Goal: Task Accomplishment & Management: Manage account settings

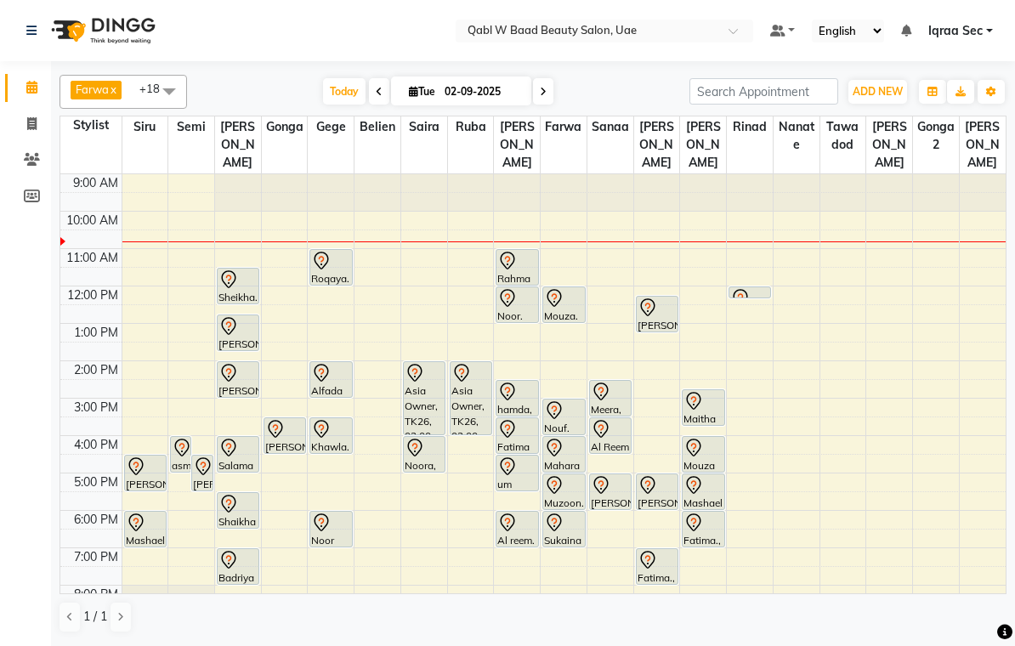
click at [347, 101] on span "Today" at bounding box center [344, 91] width 43 height 26
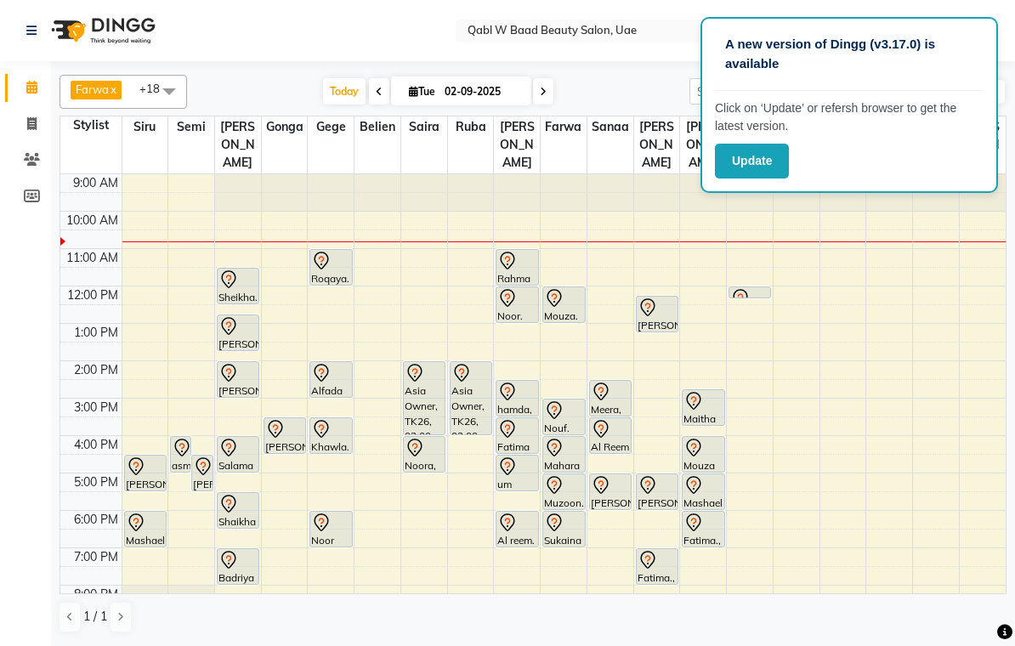
click at [144, 513] on icon at bounding box center [136, 523] width 20 height 20
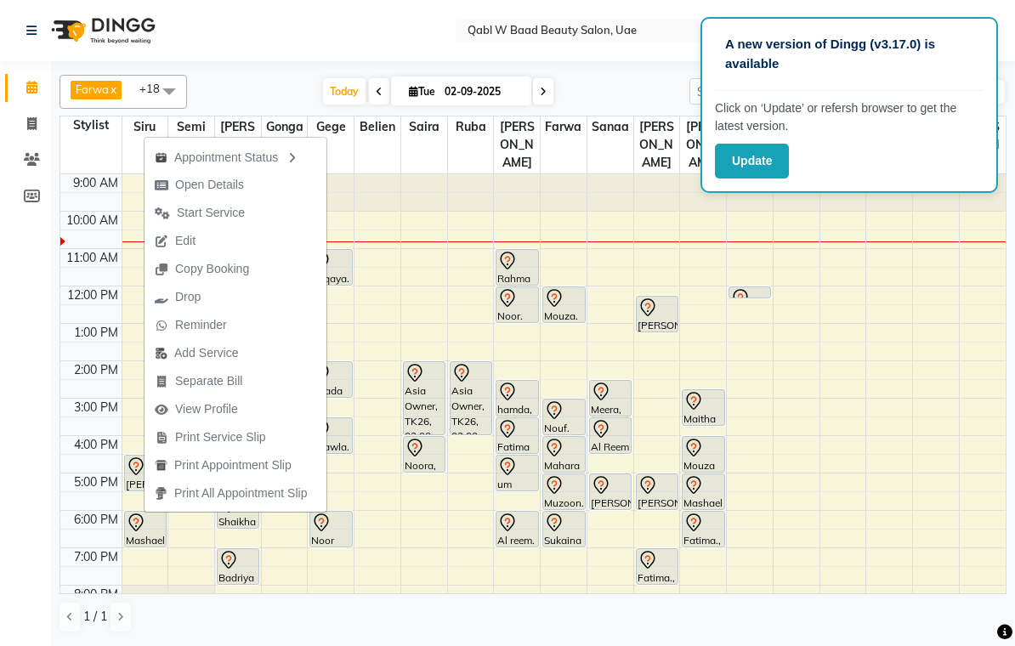
click at [210, 185] on span "Open Details" at bounding box center [209, 185] width 69 height 18
select select "7"
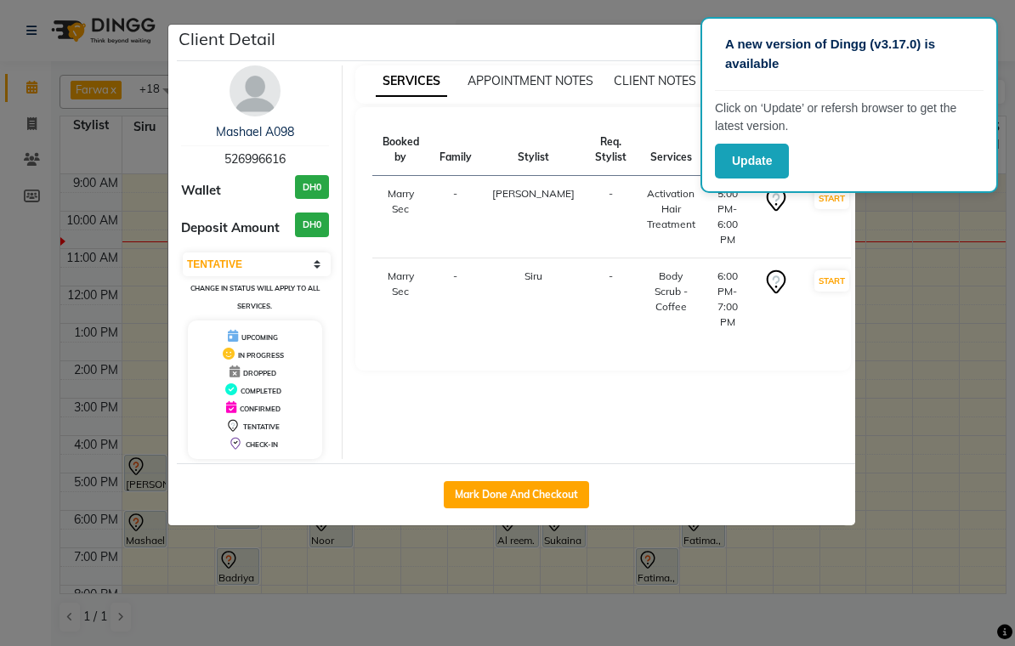
click at [647, 26] on div "Client Detail" at bounding box center [516, 43] width 679 height 37
click at [537, 637] on ngb-modal-window "Client Detail Mashael A098 526996616 Wallet DH0 Deposit Amount DH0 Select IN SE…" at bounding box center [507, 323] width 1015 height 646
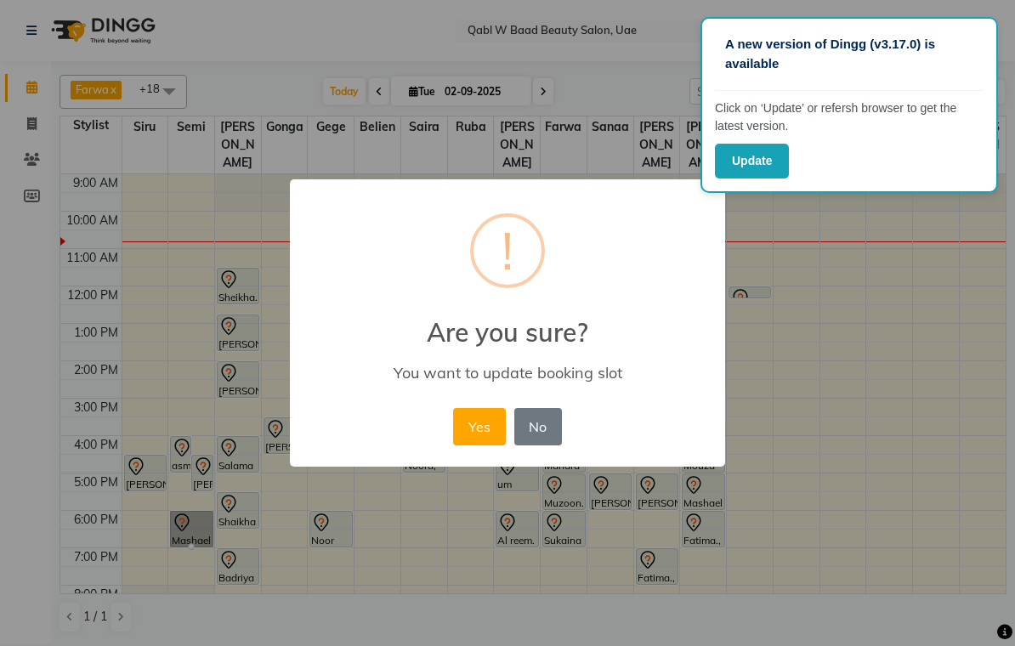
click at [477, 425] on button "Yes" at bounding box center [479, 426] width 52 height 37
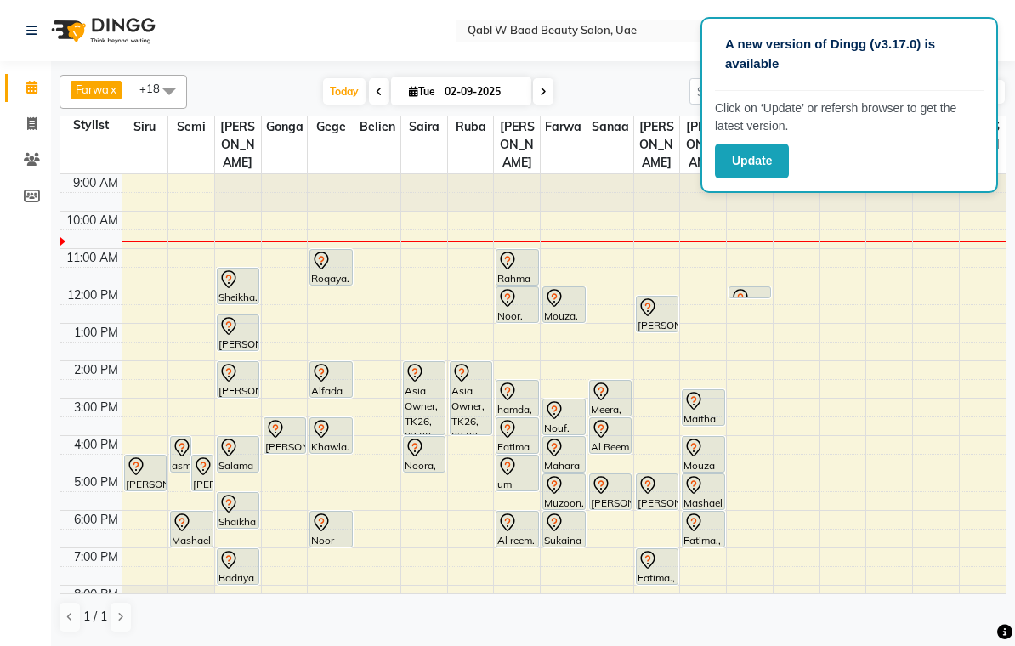
click at [759, 149] on button "Update" at bounding box center [752, 161] width 74 height 35
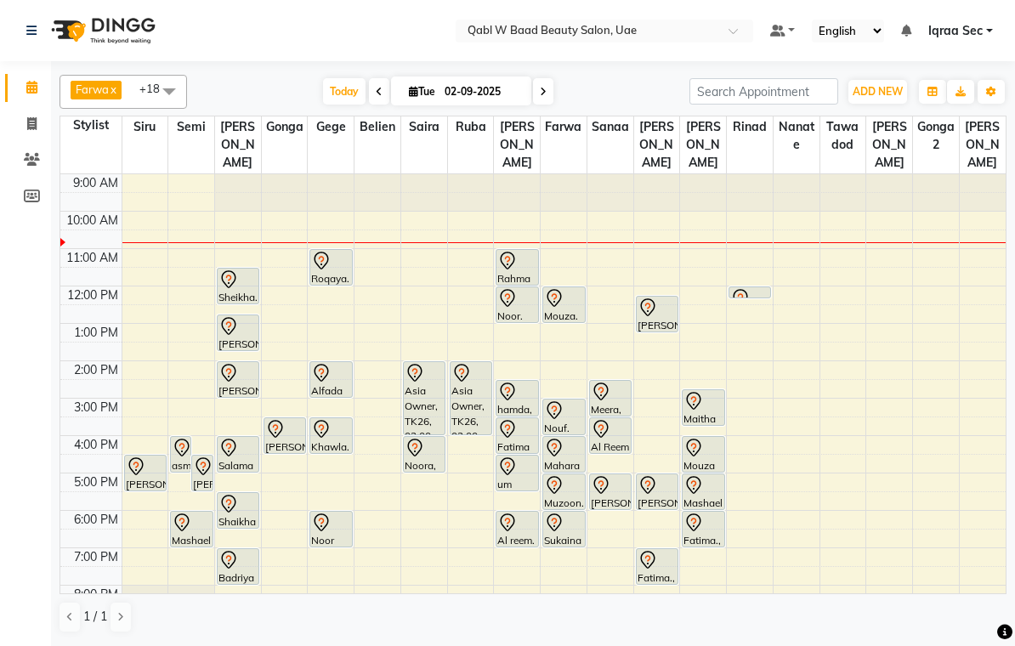
click at [328, 251] on icon at bounding box center [321, 261] width 20 height 20
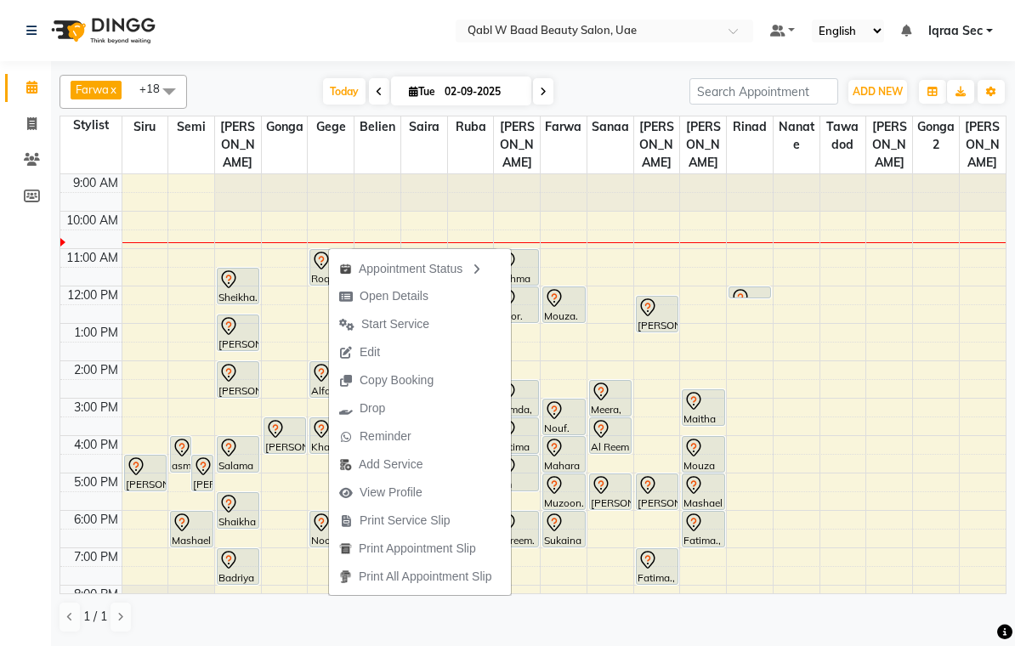
click at [407, 293] on span "Open Details" at bounding box center [394, 296] width 69 height 18
select select "7"
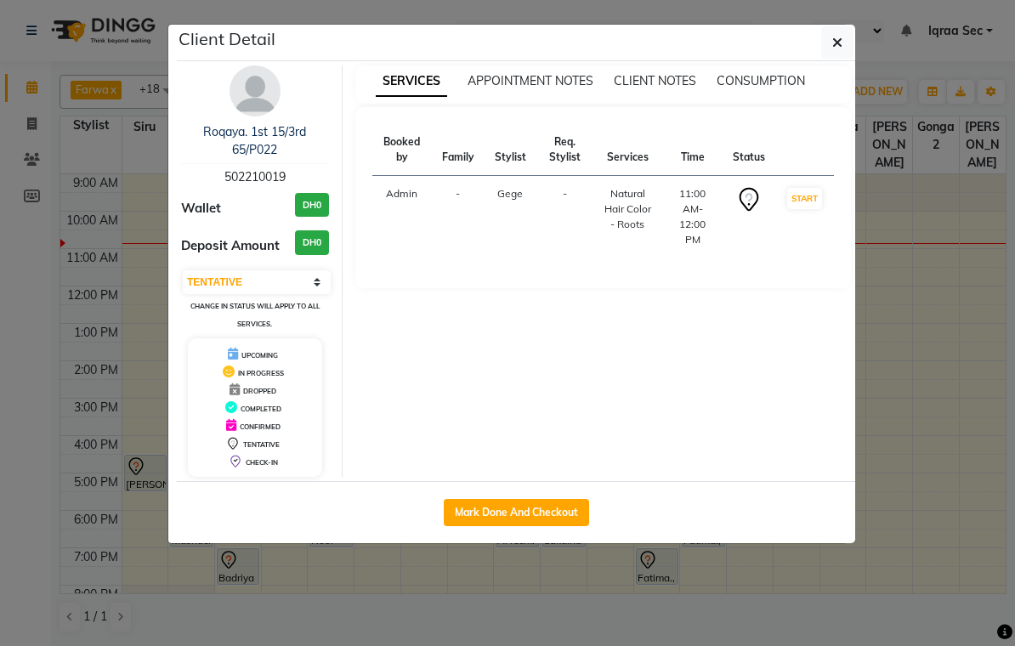
click at [544, 506] on button "Mark Done And Checkout" at bounding box center [516, 512] width 145 height 27
select select "service"
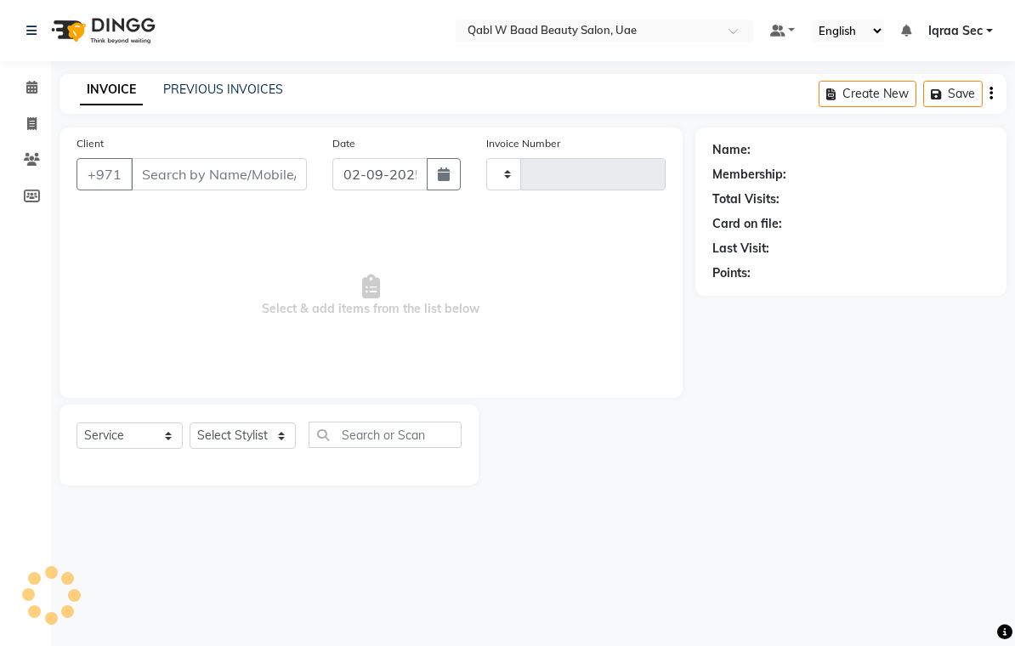
type input "6642"
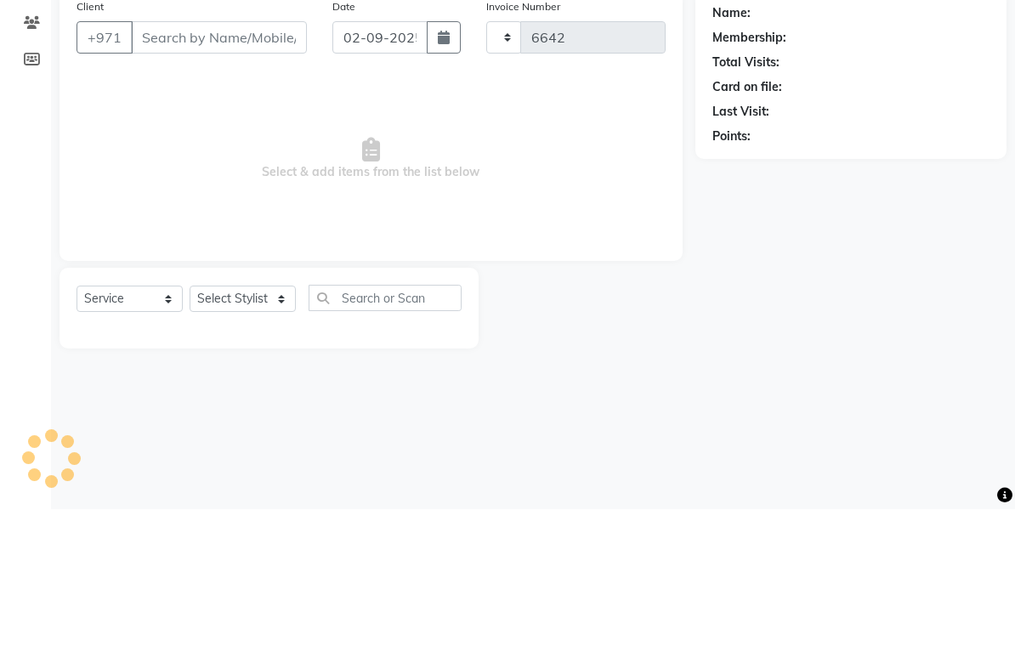
select select "6969"
type input "502210019"
select select "56772"
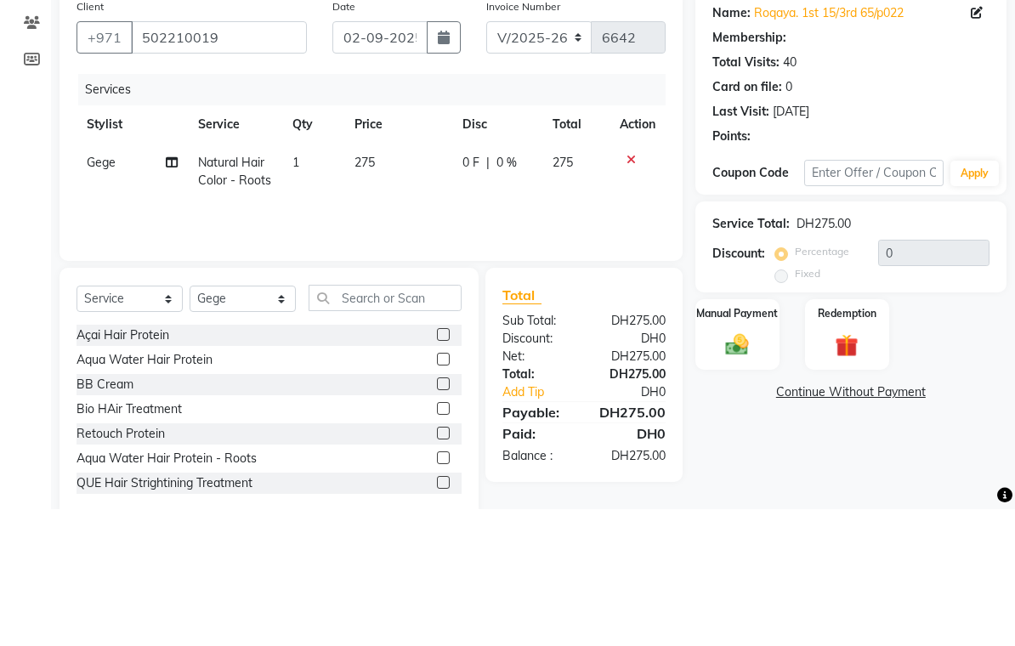
scroll to position [35, 0]
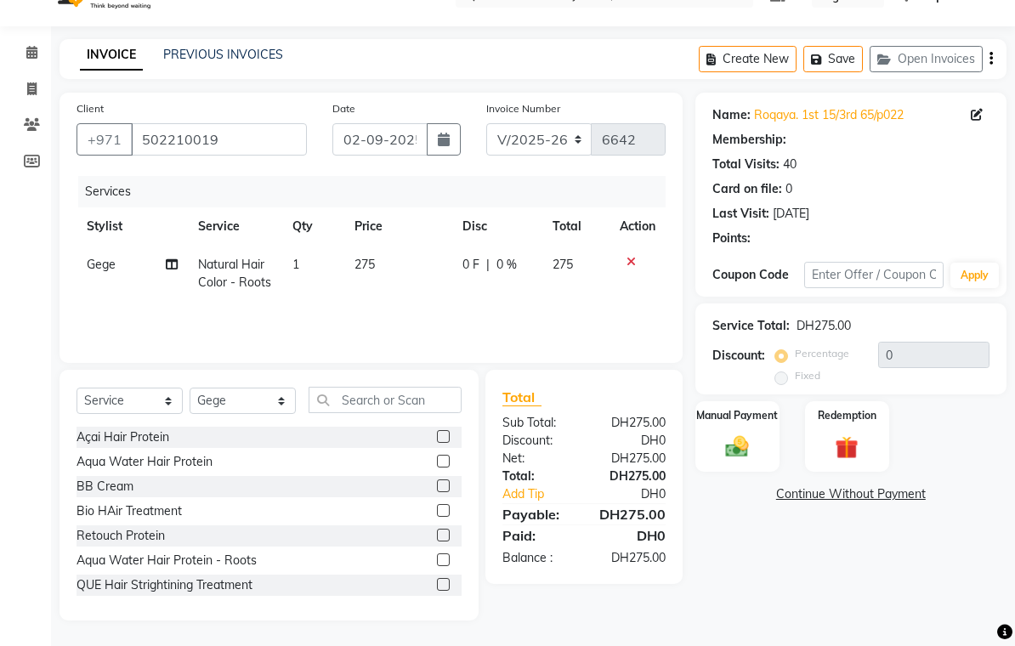
select select "1: Object"
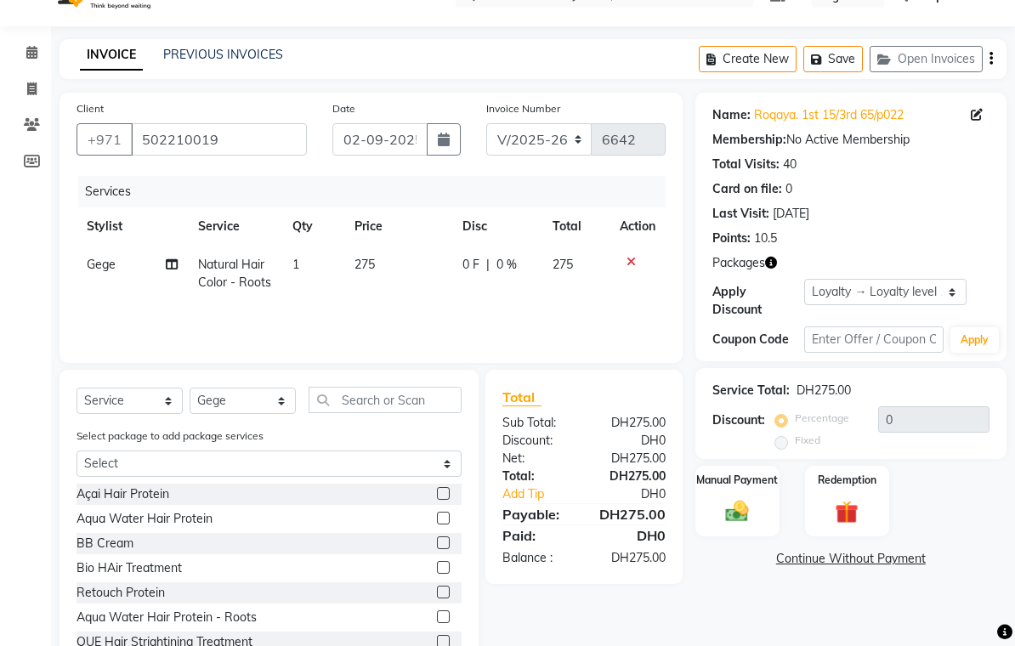
click at [28, 49] on icon at bounding box center [31, 52] width 11 height 13
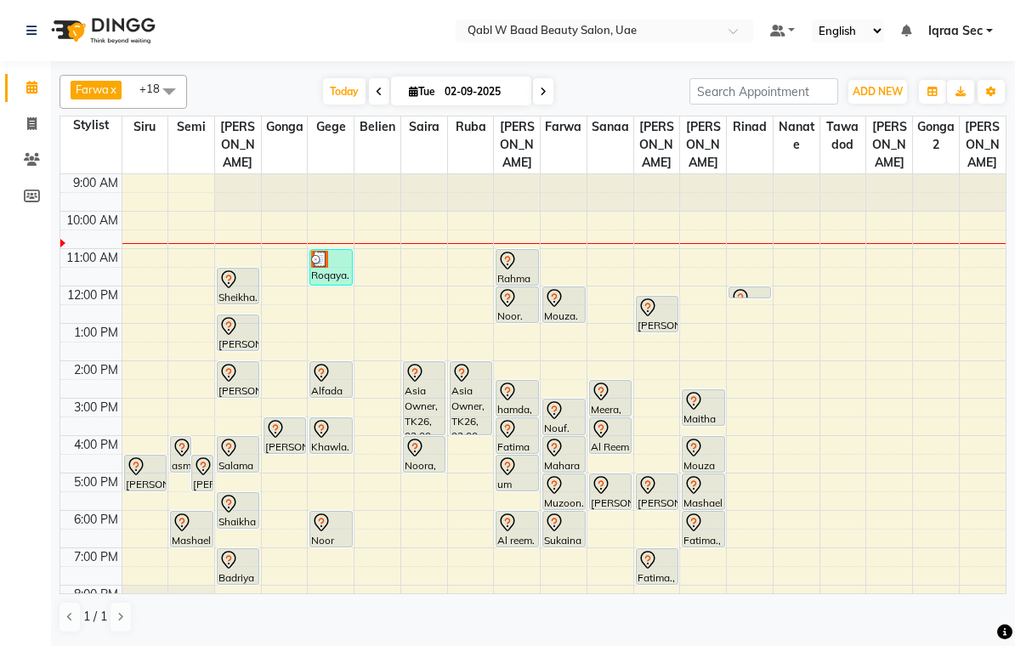
click at [328, 251] on img at bounding box center [319, 259] width 17 height 17
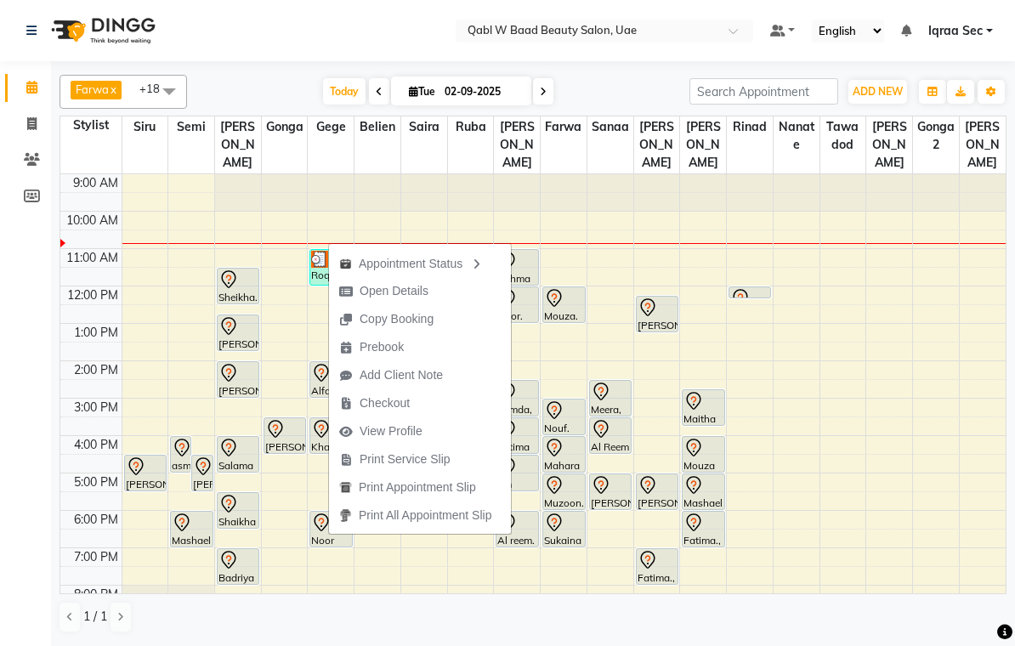
click at [420, 291] on span "Open Details" at bounding box center [394, 291] width 69 height 18
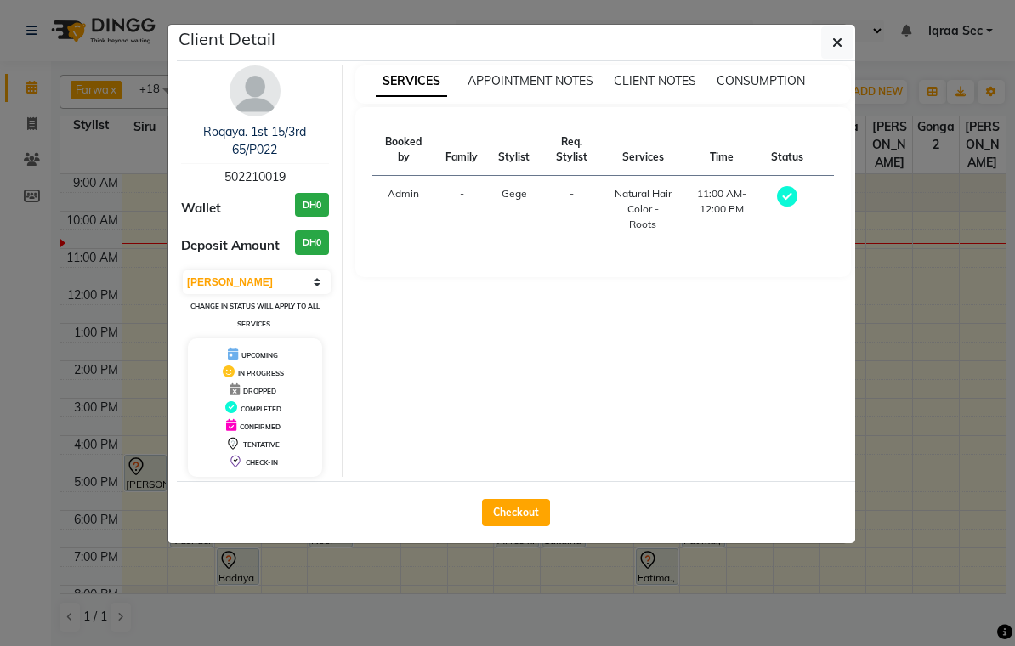
click at [314, 281] on select "Select MARK DONE UPCOMING" at bounding box center [257, 282] width 148 height 24
select select "5"
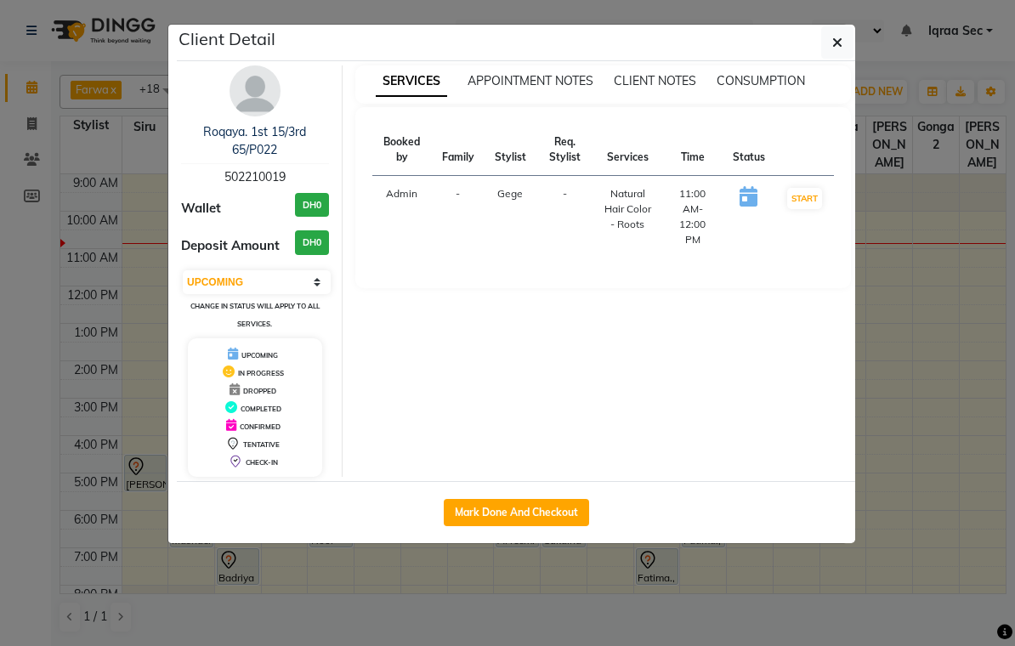
click at [844, 29] on button "button" at bounding box center [838, 42] width 32 height 32
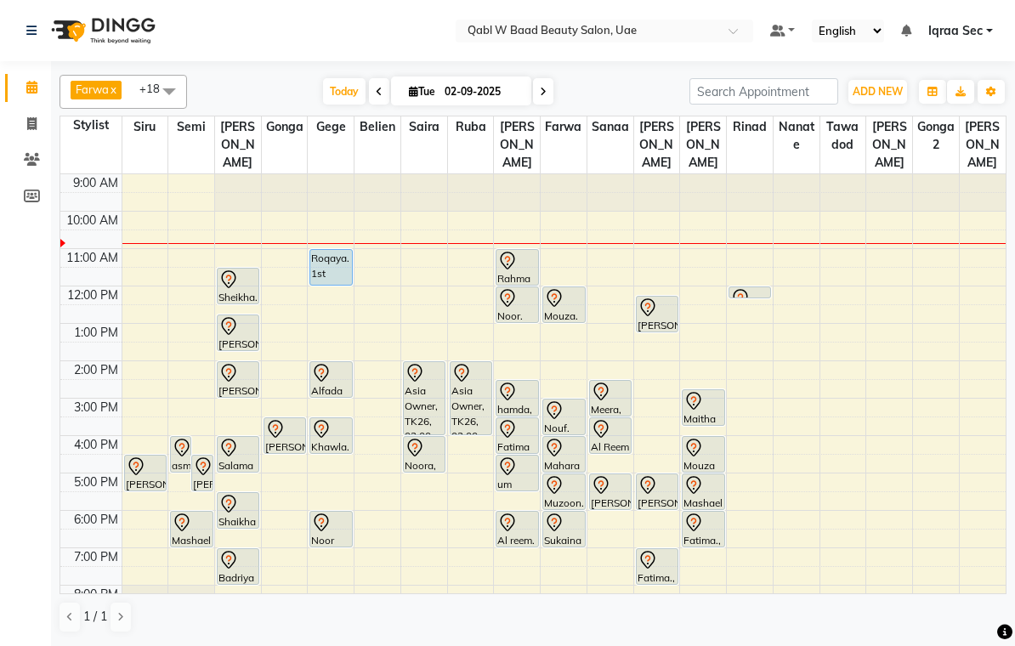
click at [342, 257] on div "Roqaya. 1st 15/3rd 65/P022, TK14, 11:00 AM-12:00 PM, Natural Hair Color - Roots" at bounding box center [330, 267] width 41 height 35
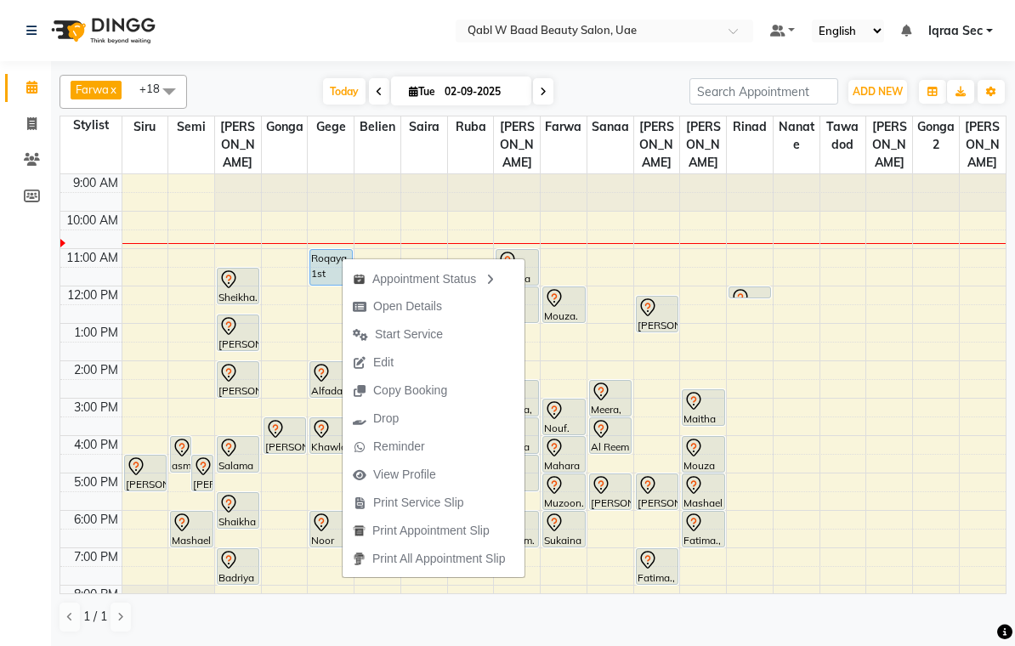
click at [395, 361] on span "Edit" at bounding box center [373, 363] width 61 height 28
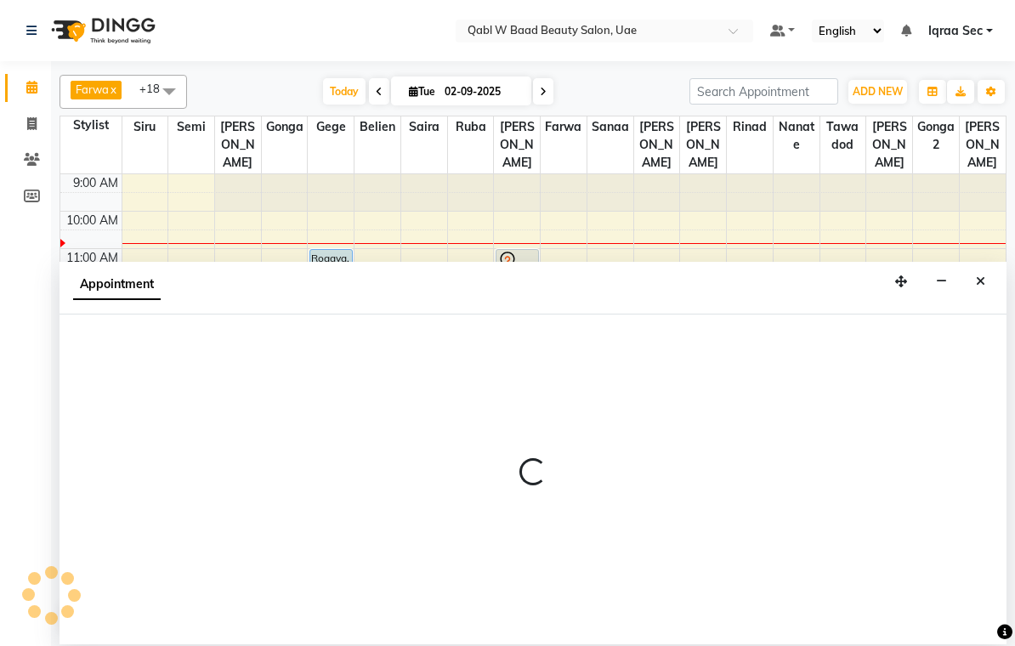
select select "tentative"
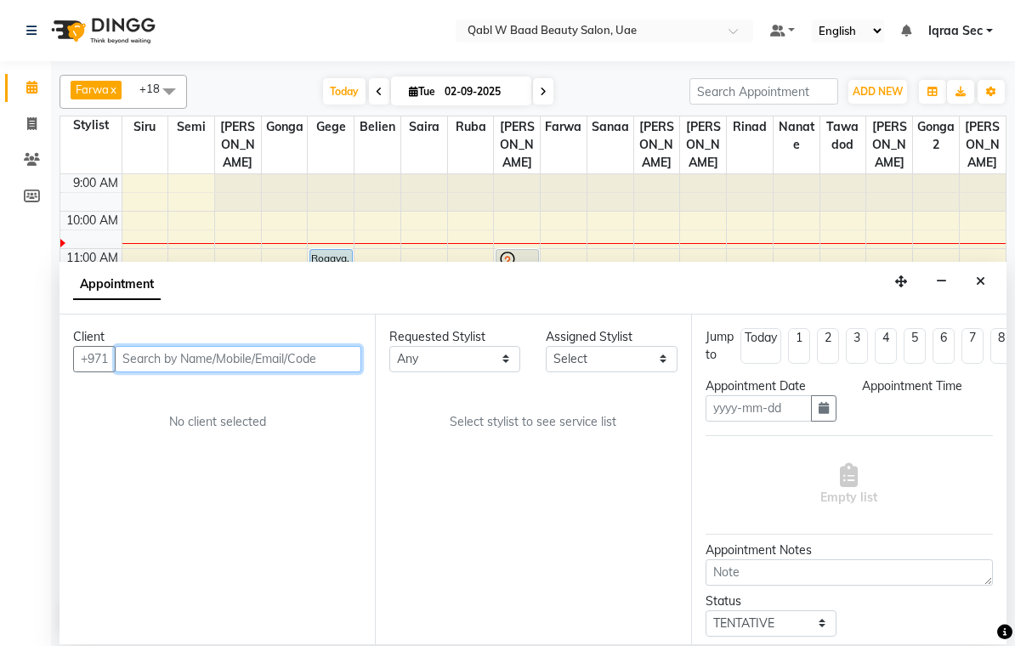
type input "02-09-2025"
select select "upcoming"
select select "660"
select select "56772"
select select "3489"
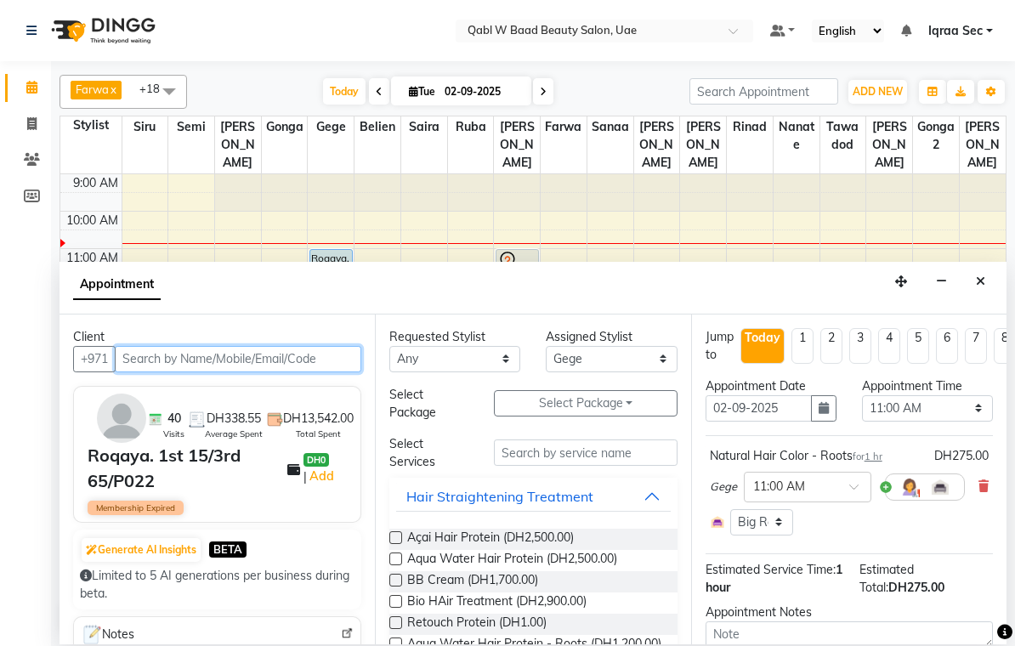
scroll to position [38, 0]
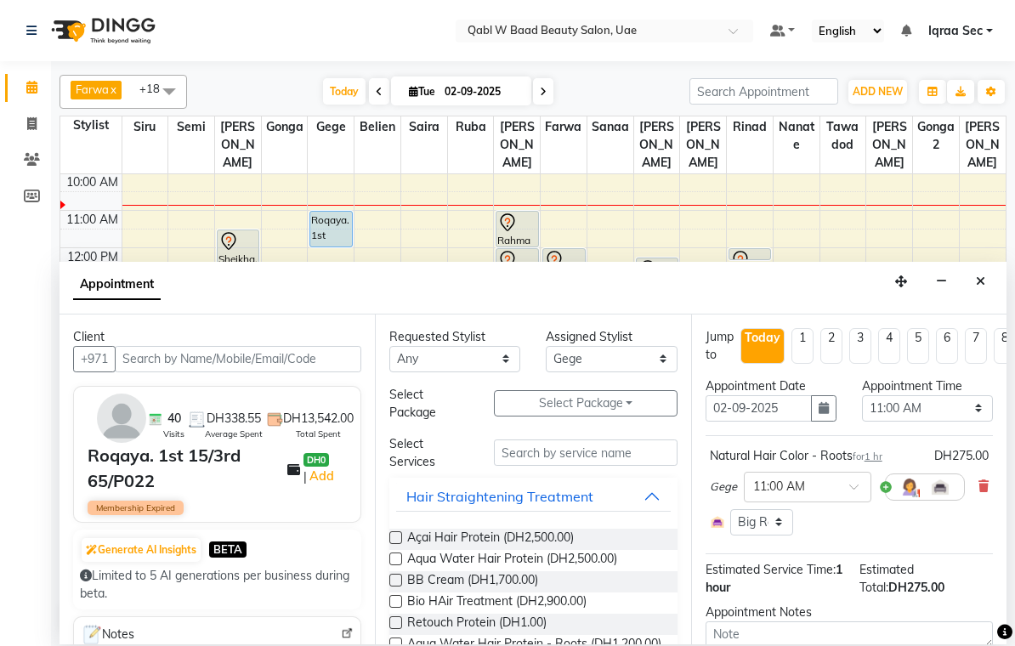
click at [984, 481] on icon at bounding box center [984, 487] width 10 height 12
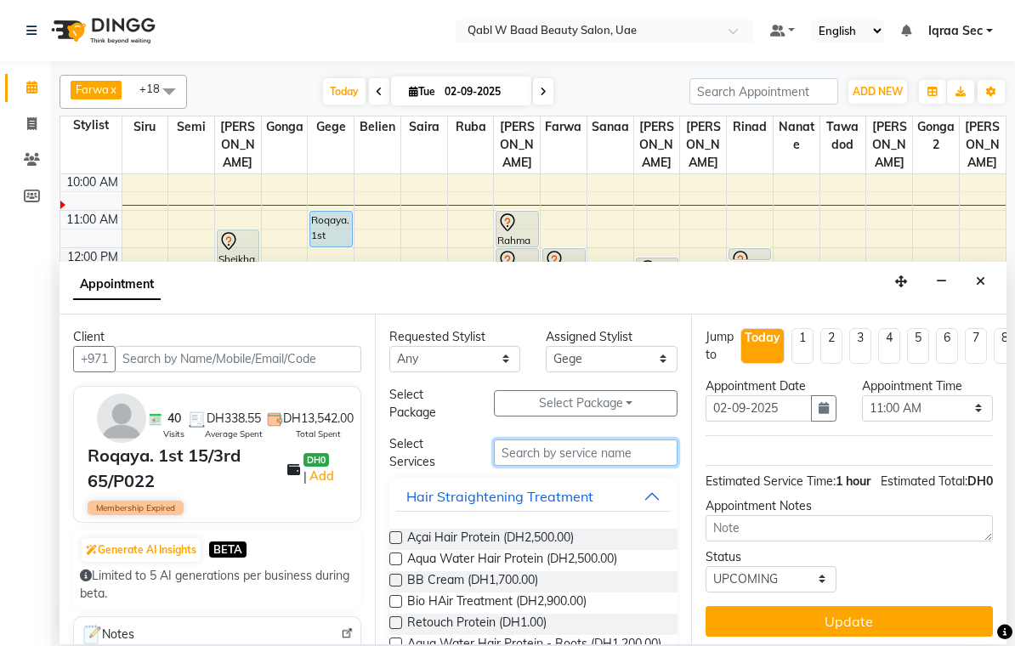
click at [522, 453] on input "text" at bounding box center [586, 453] width 184 height 26
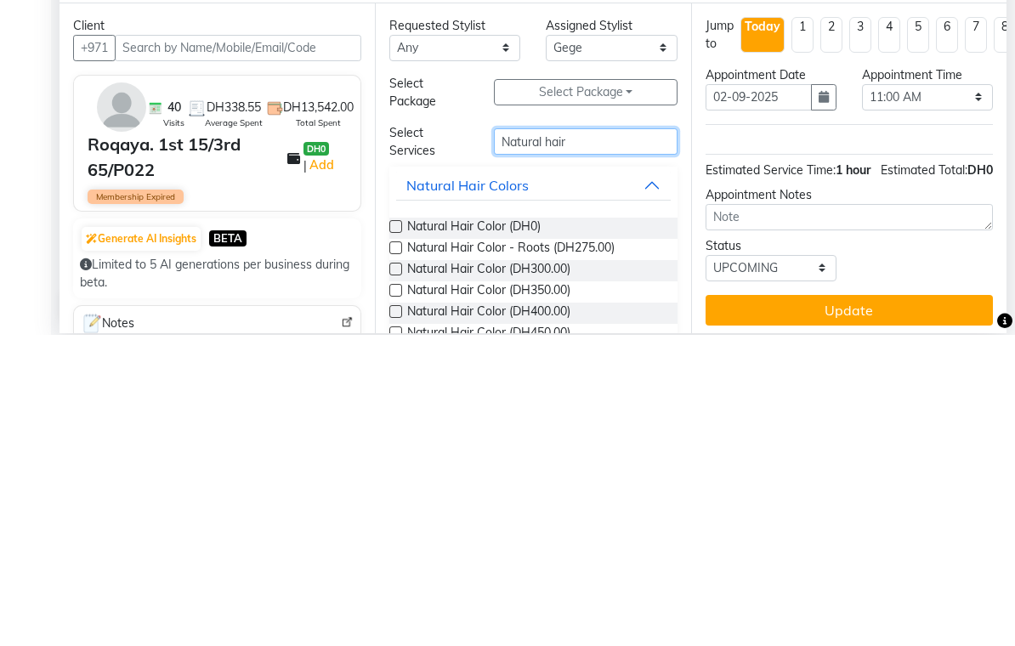
type input "Natural hair"
click at [398, 532] on label at bounding box center [396, 538] width 13 height 13
click at [398, 534] on input "checkbox" at bounding box center [395, 539] width 11 height 11
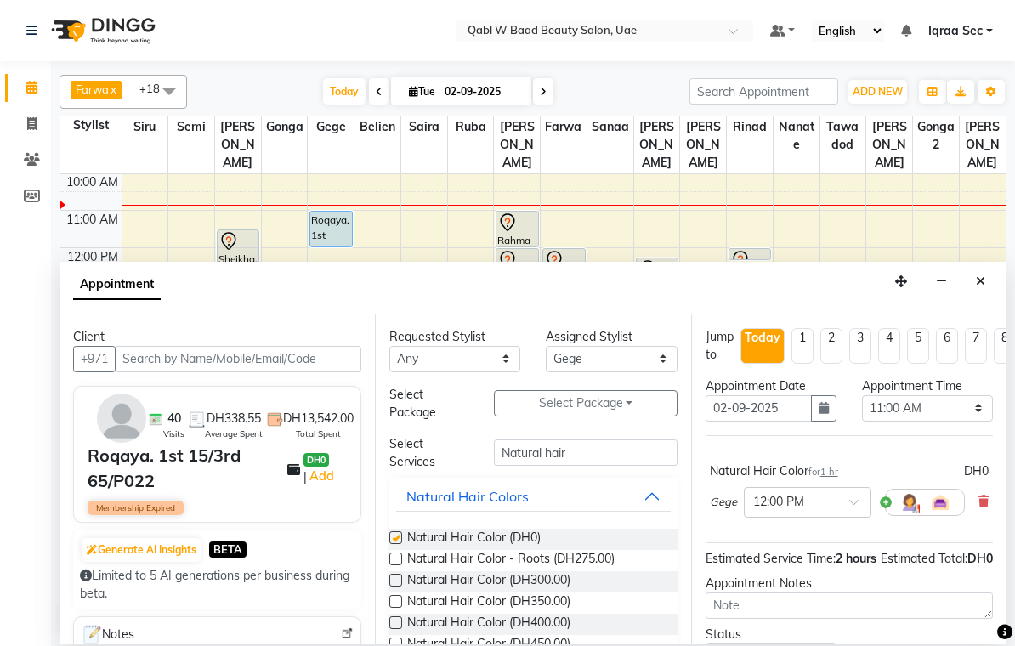
checkbox input "false"
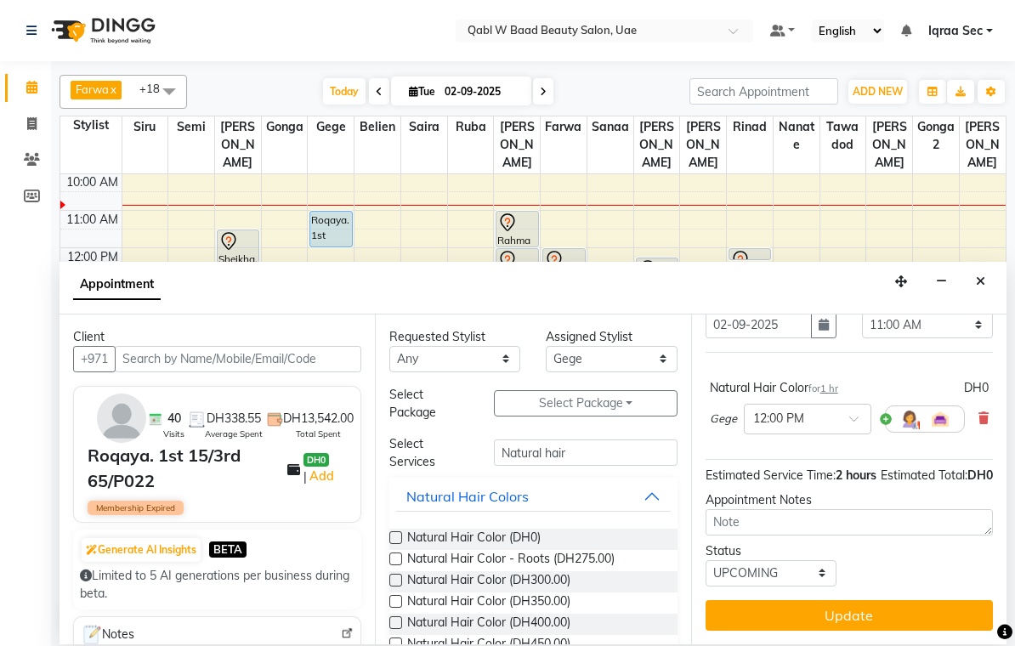
scroll to position [101, 0]
click at [852, 415] on span at bounding box center [860, 424] width 21 height 18
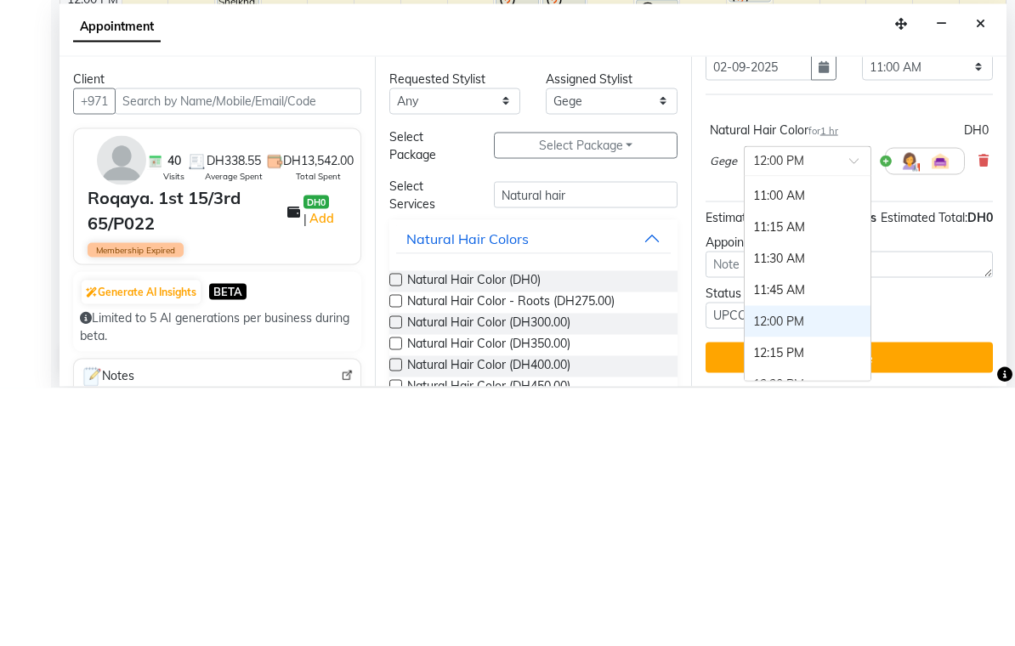
scroll to position [120, 0]
click at [794, 441] on div "11:00 AM" at bounding box center [808, 456] width 126 height 31
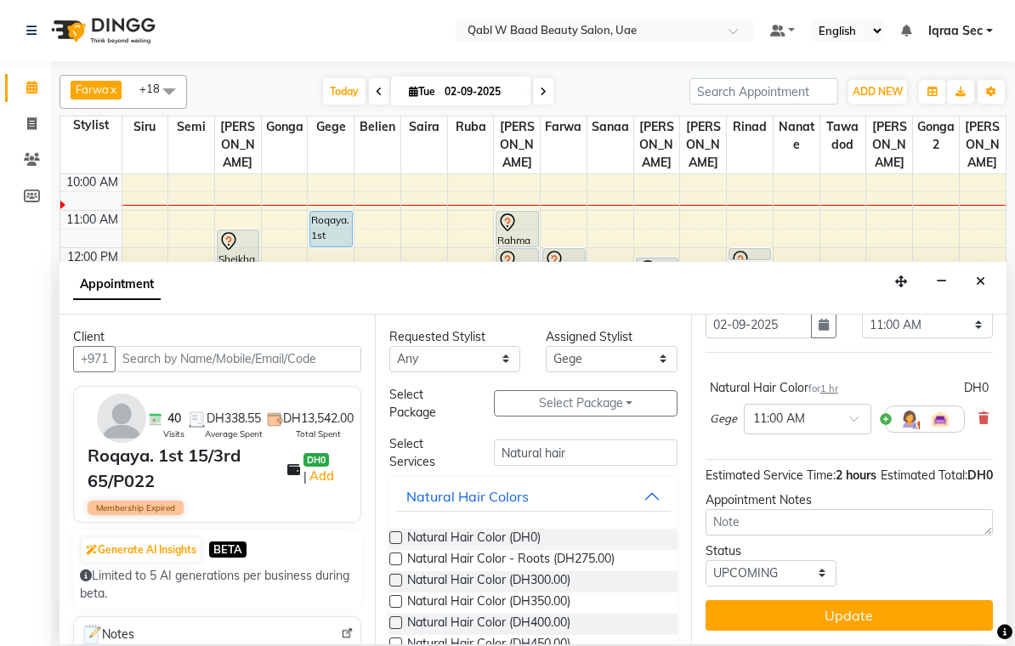
click at [874, 611] on button "Update" at bounding box center [849, 615] width 287 height 31
click at [875, 612] on div "Update" at bounding box center [849, 615] width 287 height 31
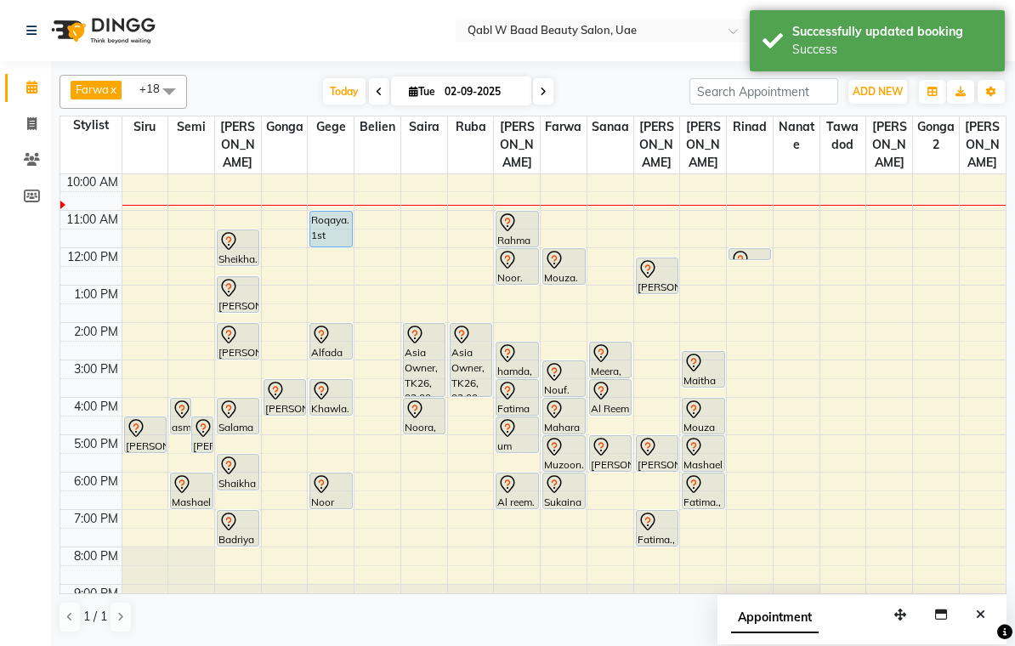
click at [337, 220] on div "Roqaya. 1st 15/3rd 65/P022, TK14, 11:00 AM-12:00 PM, Natural Hair Color" at bounding box center [330, 229] width 41 height 35
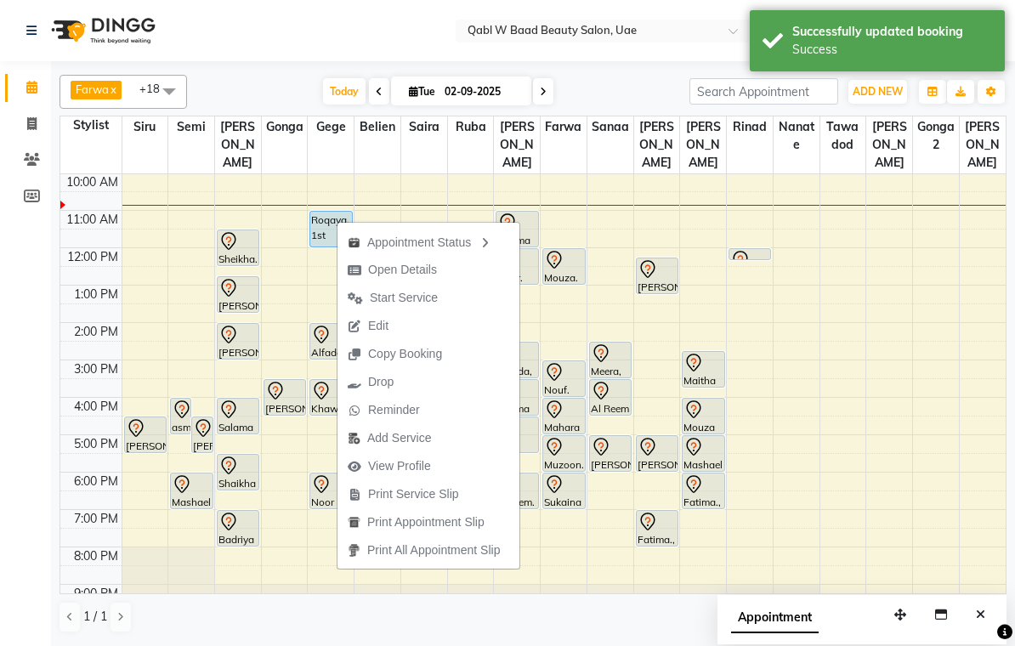
click at [424, 269] on span "Open Details" at bounding box center [402, 270] width 69 height 18
select select "5"
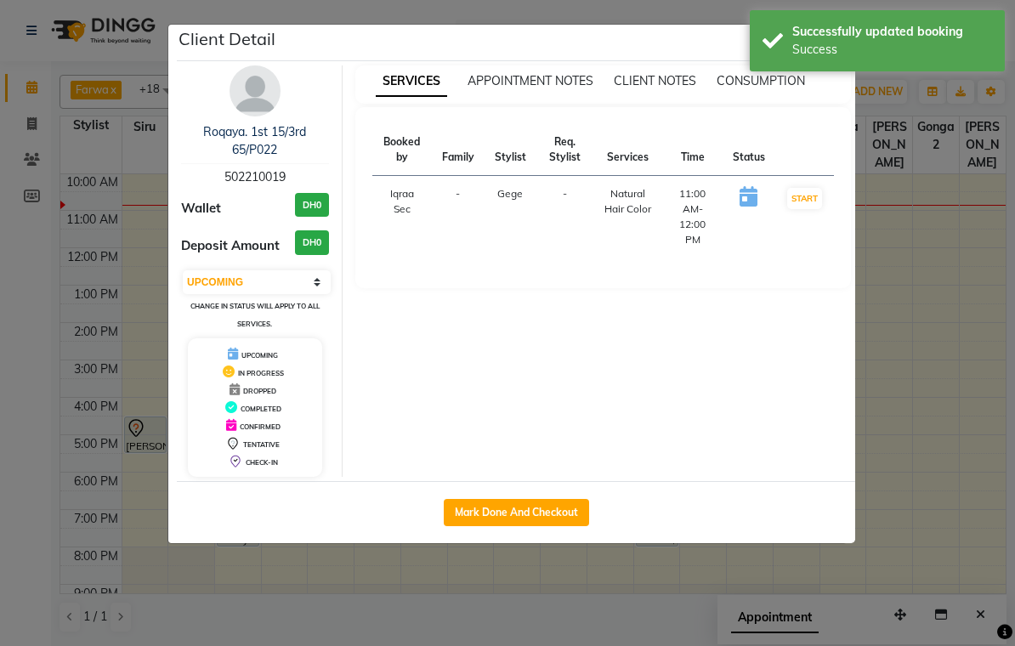
click at [555, 512] on button "Mark Done And Checkout" at bounding box center [516, 512] width 145 height 27
select select "service"
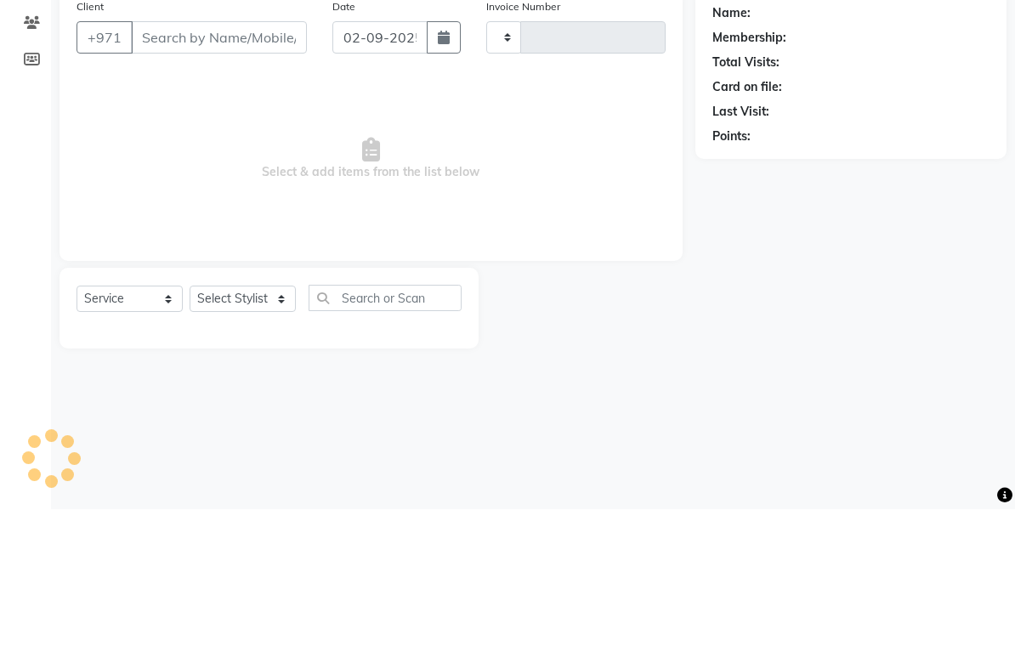
type input "6642"
select select "6969"
type input "502210019"
select select "56772"
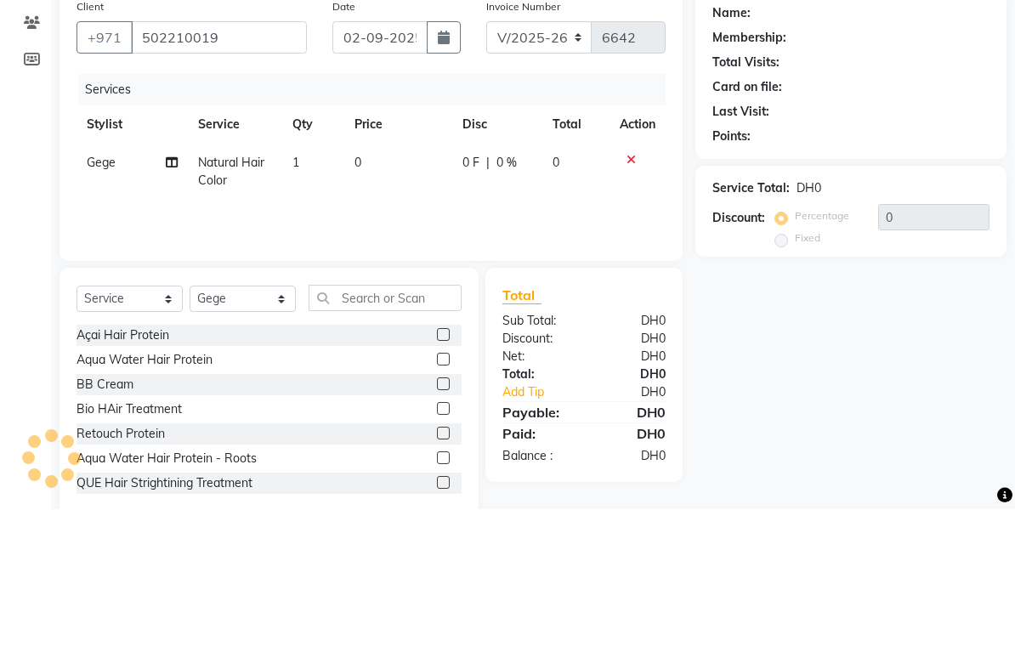
scroll to position [35, 0]
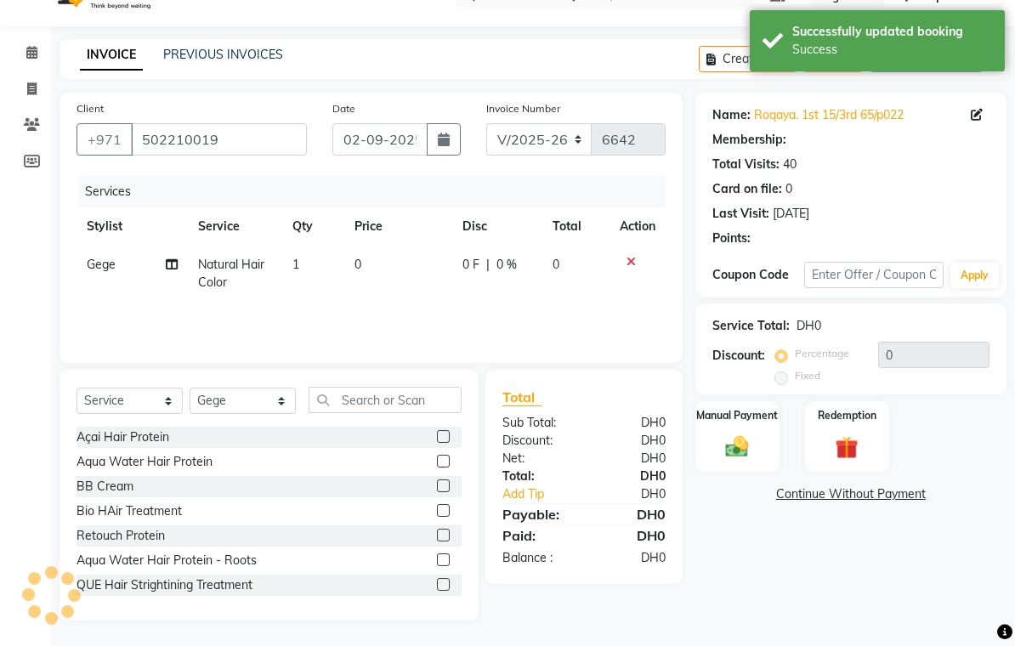
select select "1: Object"
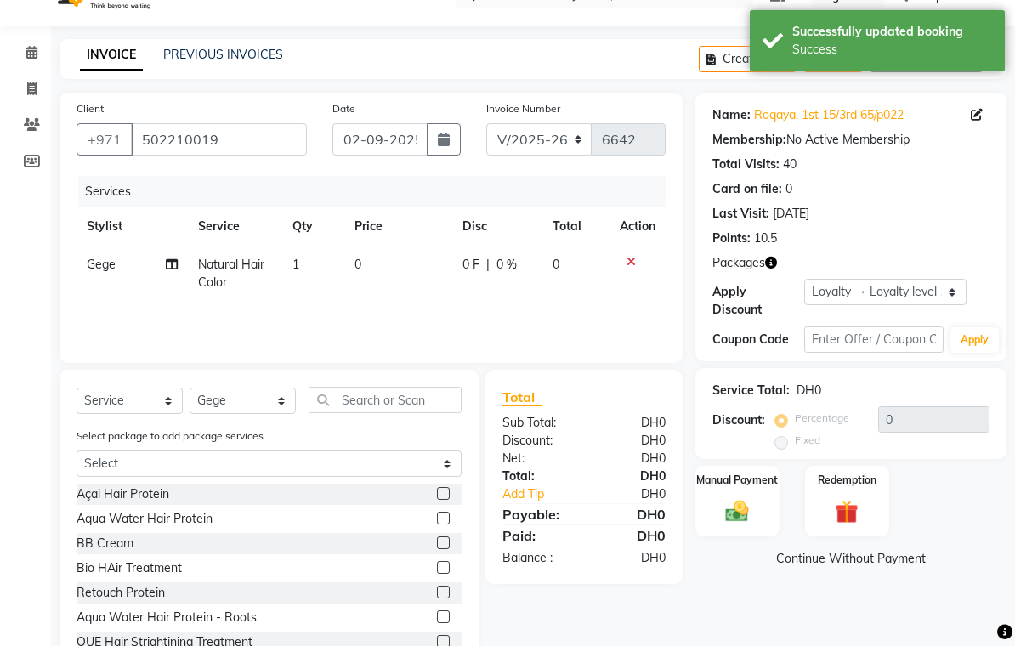
click at [848, 510] on img at bounding box center [846, 512] width 37 height 29
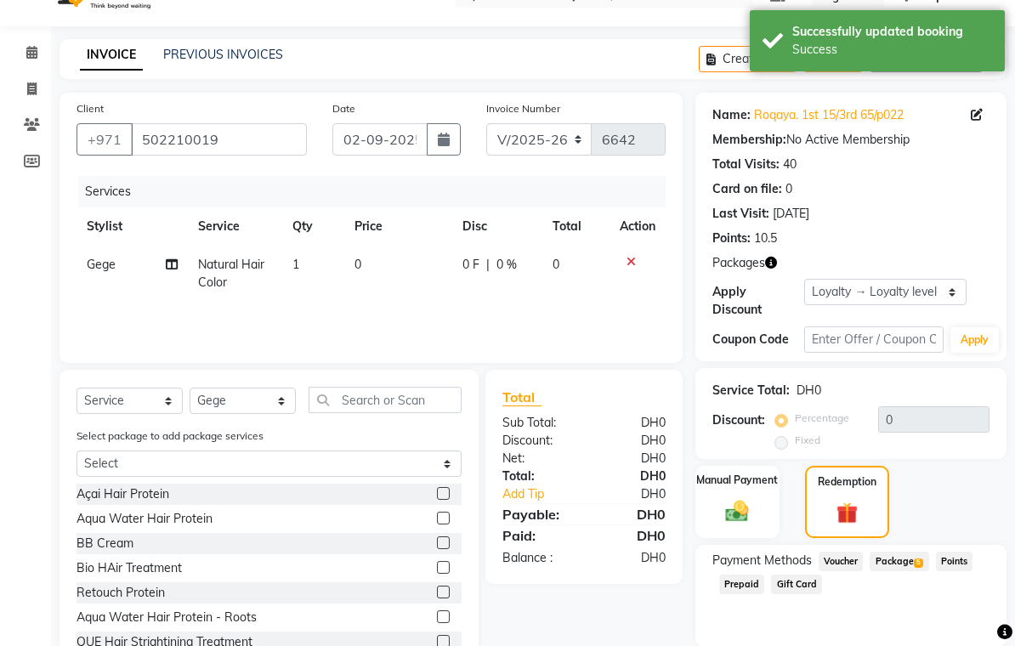
click at [903, 566] on span "Package 5" at bounding box center [899, 562] width 59 height 20
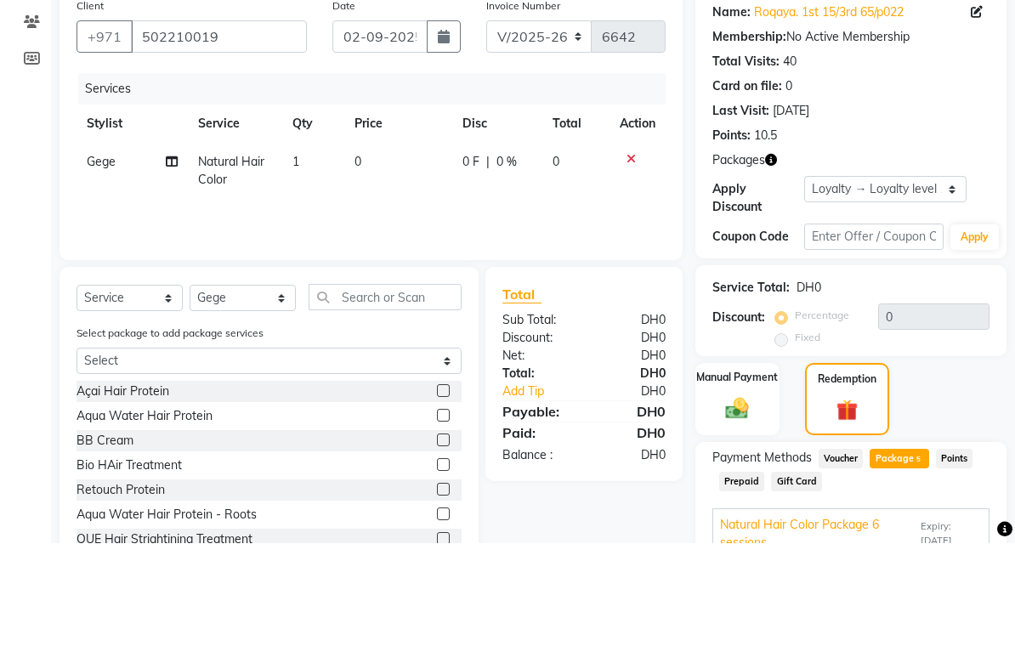
scroll to position [232, 0]
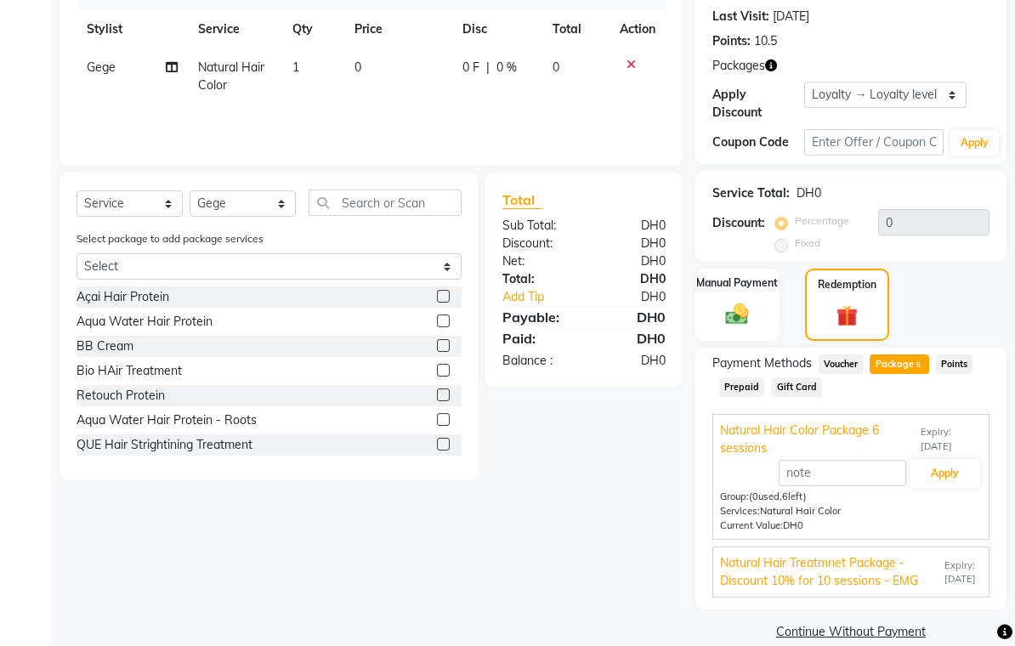
click at [958, 474] on button "Apply" at bounding box center [945, 473] width 71 height 29
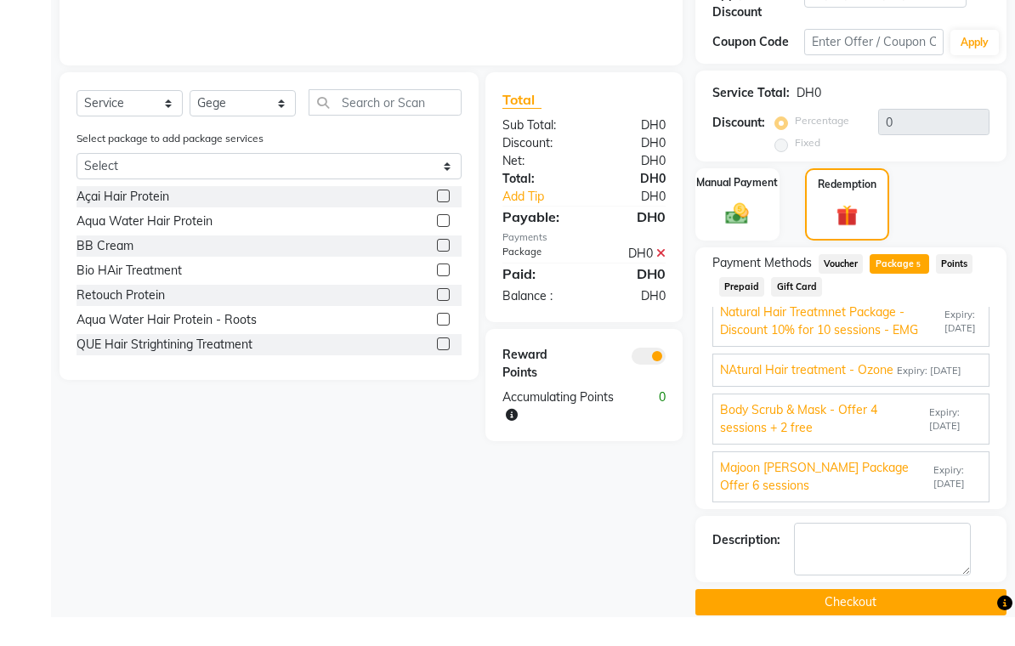
scroll to position [139, 0]
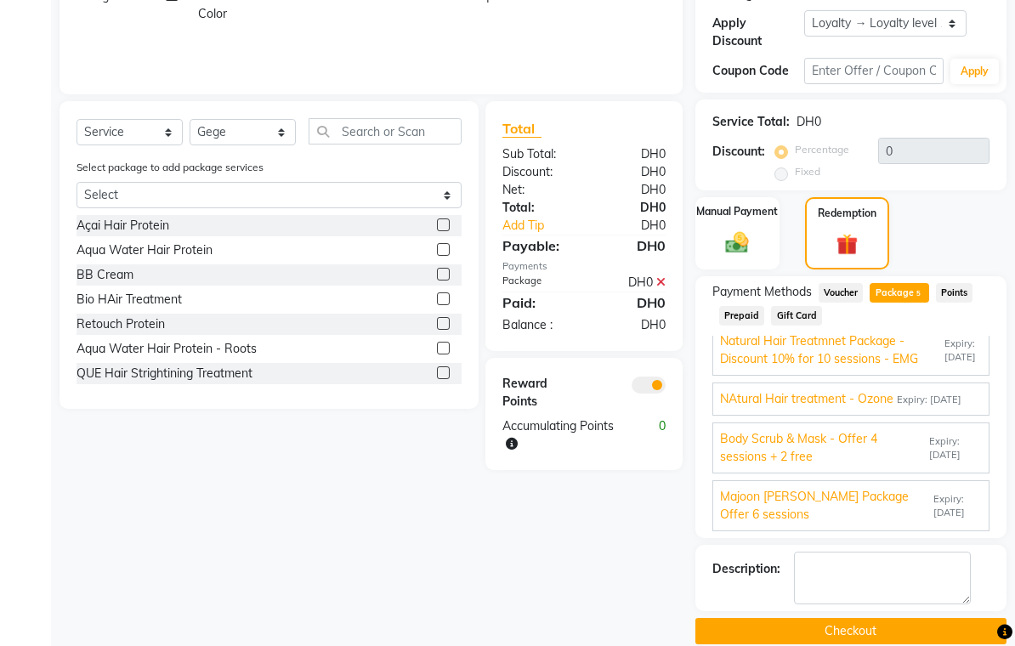
click at [896, 626] on button "Checkout" at bounding box center [851, 631] width 311 height 26
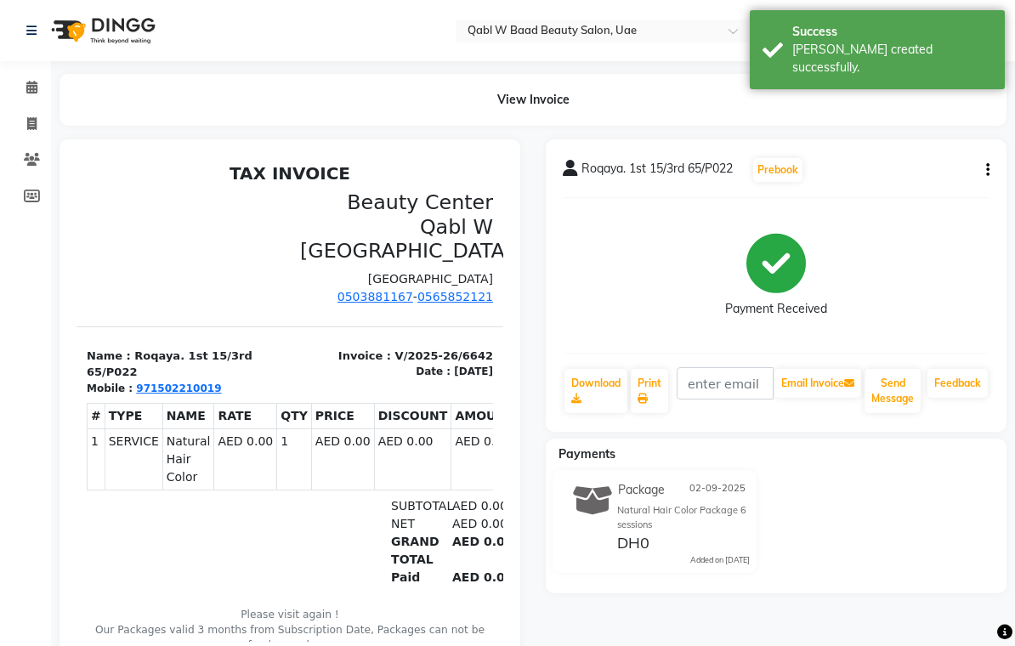
click at [37, 88] on icon at bounding box center [31, 87] width 11 height 13
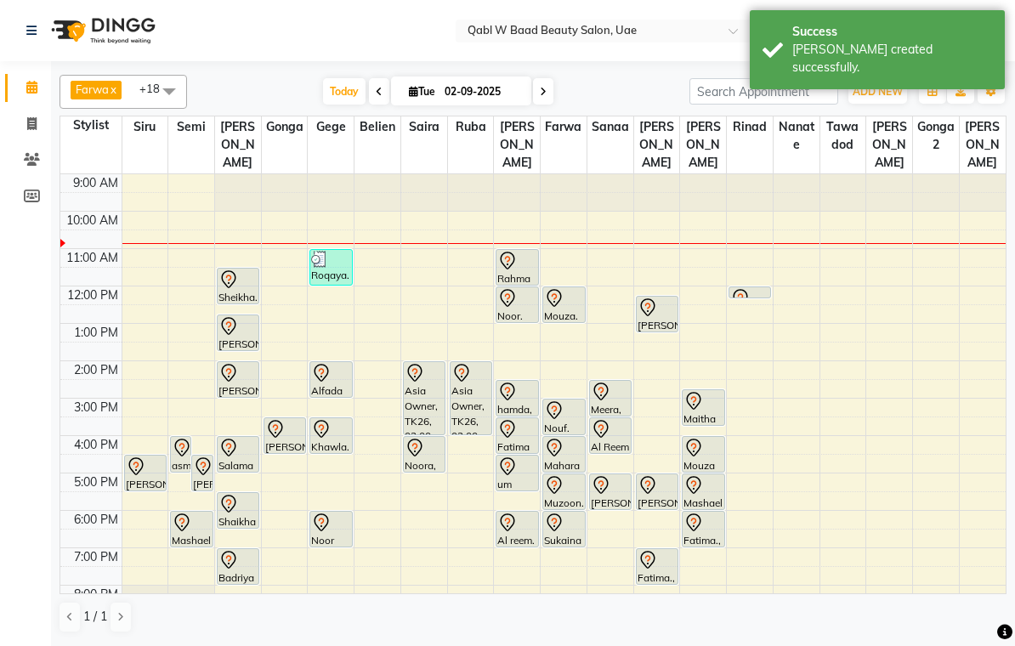
click at [515, 419] on icon at bounding box center [508, 429] width 20 height 20
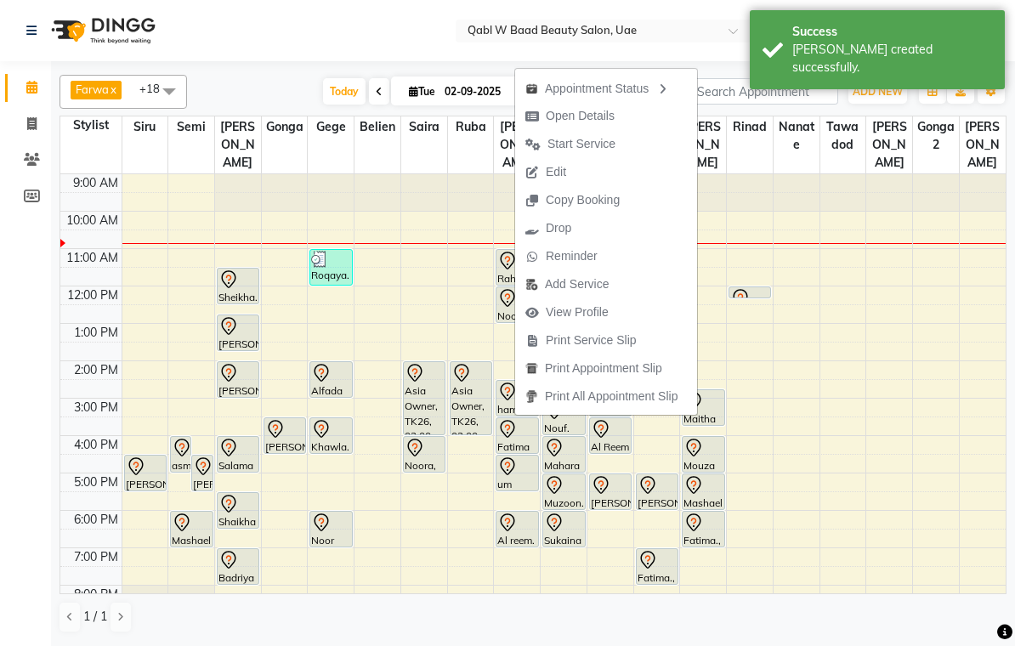
click at [592, 117] on span "Open Details" at bounding box center [580, 116] width 69 height 18
select select "7"
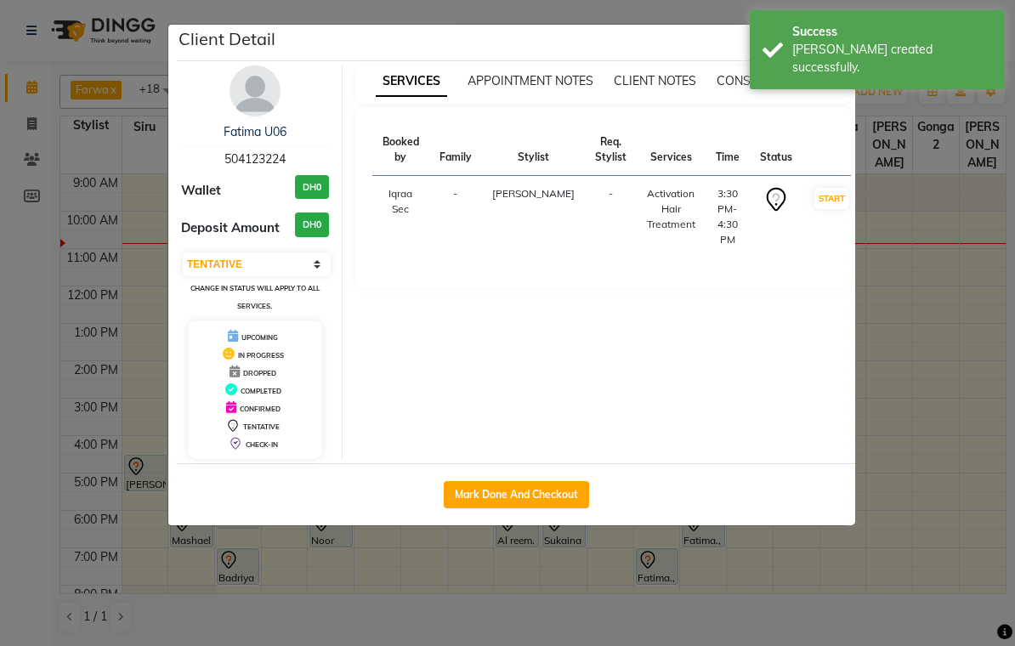
click at [247, 87] on img at bounding box center [255, 90] width 51 height 51
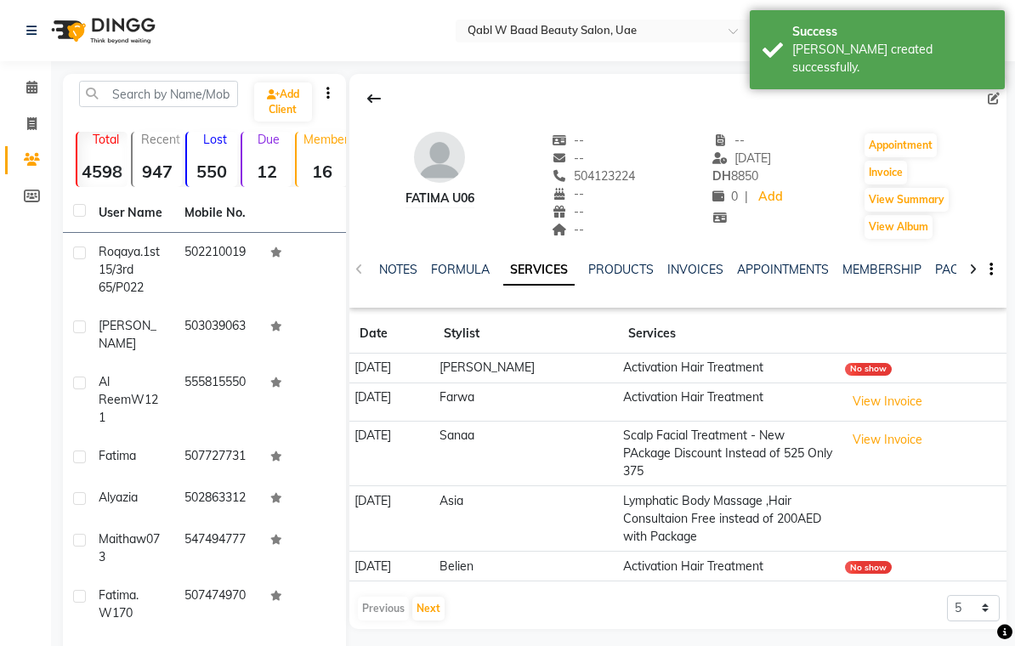
click at [392, 259] on div "NOTES FORMULA SERVICES PRODUCTS INVOICES APPOINTMENTS MEMBERSHIP PACKAGES VOUCH…" at bounding box center [678, 270] width 657 height 59
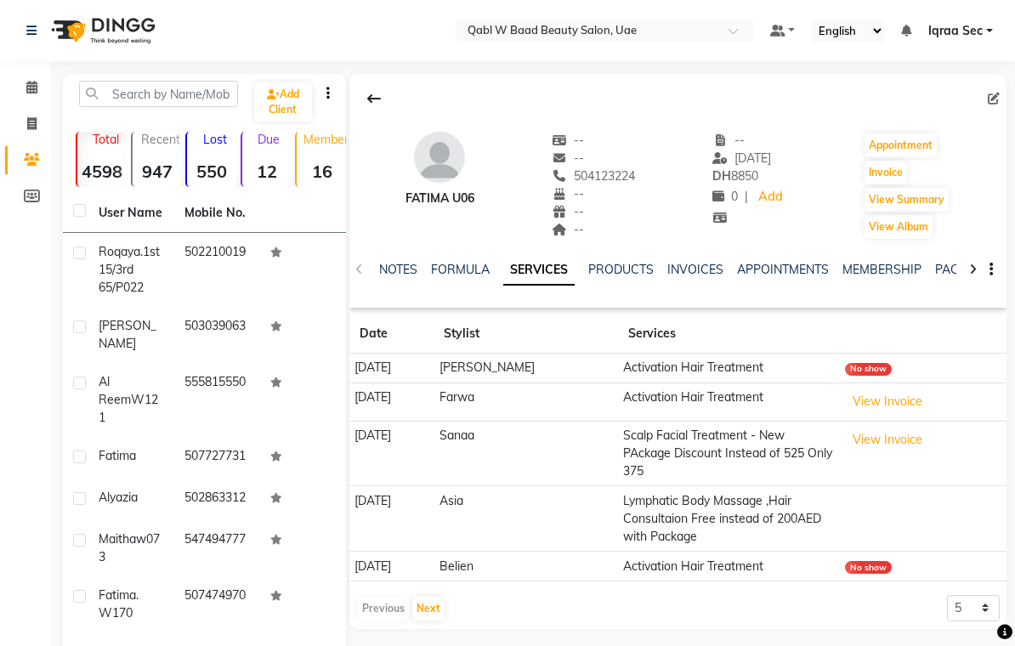
click at [384, 277] on link "NOTES" at bounding box center [398, 269] width 38 height 15
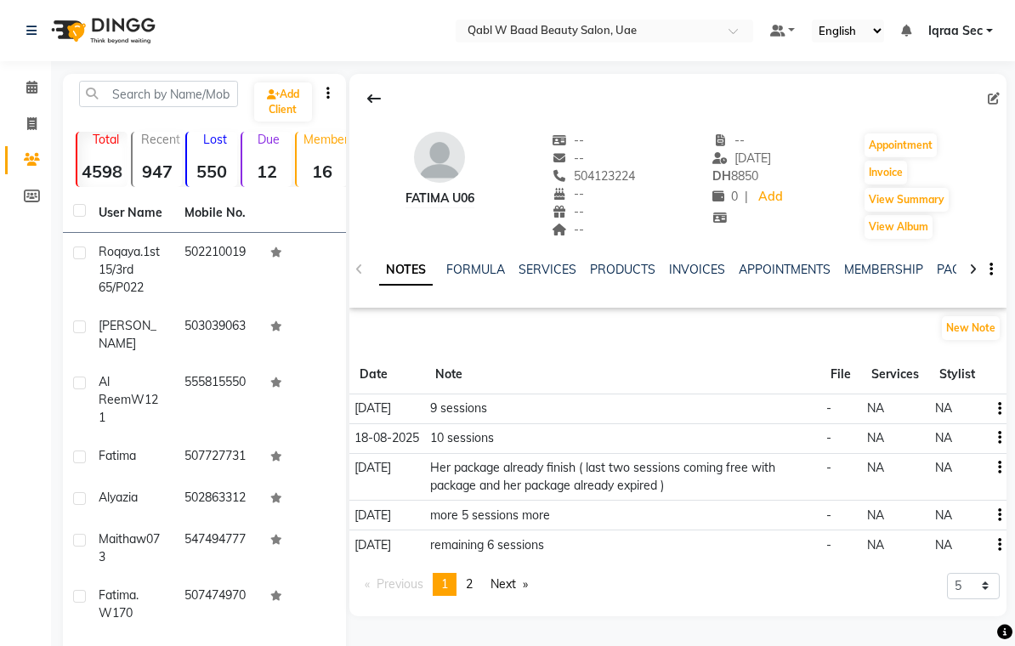
click at [545, 270] on link "SERVICES" at bounding box center [548, 269] width 58 height 15
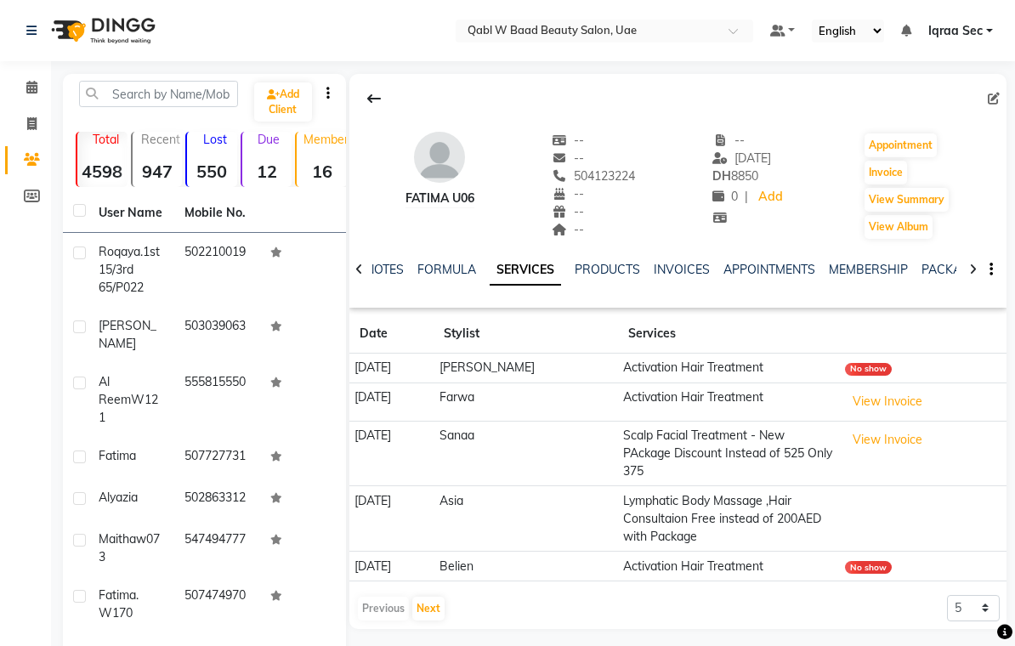
click at [380, 274] on link "NOTES" at bounding box center [385, 269] width 38 height 15
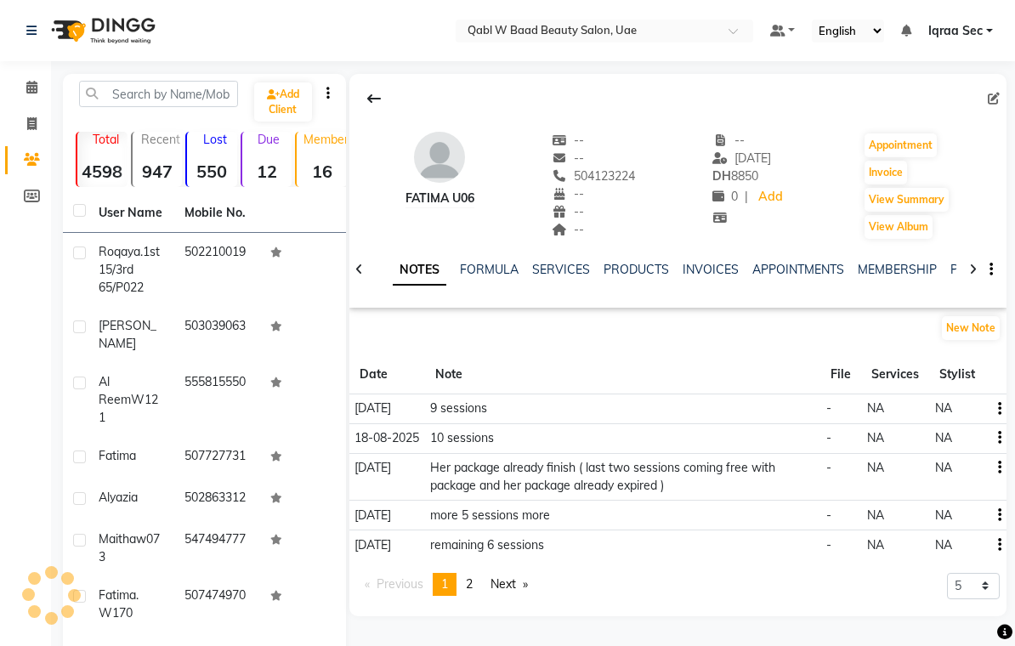
click at [564, 273] on link "SERVICES" at bounding box center [561, 269] width 58 height 15
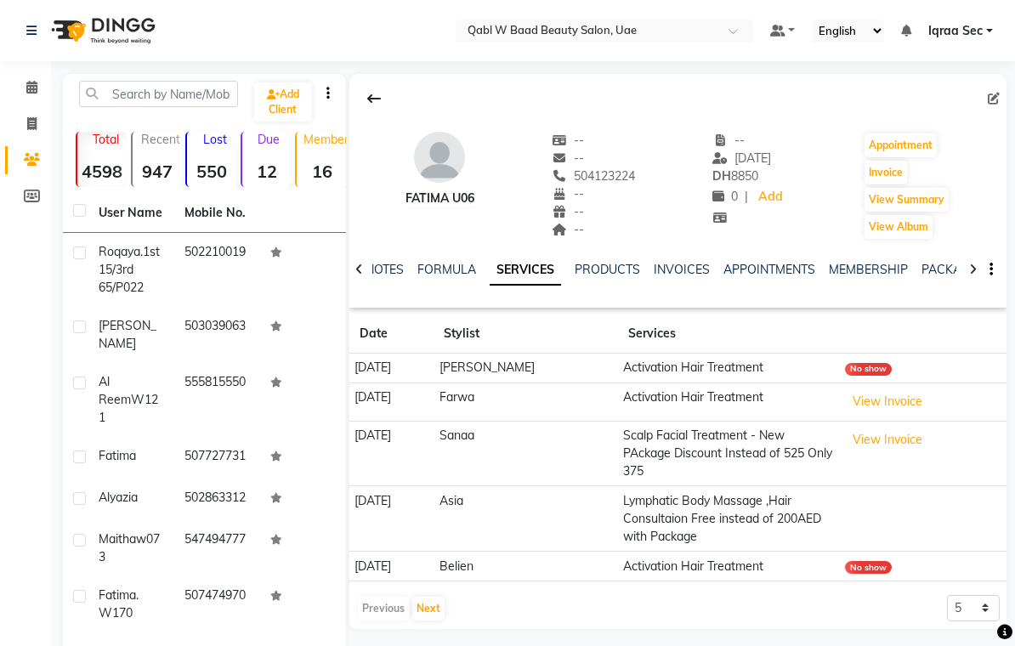
click at [392, 276] on link "NOTES" at bounding box center [385, 269] width 38 height 15
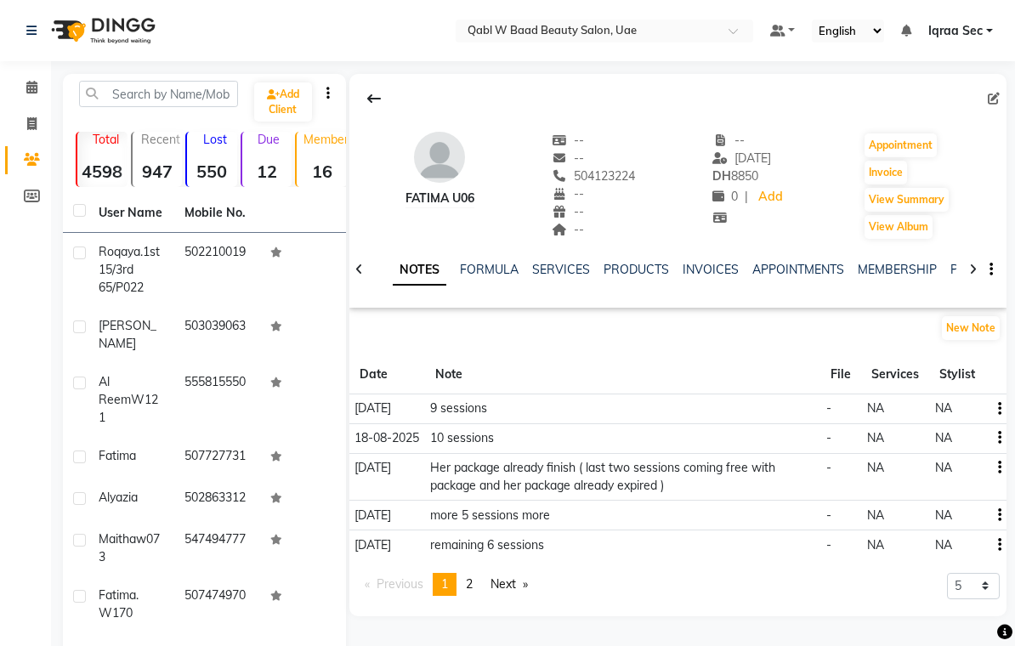
click at [972, 327] on button "New Note" at bounding box center [971, 328] width 58 height 24
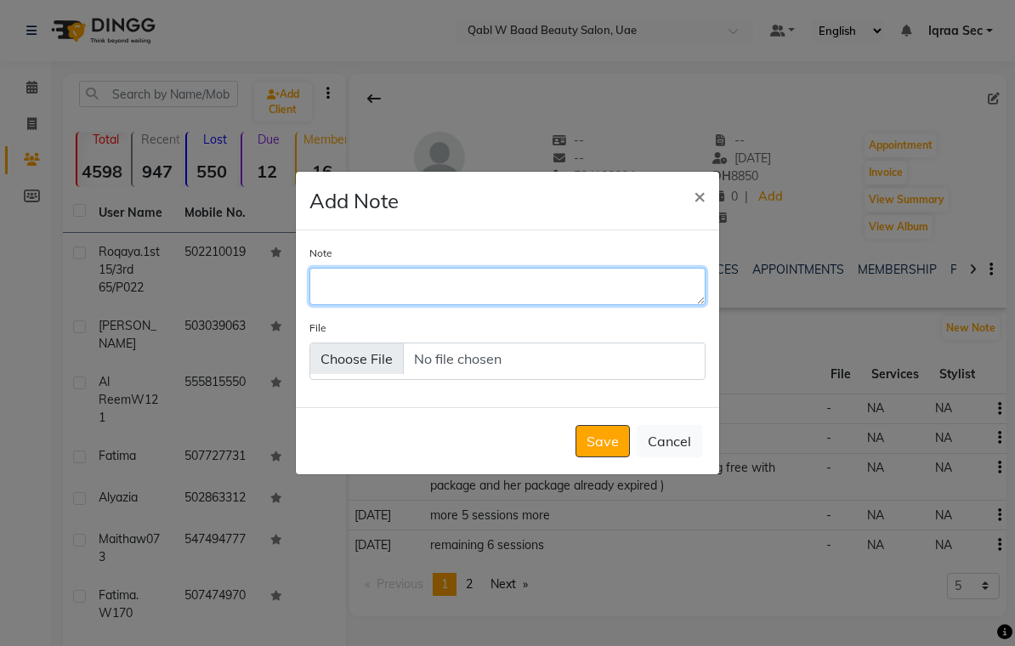
click at [344, 304] on textarea "Note" at bounding box center [508, 286] width 396 height 37
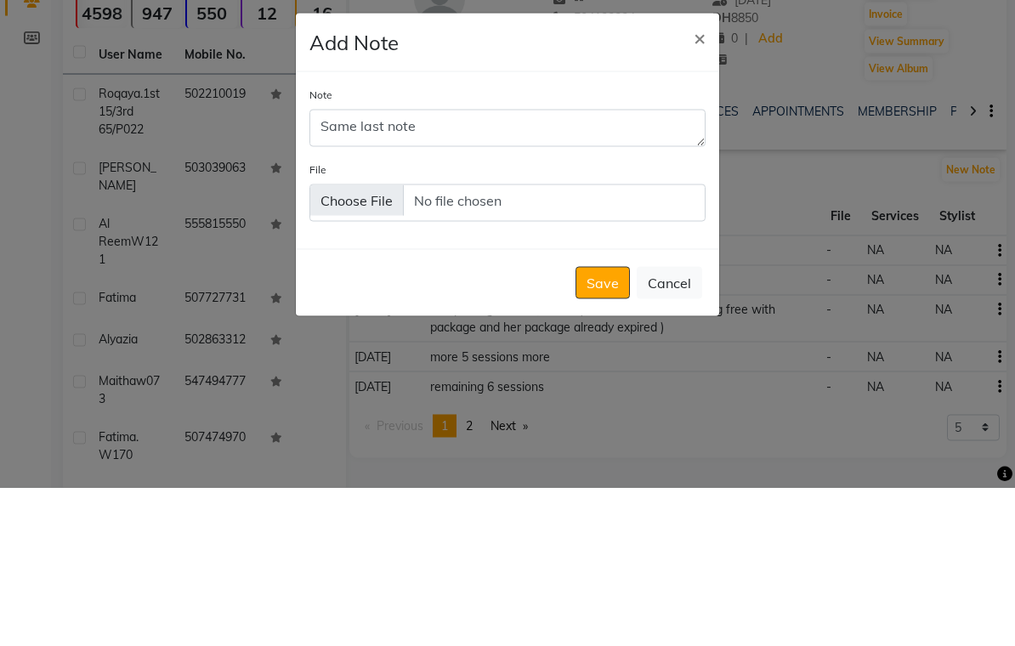
scroll to position [159, 0]
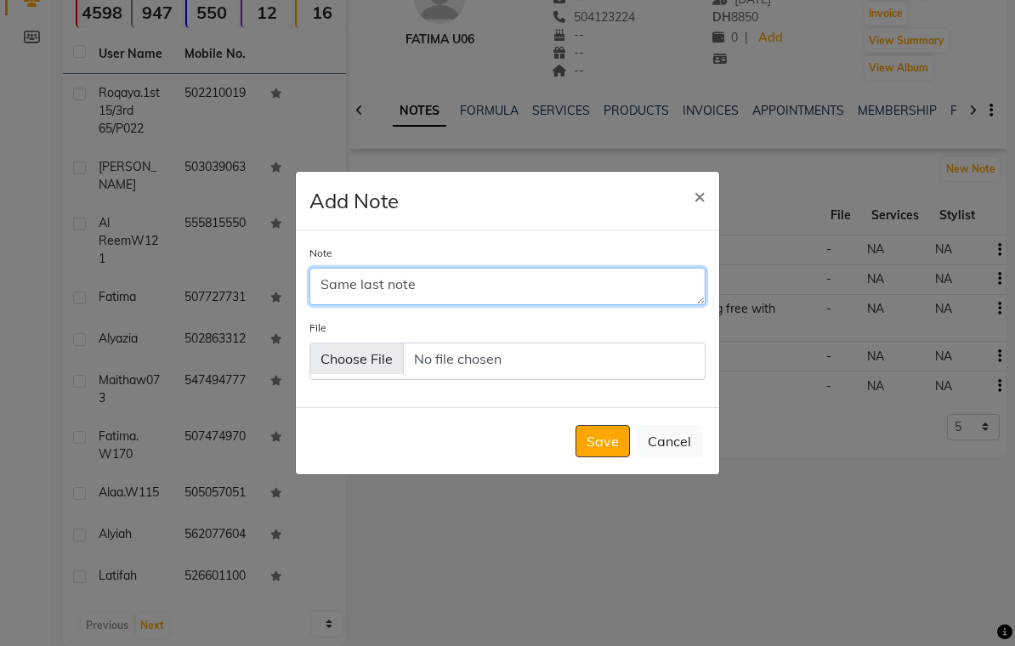
type textarea "Same last note"
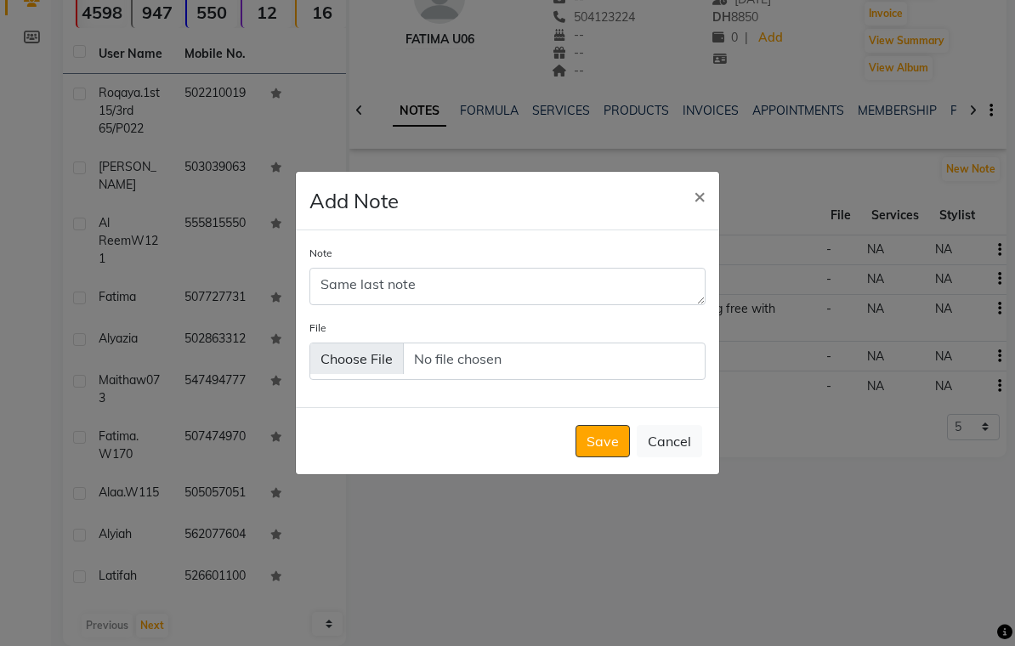
click at [606, 450] on button "Save" at bounding box center [603, 441] width 54 height 32
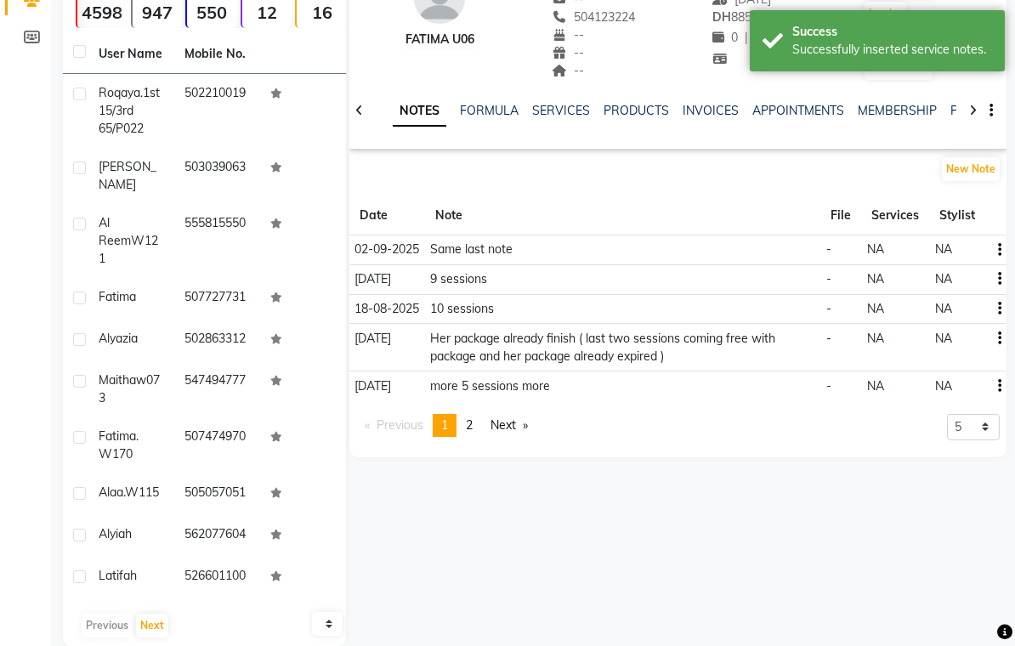
scroll to position [0, 0]
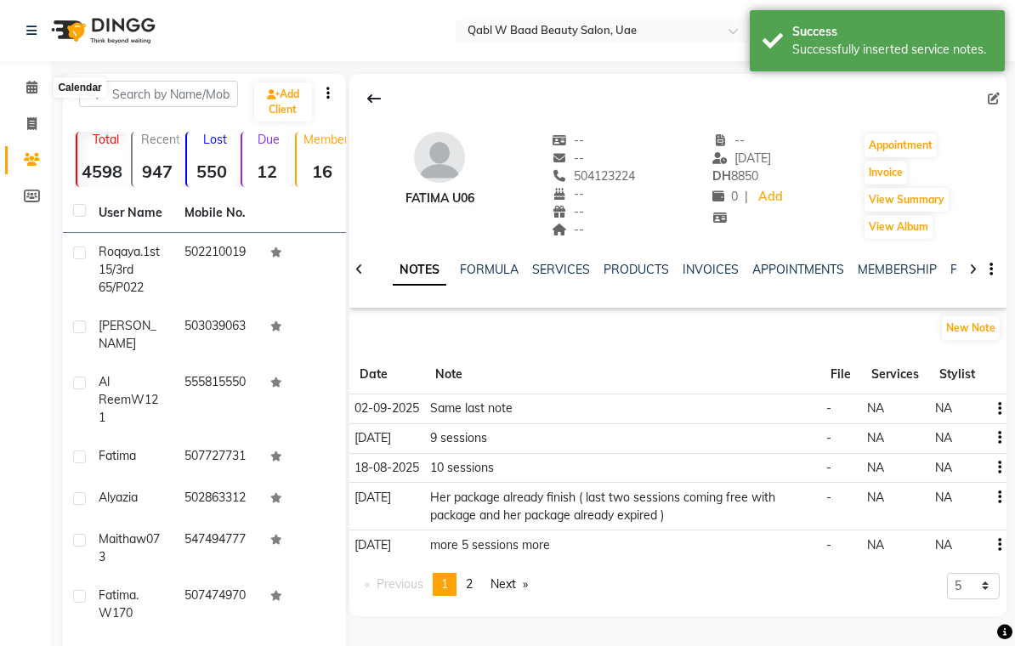
click at [36, 82] on icon at bounding box center [31, 87] width 11 height 13
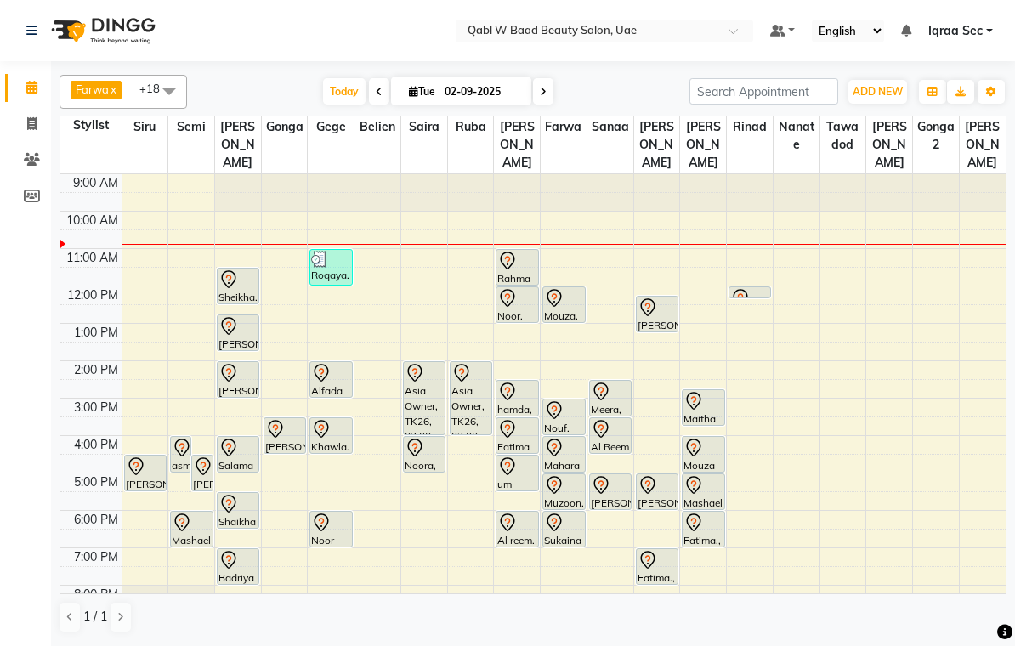
click at [510, 457] on icon at bounding box center [508, 467] width 20 height 20
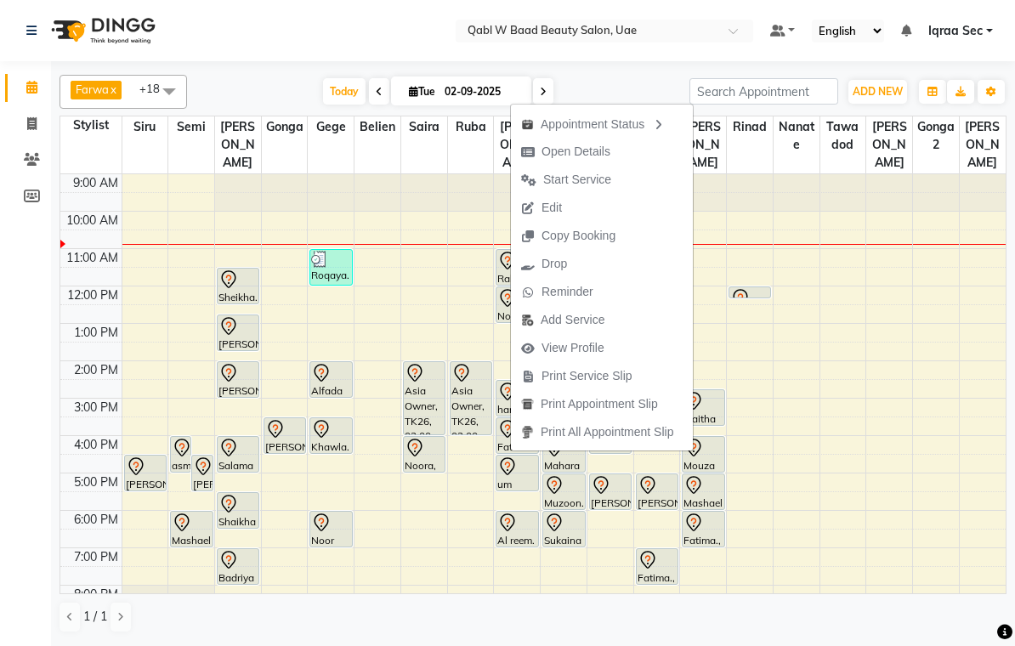
click at [575, 147] on span "Open Details" at bounding box center [576, 152] width 69 height 18
select select "7"
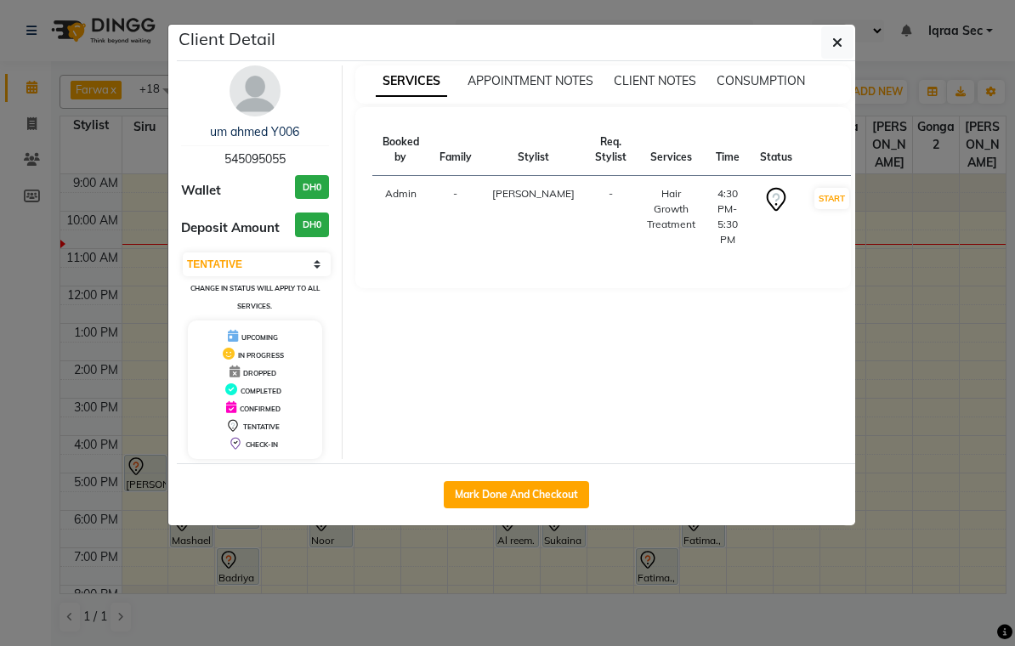
click at [253, 90] on img at bounding box center [255, 90] width 51 height 51
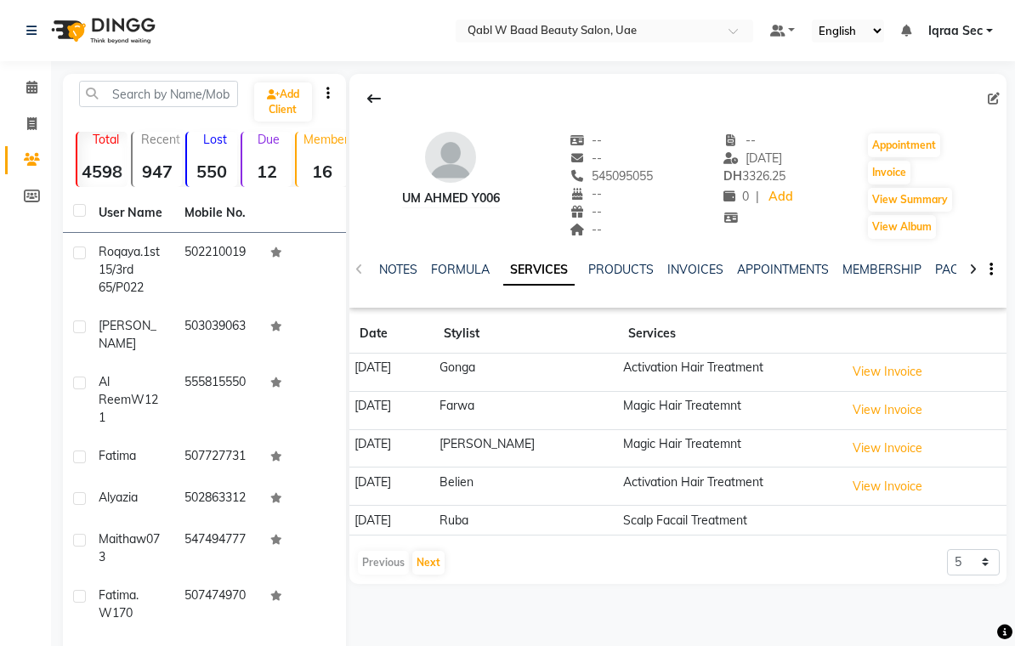
click at [398, 271] on link "NOTES" at bounding box center [398, 269] width 38 height 15
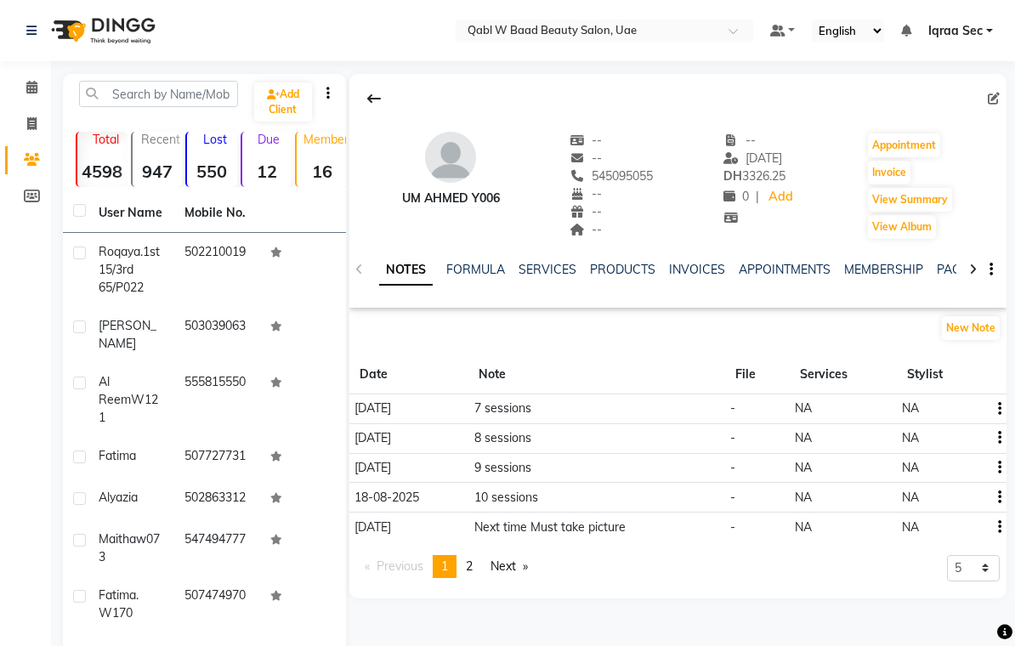
click at [555, 265] on link "SERVICES" at bounding box center [548, 269] width 58 height 15
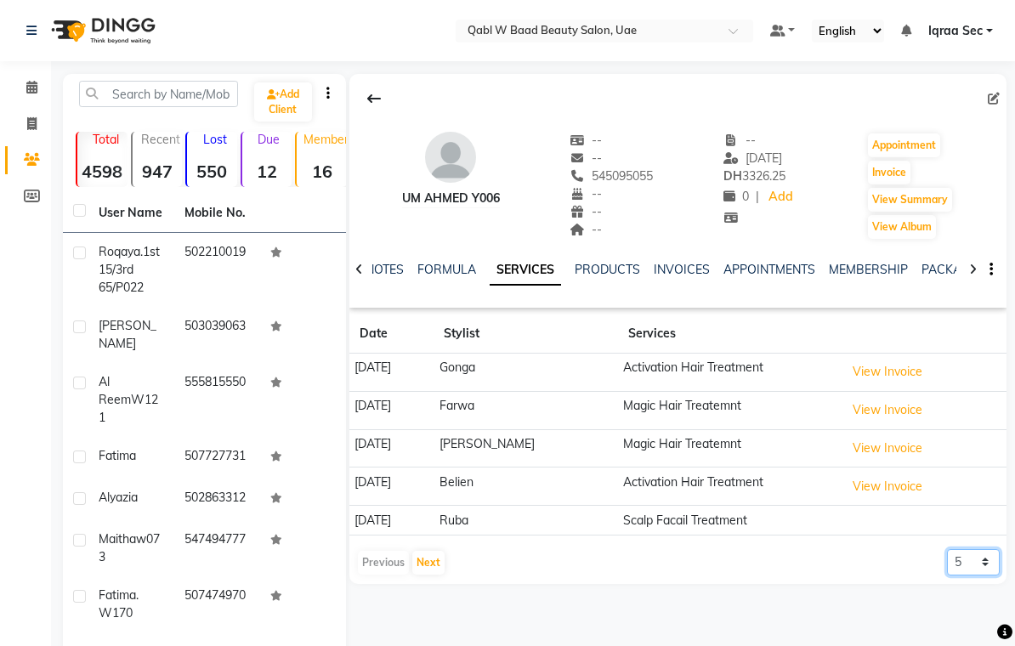
click at [989, 561] on select "5 10 50 100 500" at bounding box center [973, 562] width 53 height 26
select select "50"
click at [383, 270] on link "NOTES" at bounding box center [385, 269] width 38 height 15
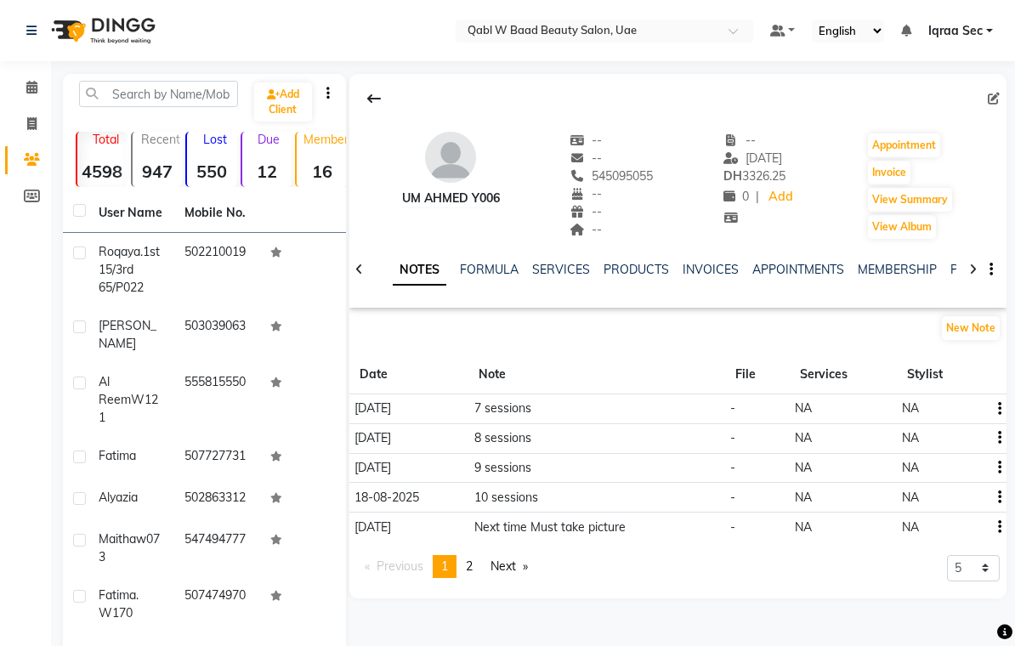
click at [974, 324] on button "New Note" at bounding box center [971, 328] width 58 height 24
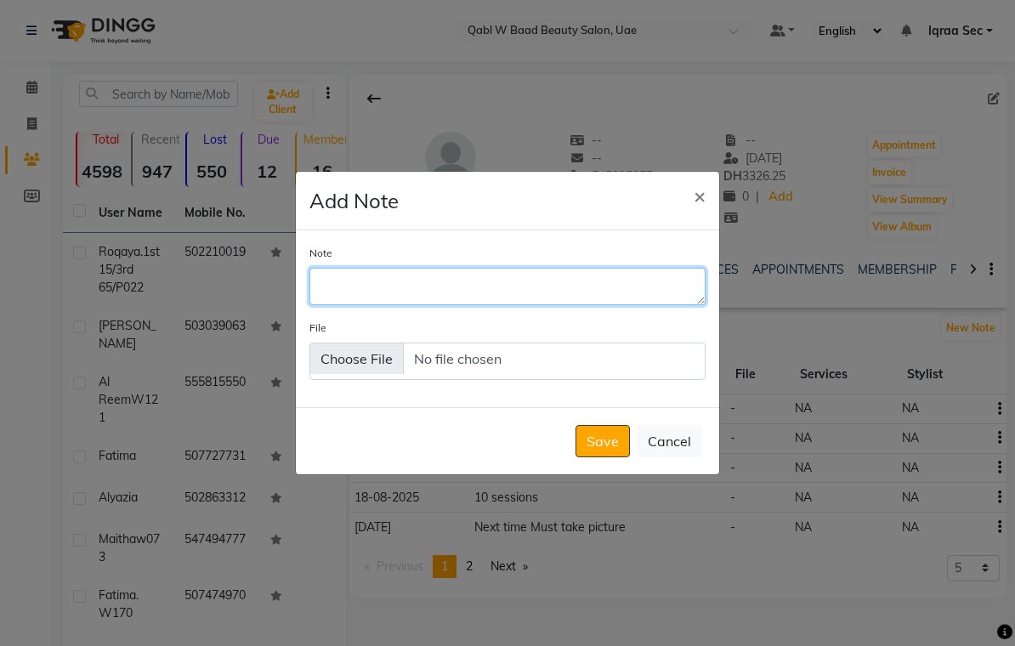
click at [360, 302] on textarea "Note" at bounding box center [508, 286] width 396 height 37
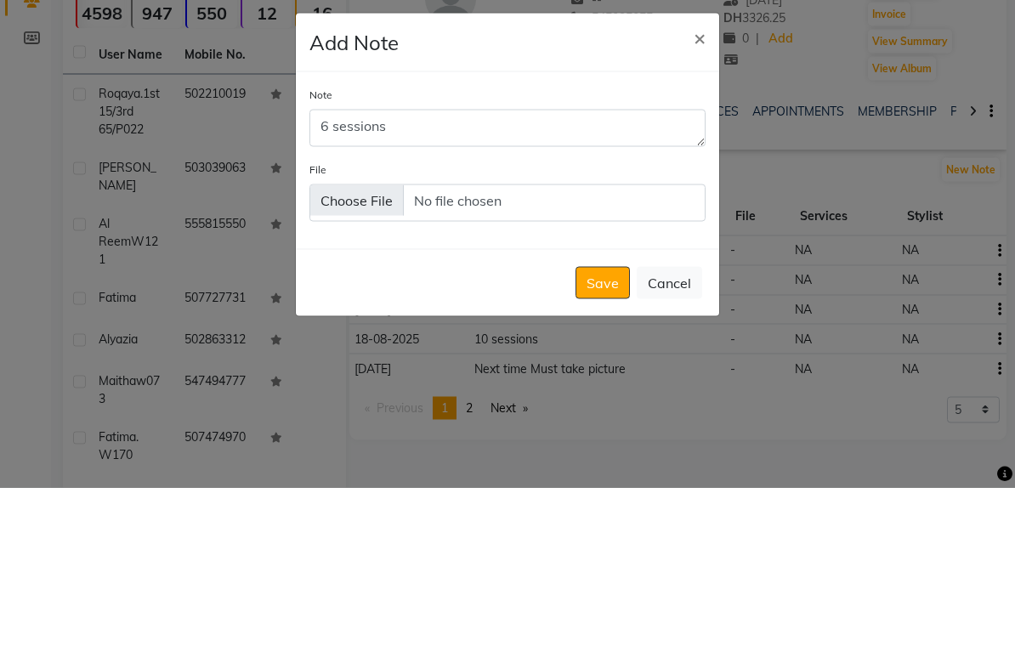
scroll to position [159, 0]
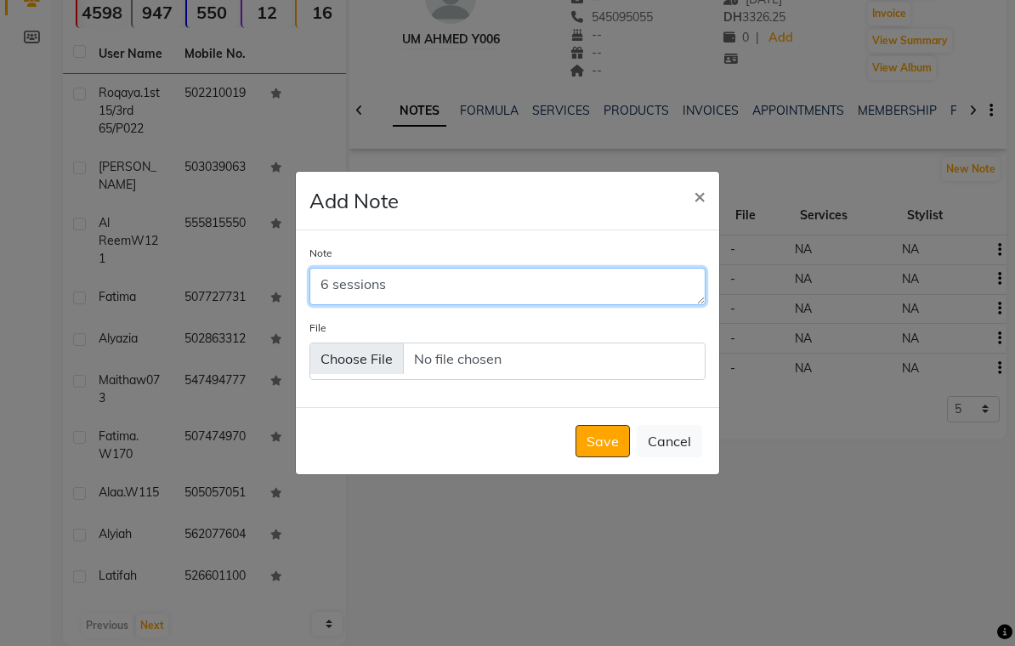
type textarea "6 sessions"
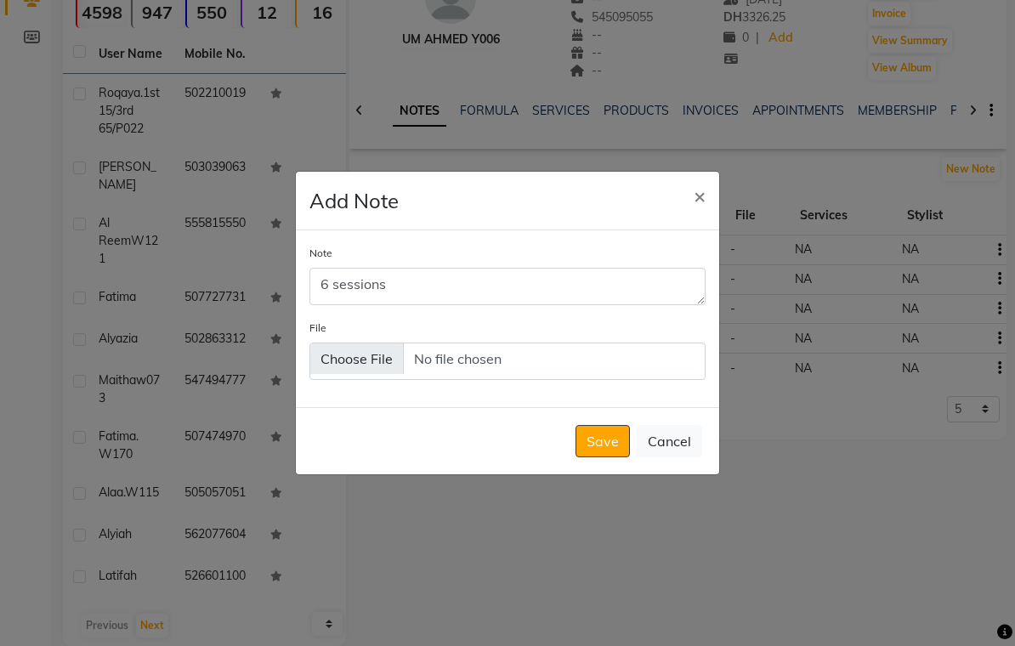
click at [602, 449] on button "Save" at bounding box center [603, 441] width 54 height 32
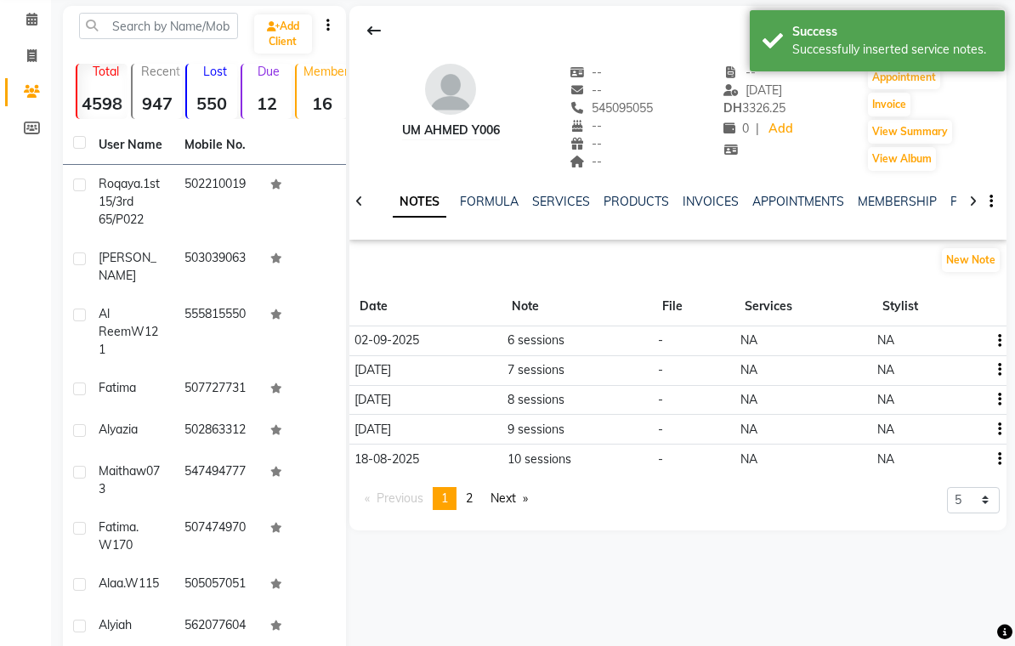
scroll to position [0, 0]
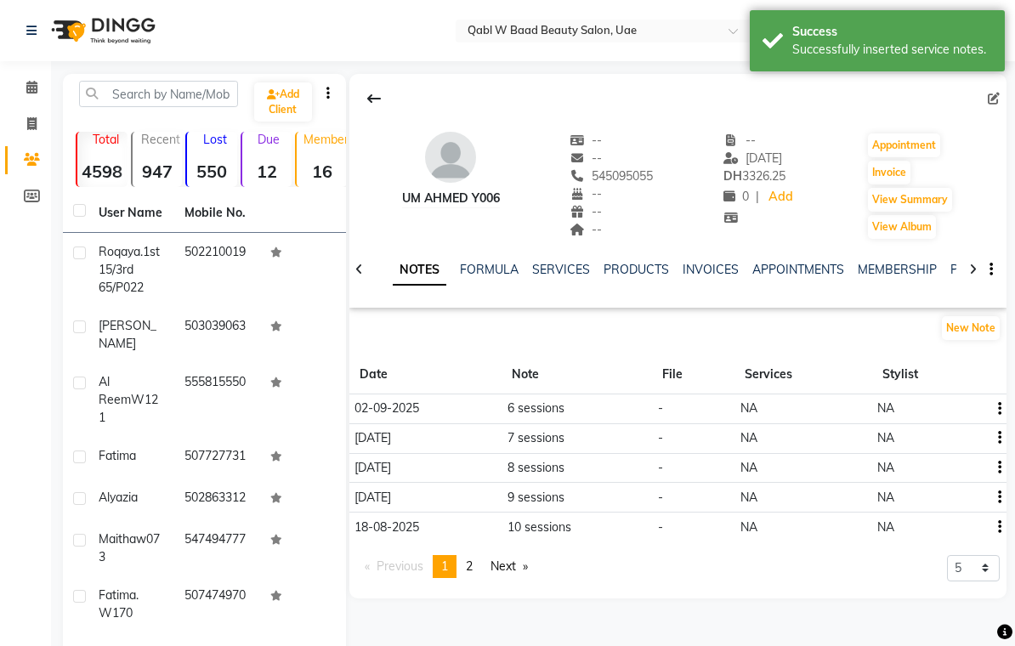
click at [26, 86] on icon at bounding box center [31, 87] width 11 height 13
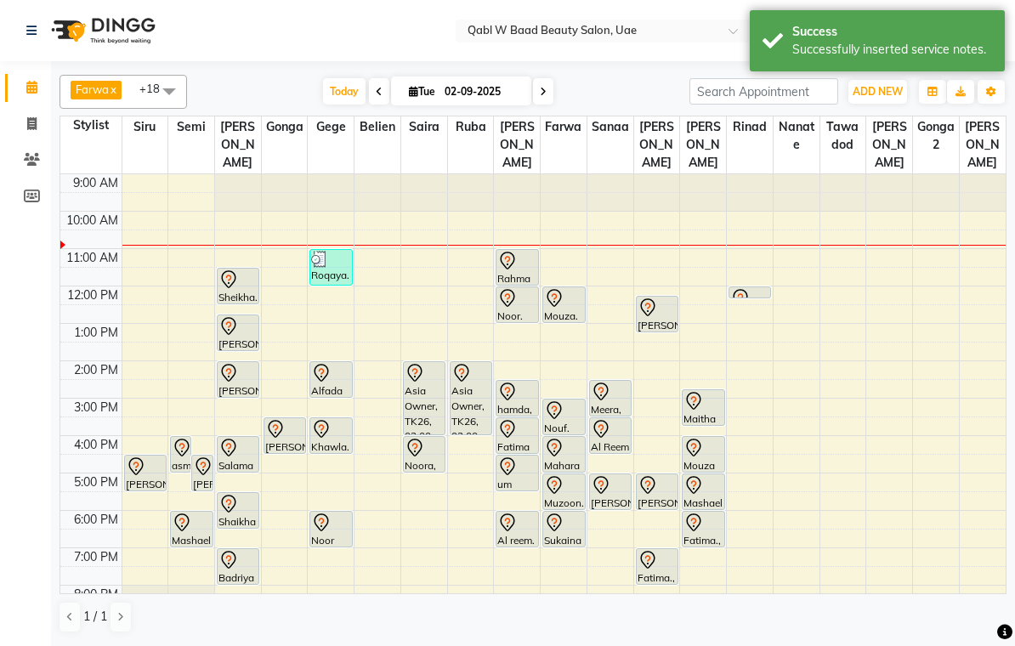
click at [502, 519] on div "Al reem. 3781/I093, TK03, 06:00 PM-07:00 PM, Activation Hair Treatment" at bounding box center [517, 529] width 41 height 35
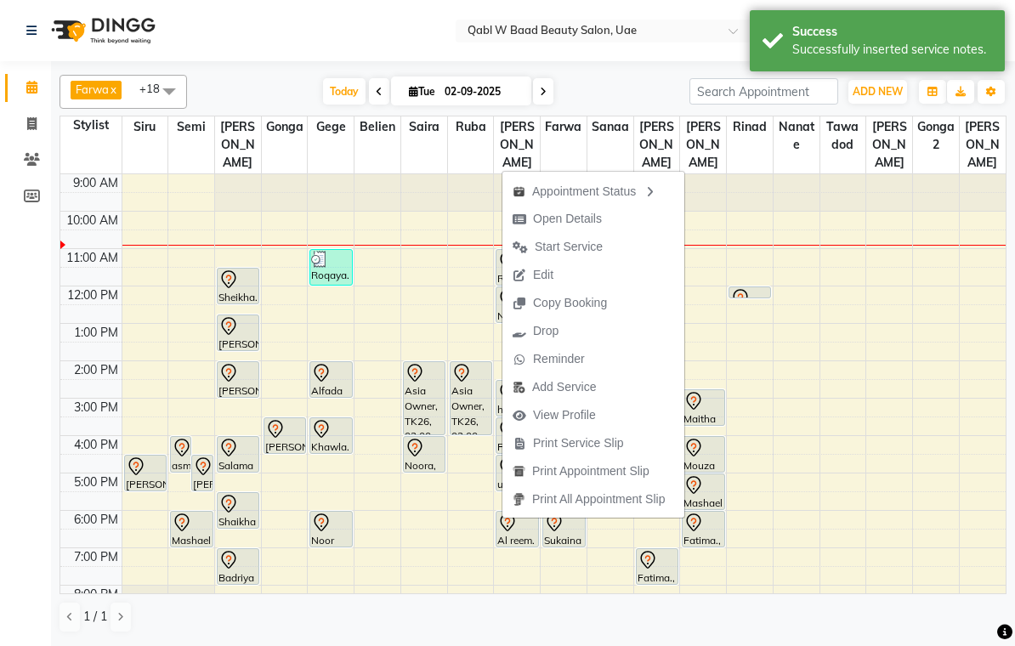
click at [567, 214] on span "Open Details" at bounding box center [567, 219] width 69 height 18
select select "7"
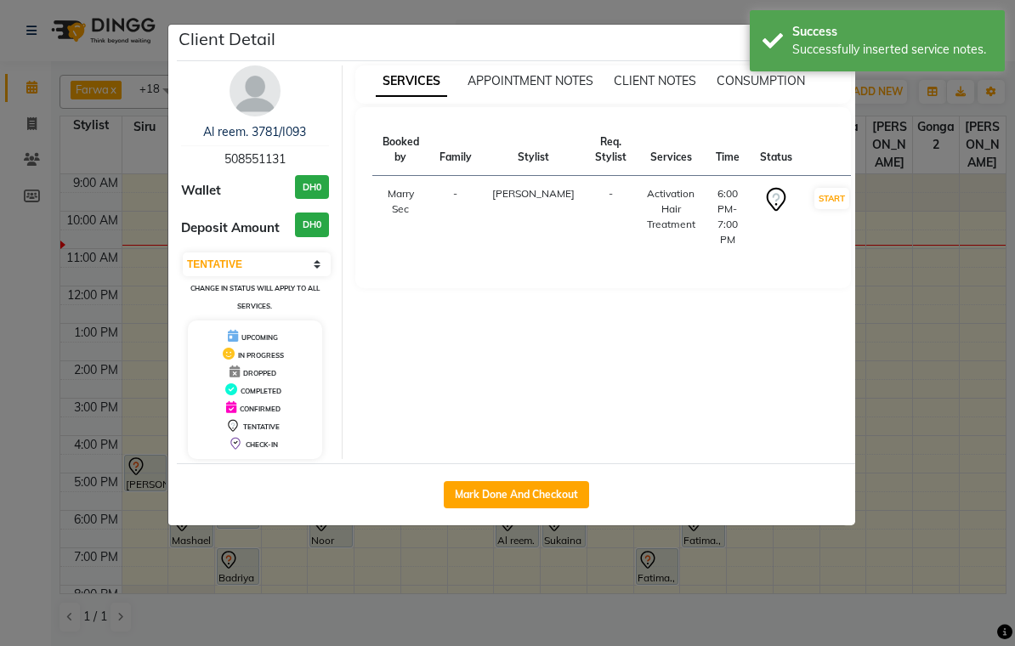
click at [251, 84] on img at bounding box center [255, 90] width 51 height 51
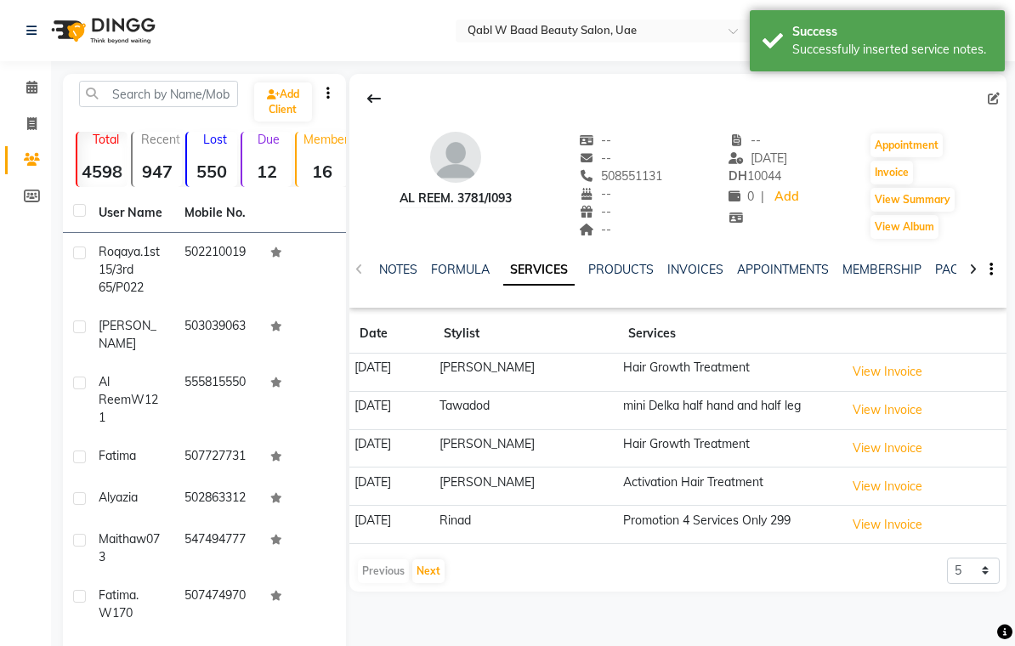
click at [397, 270] on link "NOTES" at bounding box center [398, 269] width 38 height 15
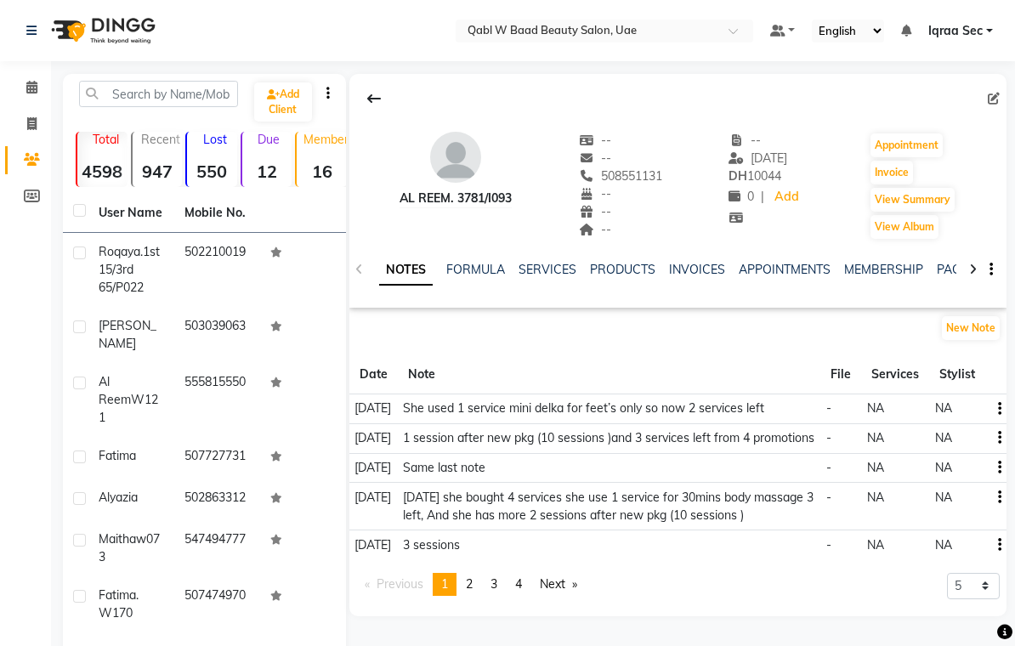
click at [549, 264] on link "SERVICES" at bounding box center [548, 269] width 58 height 15
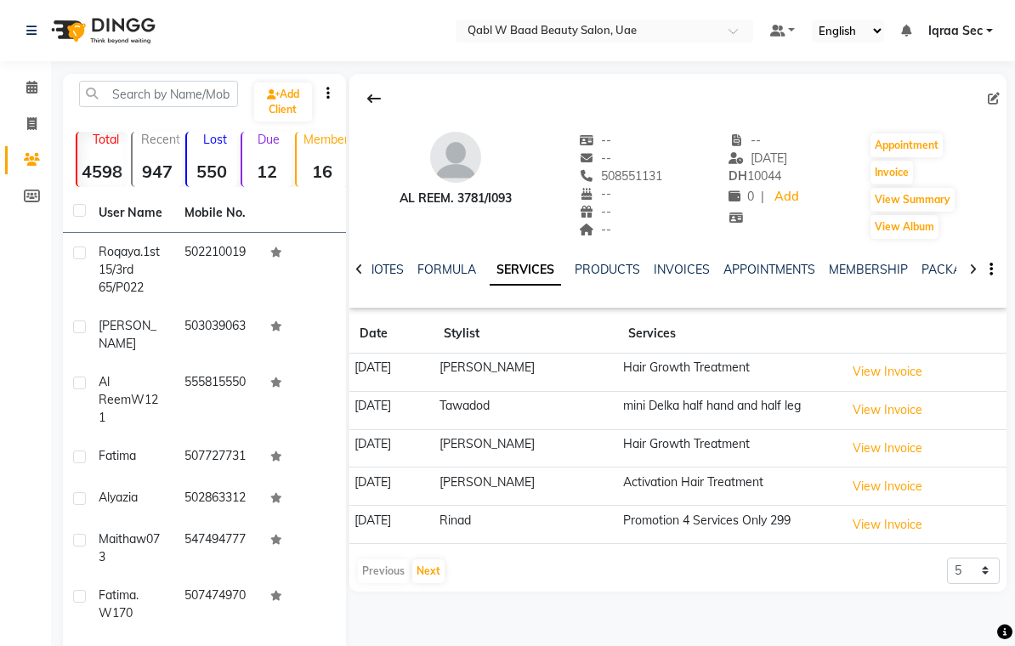
click at [389, 272] on link "NOTES" at bounding box center [385, 269] width 38 height 15
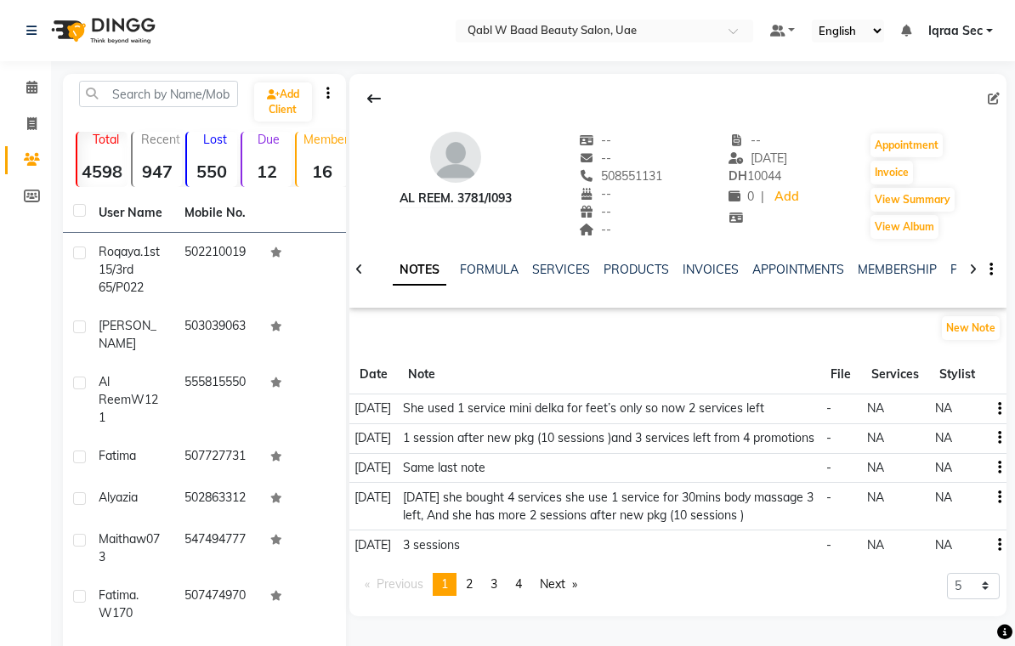
click at [985, 327] on button "New Note" at bounding box center [971, 328] width 58 height 24
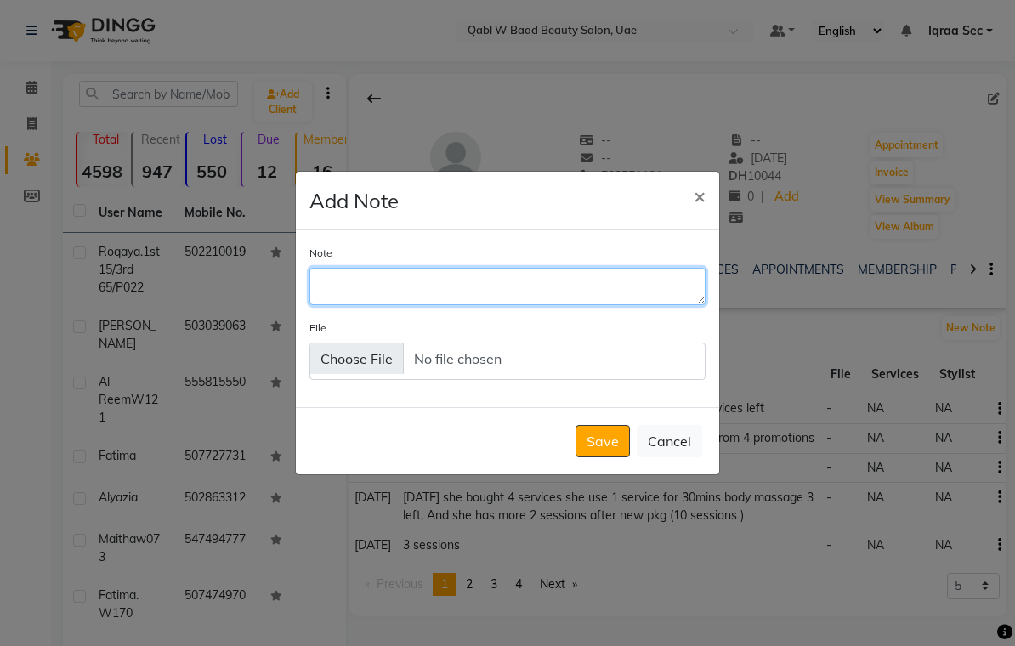
click at [362, 302] on textarea "Note" at bounding box center [508, 286] width 396 height 37
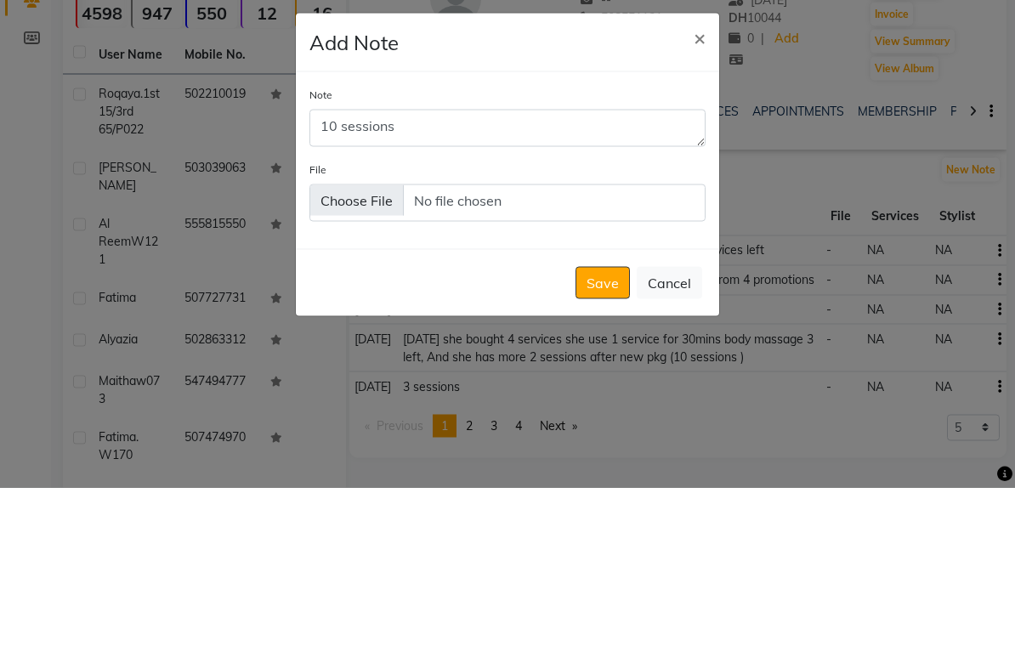
scroll to position [159, 0]
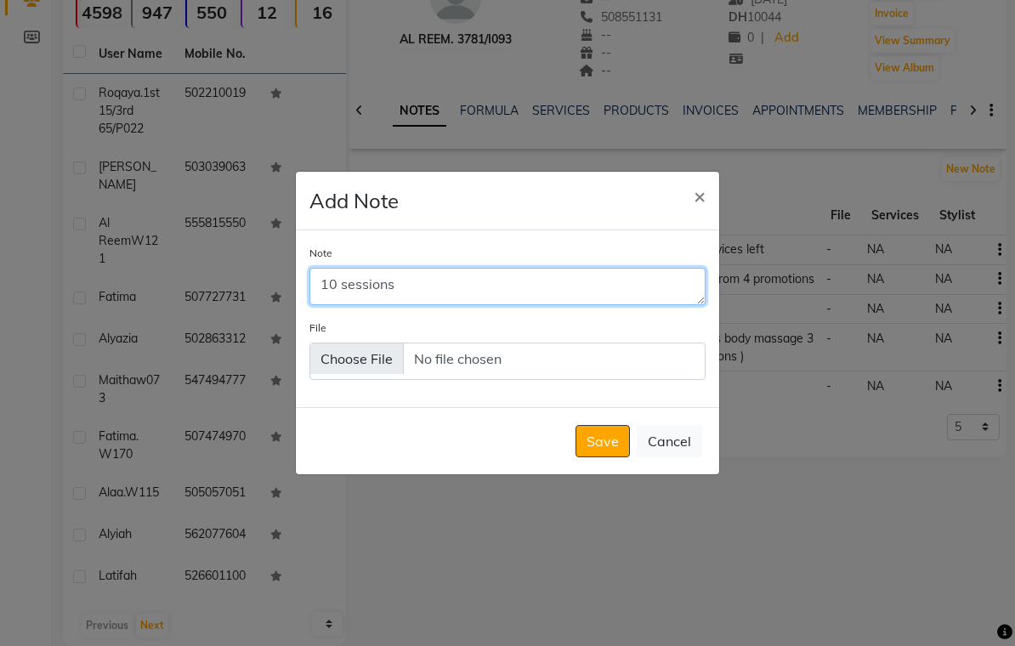
type textarea "10 sessions"
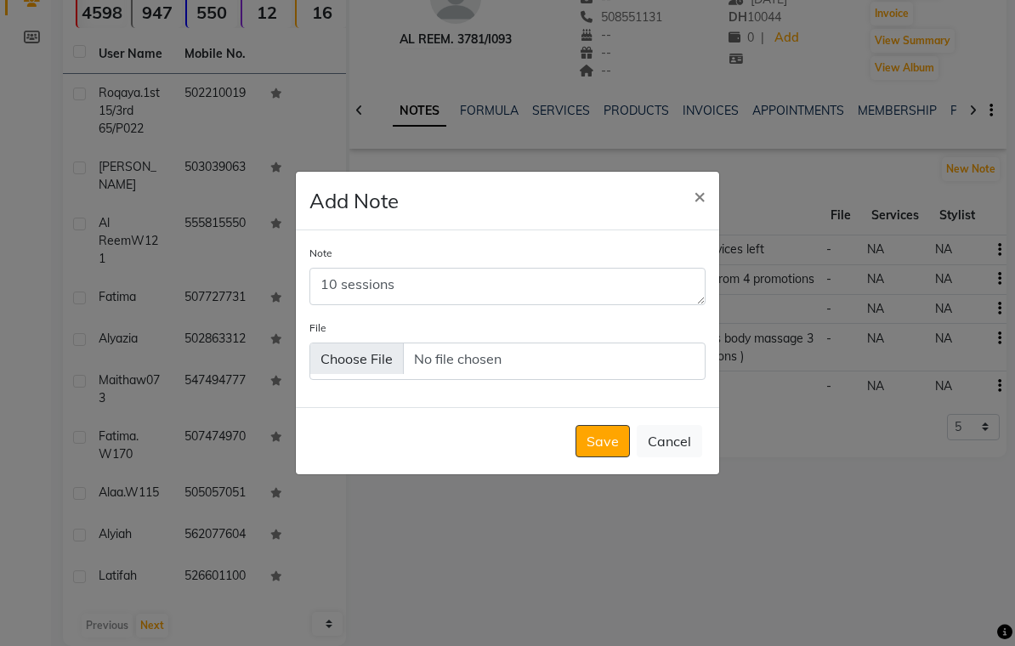
click at [607, 455] on button "Save" at bounding box center [603, 441] width 54 height 32
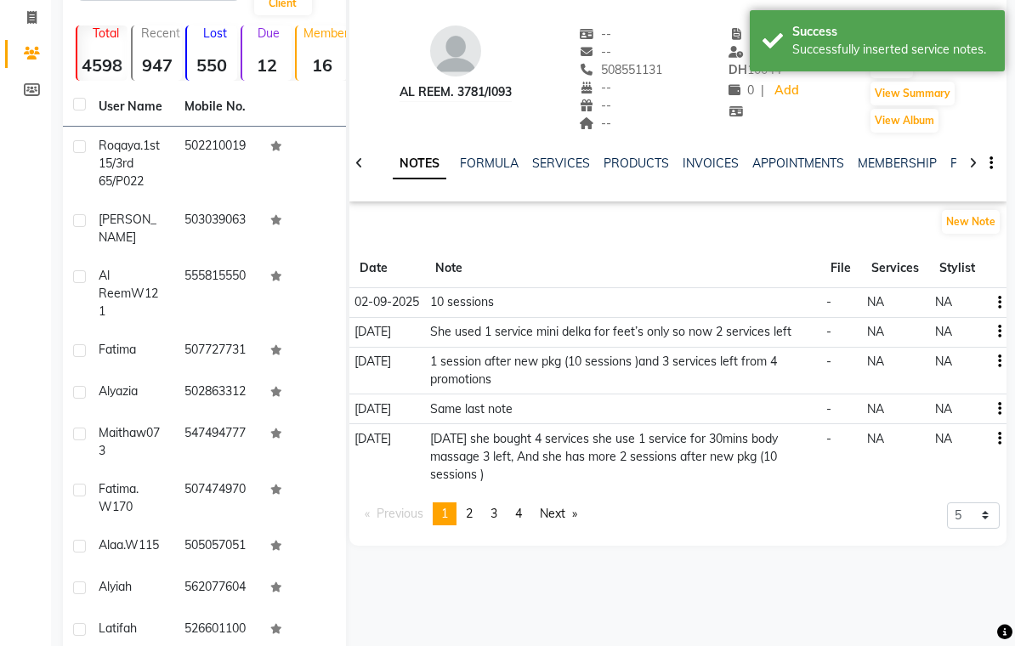
scroll to position [0, 0]
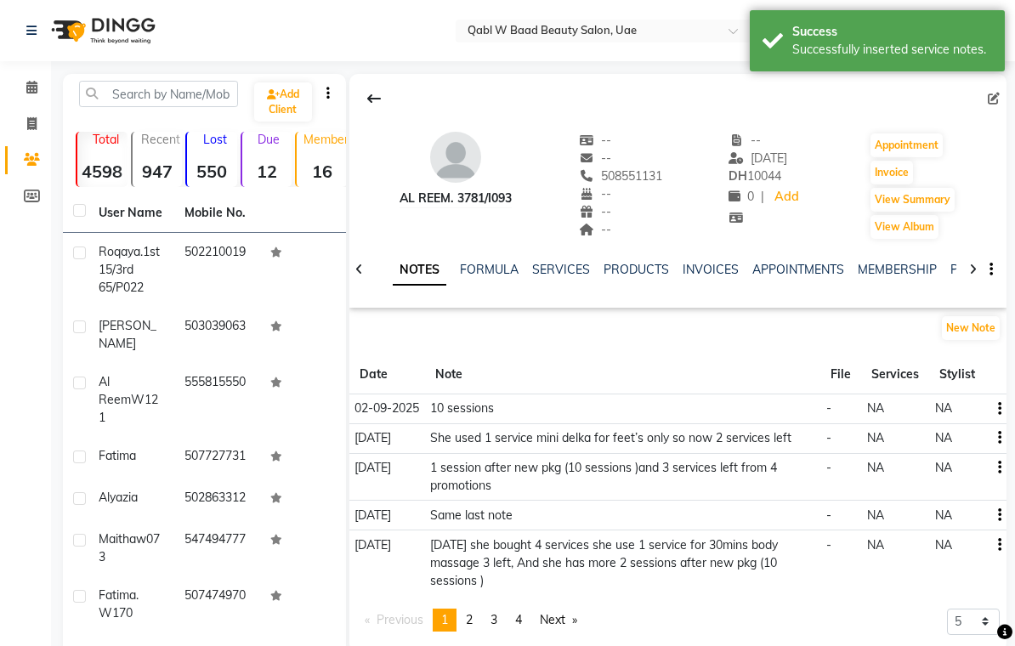
click at [28, 86] on icon at bounding box center [31, 87] width 11 height 13
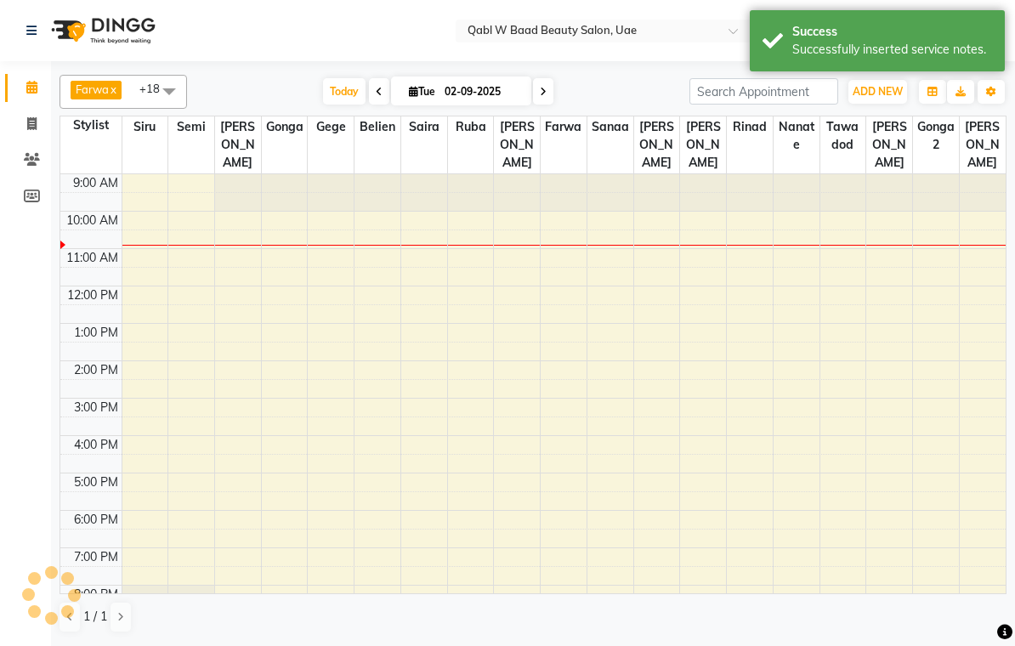
scroll to position [38, 0]
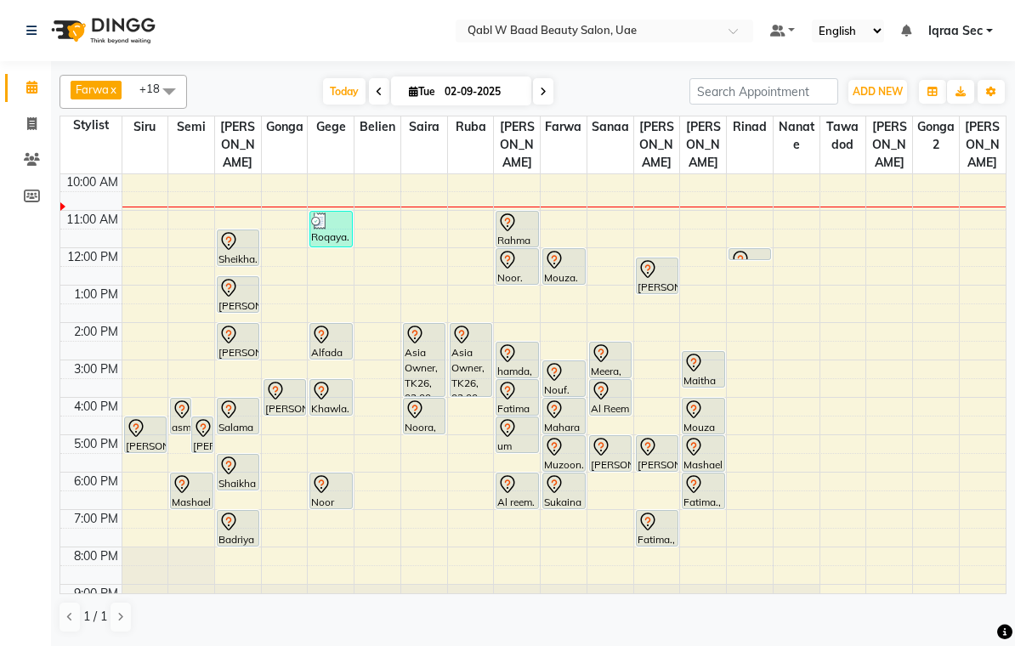
click at [522, 478] on div "Al reem. 3781/I093, TK03, 06:00 PM-07:00 PM, Activation Hair Treatment" at bounding box center [517, 491] width 41 height 35
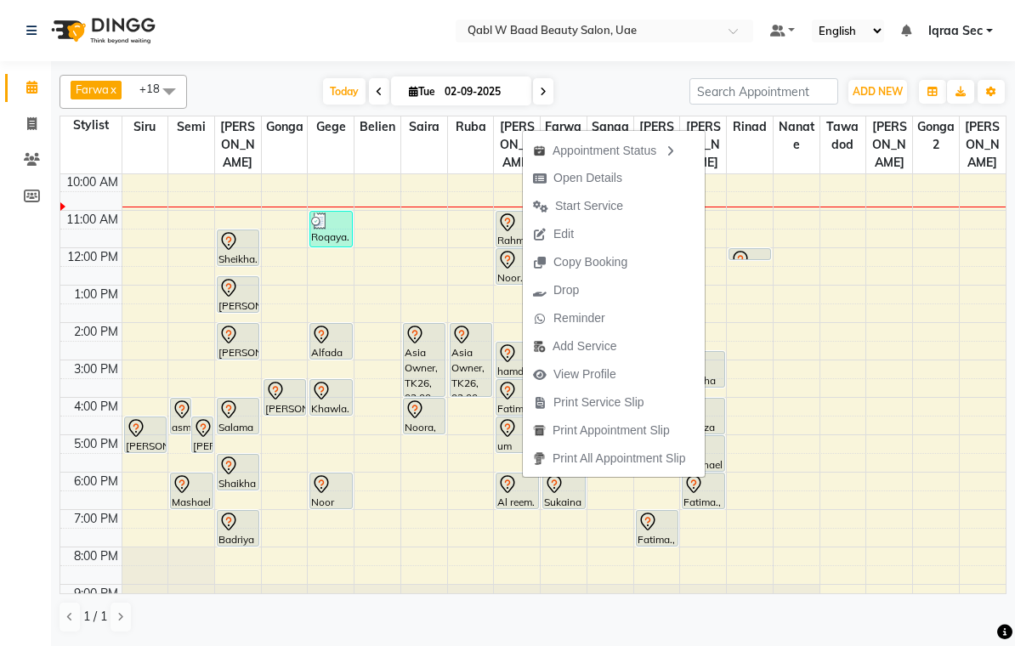
click at [595, 175] on span "Open Details" at bounding box center [588, 178] width 69 height 18
select select "7"
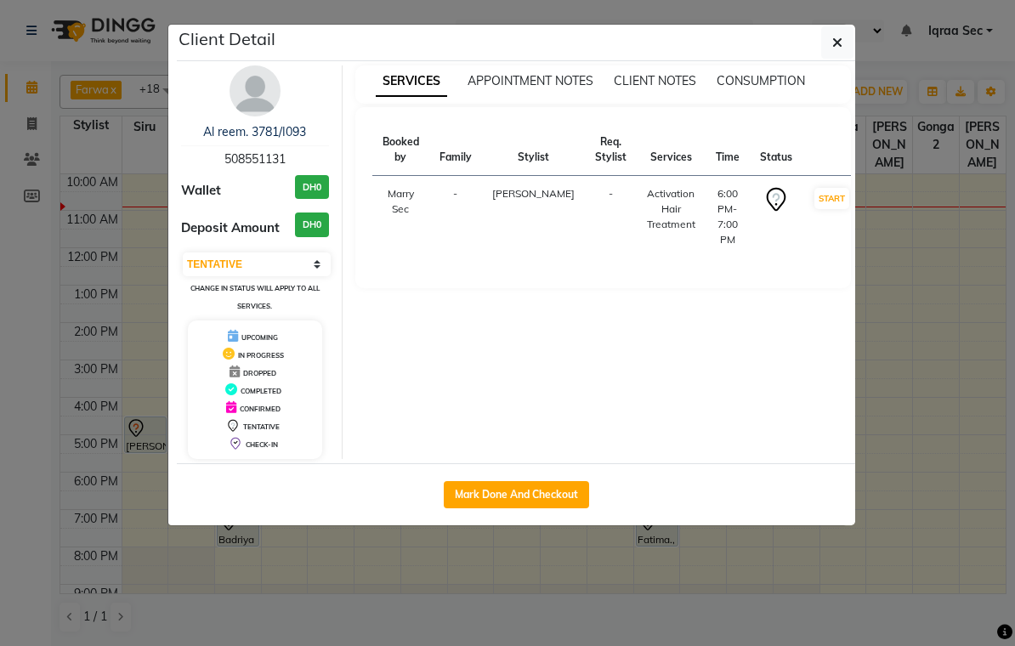
click at [253, 100] on img at bounding box center [255, 90] width 51 height 51
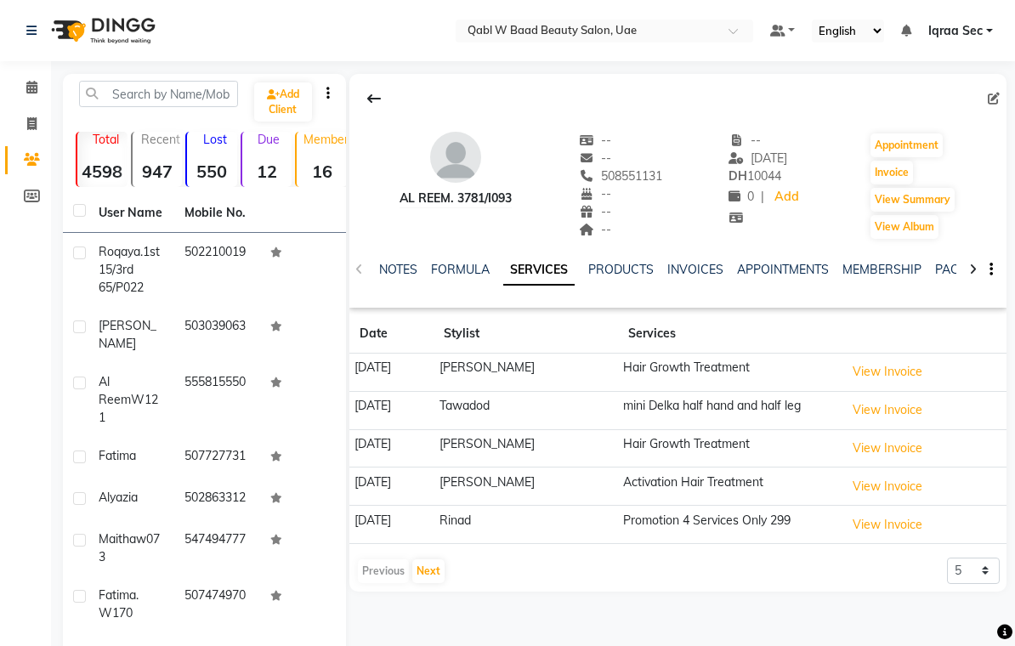
click at [400, 273] on link "NOTES" at bounding box center [398, 269] width 38 height 15
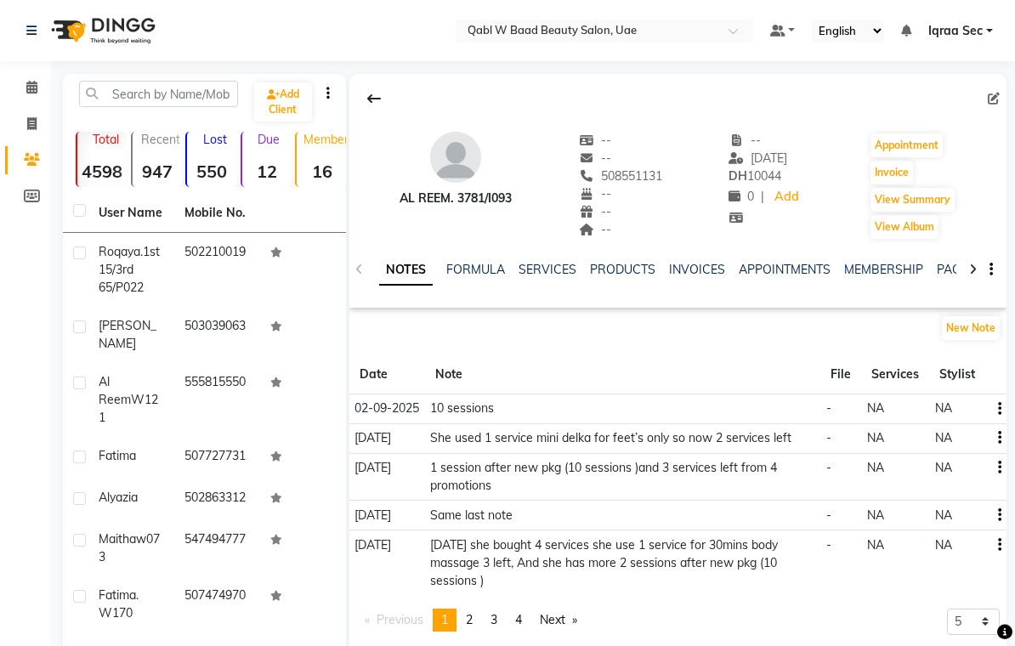
click at [1004, 405] on td at bounding box center [996, 410] width 21 height 30
click at [998, 409] on icon "button" at bounding box center [999, 409] width 3 height 1
click at [964, 410] on div "Edit" at bounding box center [959, 409] width 27 height 21
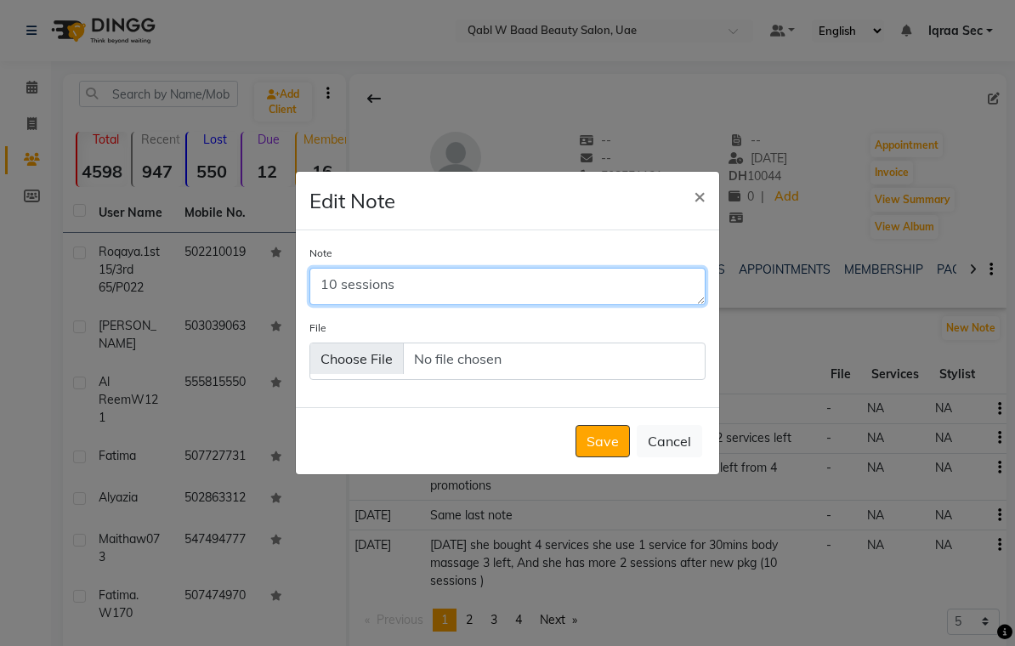
click at [407, 299] on textarea "10 sessions" at bounding box center [508, 286] width 396 height 37
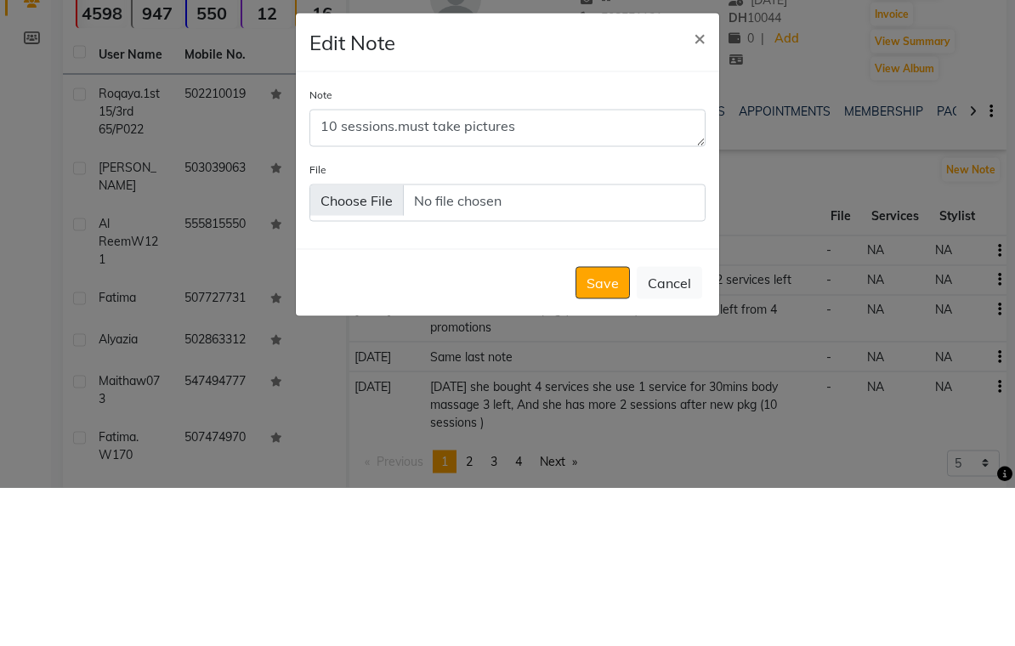
scroll to position [159, 0]
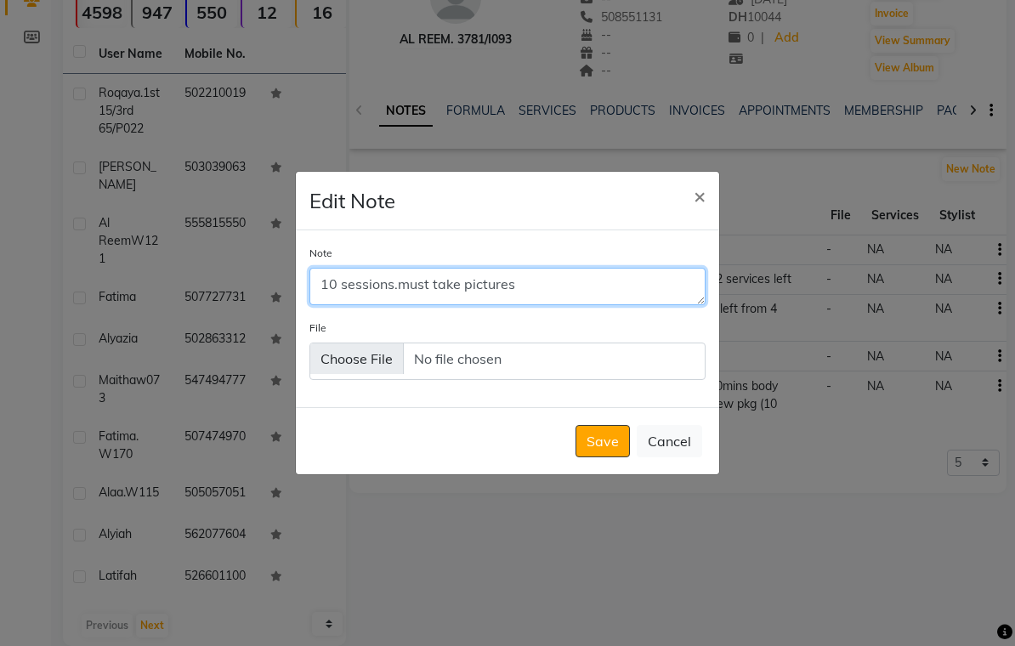
type textarea "10 sessions.must take pictures"
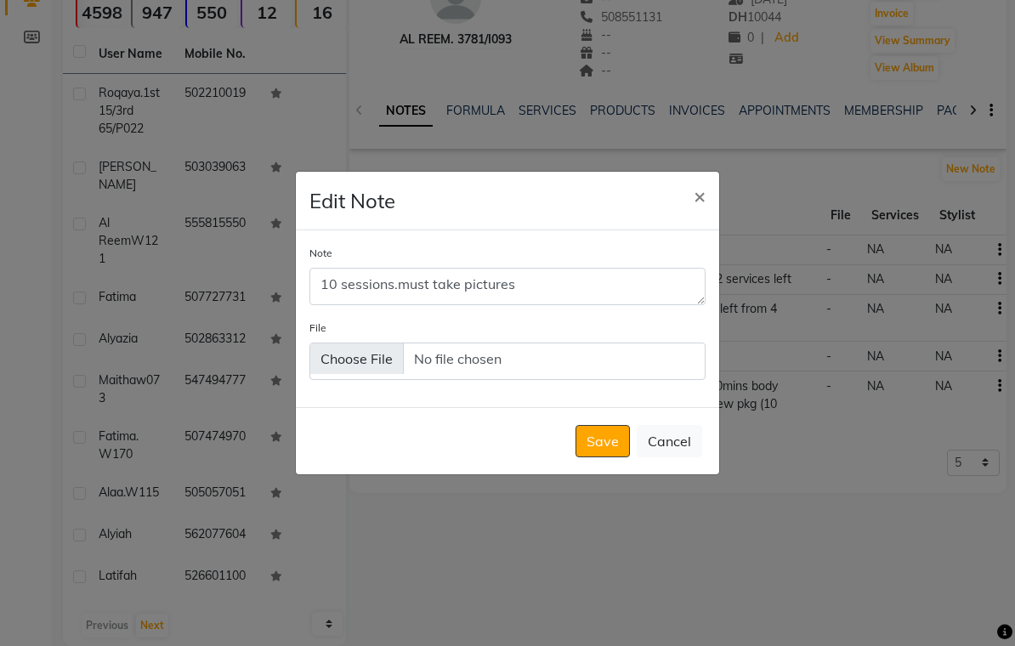
click at [606, 452] on button "Save" at bounding box center [603, 441] width 54 height 32
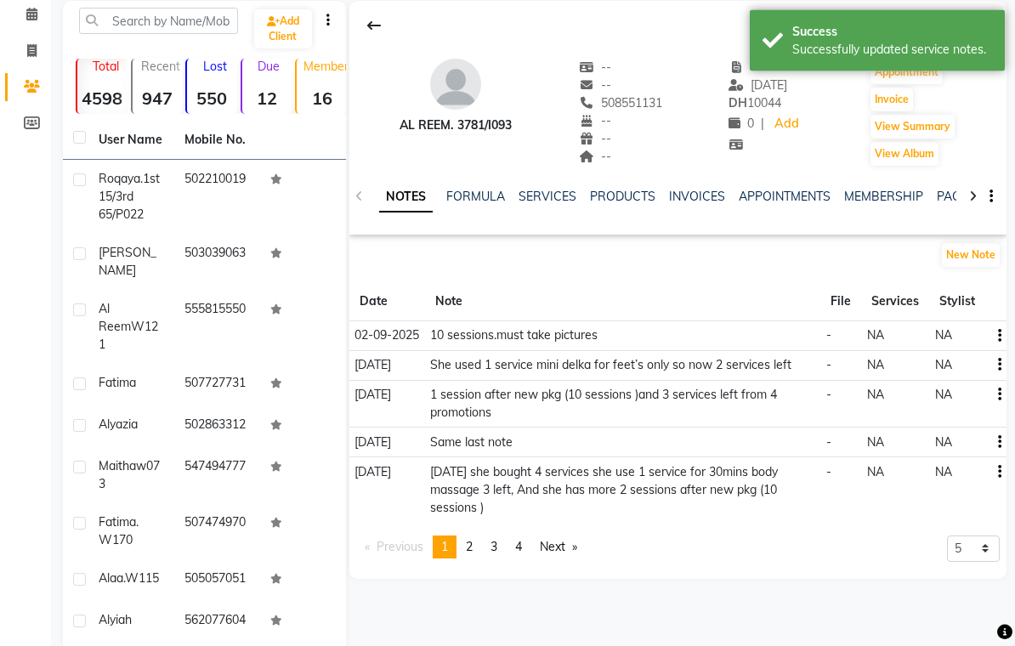
scroll to position [0, 0]
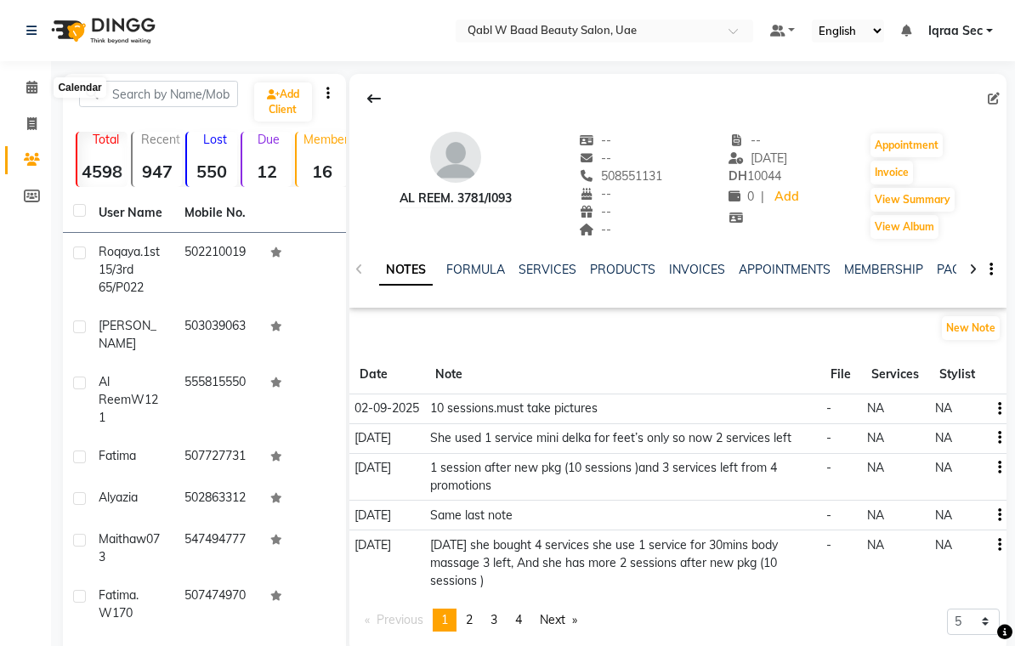
click at [36, 91] on icon at bounding box center [31, 87] width 11 height 13
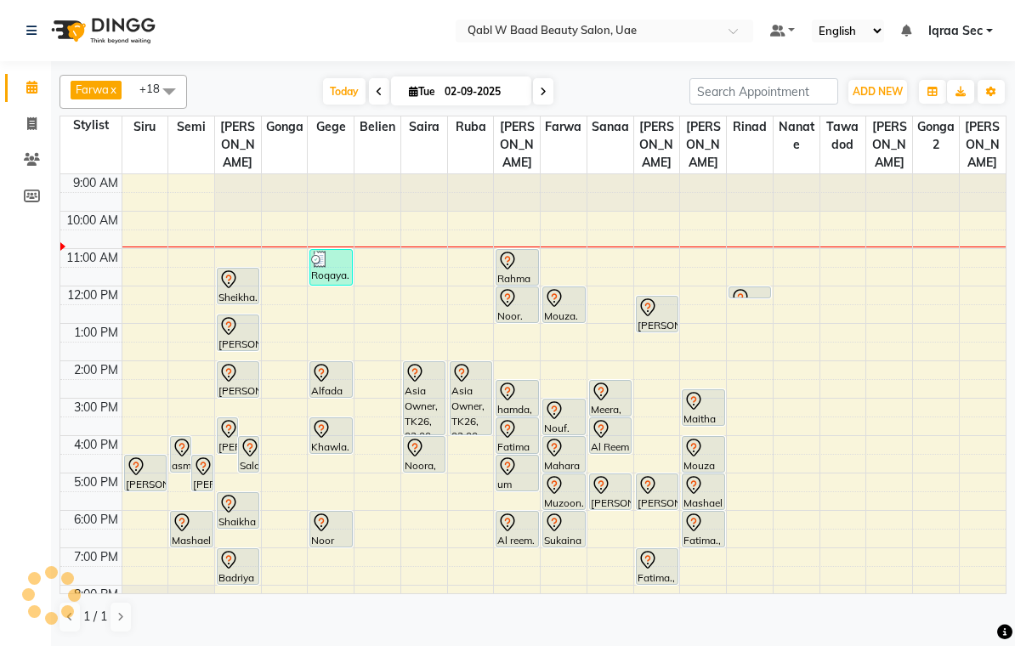
click at [166, 88] on span at bounding box center [169, 91] width 34 height 32
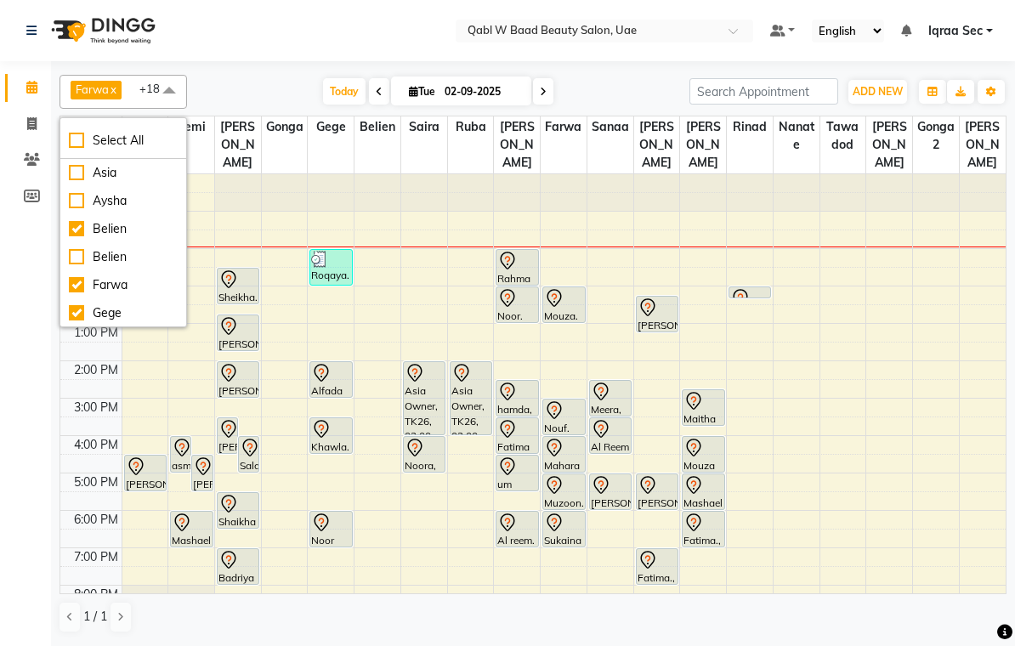
click at [78, 226] on div "Belien" at bounding box center [123, 229] width 109 height 18
checkbox input "false"
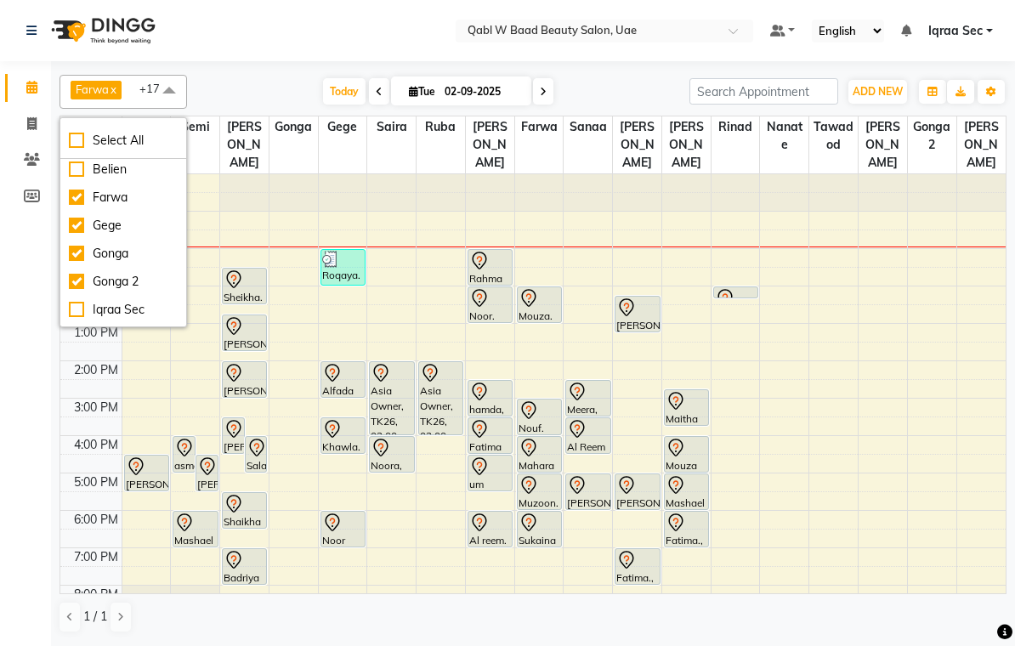
scroll to position [100, 0]
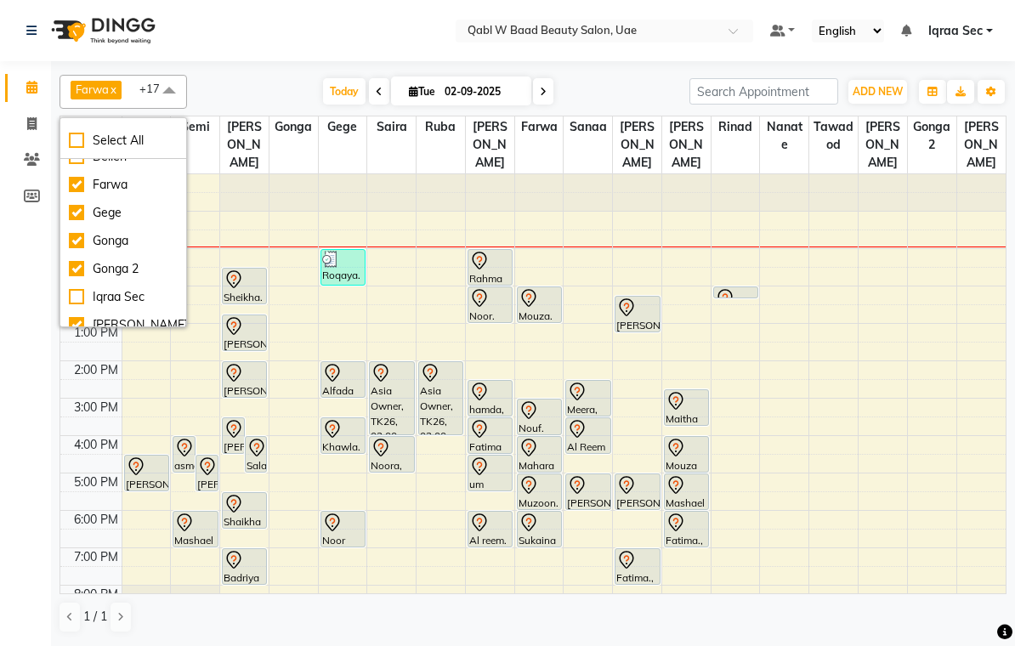
click at [79, 241] on div "Gonga" at bounding box center [123, 241] width 109 height 18
checkbox input "false"
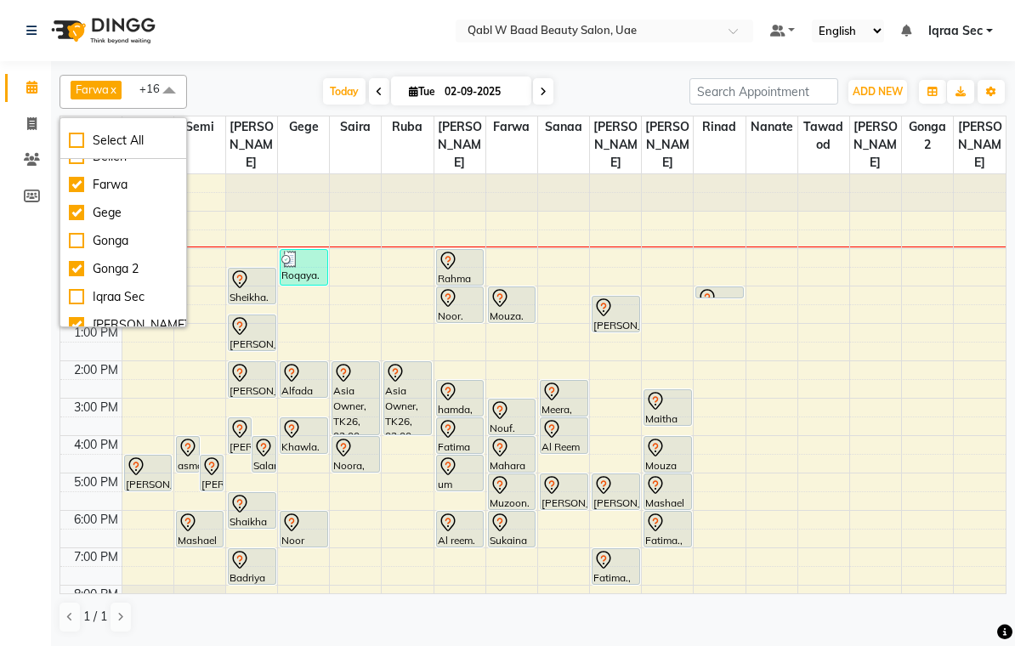
click at [343, 92] on span "Today" at bounding box center [344, 91] width 43 height 26
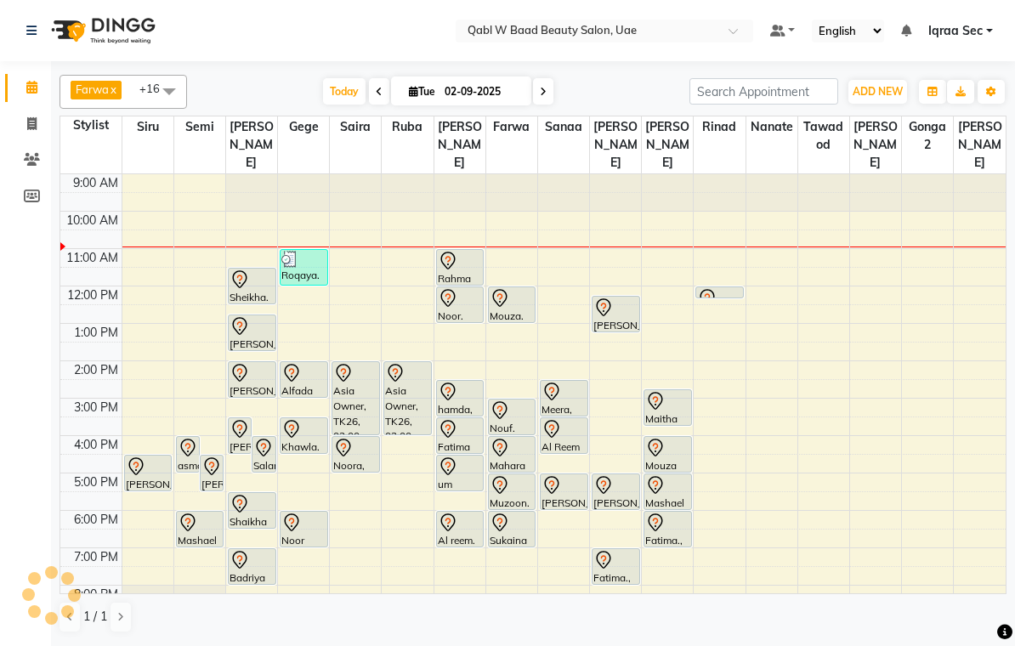
scroll to position [38, 0]
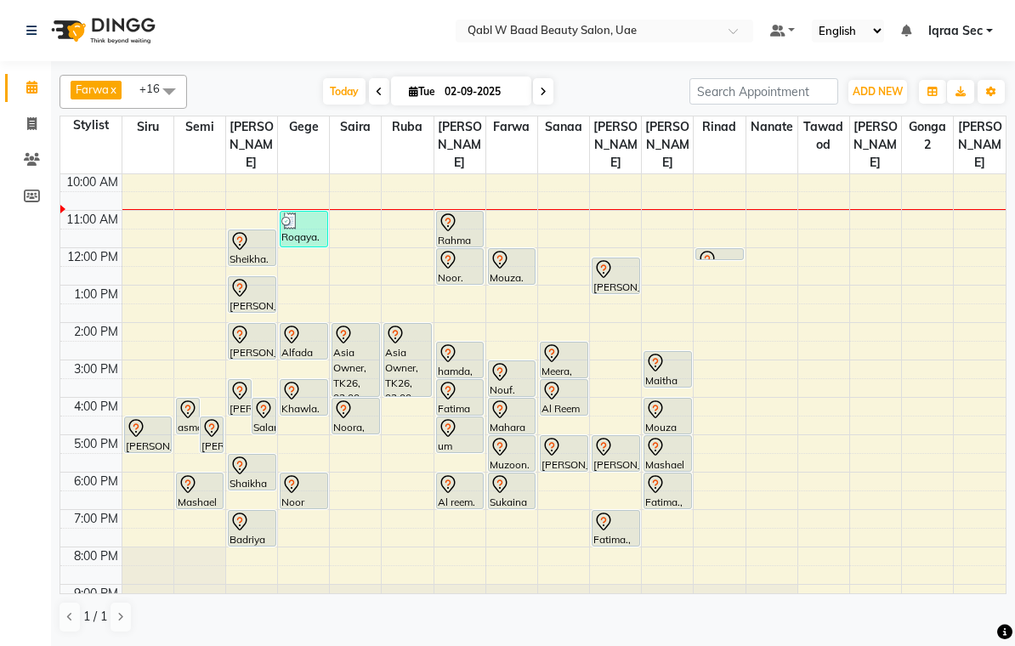
click at [517, 250] on div at bounding box center [512, 260] width 45 height 20
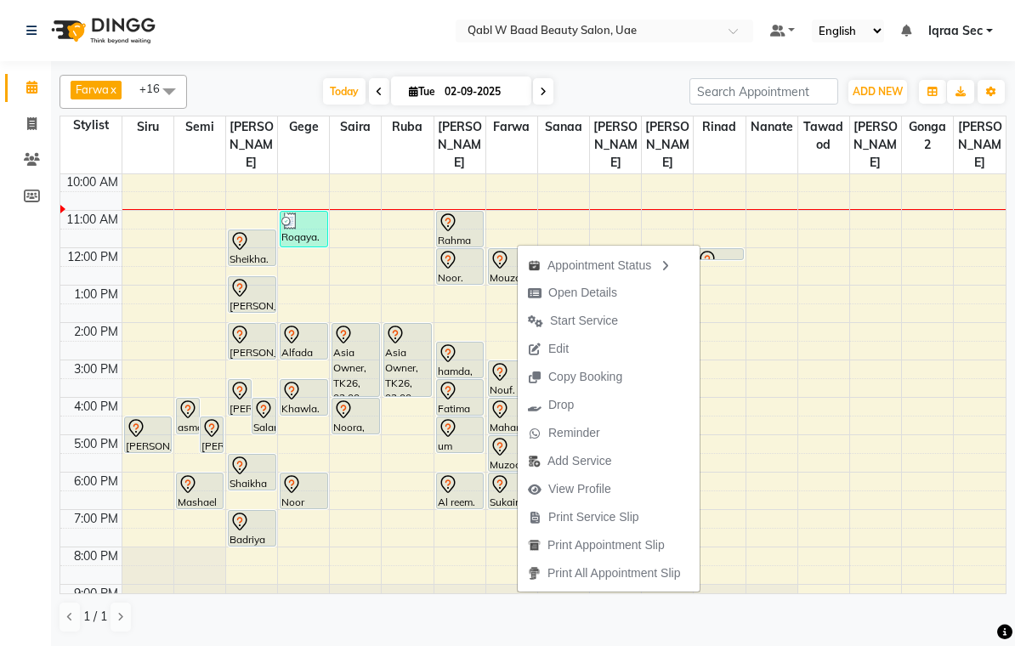
click at [606, 294] on span "Open Details" at bounding box center [583, 293] width 69 height 18
select select "7"
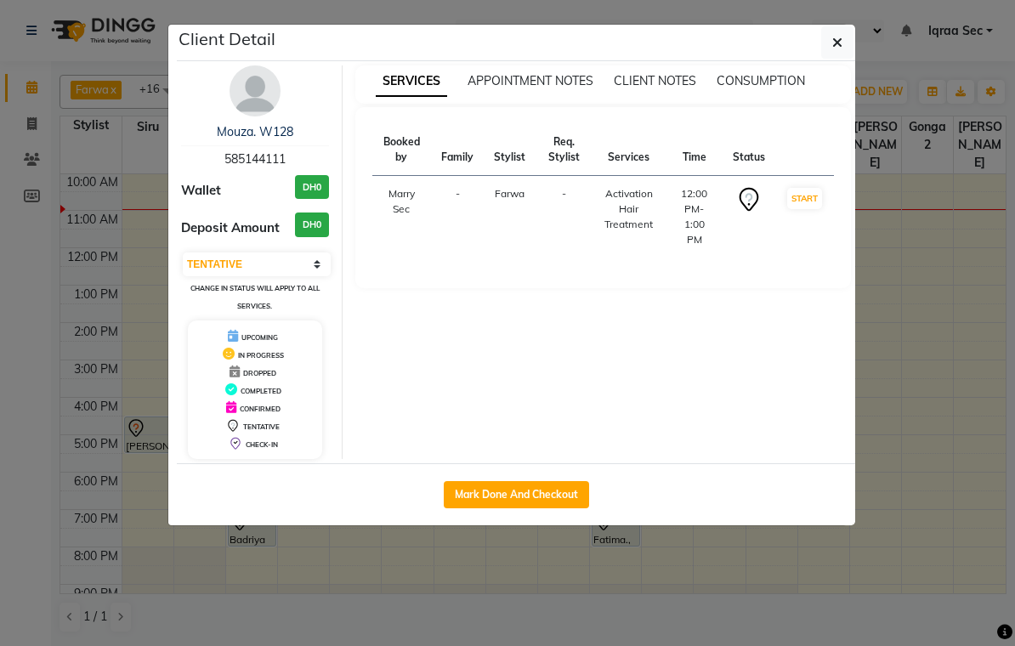
click at [237, 100] on img at bounding box center [255, 90] width 51 height 51
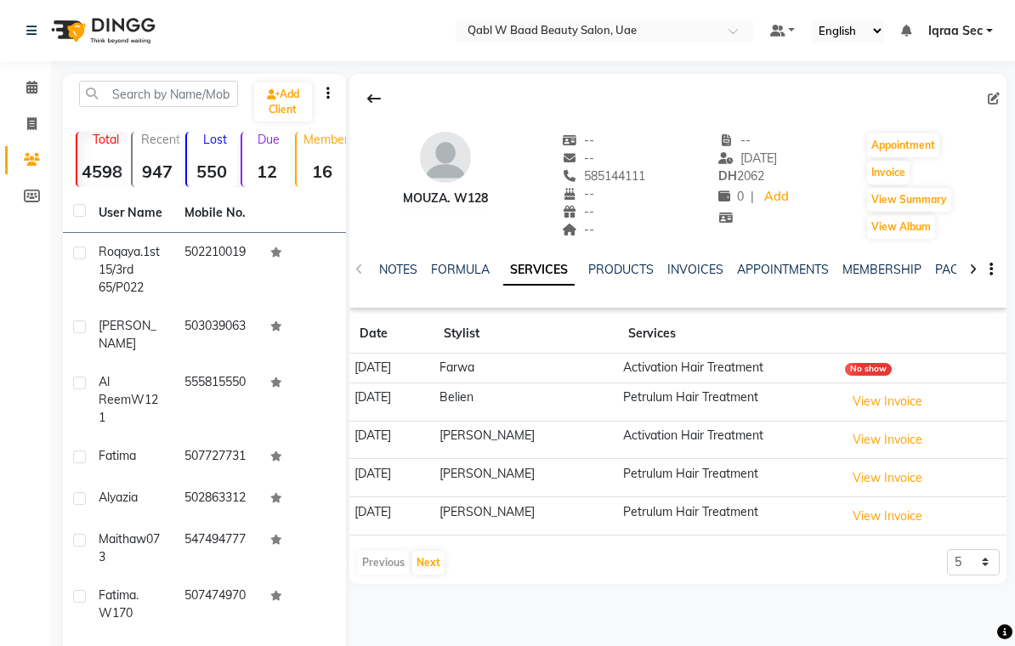
click at [401, 267] on link "NOTES" at bounding box center [398, 269] width 38 height 15
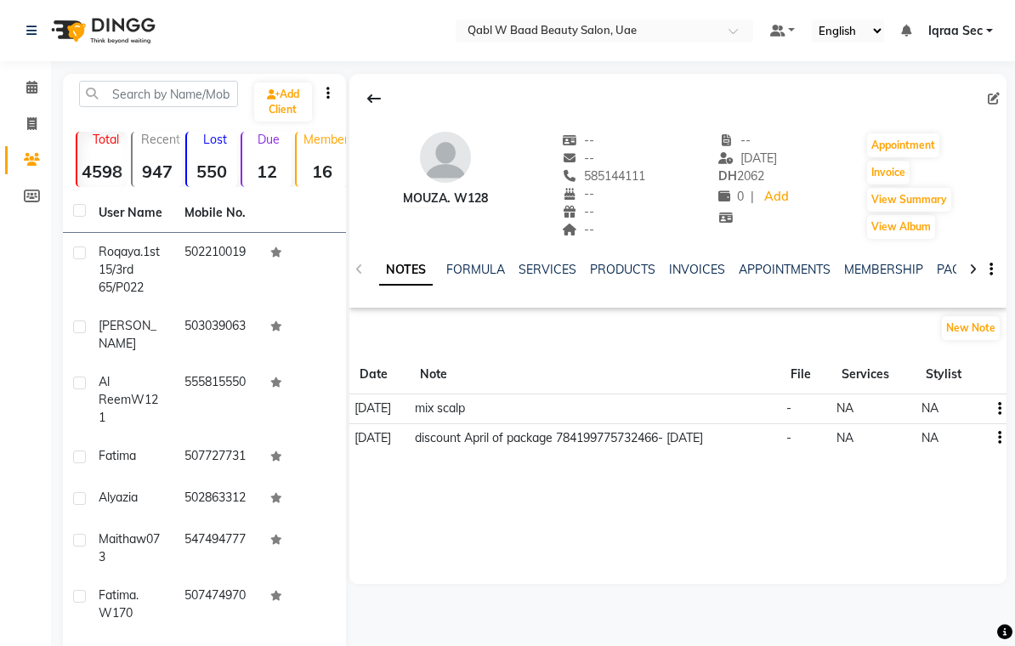
click at [949, 267] on link "PACKAGES" at bounding box center [968, 269] width 63 height 15
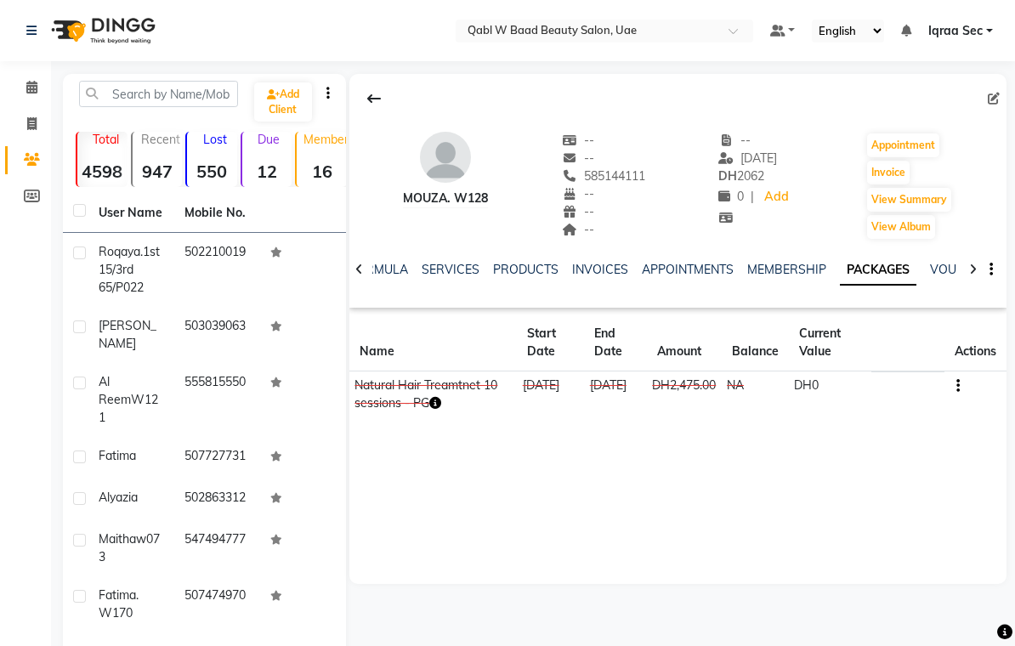
click at [452, 273] on link "SERVICES" at bounding box center [451, 269] width 58 height 15
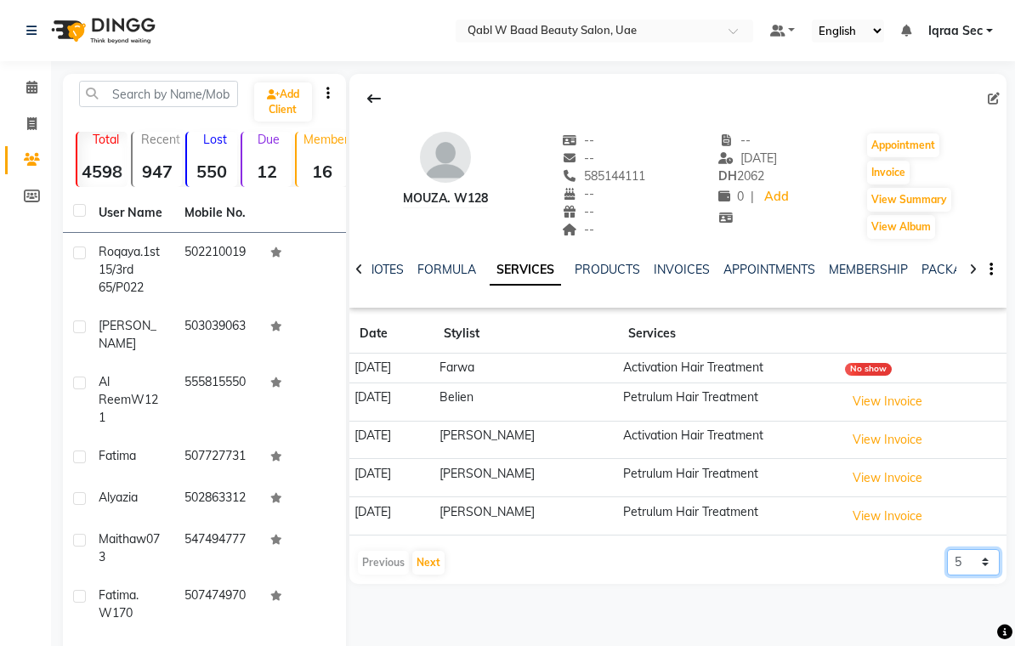
click at [987, 555] on select "5 10 50 100 500" at bounding box center [973, 562] width 53 height 26
select select "500"
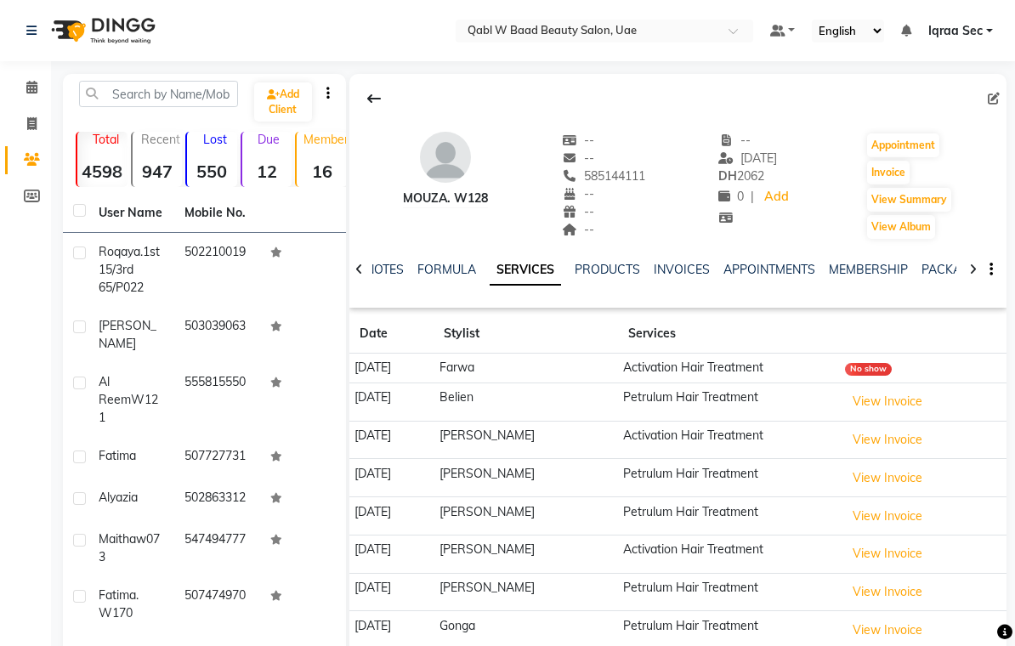
click at [392, 272] on link "NOTES" at bounding box center [385, 269] width 38 height 15
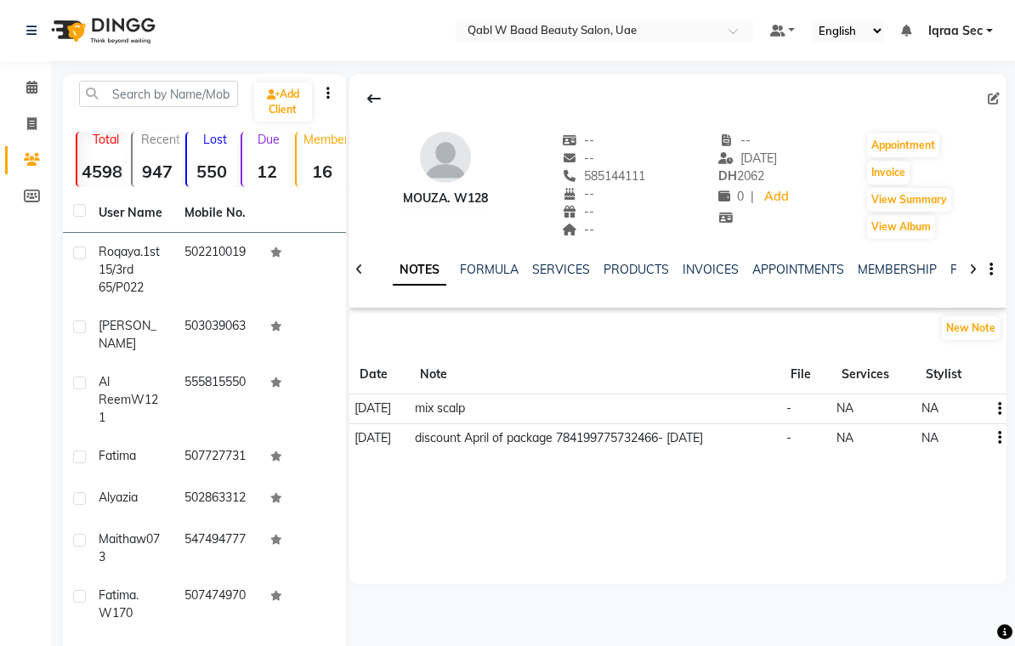
click at [951, 265] on link "PACKAGES" at bounding box center [982, 269] width 63 height 15
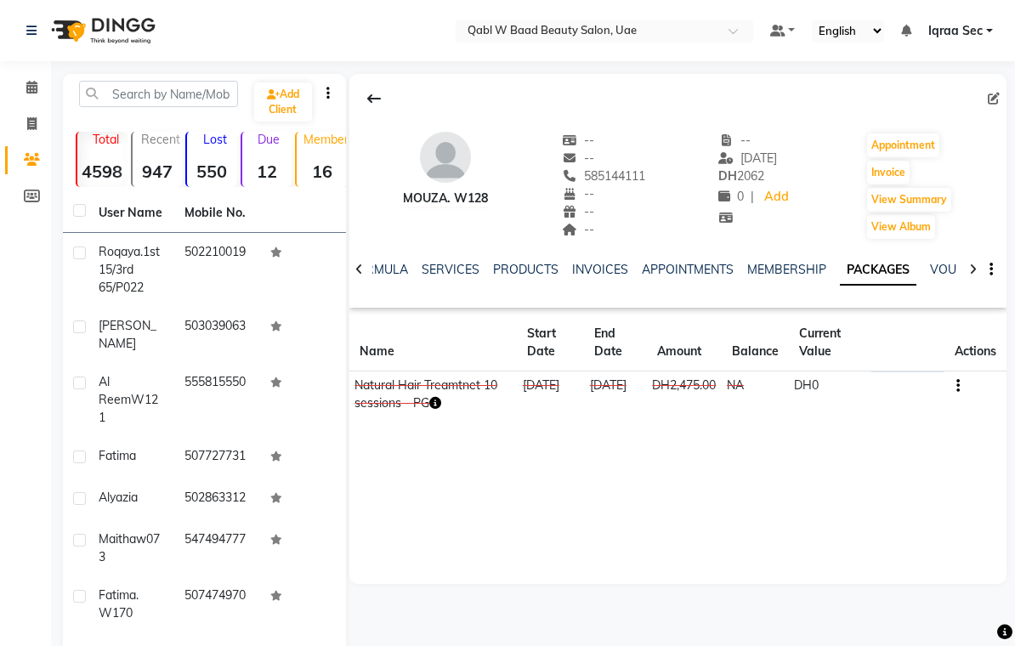
click at [441, 271] on link "SERVICES" at bounding box center [451, 269] width 58 height 15
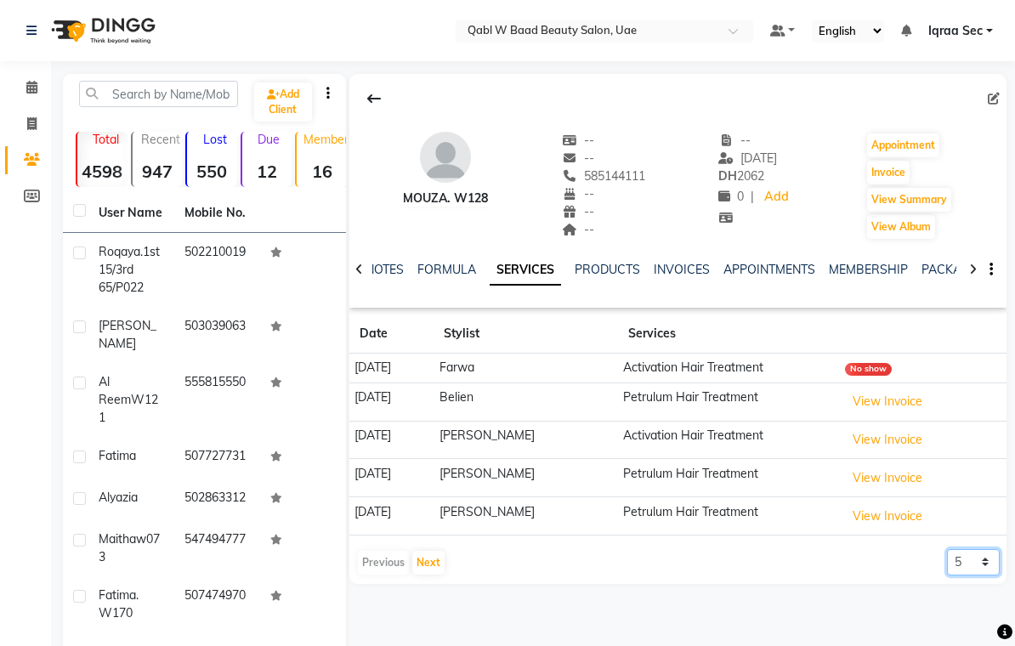
click at [992, 555] on select "5 10 50 100 500" at bounding box center [973, 562] width 53 height 26
select select "500"
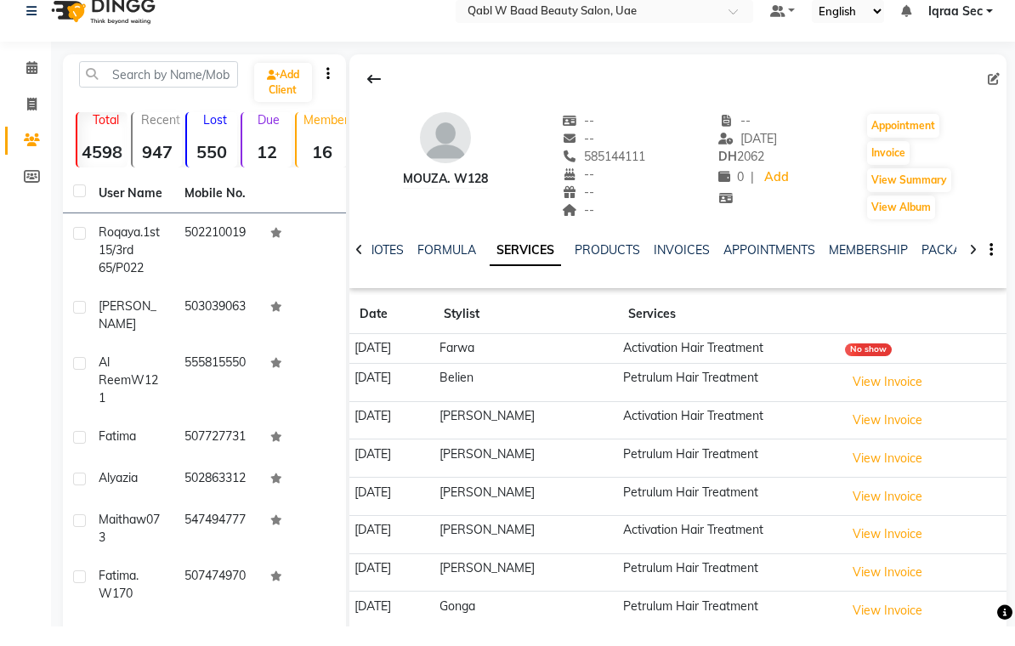
scroll to position [128, 0]
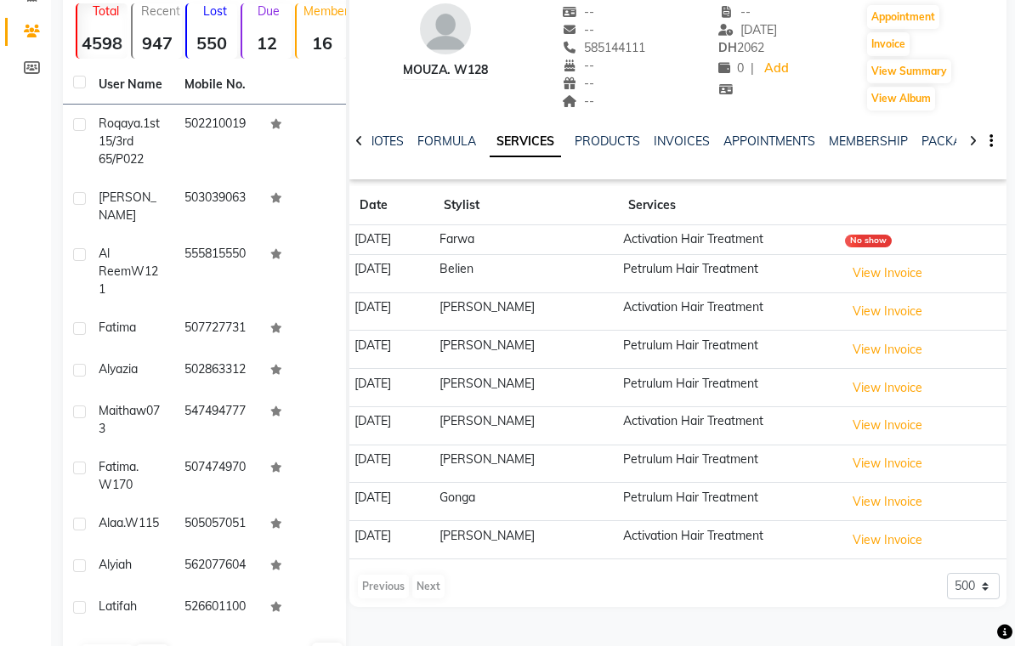
click at [22, 612] on div "Calendar Invoice Clients Members Completed InProgress Upcoming Dropped Tentativ…" at bounding box center [115, 299] width 230 height 757
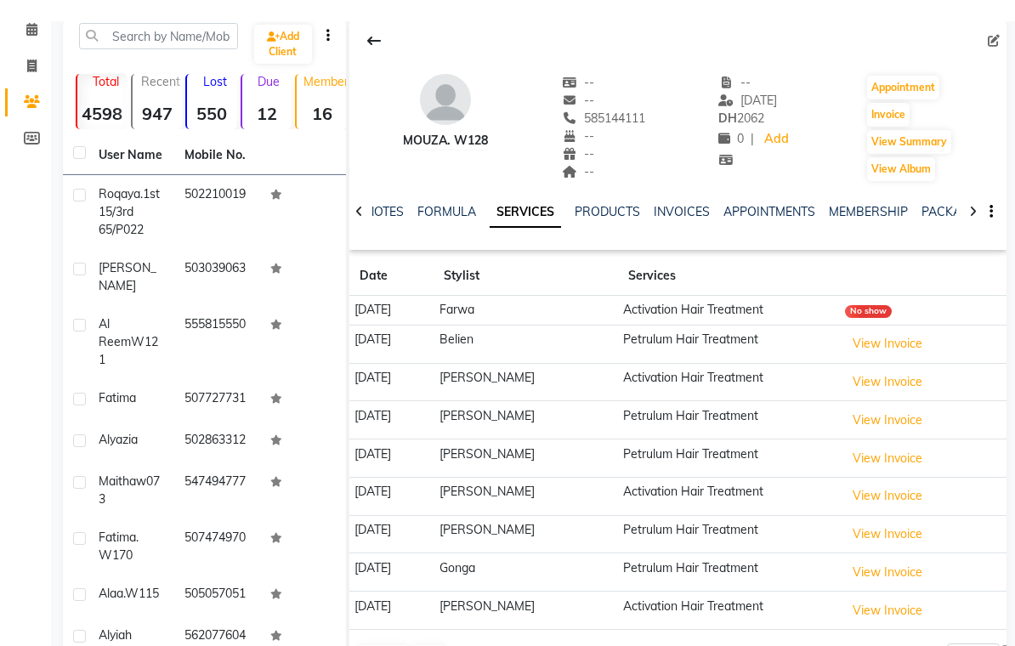
scroll to position [0, 0]
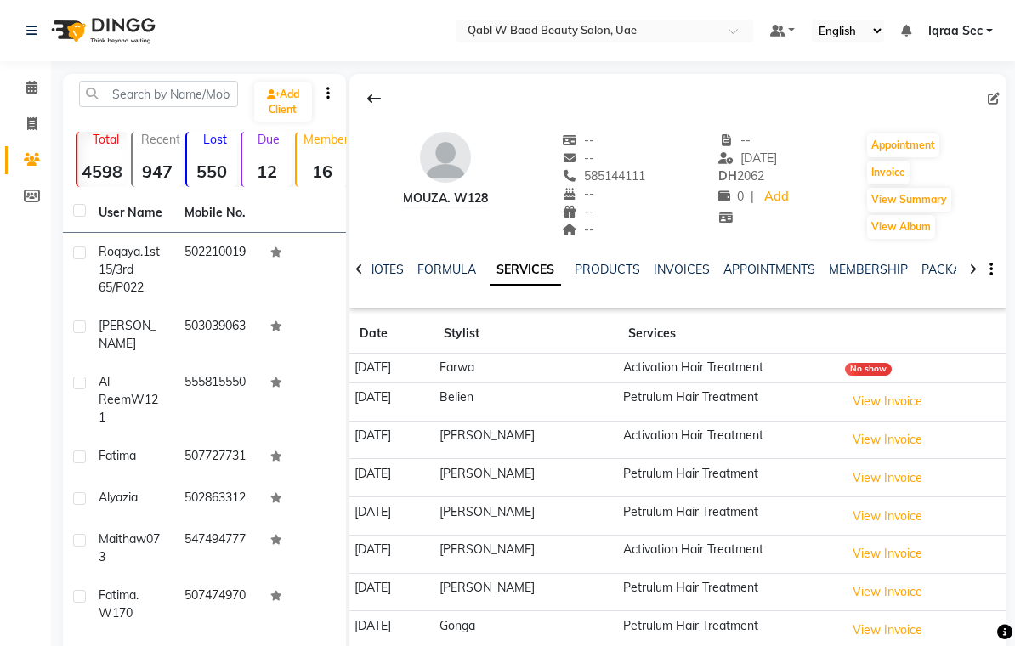
click at [383, 276] on link "NOTES" at bounding box center [385, 269] width 38 height 15
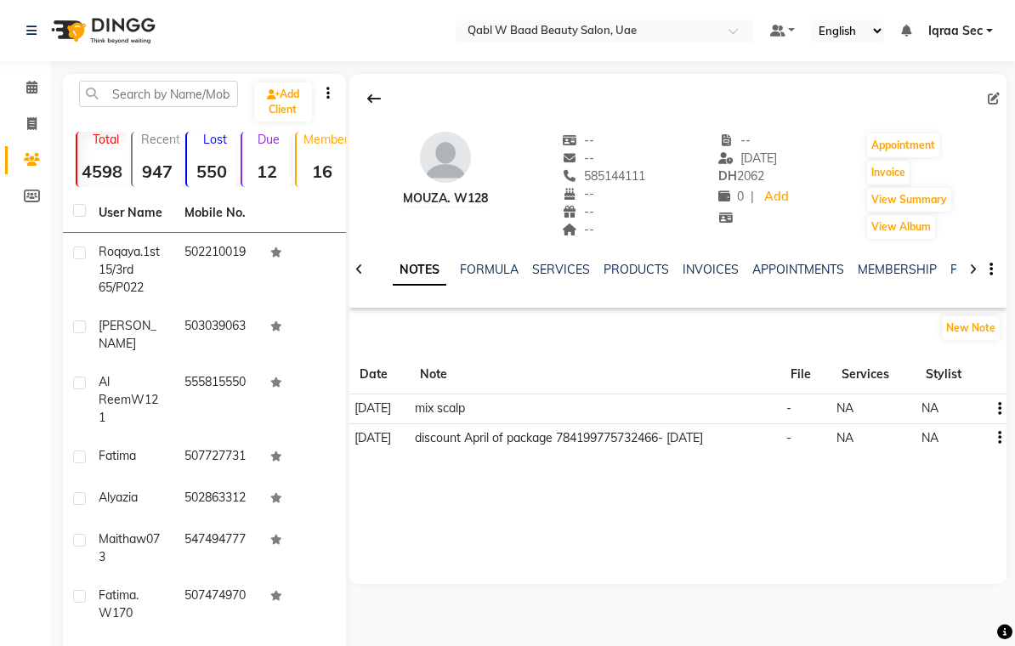
click at [975, 325] on button "New Note" at bounding box center [971, 328] width 58 height 24
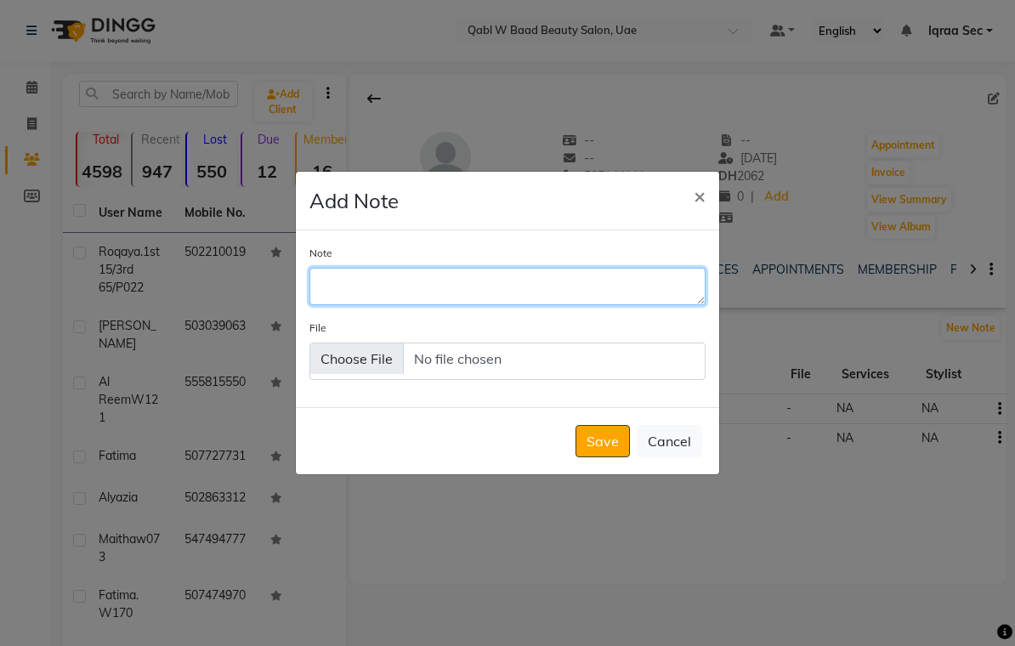
click at [350, 296] on textarea "Note" at bounding box center [508, 286] width 396 height 37
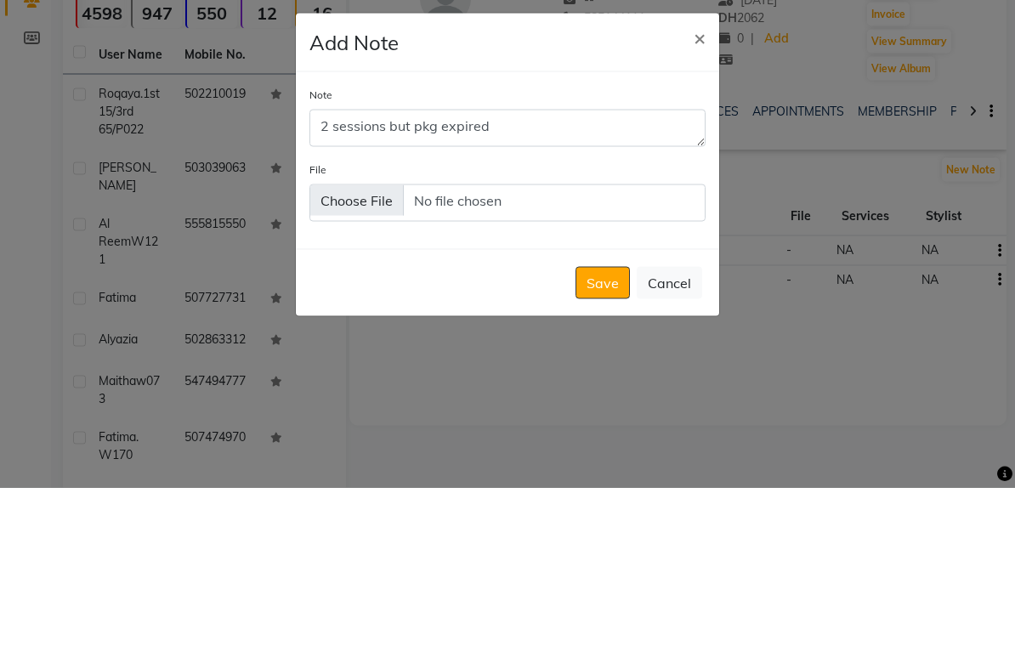
scroll to position [159, 0]
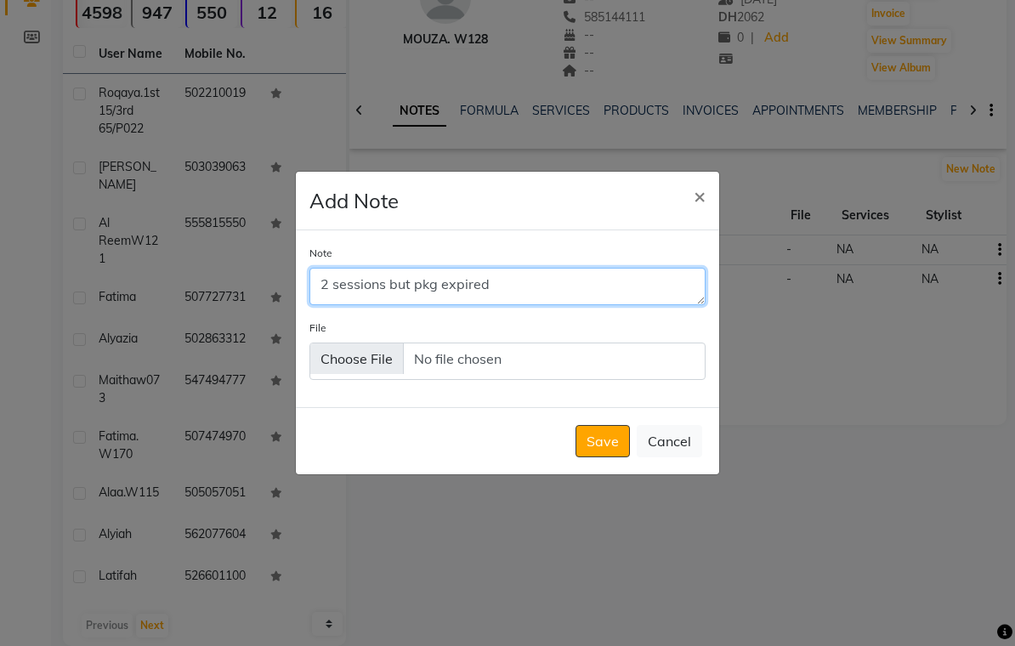
click at [410, 295] on textarea "2 sessions but pkg expired" at bounding box center [508, 286] width 396 height 37
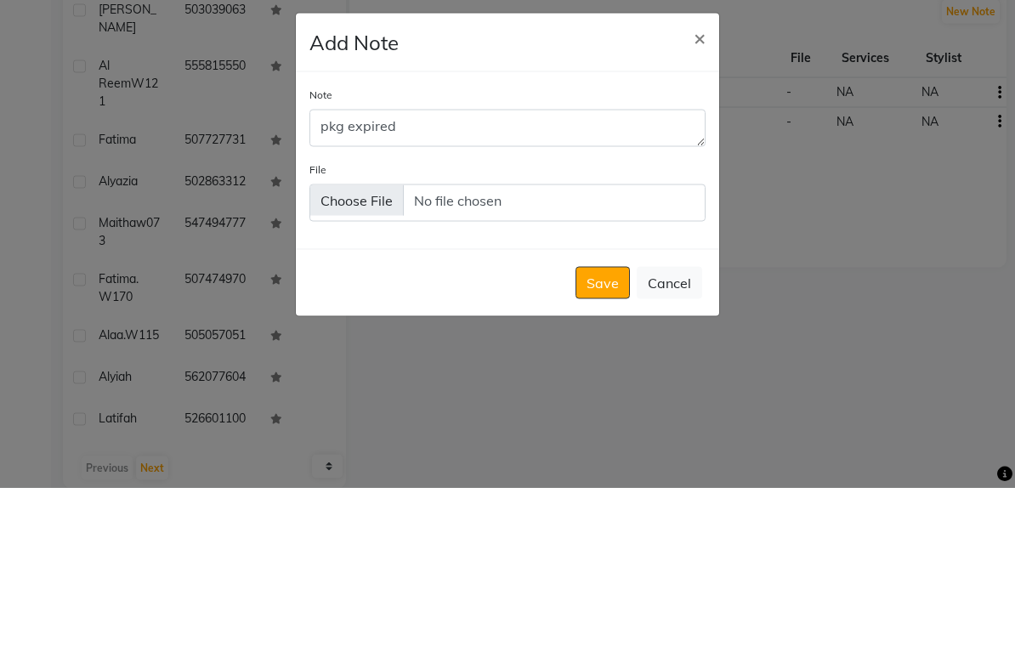
scroll to position [167, 0]
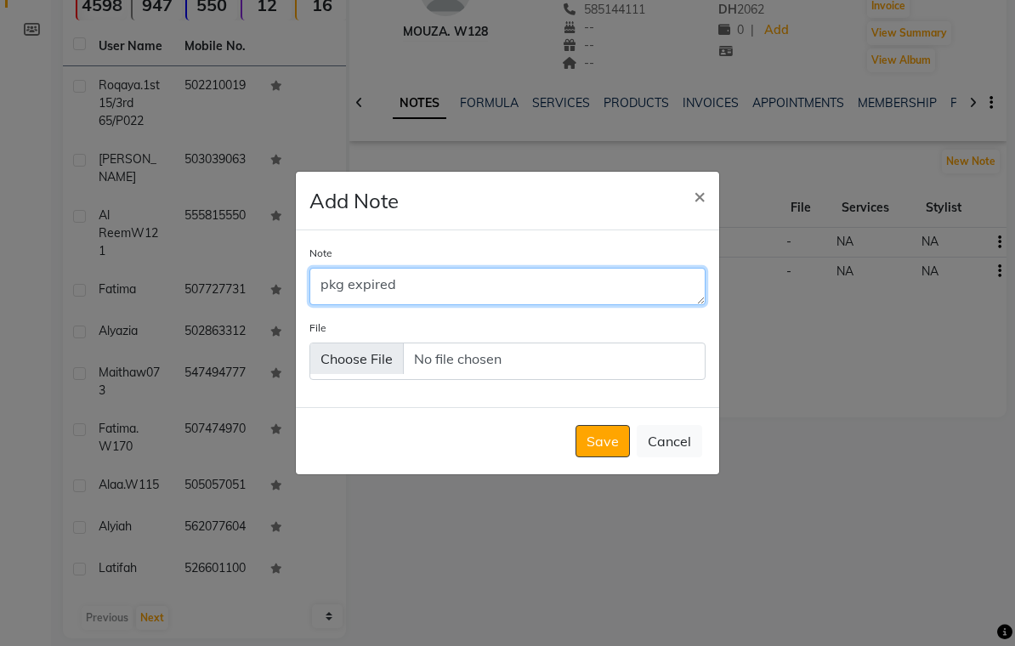
type textarea "pkg expired"
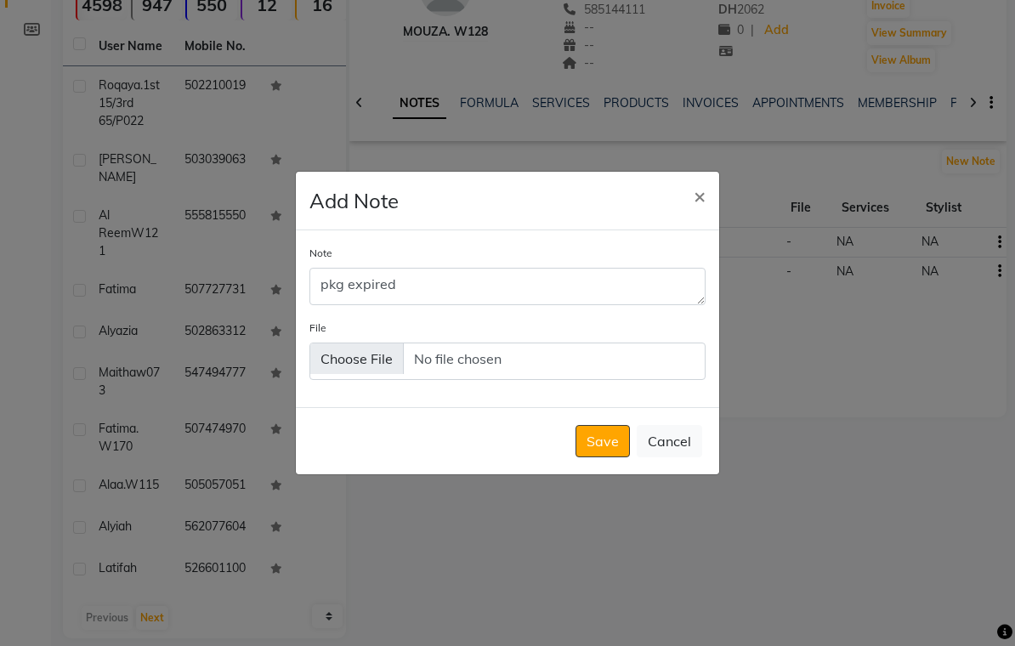
click at [605, 450] on button "Save" at bounding box center [603, 441] width 54 height 32
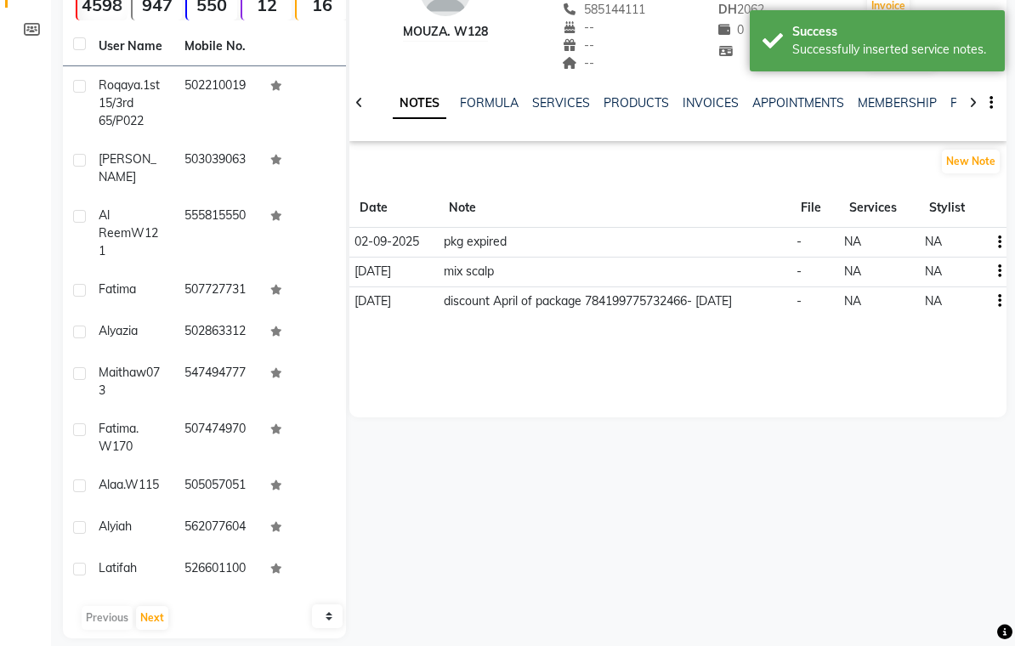
click at [957, 96] on div "NOTES FORMULA SERVICES PRODUCTS INVOICES APPOINTMENTS MEMBERSHIP PACKAGES VOUCH…" at bounding box center [678, 103] width 657 height 59
click at [951, 96] on link "PACKAGES" at bounding box center [982, 102] width 63 height 15
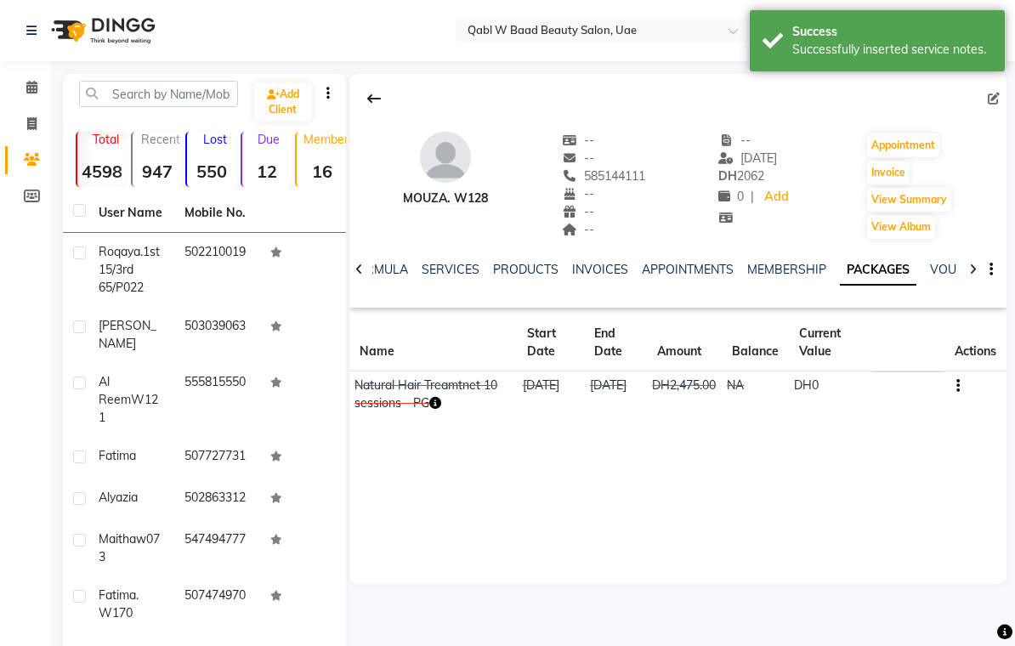
click at [379, 274] on link "FORMULA" at bounding box center [379, 269] width 59 height 15
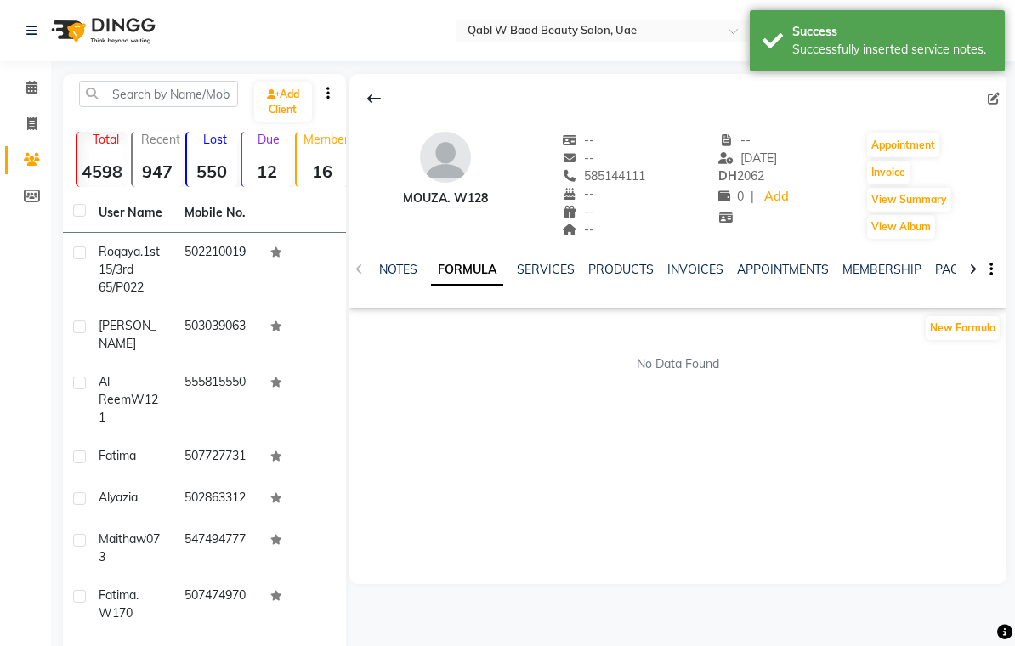
click at [388, 264] on link "NOTES" at bounding box center [398, 269] width 38 height 15
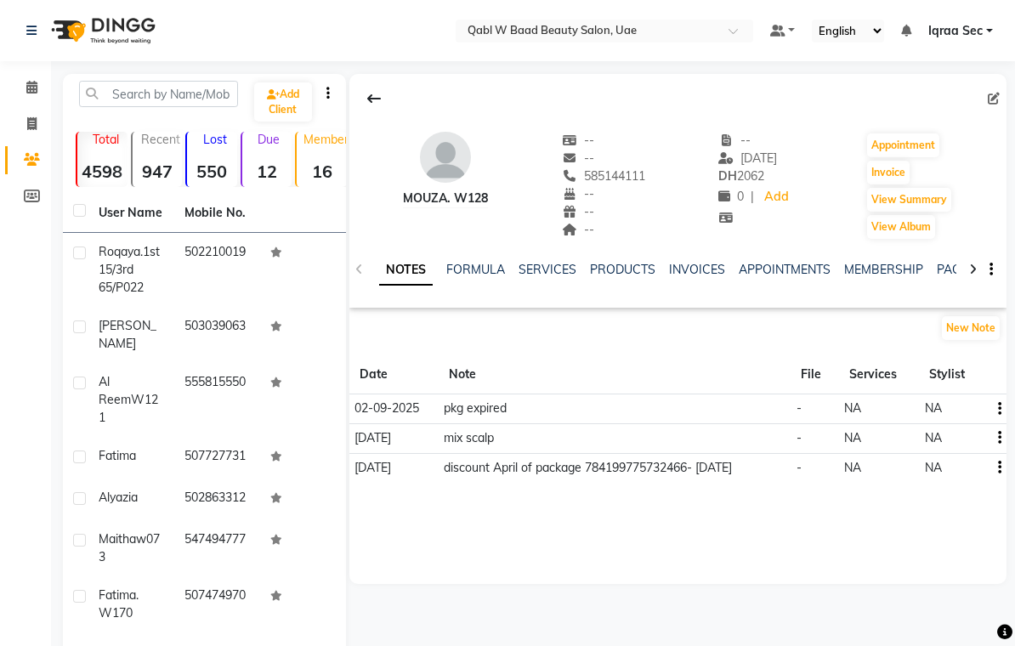
click at [545, 269] on link "SERVICES" at bounding box center [548, 269] width 58 height 15
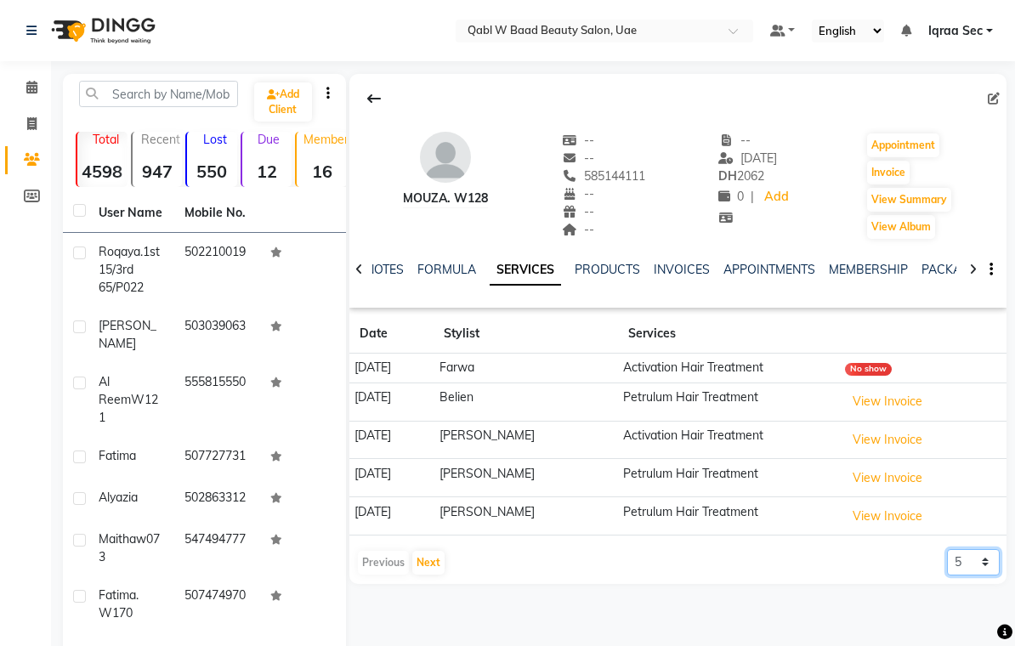
click at [993, 562] on select "5 10 50 100 500" at bounding box center [973, 562] width 53 height 26
select select "500"
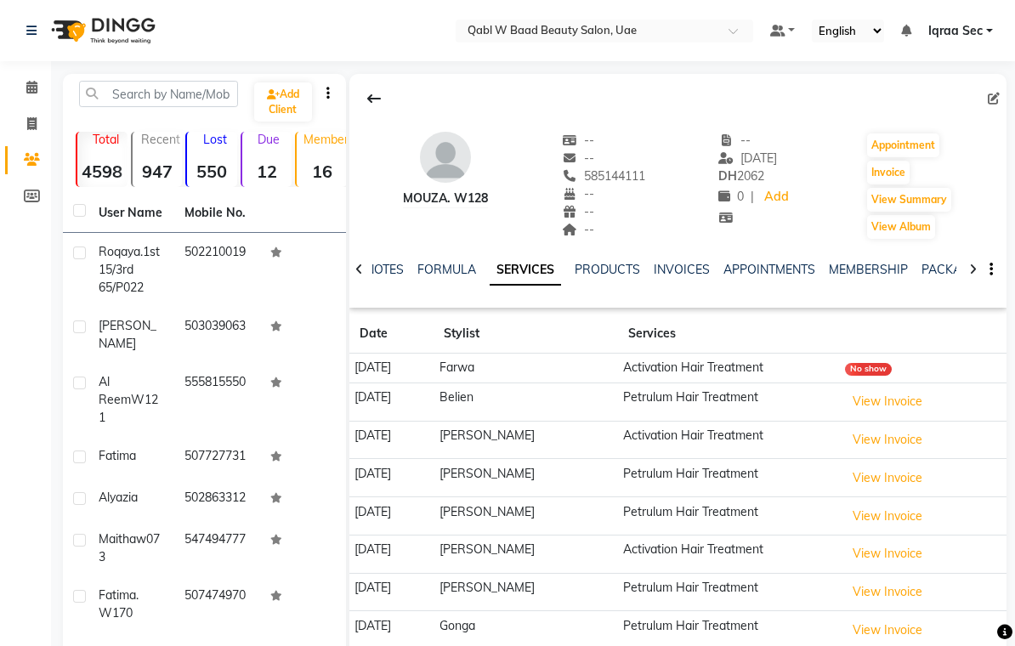
click at [397, 268] on link "NOTES" at bounding box center [385, 269] width 38 height 15
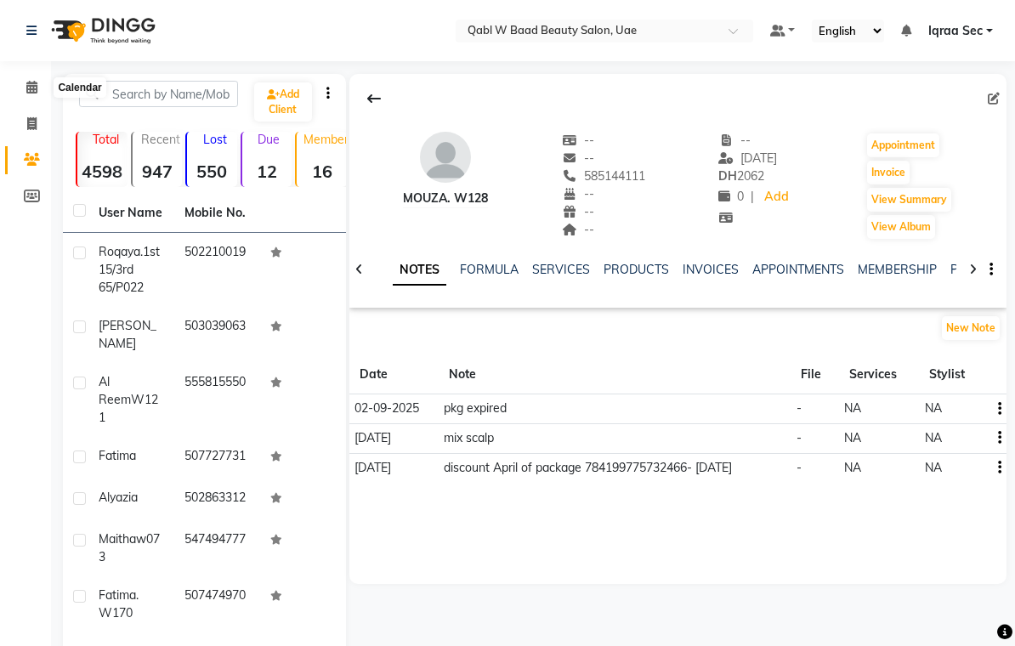
click at [30, 82] on icon at bounding box center [31, 87] width 11 height 13
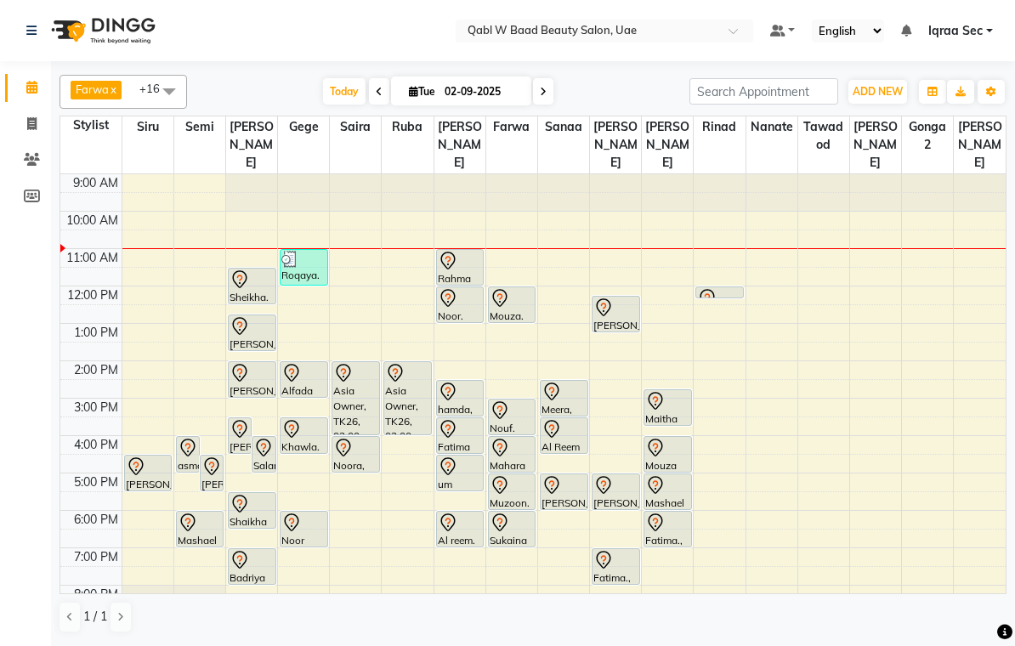
click at [510, 401] on div at bounding box center [512, 411] width 45 height 20
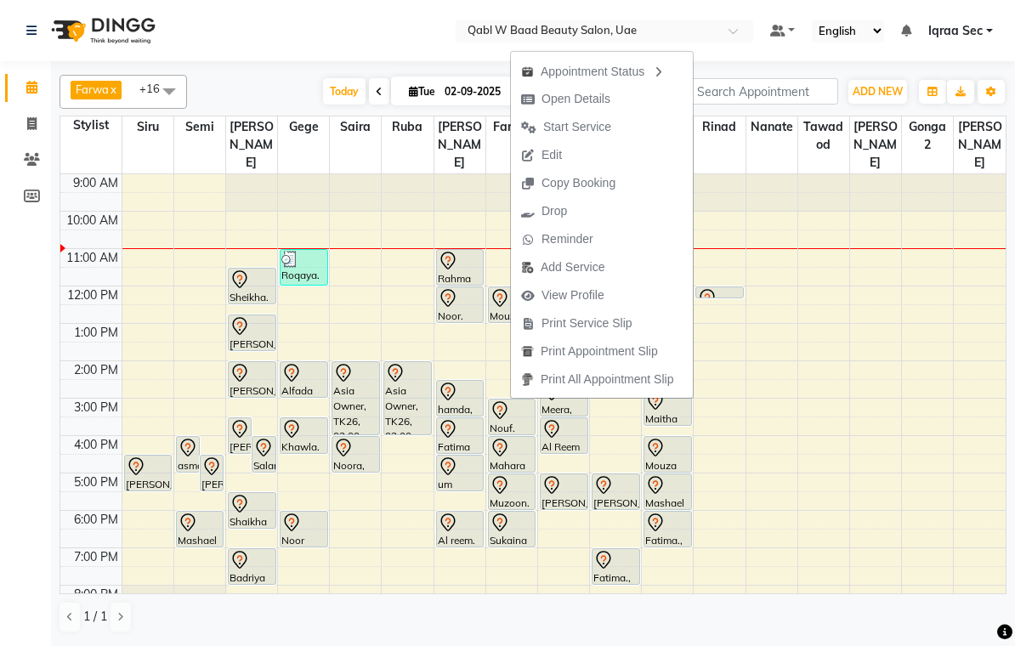
click at [582, 88] on span "Open Details" at bounding box center [566, 99] width 110 height 28
select select "7"
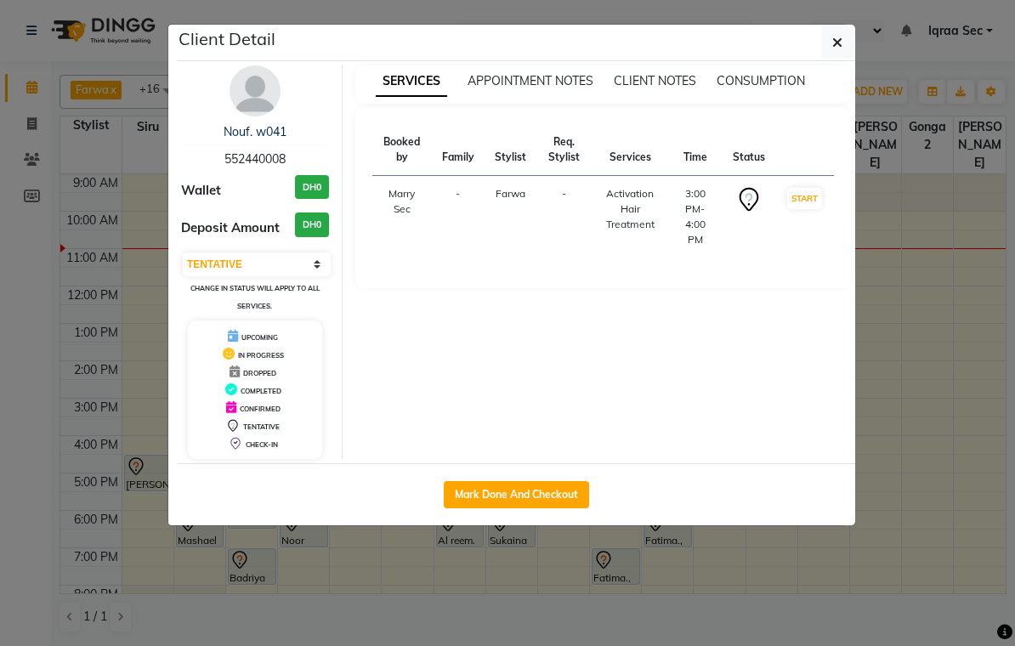
click at [254, 108] on img at bounding box center [255, 90] width 51 height 51
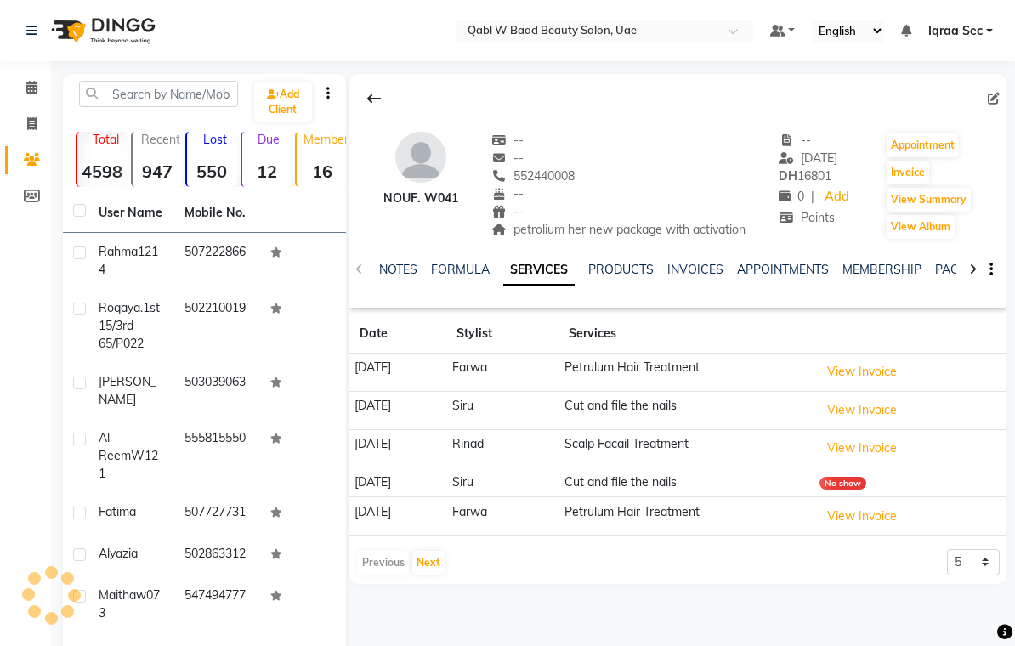
click at [398, 273] on link "NOTES" at bounding box center [398, 269] width 38 height 15
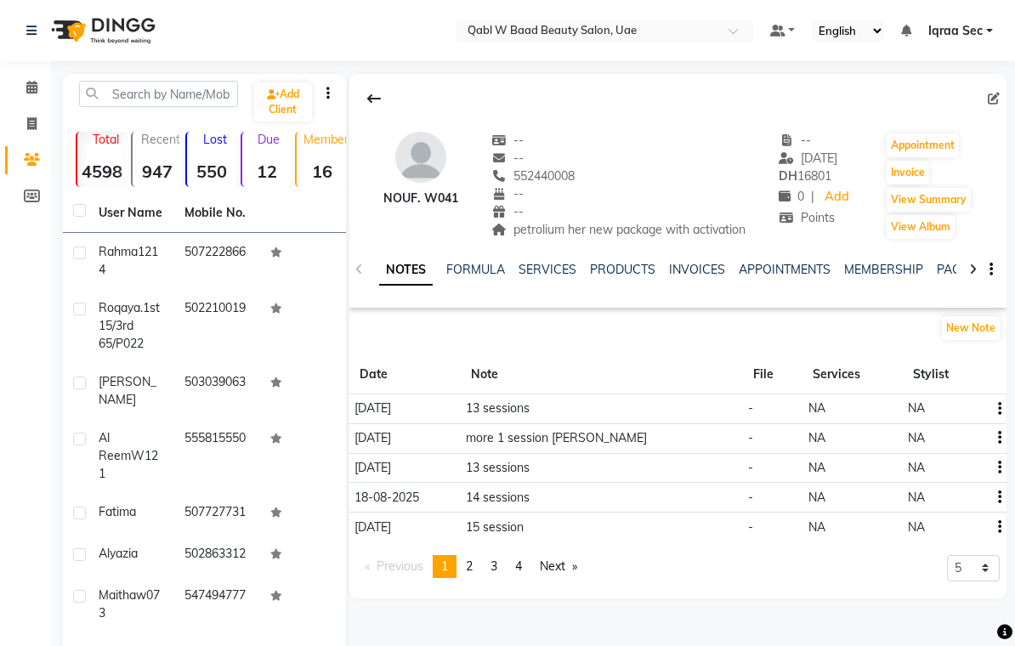
click at [545, 271] on link "SERVICES" at bounding box center [548, 269] width 58 height 15
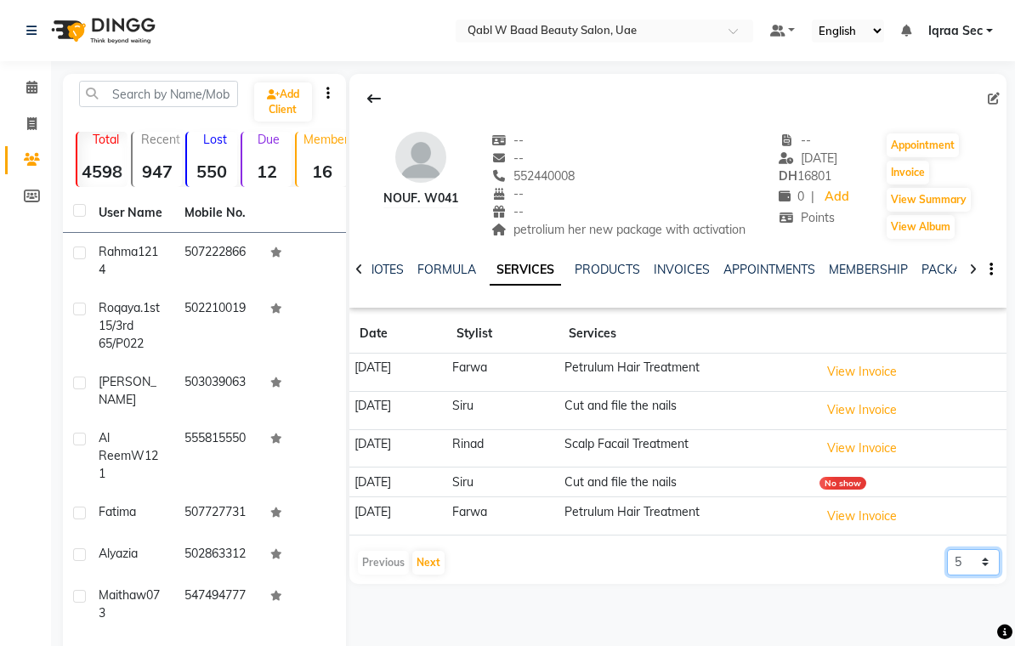
click at [990, 559] on select "5 10 50 100 500" at bounding box center [973, 562] width 53 height 26
select select "100"
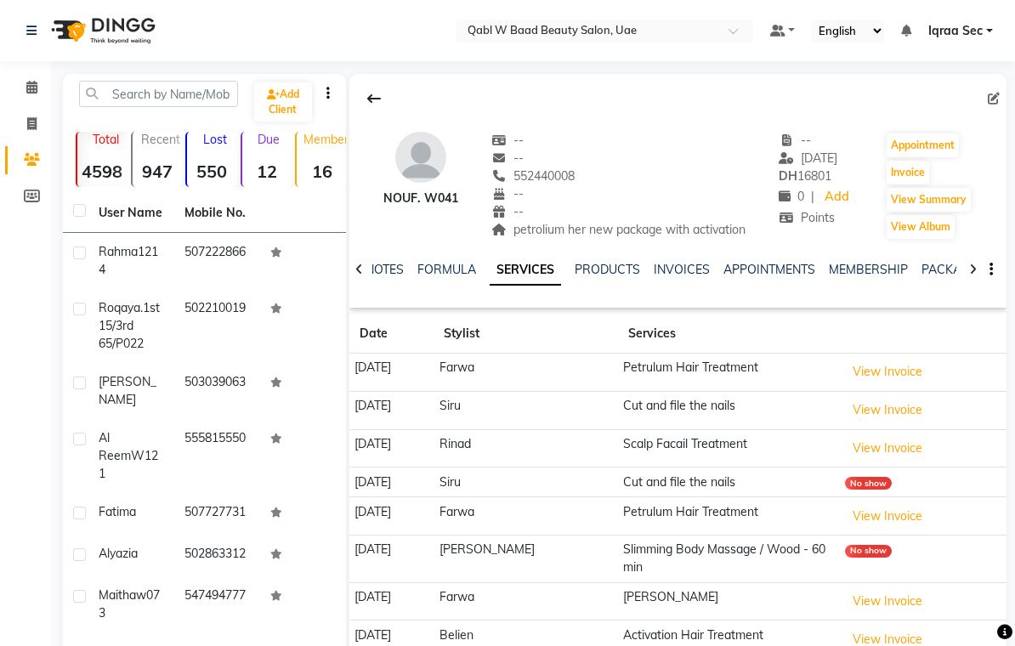
click at [379, 262] on link "NOTES" at bounding box center [385, 269] width 38 height 15
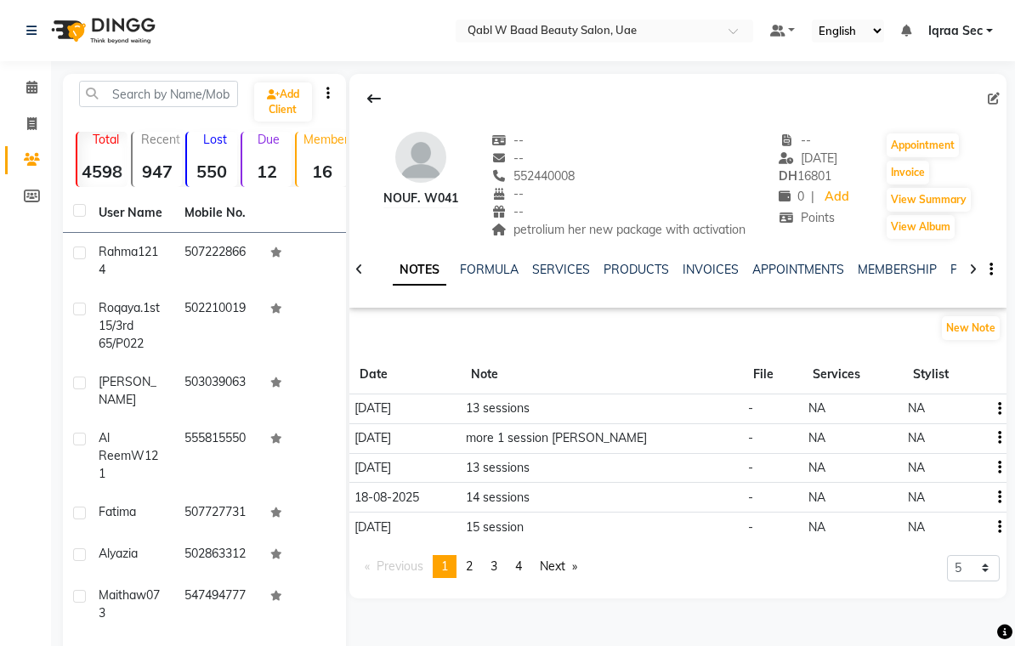
click at [983, 323] on button "New Note" at bounding box center [971, 328] width 58 height 24
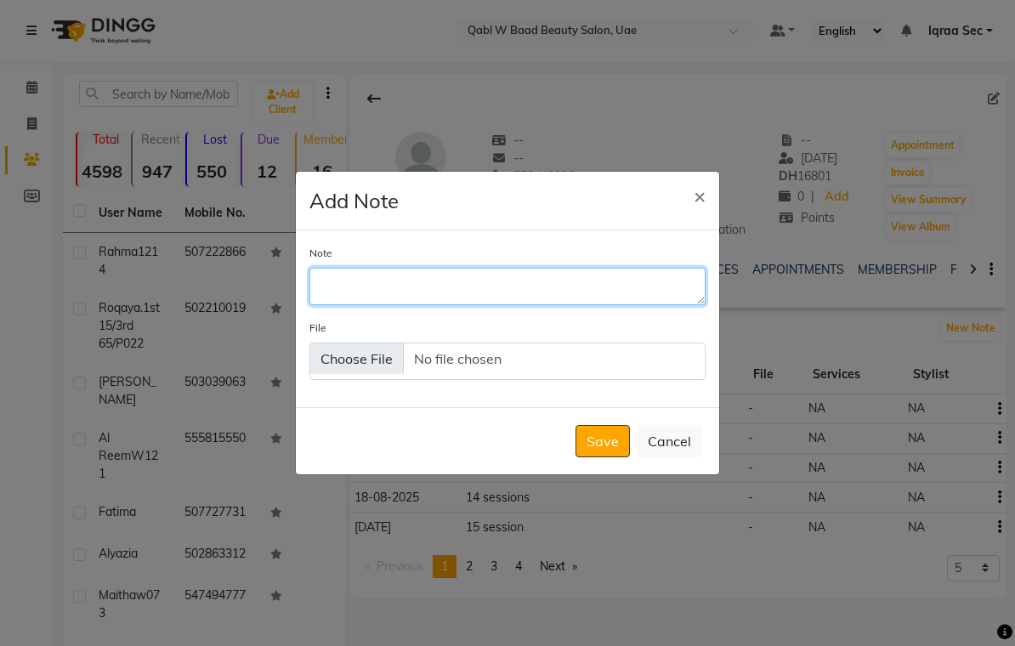
click at [341, 299] on textarea "Note" at bounding box center [508, 286] width 396 height 37
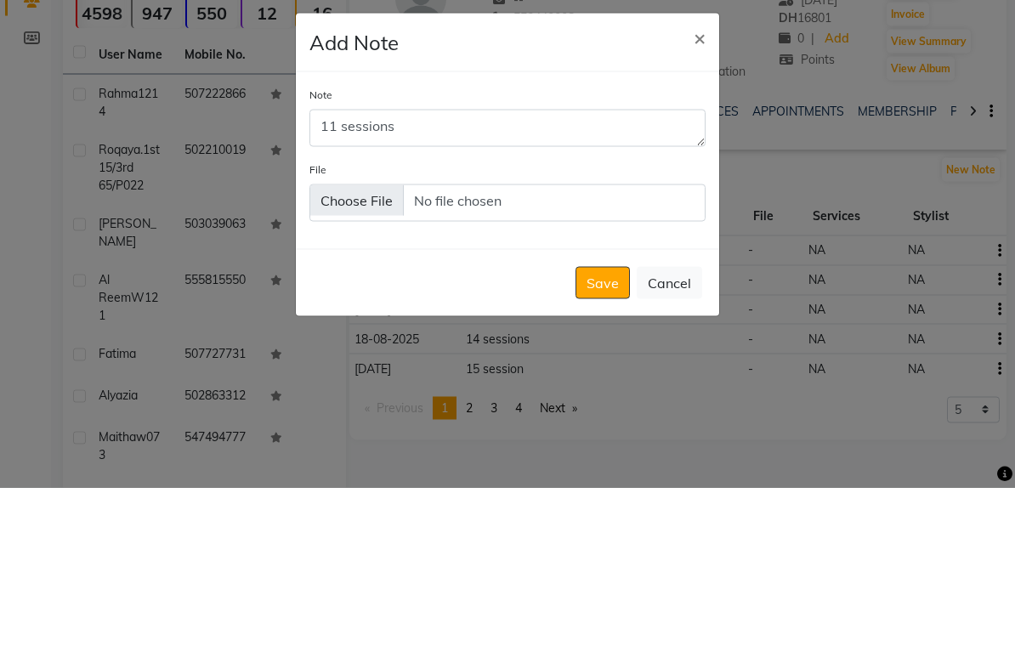
scroll to position [159, 0]
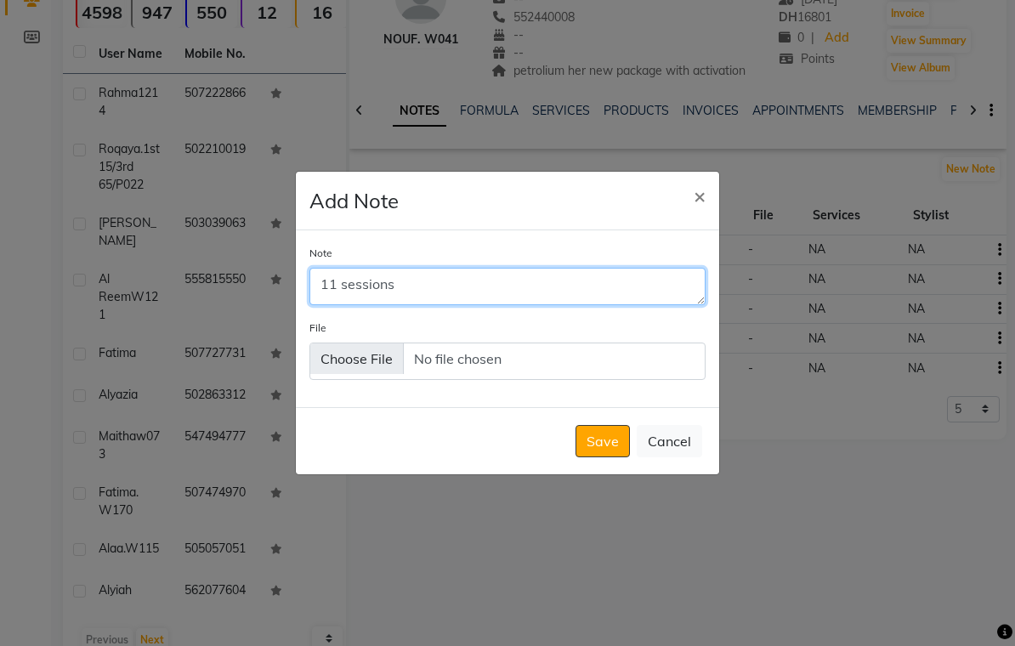
type textarea "11 sessions"
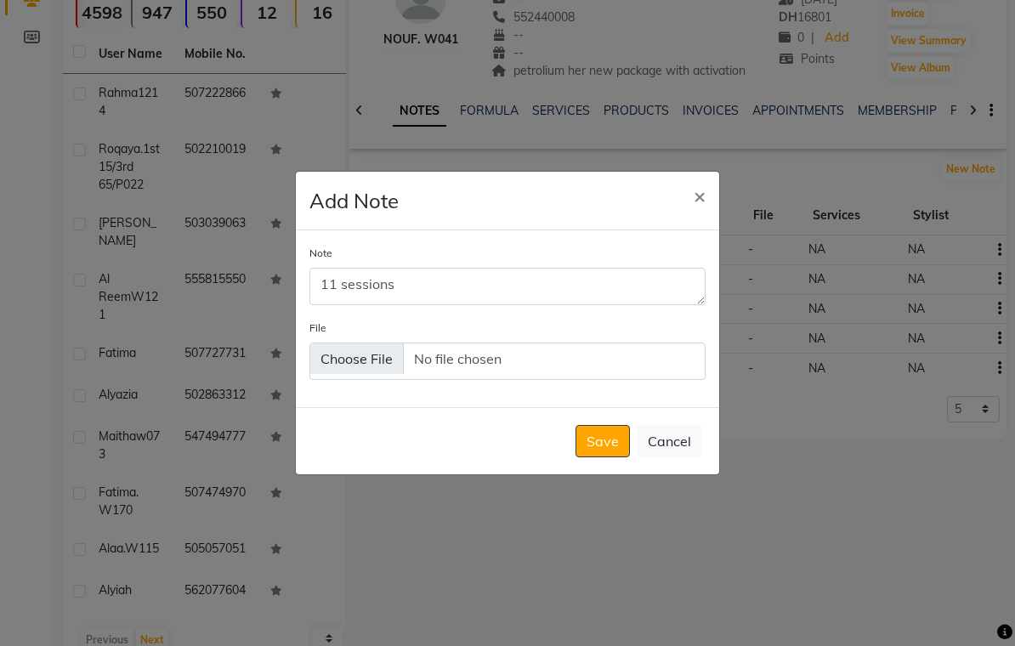
click at [605, 452] on button "Save" at bounding box center [603, 441] width 54 height 32
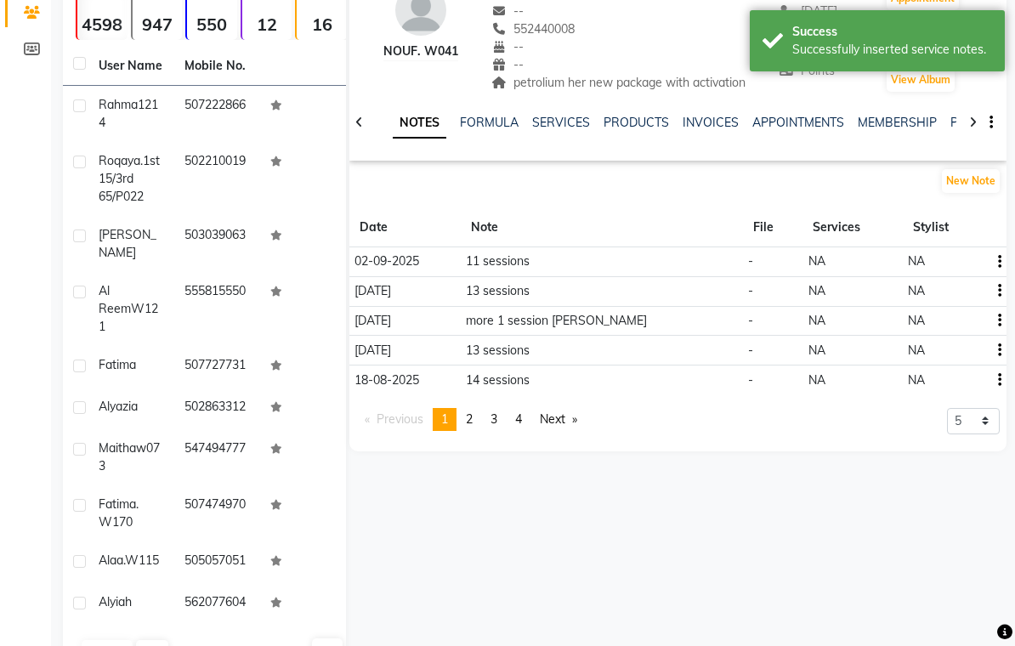
scroll to position [0, 0]
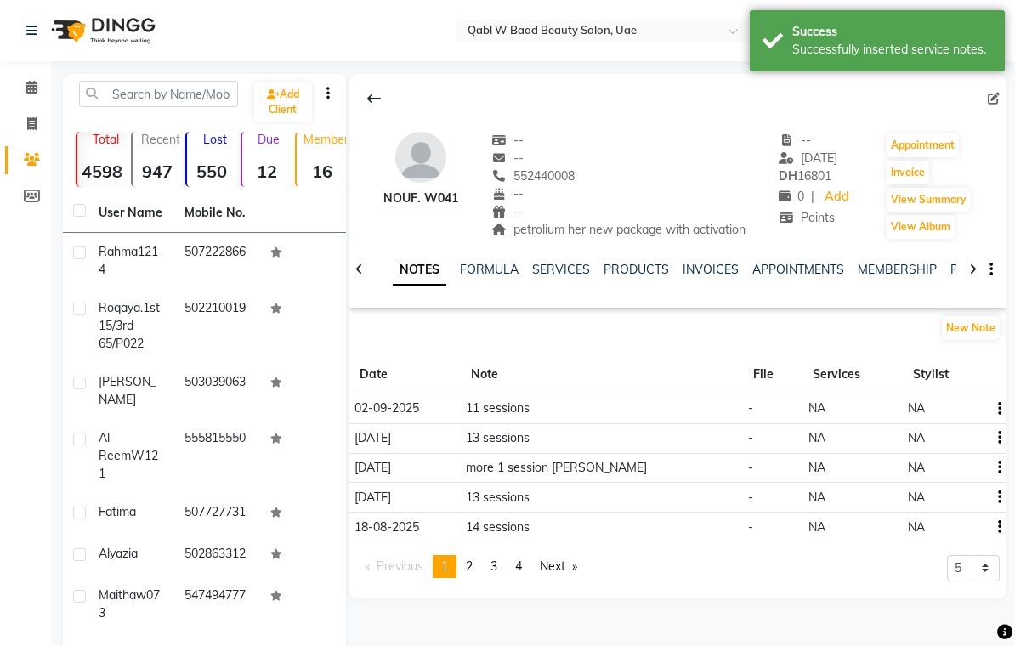
click at [570, 265] on link "SERVICES" at bounding box center [561, 269] width 58 height 15
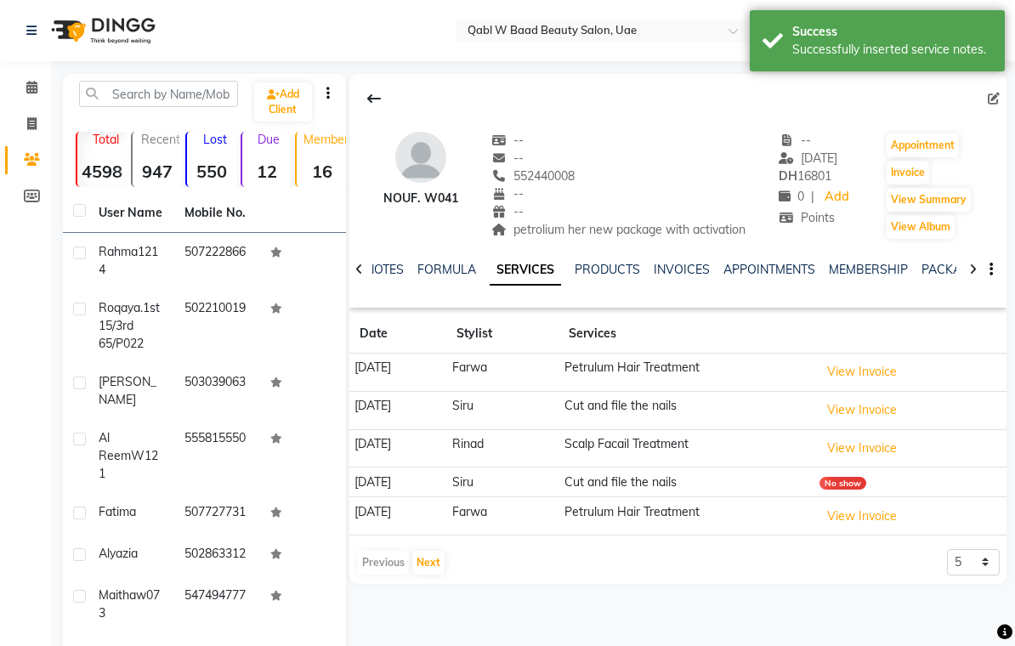
click at [19, 92] on span at bounding box center [32, 88] width 30 height 20
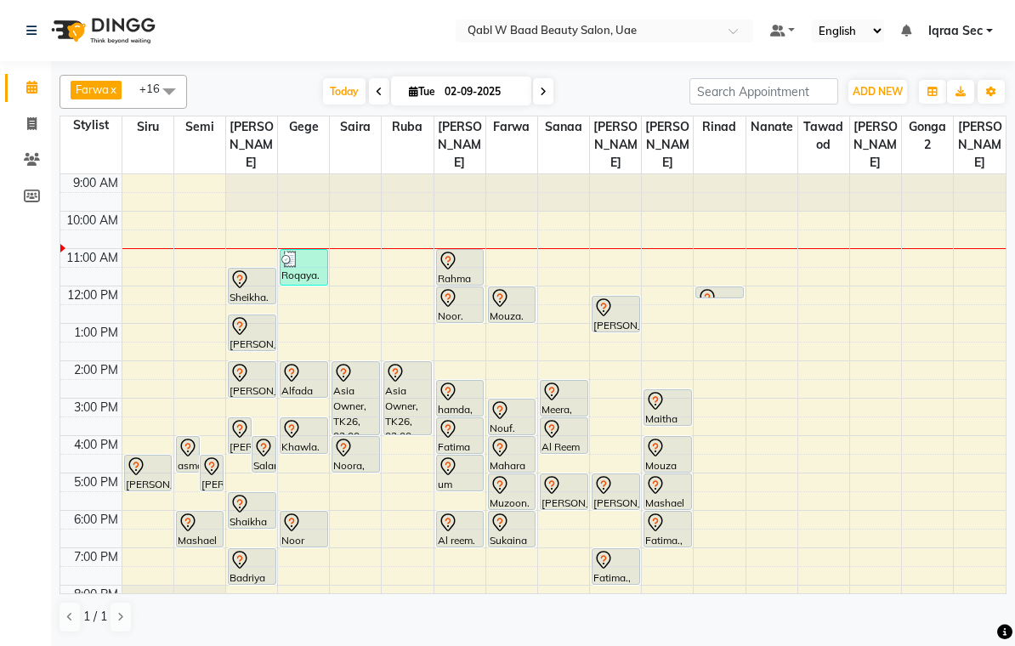
click at [509, 401] on icon at bounding box center [500, 411] width 20 height 20
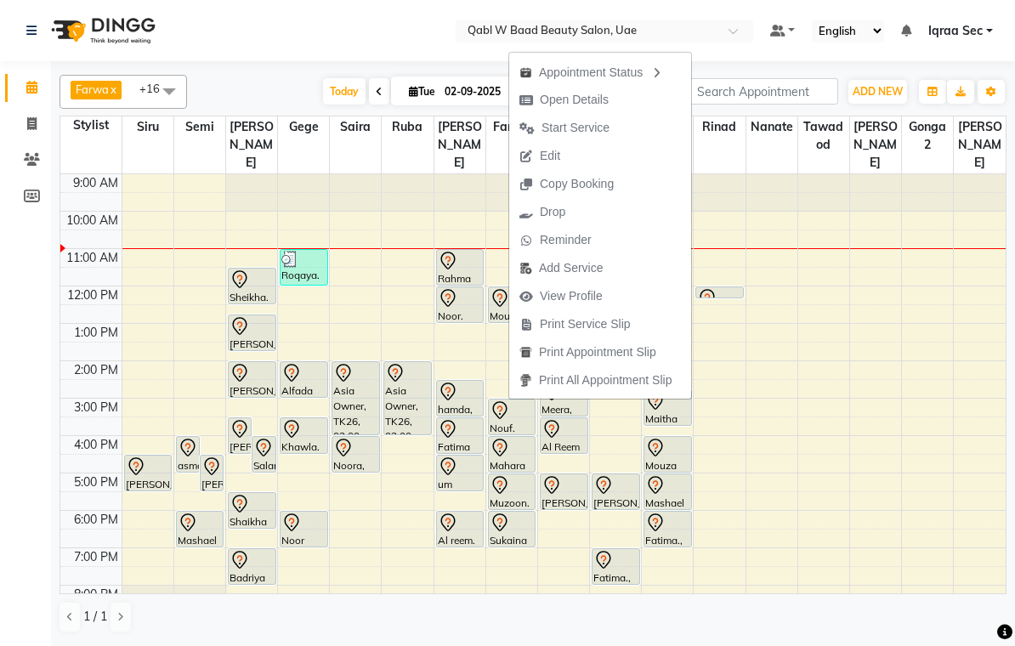
click at [594, 101] on span "Open Details" at bounding box center [574, 100] width 69 height 18
select select "7"
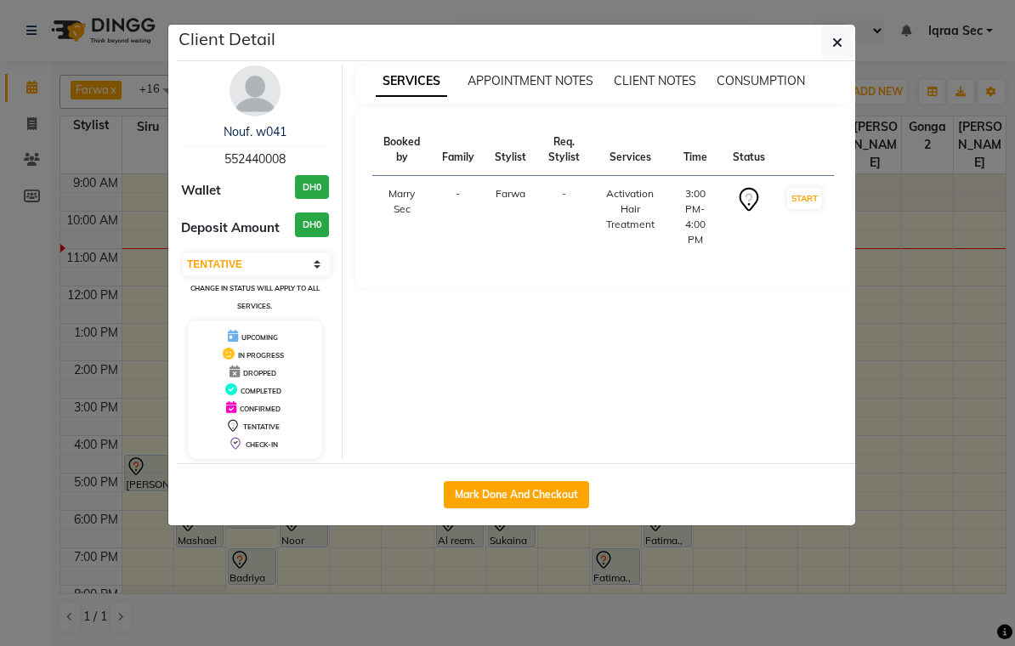
click at [247, 105] on img at bounding box center [255, 90] width 51 height 51
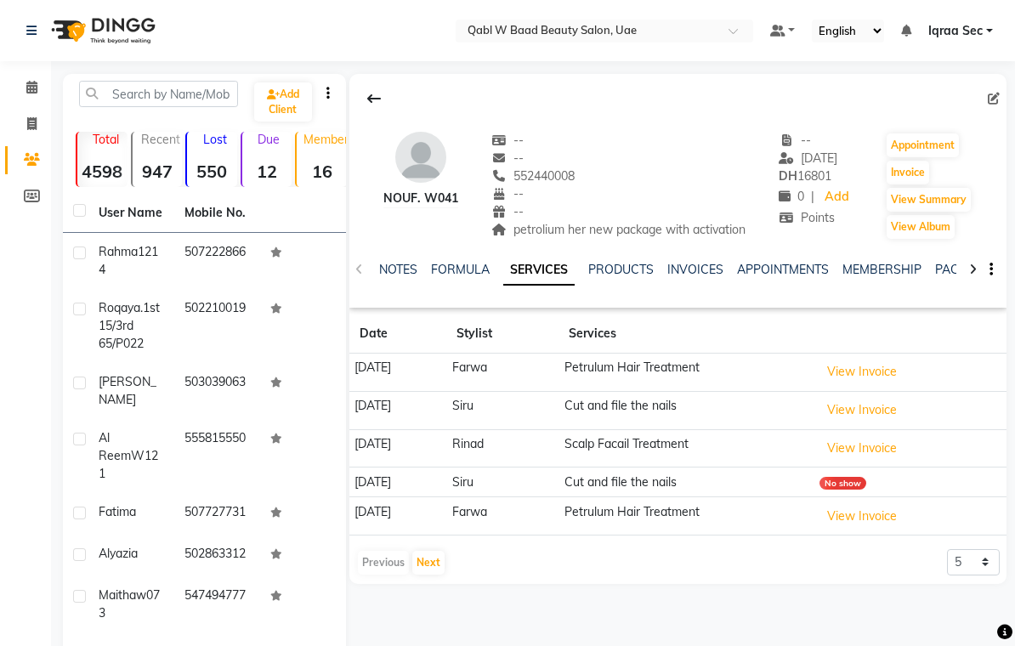
click at [397, 269] on link "NOTES" at bounding box center [398, 269] width 38 height 15
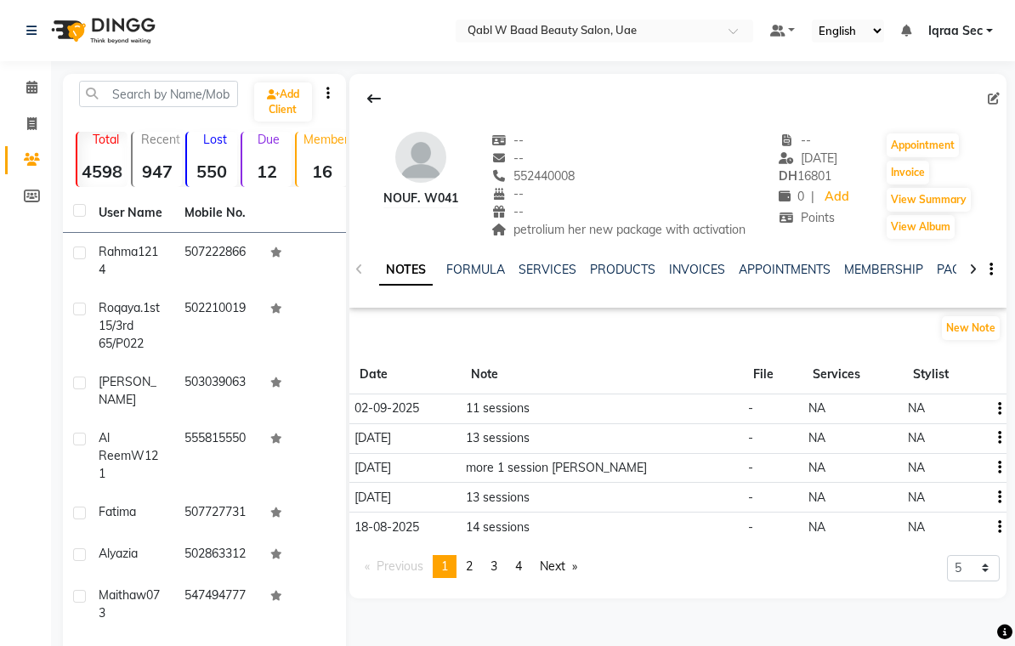
click at [549, 269] on link "SERVICES" at bounding box center [548, 269] width 58 height 15
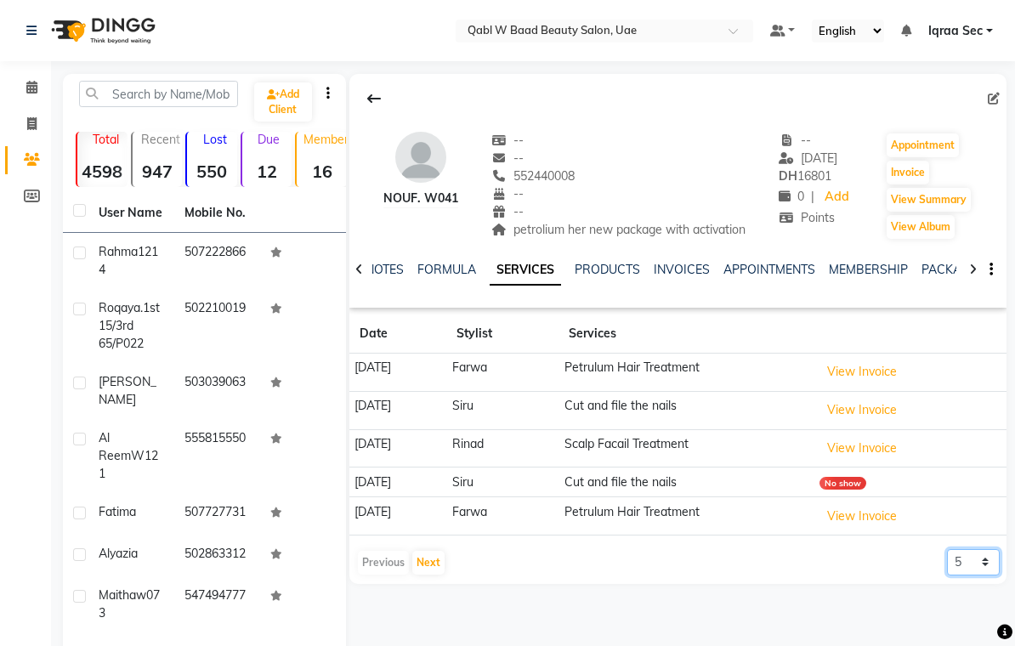
click at [989, 557] on select "5 10 50 100 500" at bounding box center [973, 562] width 53 height 26
select select "500"
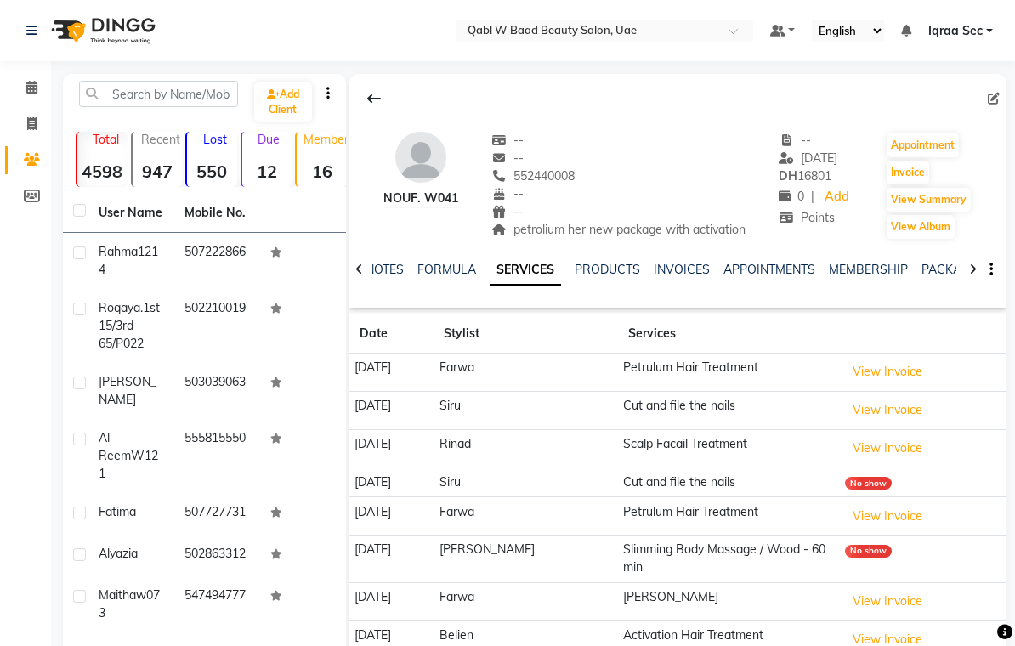
click at [387, 274] on link "NOTES" at bounding box center [385, 269] width 38 height 15
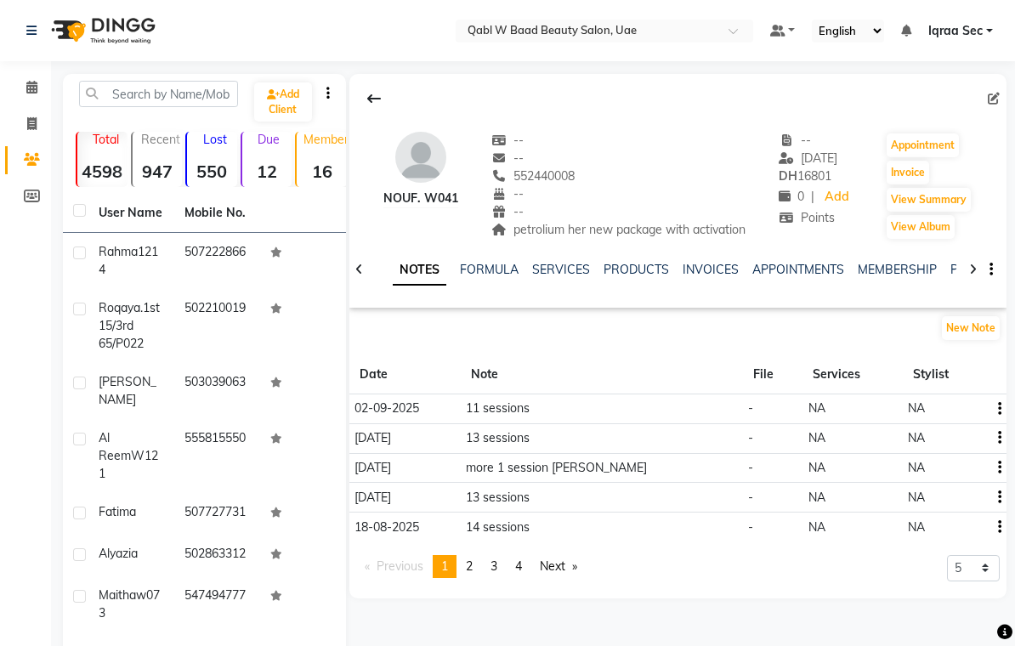
click at [562, 270] on link "SERVICES" at bounding box center [561, 269] width 58 height 15
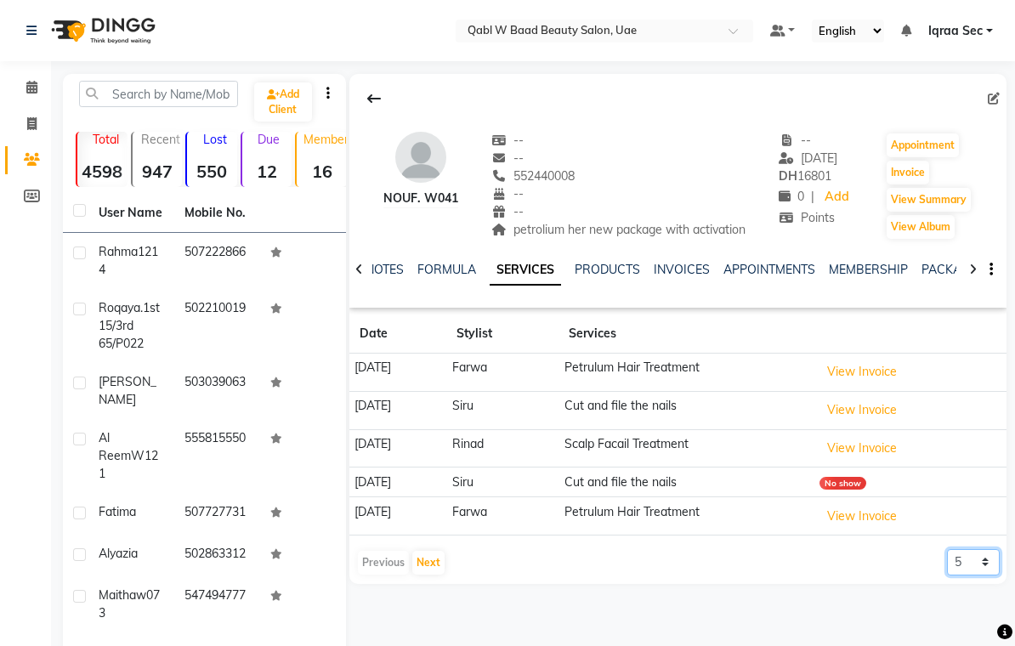
click at [984, 563] on select "5 10 50 100 500" at bounding box center [973, 562] width 53 height 26
select select "500"
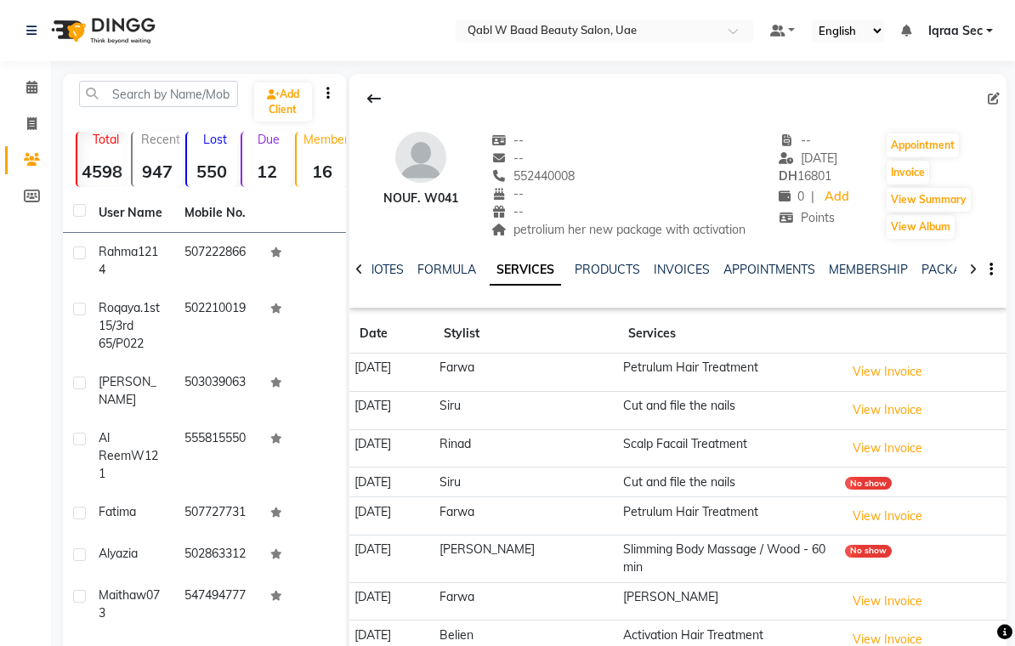
click at [37, 82] on icon at bounding box center [31, 87] width 11 height 13
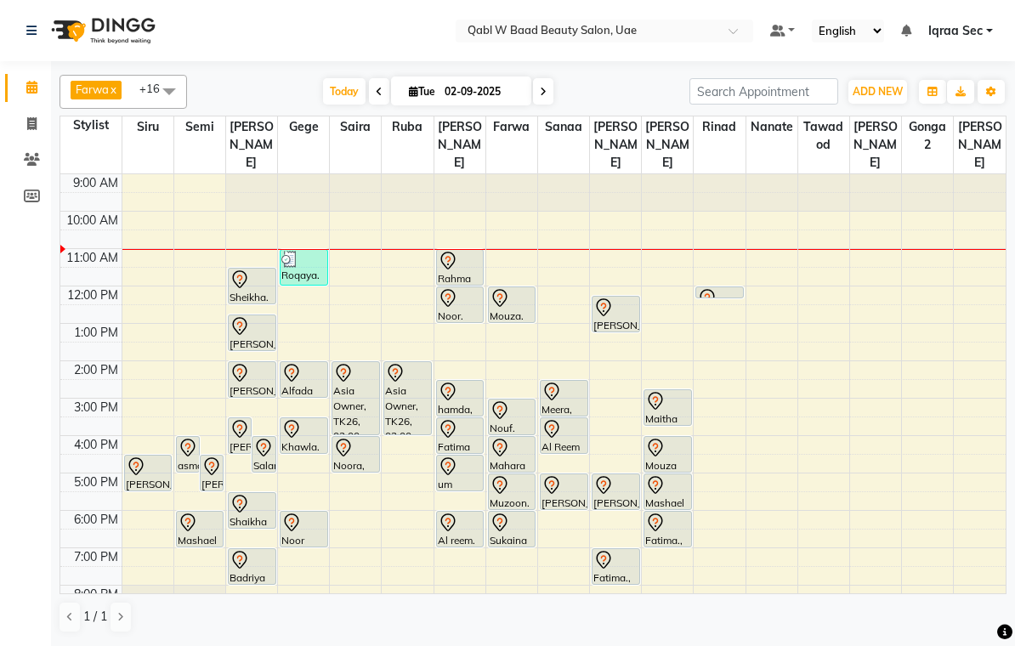
click at [521, 438] on div at bounding box center [512, 448] width 45 height 20
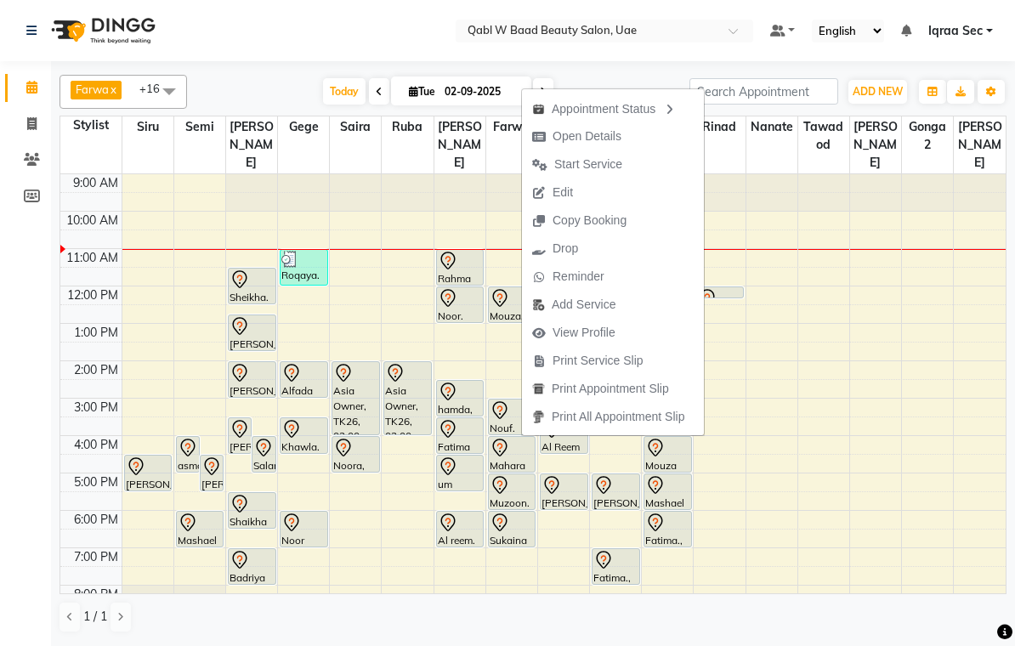
click at [600, 134] on span "Open Details" at bounding box center [587, 137] width 69 height 18
select select "7"
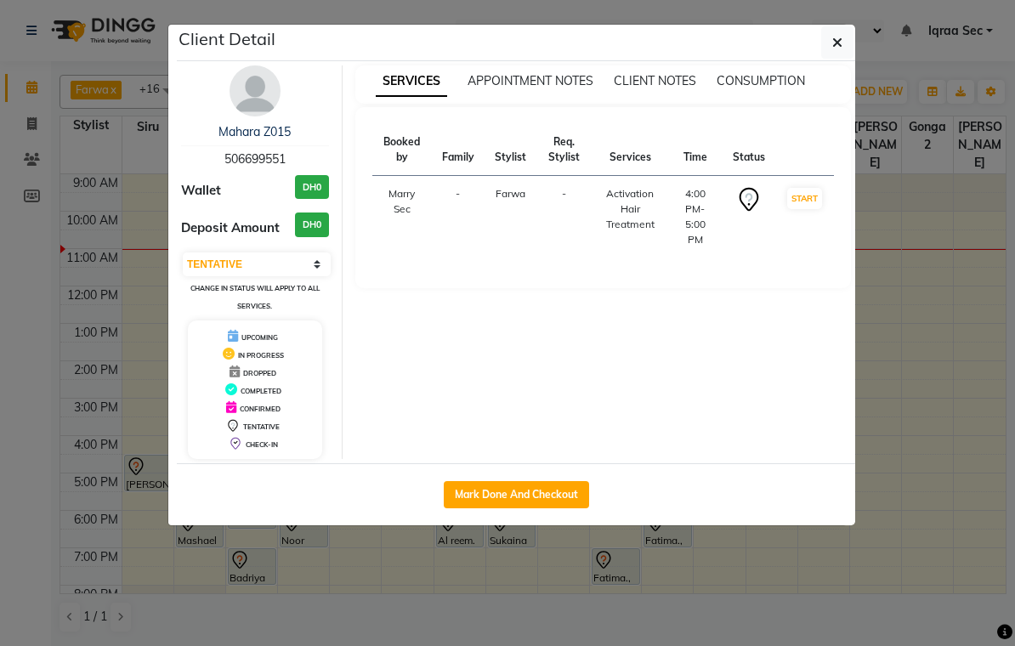
click at [261, 92] on img at bounding box center [255, 90] width 51 height 51
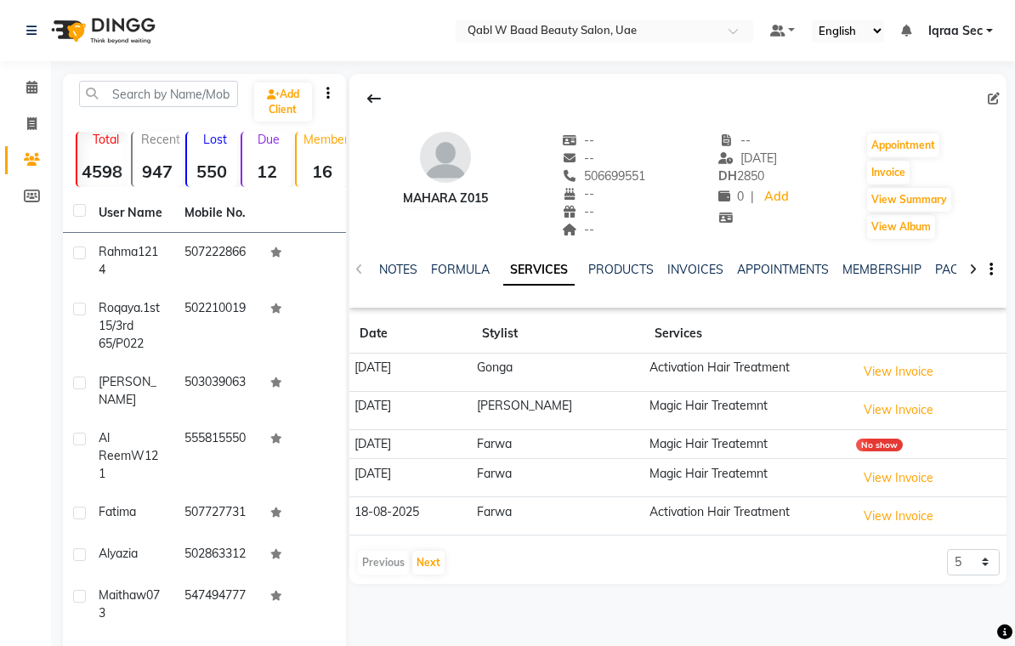
click at [388, 268] on link "NOTES" at bounding box center [398, 269] width 38 height 15
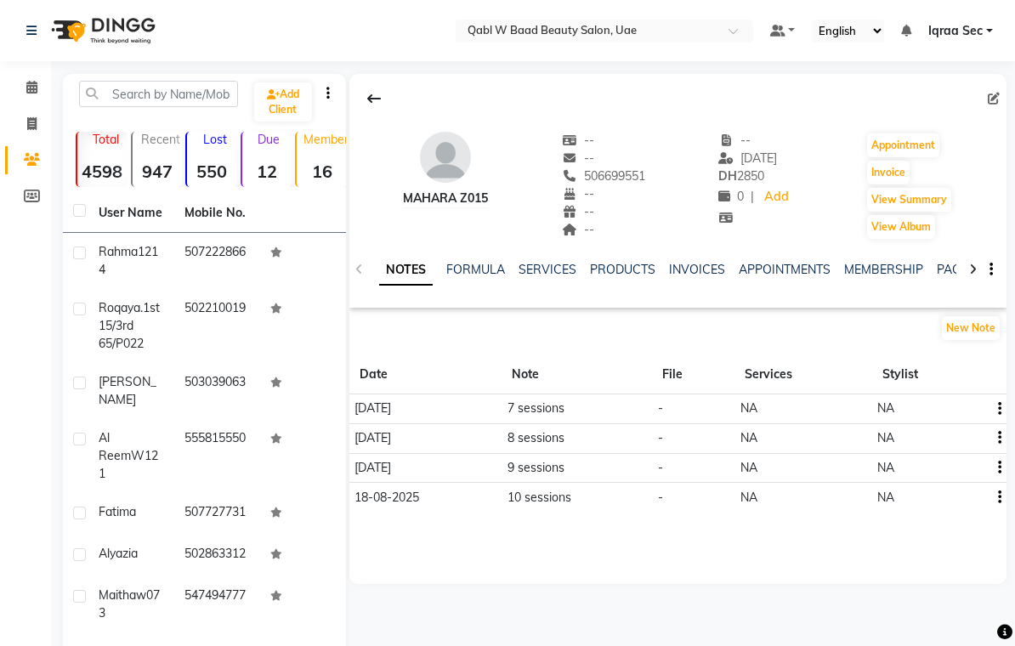
click at [549, 271] on link "SERVICES" at bounding box center [548, 269] width 58 height 15
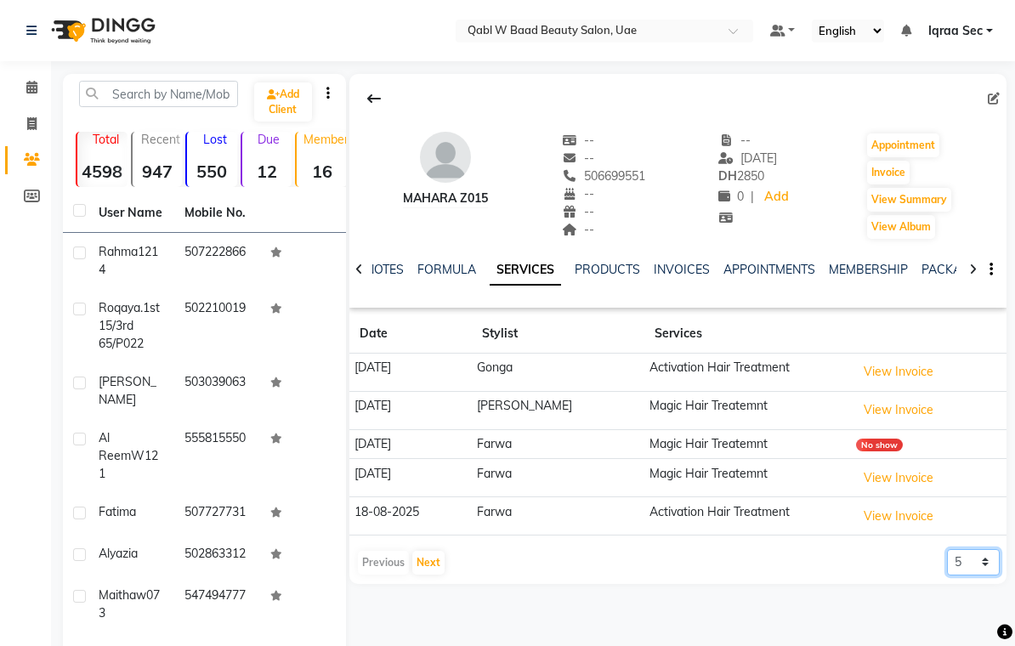
click at [989, 557] on select "5 10 50 100 500" at bounding box center [973, 562] width 53 height 26
select select "500"
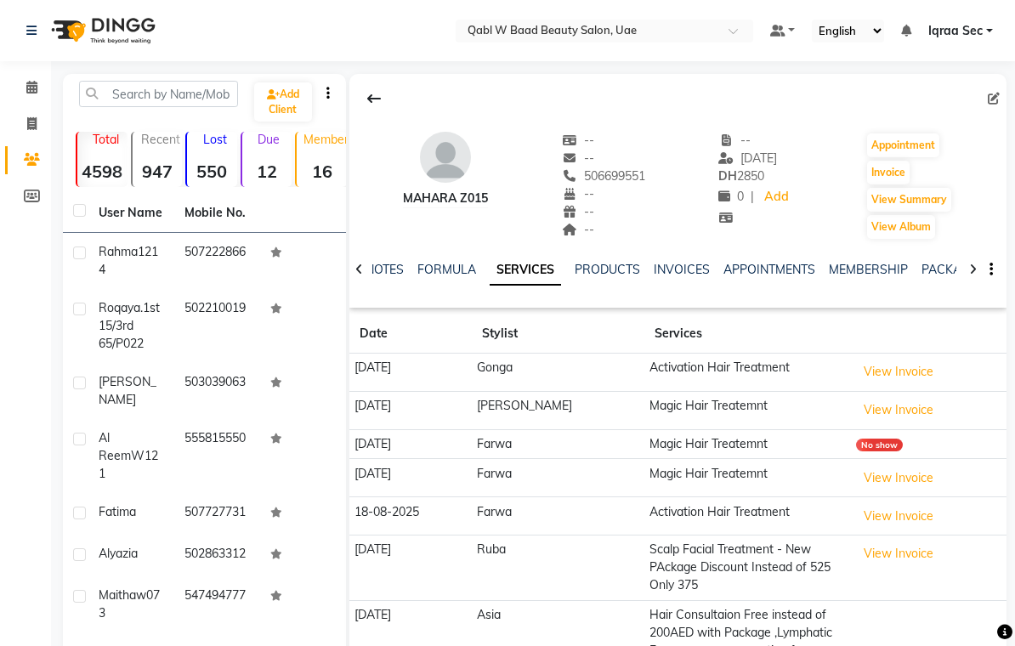
click at [390, 265] on link "NOTES" at bounding box center [385, 269] width 38 height 15
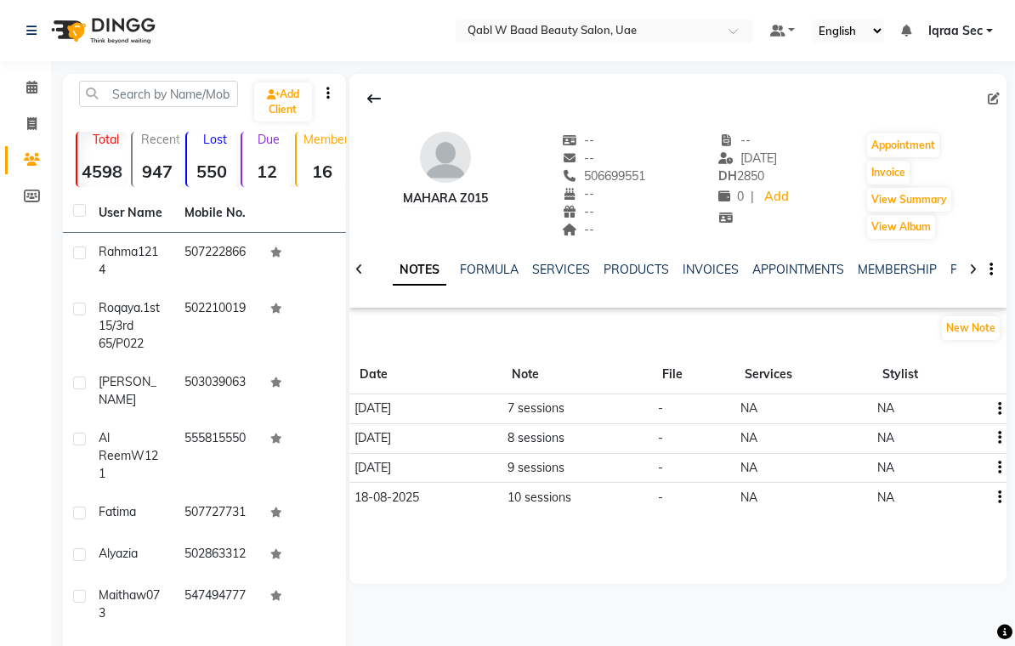
click at [977, 320] on button "New Note" at bounding box center [971, 328] width 58 height 24
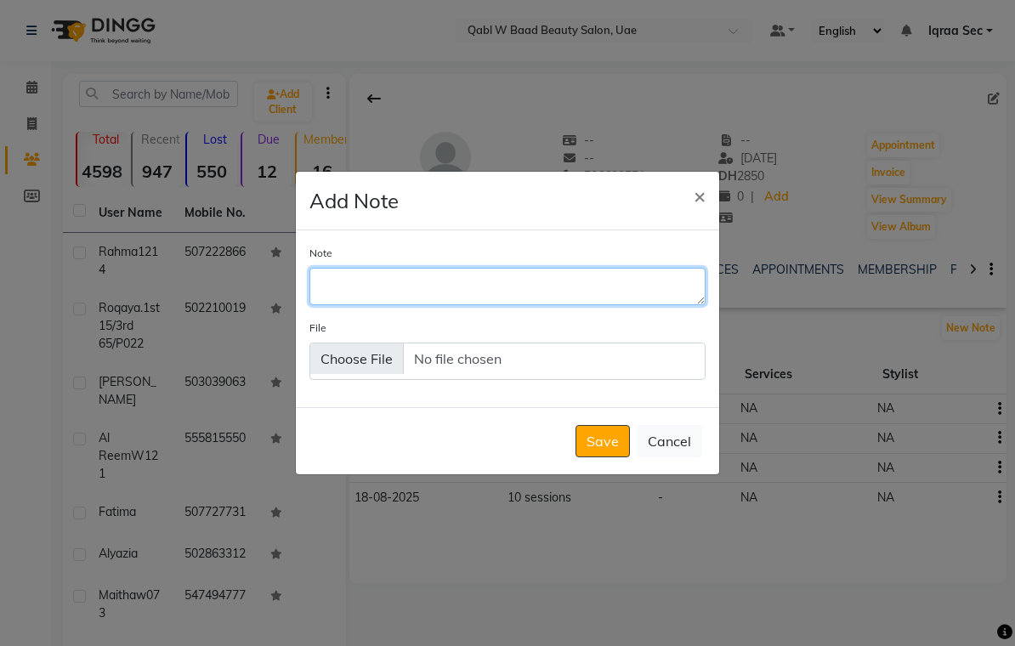
click at [335, 305] on textarea "Note" at bounding box center [508, 286] width 396 height 37
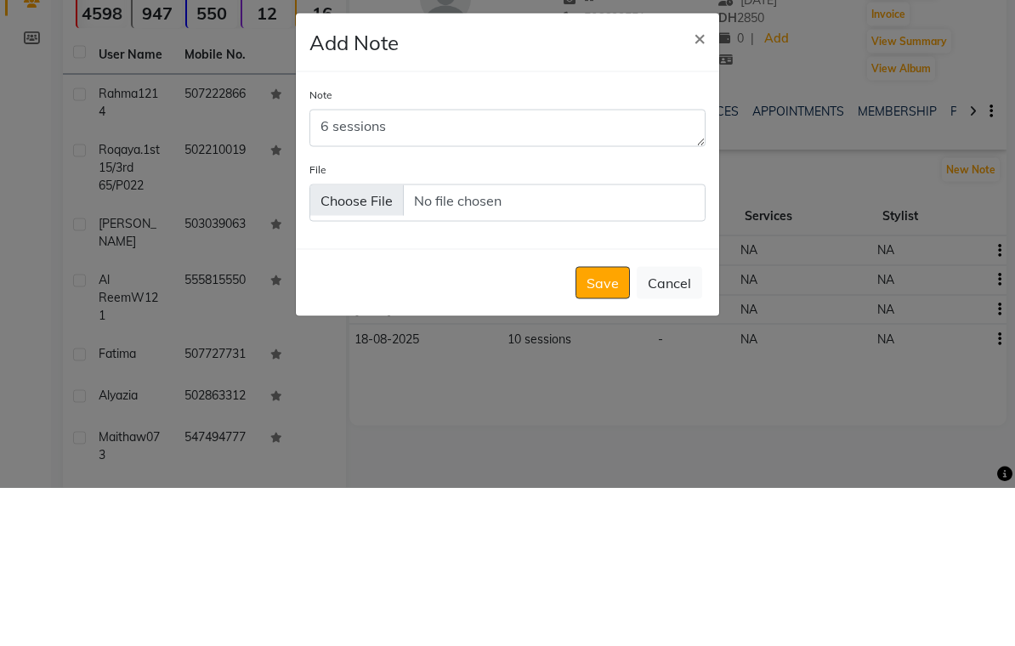
scroll to position [159, 0]
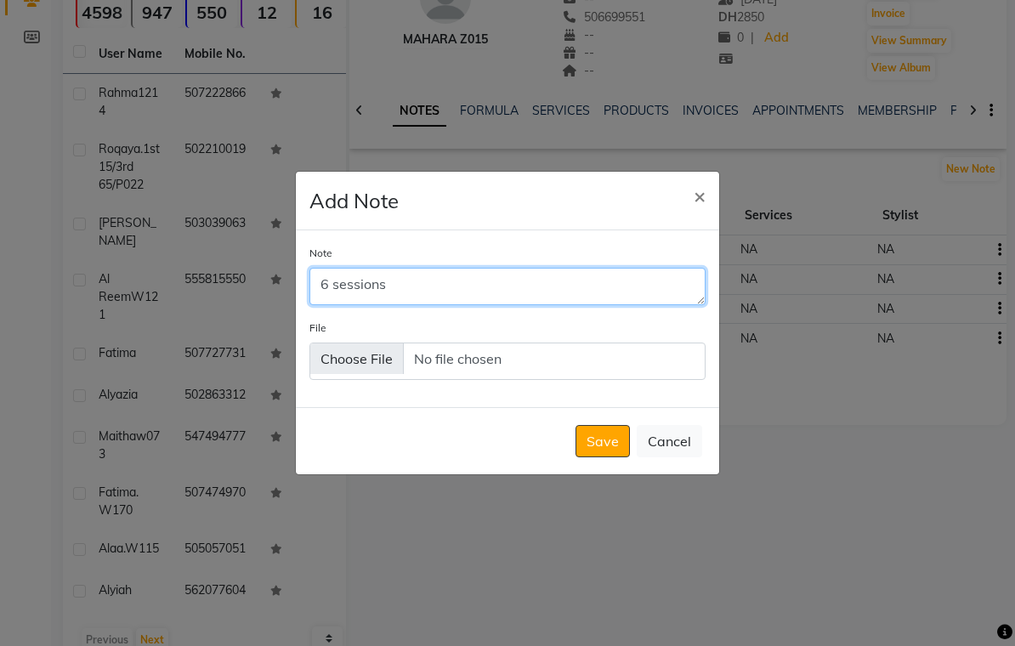
type textarea "6 sessions"
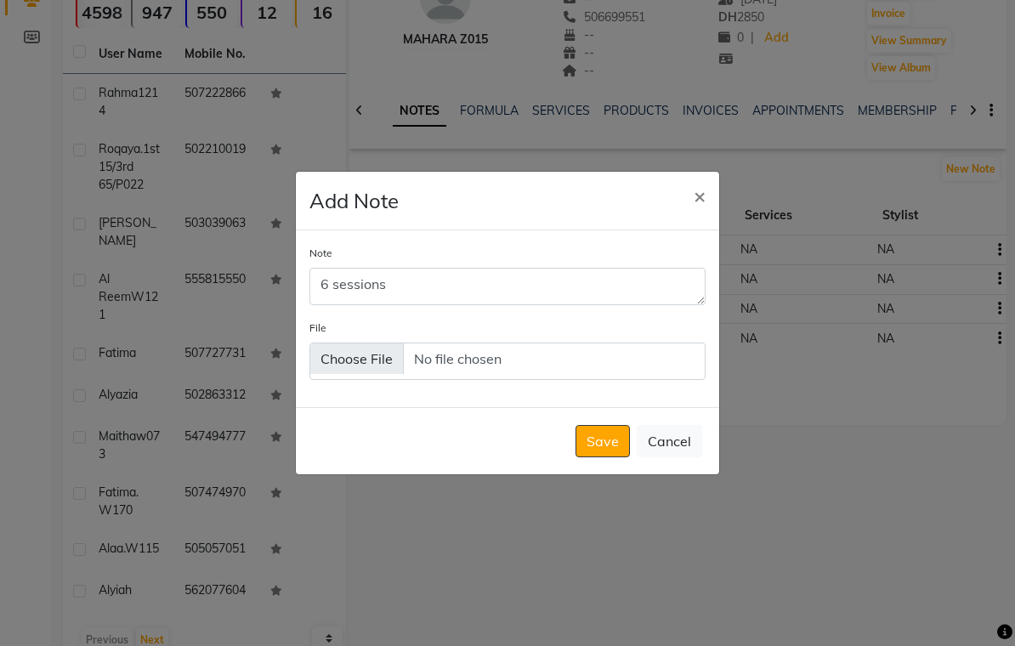
click at [598, 447] on button "Save" at bounding box center [603, 441] width 54 height 32
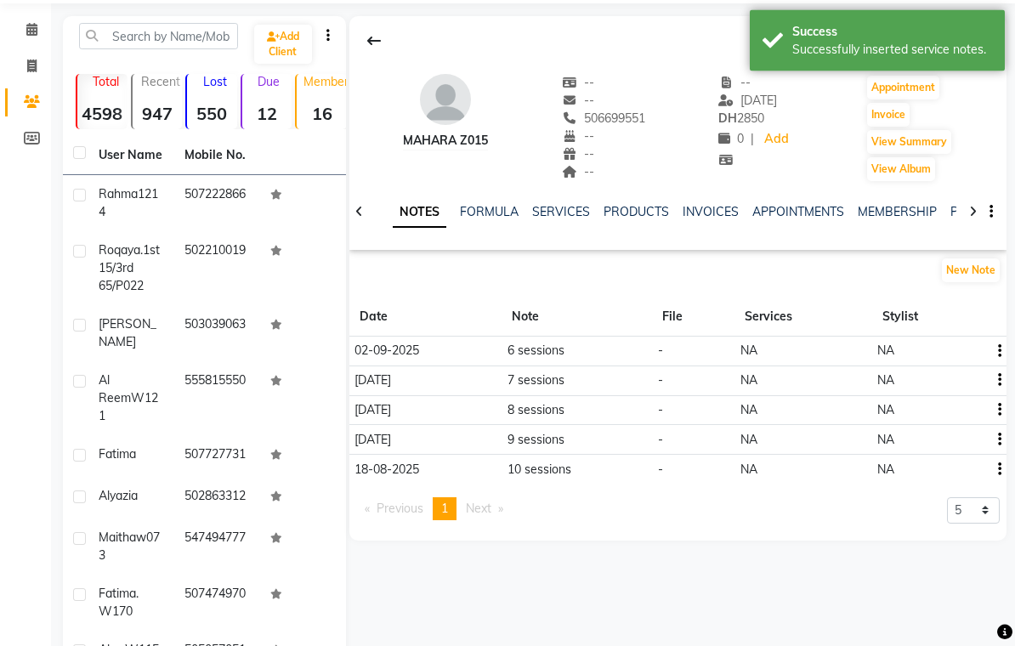
scroll to position [0, 0]
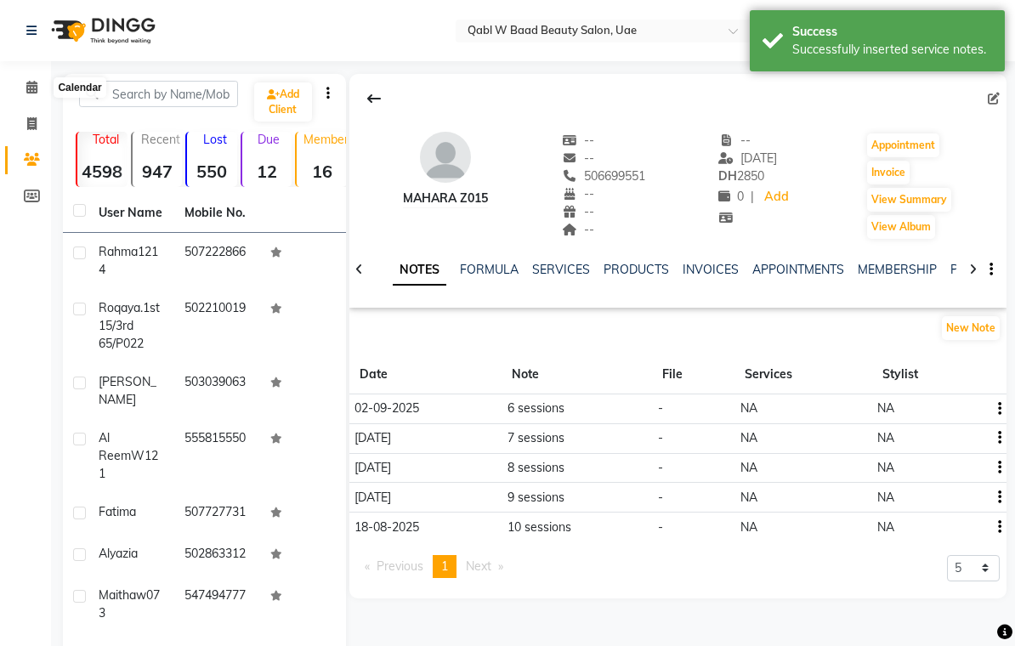
click at [36, 88] on icon at bounding box center [31, 87] width 11 height 13
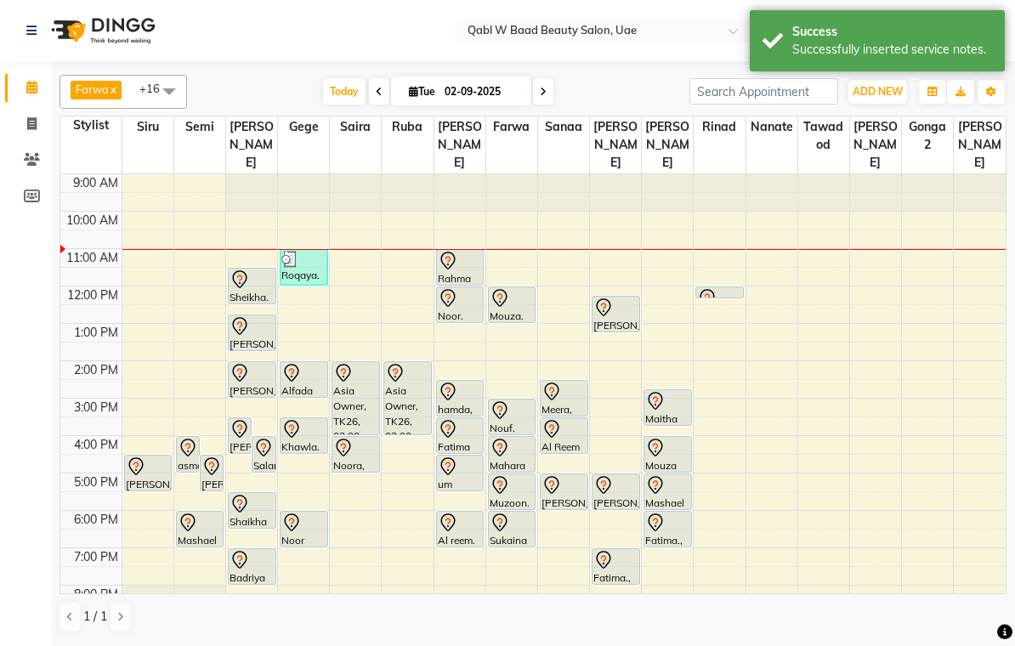
click at [508, 475] on icon at bounding box center [500, 485] width 20 height 20
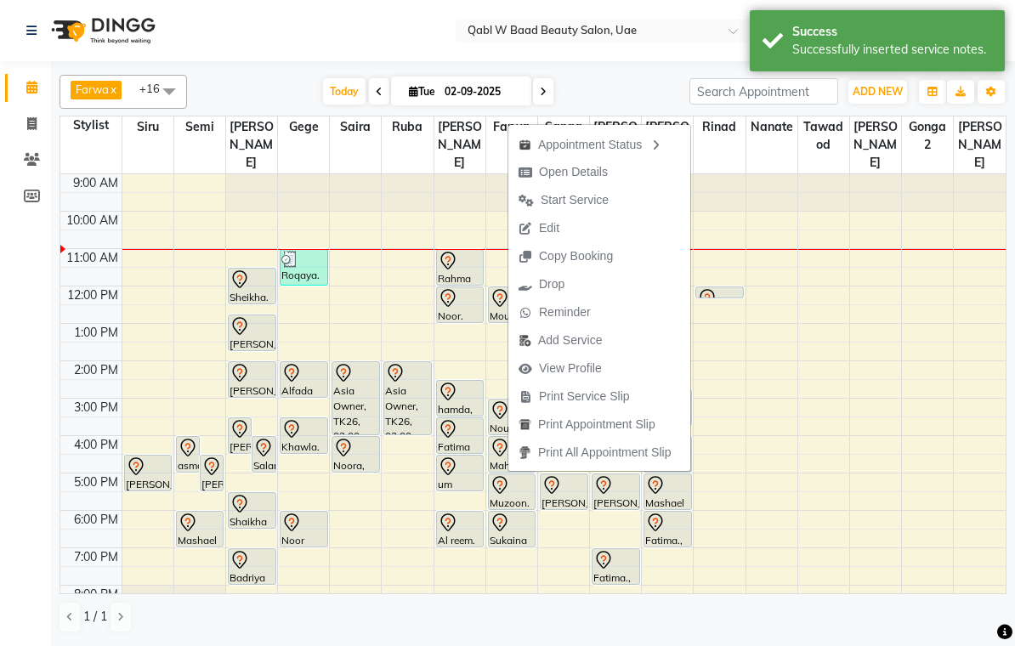
click at [599, 165] on span "Open Details" at bounding box center [573, 172] width 69 height 18
select select "7"
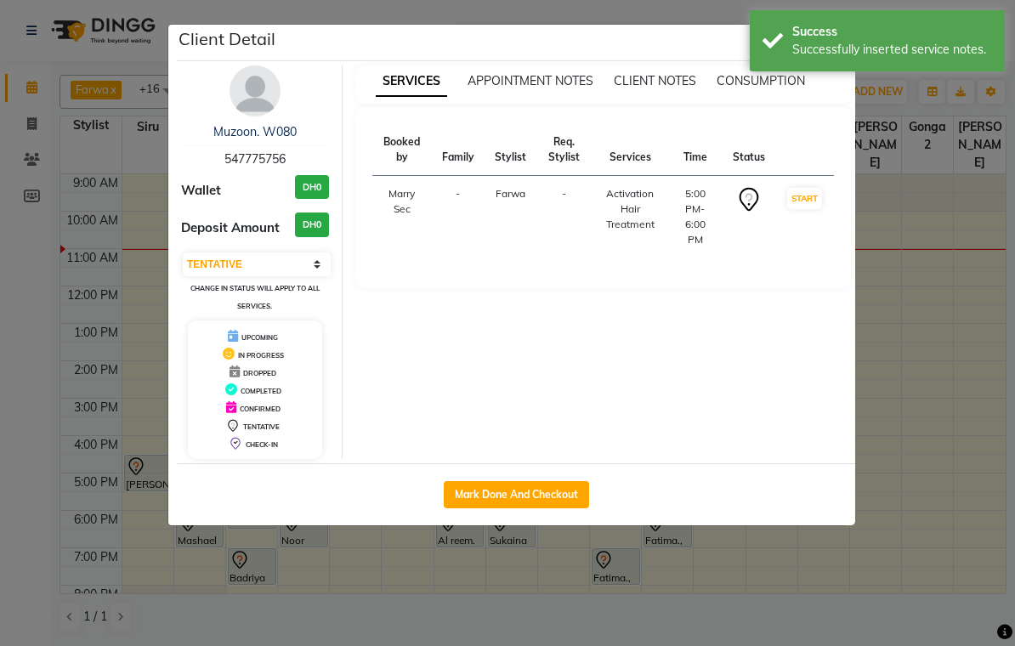
click at [239, 86] on img at bounding box center [255, 90] width 51 height 51
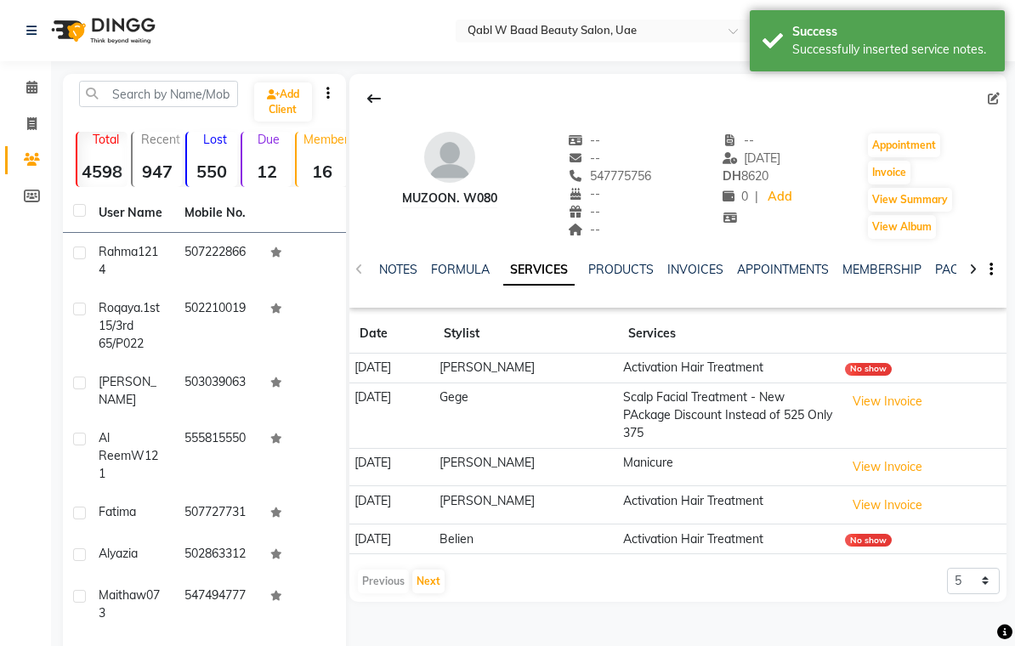
click at [395, 269] on link "NOTES" at bounding box center [398, 269] width 38 height 15
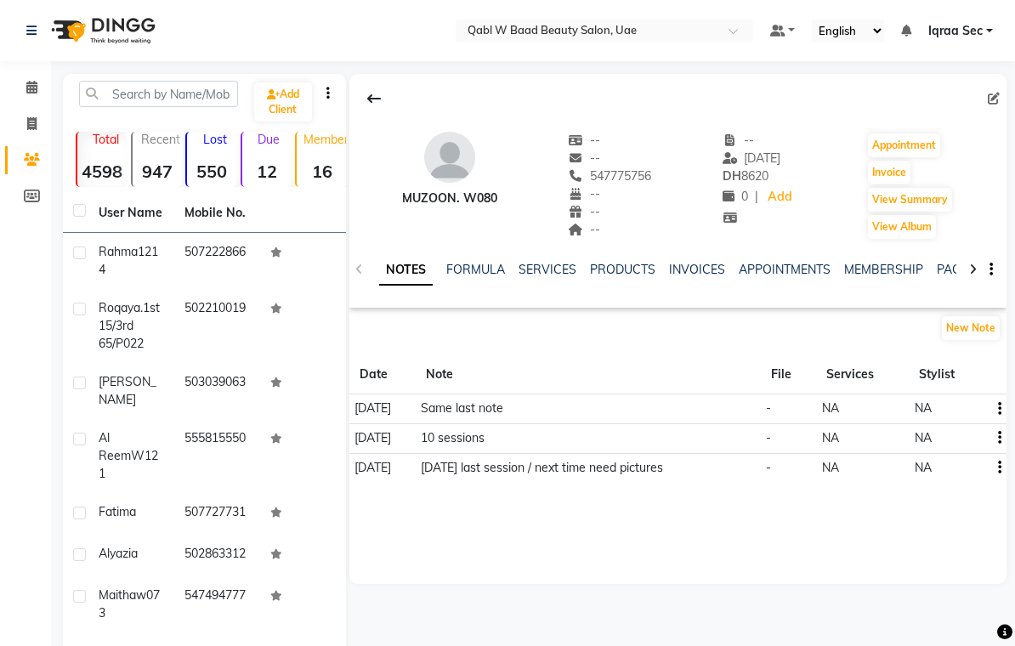
click at [538, 271] on link "SERVICES" at bounding box center [548, 269] width 58 height 15
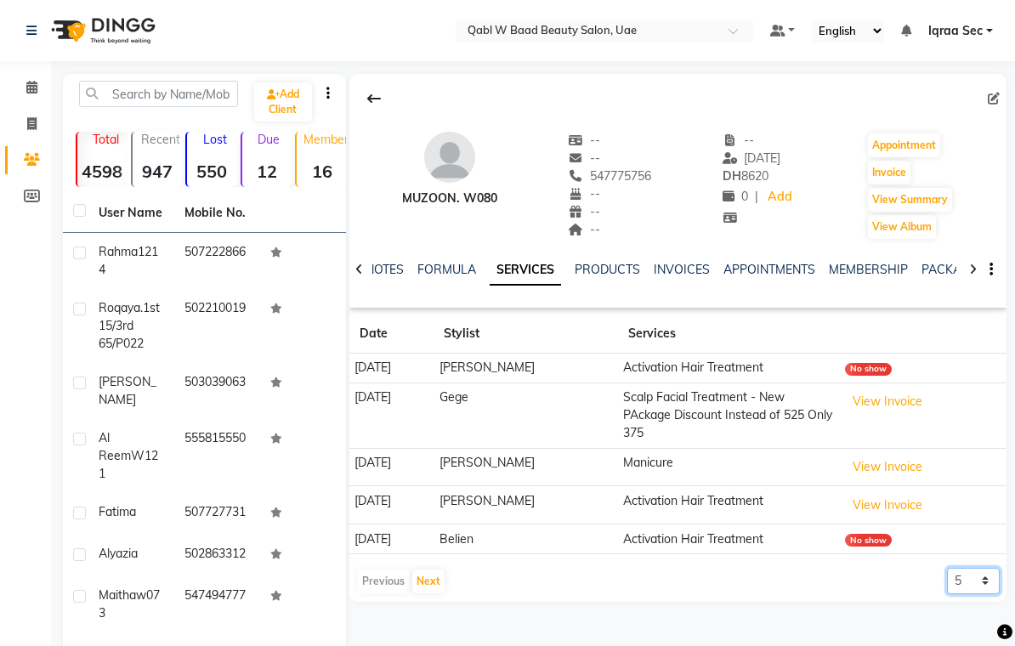
click at [992, 569] on select "5 10 50 100 500" at bounding box center [973, 581] width 53 height 26
select select "500"
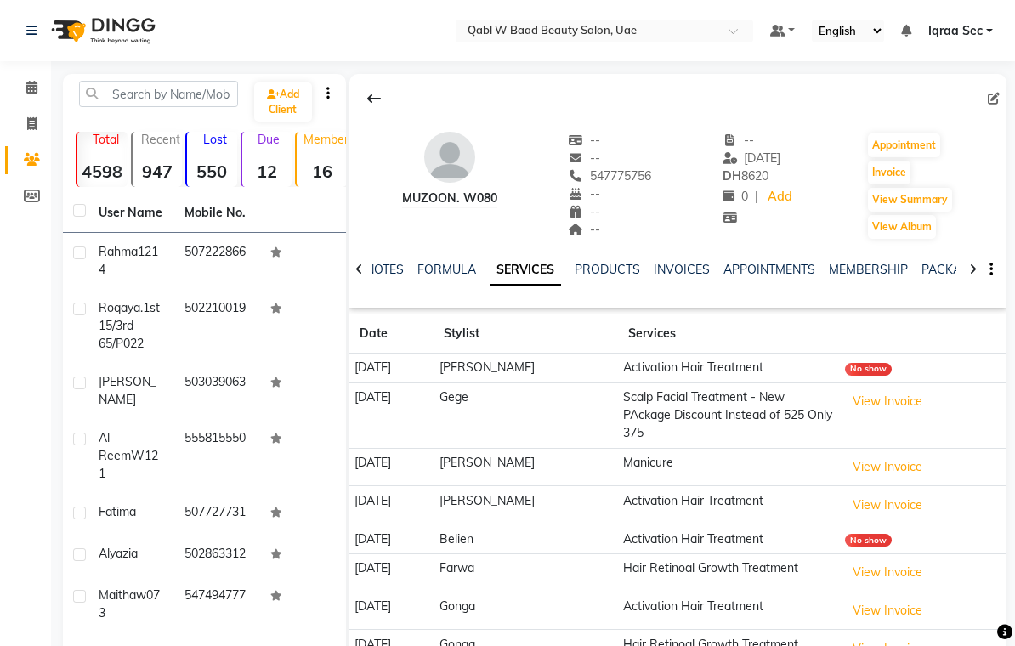
click at [390, 267] on link "NOTES" at bounding box center [385, 269] width 38 height 15
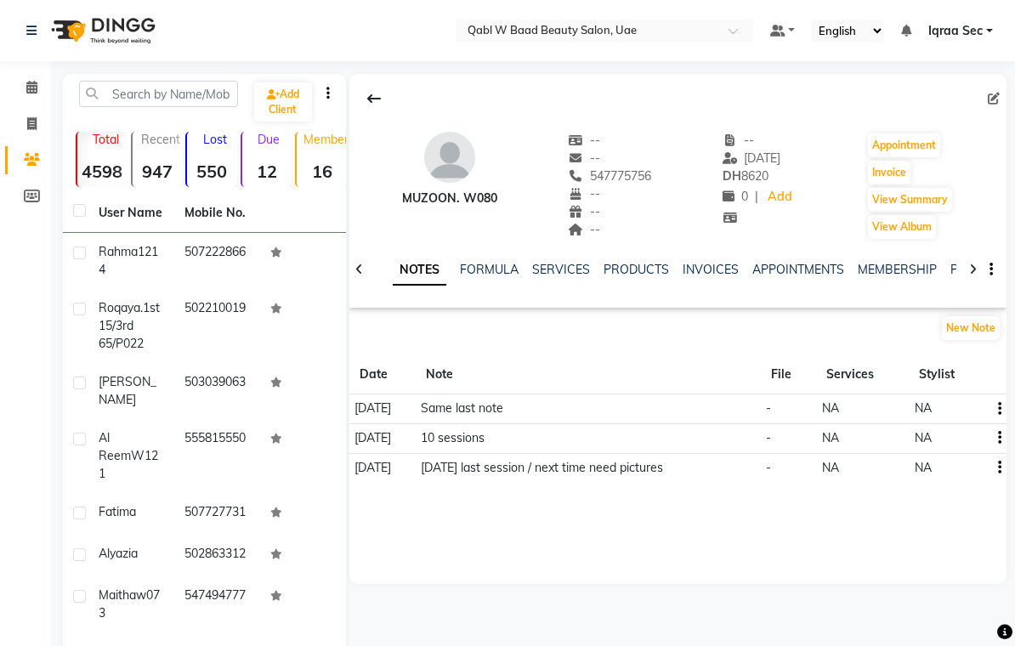
click at [965, 321] on button "New Note" at bounding box center [971, 328] width 58 height 24
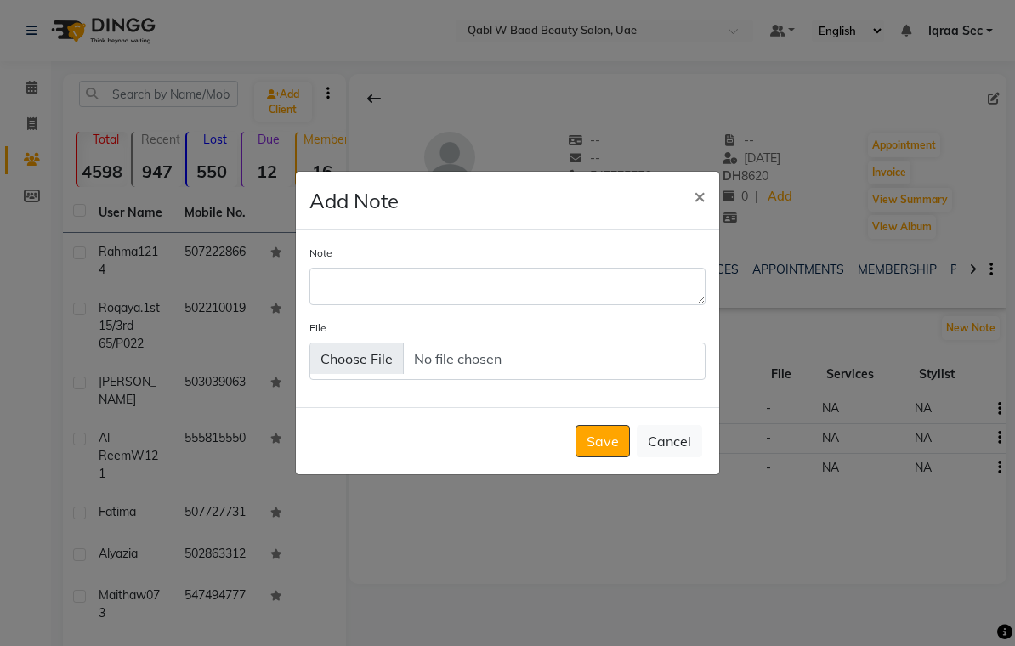
click at [354, 302] on textarea "Note" at bounding box center [508, 286] width 396 height 37
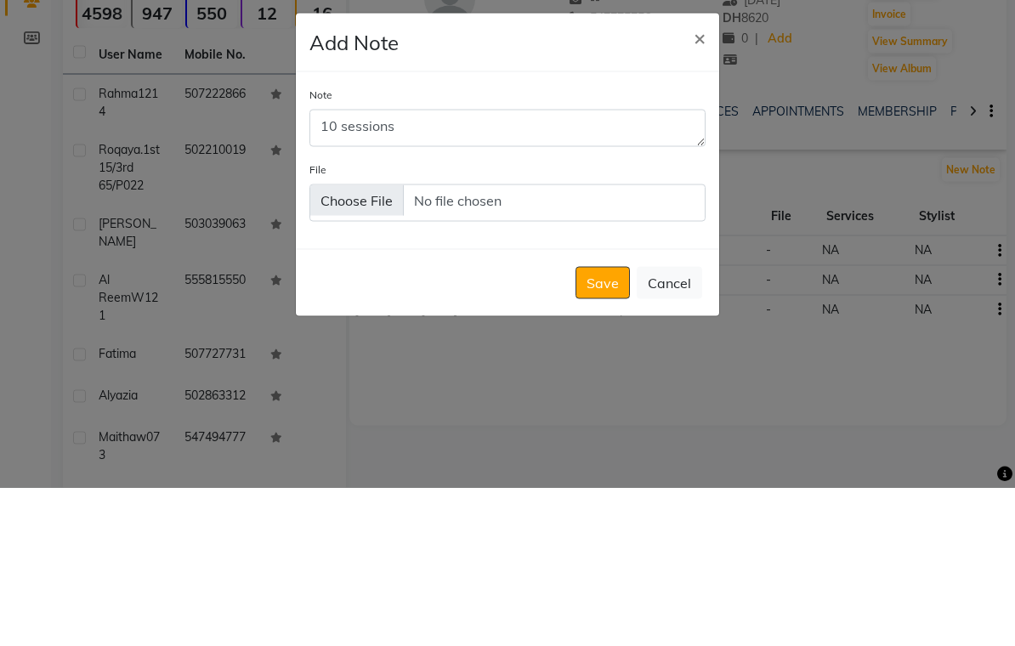
scroll to position [159, 0]
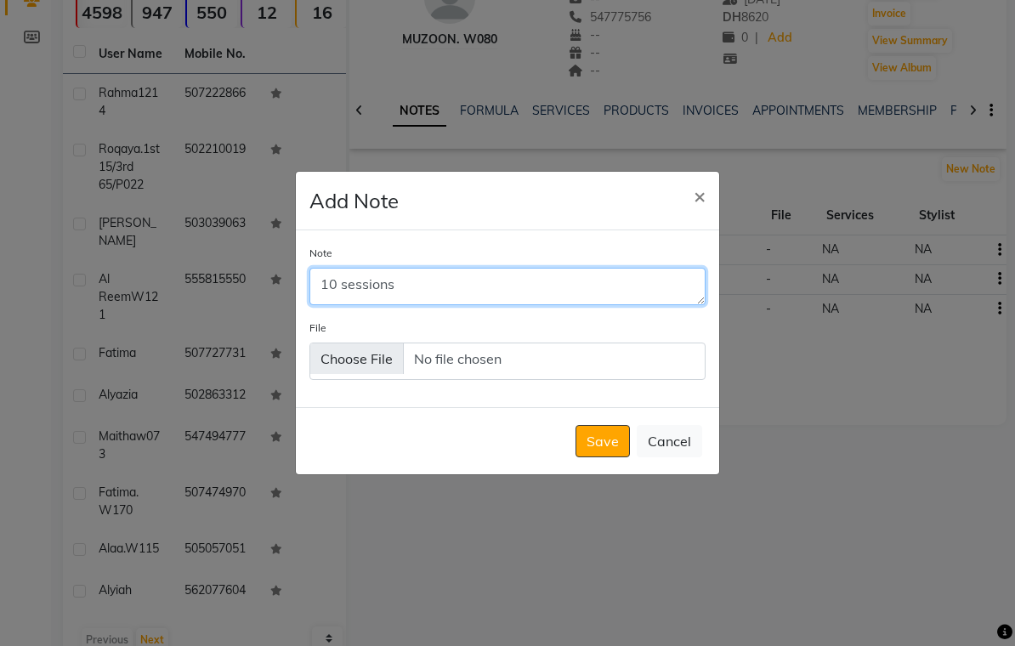
type textarea "10 sessions"
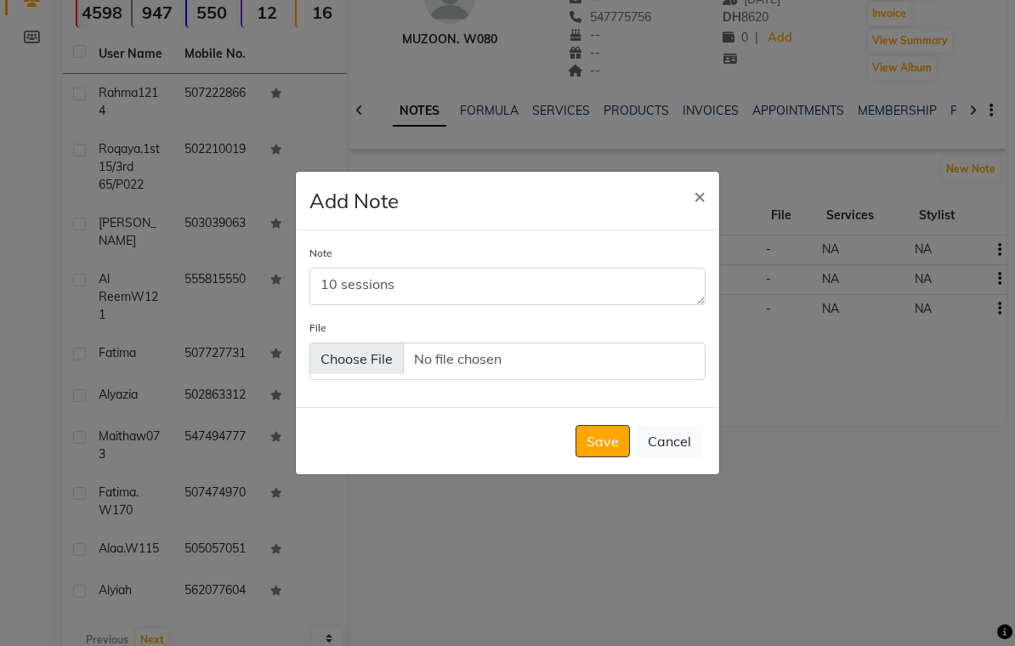
click at [612, 456] on button "Save" at bounding box center [603, 441] width 54 height 32
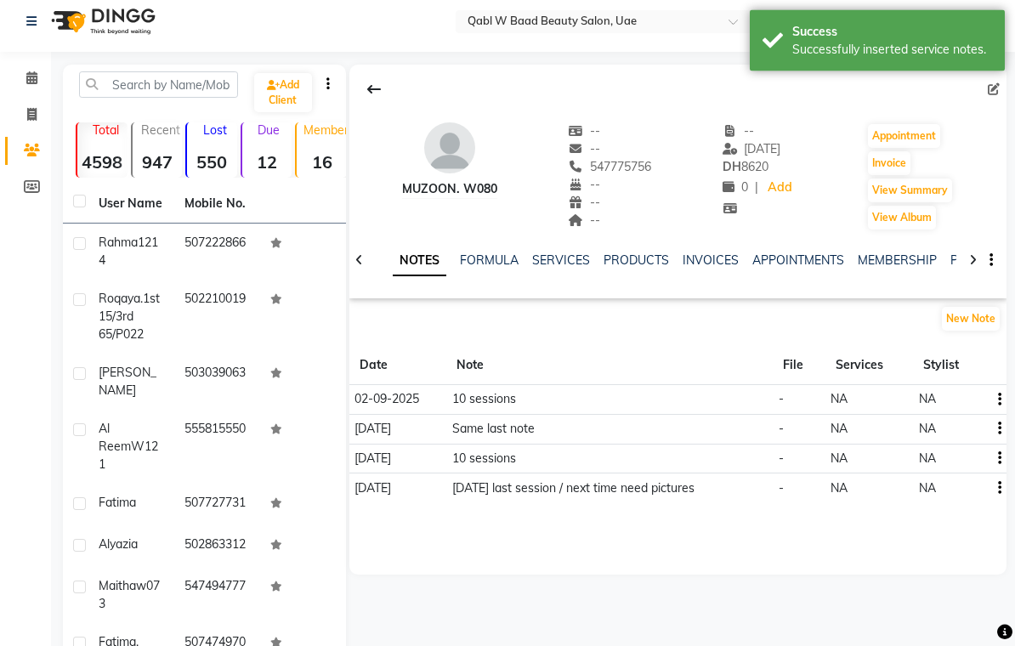
scroll to position [0, 0]
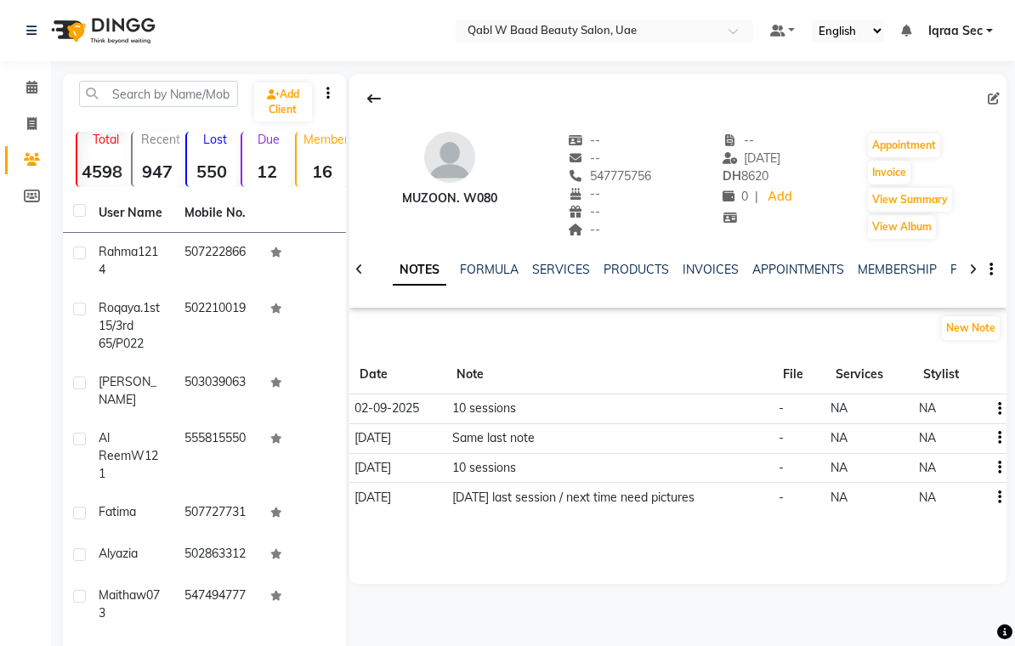
click at [1006, 403] on td at bounding box center [996, 410] width 21 height 30
click at [998, 410] on icon "button" at bounding box center [999, 409] width 3 height 1
click at [964, 409] on div "Edit" at bounding box center [959, 409] width 27 height 21
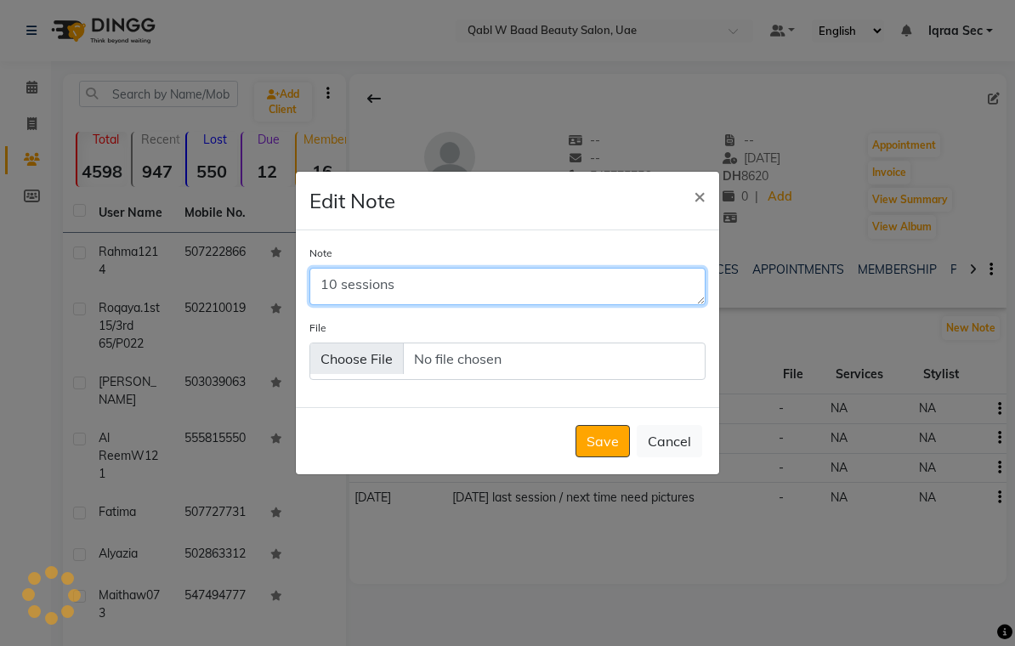
click at [421, 300] on textarea "10 sessions" at bounding box center [508, 286] width 396 height 37
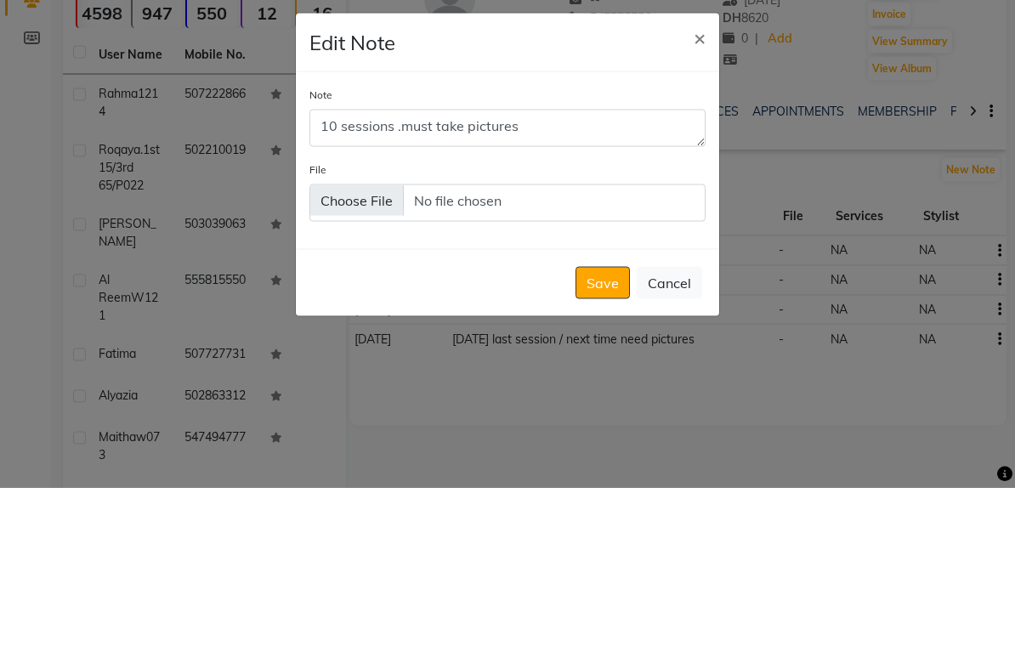
scroll to position [159, 0]
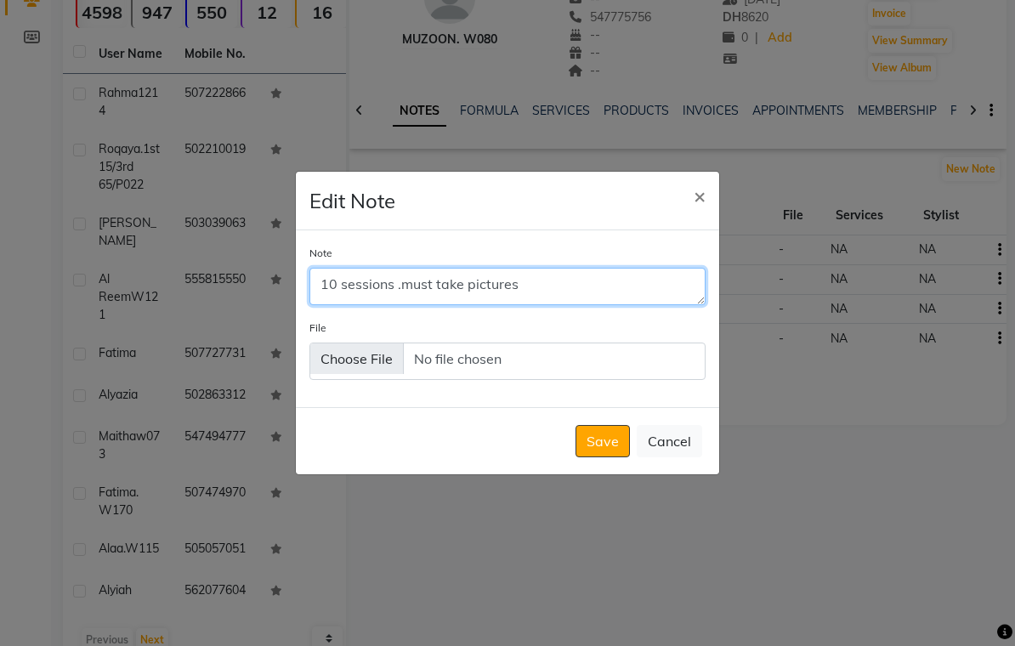
type textarea "10 sessions .must take pictures"
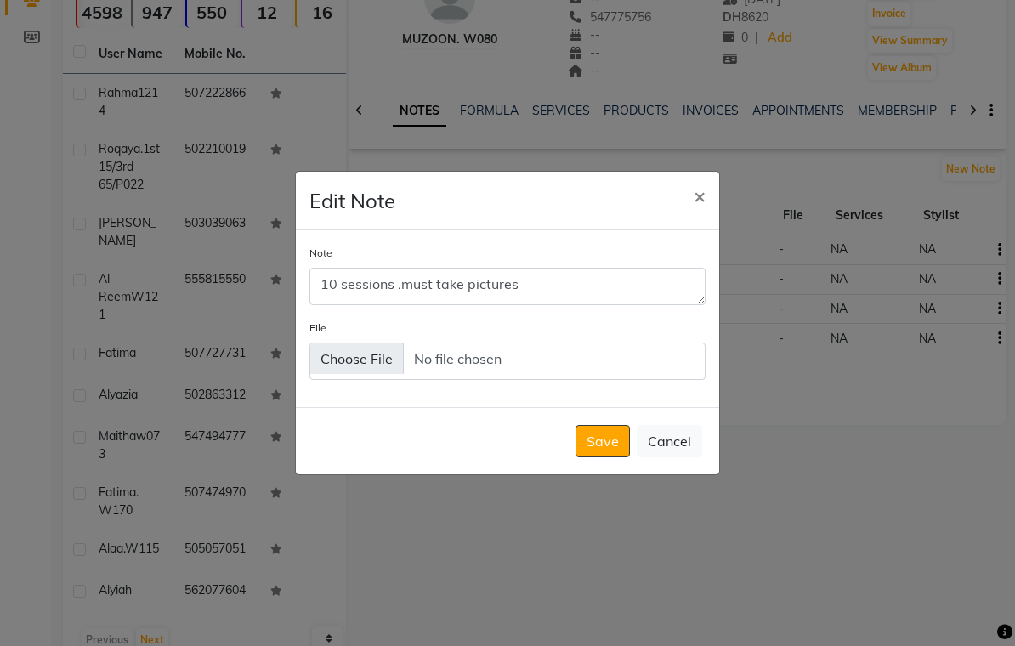
click at [601, 452] on button "Save" at bounding box center [603, 441] width 54 height 32
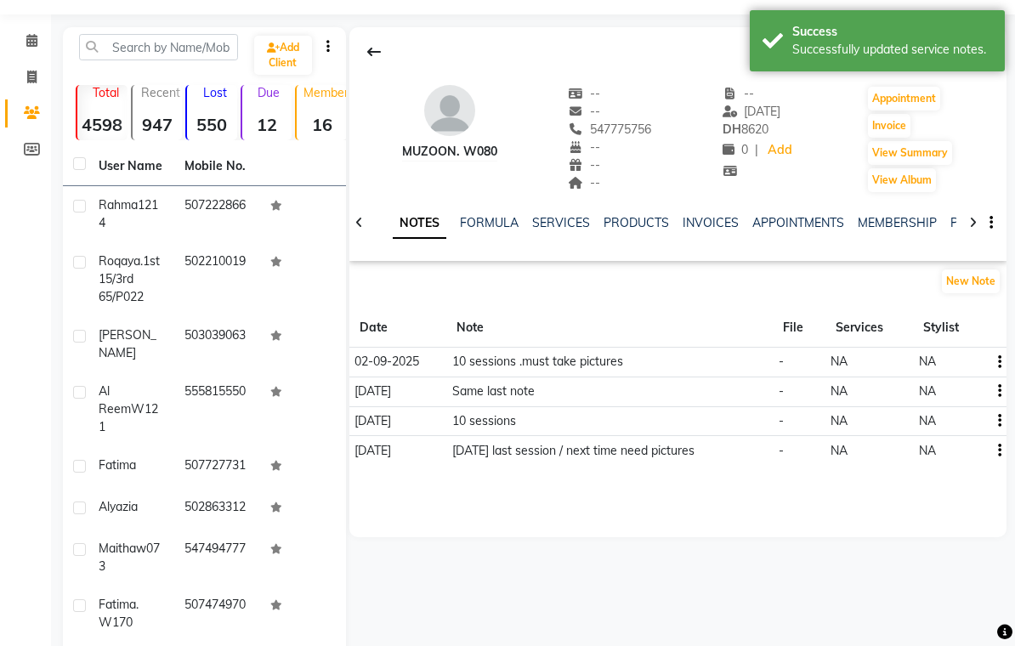
scroll to position [0, 0]
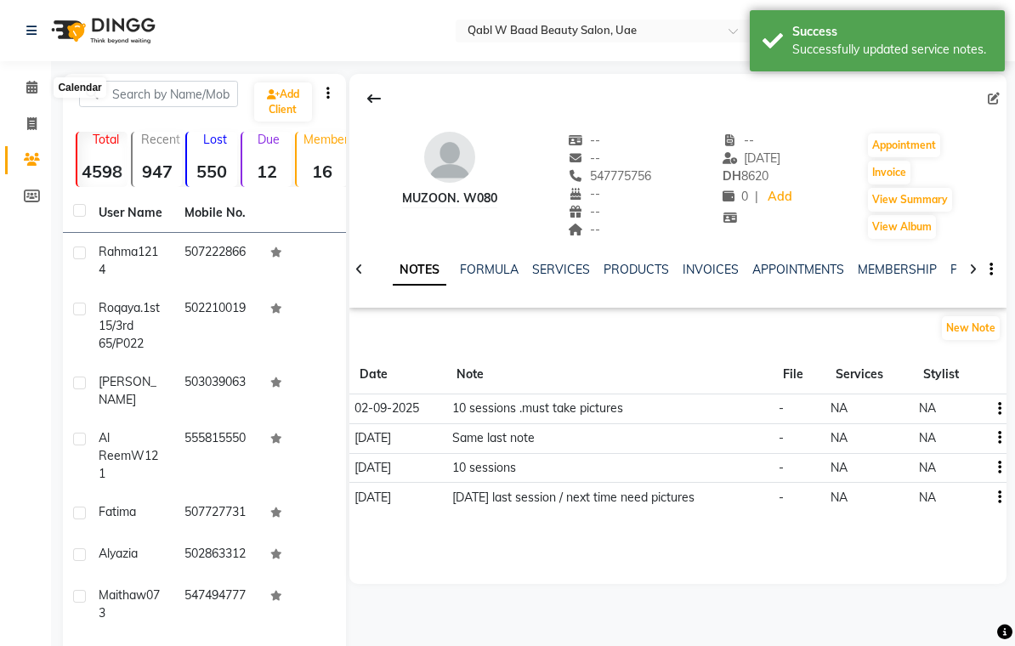
click at [31, 82] on icon at bounding box center [31, 87] width 11 height 13
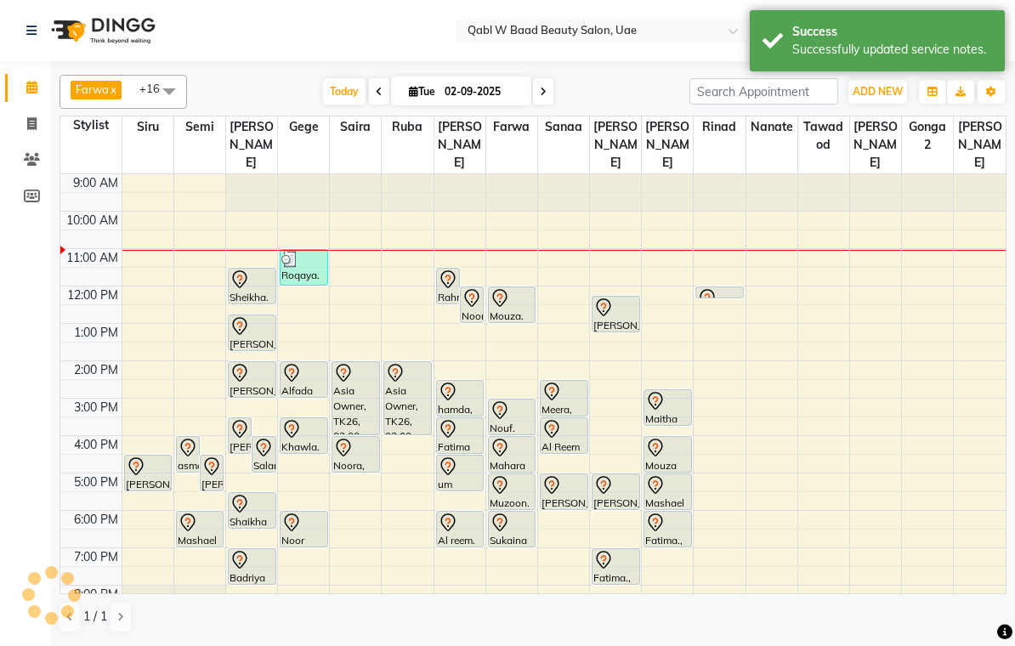
scroll to position [76, 0]
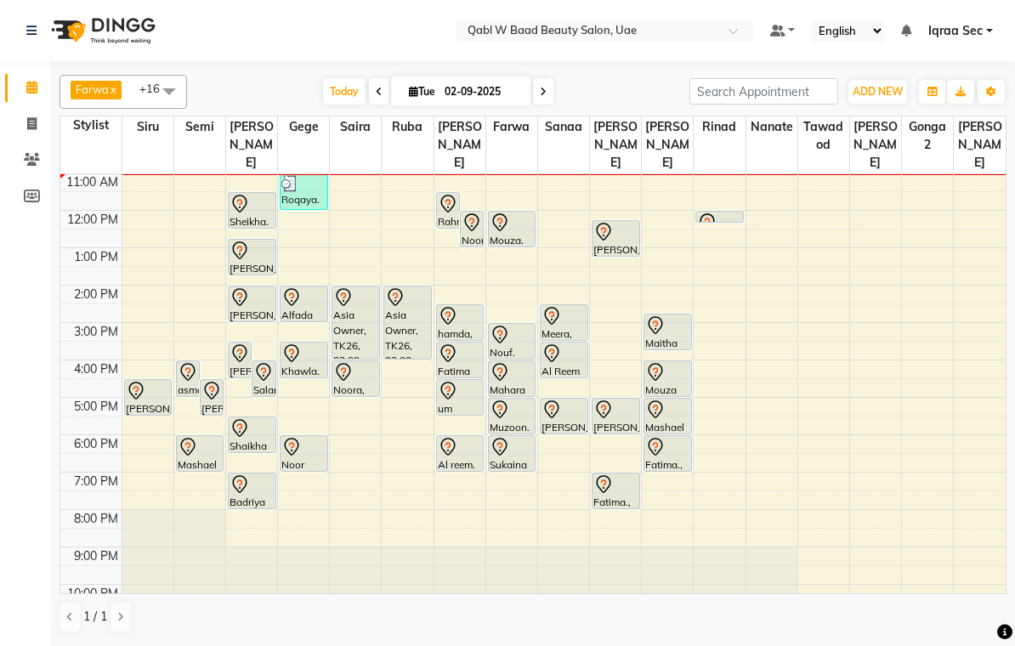
click at [510, 440] on div "Sukaina B013, TK15, 06:00 PM-07:00 PM, Hair Growth Treatment" at bounding box center [512, 453] width 47 height 35
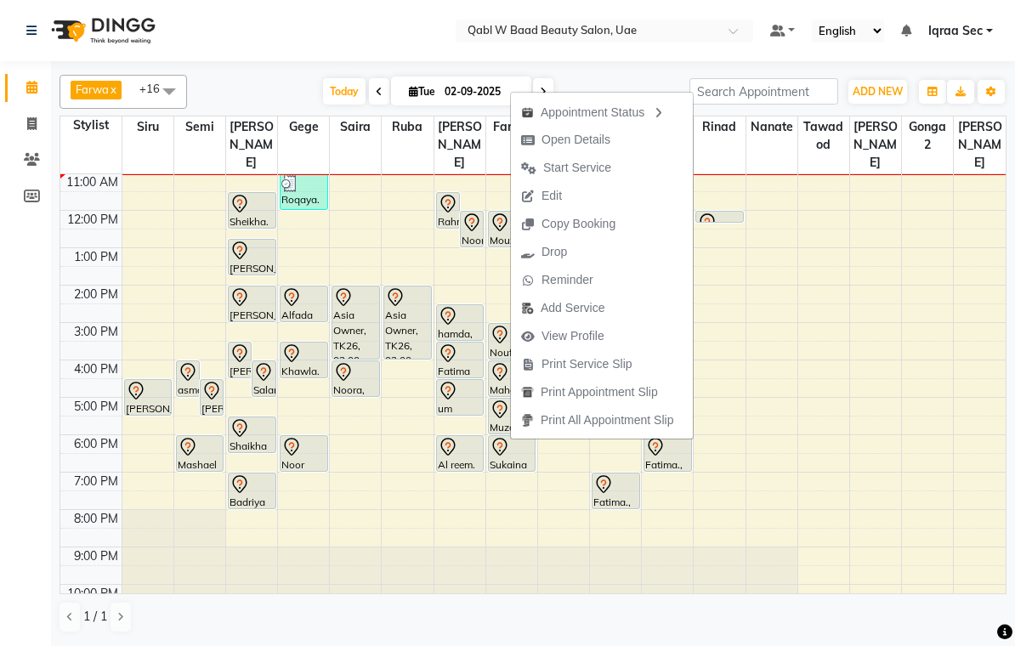
click at [600, 133] on span "Open Details" at bounding box center [576, 140] width 69 height 18
select select "7"
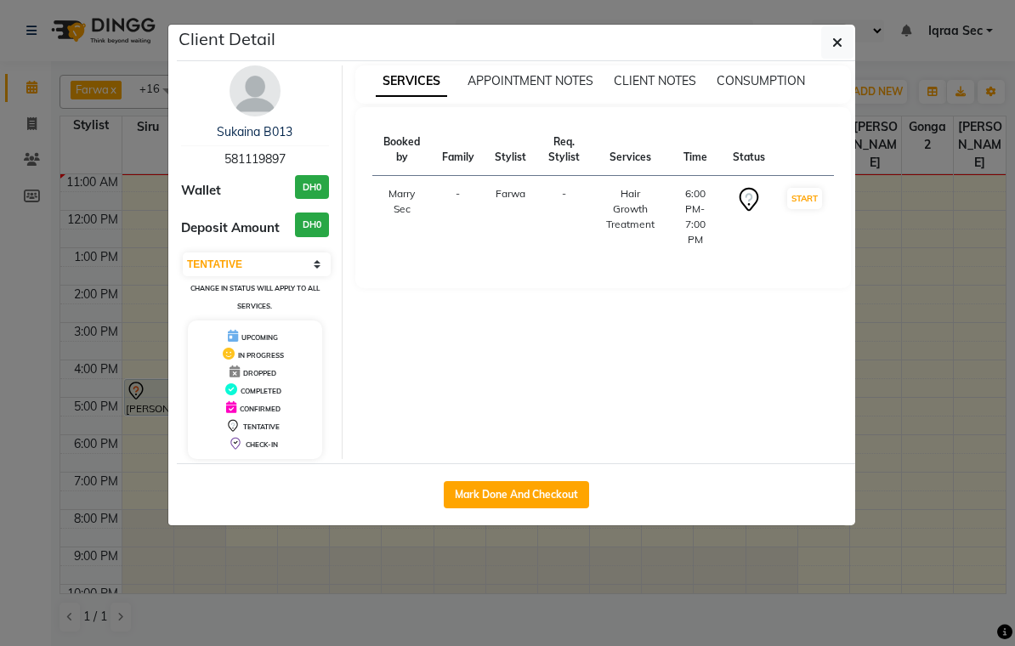
click at [255, 94] on img at bounding box center [255, 90] width 51 height 51
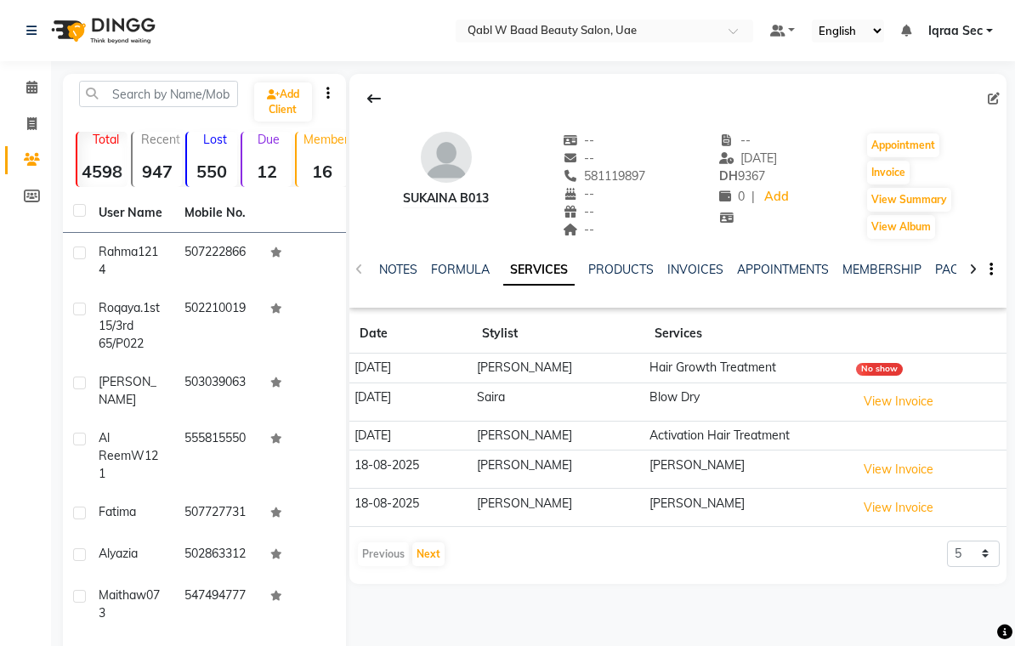
click at [405, 275] on link "NOTES" at bounding box center [398, 269] width 38 height 15
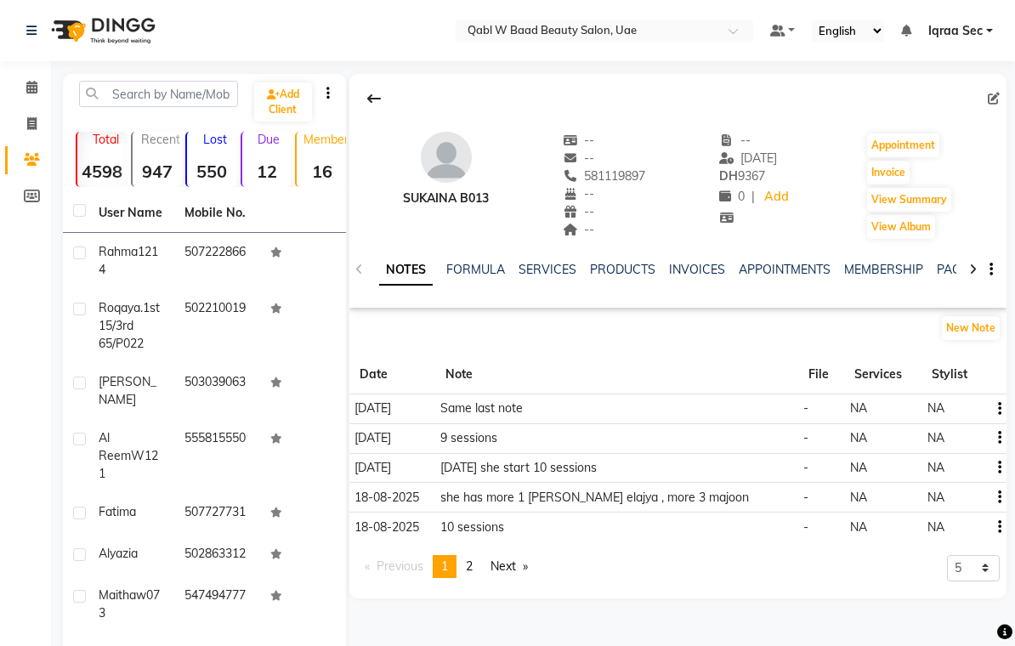
click at [551, 268] on link "SERVICES" at bounding box center [548, 269] width 58 height 15
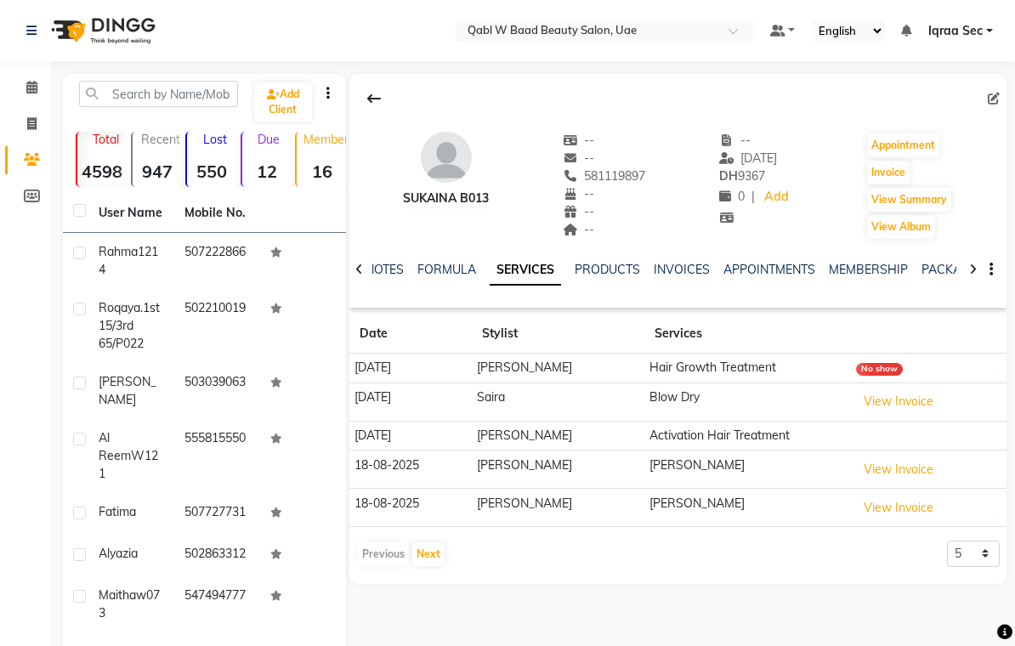
click at [390, 270] on link "NOTES" at bounding box center [385, 269] width 38 height 15
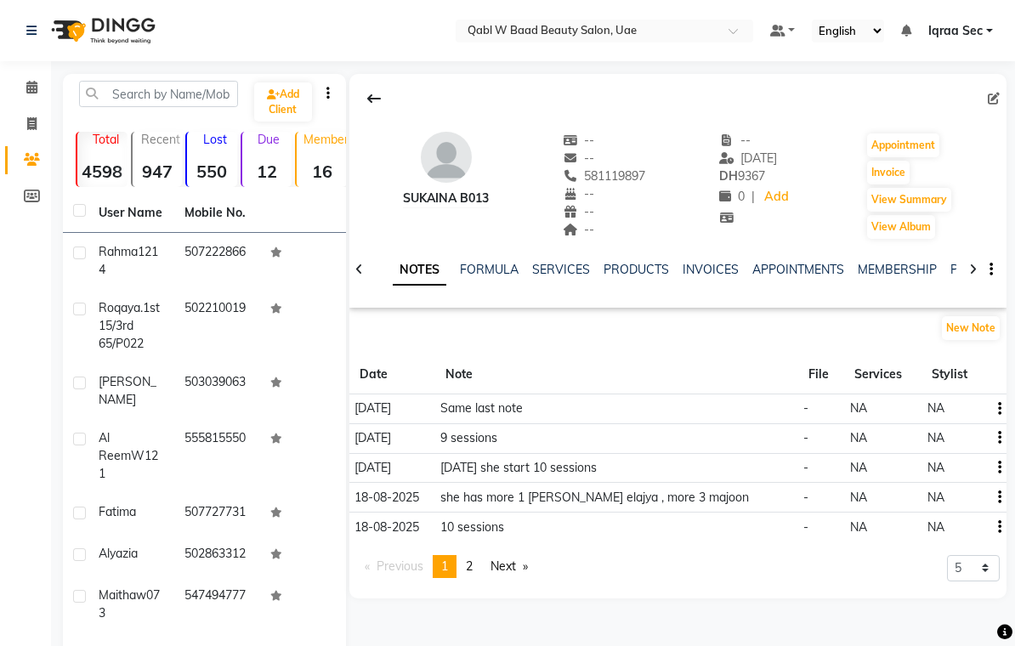
click at [998, 409] on icon "button" at bounding box center [999, 409] width 3 height 1
click at [26, 398] on div "Calendar Invoice Clients Members Completed InProgress Upcoming Dropped Tentativ…" at bounding box center [115, 433] width 230 height 771
click at [31, 84] on icon at bounding box center [31, 87] width 11 height 13
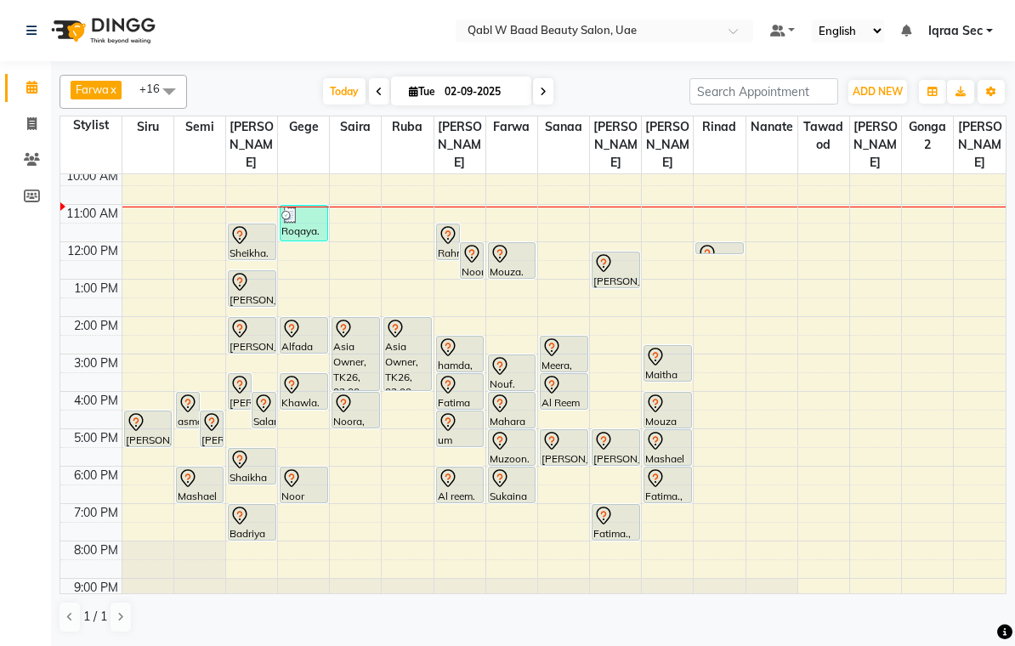
scroll to position [48, 0]
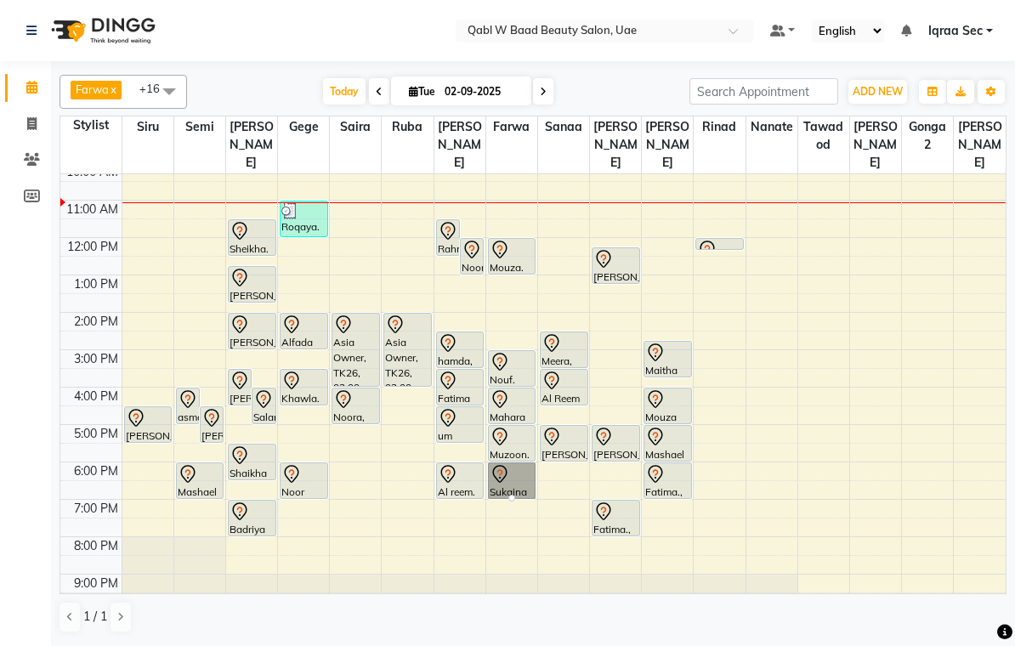
click at [557, 333] on icon at bounding box center [552, 343] width 20 height 20
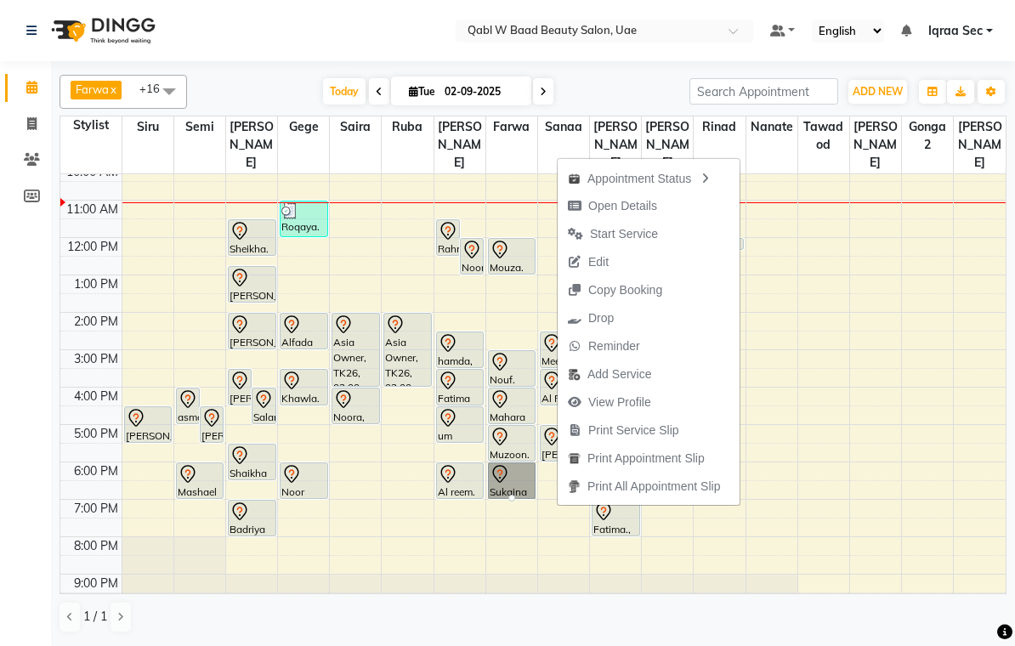
click at [653, 202] on span "Open Details" at bounding box center [623, 206] width 69 height 18
select select "7"
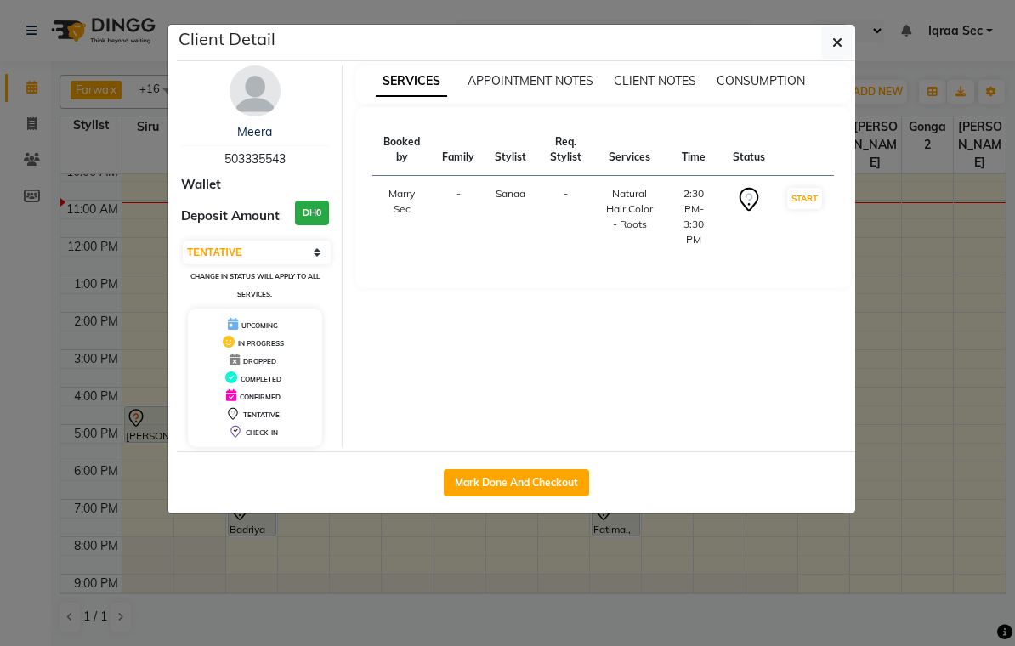
click at [259, 90] on img at bounding box center [255, 90] width 51 height 51
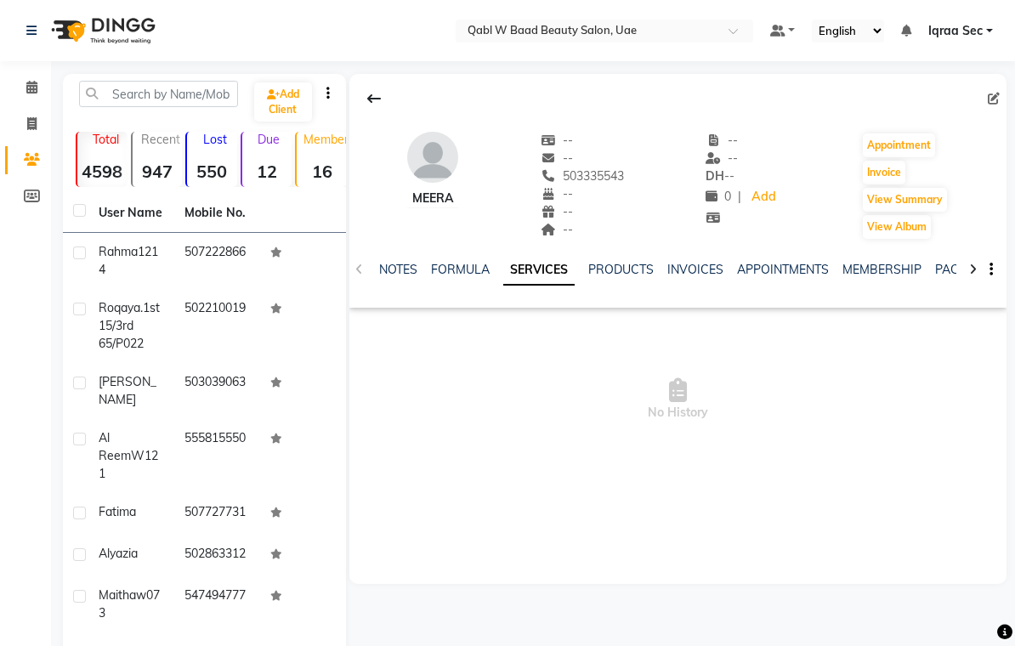
click at [400, 266] on link "NOTES" at bounding box center [398, 269] width 38 height 15
click at [953, 269] on link "PACKAGES" at bounding box center [968, 269] width 63 height 15
click at [442, 276] on link "SERVICES" at bounding box center [451, 269] width 58 height 15
click at [32, 87] on icon at bounding box center [31, 87] width 11 height 13
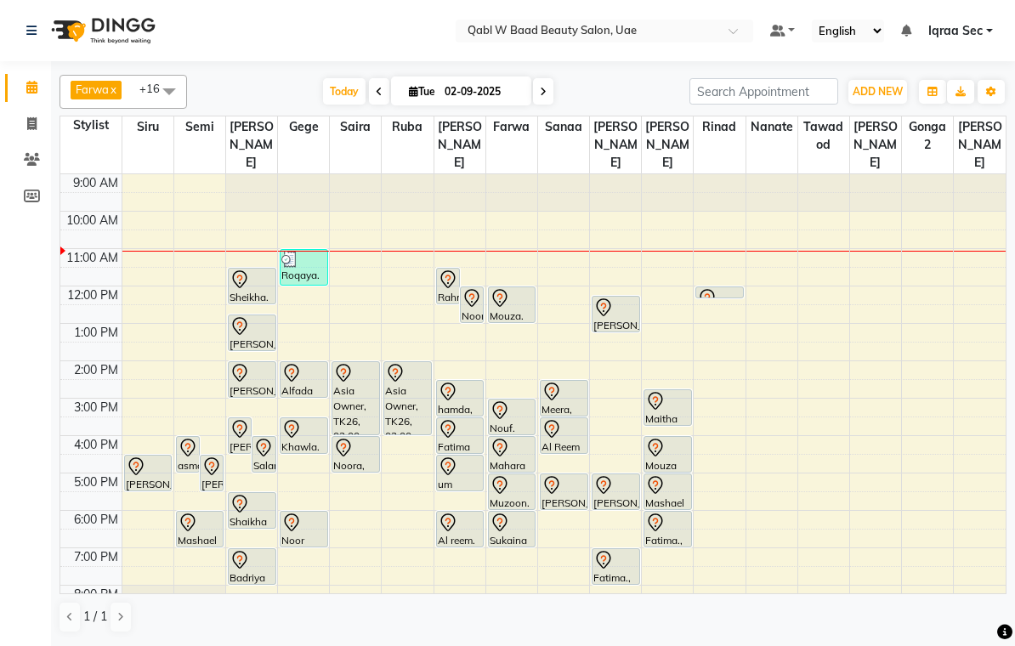
click at [570, 420] on div at bounding box center [564, 429] width 45 height 20
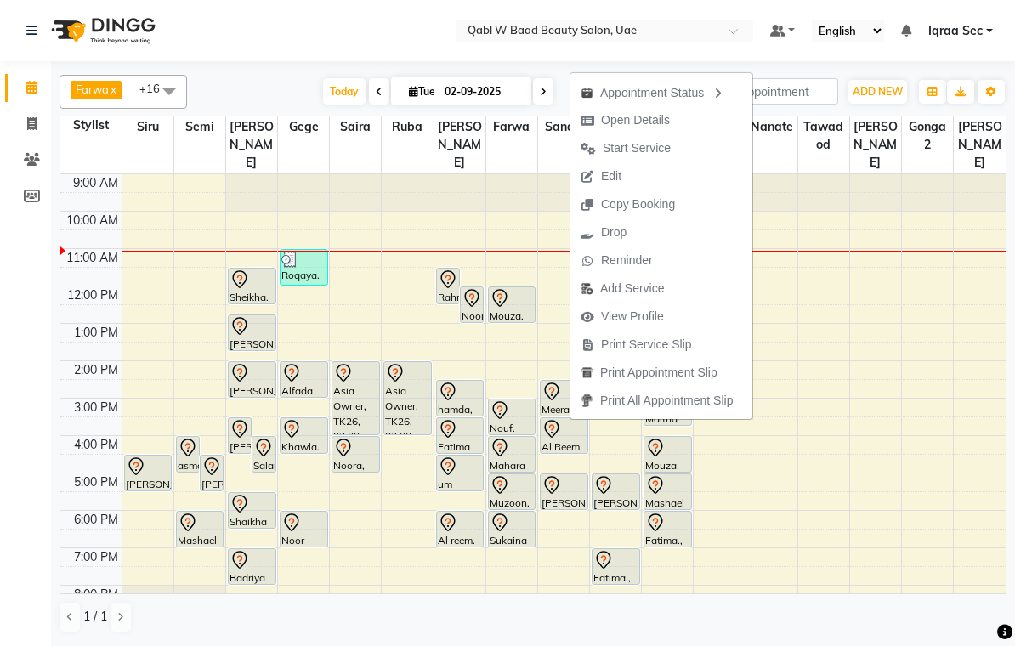
click at [655, 117] on span "Open Details" at bounding box center [635, 120] width 69 height 18
select select "7"
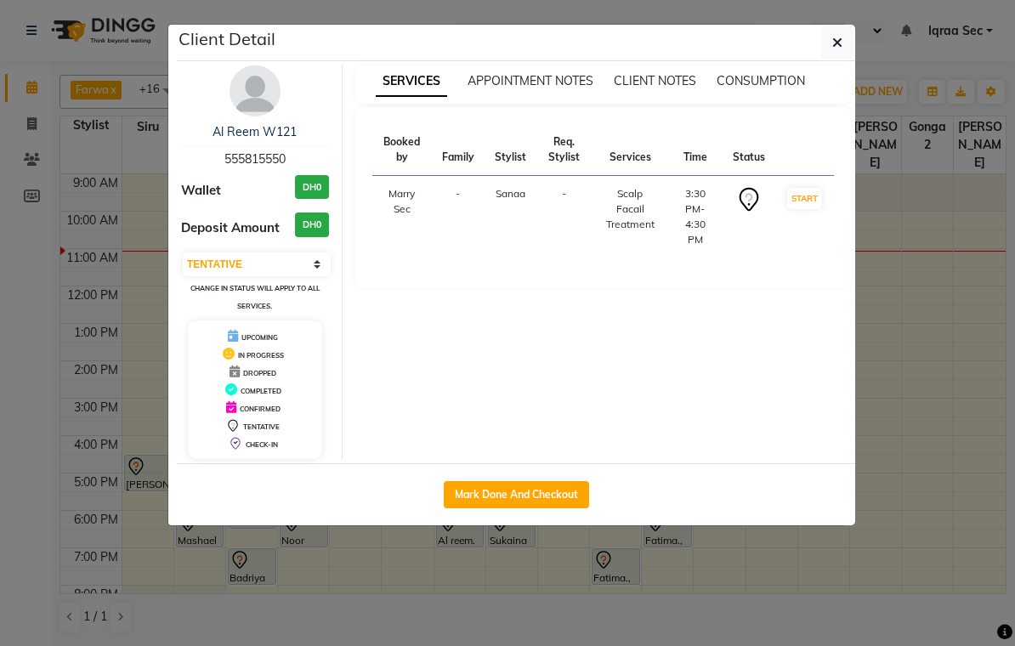
click at [248, 83] on img at bounding box center [255, 90] width 51 height 51
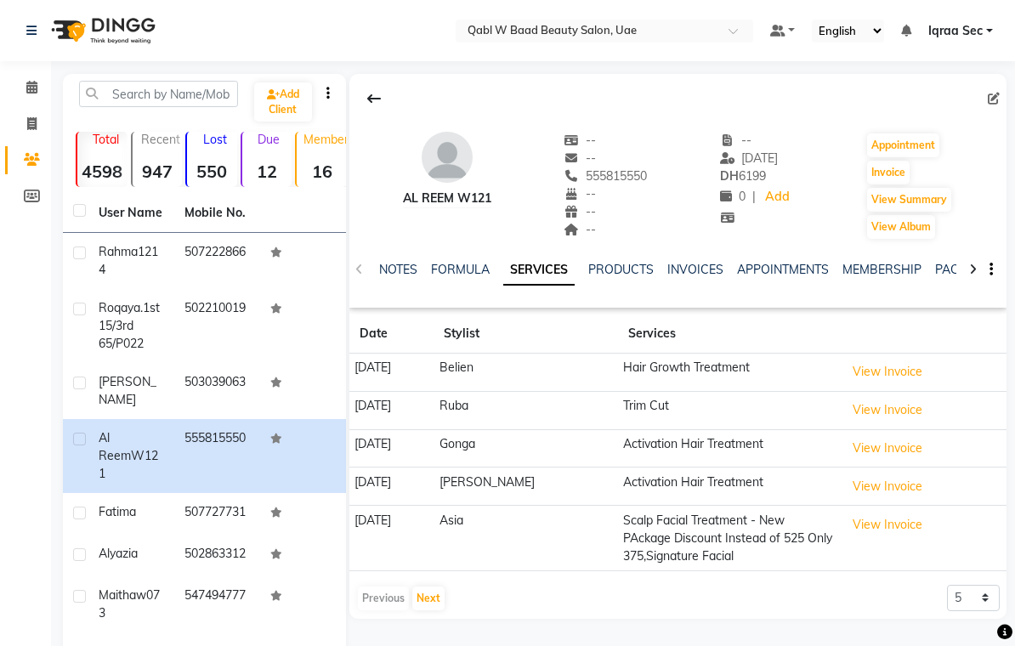
click at [402, 270] on link "NOTES" at bounding box center [398, 269] width 38 height 15
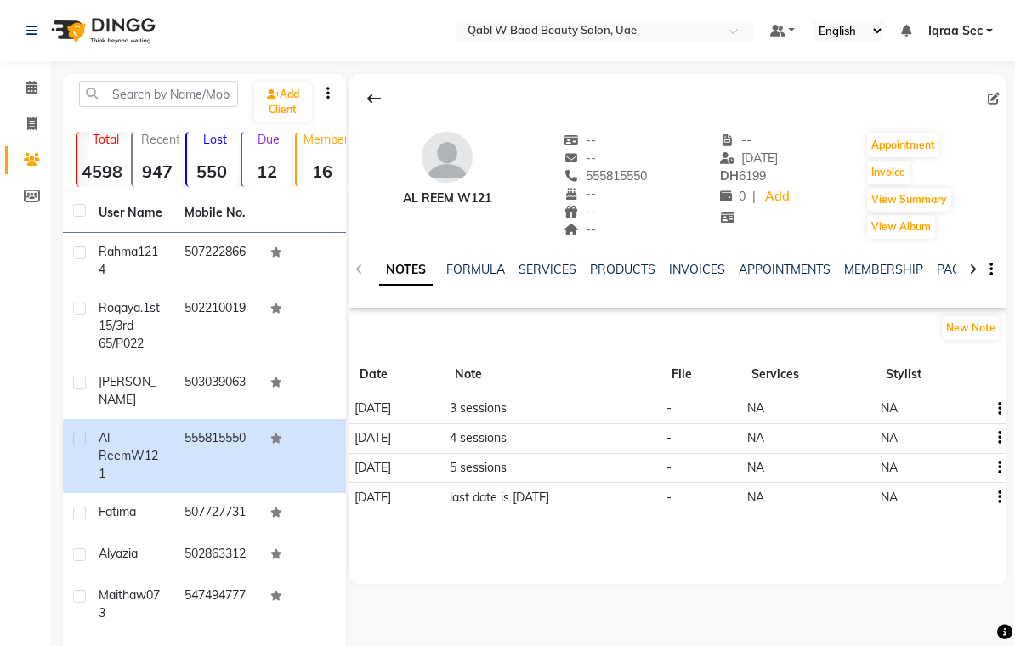
click at [549, 265] on link "SERVICES" at bounding box center [548, 269] width 58 height 15
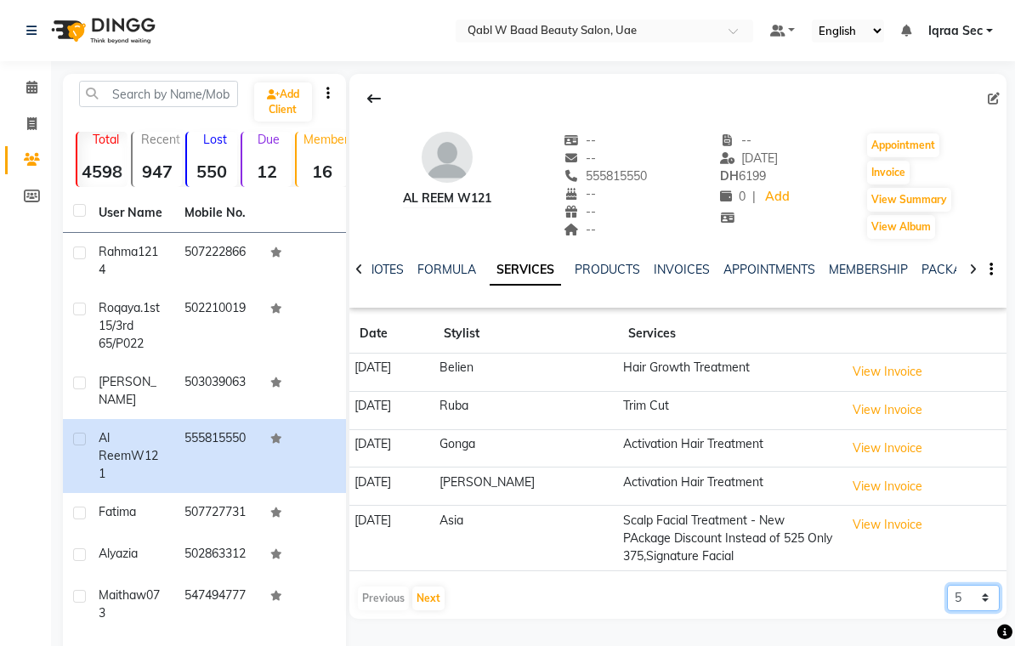
click at [988, 594] on select "5 10 50 100 500" at bounding box center [973, 598] width 53 height 26
select select "500"
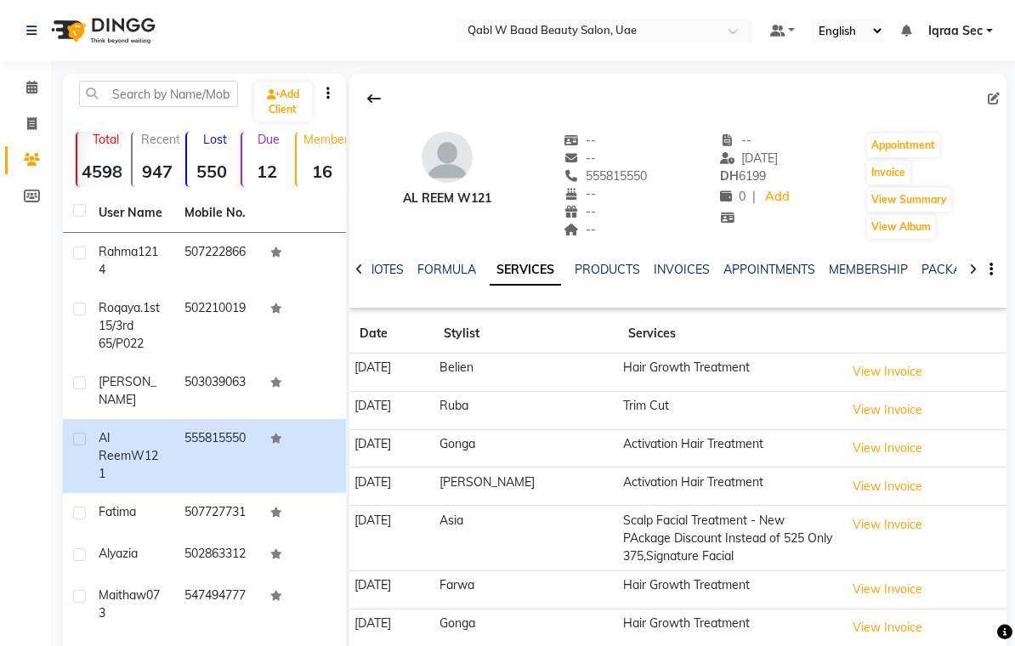
click at [384, 276] on link "NOTES" at bounding box center [385, 269] width 38 height 15
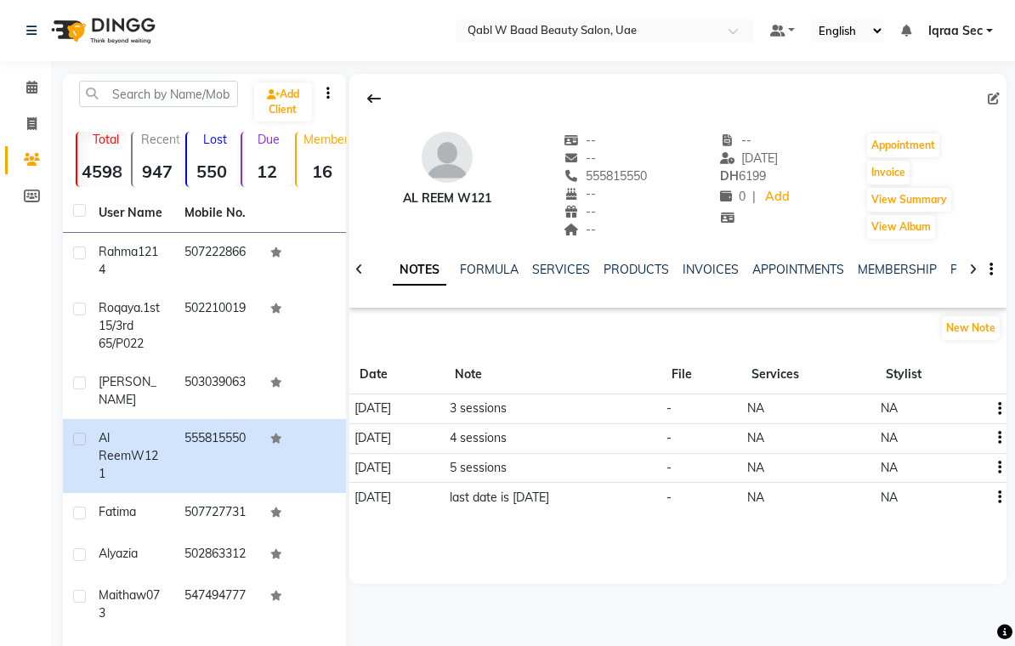
click at [568, 266] on link "SERVICES" at bounding box center [561, 269] width 58 height 15
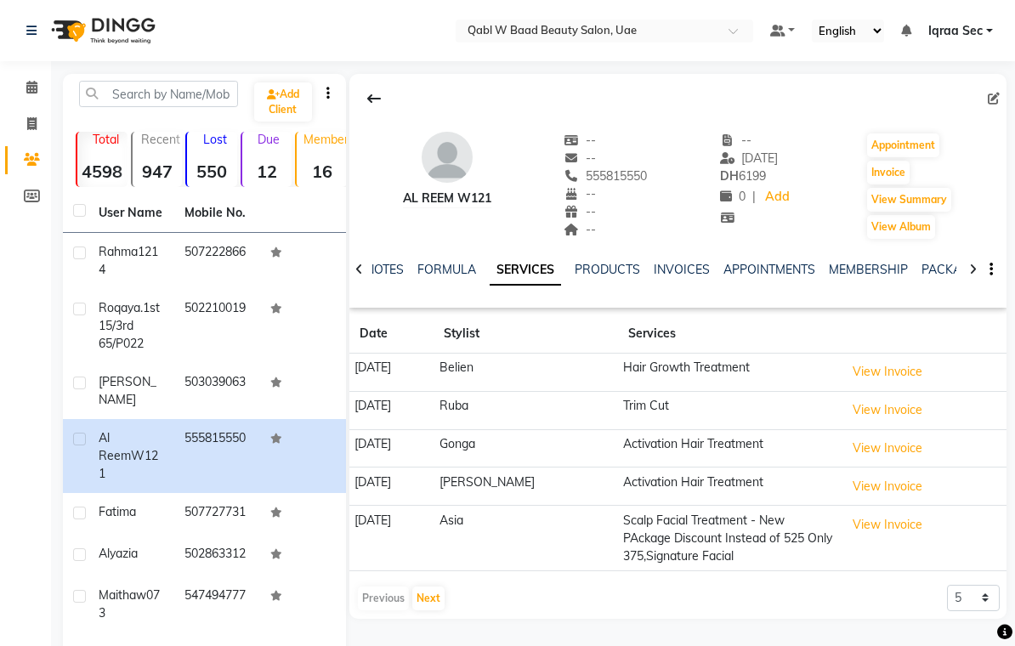
click at [698, 265] on link "INVOICES" at bounding box center [682, 269] width 56 height 15
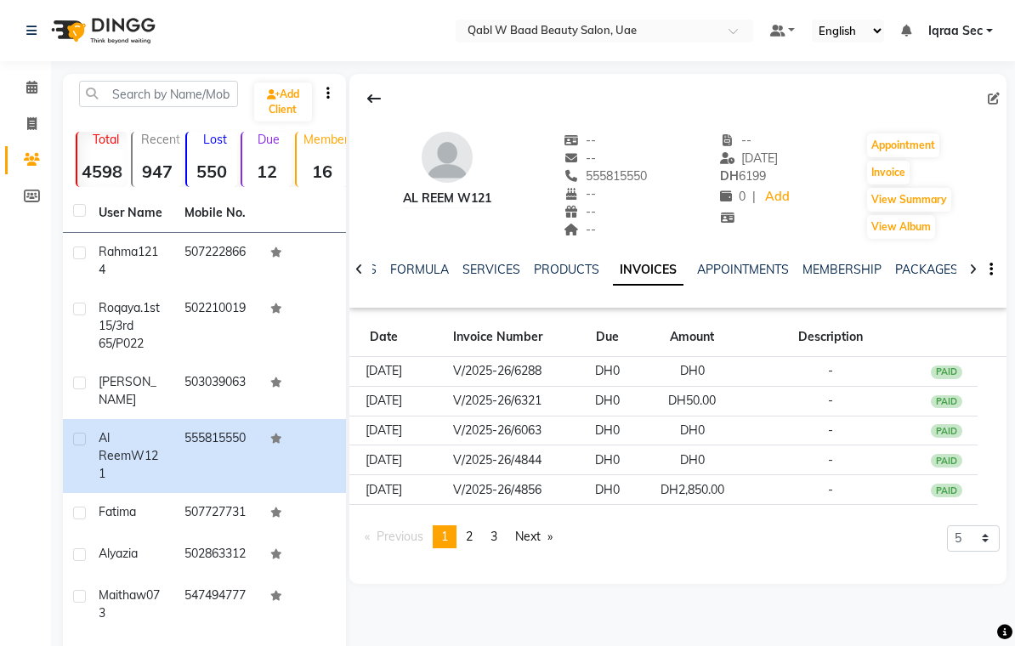
click at [933, 265] on link "PACKAGES" at bounding box center [927, 269] width 63 height 15
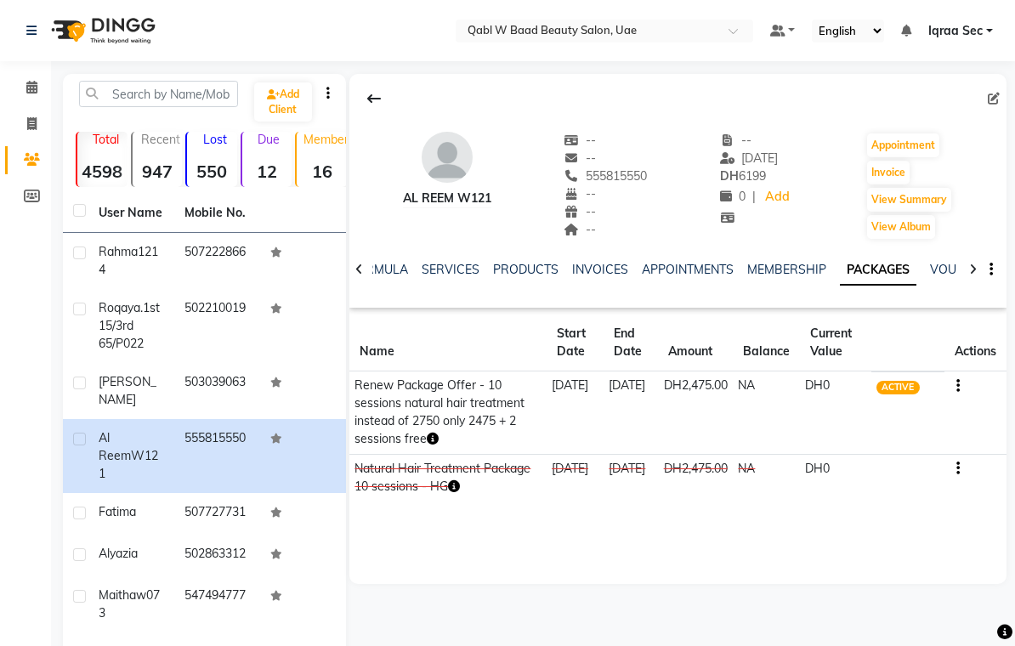
click at [441, 268] on link "SERVICES" at bounding box center [451, 269] width 58 height 15
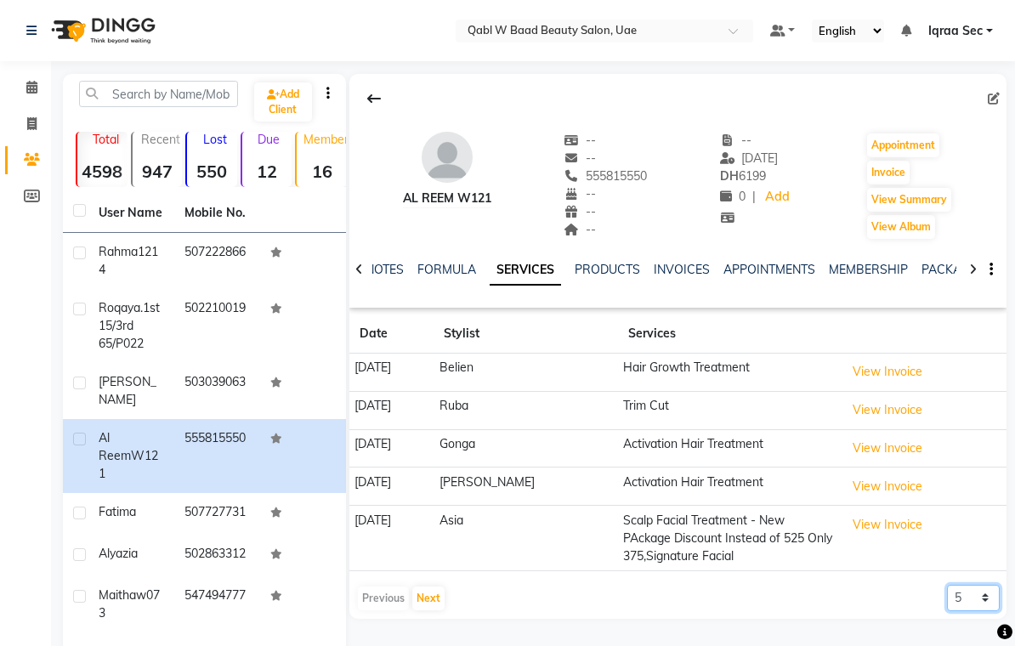
click at [987, 596] on select "5 10 50 100 500" at bounding box center [973, 598] width 53 height 26
select select "50"
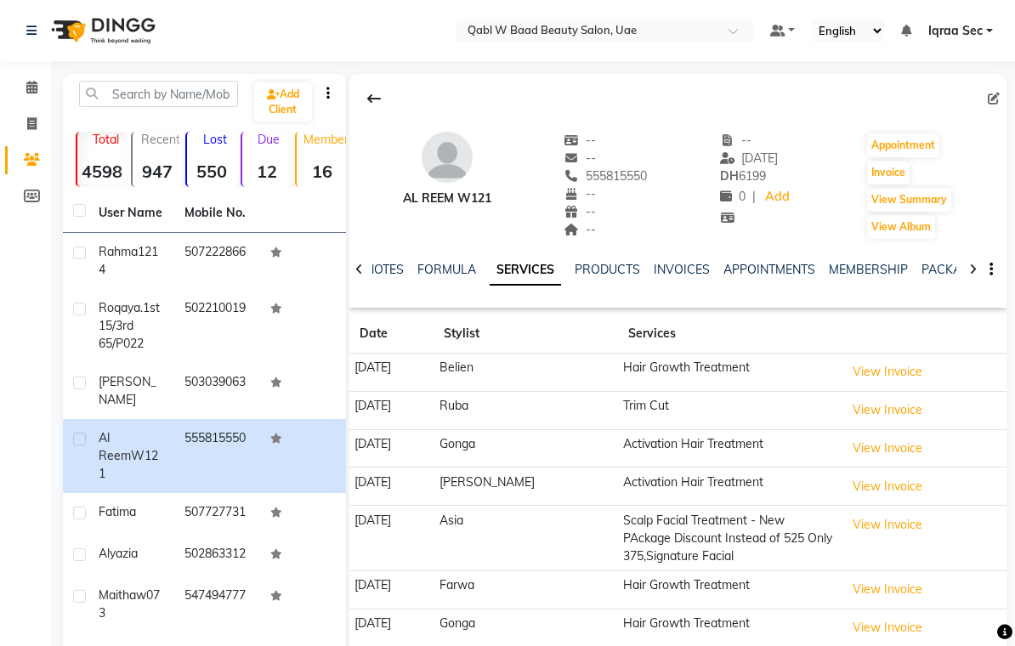
click at [385, 271] on link "NOTES" at bounding box center [385, 269] width 38 height 15
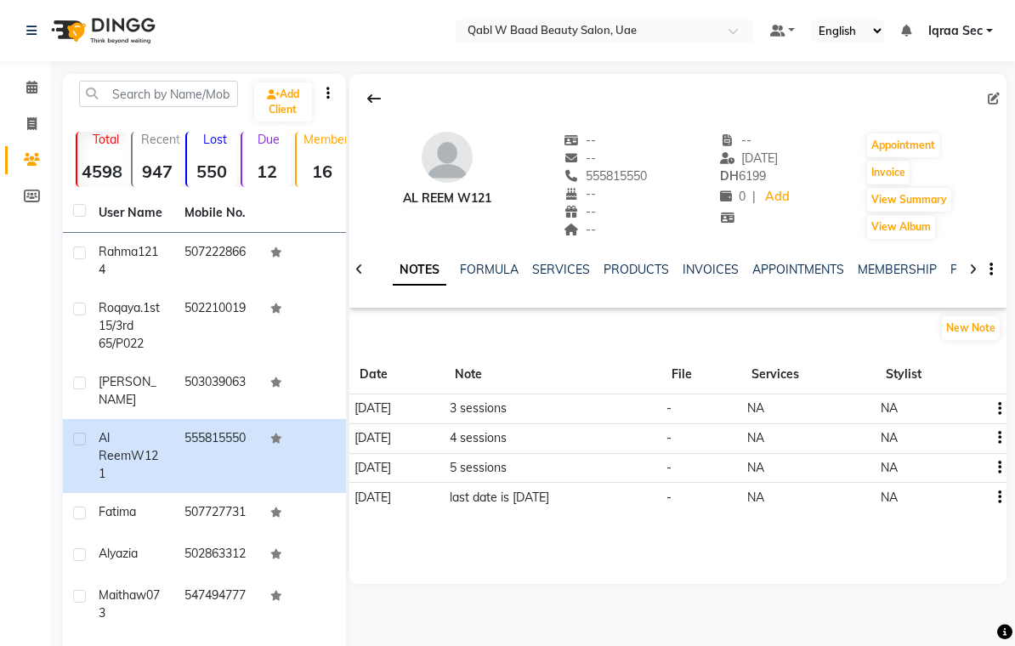
click at [557, 271] on link "SERVICES" at bounding box center [561, 269] width 58 height 15
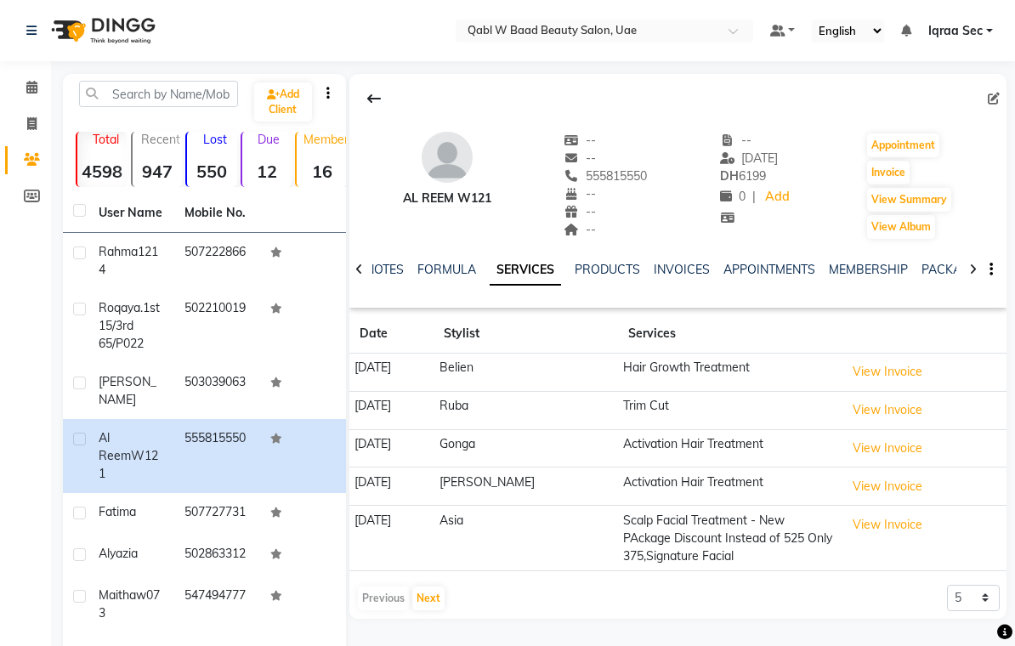
click at [943, 271] on link "PACKAGES" at bounding box center [953, 269] width 63 height 15
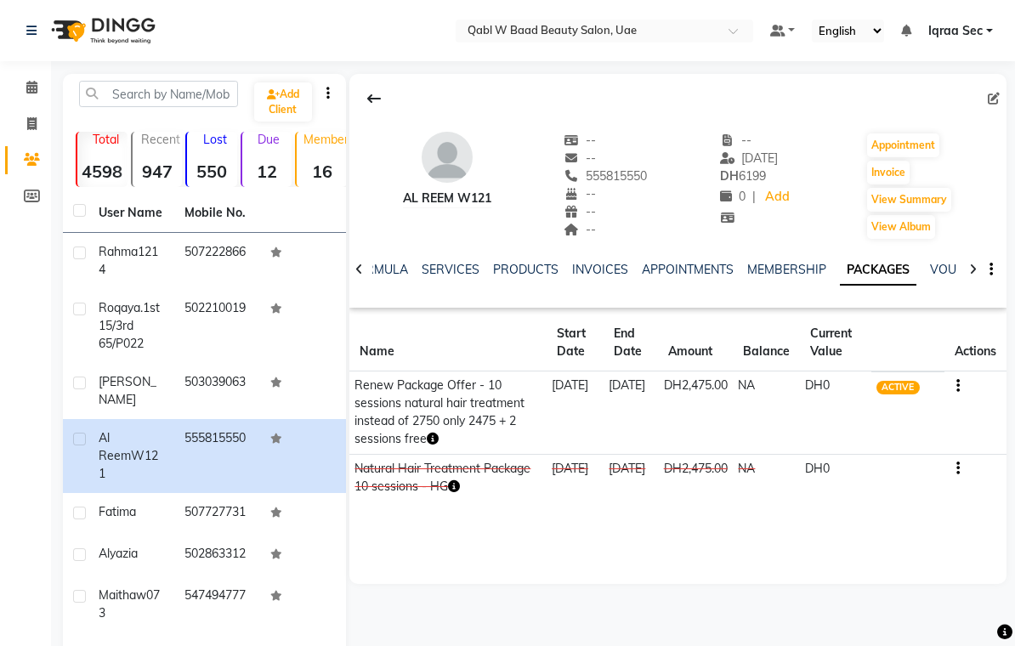
click at [439, 272] on link "SERVICES" at bounding box center [451, 269] width 58 height 15
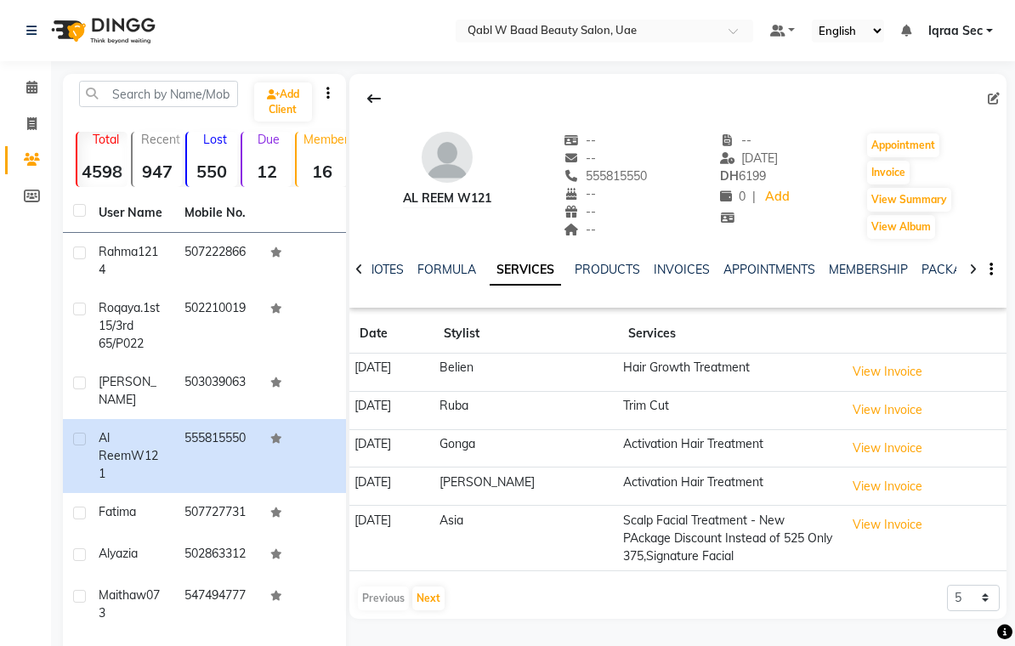
click at [380, 277] on link "NOTES" at bounding box center [385, 269] width 38 height 15
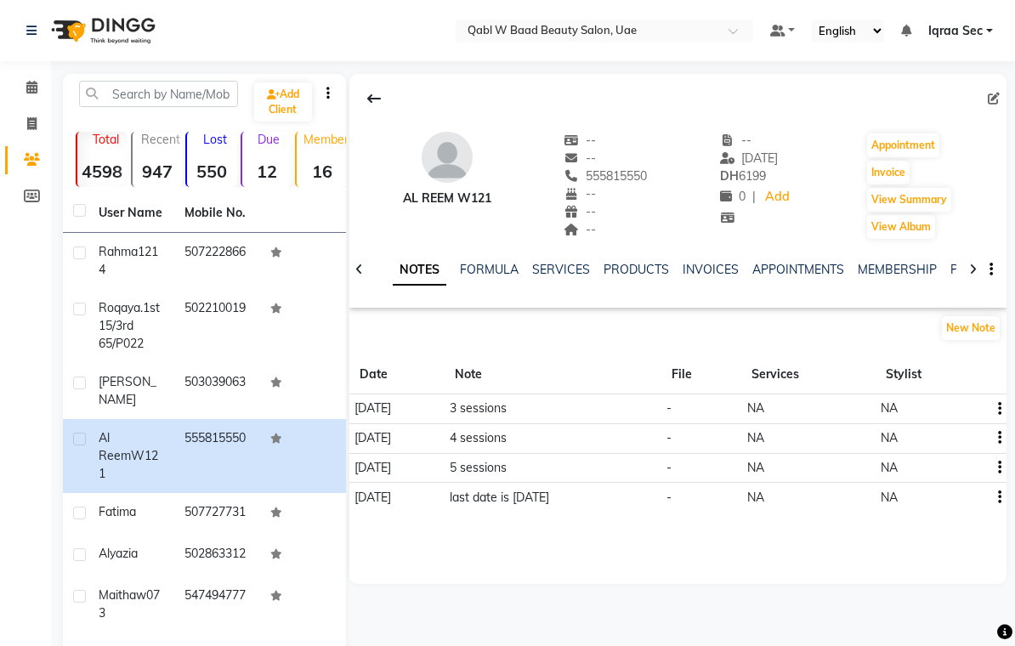
click at [979, 331] on button "New Note" at bounding box center [971, 328] width 58 height 24
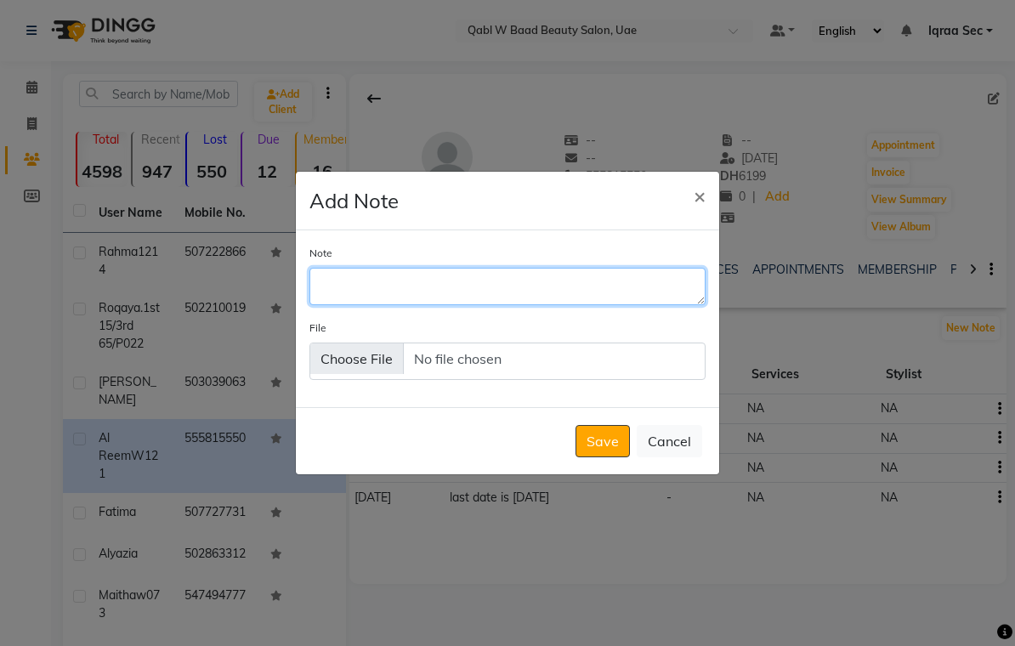
click at [351, 301] on textarea "Note" at bounding box center [508, 286] width 396 height 37
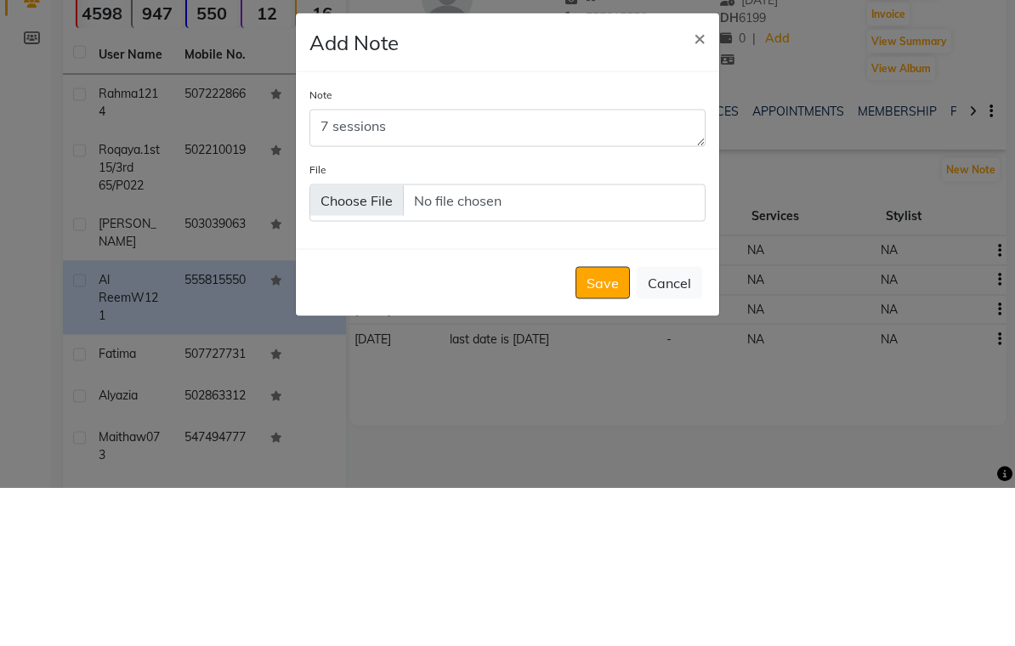
scroll to position [159, 0]
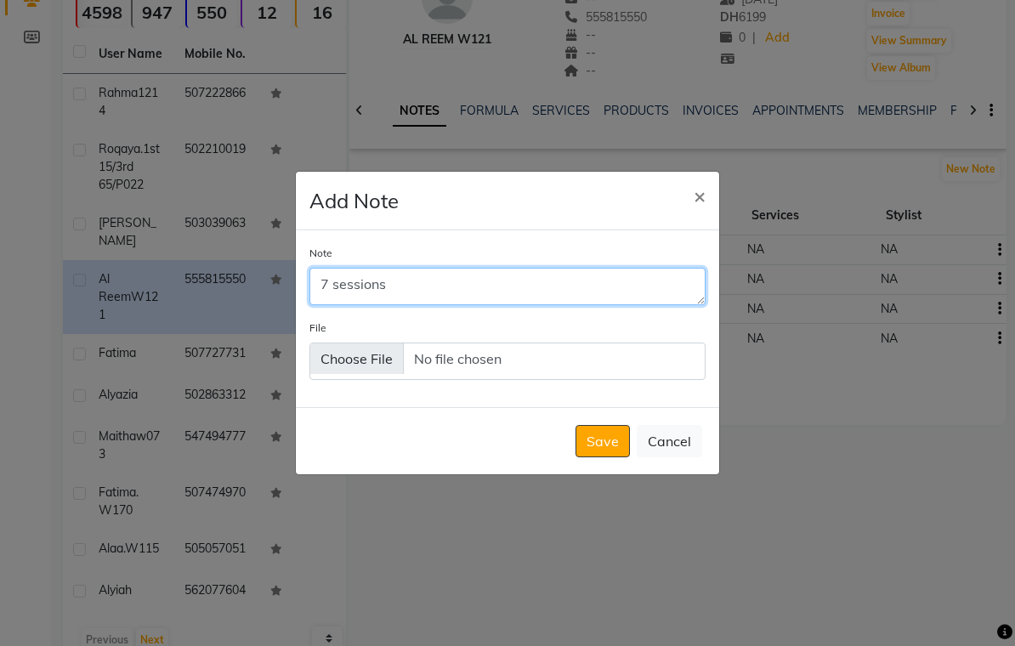
type textarea "7 sessions"
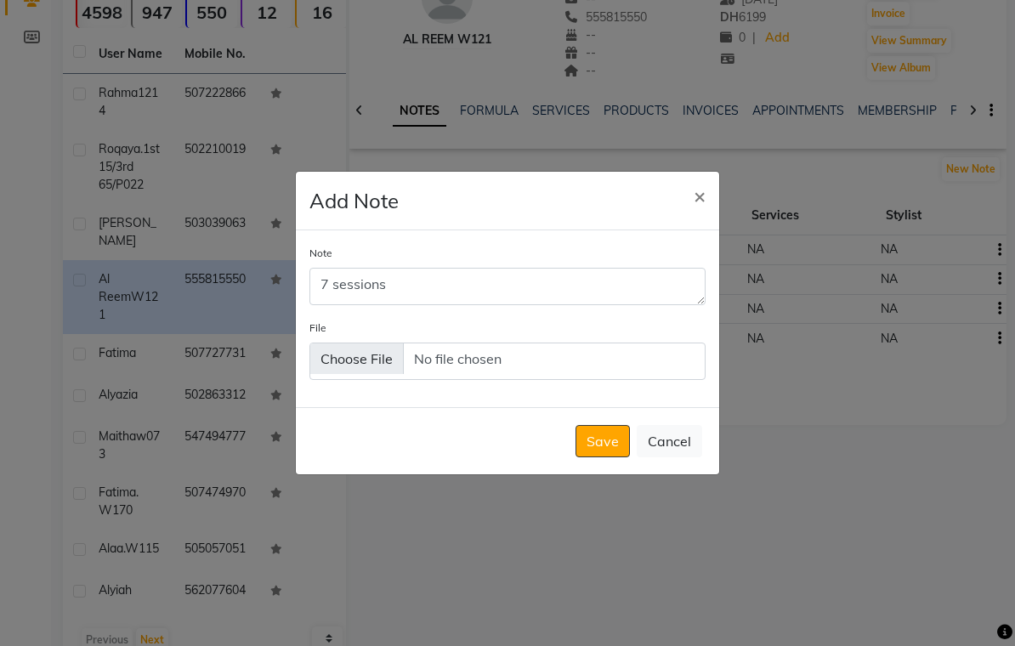
click at [604, 457] on button "Save" at bounding box center [603, 441] width 54 height 32
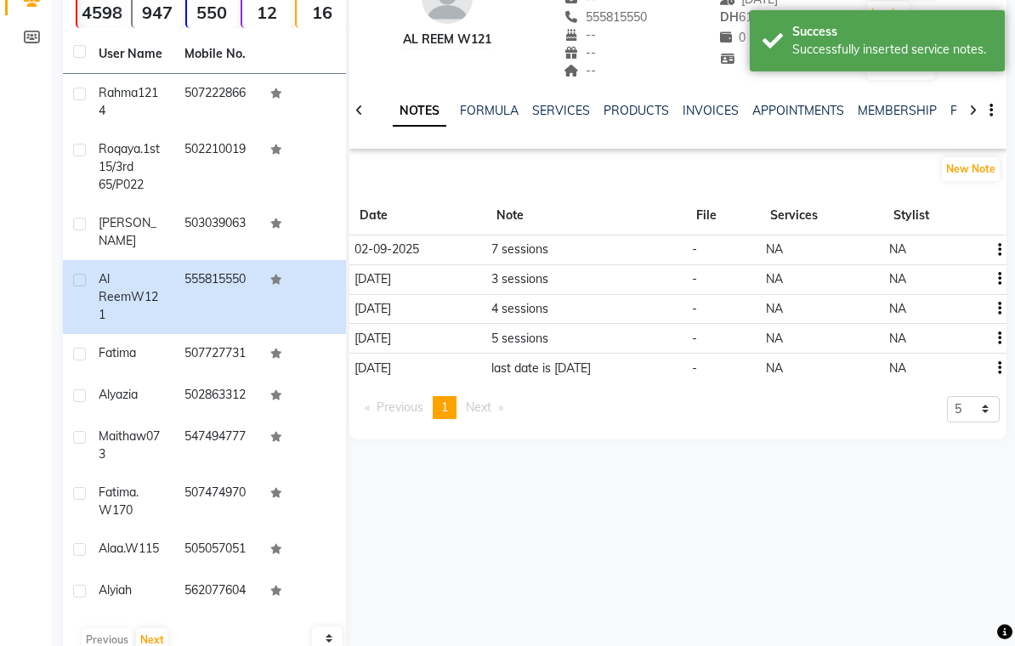
click at [997, 278] on button "button" at bounding box center [997, 279] width 10 height 18
click at [958, 281] on div "Edit" at bounding box center [959, 279] width 27 height 21
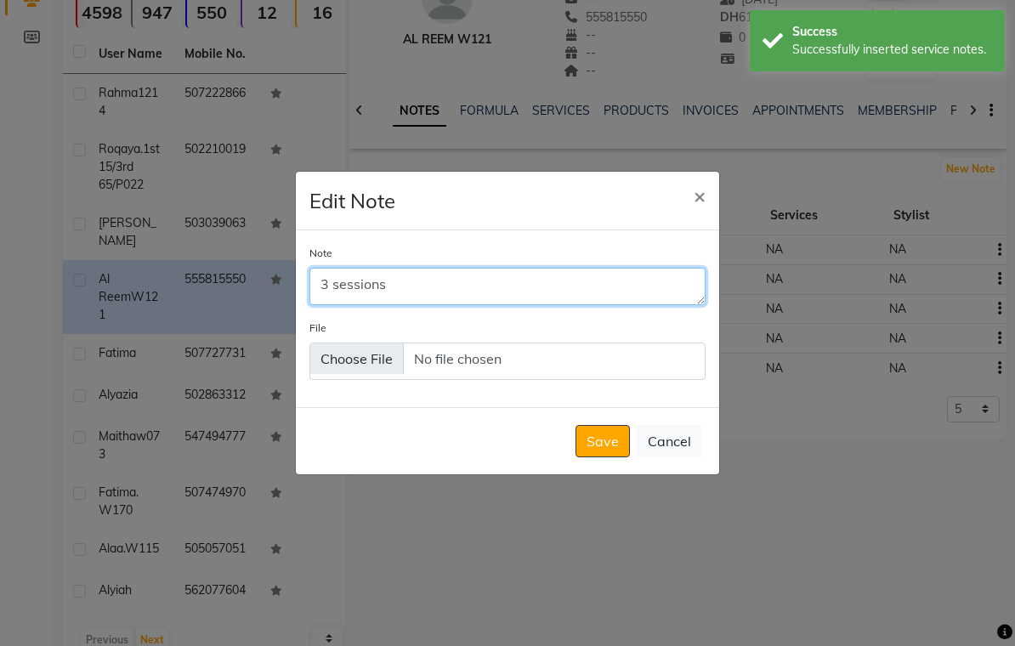
click at [394, 299] on textarea "3 sessions" at bounding box center [508, 286] width 396 height 37
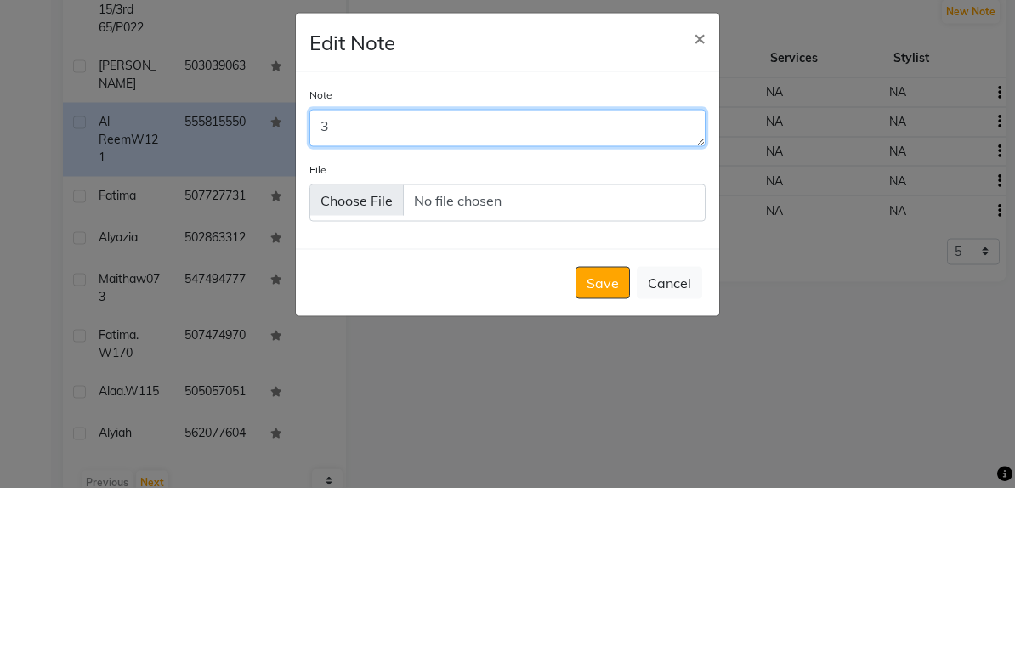
type textarea "3"
type textarea "8"
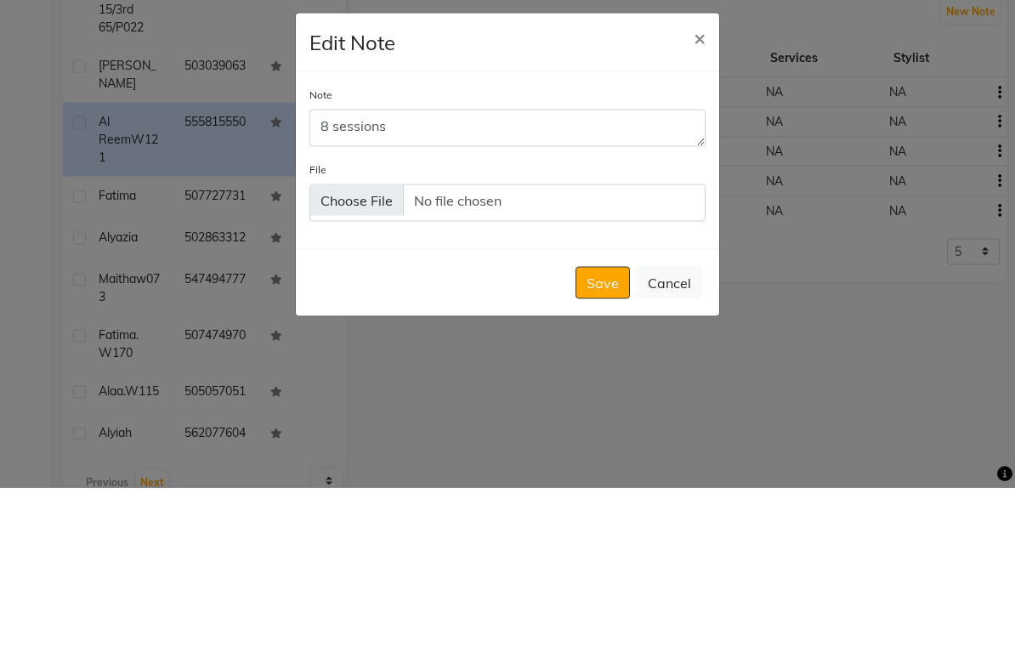
scroll to position [181, 0]
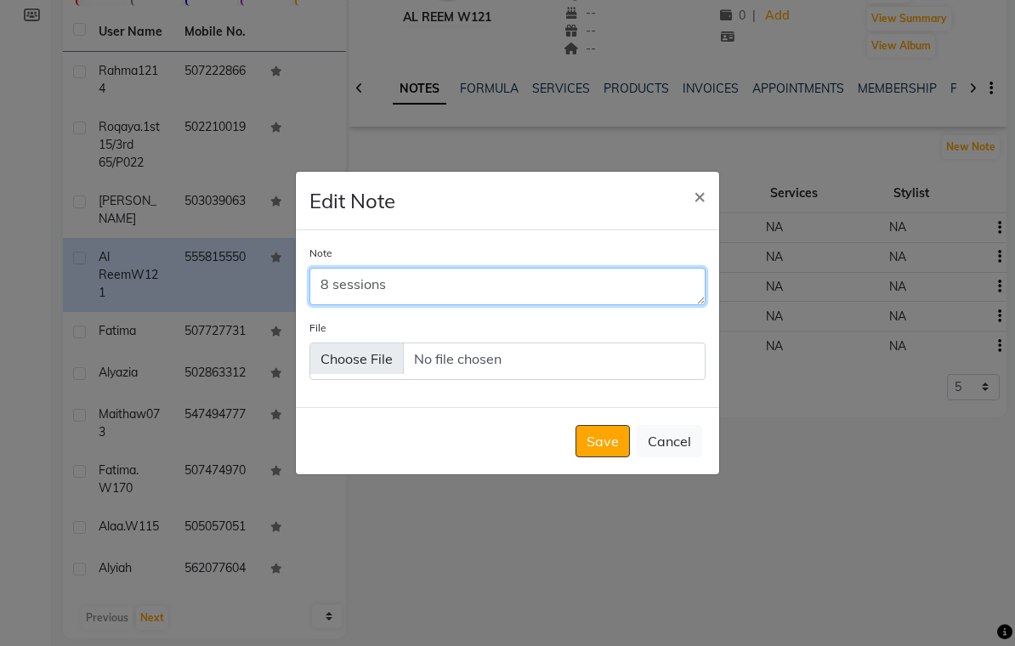
type textarea "8 sessions"
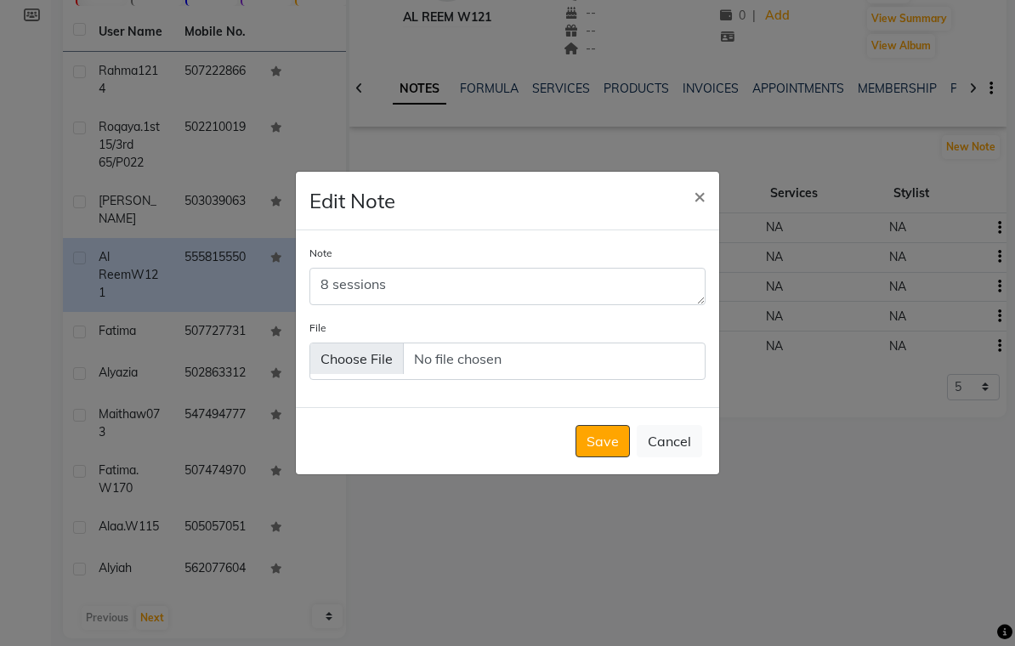
click at [605, 452] on button "Save" at bounding box center [603, 441] width 54 height 32
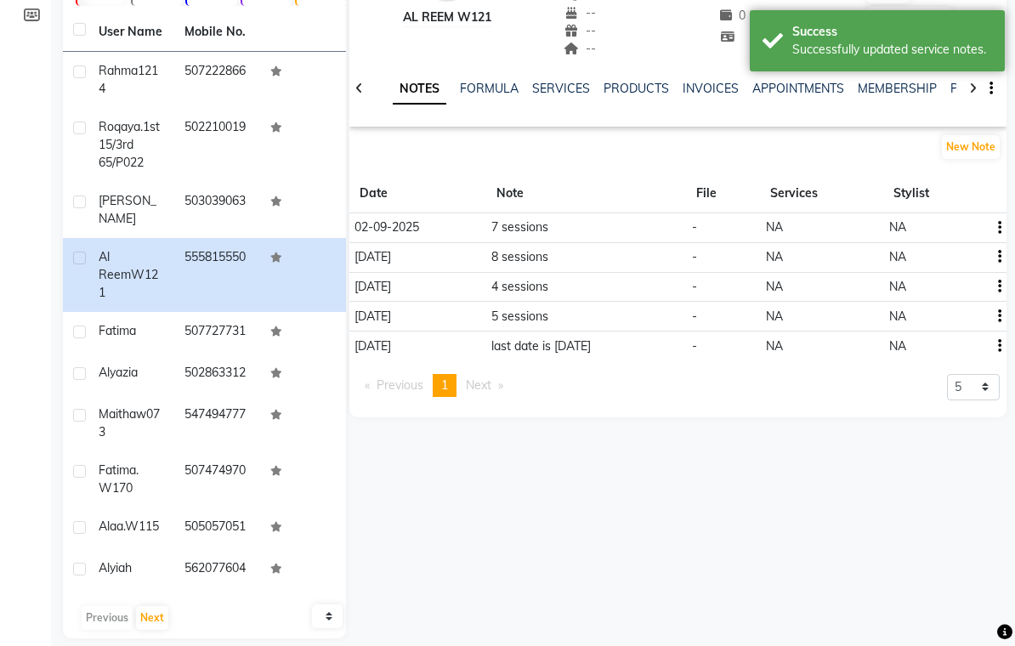
click at [998, 287] on icon "button" at bounding box center [999, 287] width 3 height 1
click at [958, 287] on div "Edit" at bounding box center [959, 286] width 27 height 21
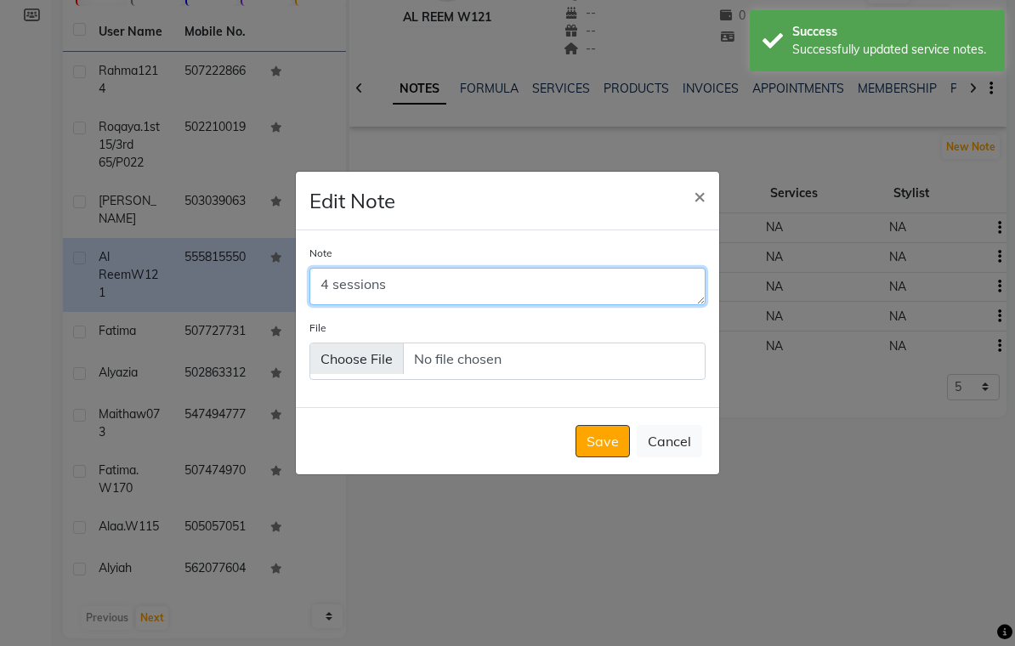
click at [330, 298] on textarea "4 sessions" at bounding box center [508, 286] width 396 height 37
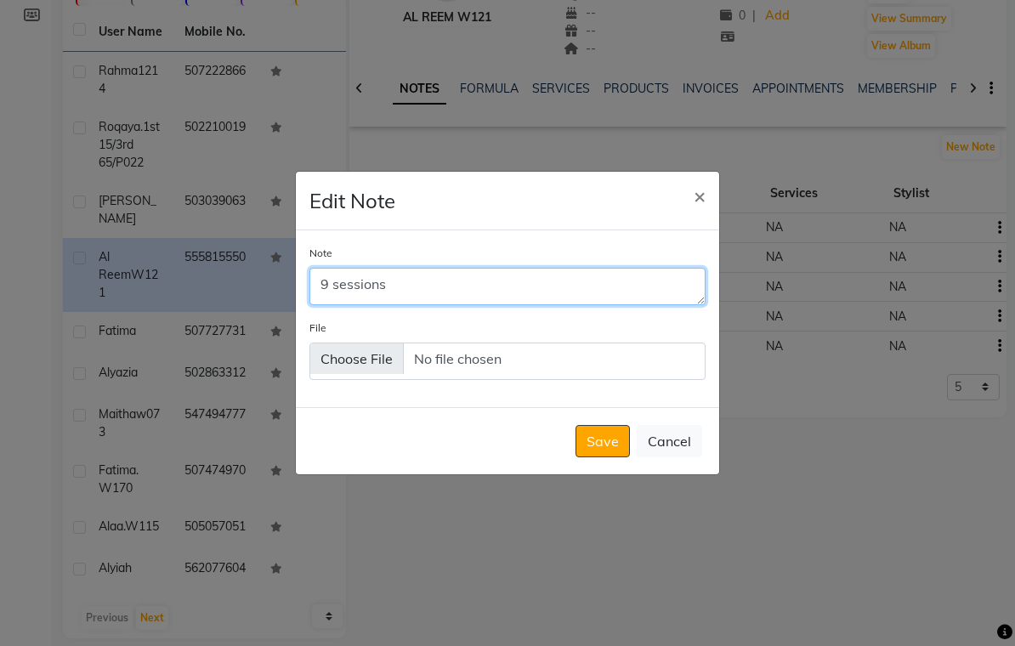
type textarea "9 sessions"
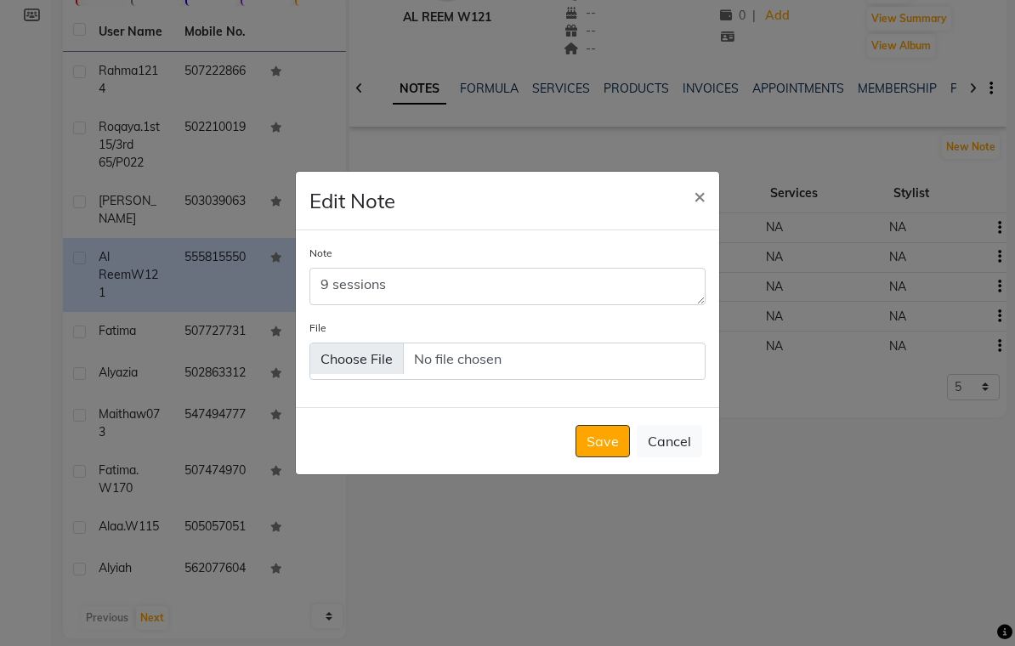
click at [606, 452] on button "Save" at bounding box center [603, 441] width 54 height 32
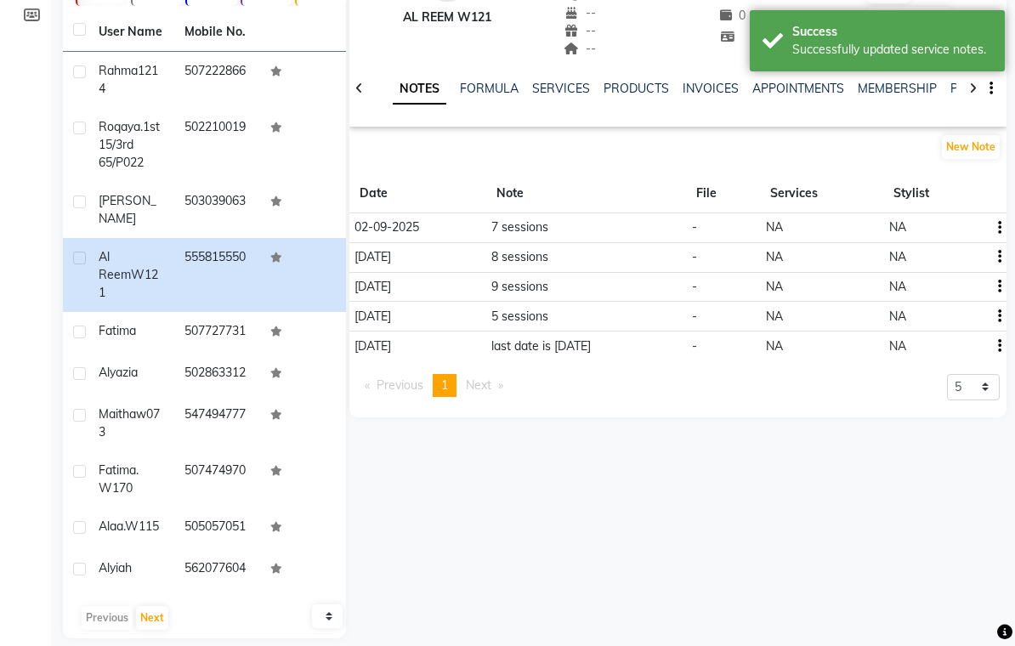
click at [1004, 312] on td at bounding box center [996, 317] width 21 height 30
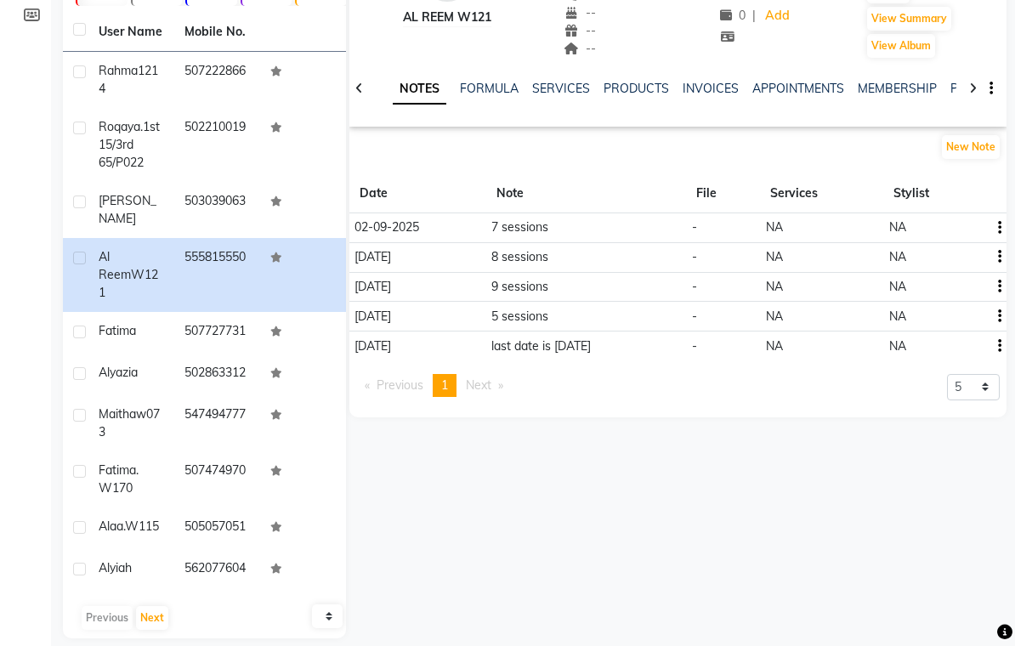
click at [562, 94] on link "SERVICES" at bounding box center [561, 88] width 58 height 15
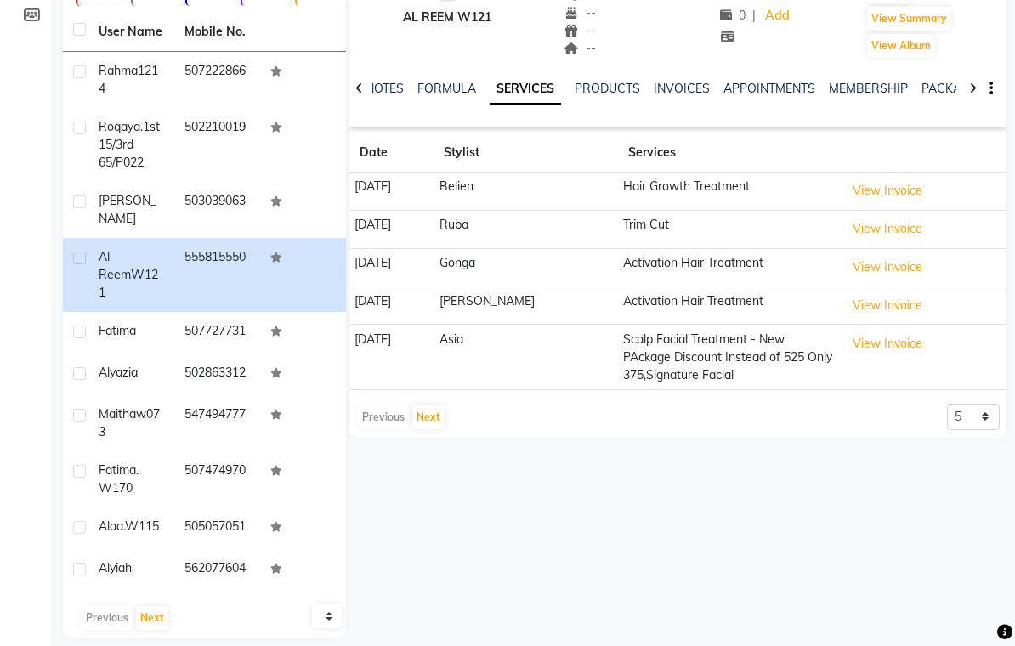
click at [384, 93] on link "NOTES" at bounding box center [385, 88] width 38 height 15
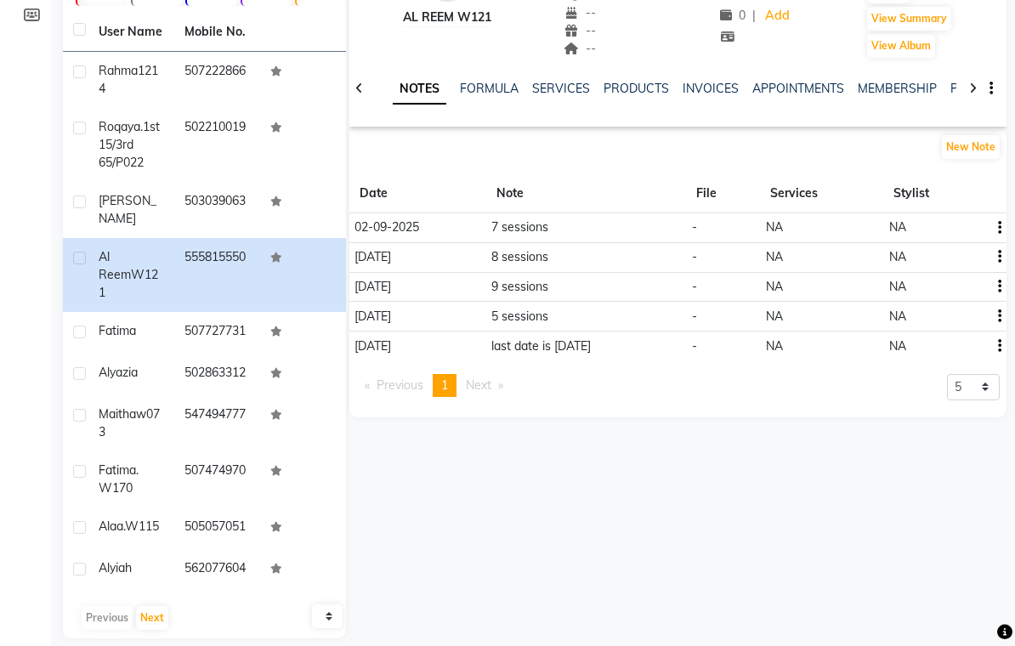
click at [1001, 228] on icon "button" at bounding box center [999, 228] width 3 height 1
click at [959, 230] on div "Edit" at bounding box center [959, 228] width 27 height 21
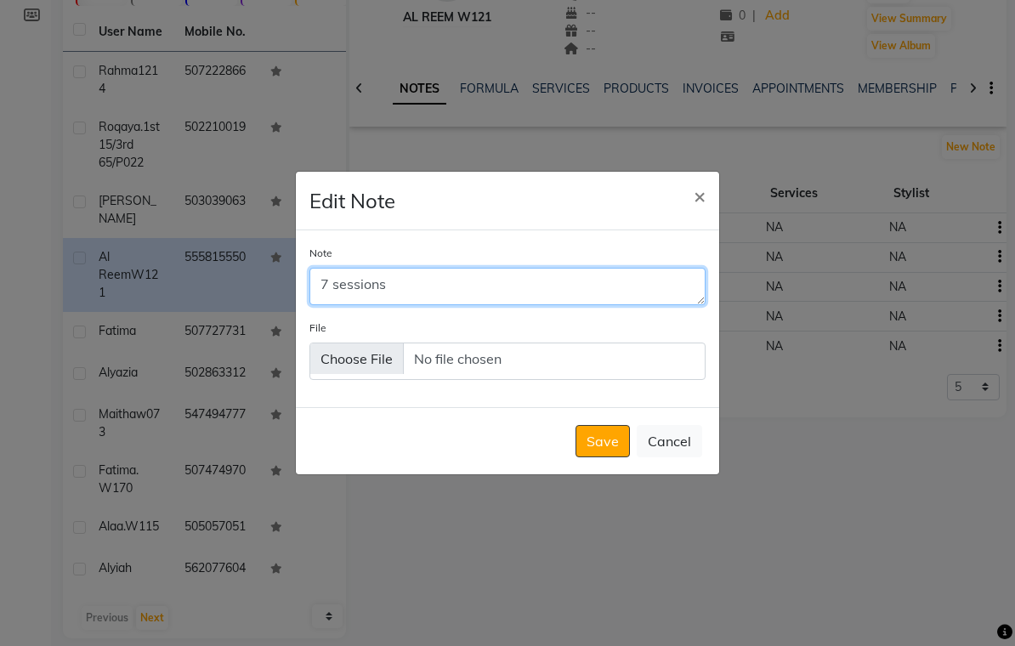
click at [334, 297] on textarea "7 sessions" at bounding box center [508, 286] width 396 height 37
type textarea "8 sessions"
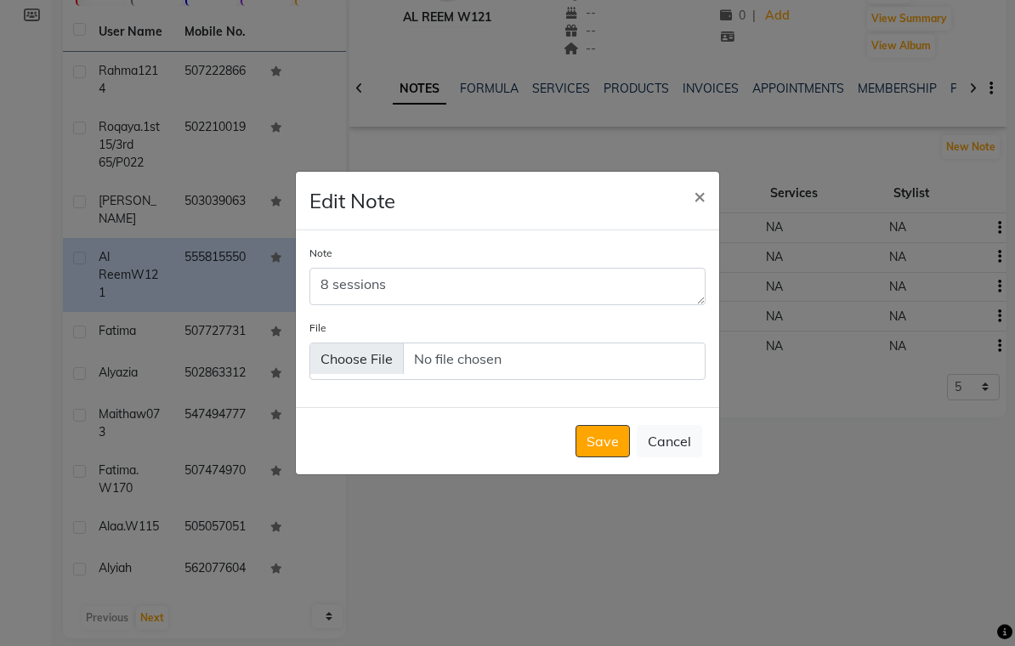
click at [604, 451] on button "Save" at bounding box center [603, 441] width 54 height 32
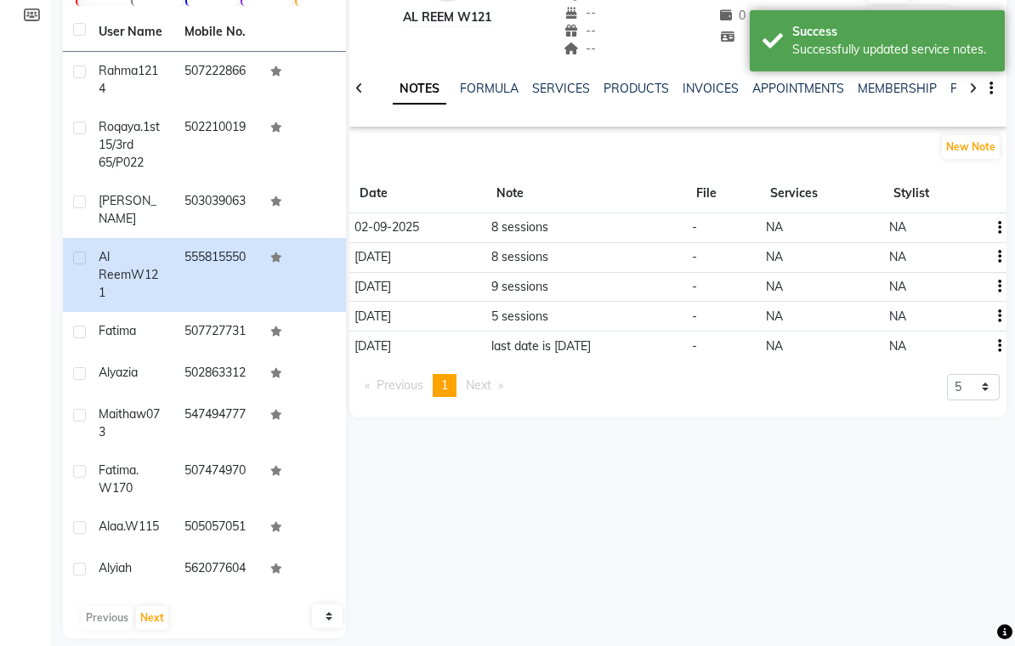
click at [992, 250] on button "button" at bounding box center [997, 257] width 10 height 18
click at [961, 258] on div "Edit" at bounding box center [959, 257] width 27 height 21
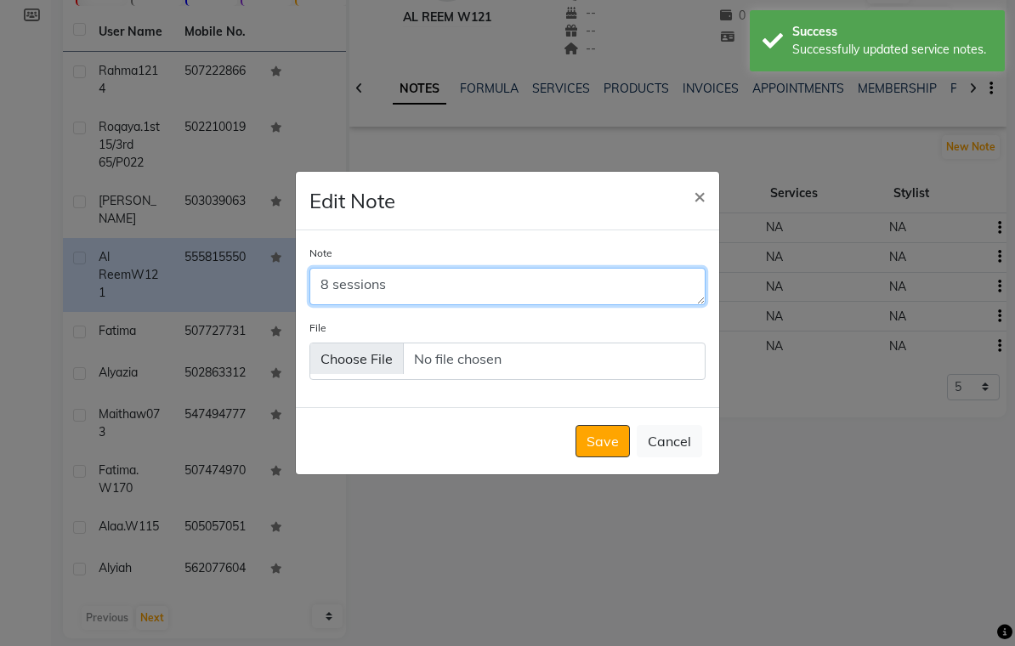
click at [326, 289] on textarea "8 sessions" at bounding box center [508, 286] width 396 height 37
type textarea "9 sessions"
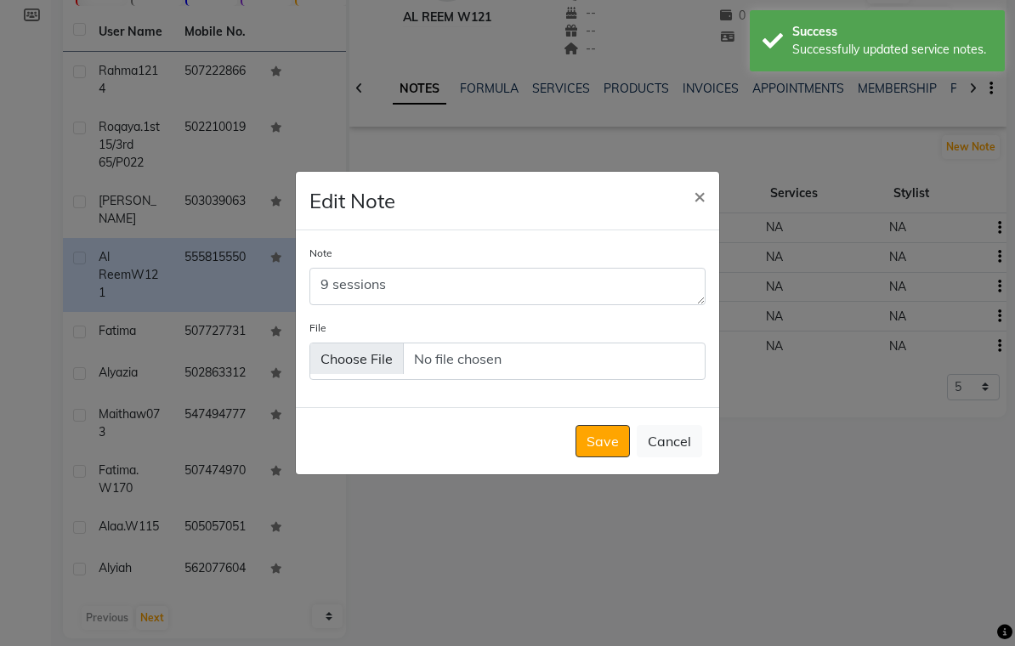
click at [606, 455] on button "Save" at bounding box center [603, 441] width 54 height 32
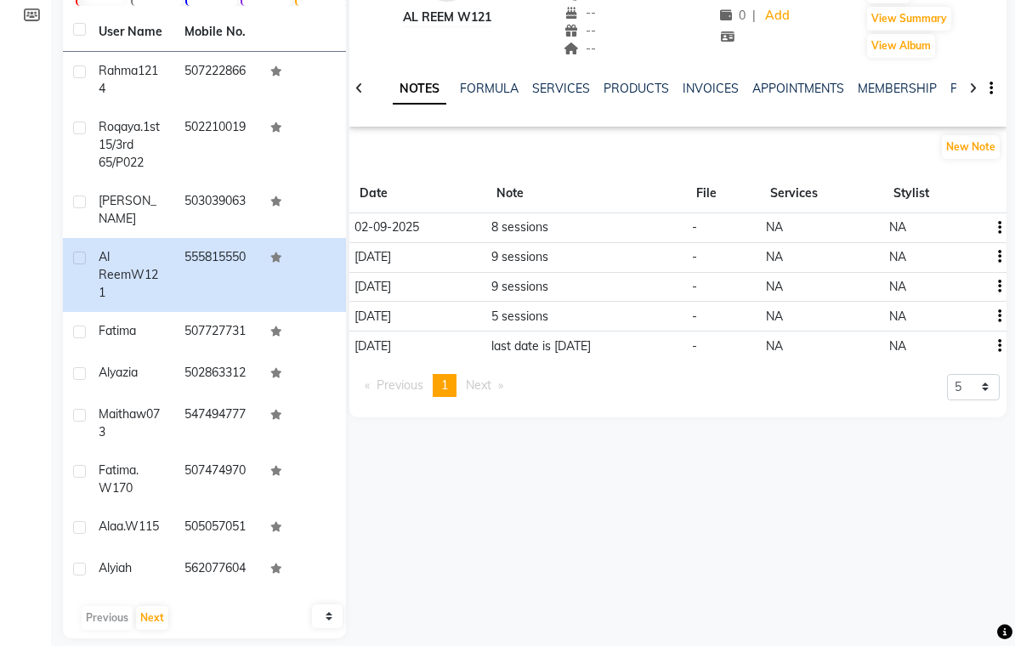
click at [952, 82] on link "PACKAGES" at bounding box center [982, 88] width 63 height 15
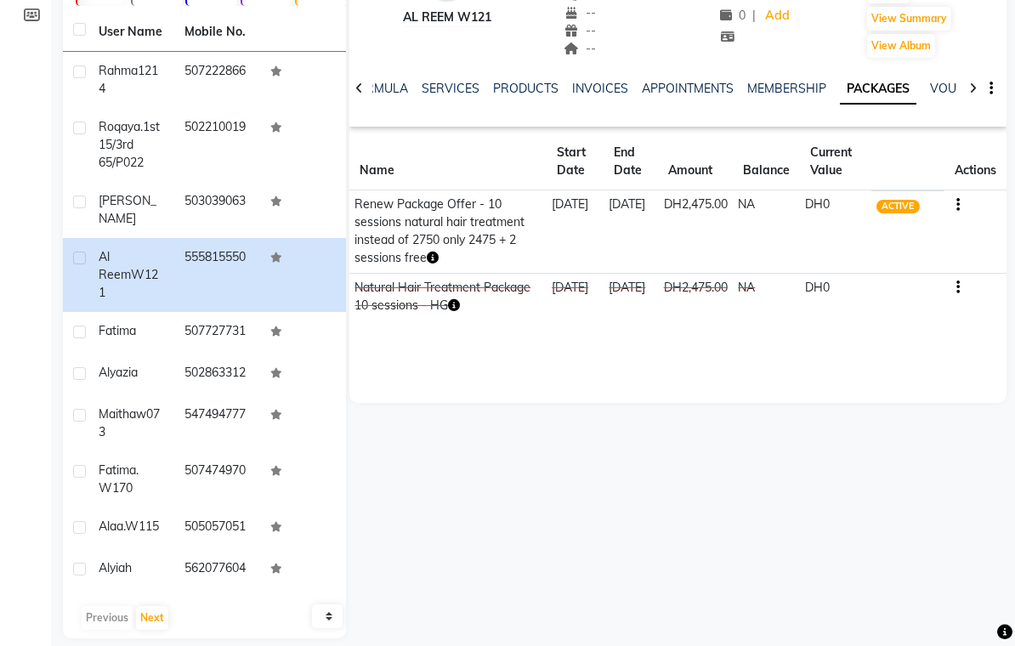
click at [442, 92] on link "SERVICES" at bounding box center [451, 88] width 58 height 15
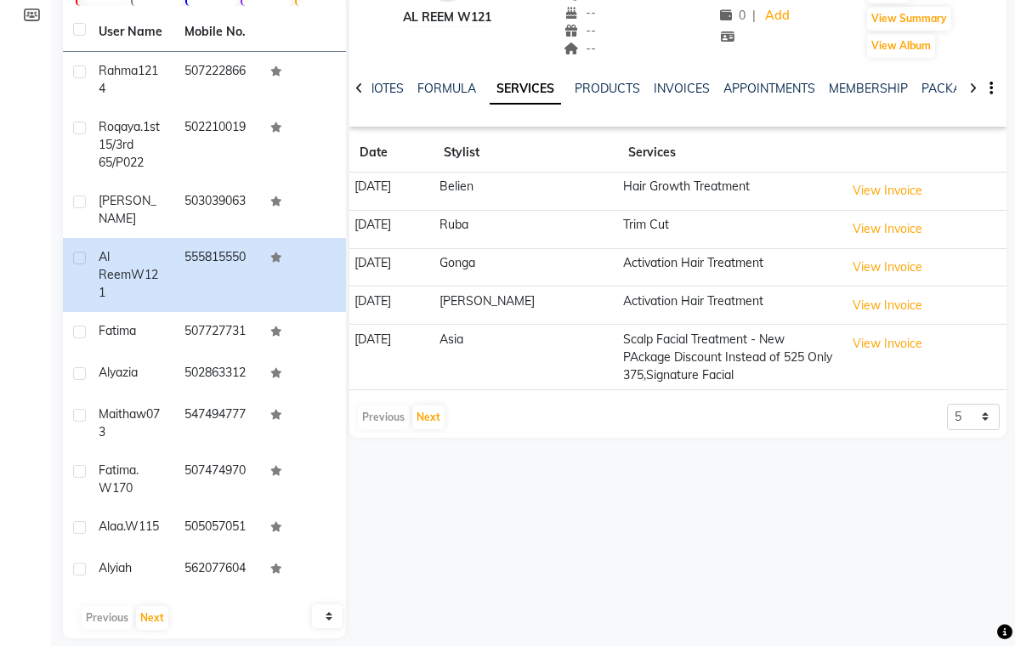
click at [388, 88] on link "NOTES" at bounding box center [385, 88] width 38 height 15
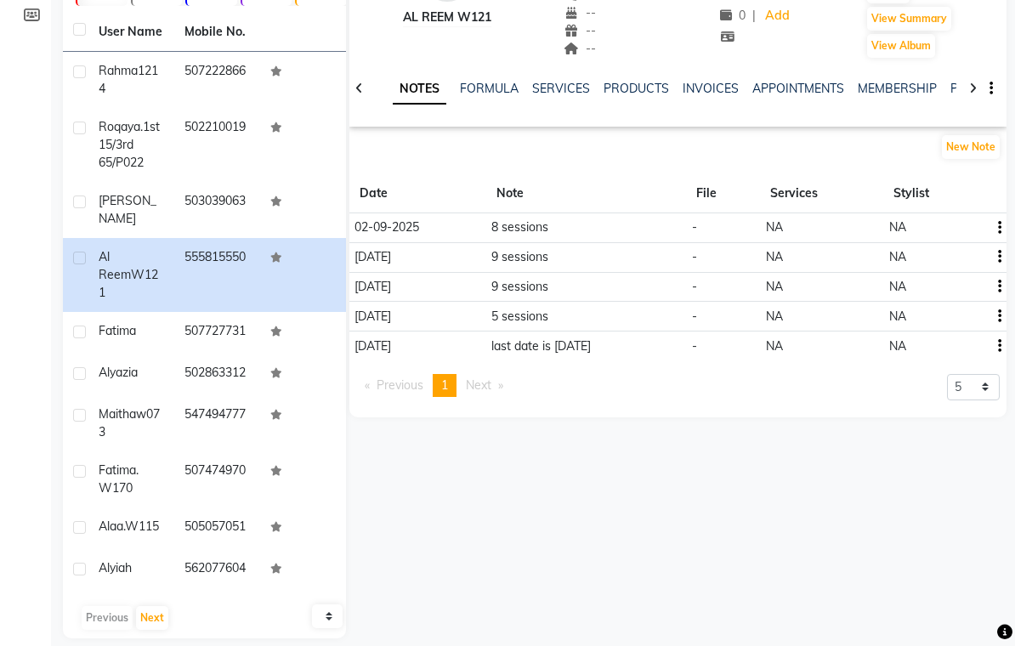
click at [1007, 280] on main "Add Client Total 4598 Recent 947 Lost 550 Due 12 Member 16 User Name Mobile No.…" at bounding box center [533, 278] width 964 height 771
click at [998, 287] on icon "button" at bounding box center [999, 287] width 3 height 1
click at [962, 292] on div "Edit" at bounding box center [959, 286] width 27 height 21
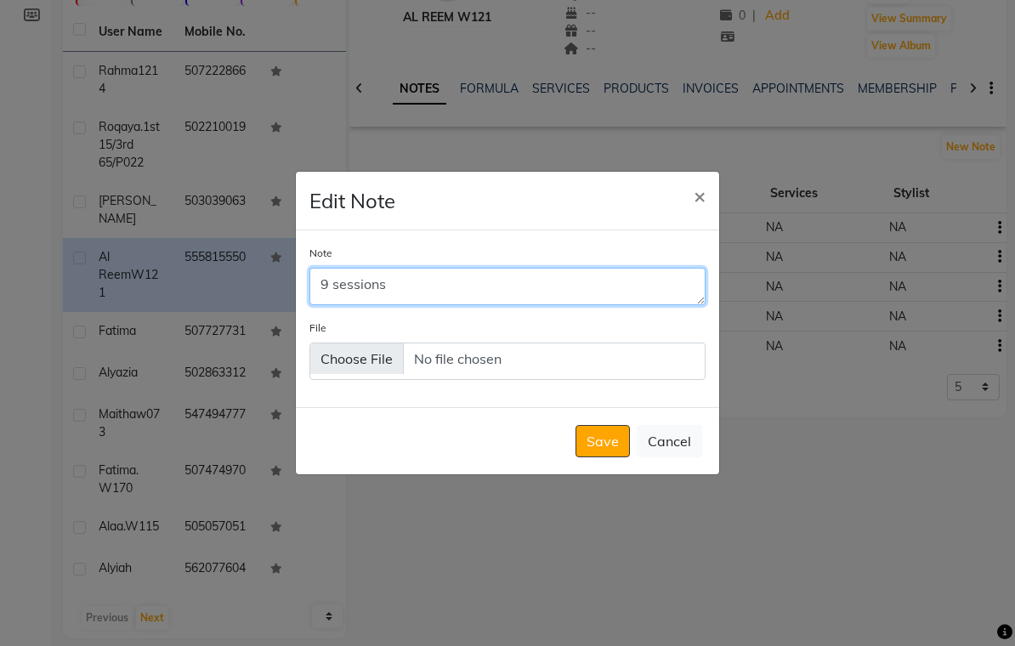
click at [323, 296] on textarea "9 sessions" at bounding box center [508, 286] width 396 height 37
type textarea "12 sessions"
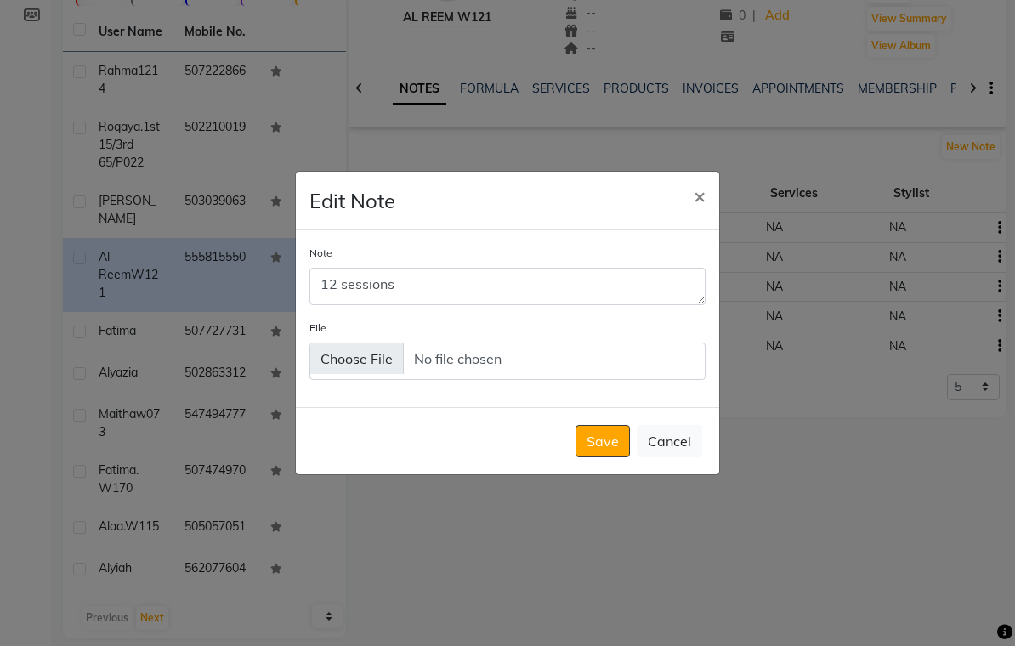
click at [598, 458] on button "Save" at bounding box center [603, 441] width 54 height 32
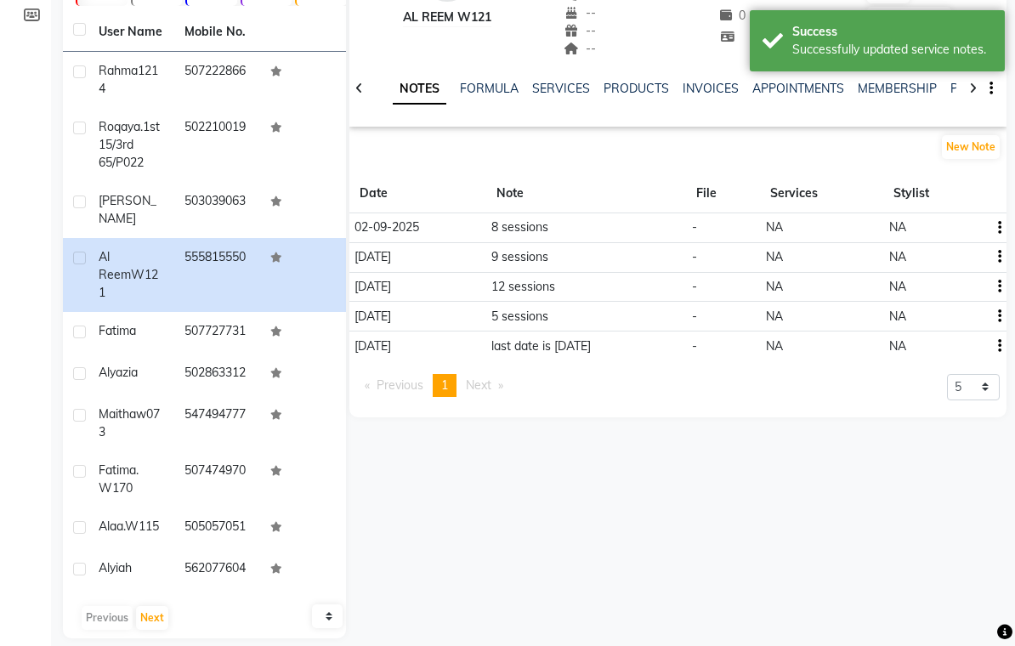
click at [1001, 257] on icon "button" at bounding box center [999, 257] width 3 height 1
click at [959, 259] on div "Edit" at bounding box center [959, 257] width 27 height 21
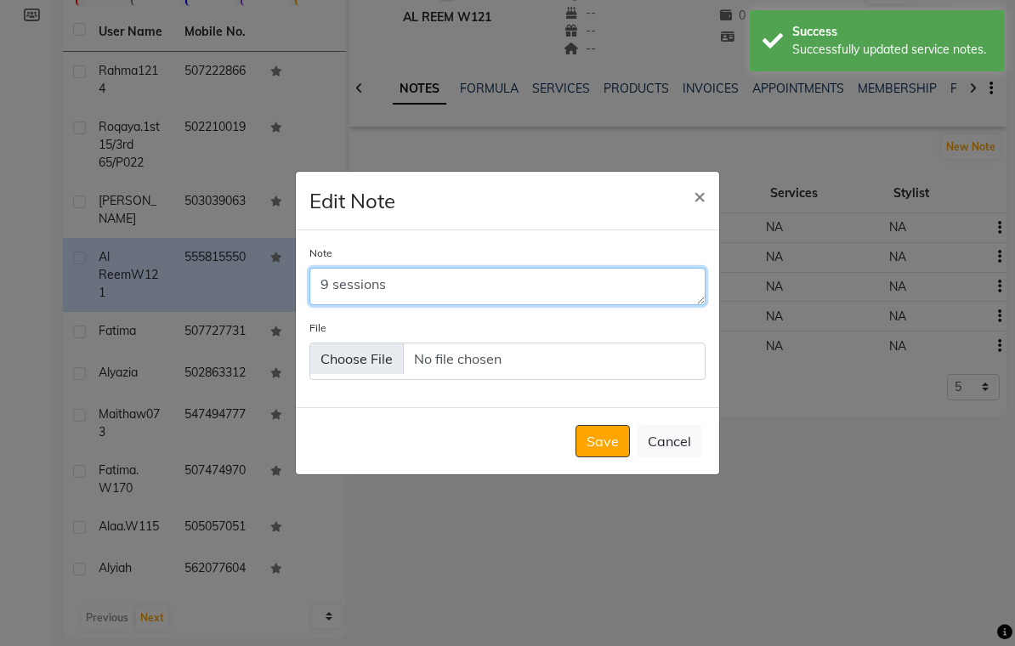
click at [324, 299] on textarea "9 sessions" at bounding box center [508, 286] width 396 height 37
type textarea "11 sessions"
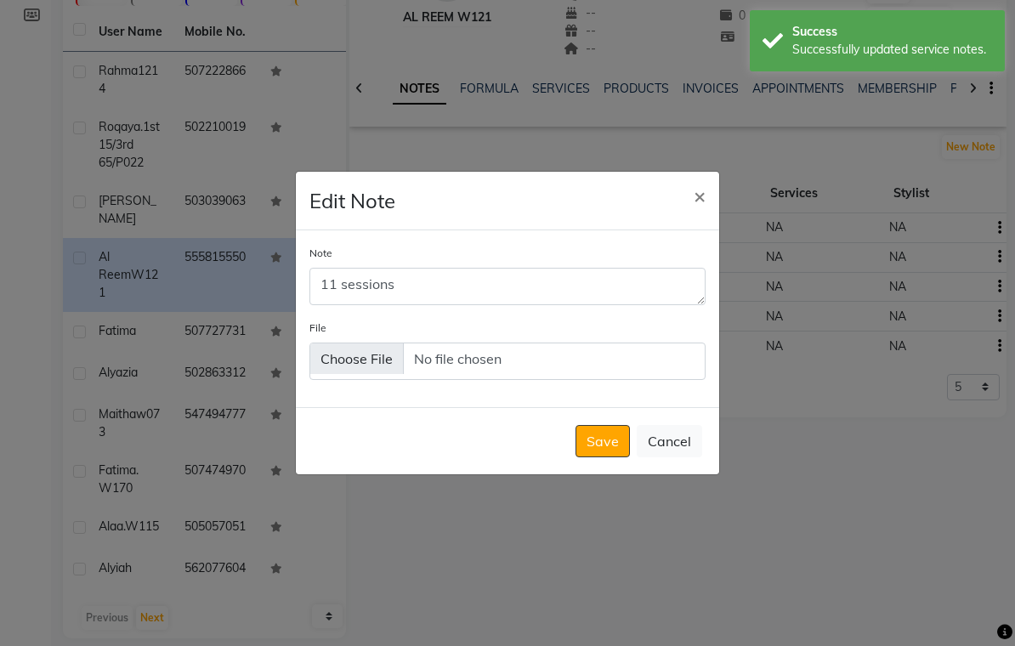
click at [602, 451] on button "Save" at bounding box center [603, 441] width 54 height 32
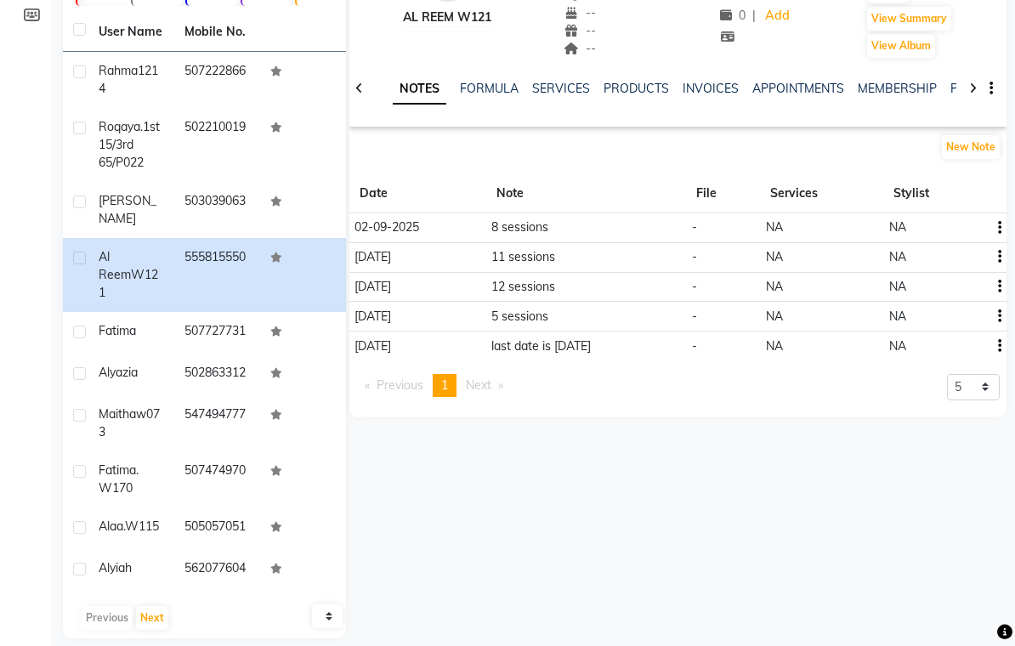
click at [998, 228] on icon "button" at bounding box center [999, 228] width 3 height 1
click at [957, 227] on div "Edit" at bounding box center [959, 228] width 27 height 21
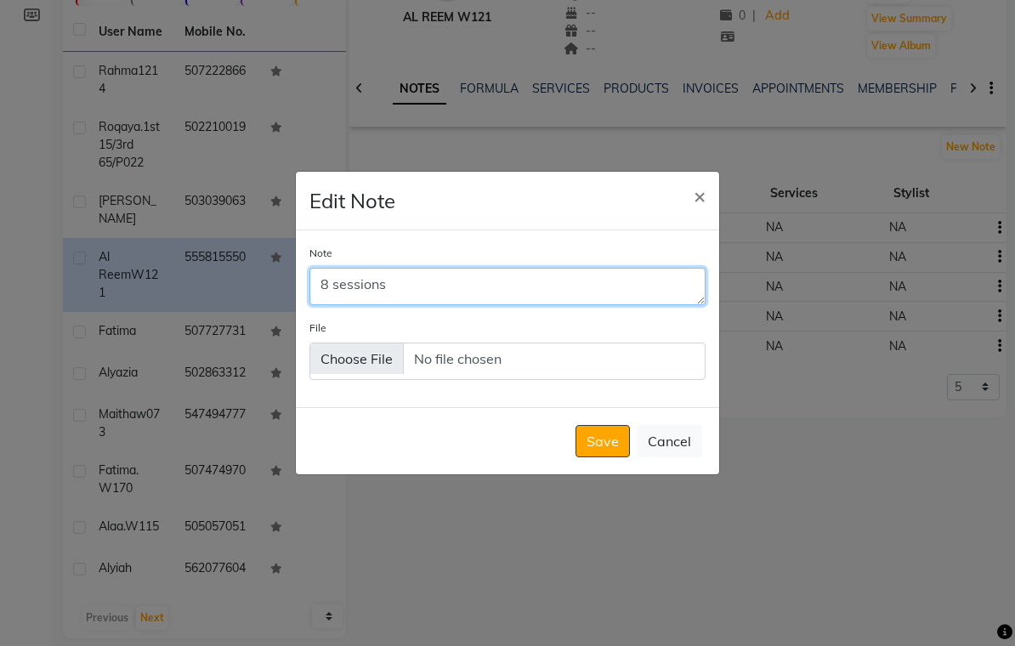
click at [327, 297] on textarea "8 sessions" at bounding box center [508, 286] width 396 height 37
type textarea "10 sessions"
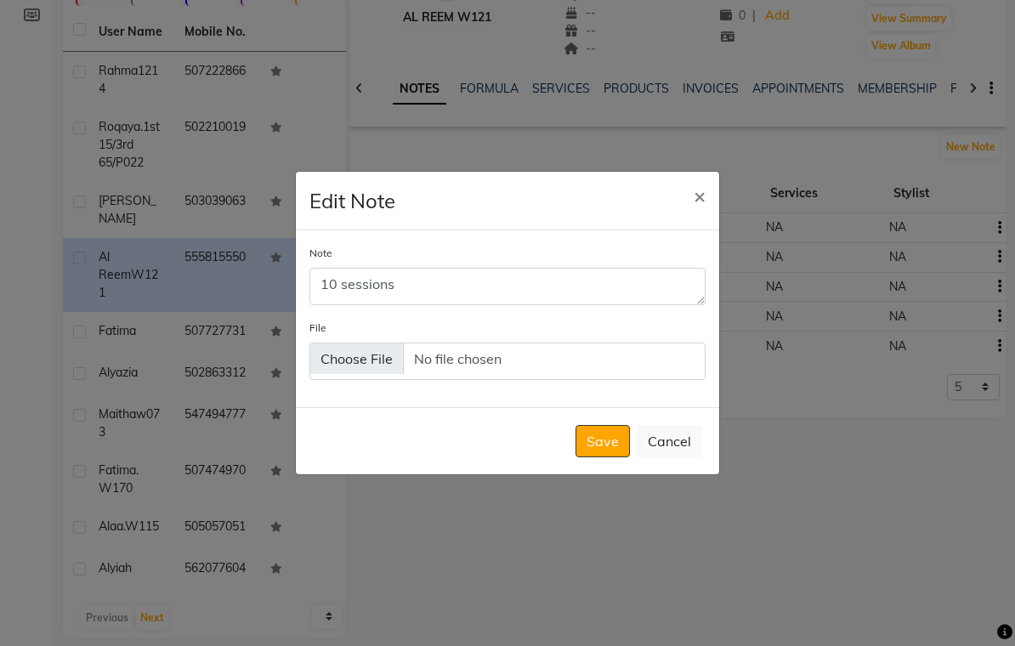
click at [594, 453] on button "Save" at bounding box center [603, 441] width 54 height 32
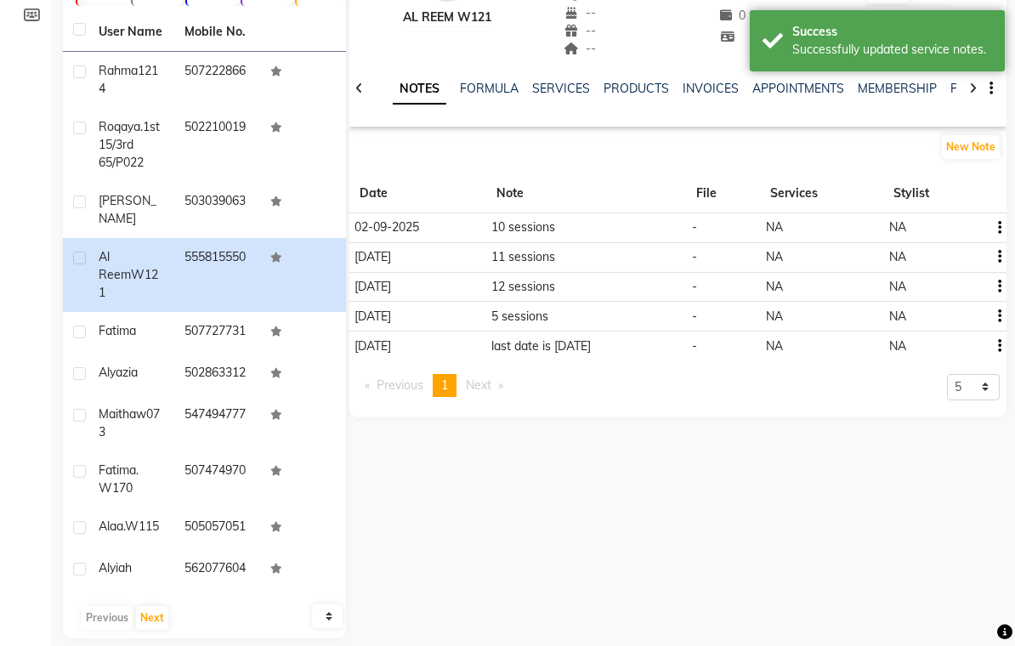
click at [565, 94] on link "SERVICES" at bounding box center [561, 88] width 58 height 15
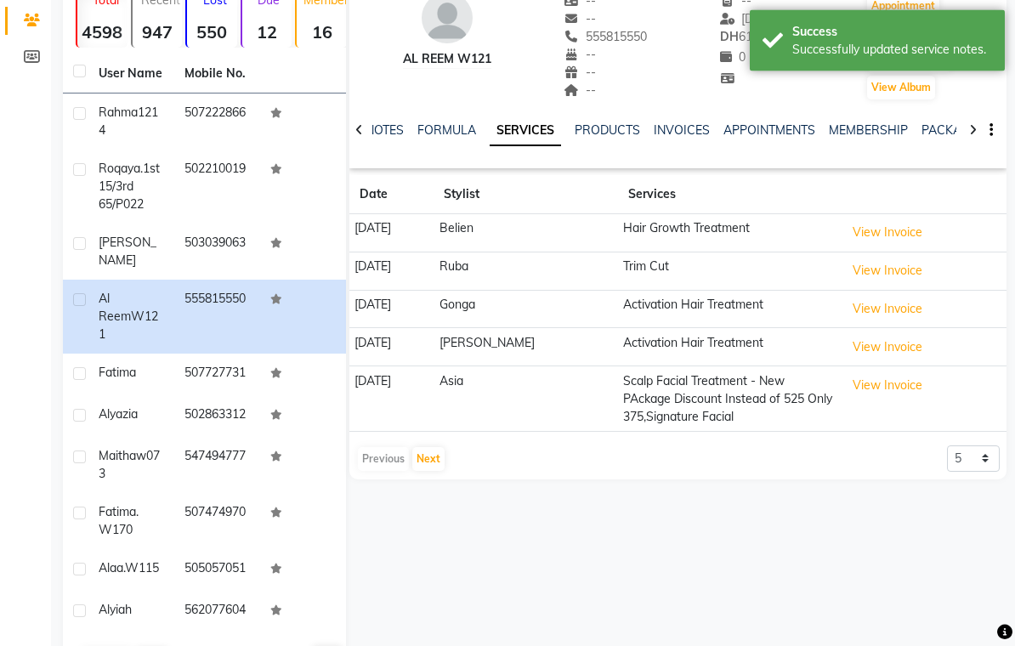
scroll to position [139, 0]
click at [987, 455] on select "5 10 50 100 500" at bounding box center [973, 459] width 53 height 26
select select "50"
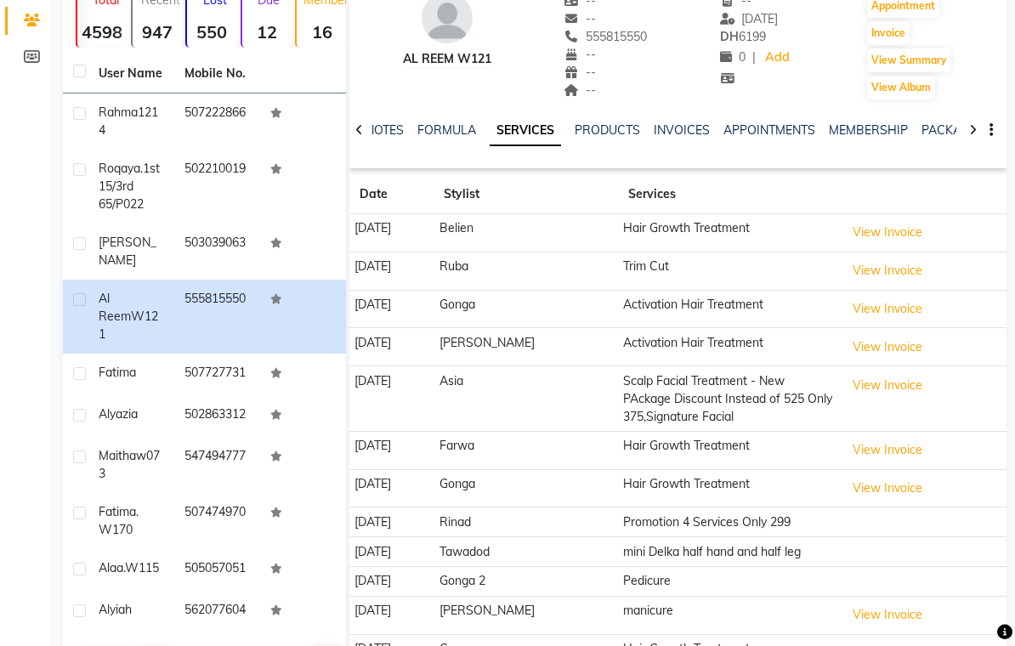
click at [388, 133] on link "NOTES" at bounding box center [385, 129] width 38 height 15
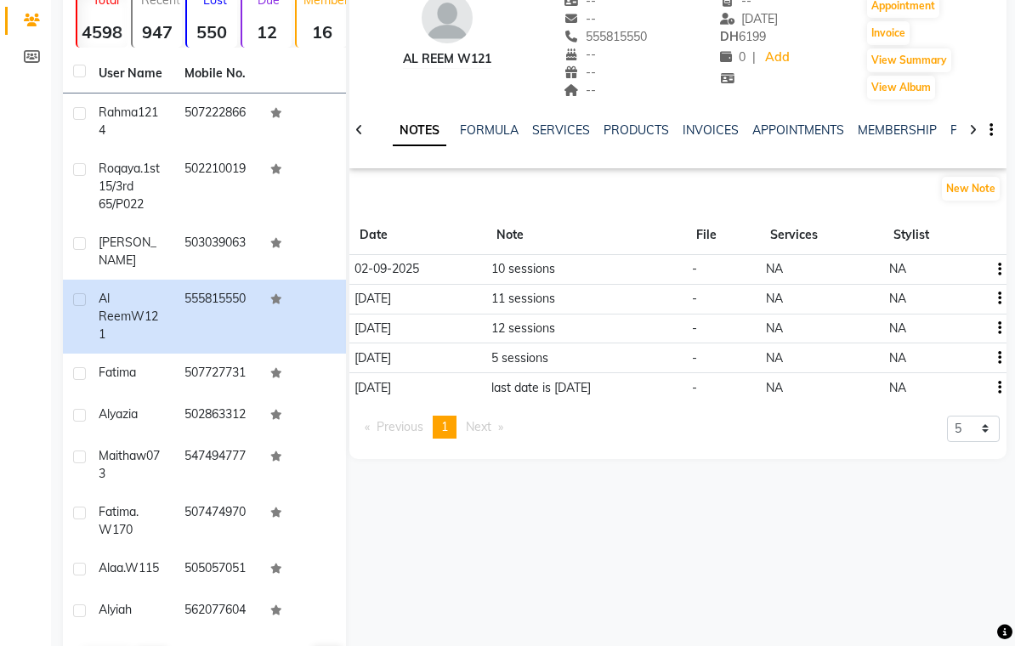
click at [956, 123] on link "PACKAGES" at bounding box center [982, 129] width 63 height 15
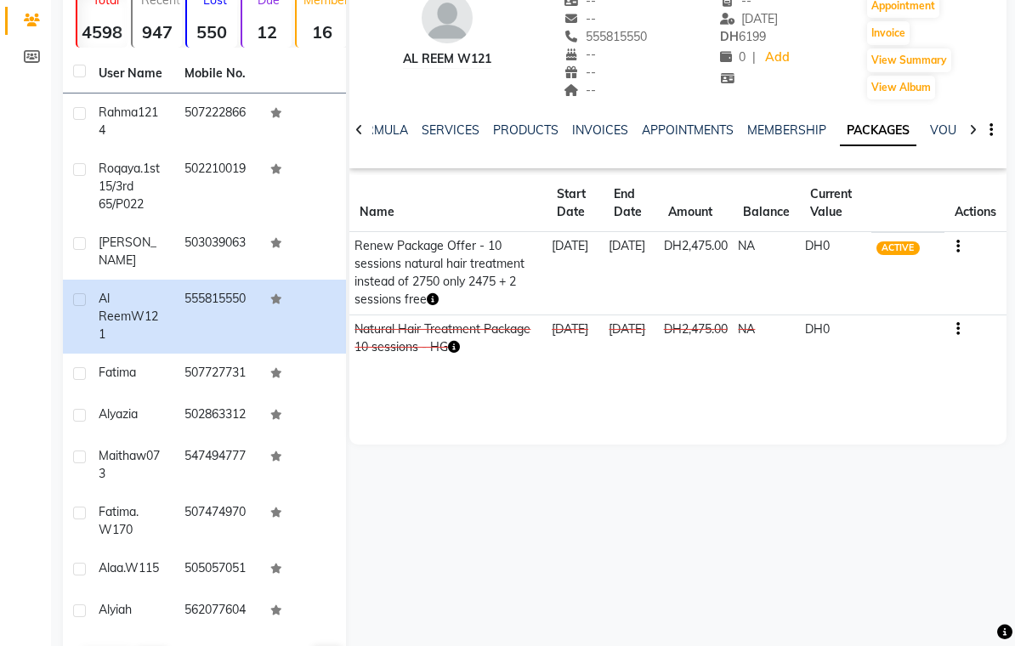
click at [444, 125] on link "SERVICES" at bounding box center [451, 129] width 58 height 15
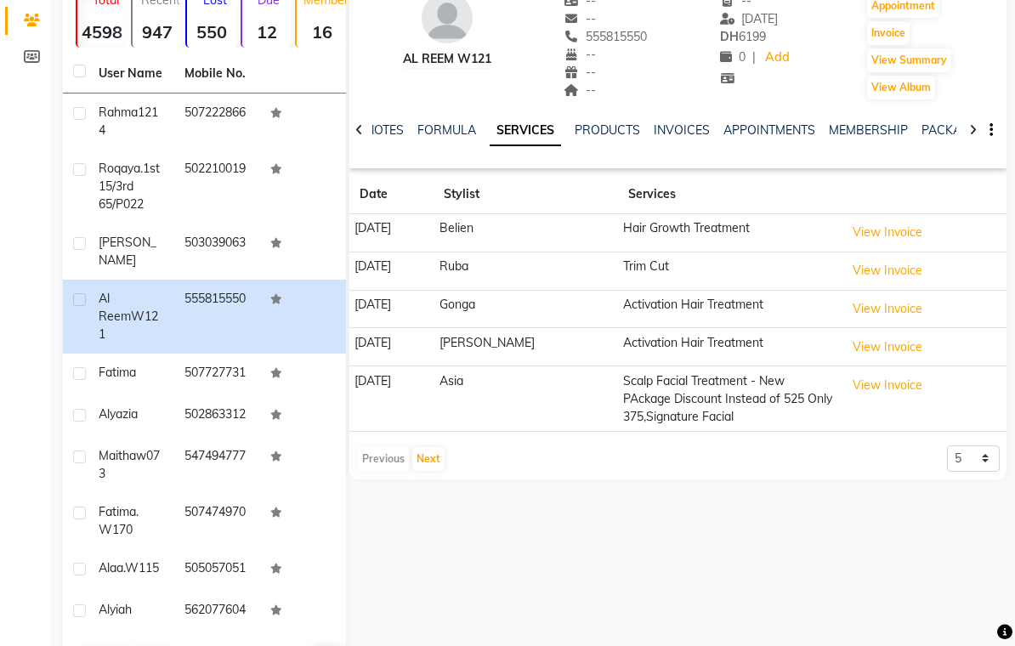
click at [395, 134] on link "NOTES" at bounding box center [385, 129] width 38 height 15
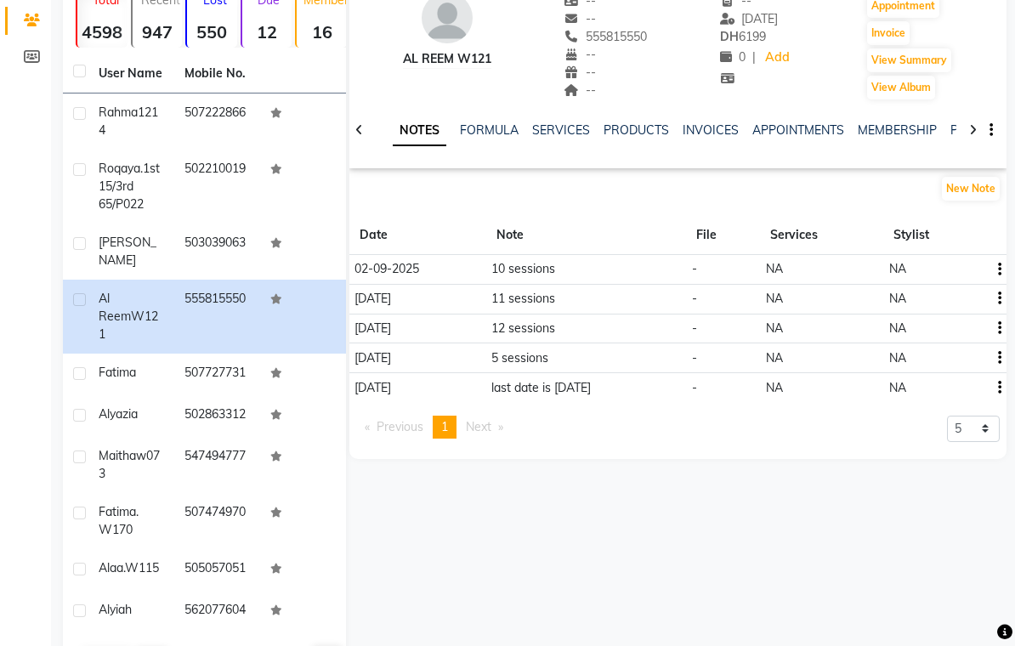
click at [561, 136] on link "SERVICES" at bounding box center [561, 129] width 58 height 15
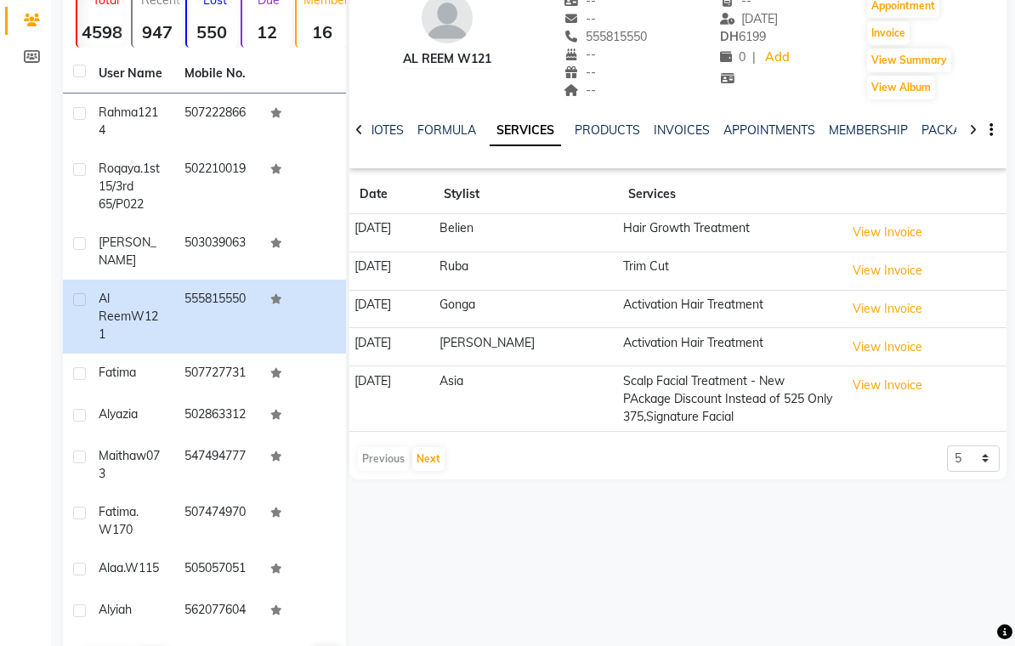
click at [386, 136] on link "NOTES" at bounding box center [385, 129] width 38 height 15
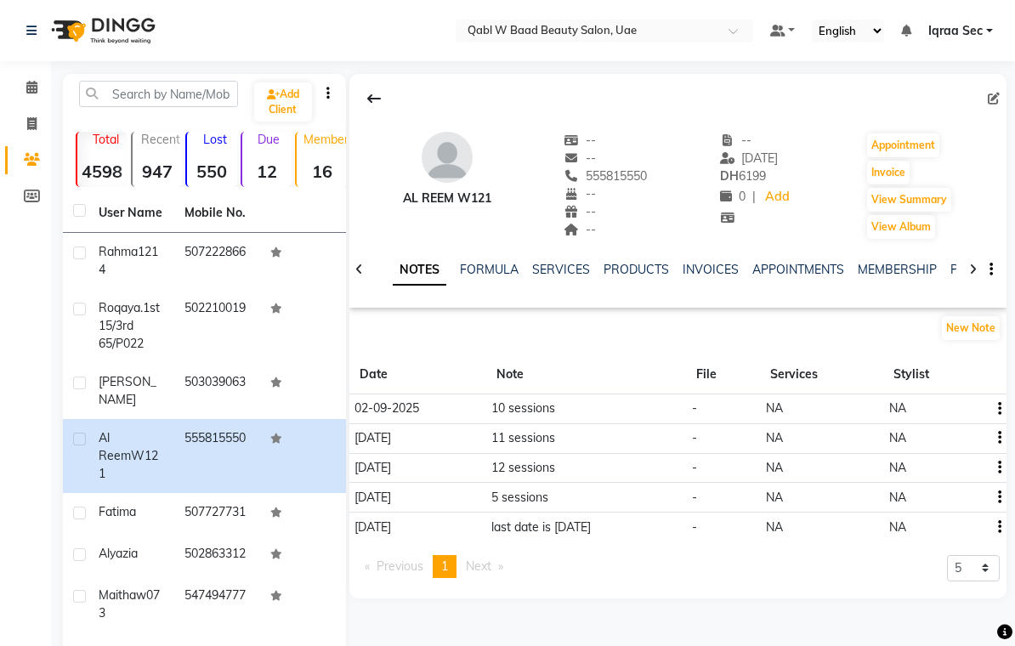
click at [40, 88] on span at bounding box center [32, 88] width 30 height 20
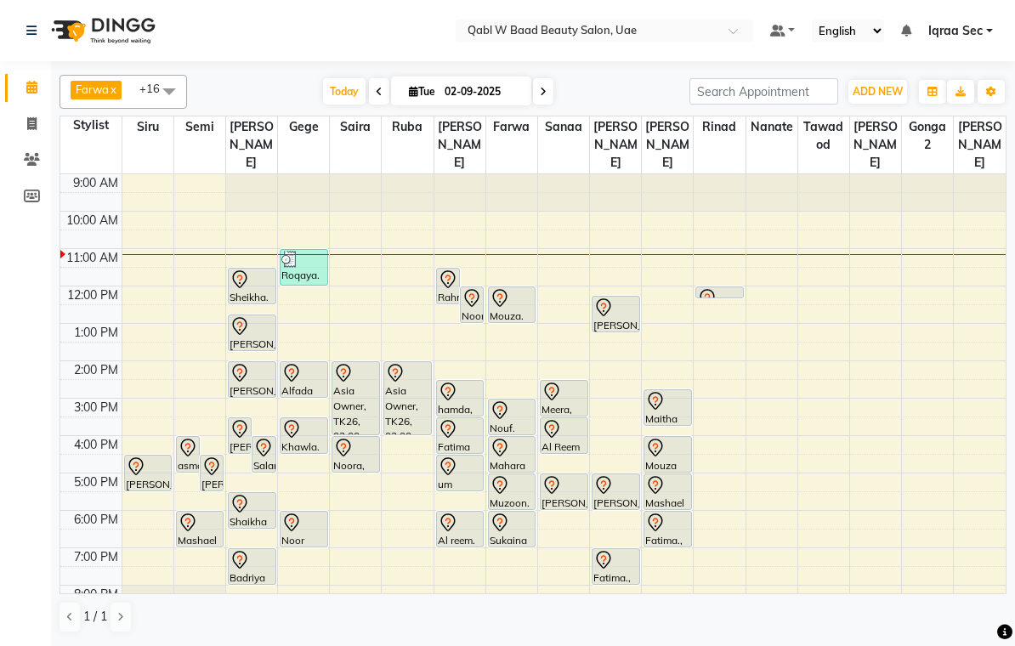
click at [452, 520] on div "Al reem. 3781/I093, TK03, 06:00 PM-07:00 PM, Activation Hair Treatment" at bounding box center [460, 529] width 47 height 35
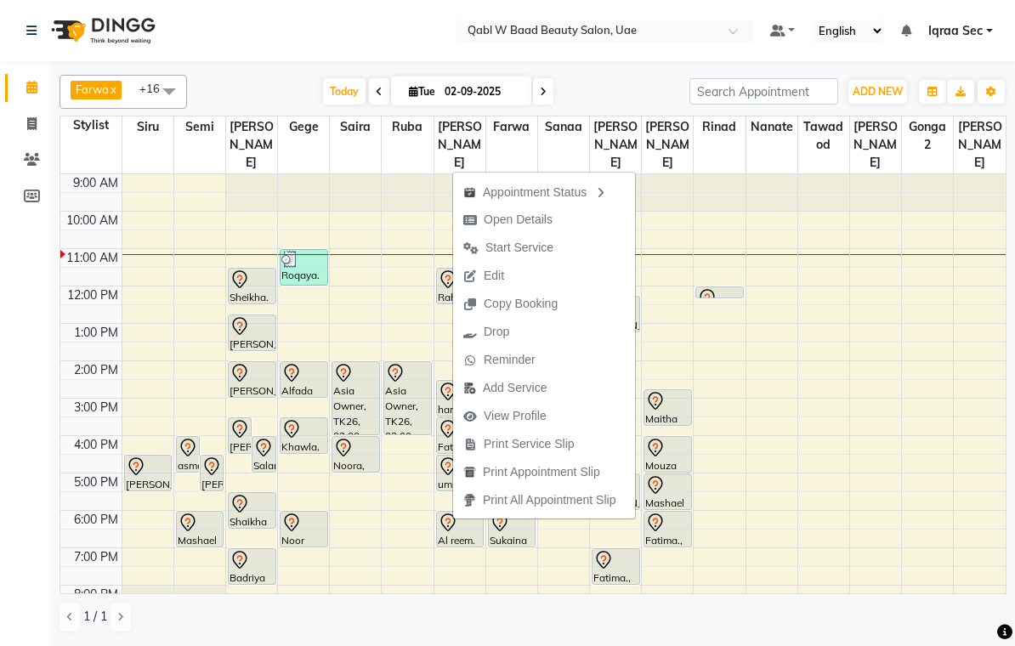
click at [547, 225] on span "Open Details" at bounding box center [518, 220] width 69 height 18
select select "7"
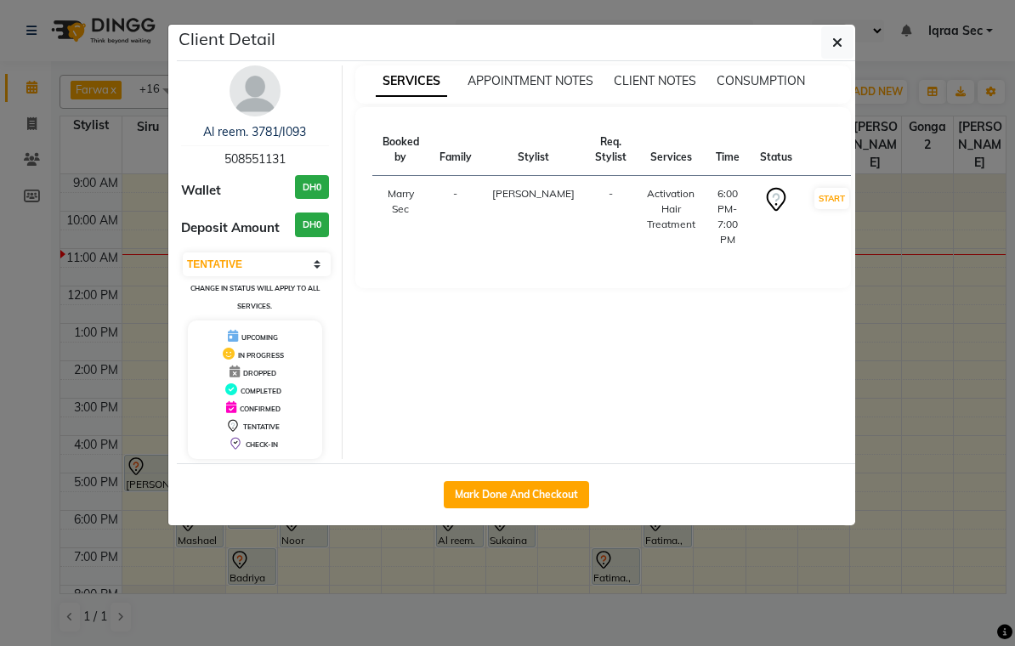
click at [314, 166] on div "Al reem. 3781/I093 508551131" at bounding box center [255, 145] width 148 height 45
click at [261, 77] on img at bounding box center [255, 90] width 51 height 51
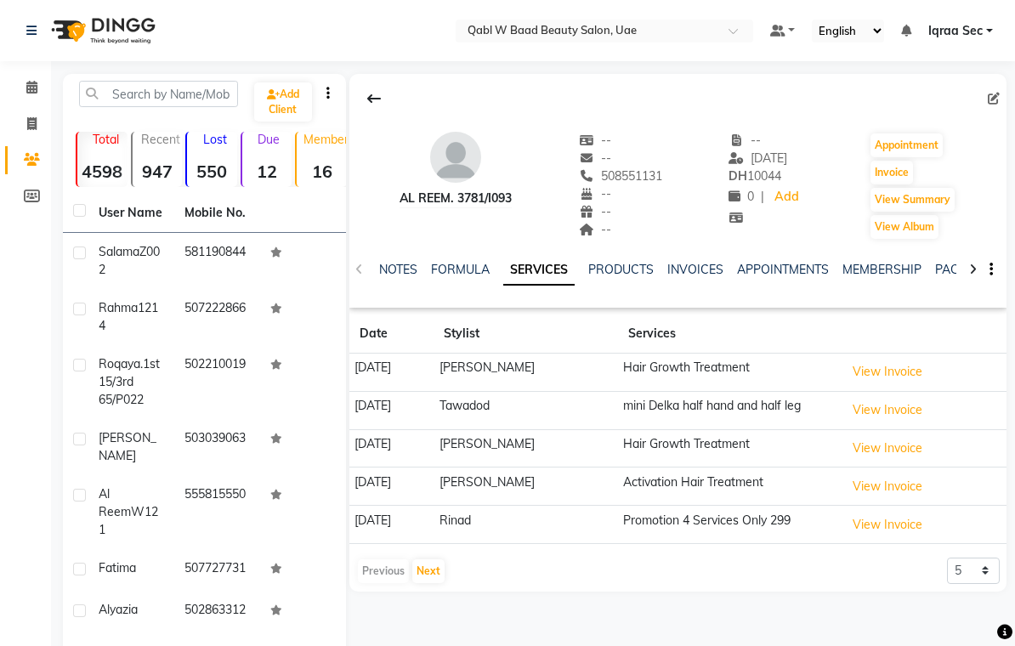
click at [403, 276] on link "NOTES" at bounding box center [398, 269] width 38 height 15
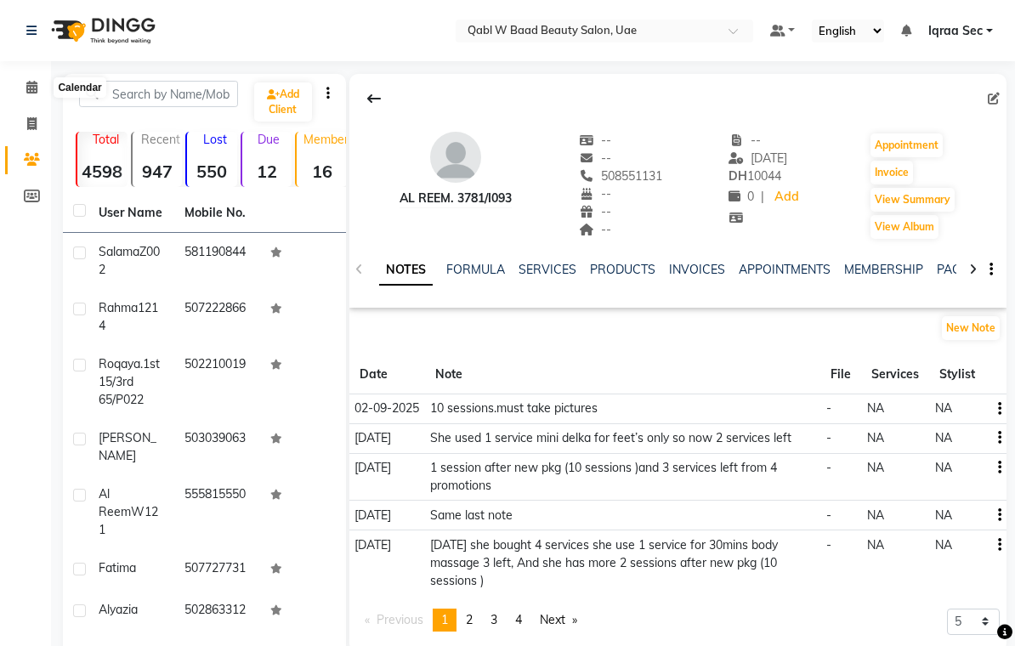
click at [29, 84] on icon at bounding box center [31, 87] width 11 height 13
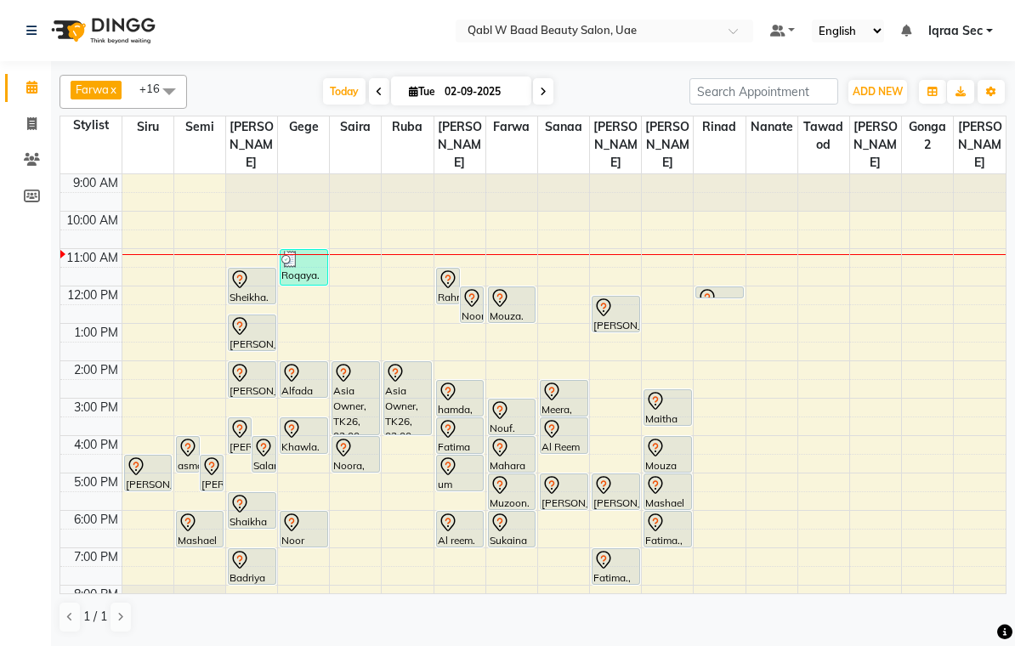
click at [570, 419] on div at bounding box center [564, 429] width 45 height 20
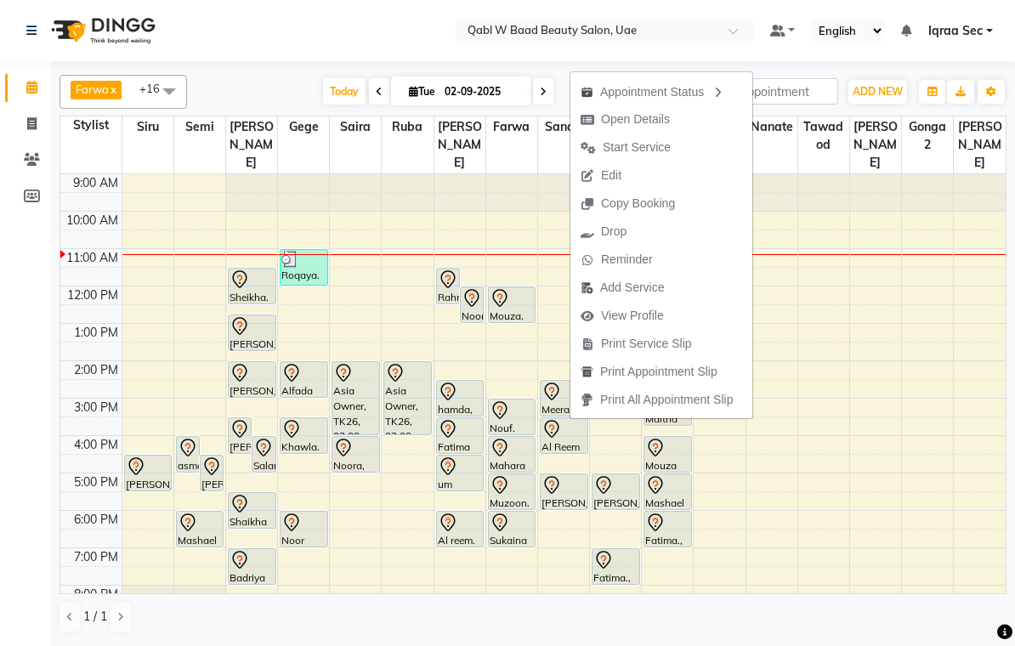
click at [644, 117] on span "Open Details" at bounding box center [635, 120] width 69 height 18
select select "7"
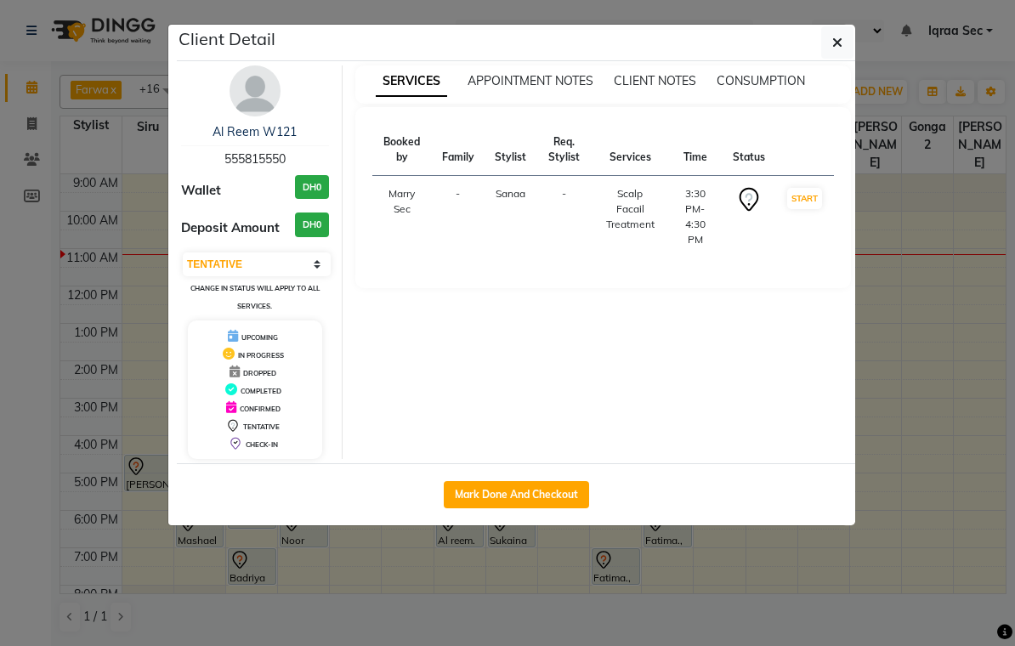
click at [256, 93] on img at bounding box center [255, 90] width 51 height 51
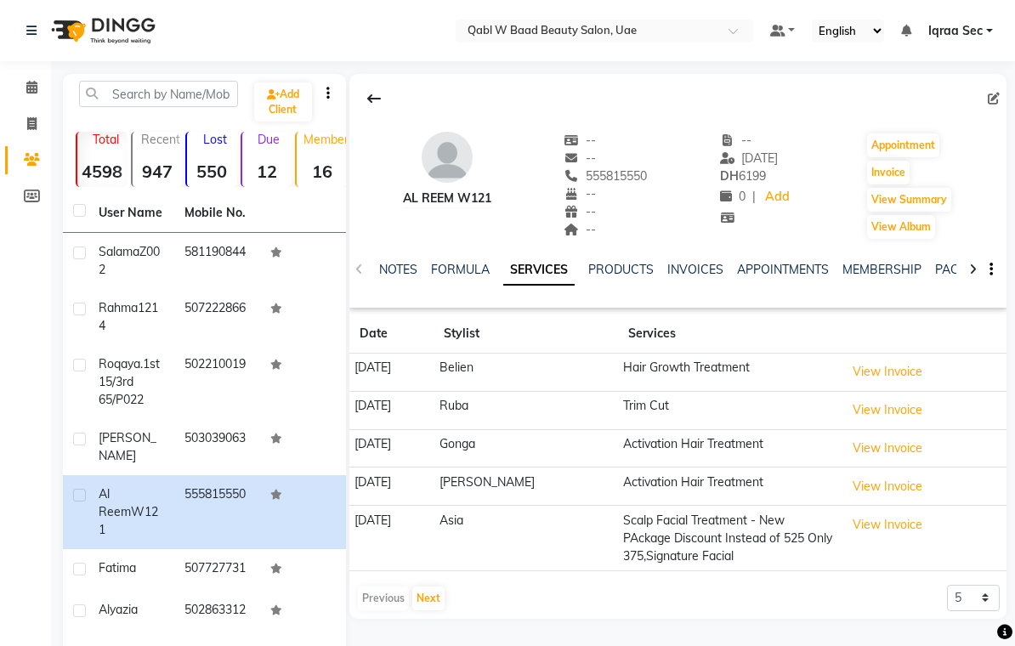
click at [395, 270] on link "NOTES" at bounding box center [398, 269] width 38 height 15
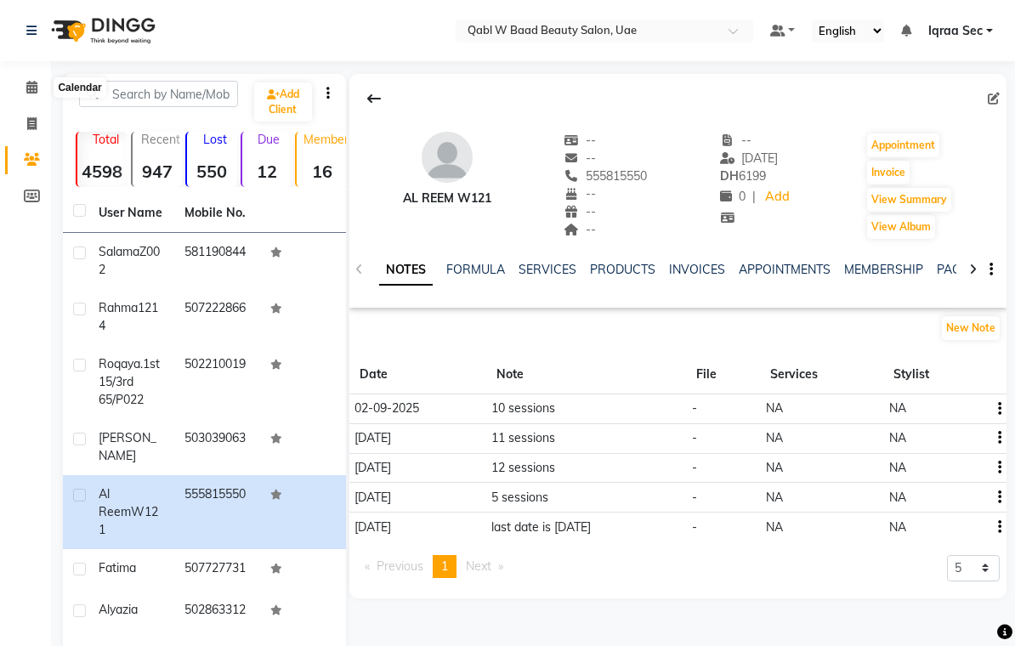
click at [32, 78] on span at bounding box center [32, 88] width 30 height 20
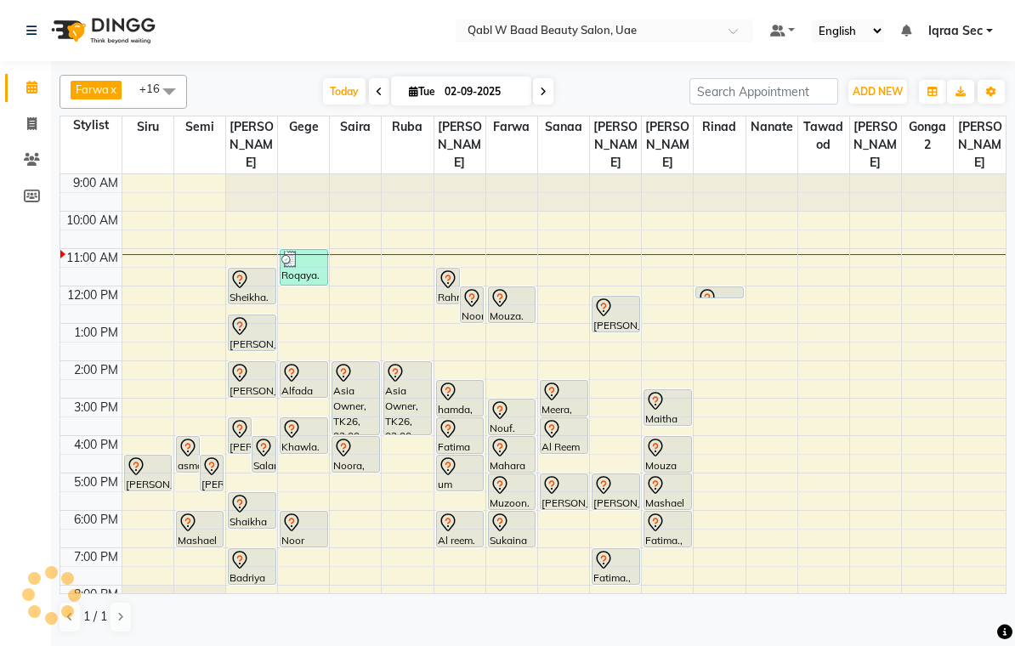
scroll to position [76, 0]
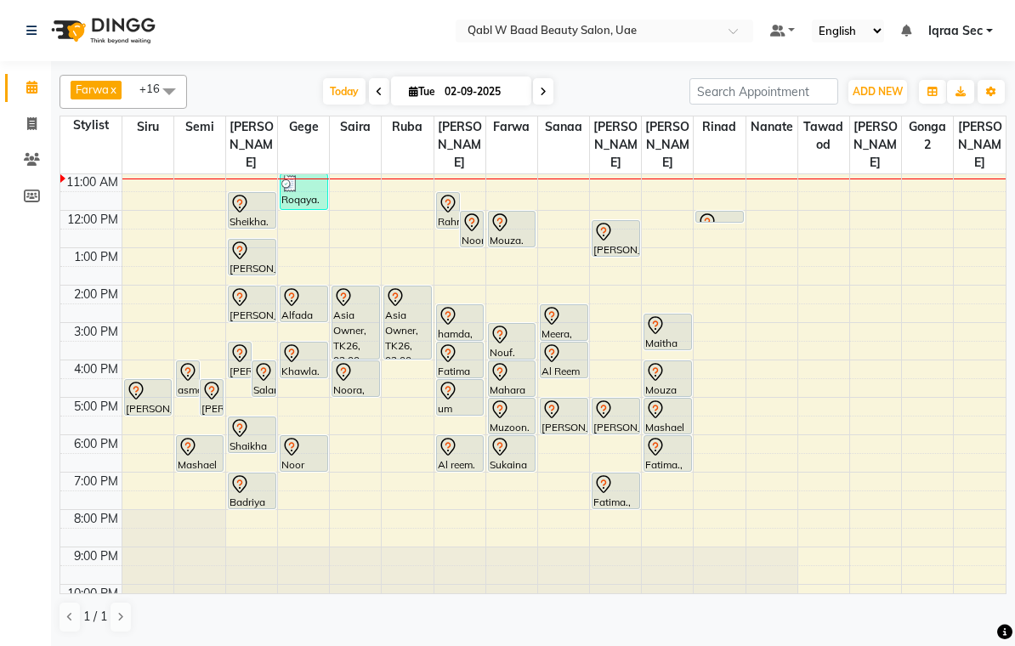
click at [563, 406] on div "[PERSON_NAME], TK34, 05:00 PM-06:00 PM, Japanese Facial" at bounding box center [564, 416] width 47 height 35
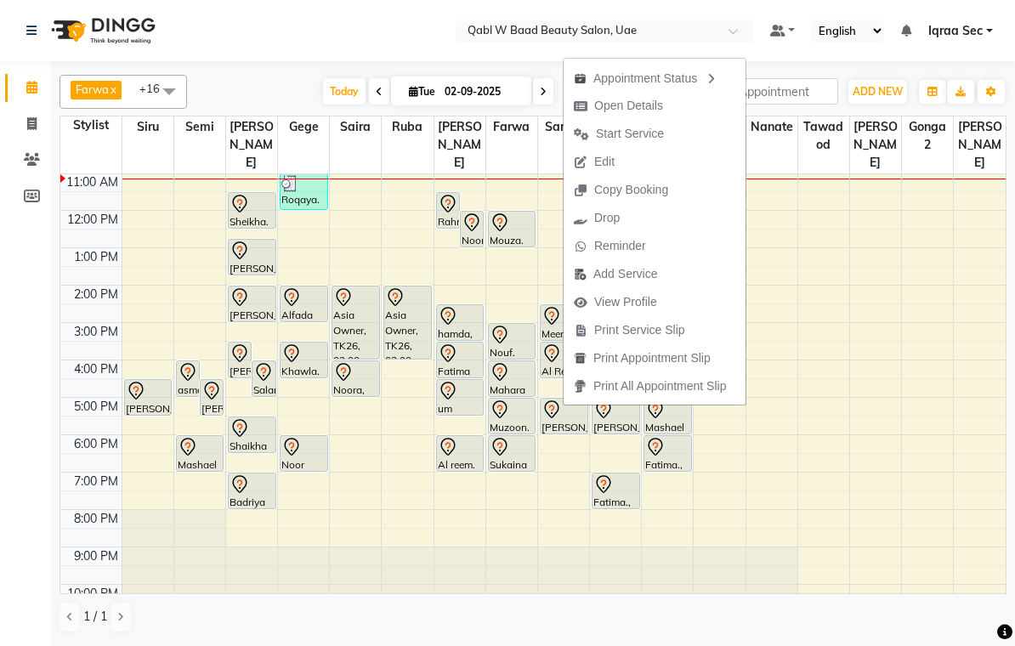
click at [653, 105] on span "Open Details" at bounding box center [628, 106] width 69 height 18
select select "7"
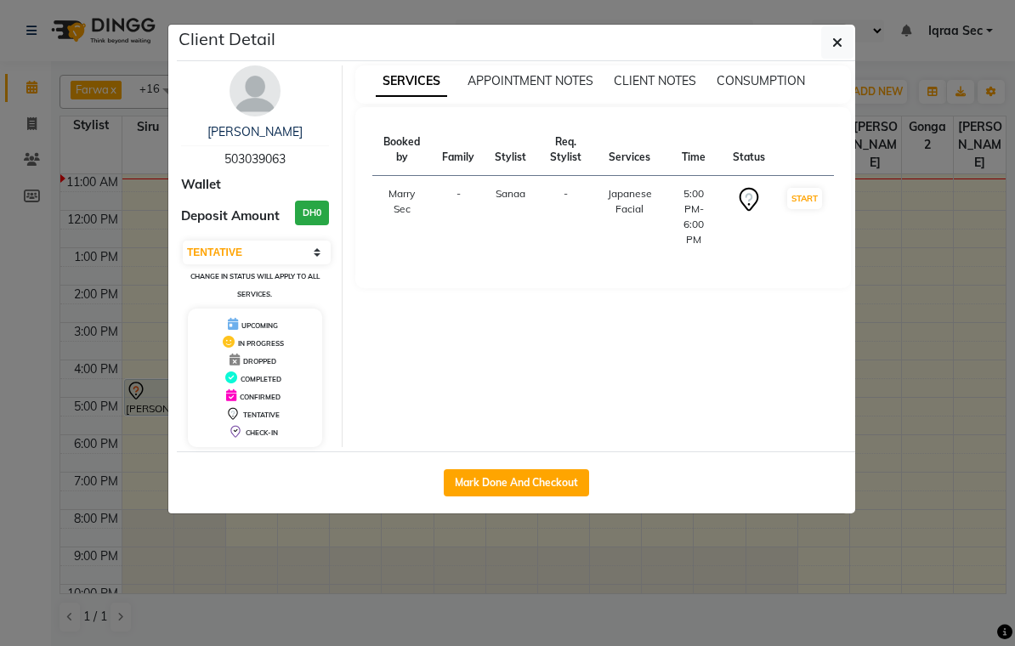
click at [848, 36] on button "button" at bounding box center [838, 42] width 32 height 32
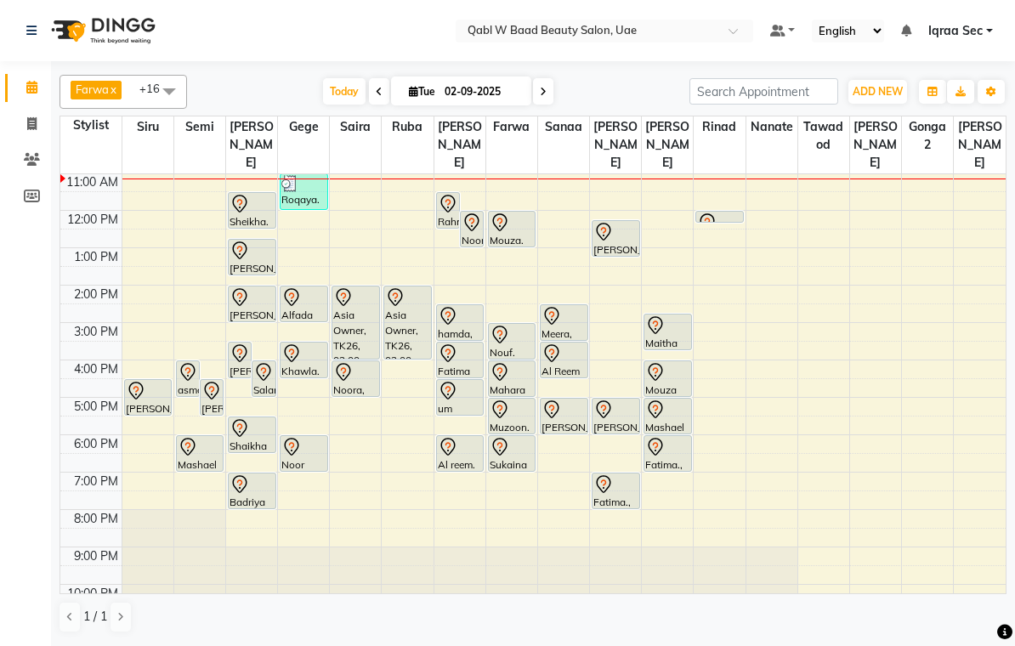
click at [618, 222] on div at bounding box center [616, 232] width 45 height 20
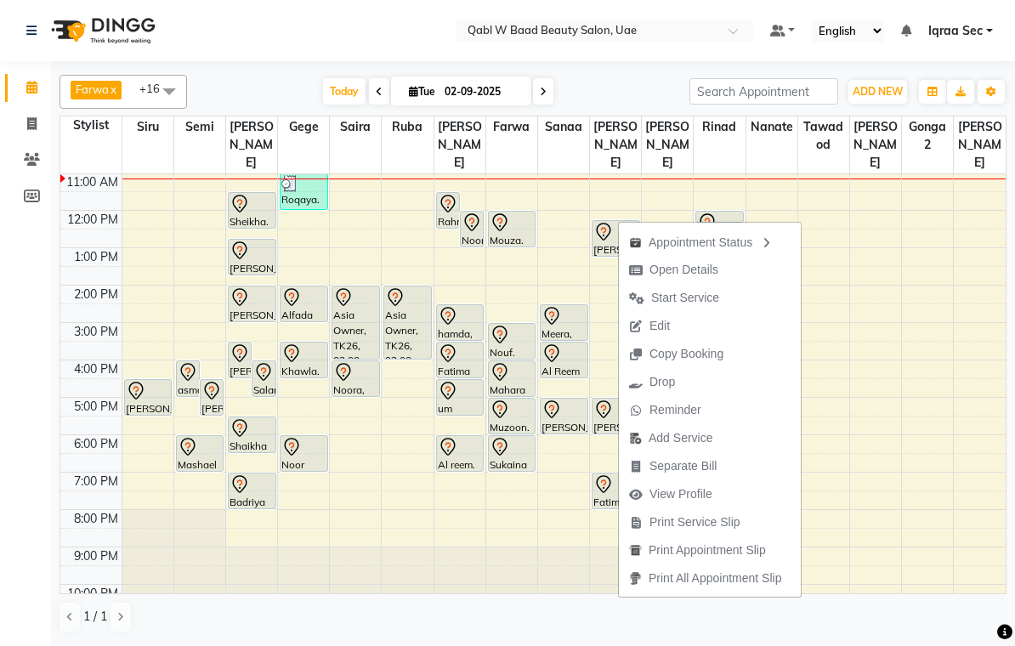
click at [709, 270] on span "Open Details" at bounding box center [684, 270] width 69 height 18
select select "7"
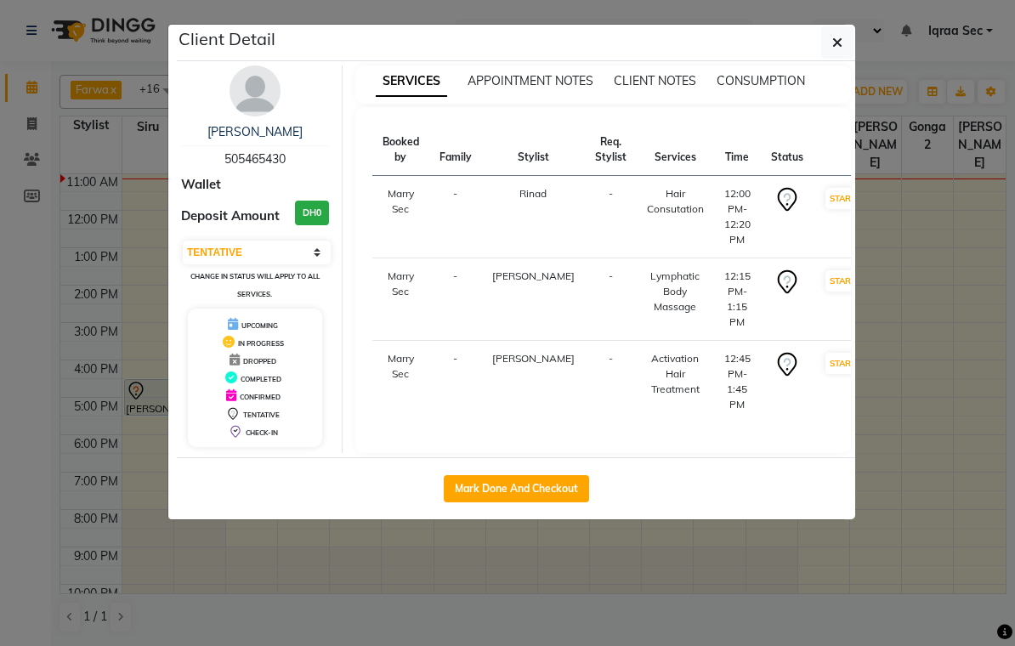
click at [257, 87] on img at bounding box center [255, 90] width 51 height 51
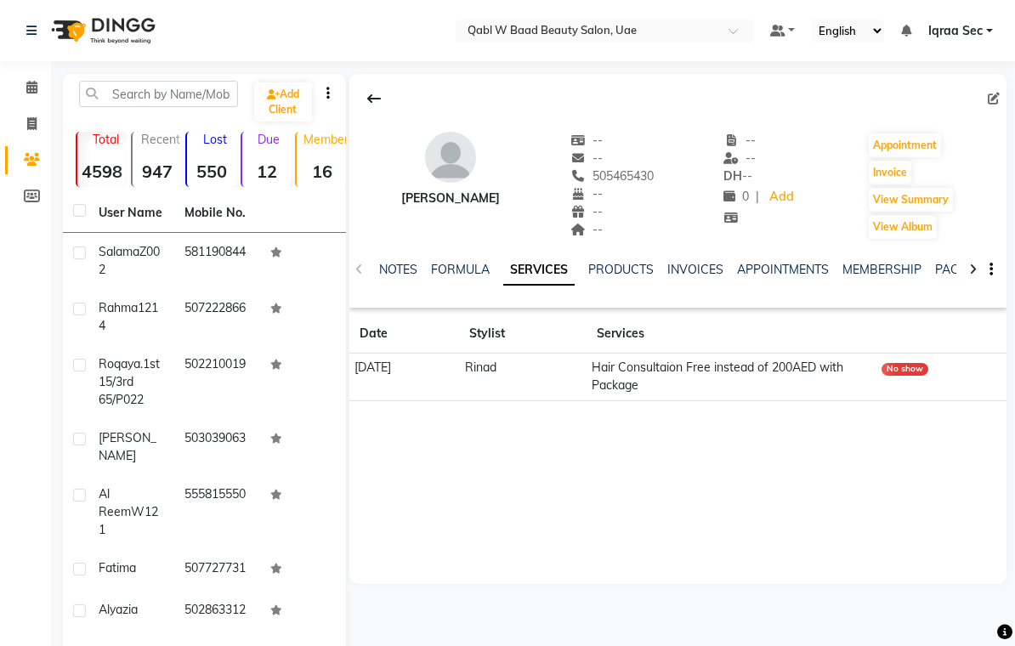
click at [410, 275] on link "NOTES" at bounding box center [398, 269] width 38 height 15
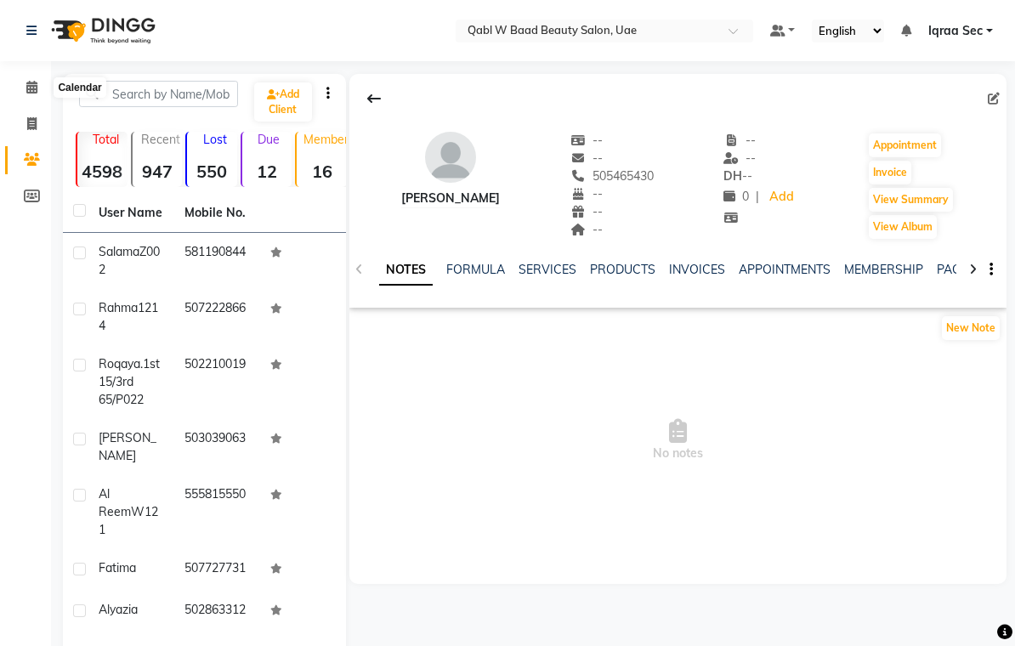
click at [25, 87] on span at bounding box center [32, 88] width 30 height 20
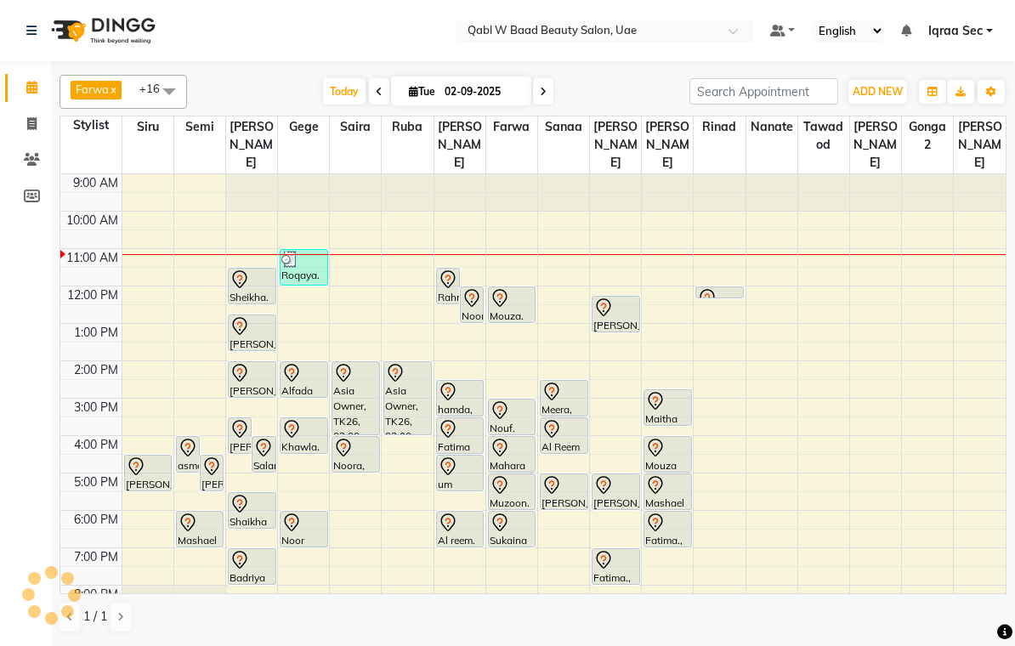
scroll to position [76, 0]
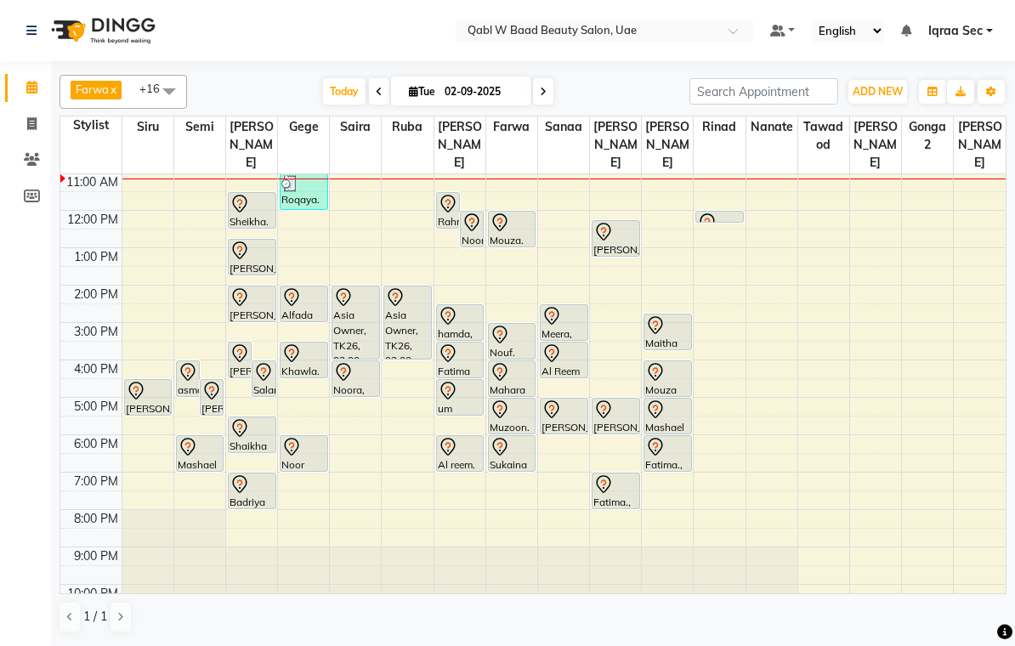
click at [612, 222] on icon at bounding box center [604, 232] width 20 height 20
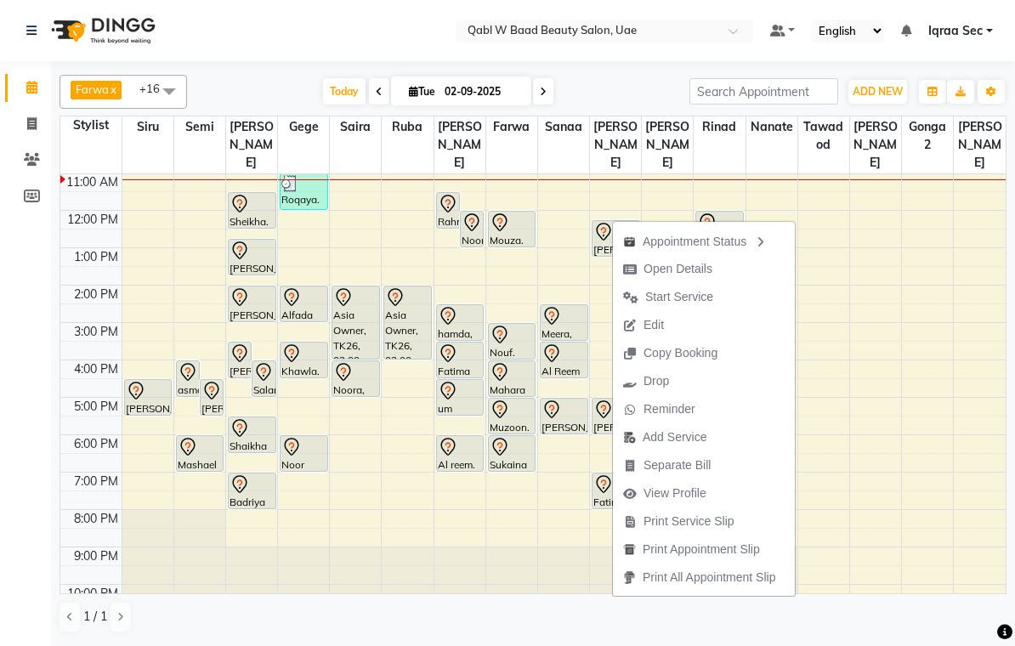
click at [706, 263] on span "Open Details" at bounding box center [678, 269] width 69 height 18
select select "7"
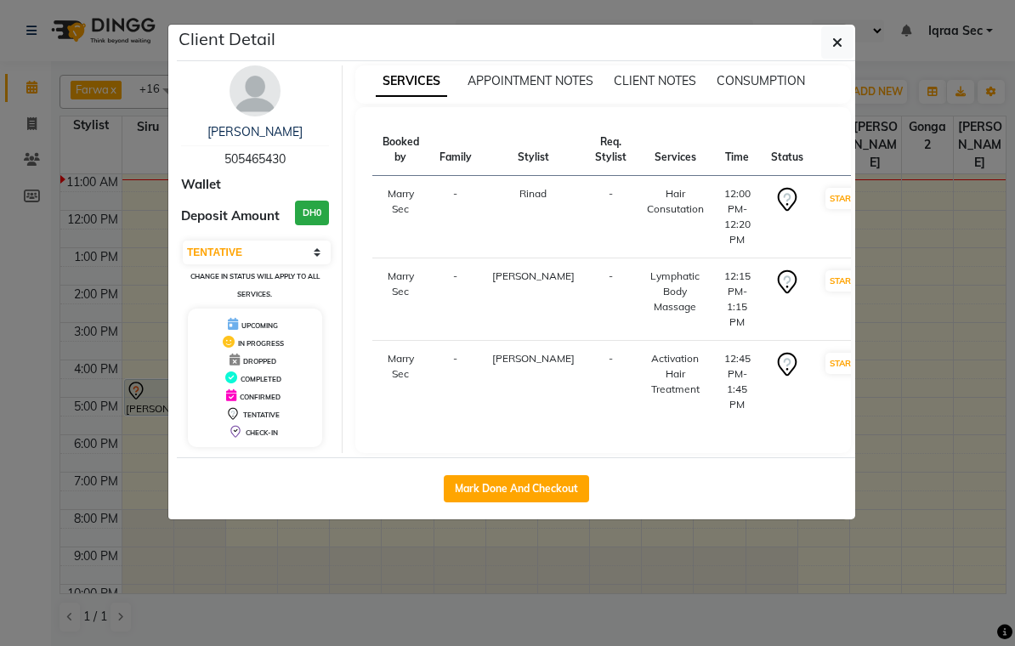
click at [256, 90] on img at bounding box center [255, 90] width 51 height 51
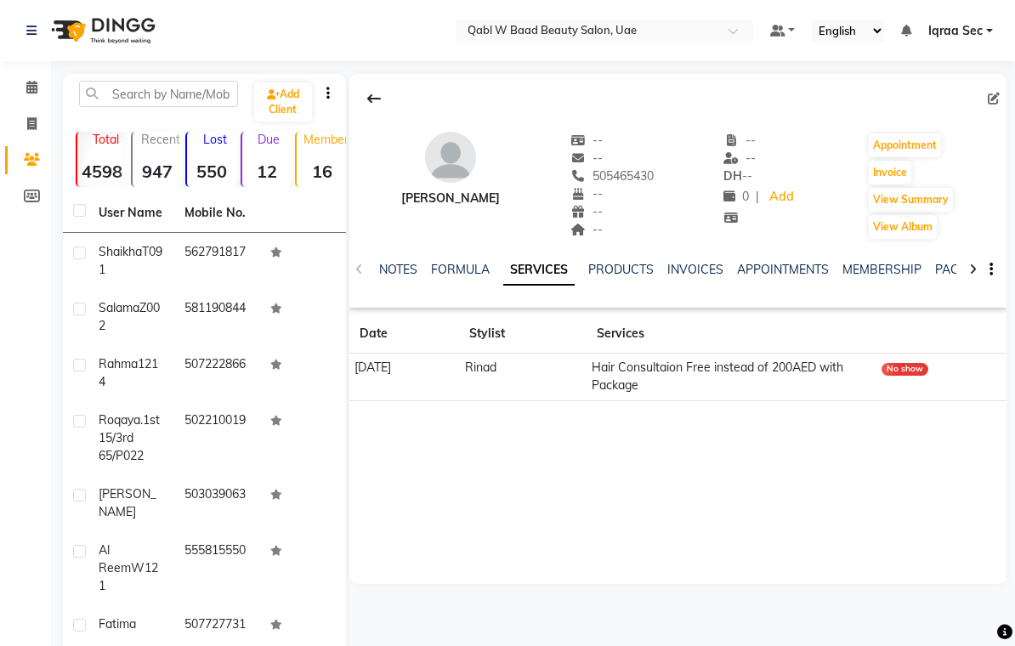
click at [949, 265] on link "PACKAGES" at bounding box center [967, 269] width 63 height 15
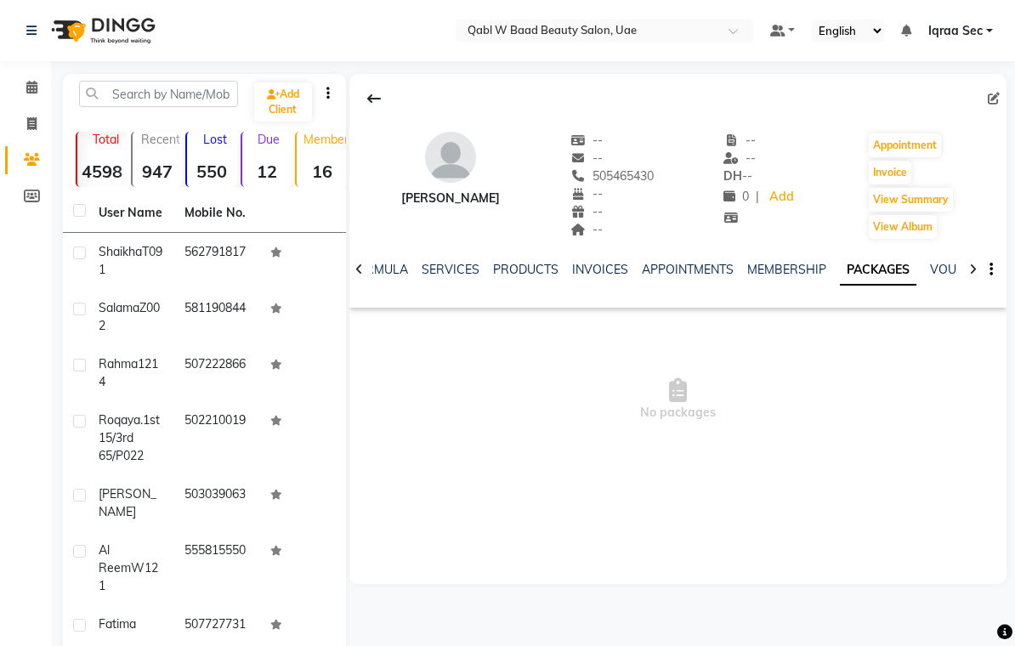
click at [464, 263] on link "SERVICES" at bounding box center [451, 269] width 58 height 15
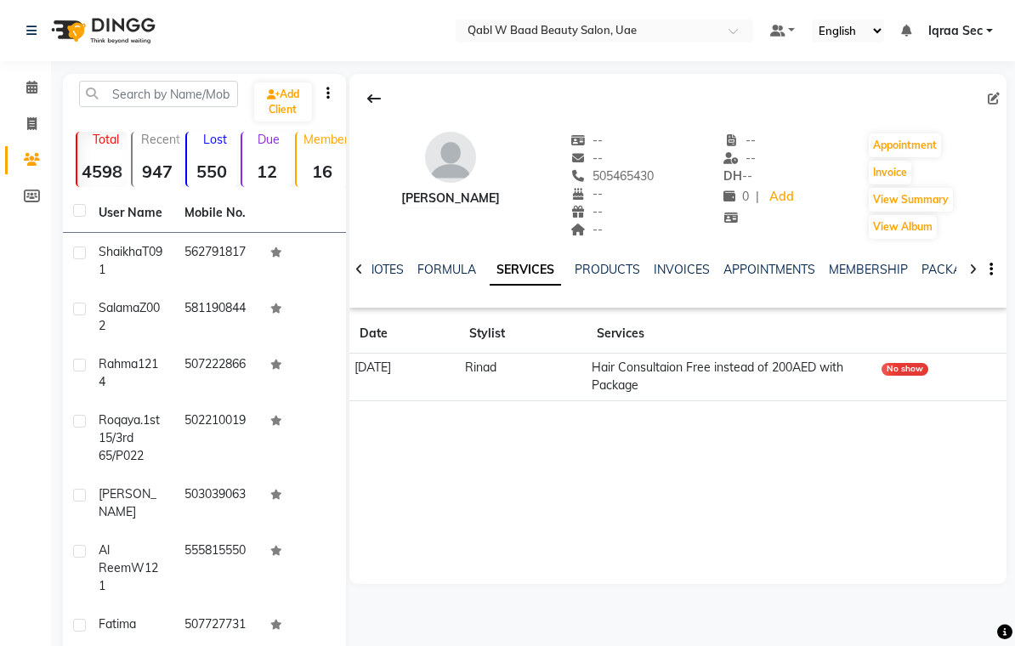
click at [390, 276] on link "NOTES" at bounding box center [385, 269] width 38 height 15
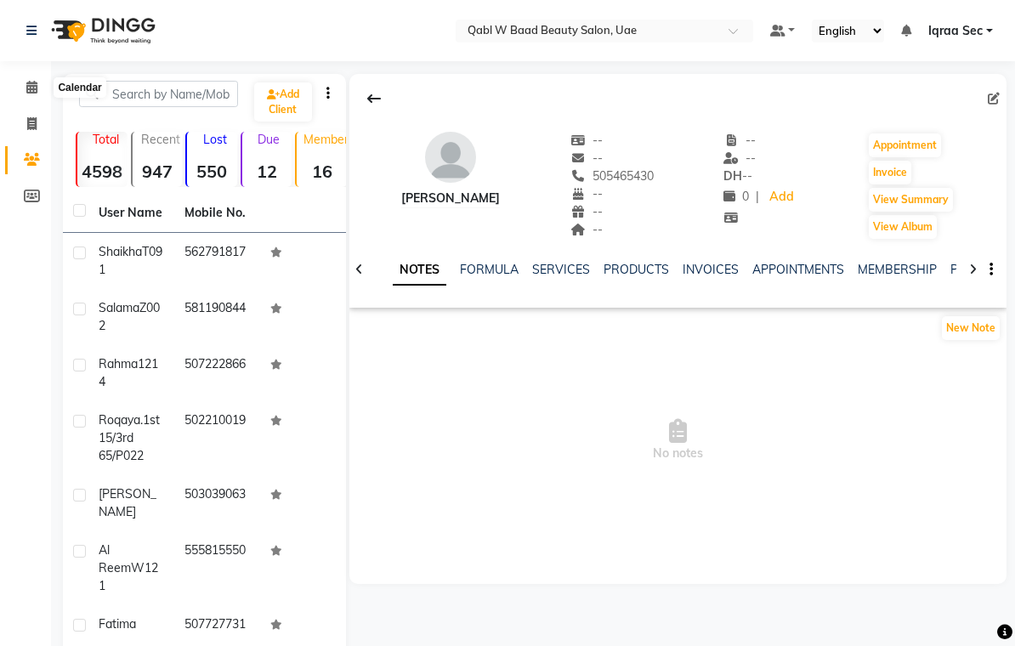
click at [39, 88] on span at bounding box center [32, 88] width 30 height 20
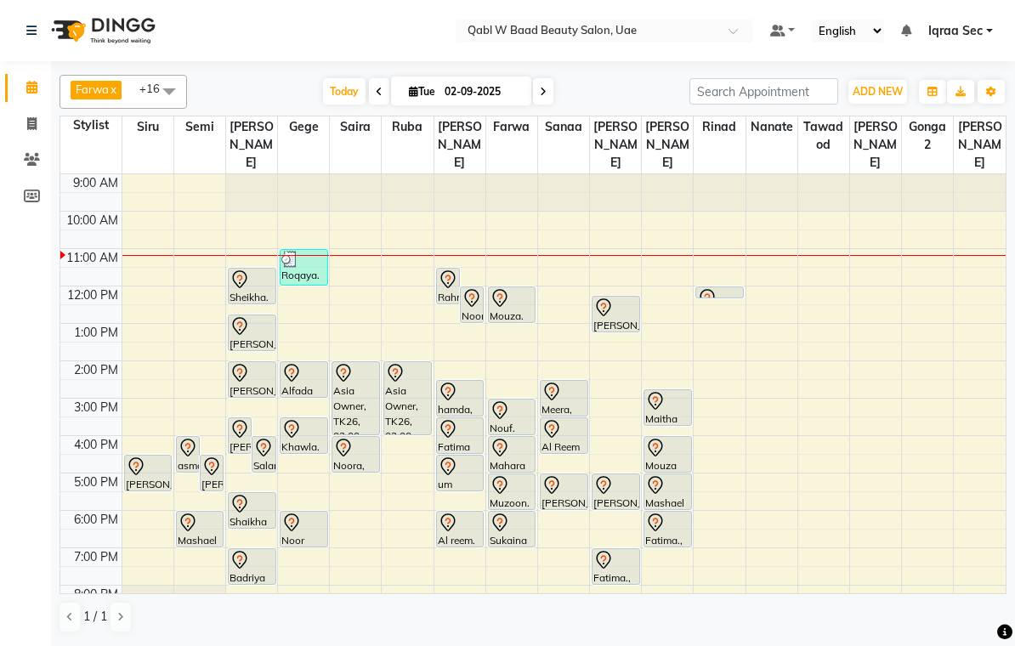
click at [617, 303] on div "[PERSON_NAME], TK18, 12:15 PM-01:15 PM, Lymphatic Body Massage" at bounding box center [616, 314] width 47 height 35
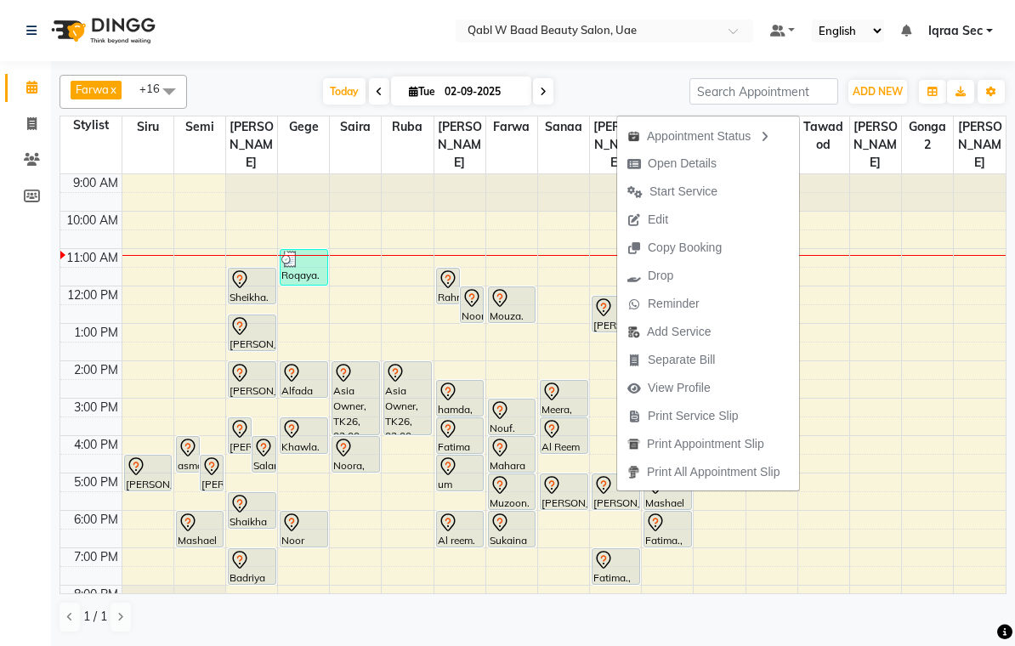
click at [708, 163] on span "Open Details" at bounding box center [682, 164] width 69 height 18
select select "7"
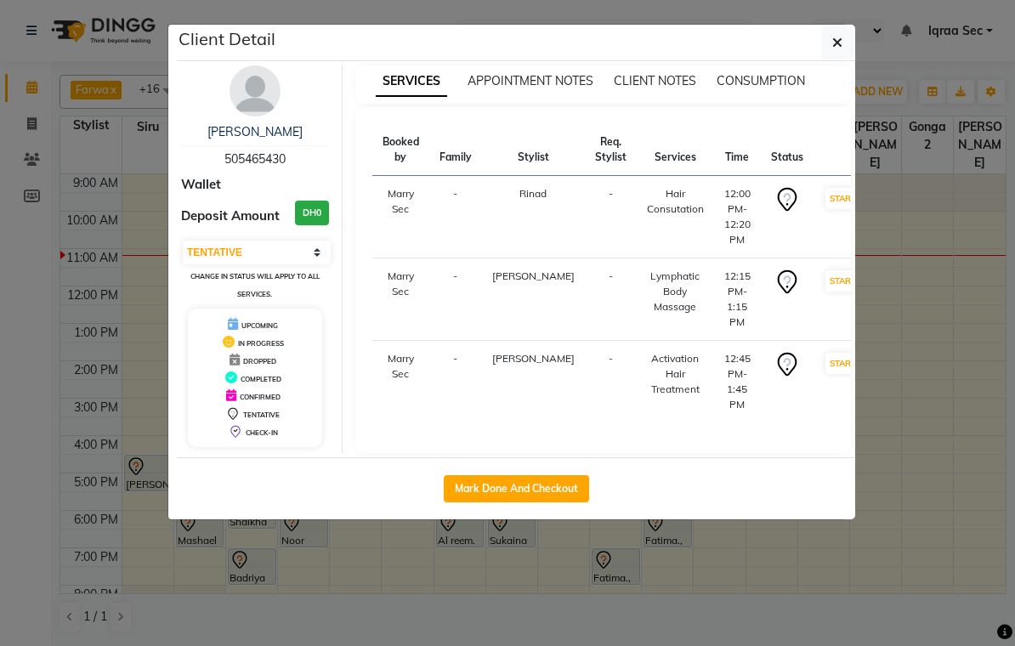
click at [853, 34] on button "button" at bounding box center [838, 42] width 32 height 32
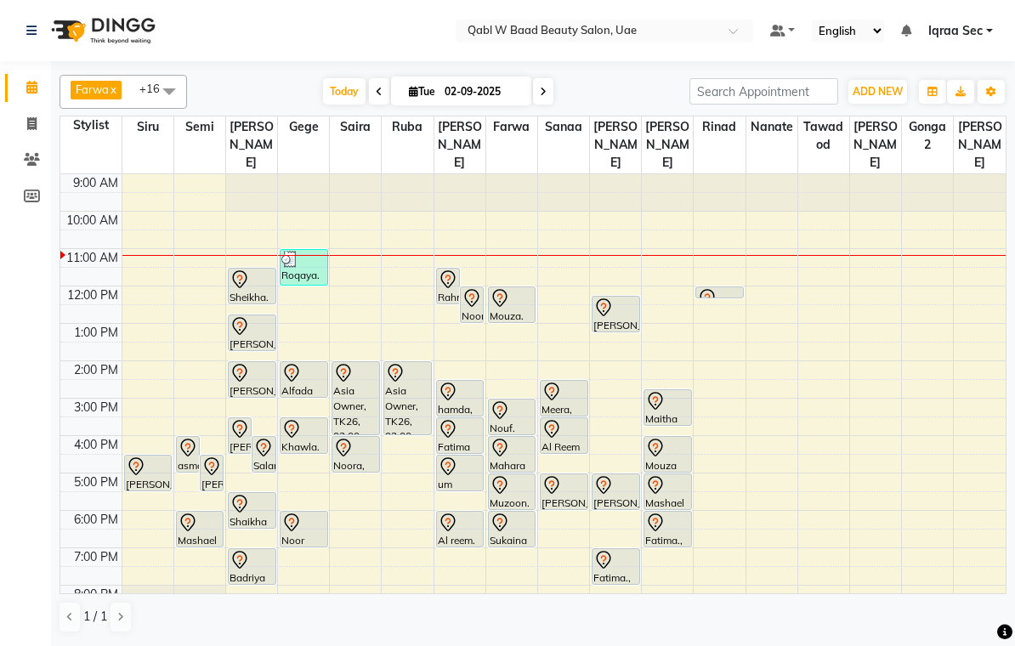
click at [257, 316] on div at bounding box center [252, 326] width 45 height 20
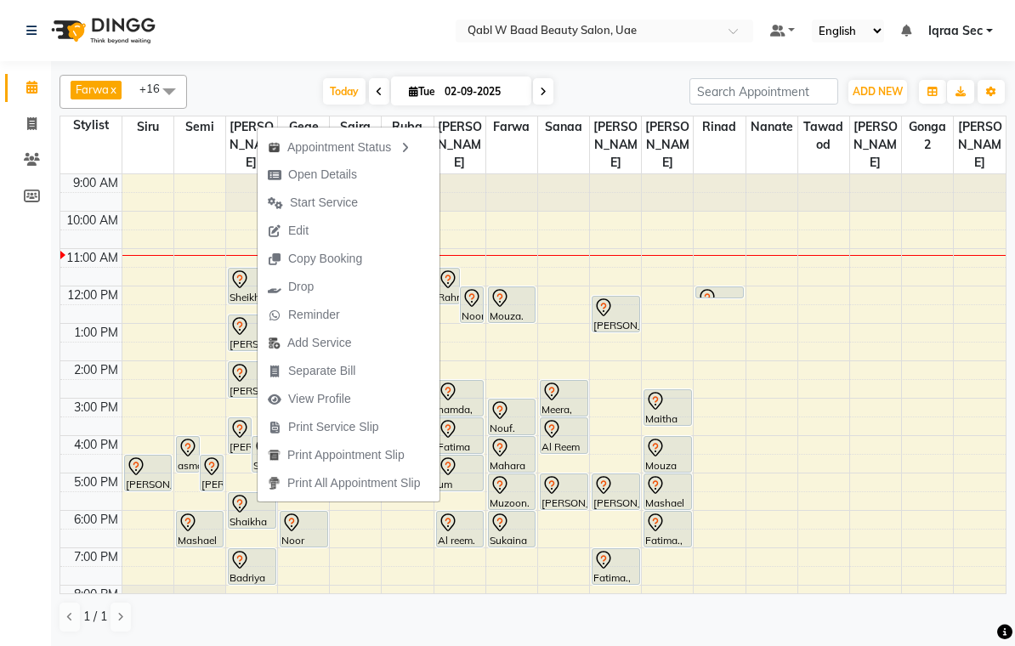
click at [833, 21] on div "English ENGLISH Español العربية मराठी हिंदी ગુજરાતી தமிழ் 中文" at bounding box center [848, 31] width 72 height 23
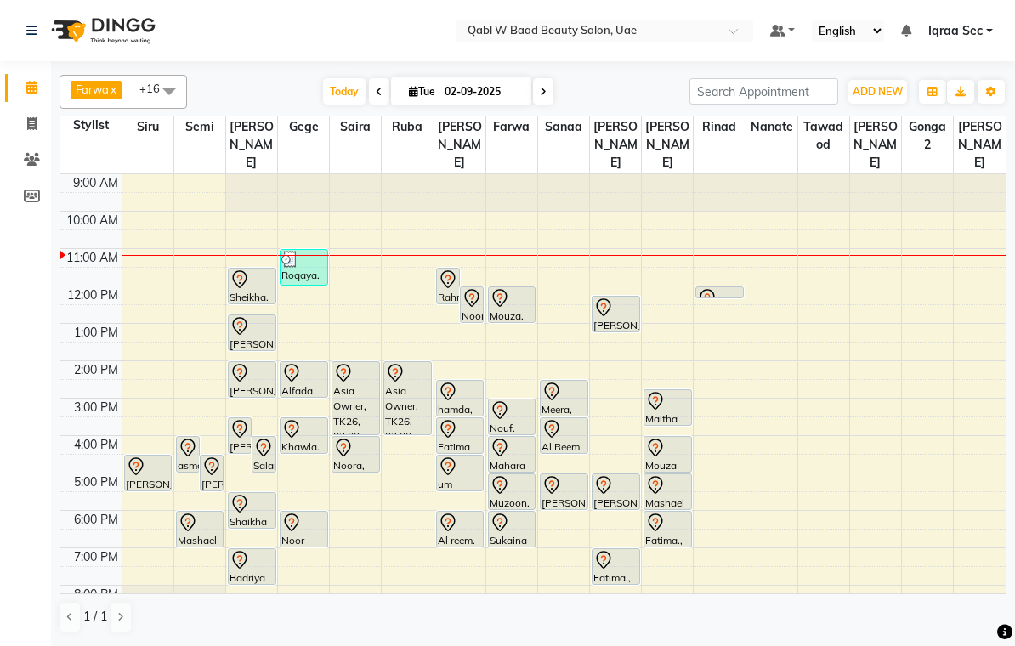
click at [623, 299] on div at bounding box center [616, 308] width 45 height 20
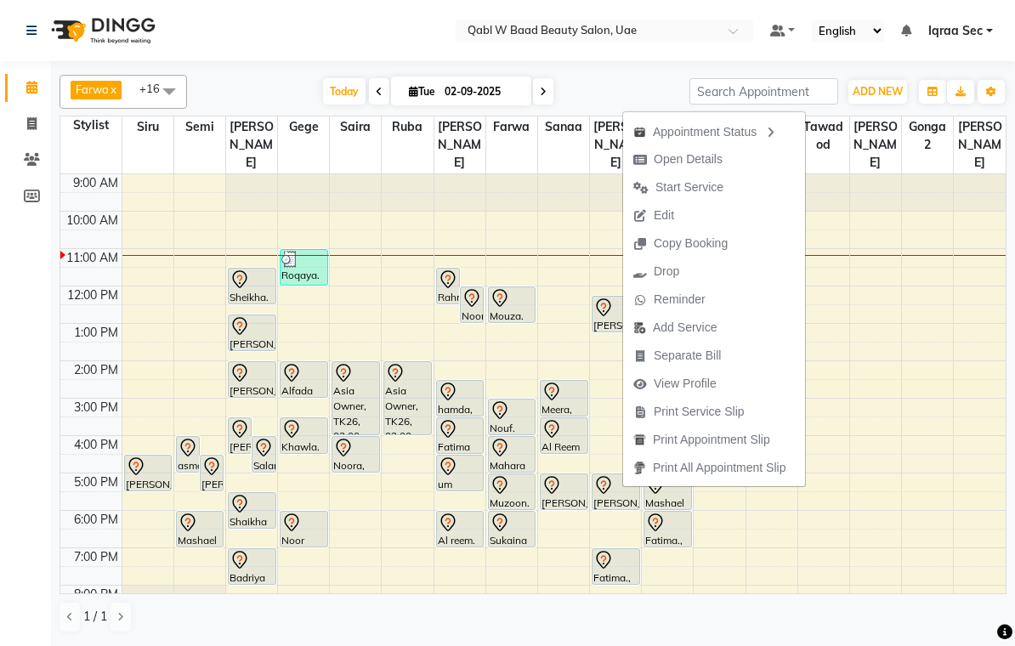
click at [716, 150] on span "Open Details" at bounding box center [678, 159] width 110 height 28
select select "7"
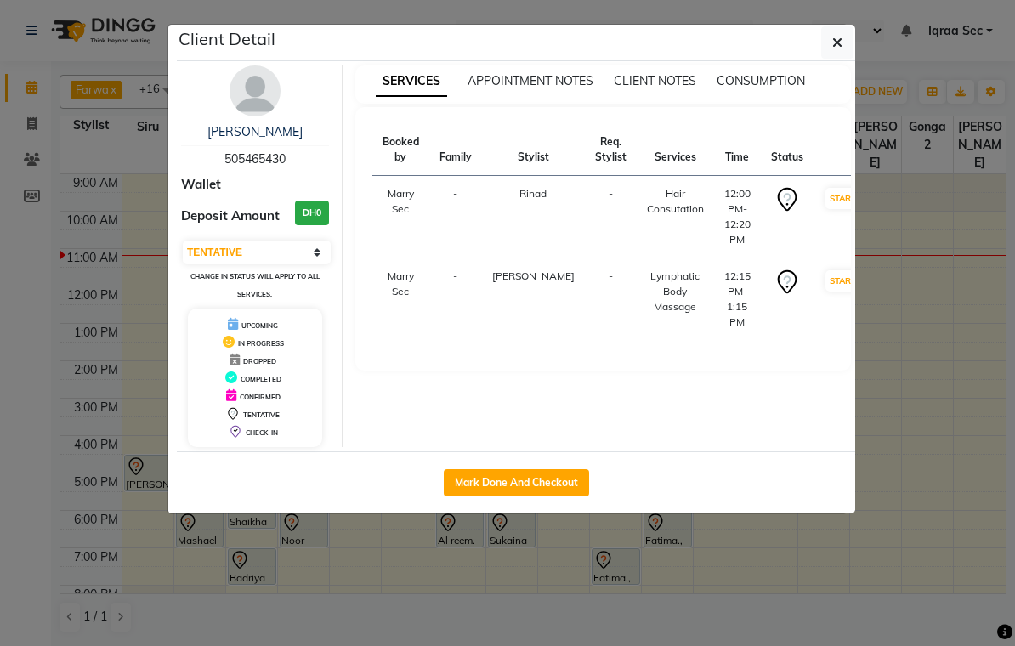
click at [840, 37] on icon "button" at bounding box center [838, 43] width 10 height 14
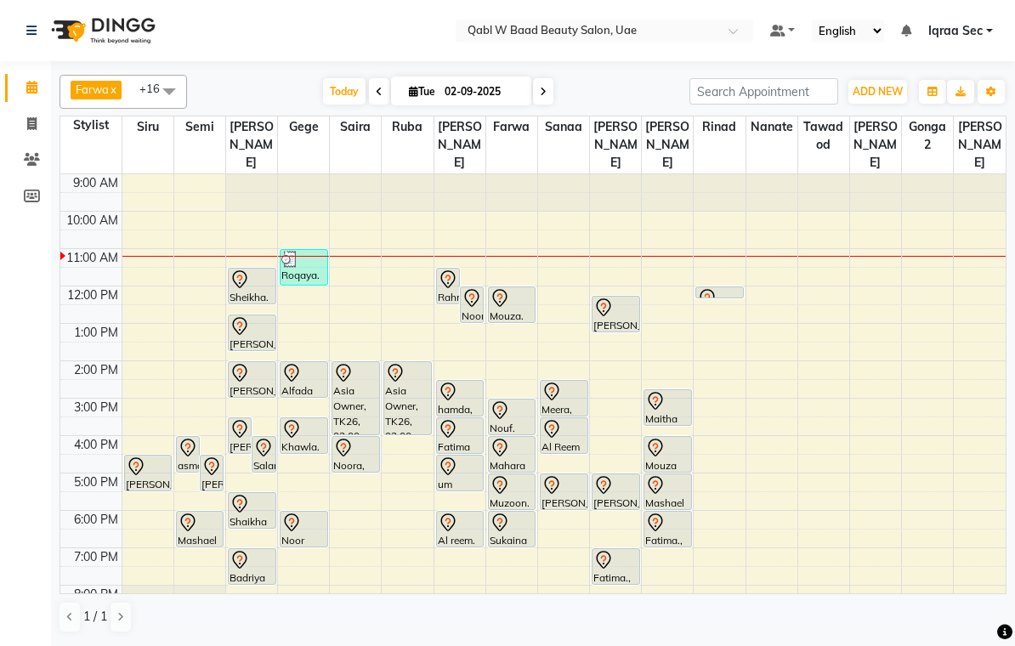
click at [612, 478] on div "[PERSON_NAME]. 2688, TK23, 05:00 PM-06:00 PM, Slimming Body Massage / Roller - …" at bounding box center [616, 492] width 47 height 35
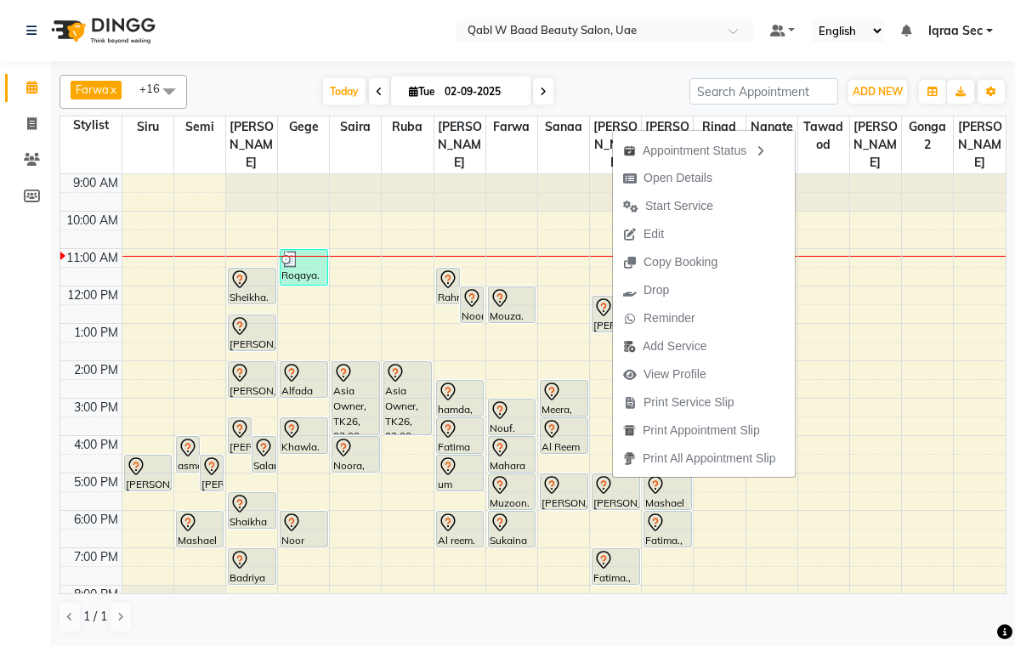
click at [703, 178] on span "Open Details" at bounding box center [678, 178] width 69 height 18
select select "7"
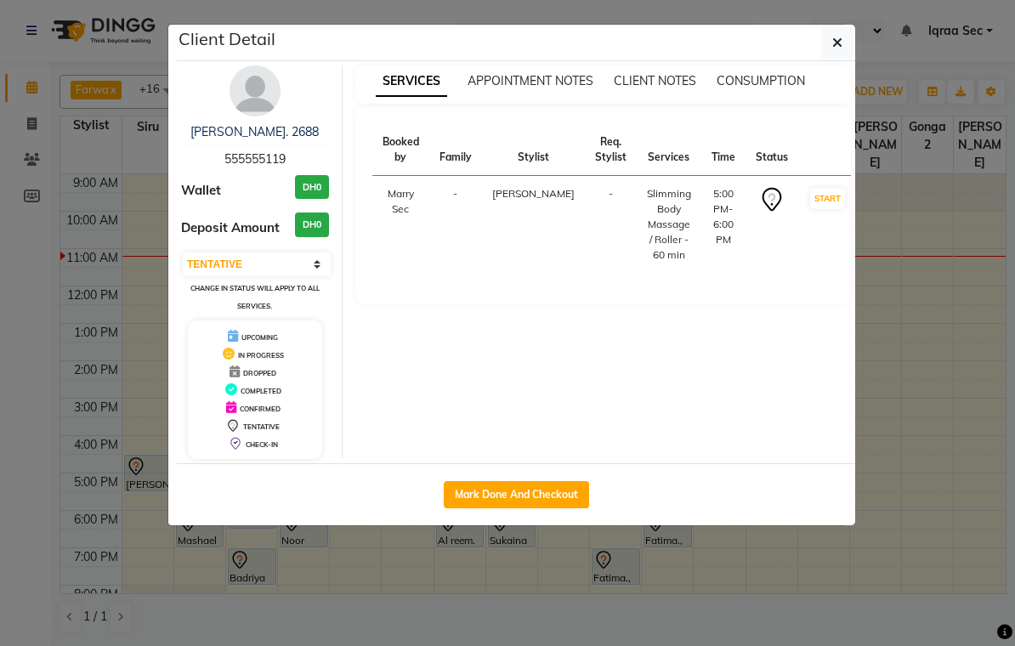
click at [267, 82] on img at bounding box center [255, 90] width 51 height 51
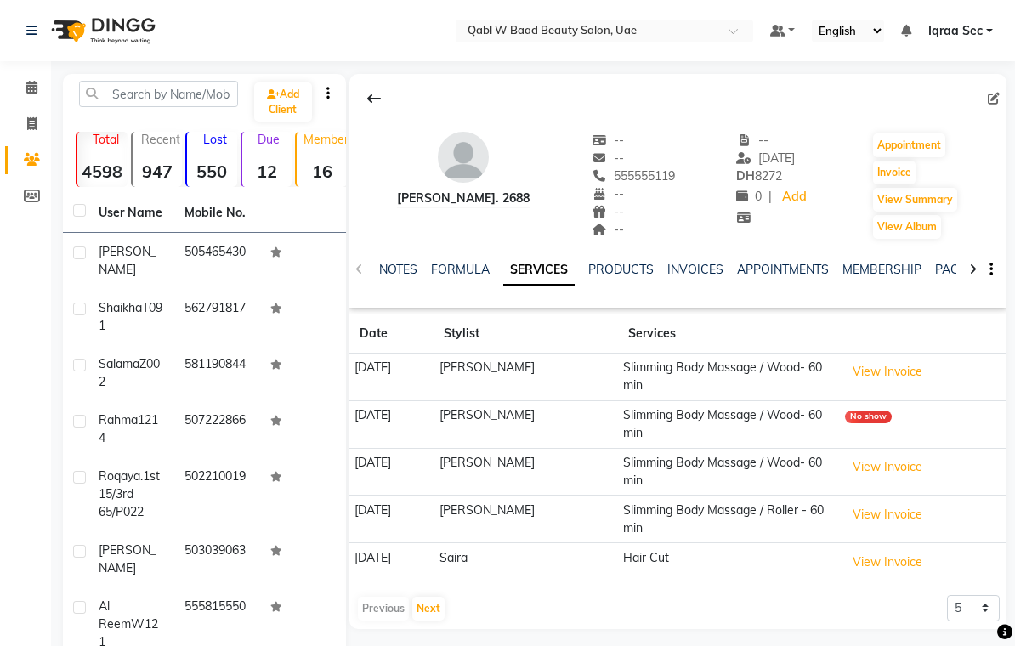
click at [402, 270] on link "NOTES" at bounding box center [398, 269] width 38 height 15
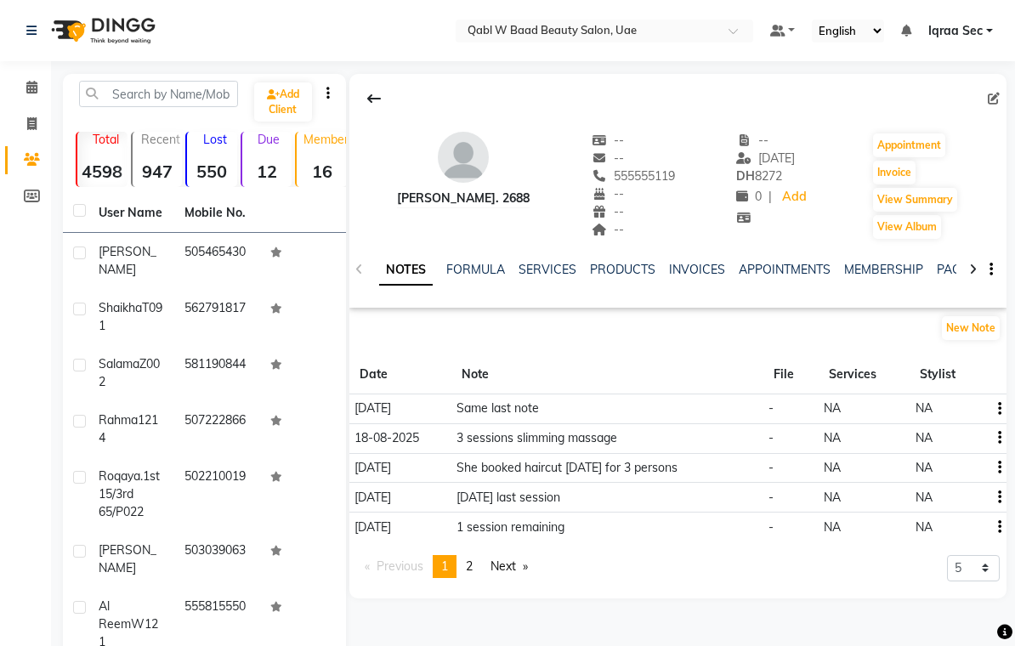
click at [547, 269] on link "SERVICES" at bounding box center [548, 269] width 58 height 15
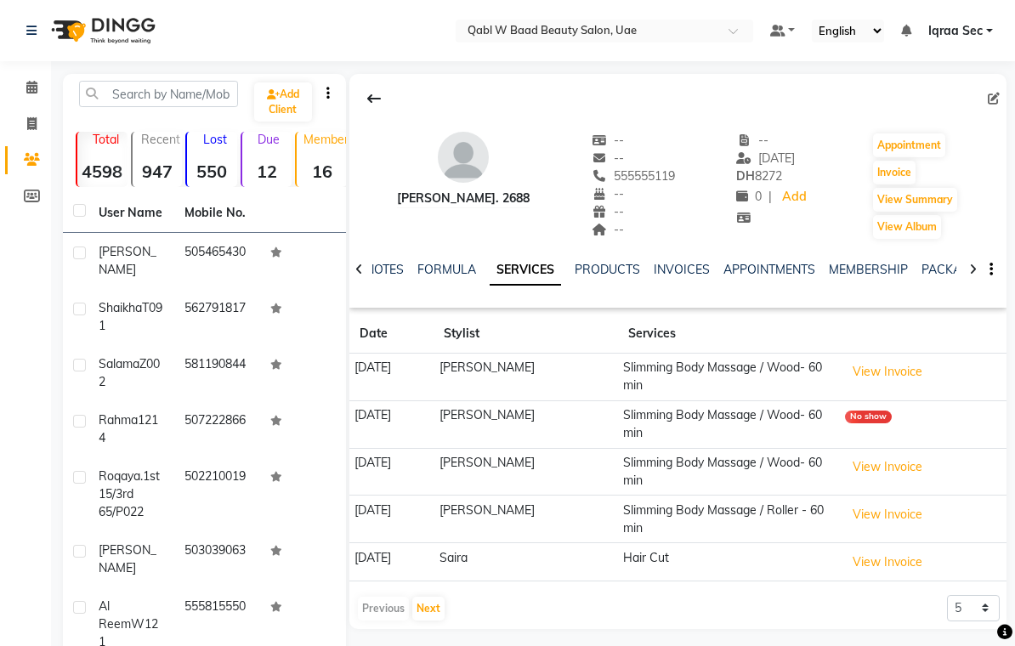
click at [384, 268] on link "NOTES" at bounding box center [385, 269] width 38 height 15
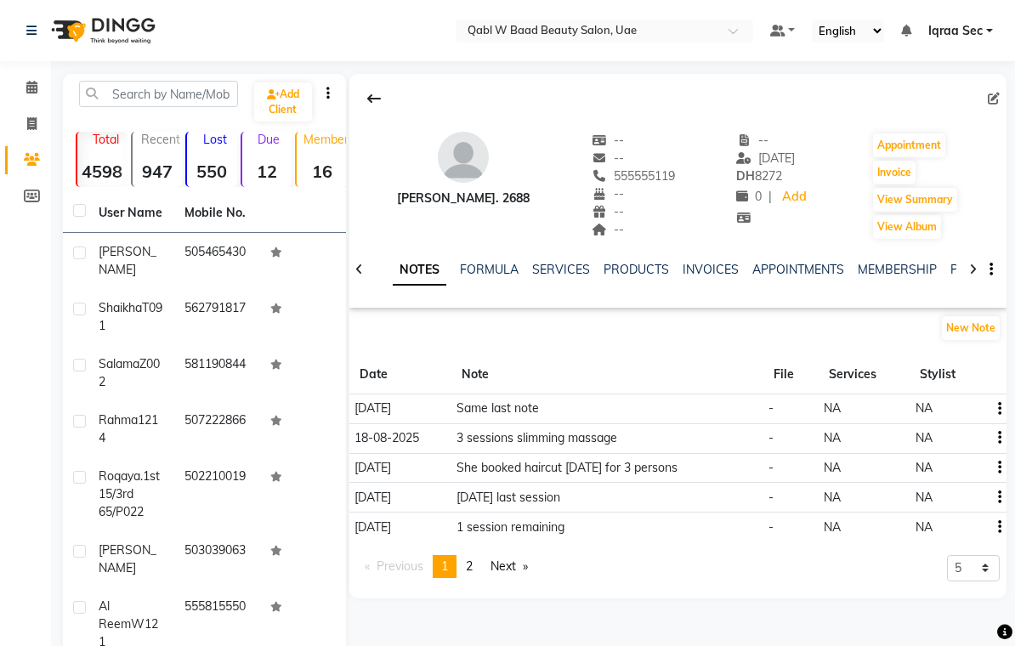
click at [964, 269] on div at bounding box center [974, 268] width 20 height 33
click at [941, 270] on link "PACKAGES" at bounding box center [968, 269] width 63 height 15
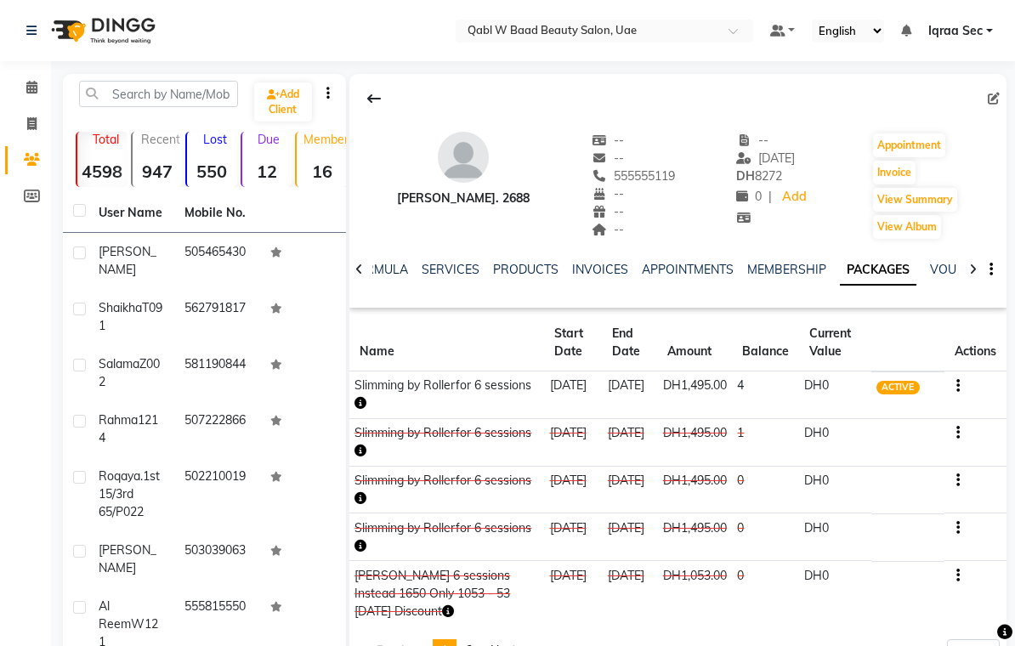
click at [439, 265] on link "SERVICES" at bounding box center [451, 269] width 58 height 15
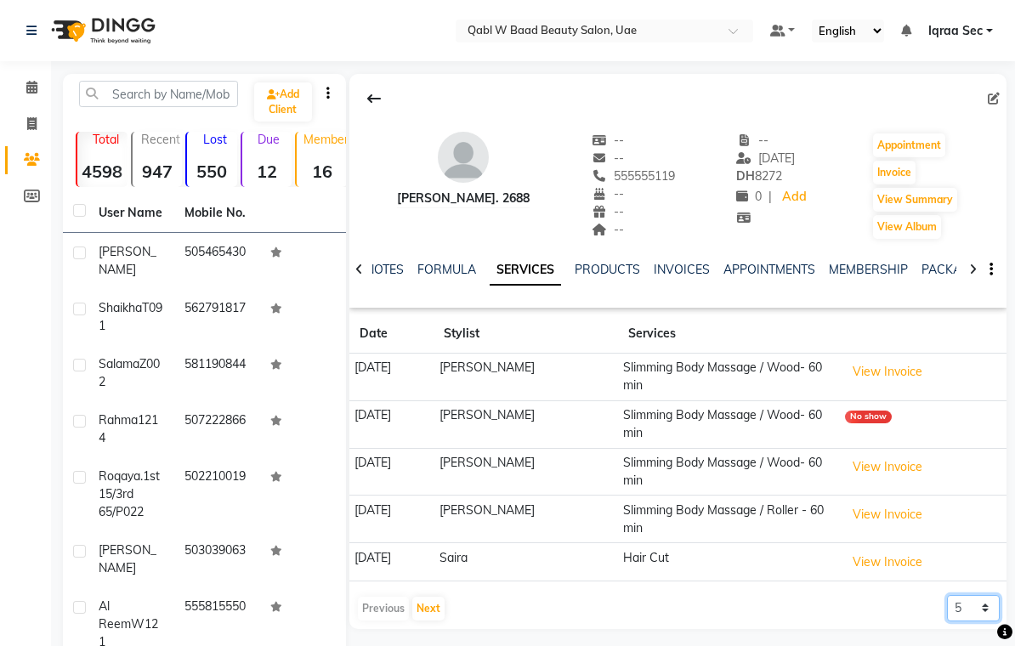
click at [990, 611] on select "5 10 50 100 500" at bounding box center [973, 608] width 53 height 26
select select "500"
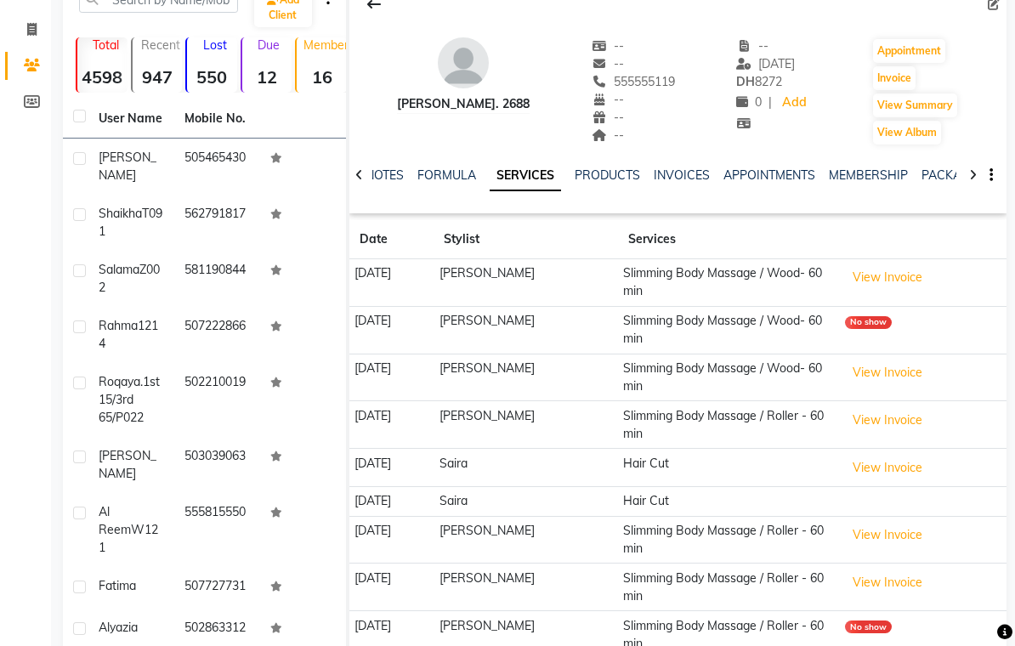
scroll to position [93, 0]
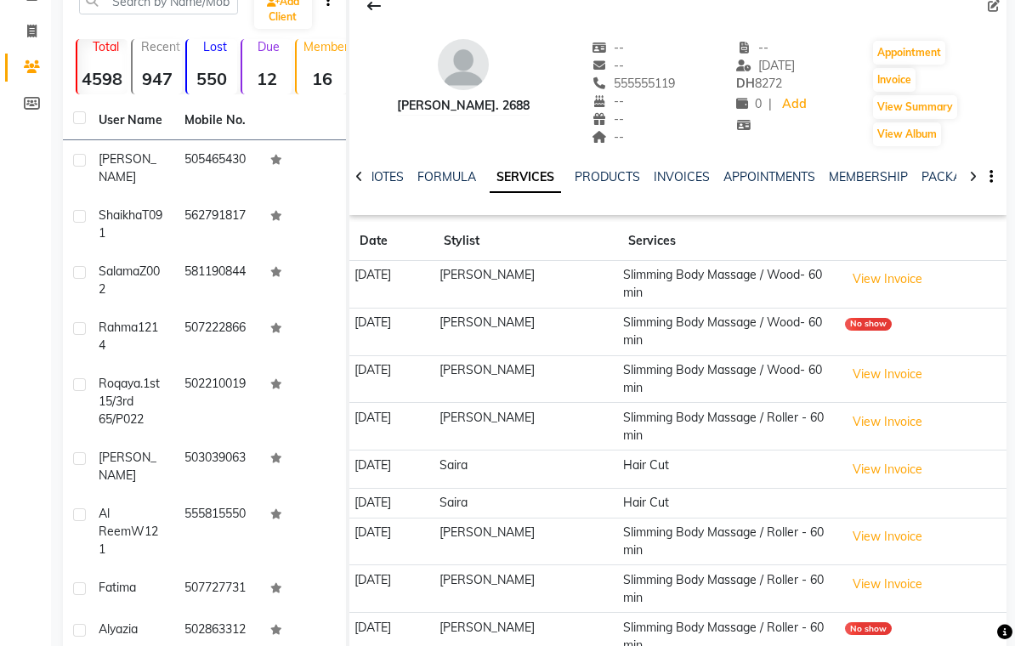
click at [390, 175] on link "NOTES" at bounding box center [385, 176] width 38 height 15
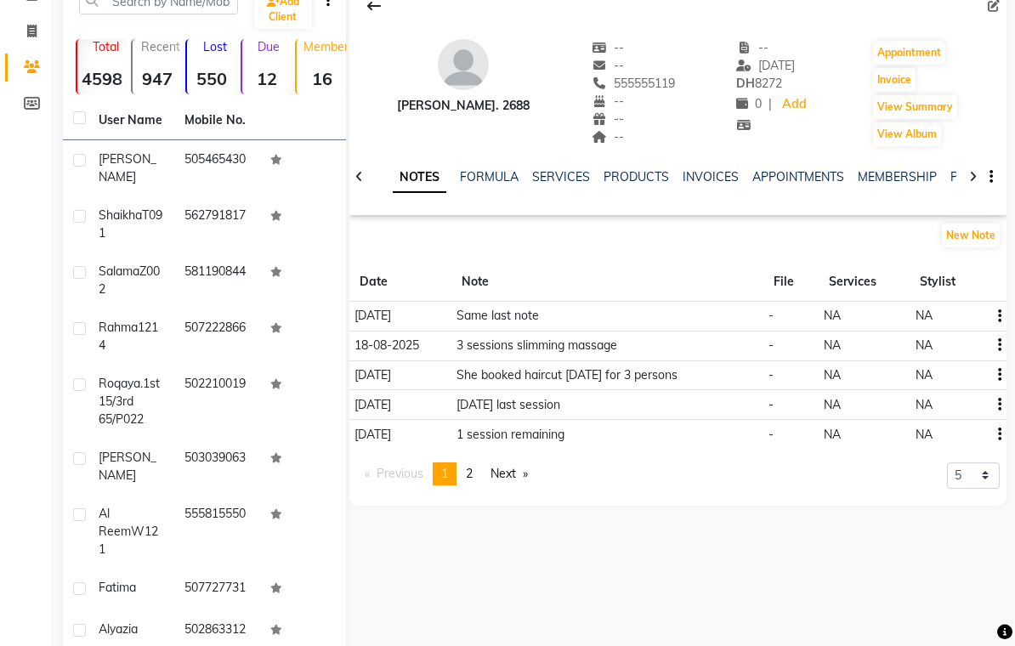
click at [954, 178] on link "PACKAGES" at bounding box center [982, 176] width 63 height 15
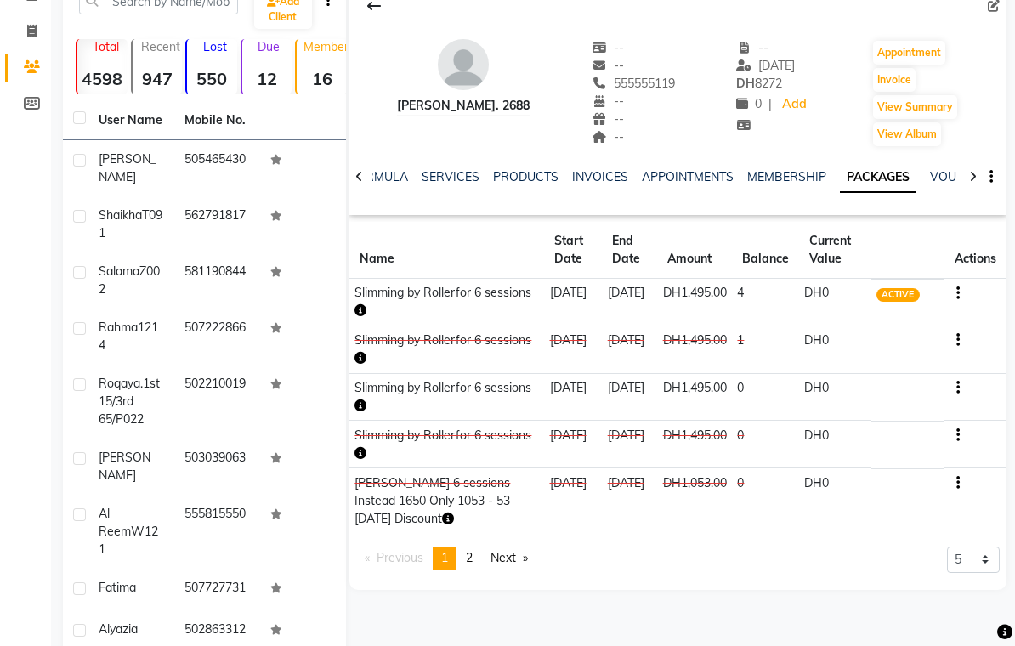
click at [451, 185] on link "SERVICES" at bounding box center [451, 176] width 58 height 15
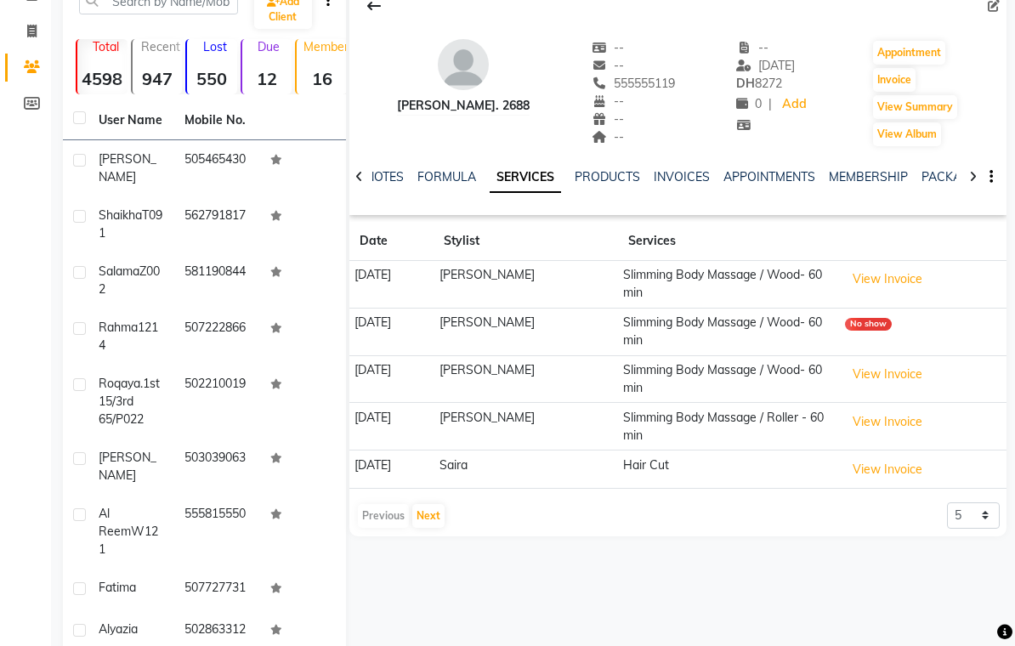
click at [947, 176] on link "PACKAGES" at bounding box center [953, 176] width 63 height 15
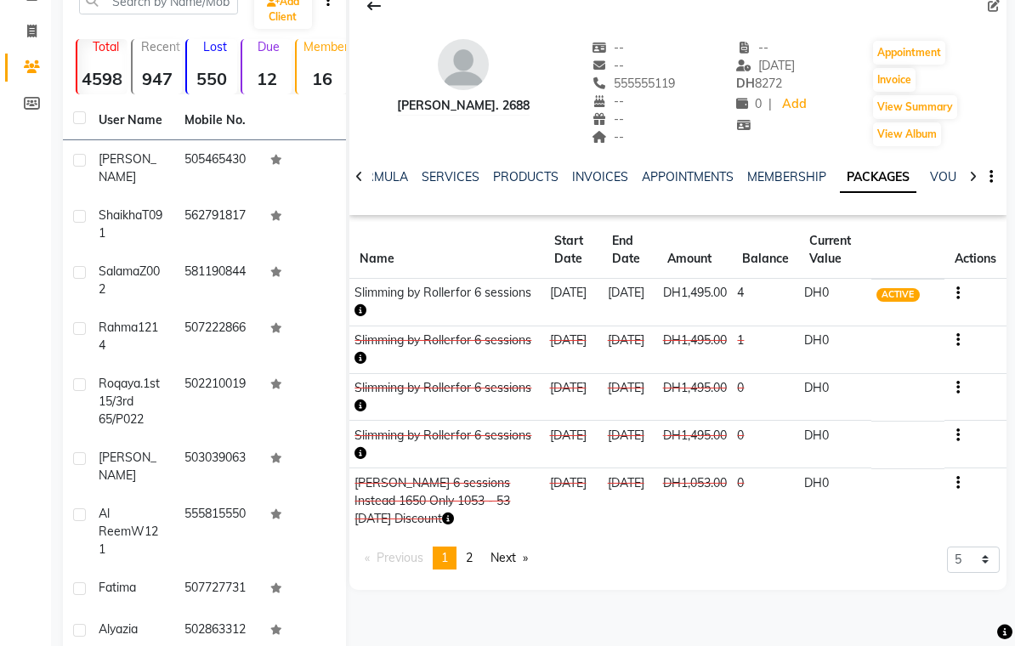
click at [443, 179] on link "SERVICES" at bounding box center [451, 176] width 58 height 15
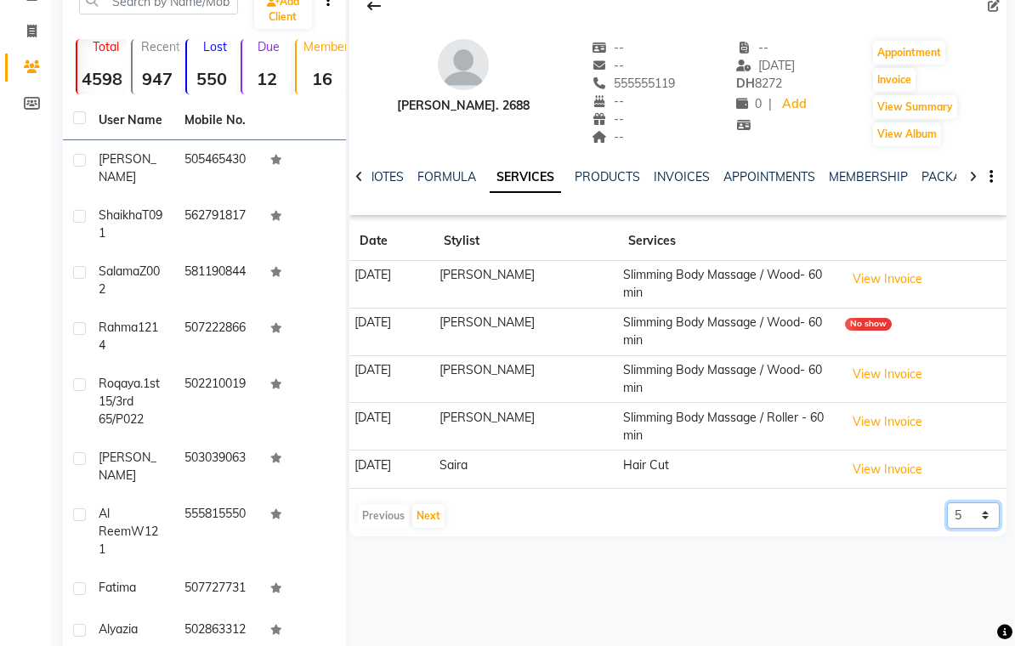
click at [977, 515] on select "5 10 50 100 500" at bounding box center [973, 516] width 53 height 26
select select "500"
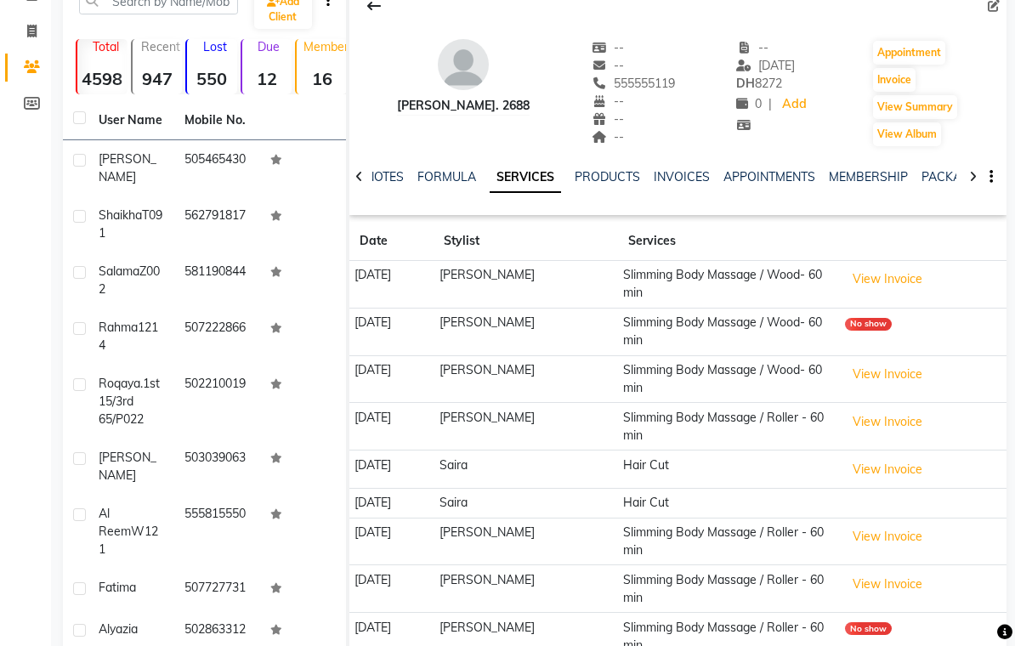
click at [387, 174] on link "NOTES" at bounding box center [385, 176] width 38 height 15
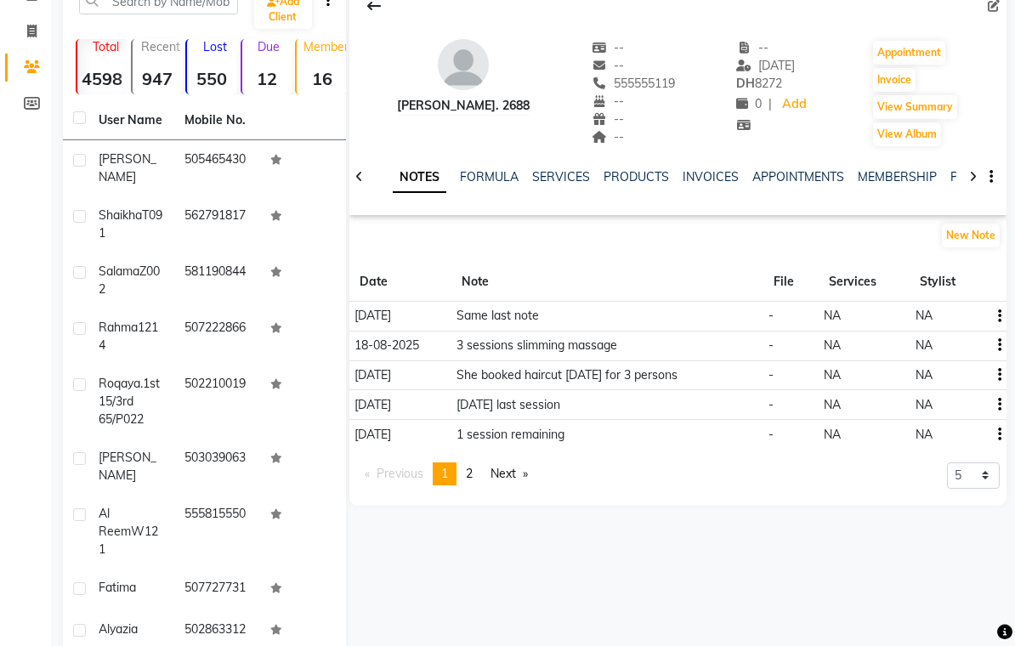
click at [985, 228] on button "New Note" at bounding box center [971, 236] width 58 height 24
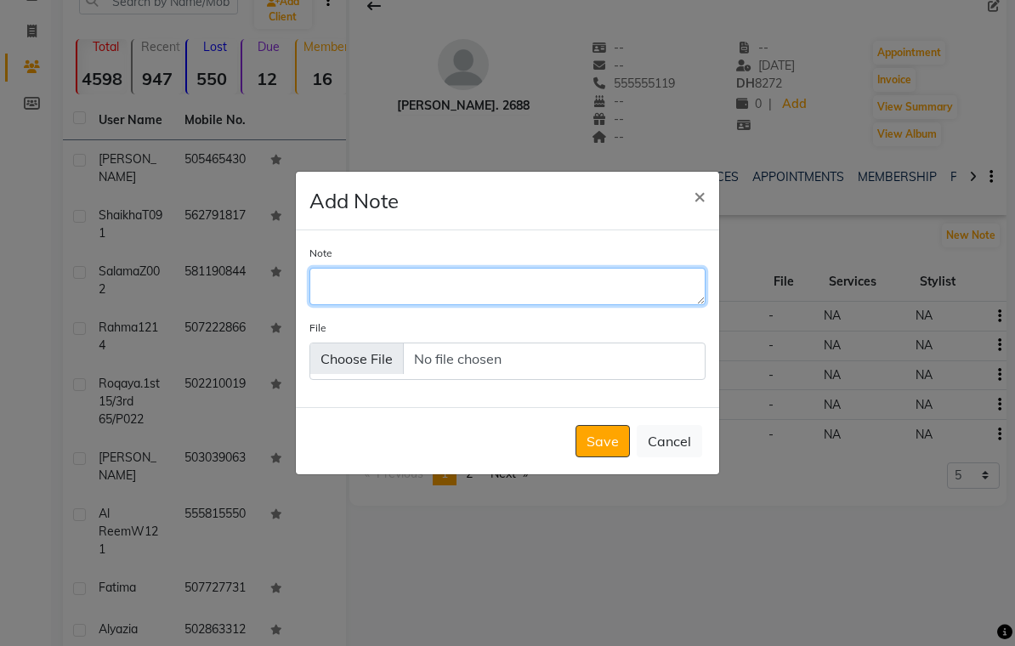
click at [346, 305] on textarea "Note" at bounding box center [508, 286] width 396 height 37
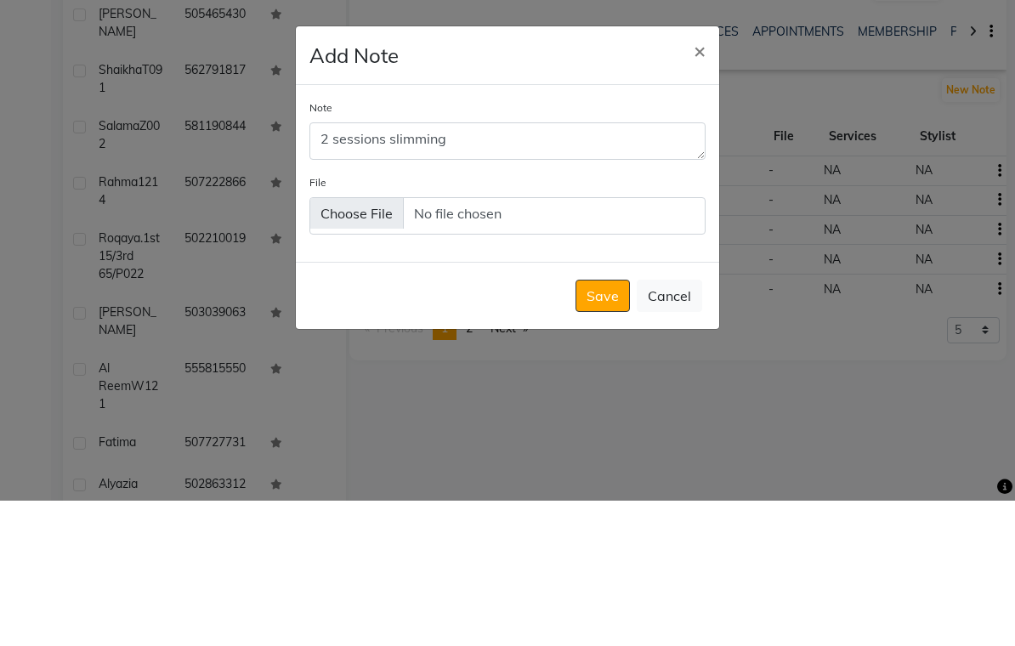
scroll to position [155, 0]
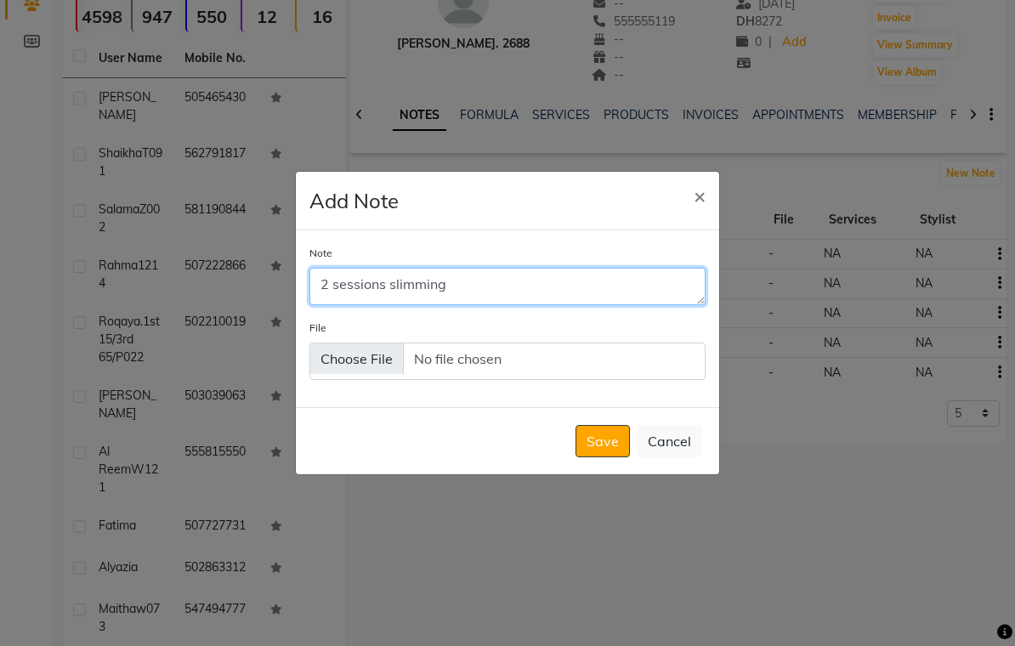
type textarea "2 sessions slimming"
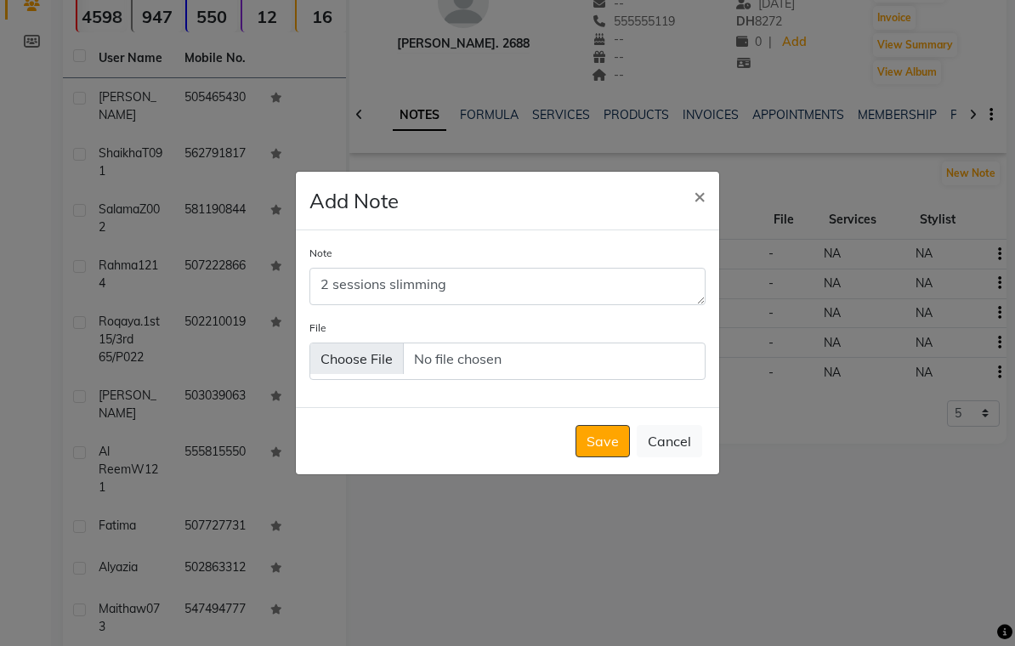
click at [607, 458] on button "Save" at bounding box center [603, 441] width 54 height 32
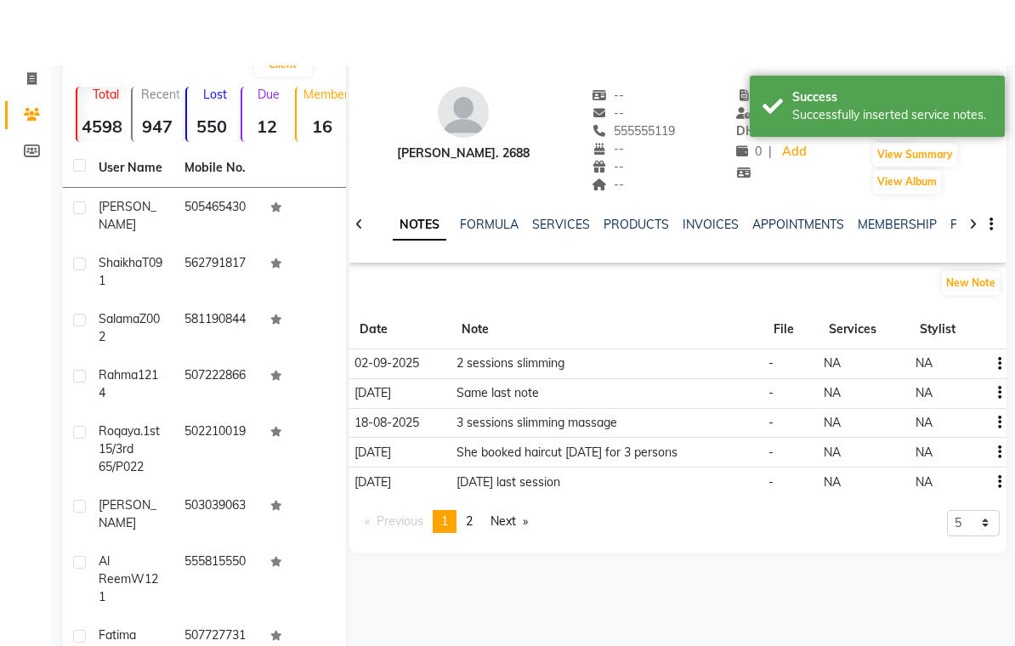
scroll to position [0, 0]
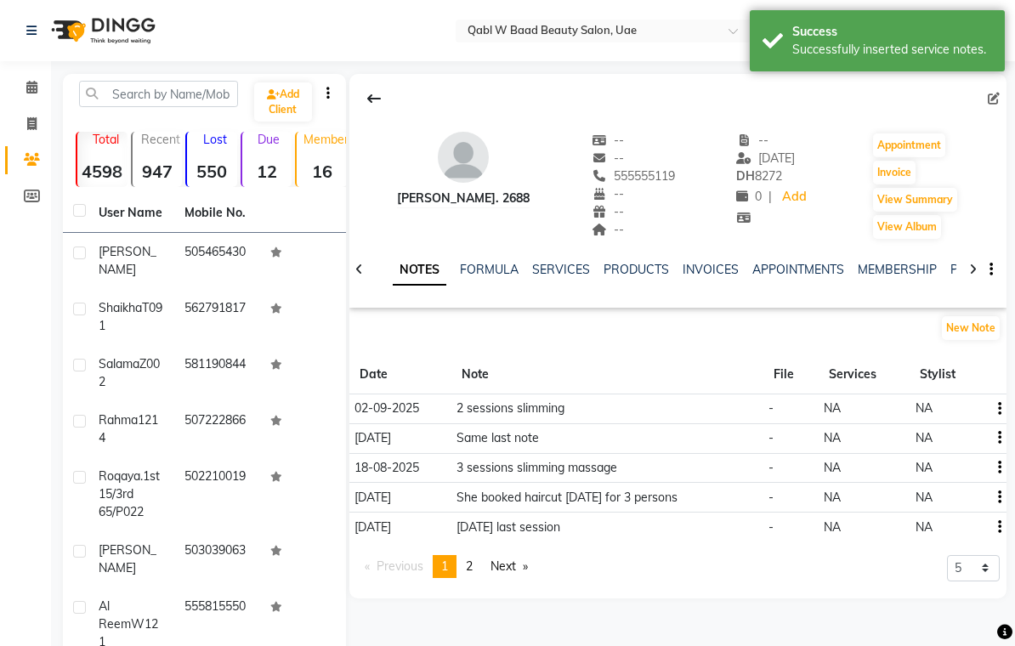
click at [45, 83] on span at bounding box center [32, 88] width 30 height 20
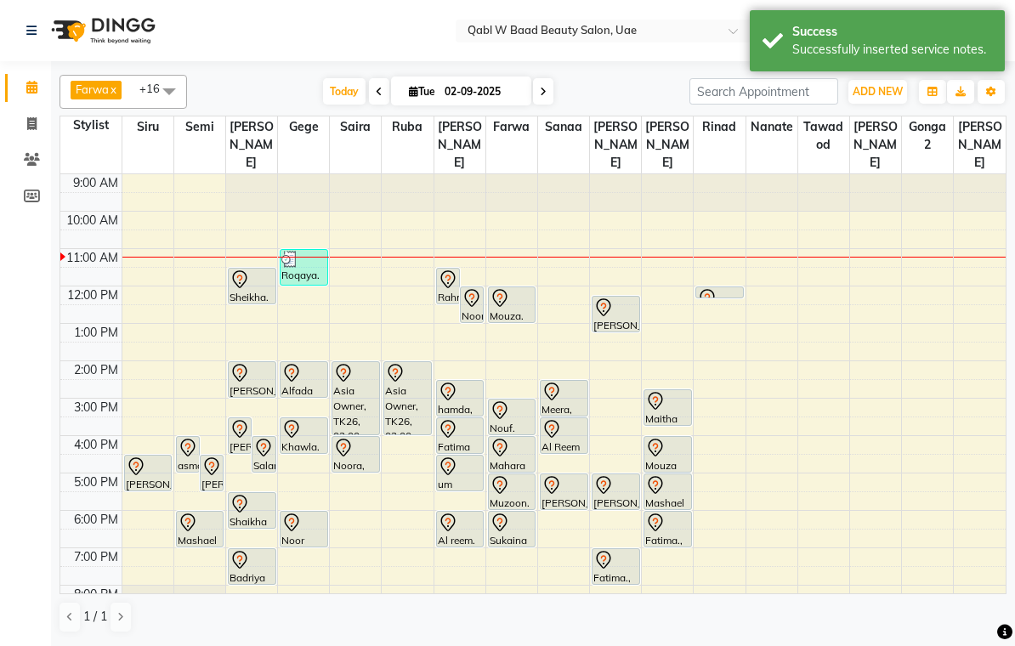
click at [612, 559] on div "Fatima., TK17, 07:00 PM-08:00 PM, Body Scrub - Coffee" at bounding box center [616, 566] width 47 height 35
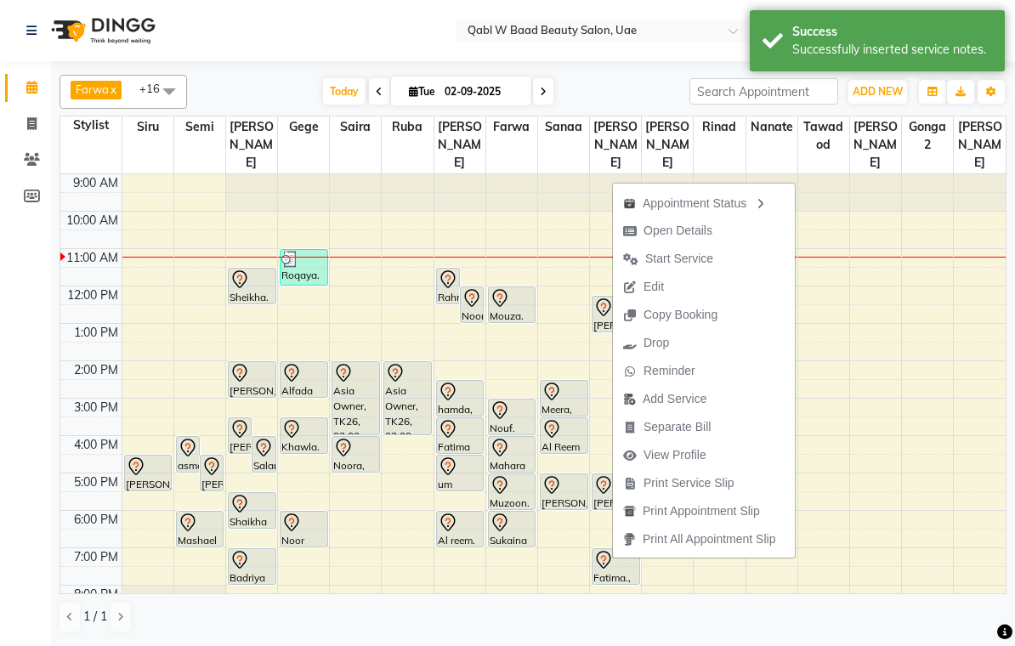
click at [697, 230] on span "Open Details" at bounding box center [678, 231] width 69 height 18
select select "7"
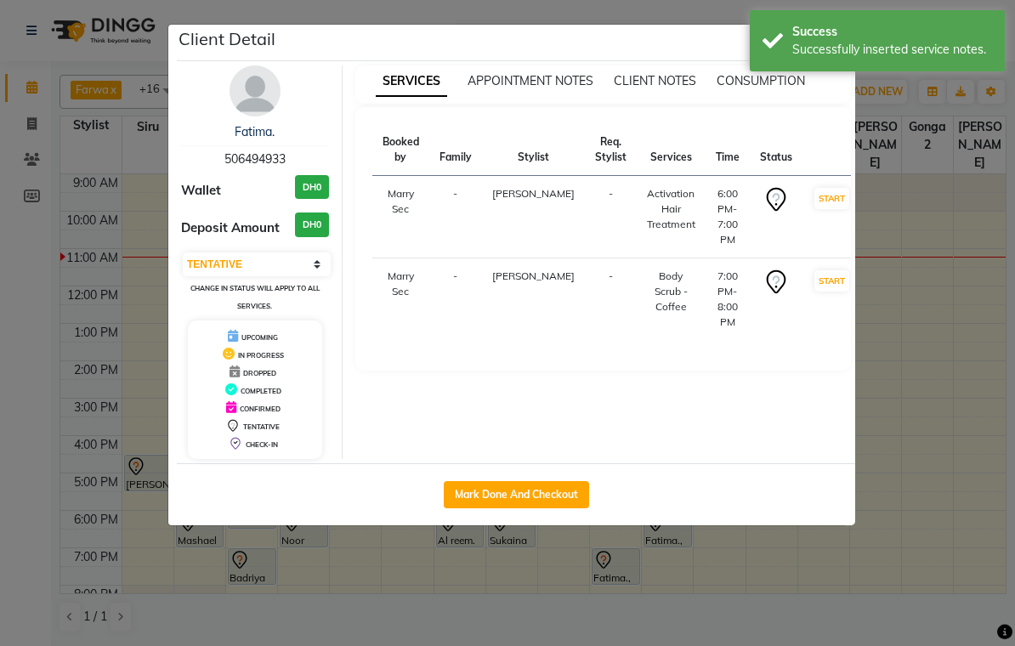
click at [254, 89] on img at bounding box center [255, 90] width 51 height 51
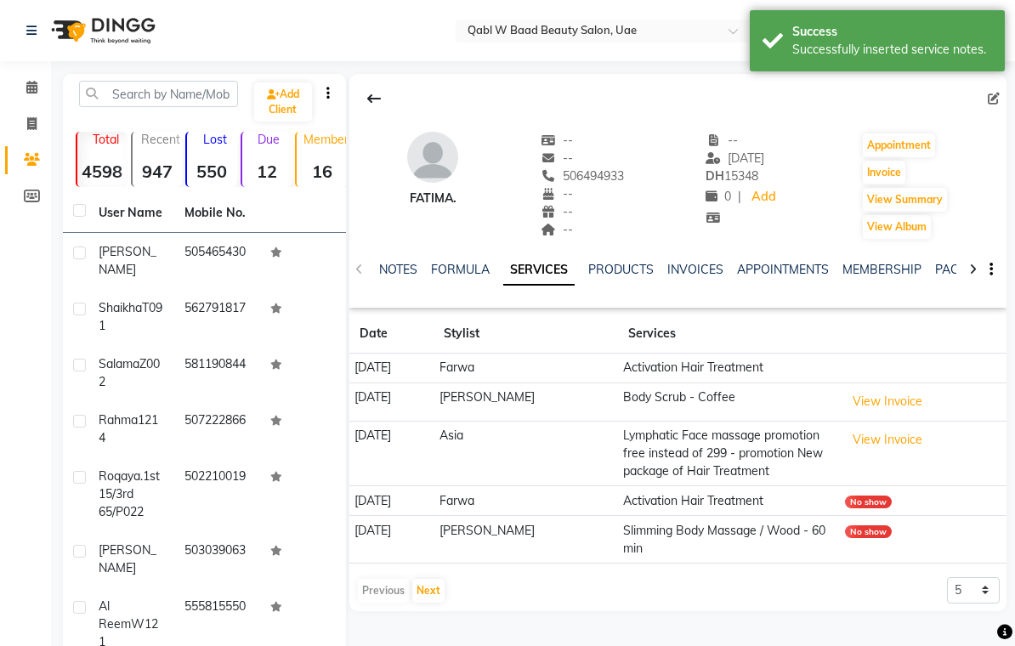
click at [399, 274] on link "NOTES" at bounding box center [398, 269] width 38 height 15
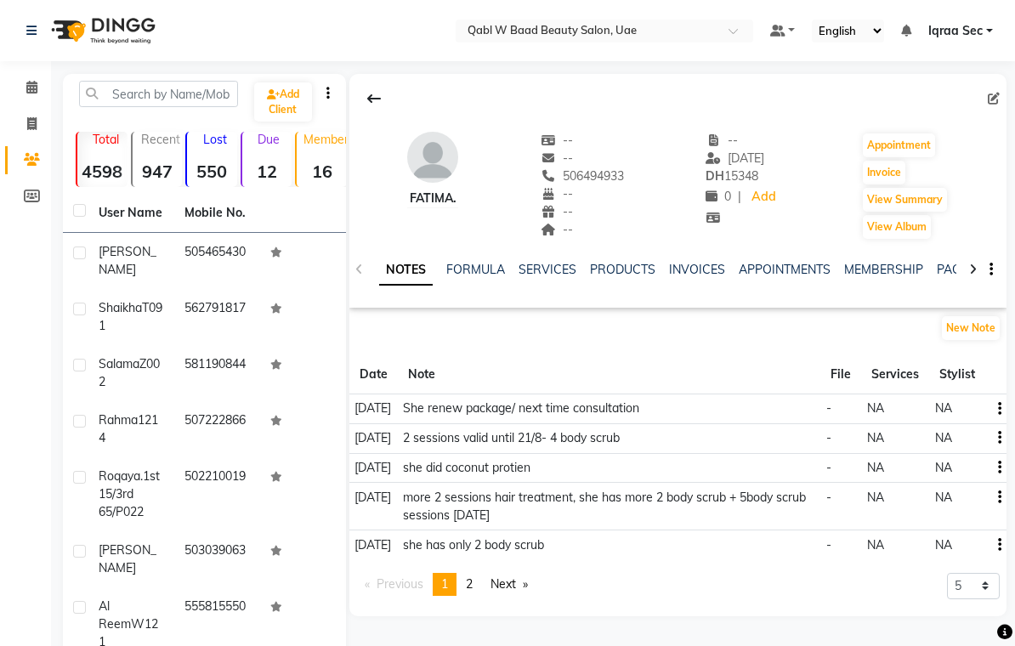
click at [546, 276] on link "SERVICES" at bounding box center [548, 269] width 58 height 15
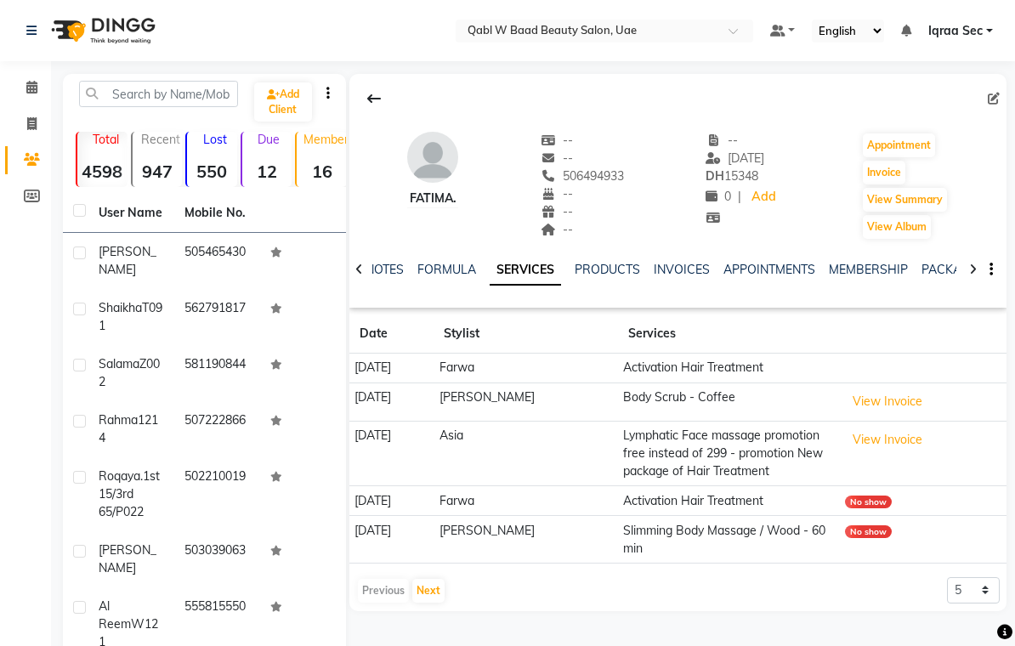
click at [951, 267] on link "PACKAGES" at bounding box center [953, 269] width 63 height 15
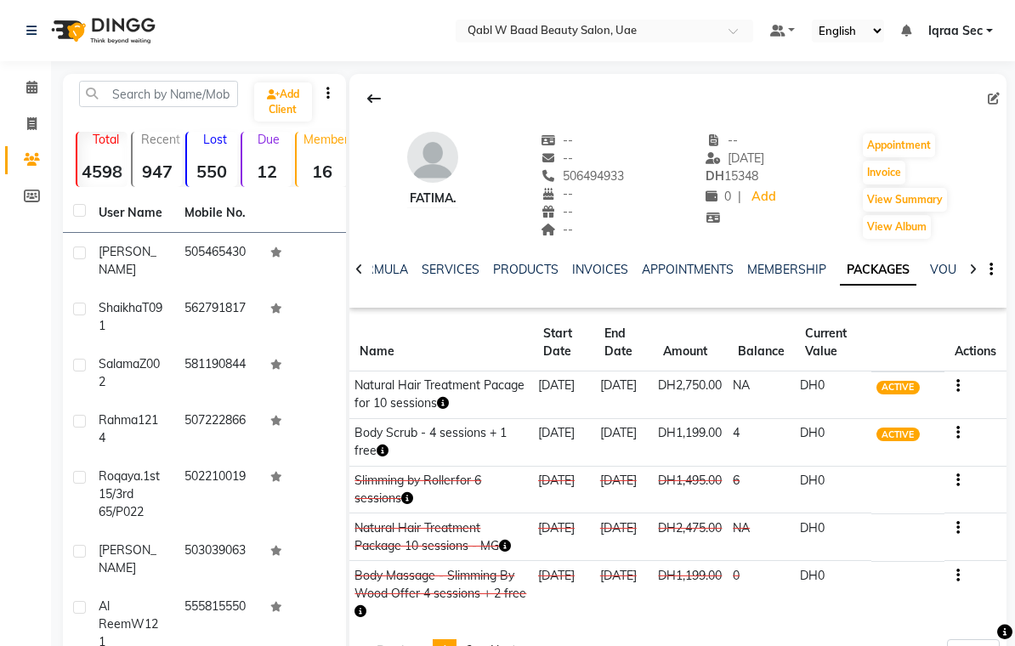
click at [436, 264] on link "SERVICES" at bounding box center [451, 269] width 58 height 15
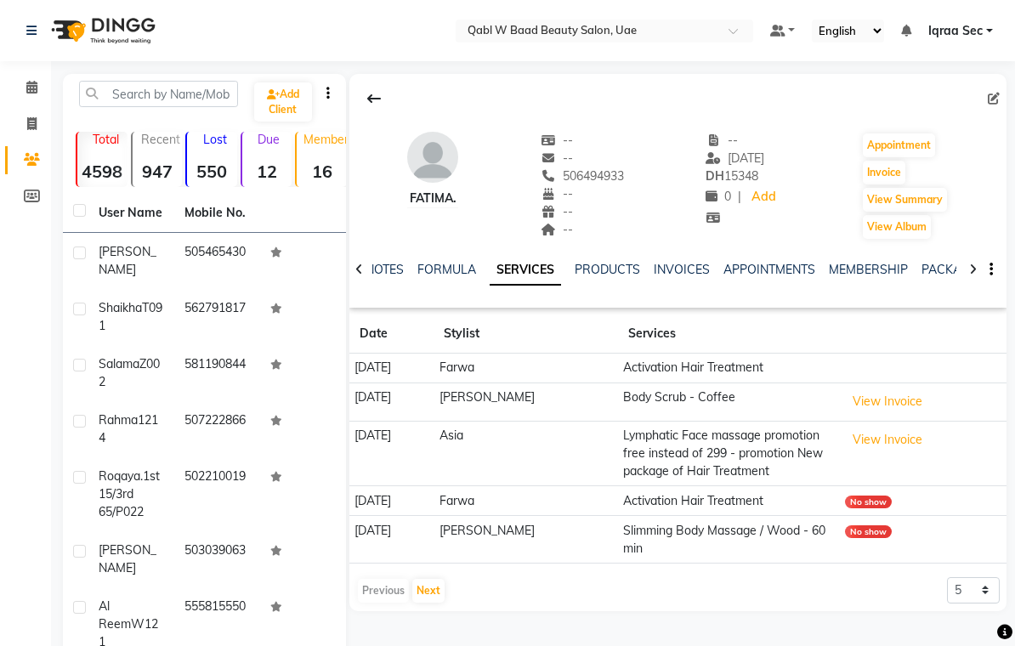
click at [389, 277] on link "NOTES" at bounding box center [385, 269] width 38 height 15
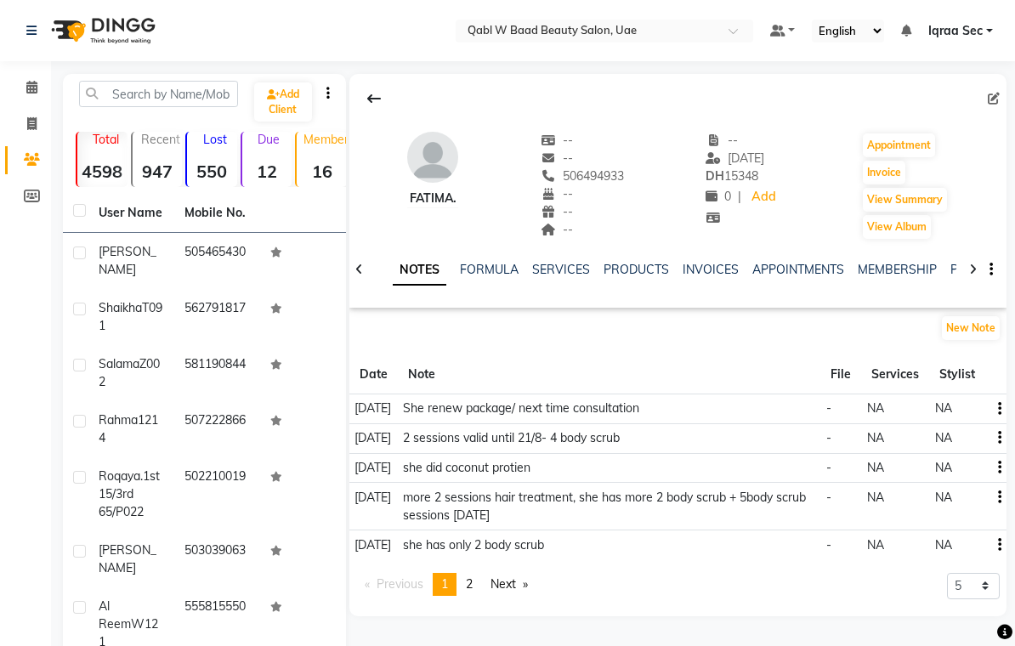
click at [987, 321] on button "New Note" at bounding box center [971, 328] width 58 height 24
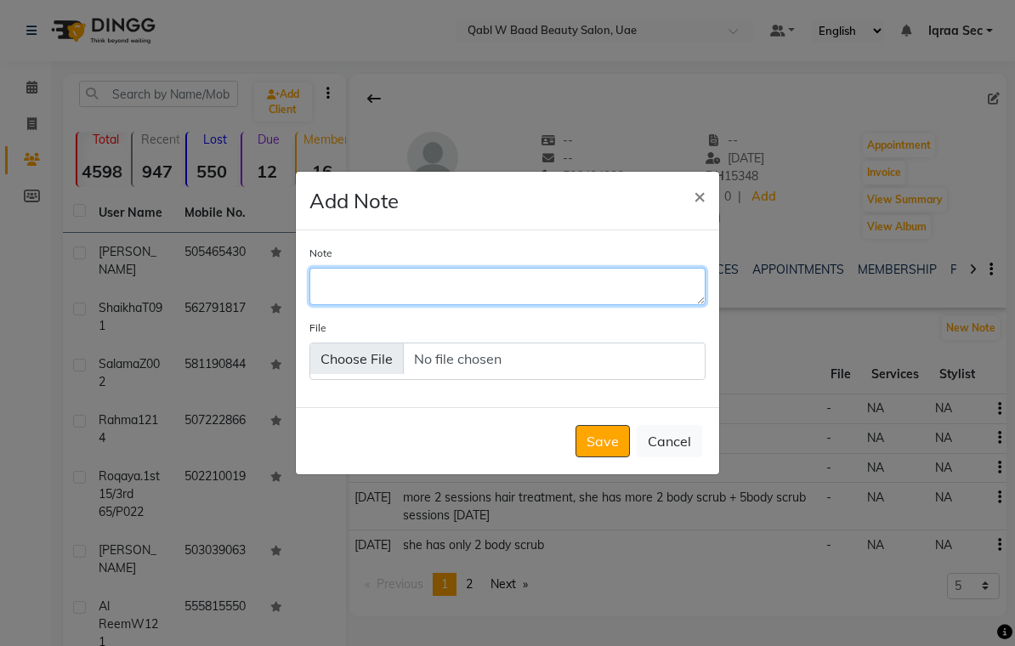
click at [340, 305] on textarea "Note" at bounding box center [508, 286] width 396 height 37
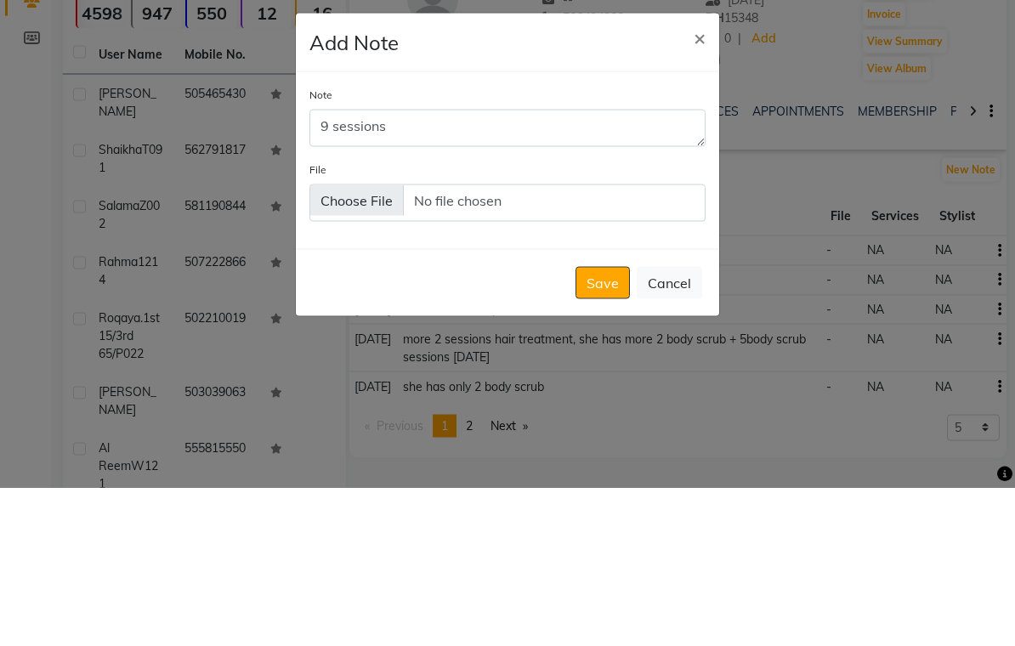
scroll to position [159, 0]
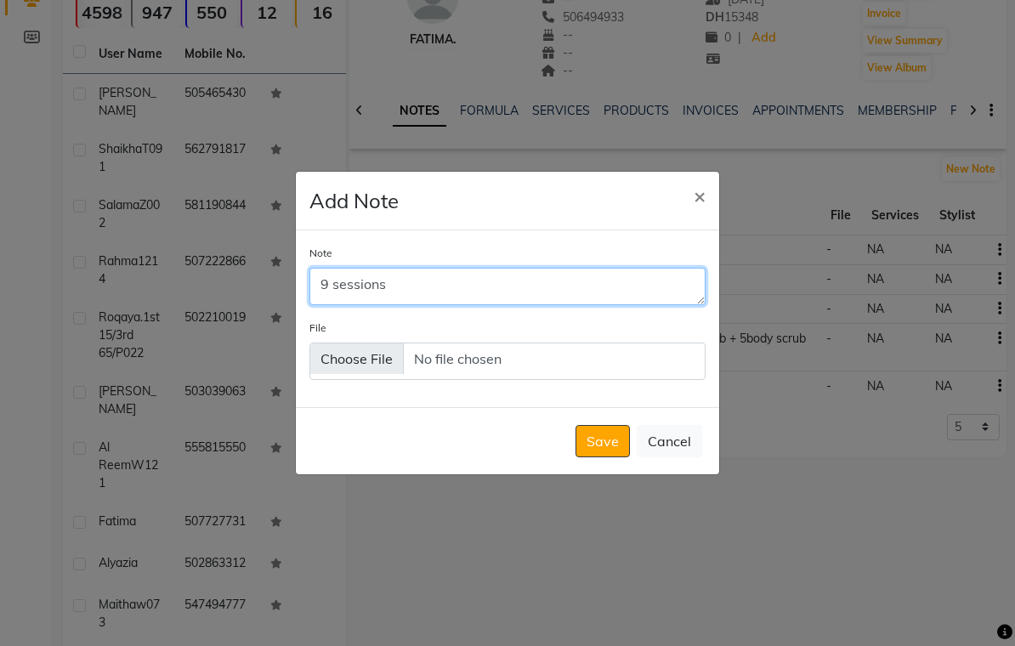
type textarea "9 sessions"
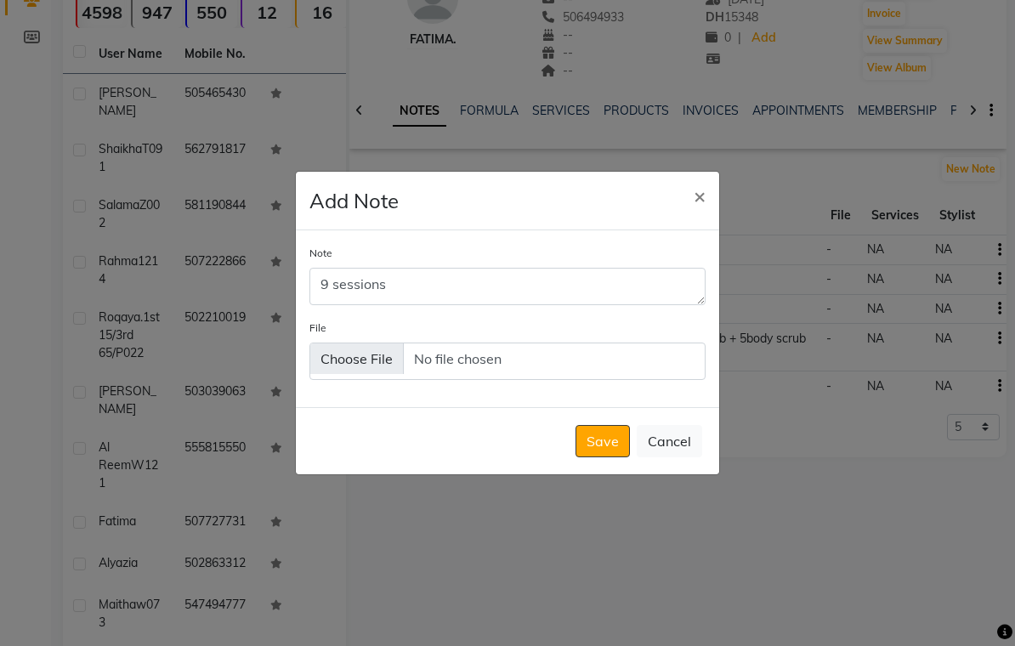
click at [608, 455] on button "Save" at bounding box center [603, 441] width 54 height 32
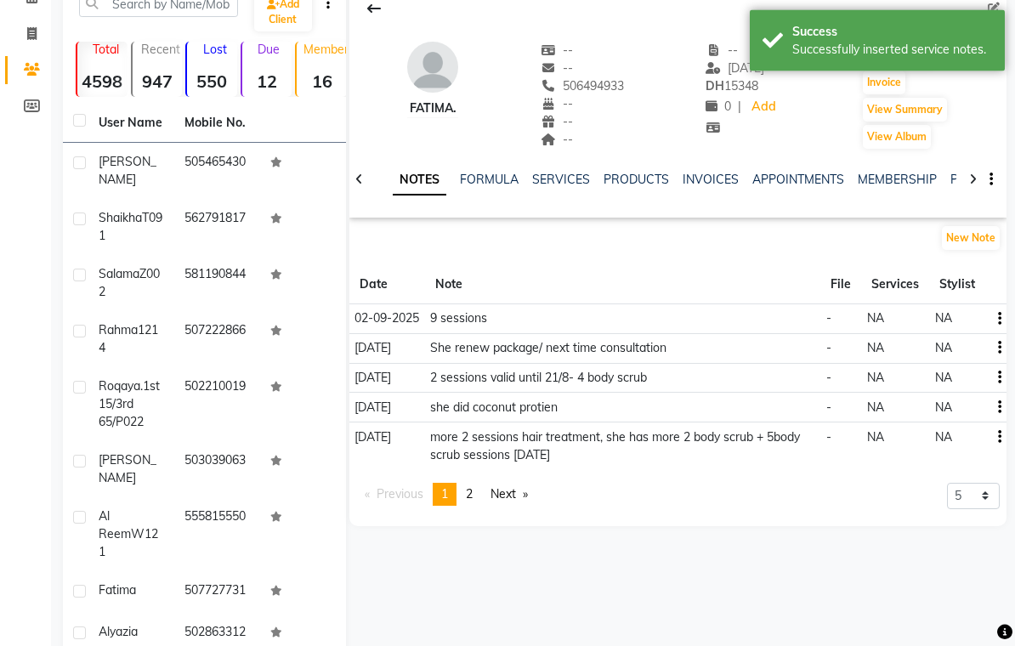
scroll to position [0, 0]
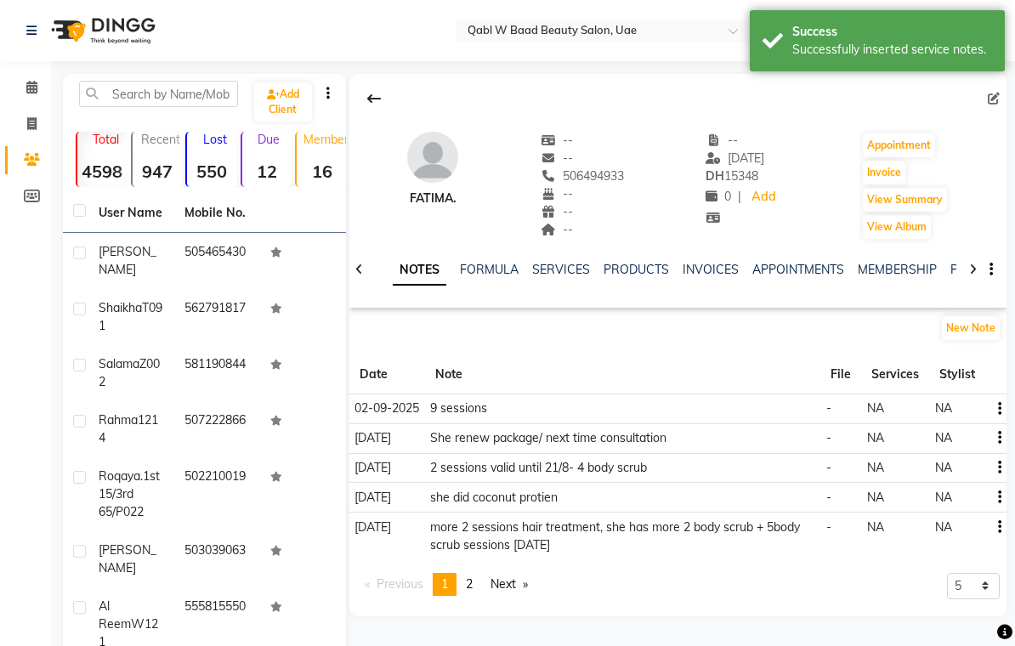
click at [953, 265] on link "PACKAGES" at bounding box center [982, 269] width 63 height 15
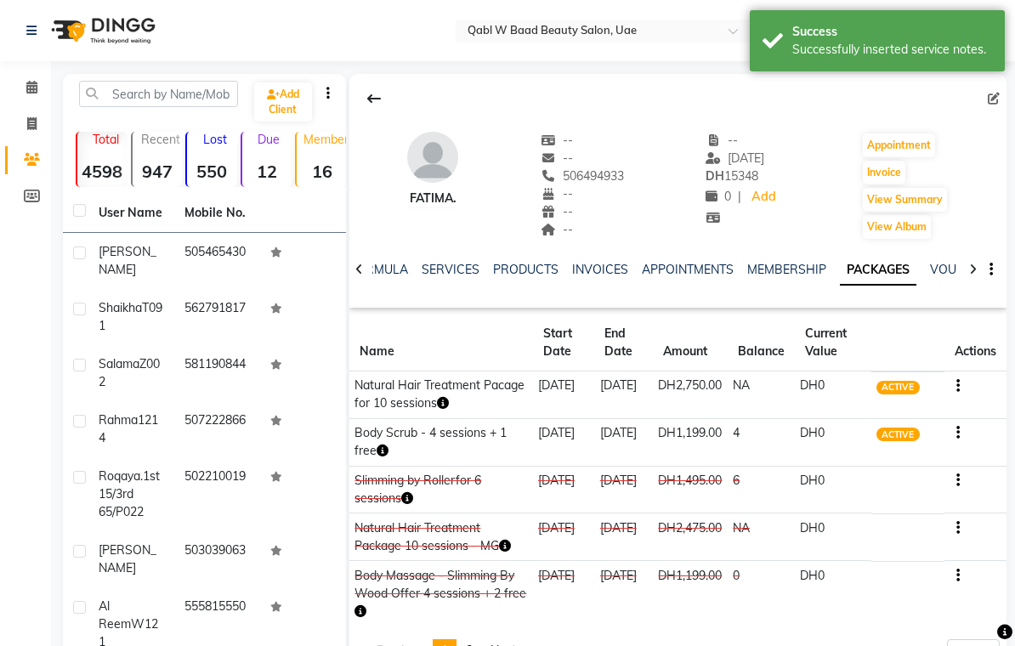
click at [437, 404] on icon "button" at bounding box center [443, 403] width 12 height 12
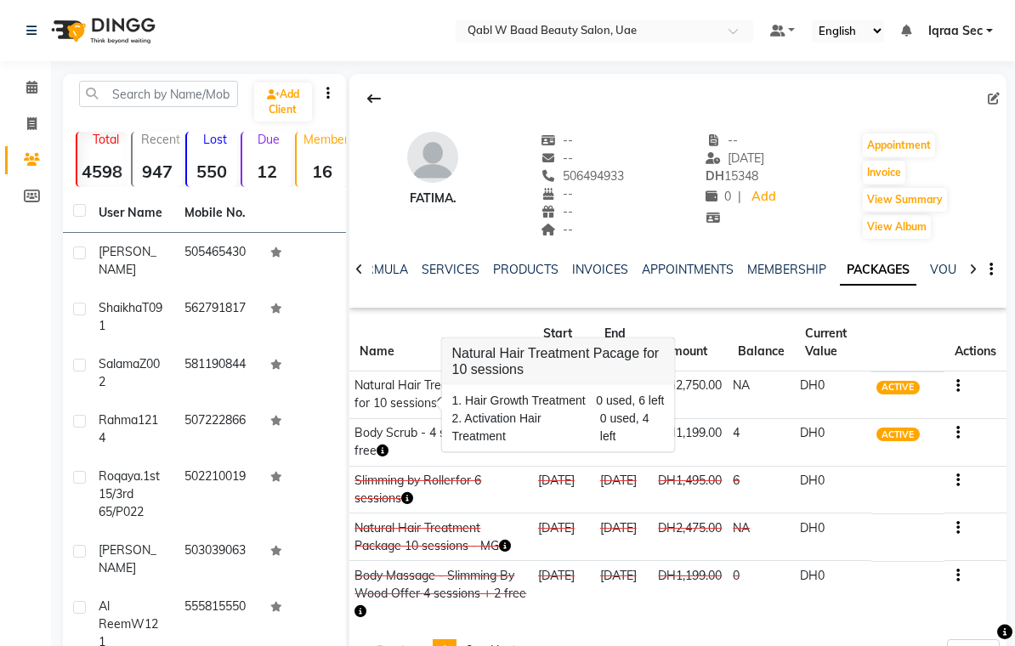
click at [20, 508] on div "Calendar Invoice Clients Members Completed InProgress Upcoming Dropped Tentativ…" at bounding box center [115, 448] width 230 height 800
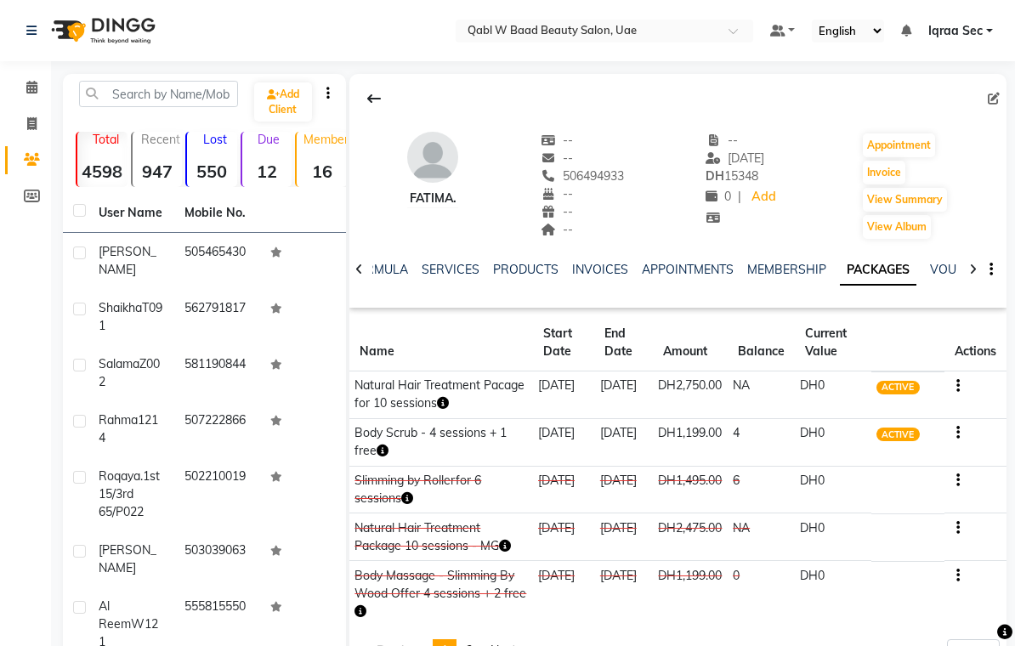
click at [389, 272] on link "FORMULA" at bounding box center [379, 269] width 59 height 15
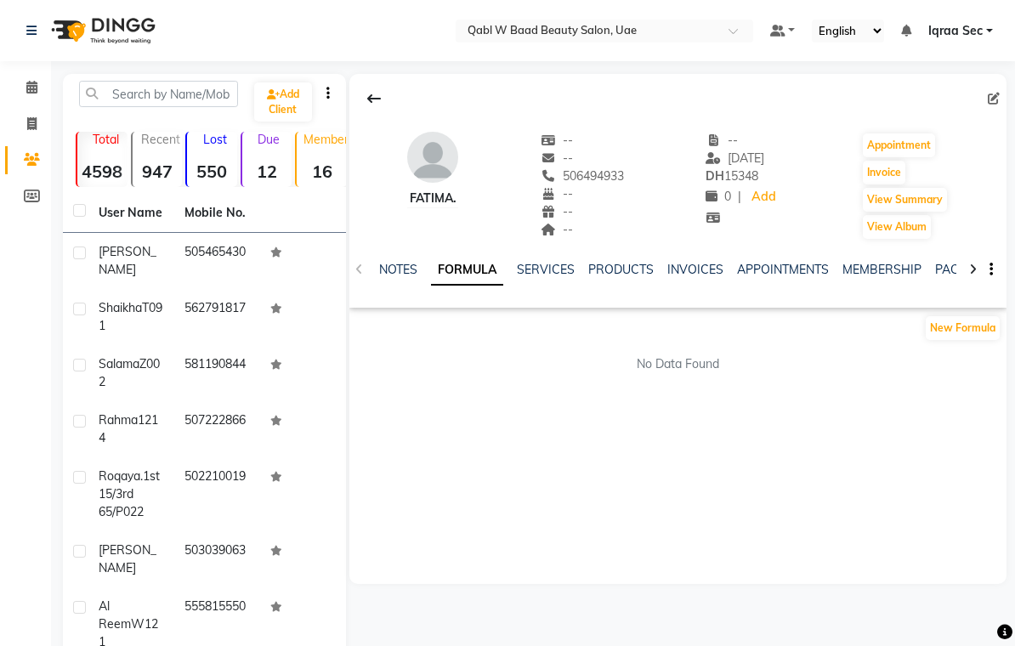
click at [395, 268] on link "NOTES" at bounding box center [398, 269] width 38 height 15
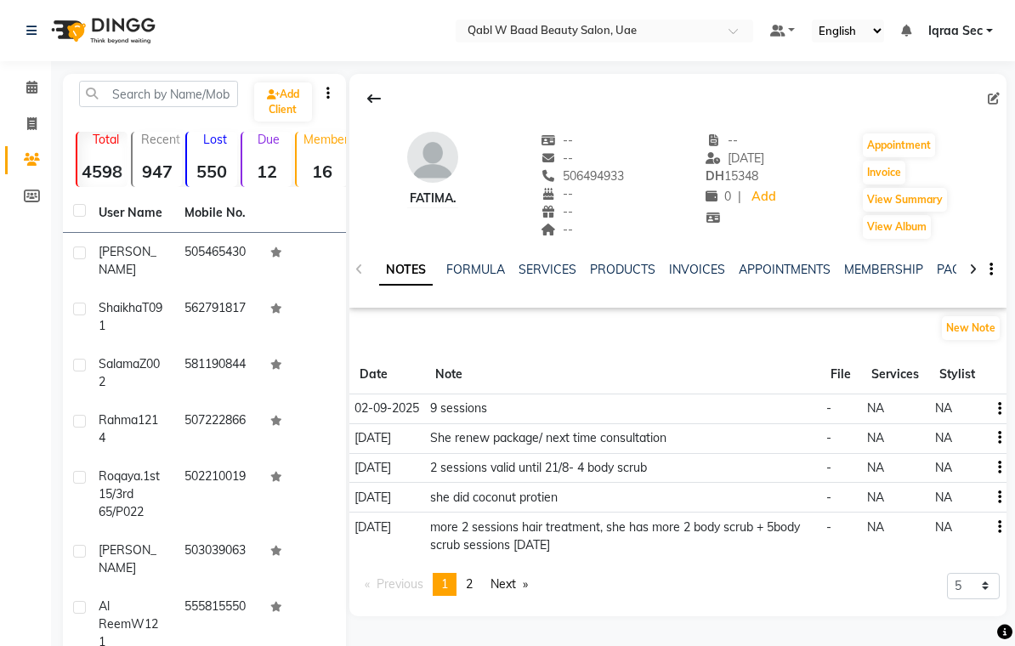
click at [547, 266] on link "SERVICES" at bounding box center [548, 269] width 58 height 15
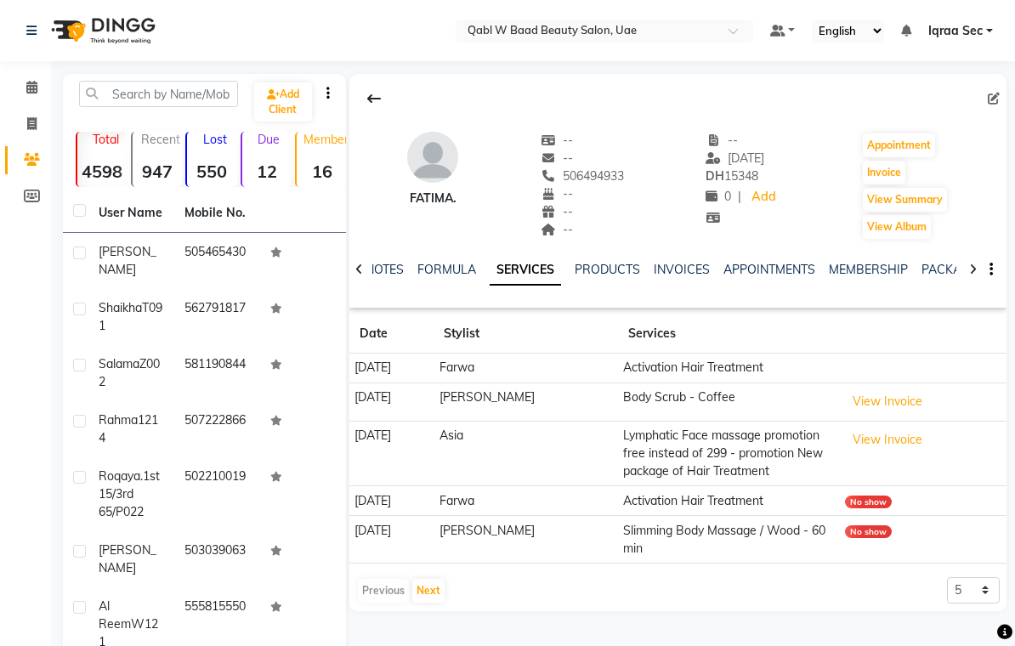
click at [450, 272] on link "FORMULA" at bounding box center [447, 269] width 59 height 15
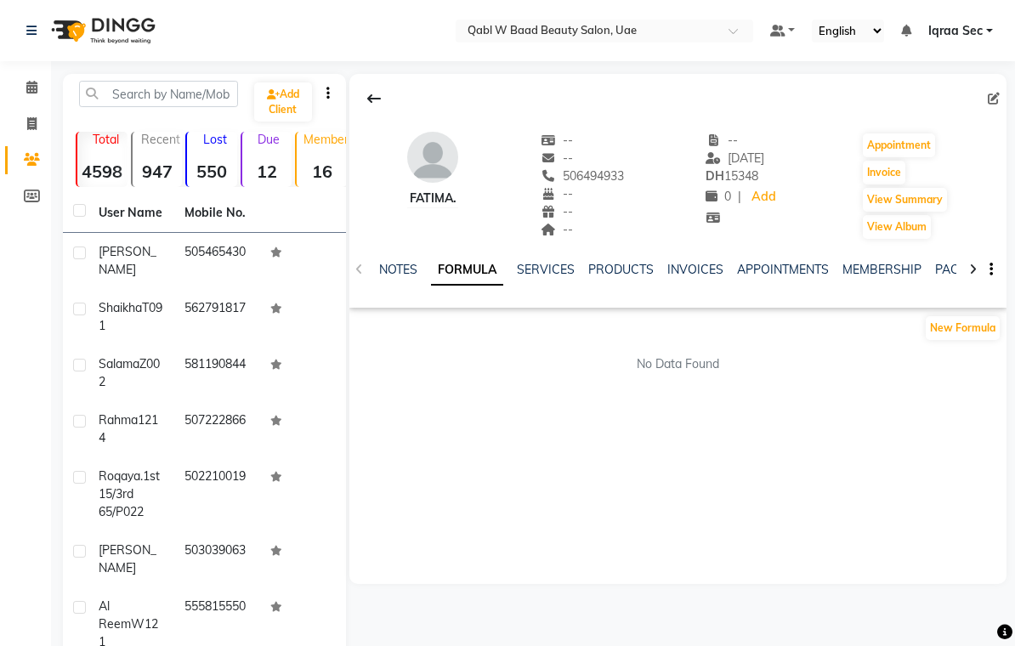
click at [390, 272] on link "NOTES" at bounding box center [398, 269] width 38 height 15
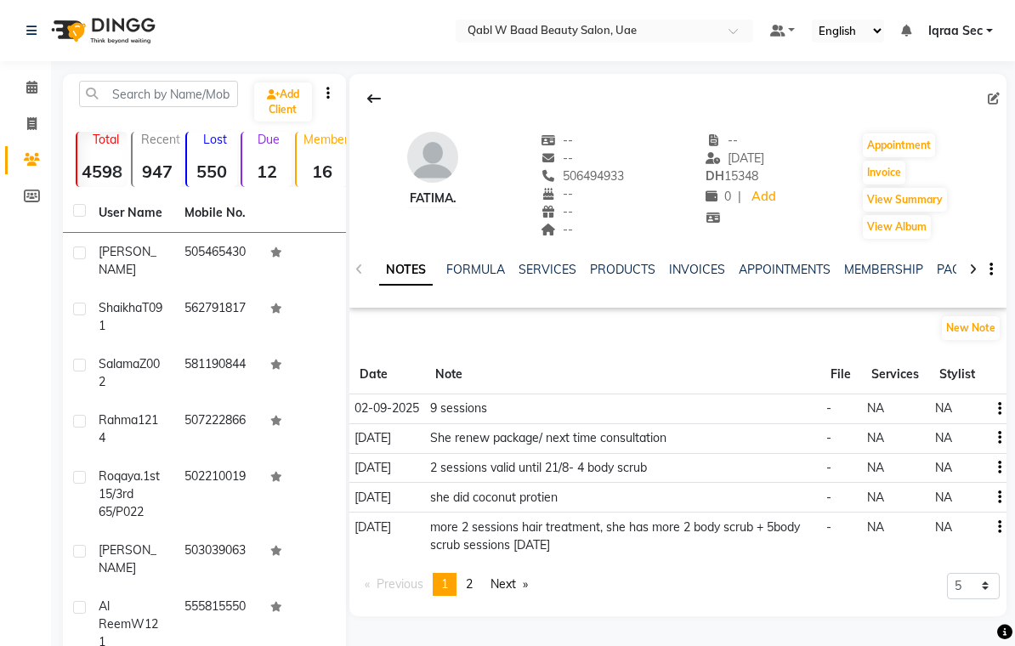
click at [1007, 398] on main "Add Client Total 4598 Recent 947 Lost 550 Due 12 Member 16 User Name Mobile No.…" at bounding box center [533, 474] width 964 height 800
click at [1001, 409] on icon "button" at bounding box center [999, 409] width 3 height 1
click at [968, 407] on div "Edit" at bounding box center [959, 409] width 27 height 21
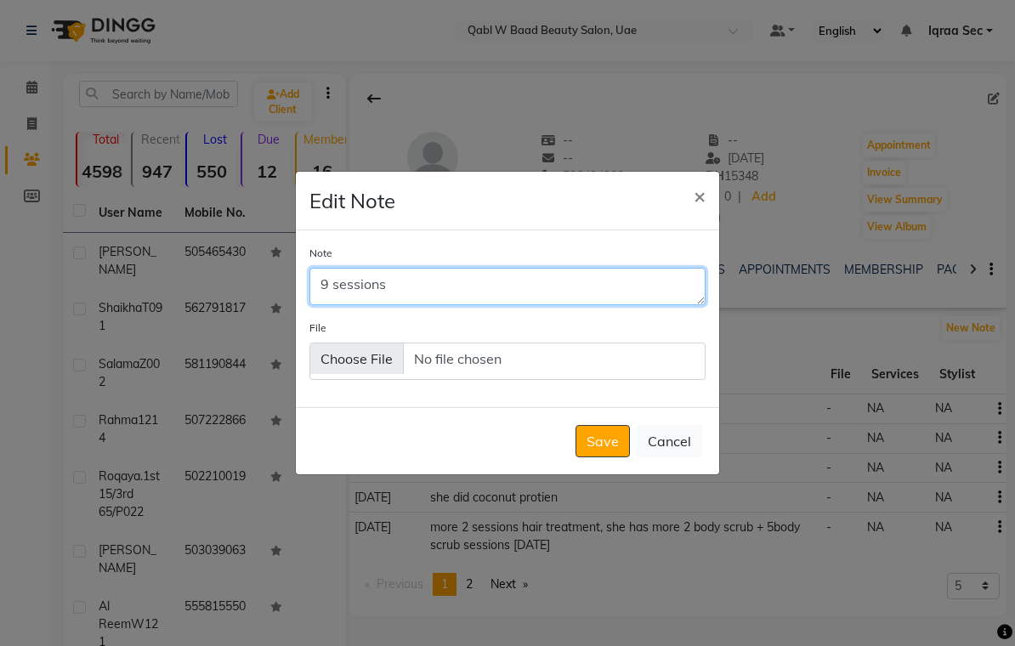
click at [403, 298] on textarea "9 sessions" at bounding box center [508, 286] width 396 height 37
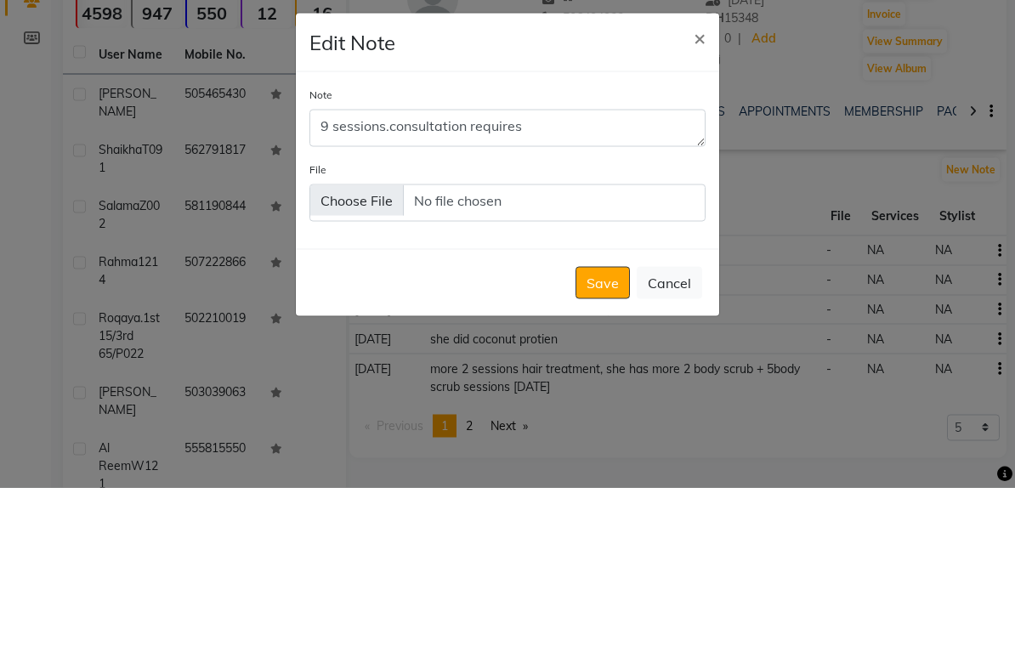
scroll to position [159, 0]
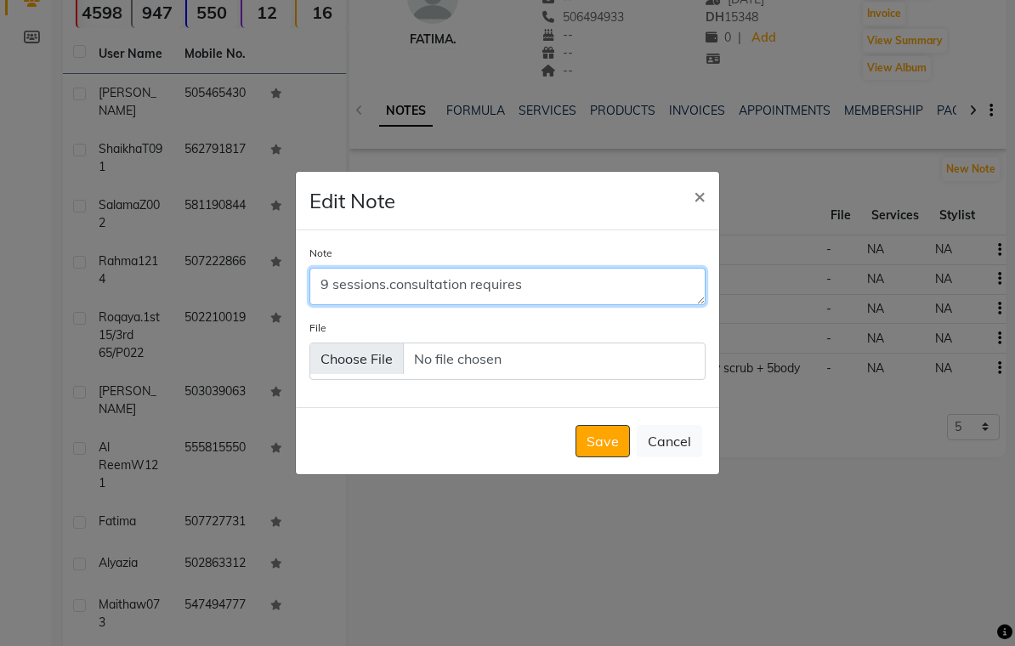
type textarea "9 sessions.consultation requires"
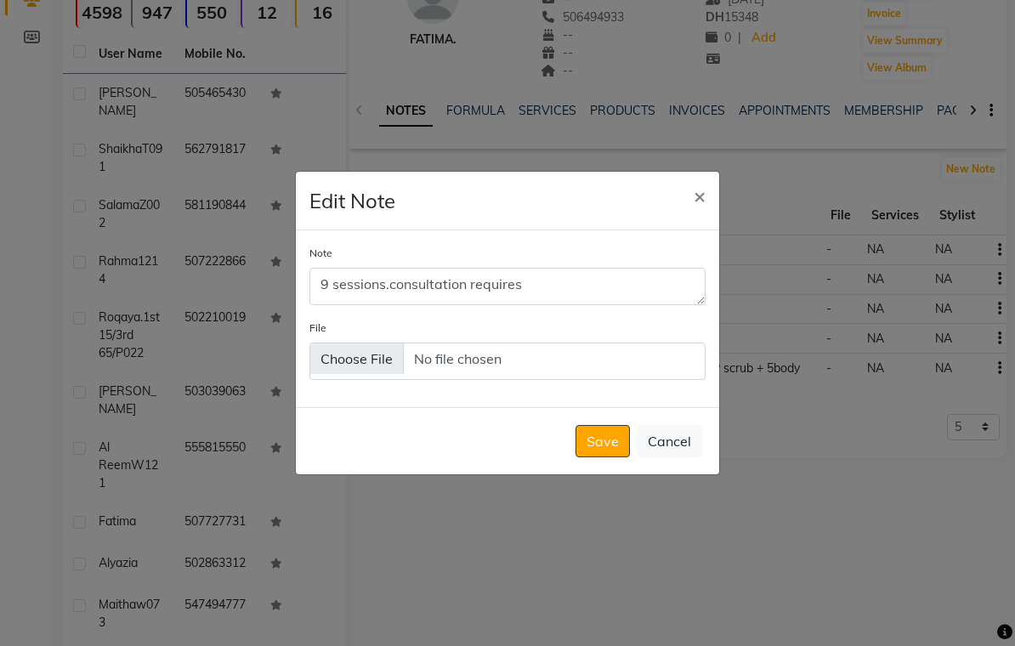
click at [612, 452] on button "Save" at bounding box center [603, 441] width 54 height 32
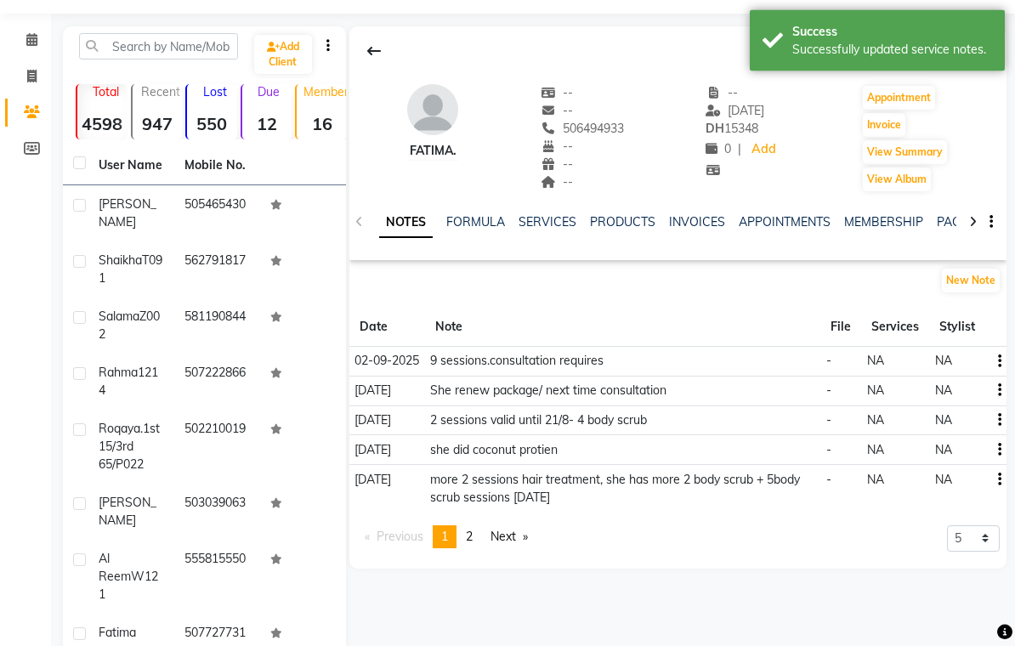
scroll to position [0, 0]
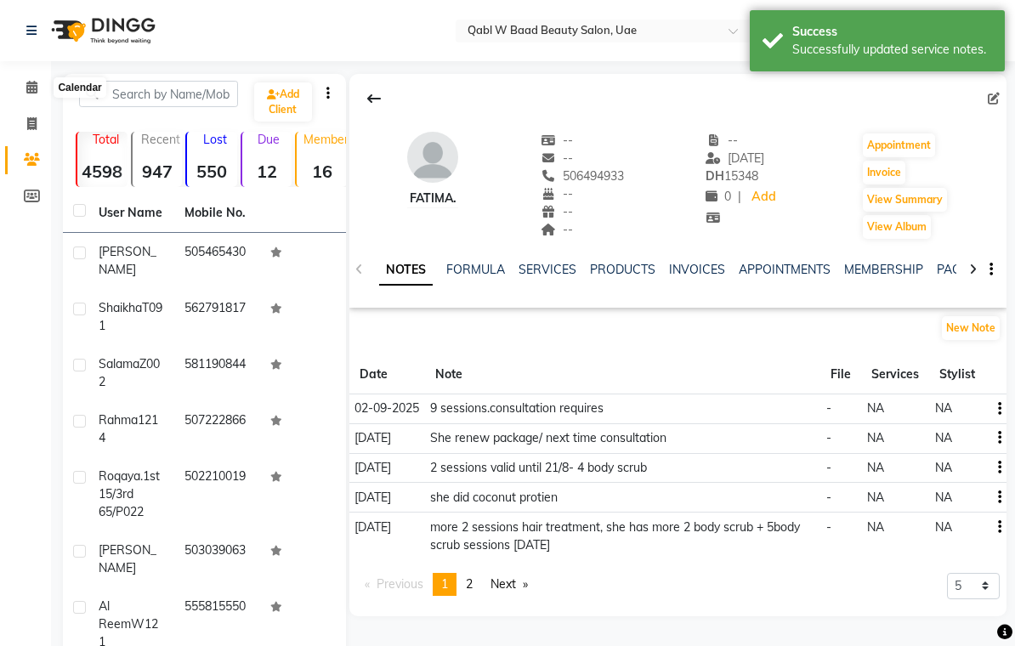
click at [25, 86] on span at bounding box center [32, 88] width 30 height 20
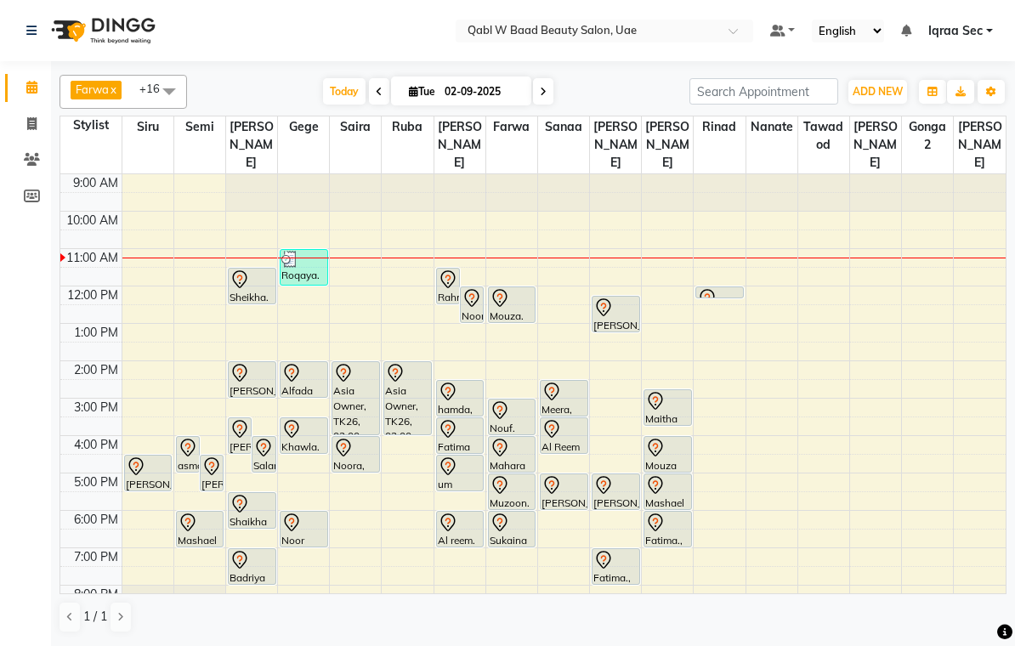
click at [247, 273] on div "Sheikha. S044, TK06, 11:30 AM-12:30 PM, Activation Hair Treatment" at bounding box center [252, 286] width 47 height 35
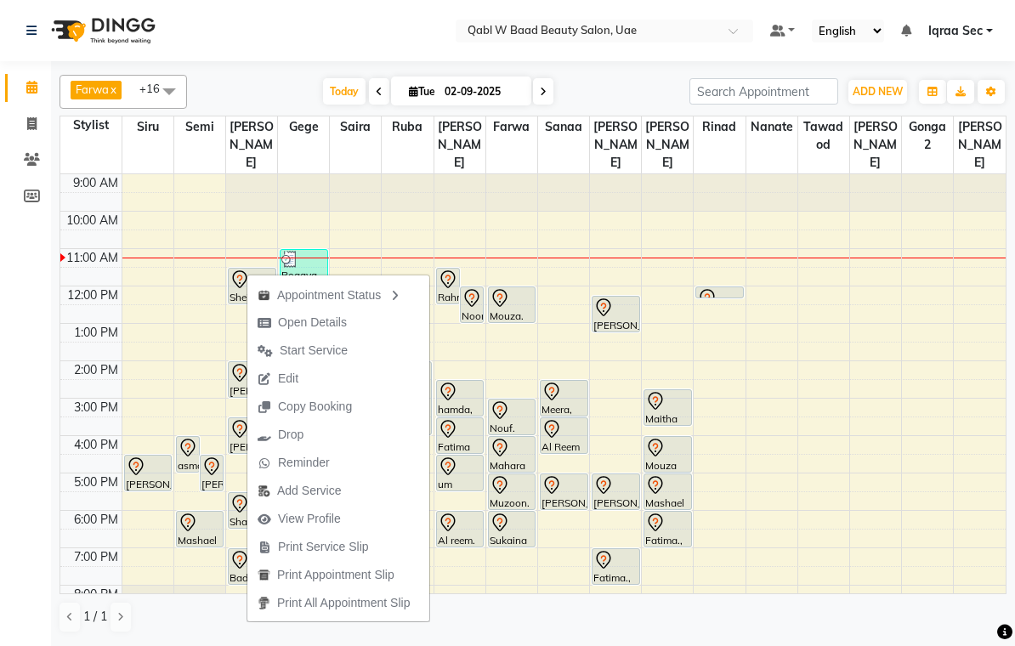
click at [337, 325] on span "Open Details" at bounding box center [312, 323] width 69 height 18
select select "3"
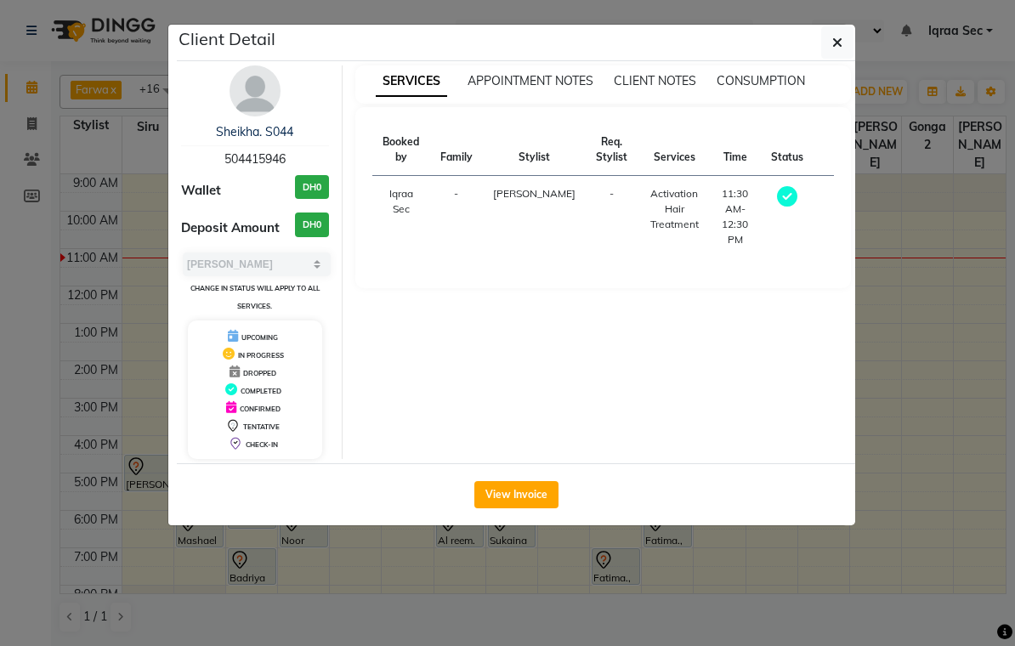
click at [253, 103] on img at bounding box center [255, 90] width 51 height 51
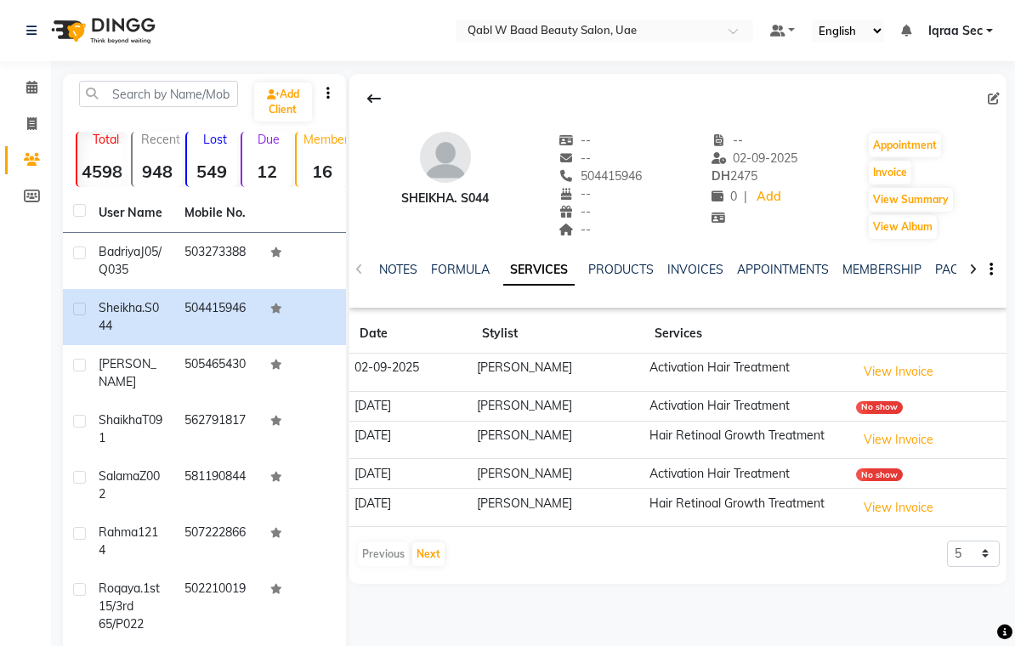
click at [391, 268] on link "NOTES" at bounding box center [398, 269] width 38 height 15
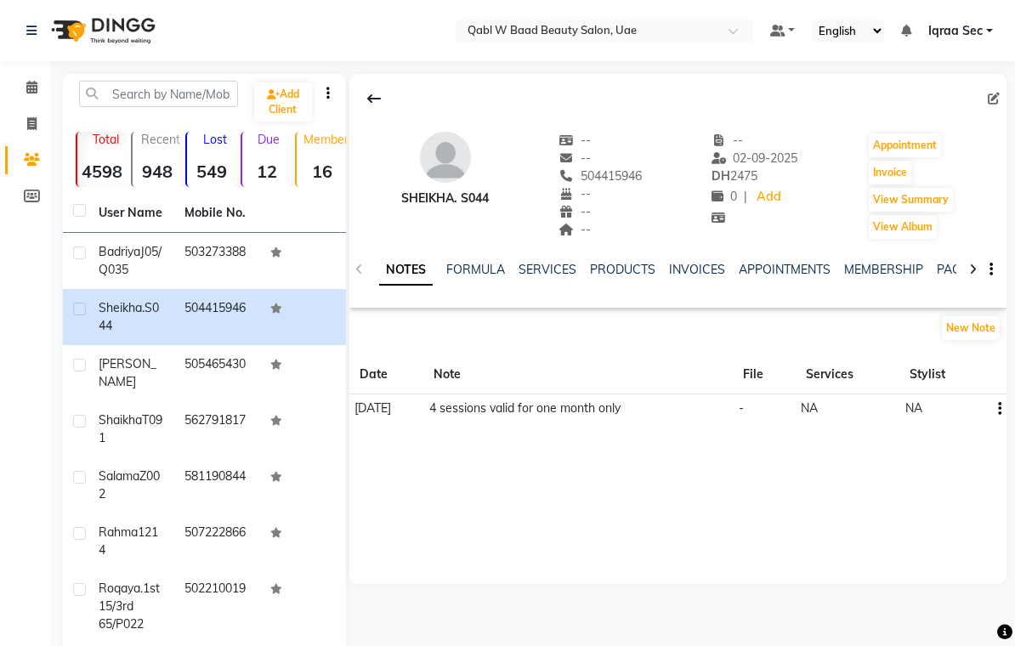
click at [541, 271] on link "SERVICES" at bounding box center [548, 269] width 58 height 15
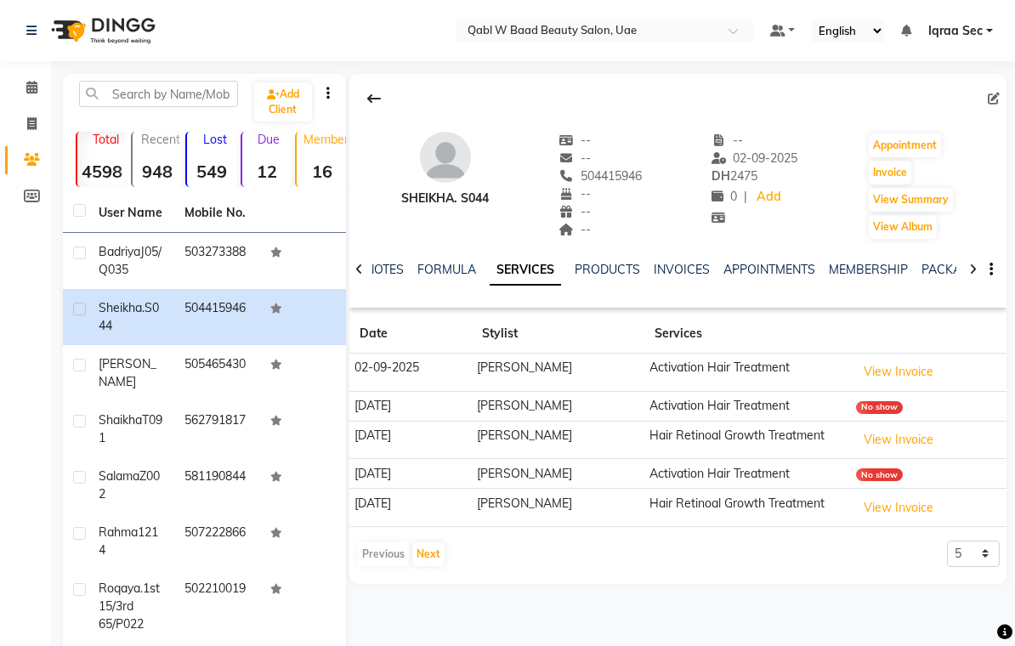
click at [941, 270] on link "PACKAGES" at bounding box center [953, 269] width 63 height 15
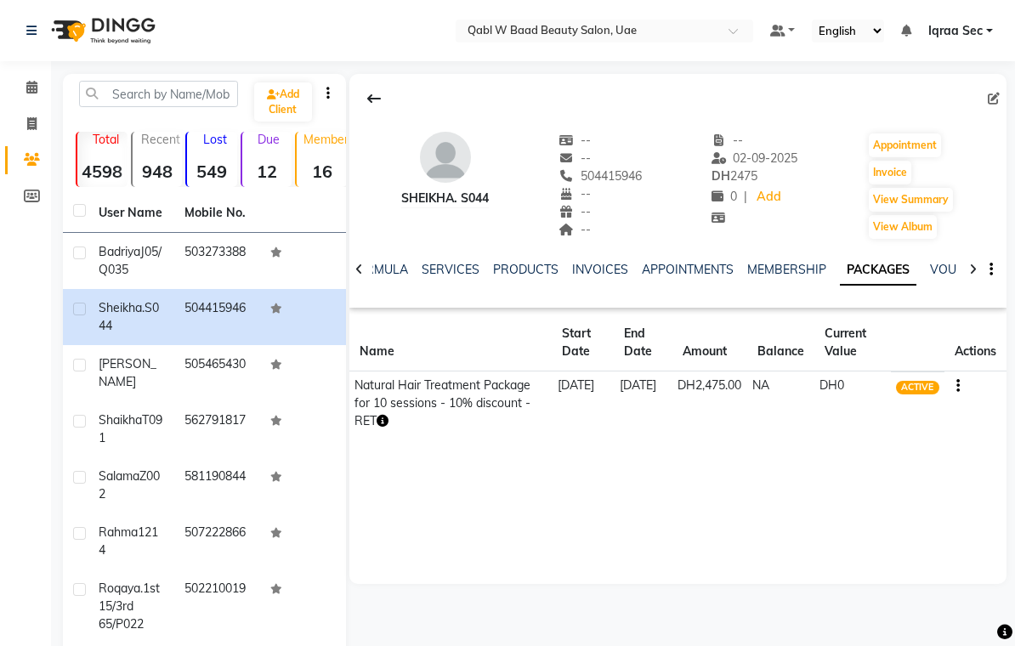
click at [378, 270] on link "FORMULA" at bounding box center [379, 269] width 59 height 15
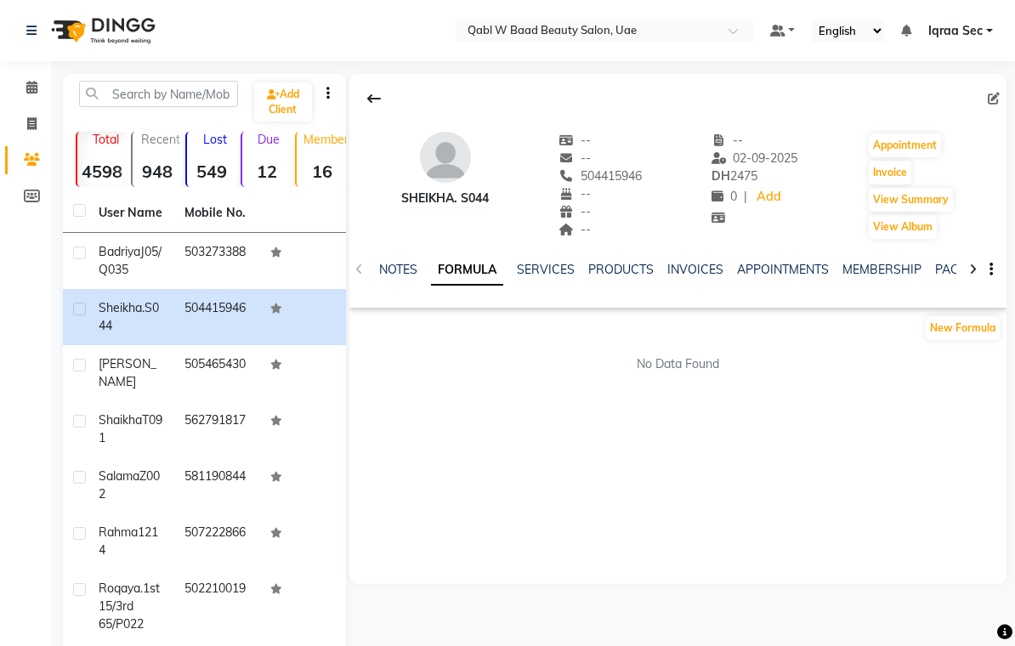
click at [393, 265] on link "NOTES" at bounding box center [398, 269] width 38 height 15
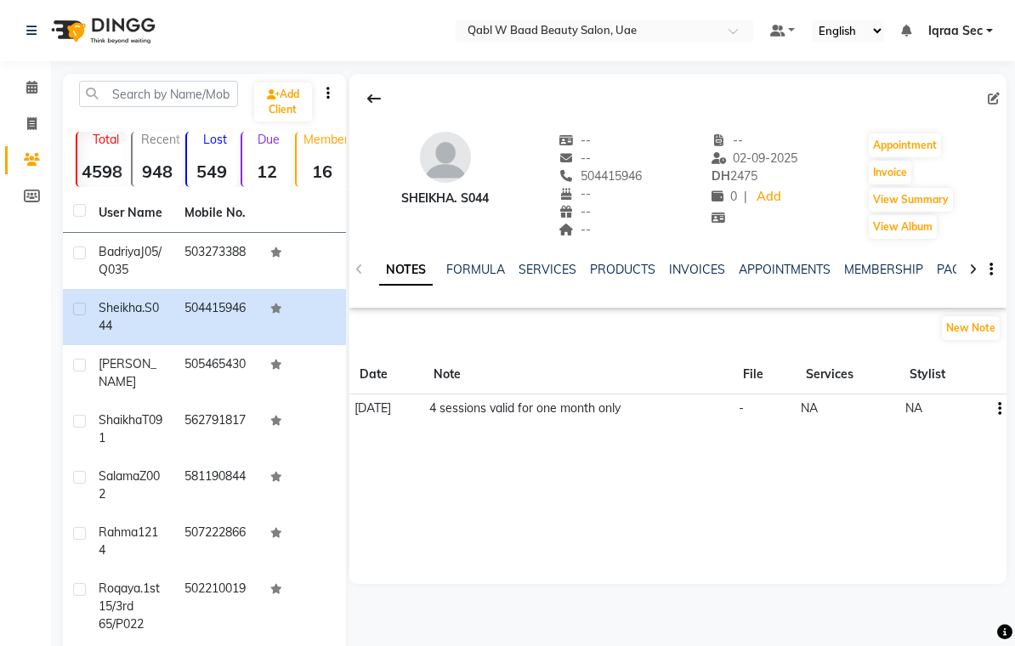
click at [541, 269] on link "SERVICES" at bounding box center [548, 269] width 58 height 15
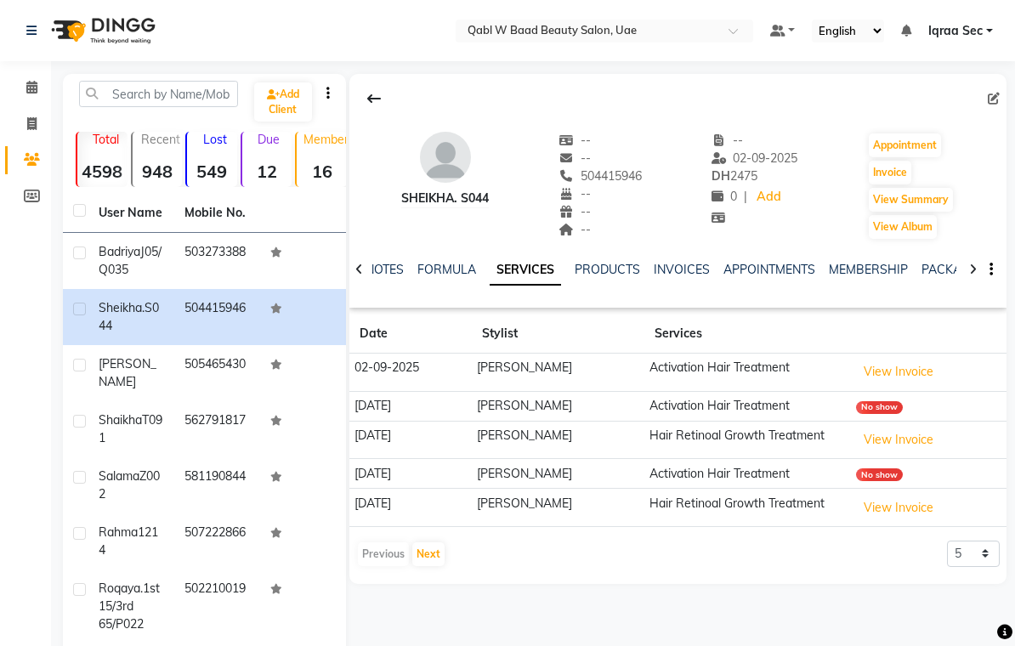
click at [939, 272] on link "PACKAGES" at bounding box center [953, 269] width 63 height 15
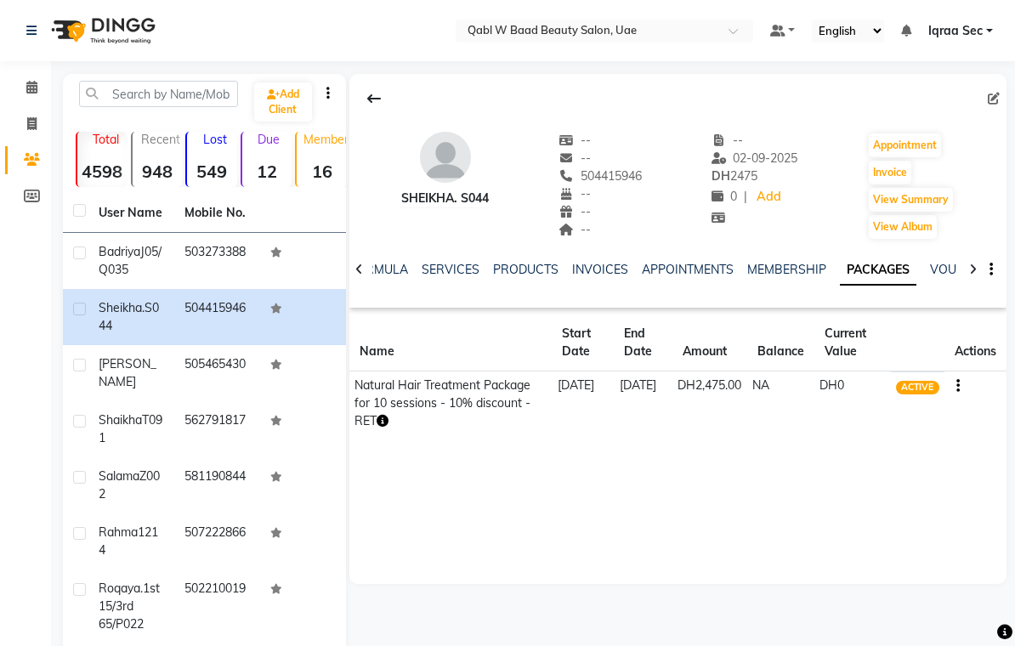
click at [26, 88] on icon at bounding box center [31, 87] width 11 height 13
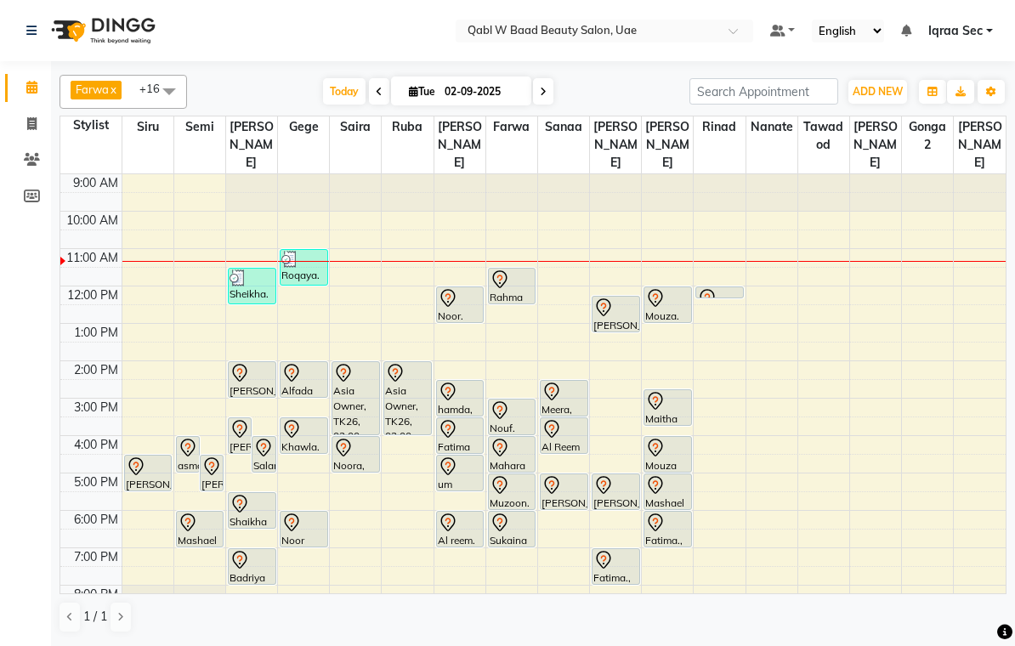
click at [611, 482] on div "[PERSON_NAME]. 2688, TK23, 05:00 PM-06:00 PM, Slimming Body Massage / Roller - …" at bounding box center [616, 492] width 47 height 35
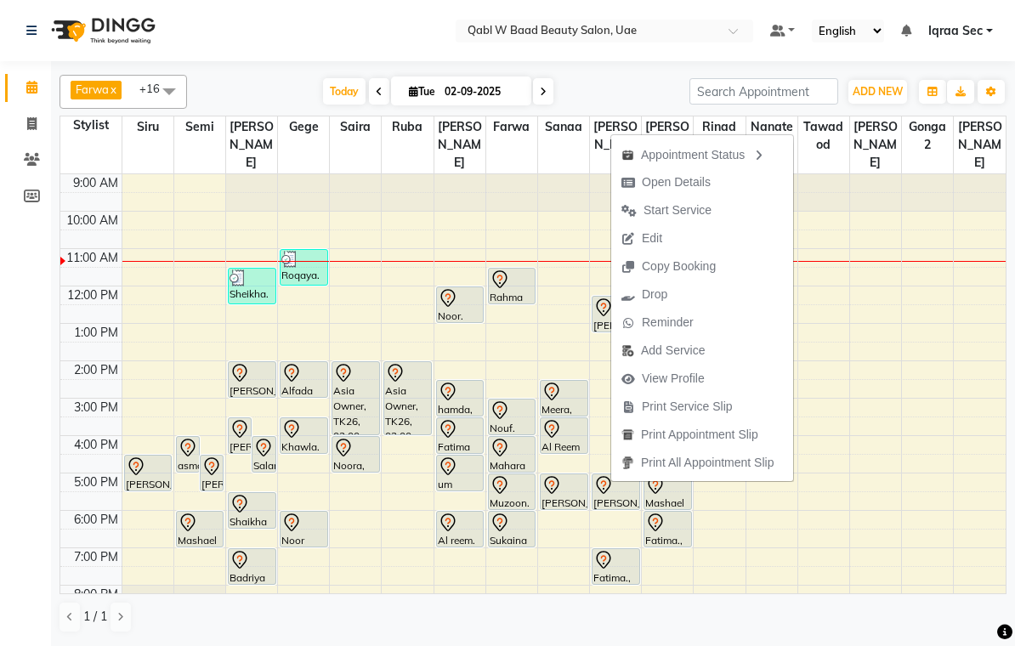
click at [692, 185] on span "Open Details" at bounding box center [676, 183] width 69 height 18
select select "7"
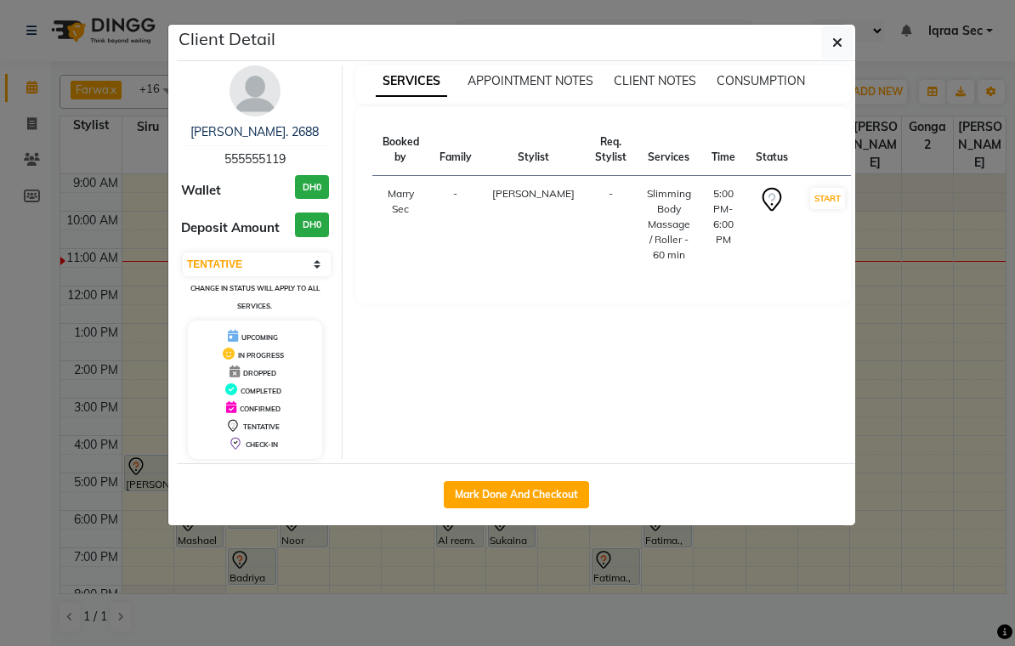
click at [253, 109] on img at bounding box center [255, 90] width 51 height 51
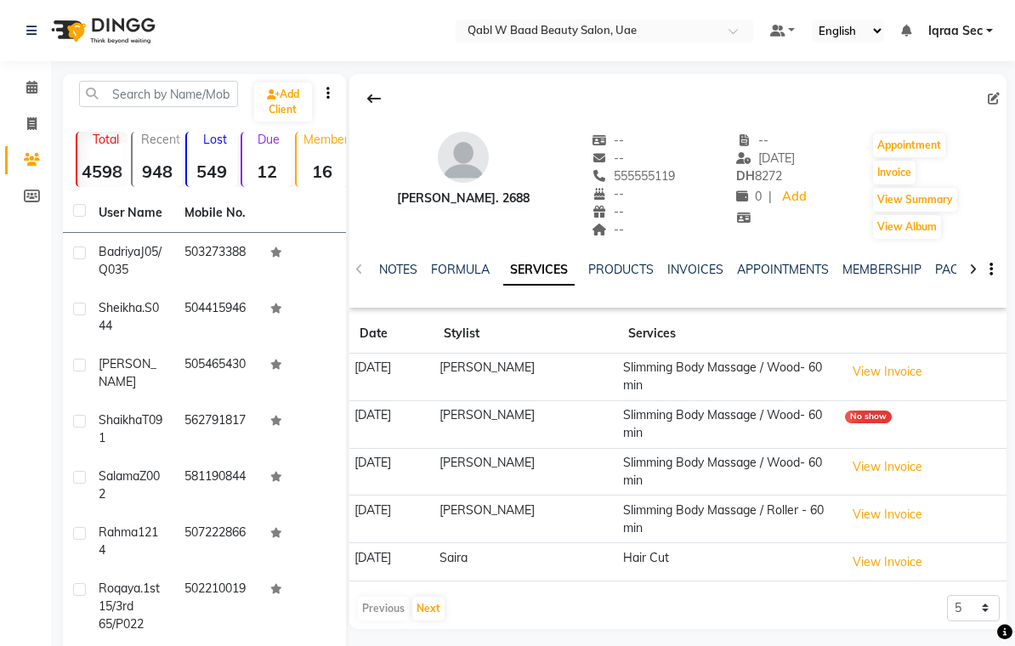
click at [378, 283] on div "NOTES FORMULA SERVICES PRODUCTS INVOICES APPOINTMENTS MEMBERSHIP PACKAGES VOUCH…" at bounding box center [665, 280] width 584 height 38
click at [393, 276] on link "NOTES" at bounding box center [398, 269] width 38 height 15
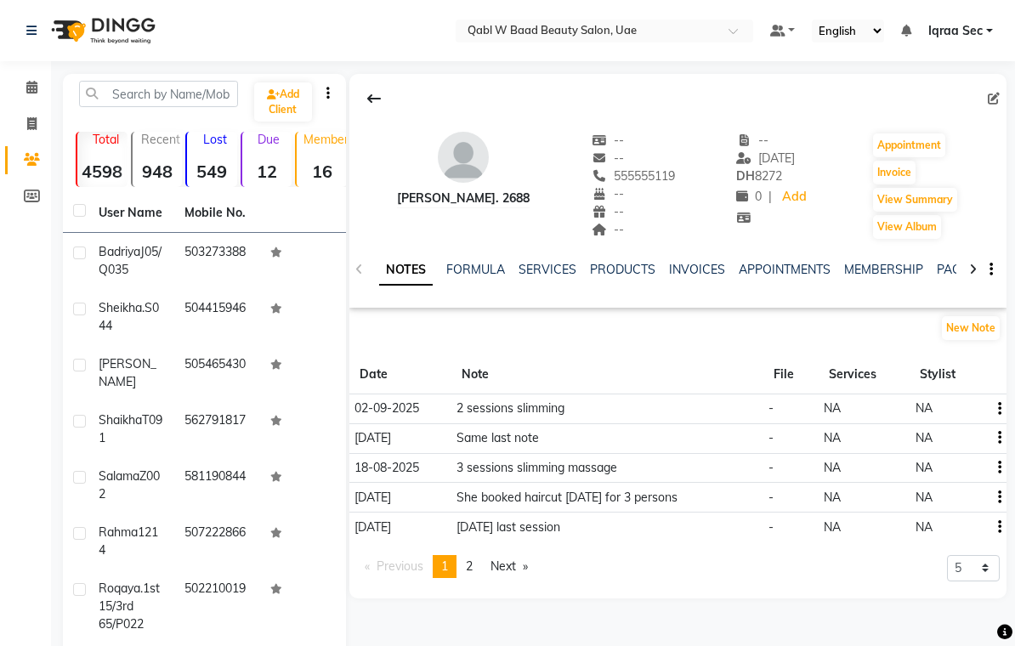
click at [945, 266] on link "PACKAGES" at bounding box center [968, 269] width 63 height 15
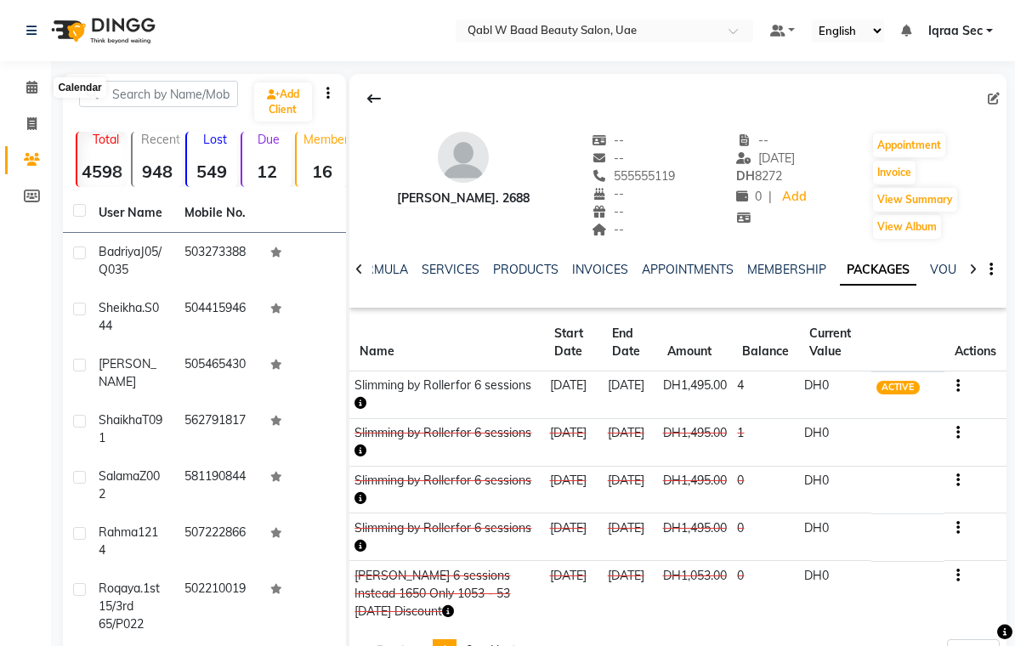
click at [29, 89] on icon at bounding box center [31, 87] width 11 height 13
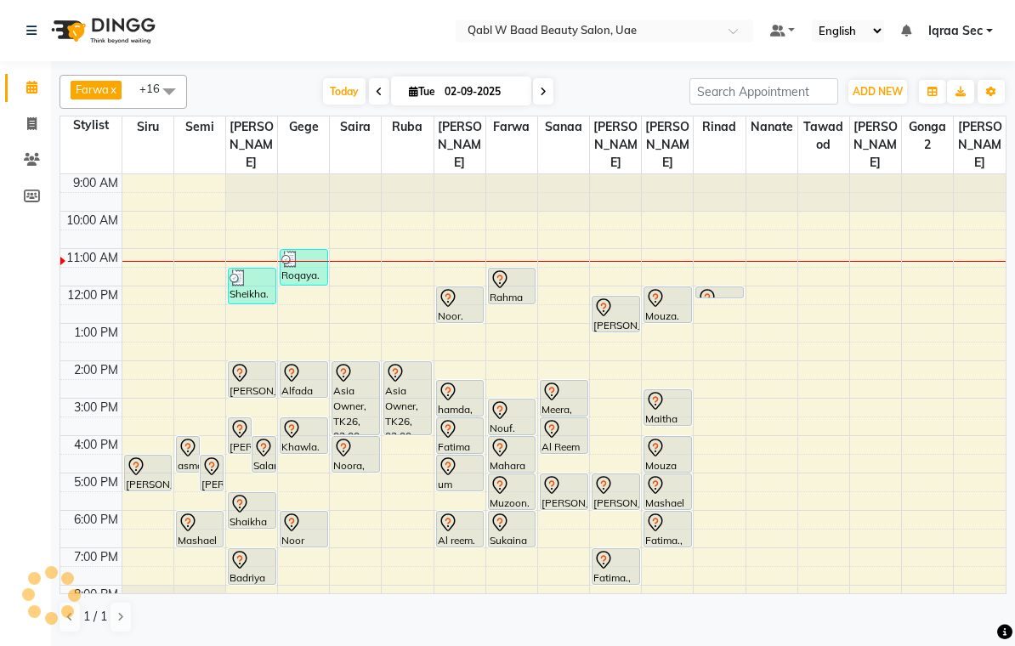
scroll to position [76, 0]
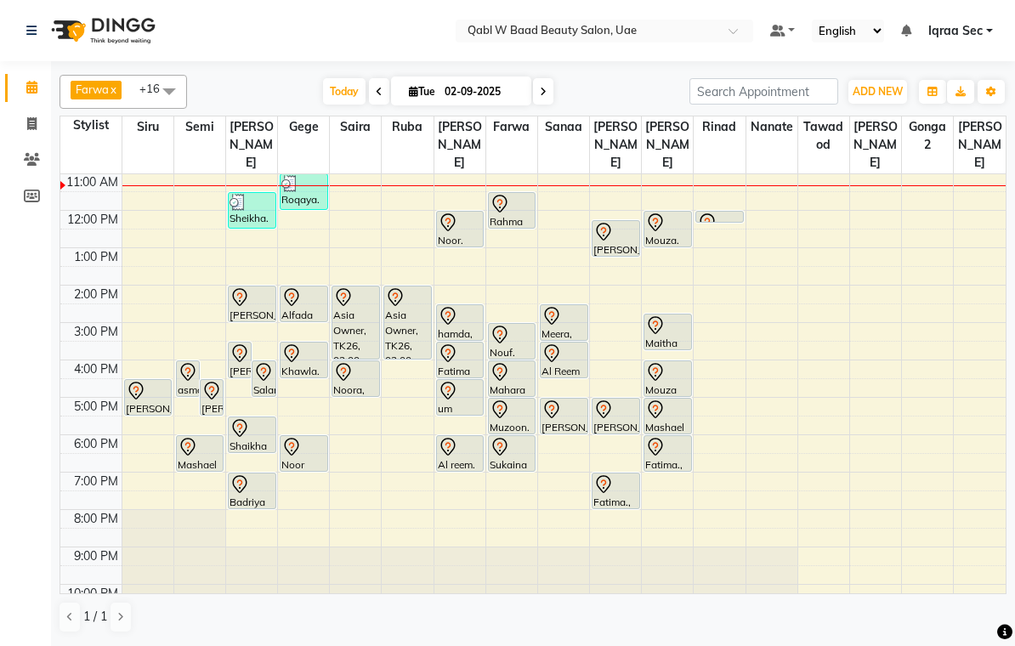
click at [620, 481] on div "Fatima., TK17, 07:00 PM-08:00 PM, Body Scrub - Coffee" at bounding box center [616, 491] width 47 height 35
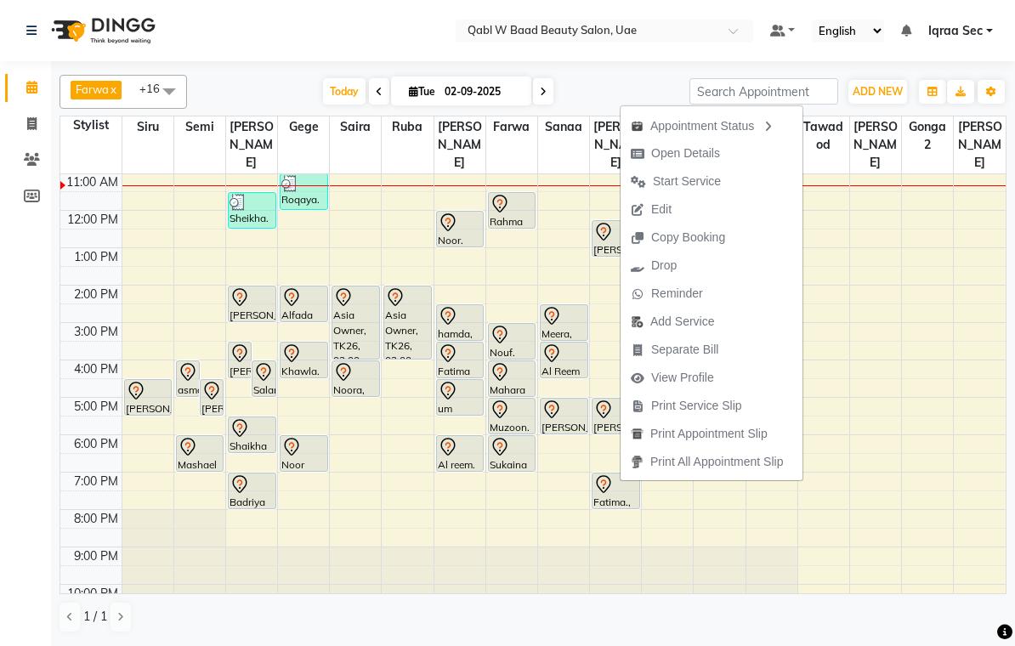
click at [710, 149] on span "Open Details" at bounding box center [685, 154] width 69 height 18
select select "7"
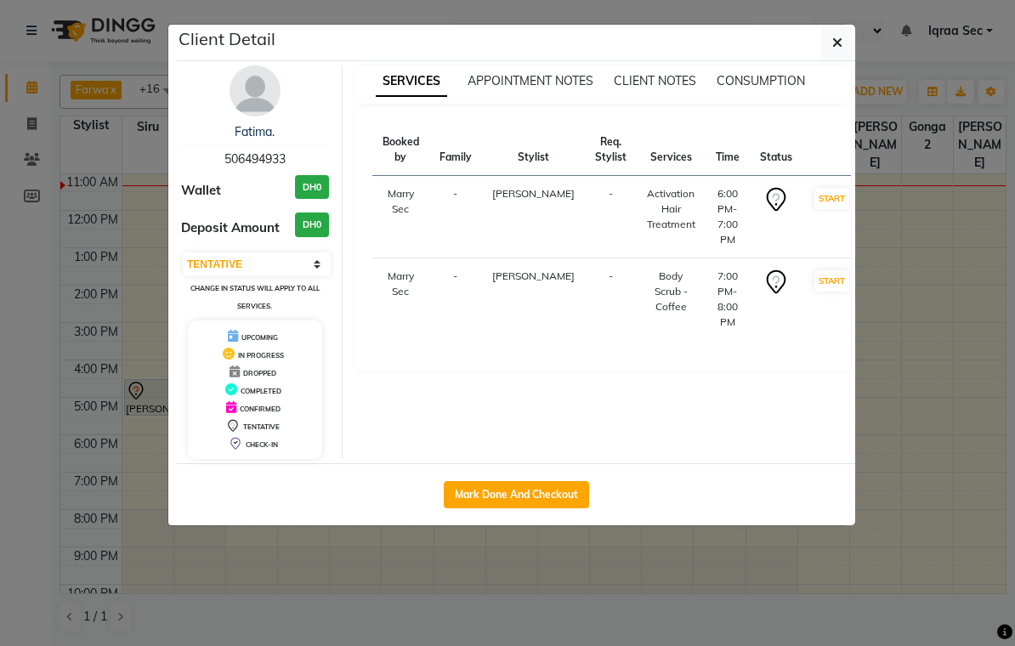
click at [261, 105] on img at bounding box center [255, 90] width 51 height 51
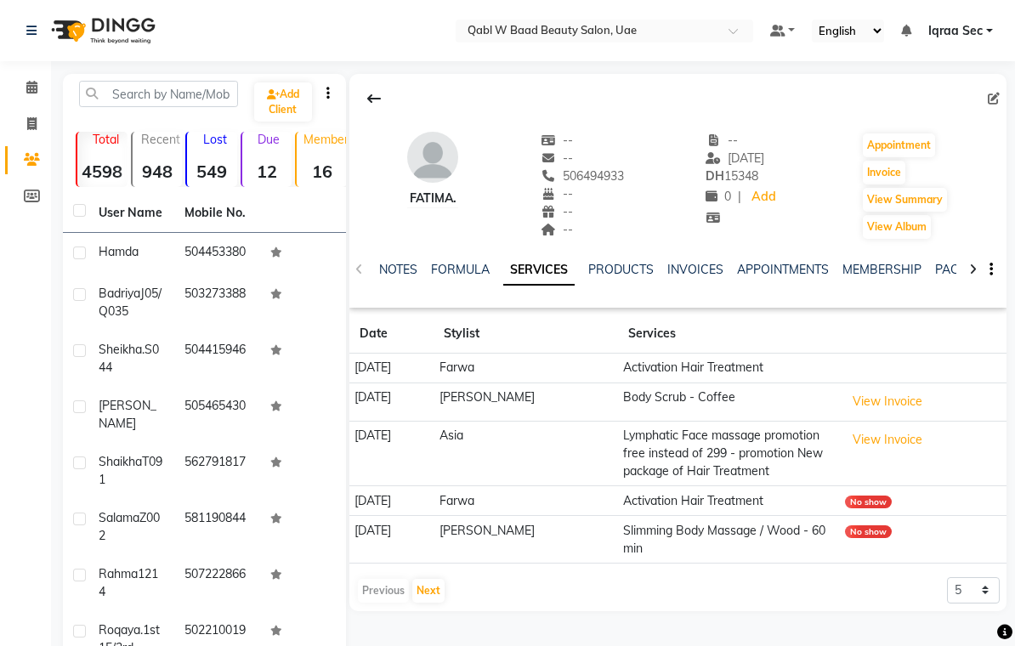
click at [402, 275] on link "NOTES" at bounding box center [398, 269] width 38 height 15
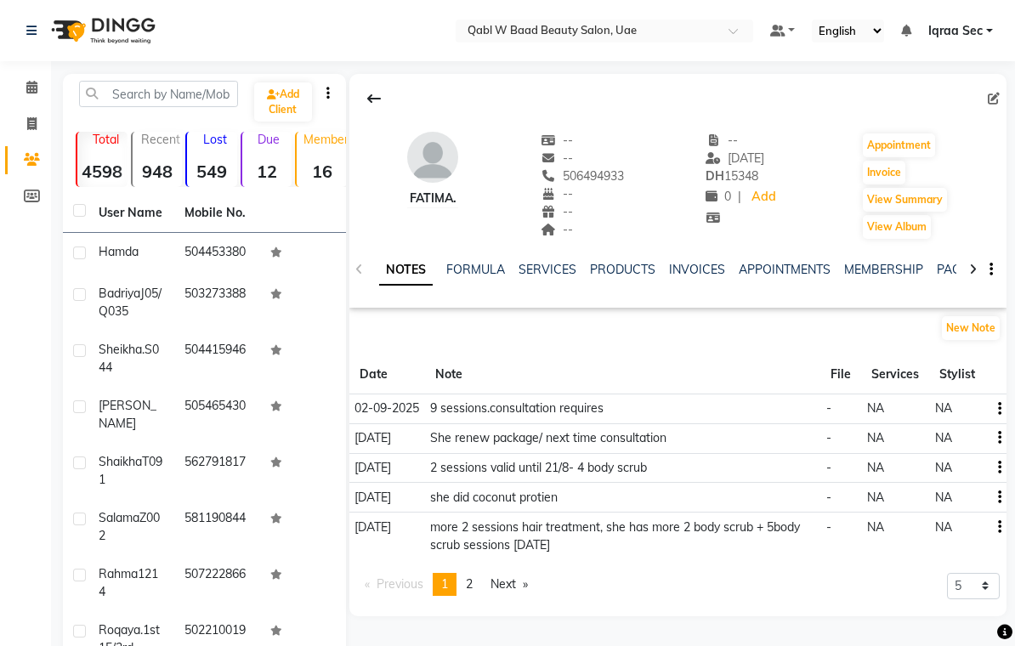
click at [549, 276] on link "SERVICES" at bounding box center [548, 269] width 58 height 15
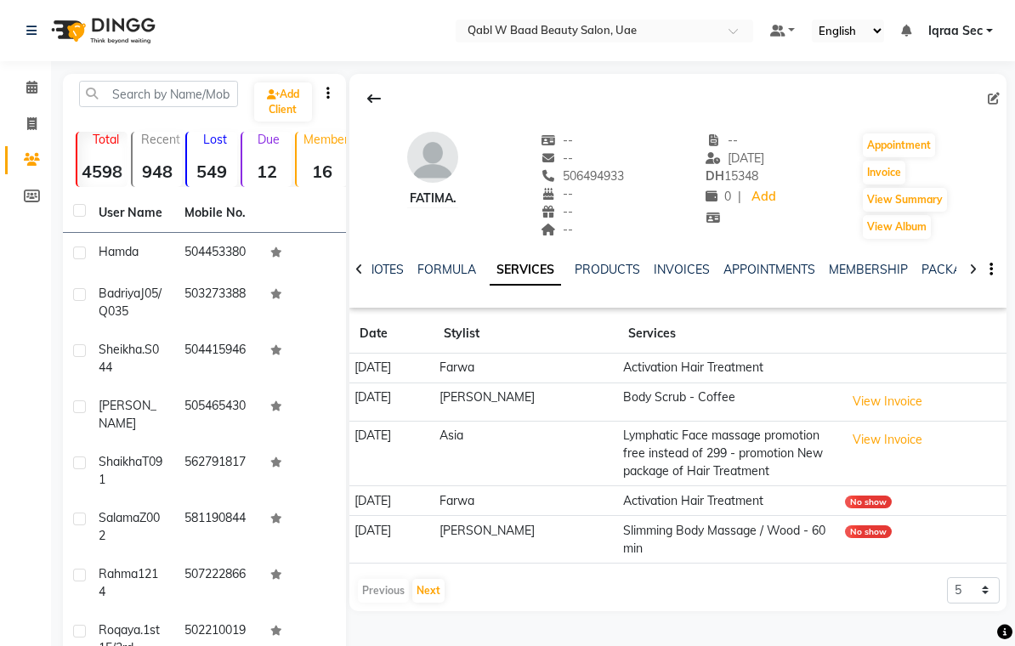
click at [947, 273] on link "PACKAGES" at bounding box center [953, 269] width 63 height 15
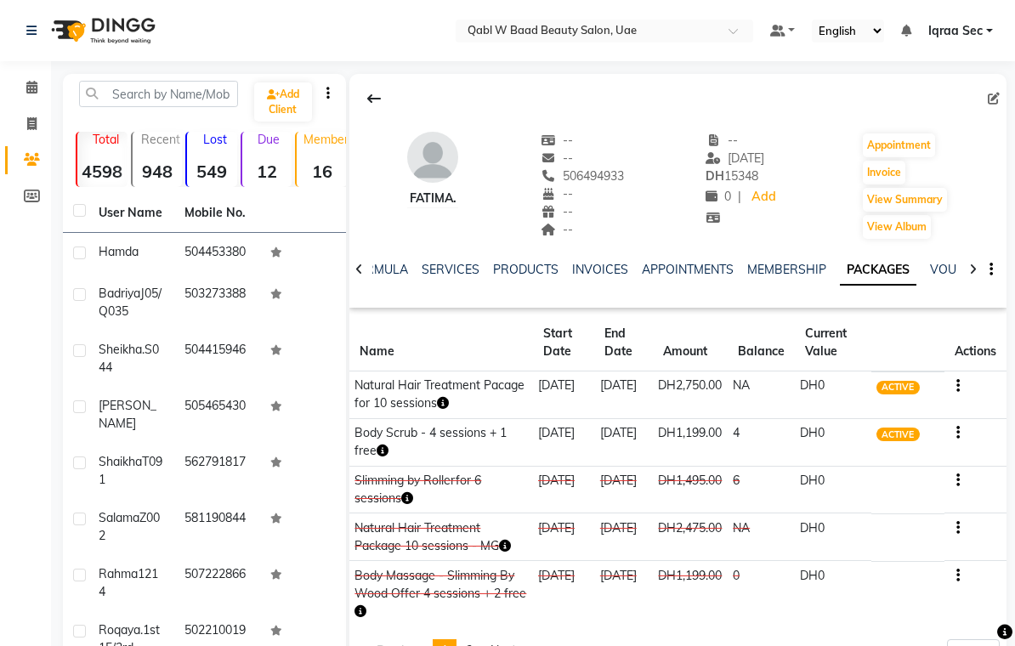
click at [499, 544] on icon "button" at bounding box center [505, 546] width 12 height 12
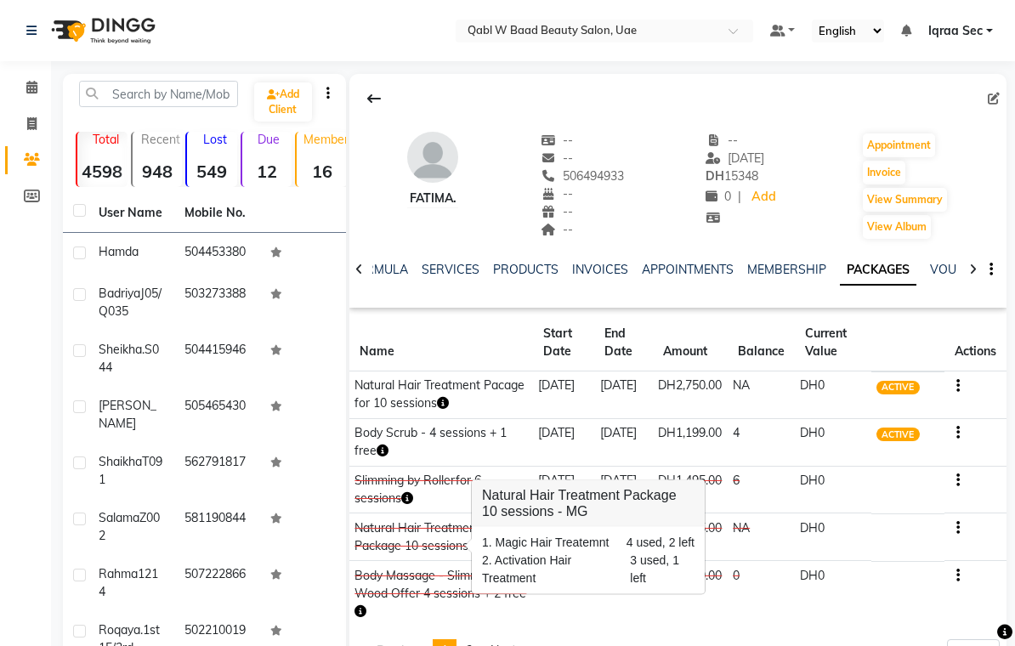
click at [21, 549] on div "Calendar Invoice Clients Members Completed InProgress Upcoming Dropped Tentativ…" at bounding box center [115, 455] width 230 height 815
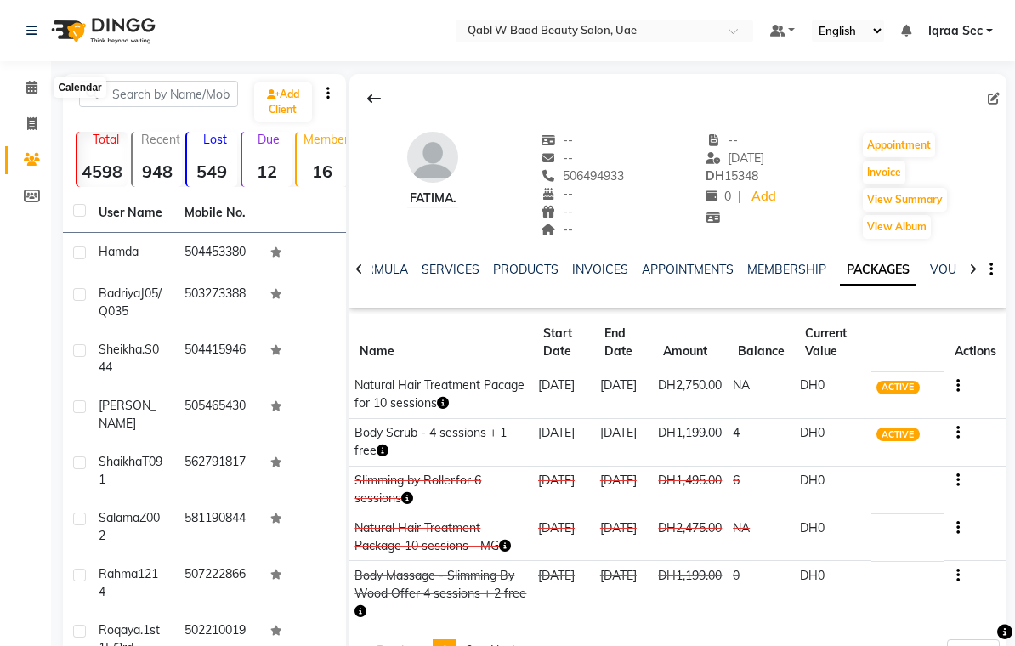
click at [31, 88] on icon at bounding box center [31, 87] width 11 height 13
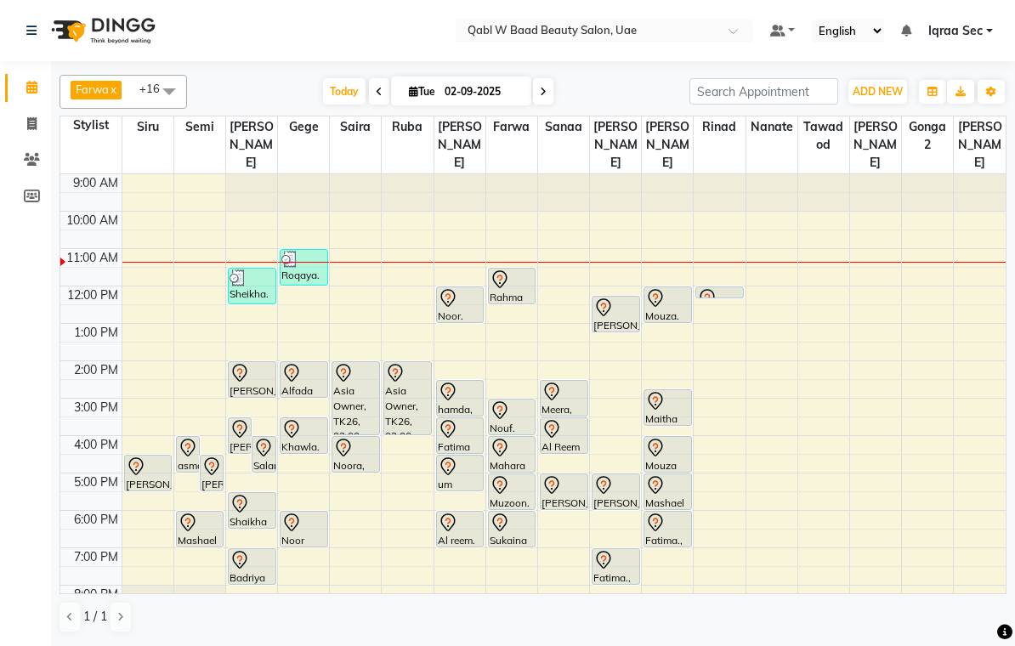
click at [675, 293] on div "Mouza. W128, TK16, 12:00 PM-01:00 PM, Activation Hair Treatment" at bounding box center [668, 304] width 47 height 35
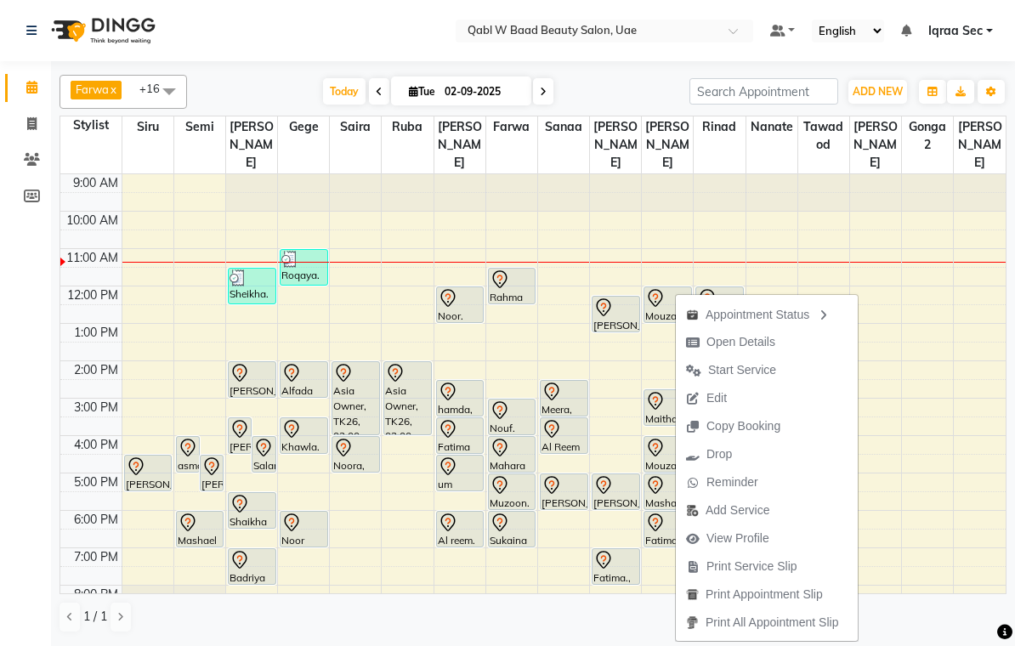
click at [769, 345] on span "Open Details" at bounding box center [741, 342] width 69 height 18
select select "7"
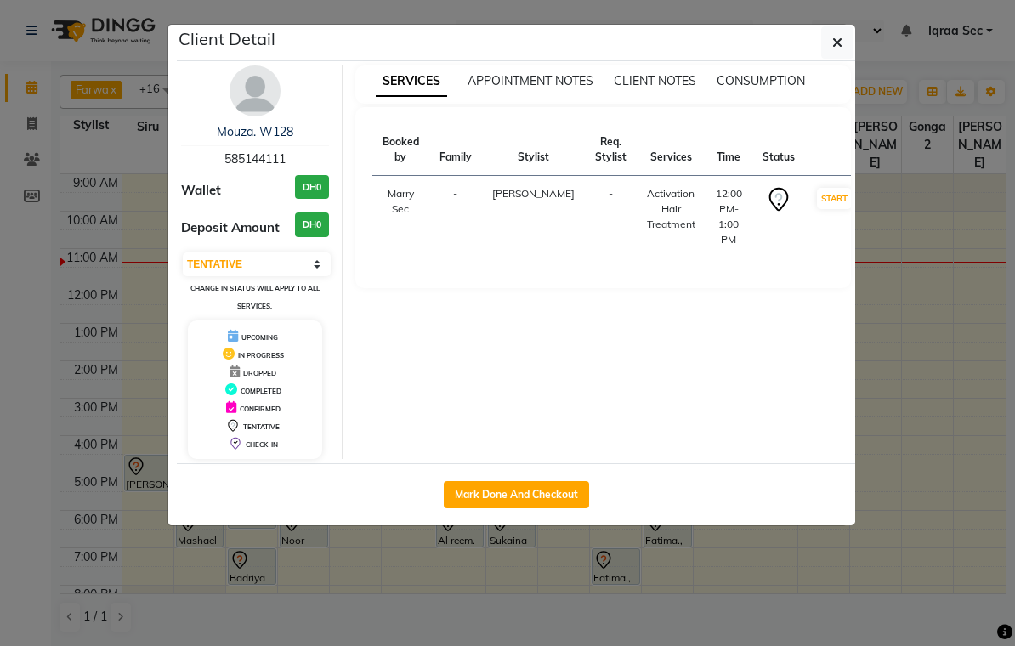
click at [257, 88] on img at bounding box center [255, 90] width 51 height 51
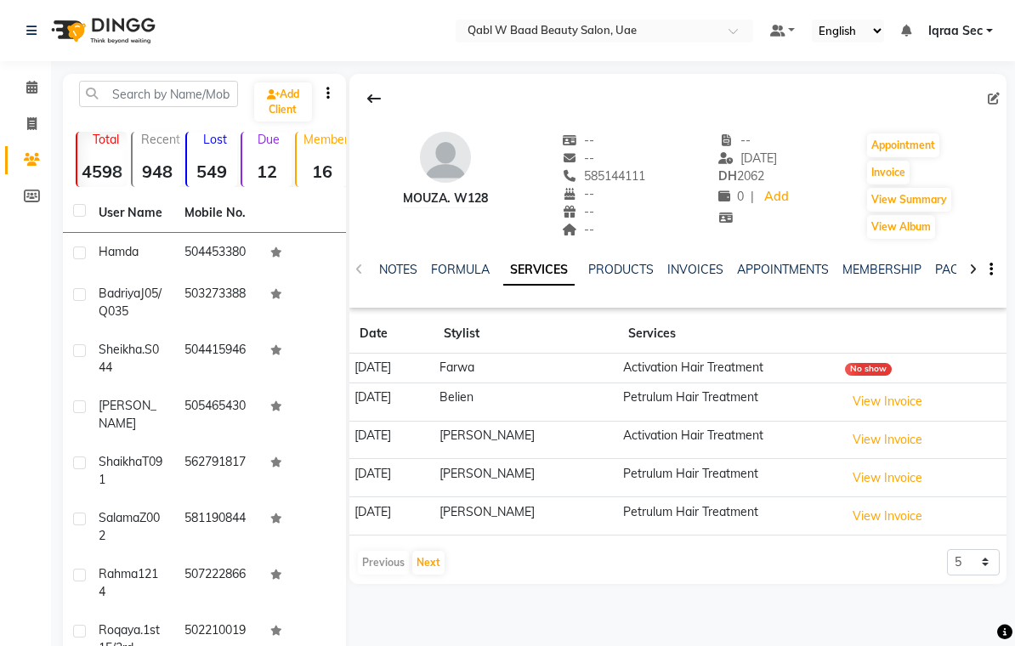
click at [947, 270] on link "PACKAGES" at bounding box center [967, 269] width 63 height 15
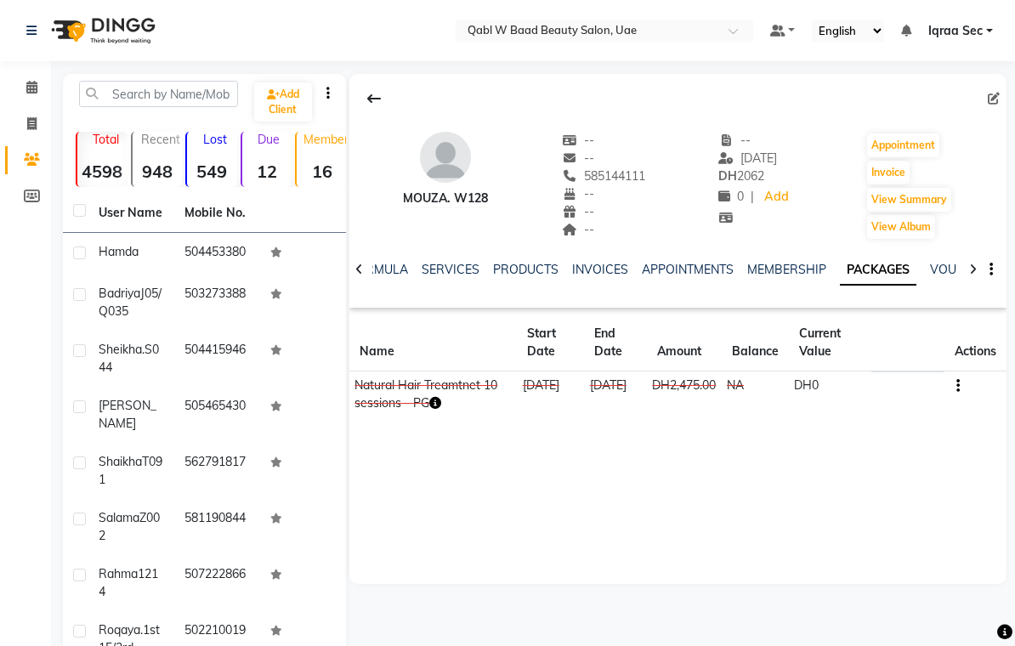
click at [393, 268] on link "FORMULA" at bounding box center [379, 269] width 59 height 15
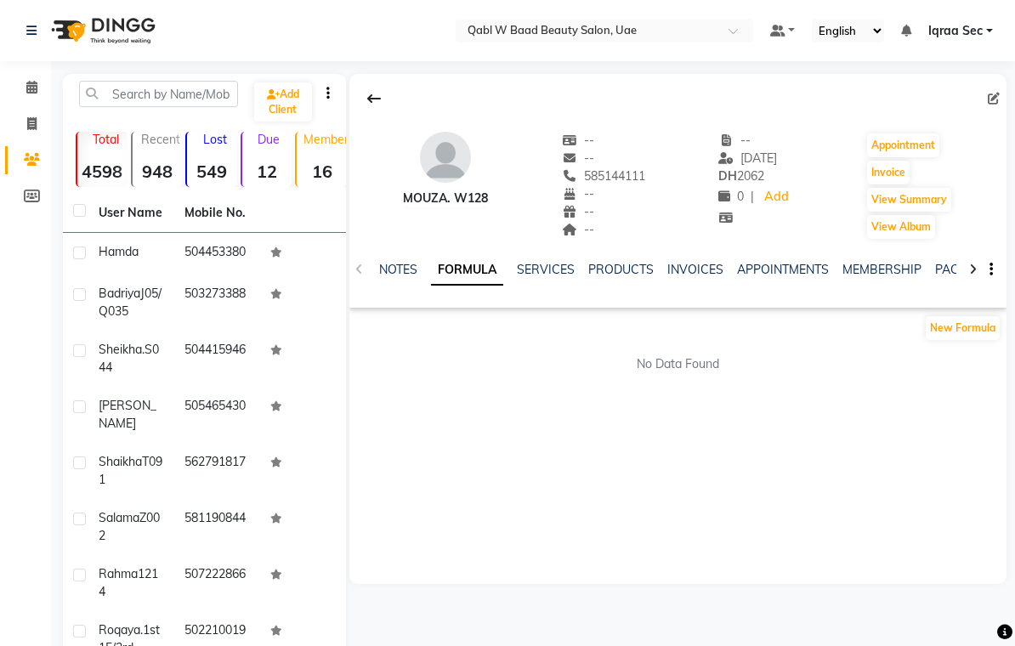
click at [379, 271] on link "NOTES" at bounding box center [398, 269] width 38 height 15
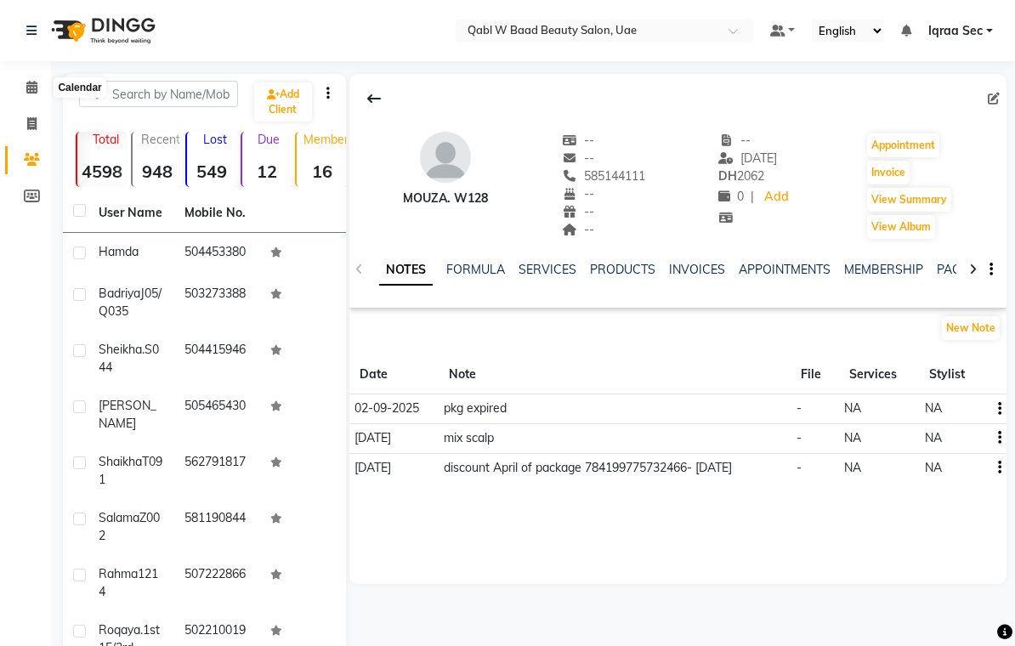
click at [30, 86] on icon at bounding box center [31, 87] width 11 height 13
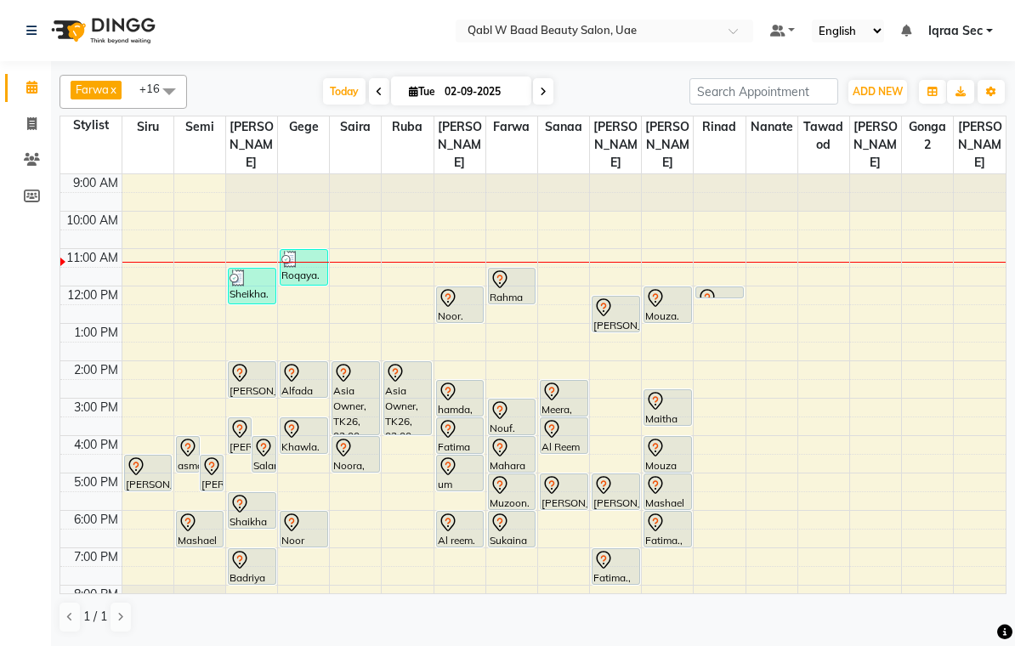
click at [674, 392] on div at bounding box center [668, 401] width 45 height 20
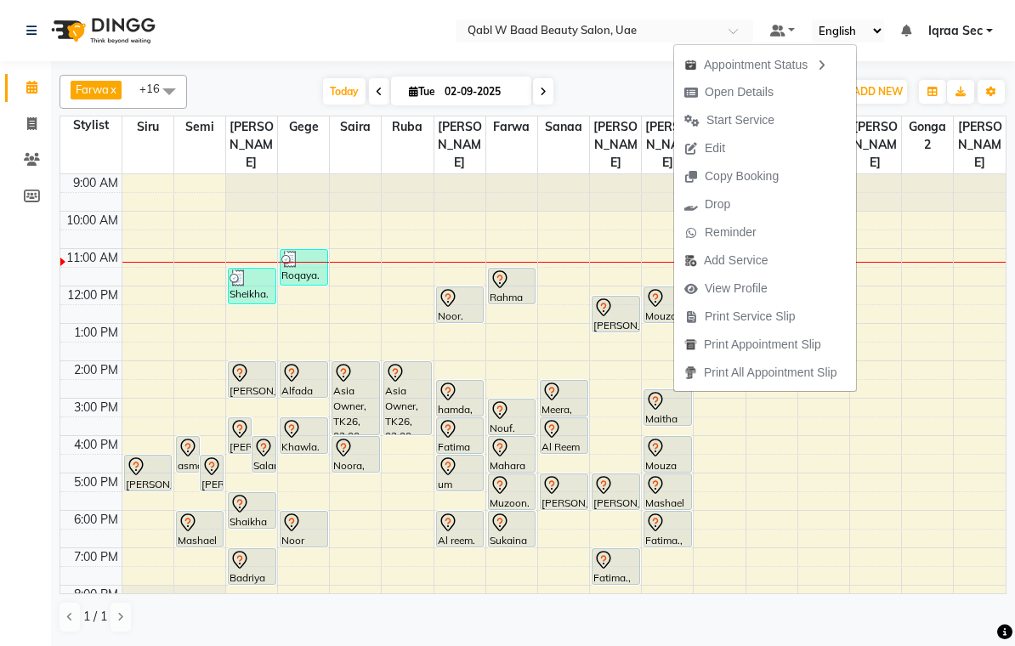
click at [761, 90] on span "Open Details" at bounding box center [739, 92] width 69 height 18
select select "7"
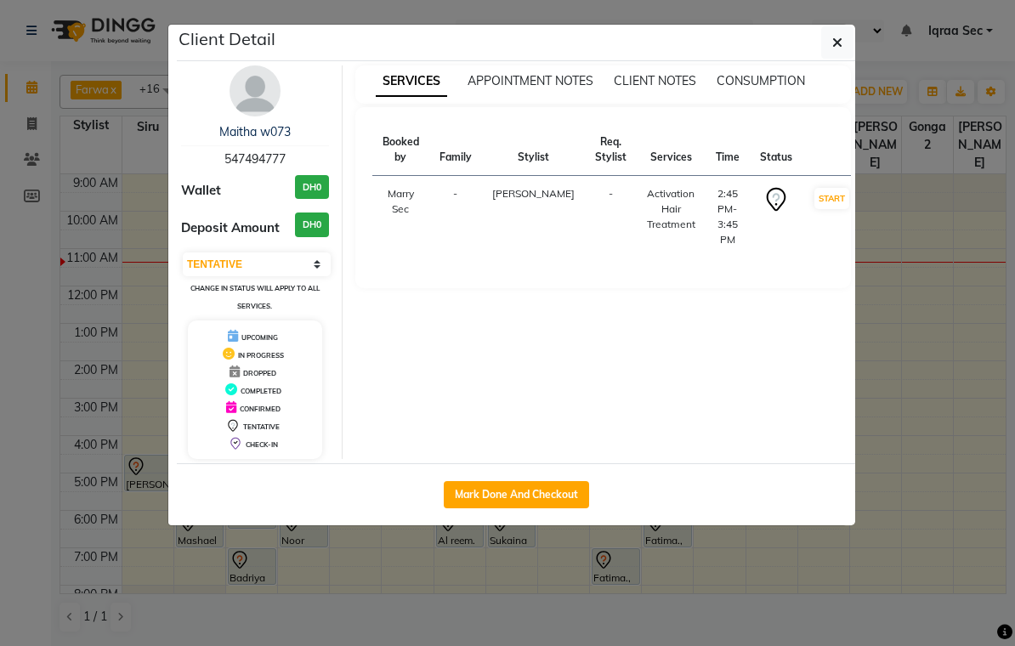
click at [253, 88] on img at bounding box center [255, 90] width 51 height 51
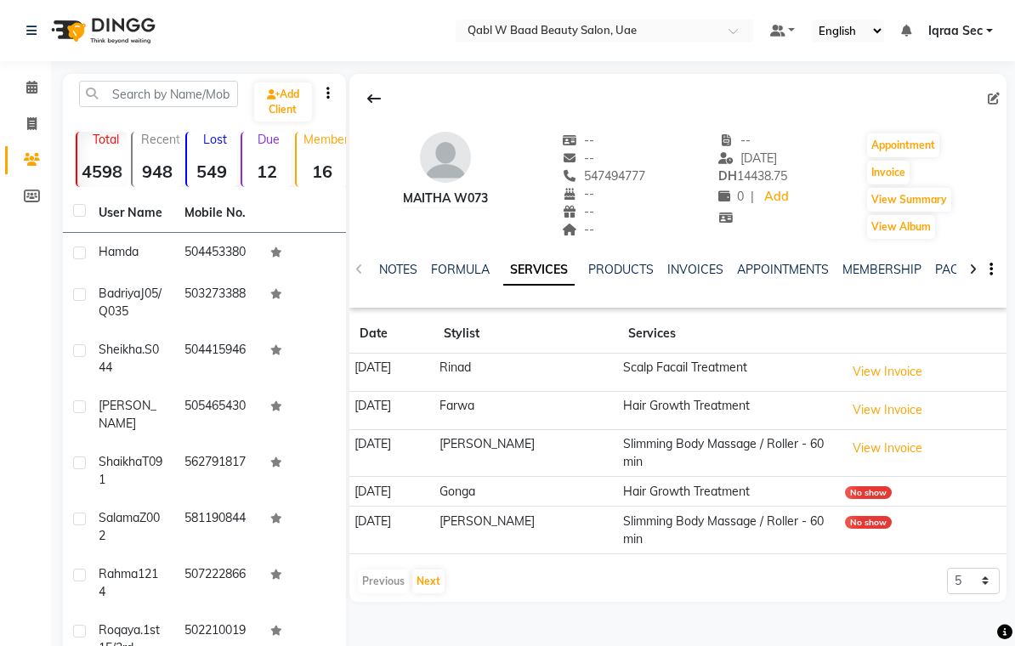
click at [399, 269] on link "NOTES" at bounding box center [398, 269] width 38 height 15
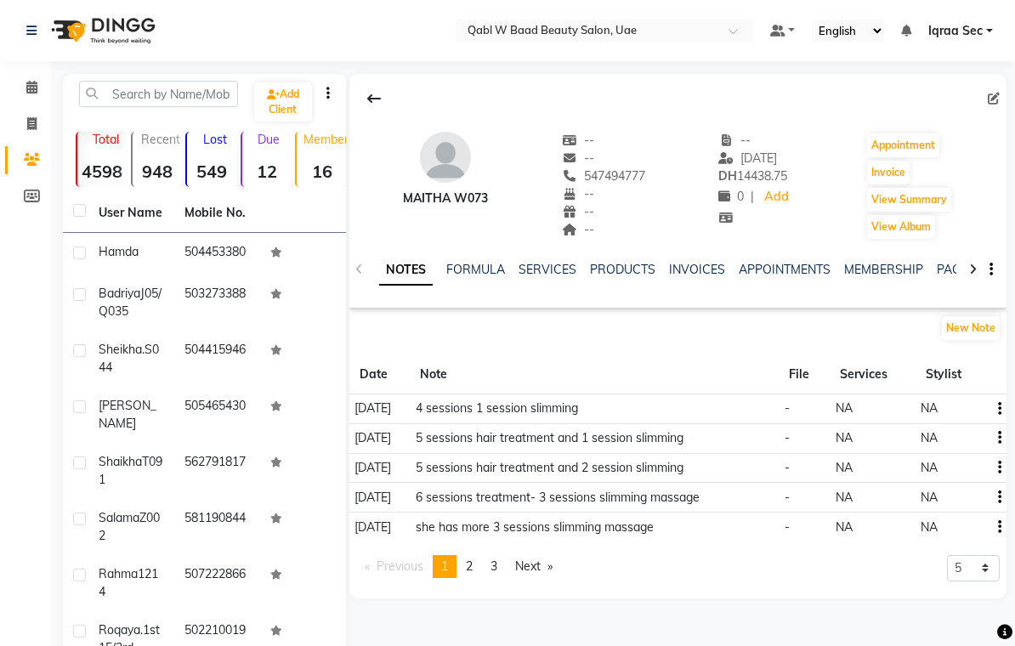
click at [947, 265] on link "PACKAGES" at bounding box center [968, 269] width 63 height 15
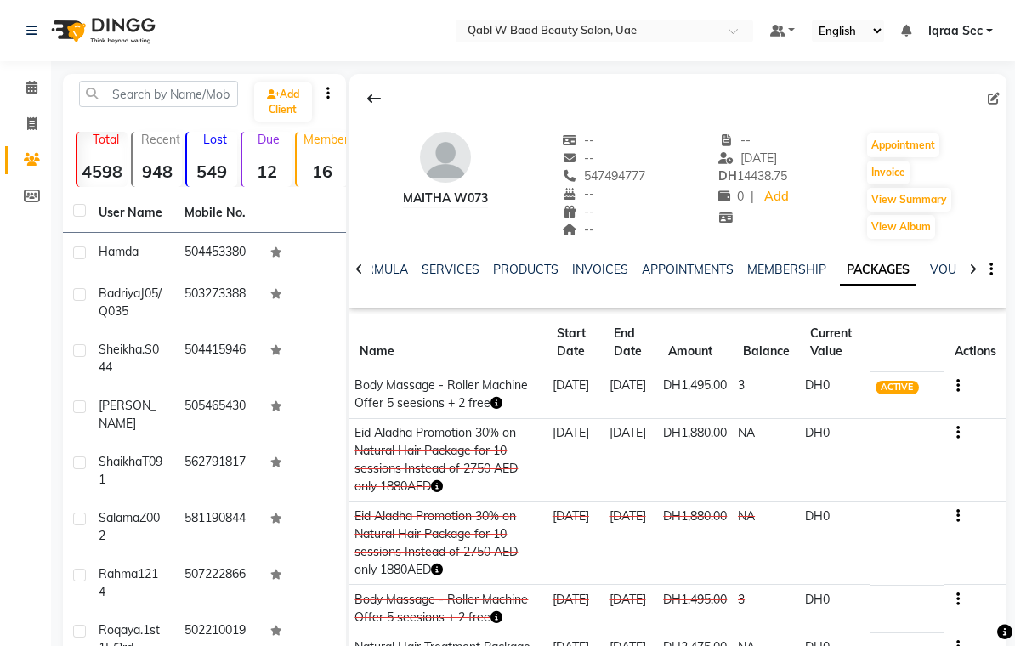
click at [391, 265] on link "FORMULA" at bounding box center [379, 269] width 59 height 15
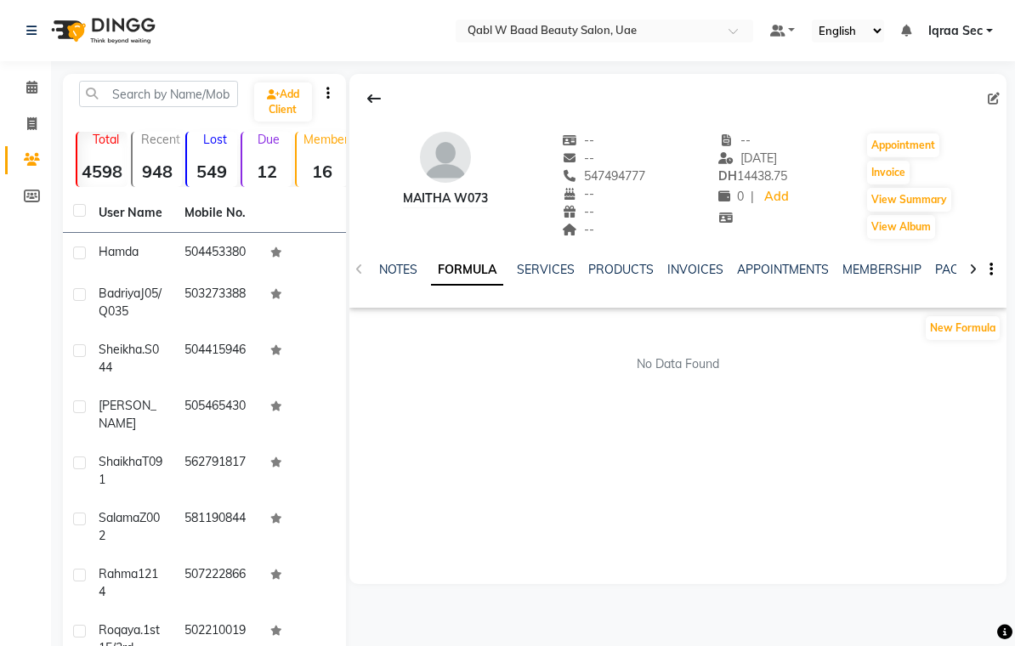
click at [405, 277] on link "NOTES" at bounding box center [398, 269] width 38 height 15
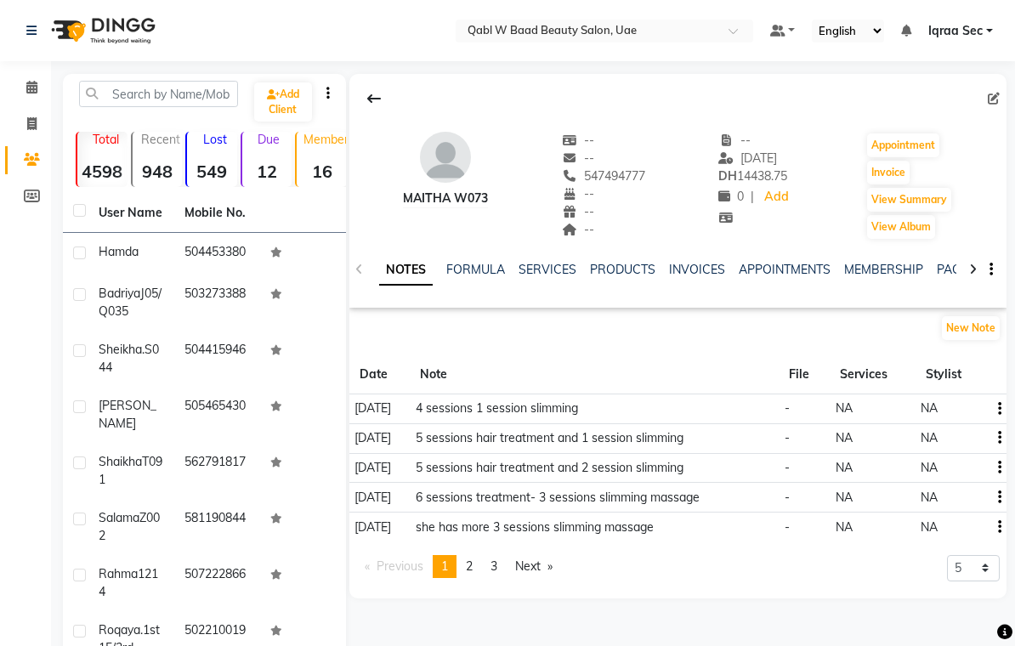
click at [555, 264] on link "SERVICES" at bounding box center [548, 269] width 58 height 15
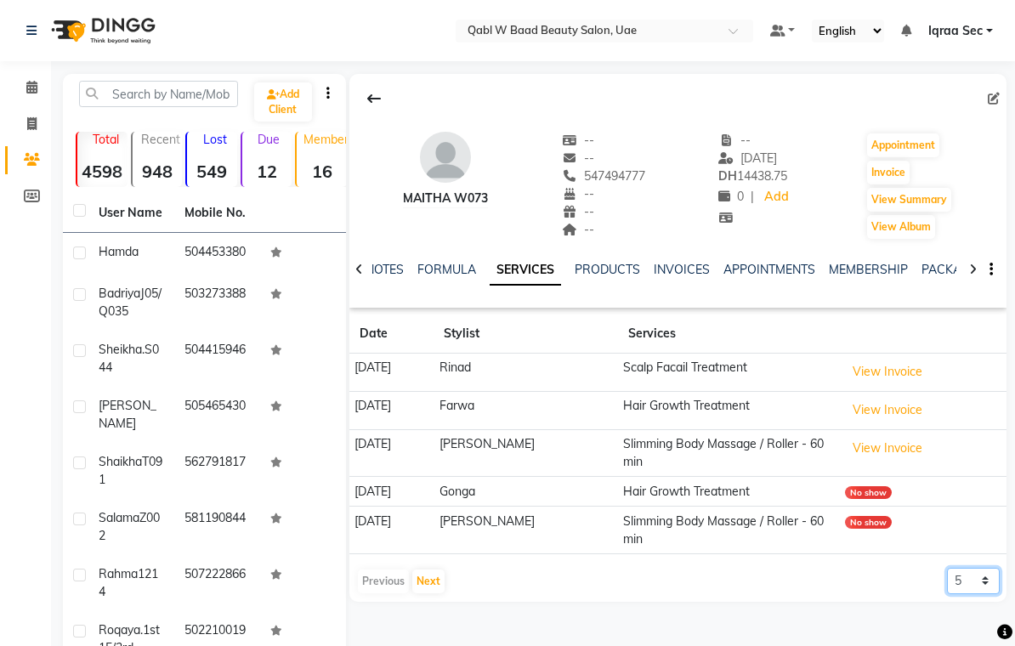
click at [997, 582] on select "5 10 50 100 500" at bounding box center [973, 581] width 53 height 26
select select "500"
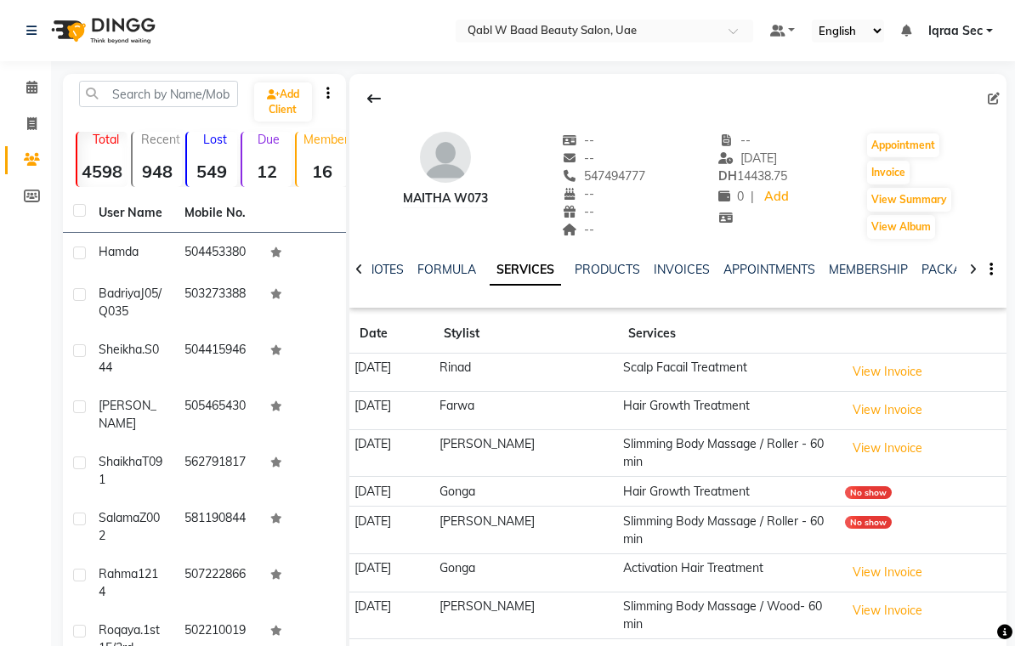
click at [942, 268] on link "PACKAGES" at bounding box center [953, 269] width 63 height 15
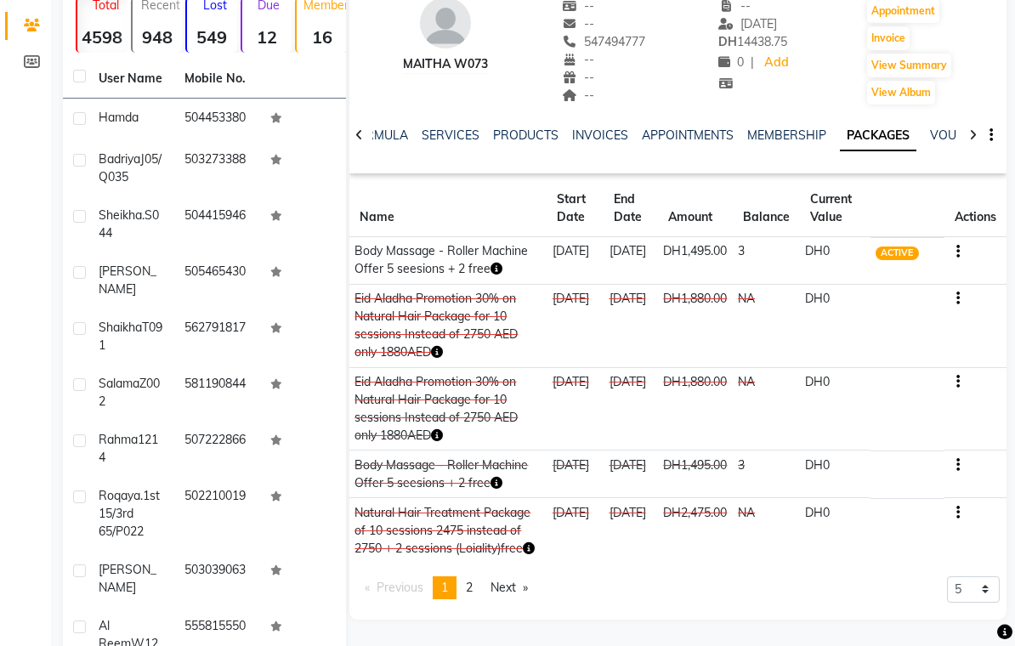
scroll to position [135, 0]
click at [440, 134] on link "SERVICES" at bounding box center [451, 134] width 58 height 15
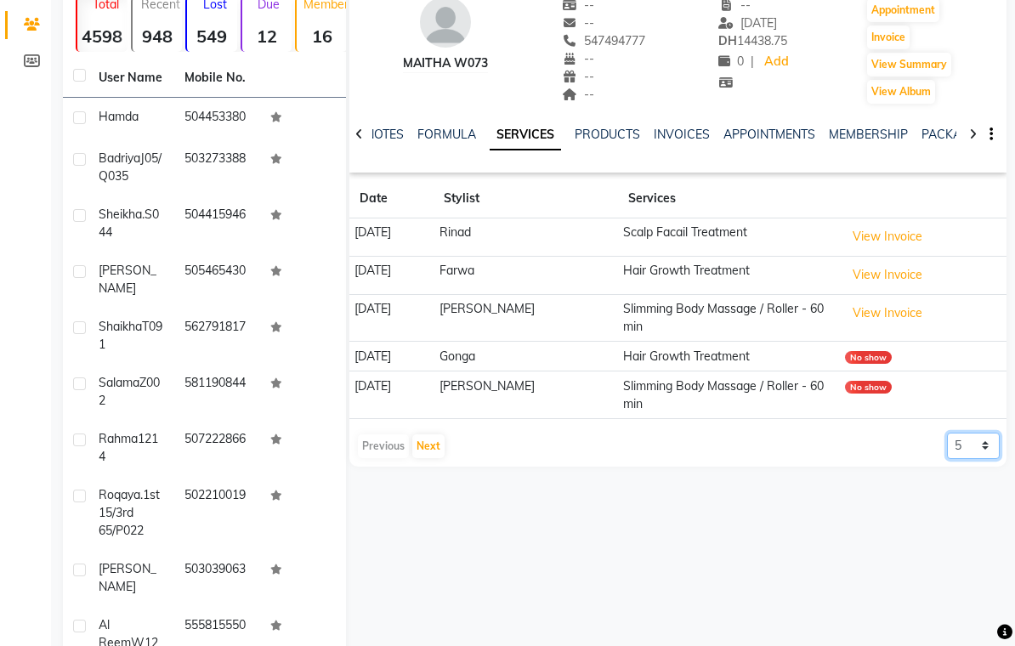
click at [992, 448] on select "5 10 50 100 500" at bounding box center [973, 446] width 53 height 26
select select "500"
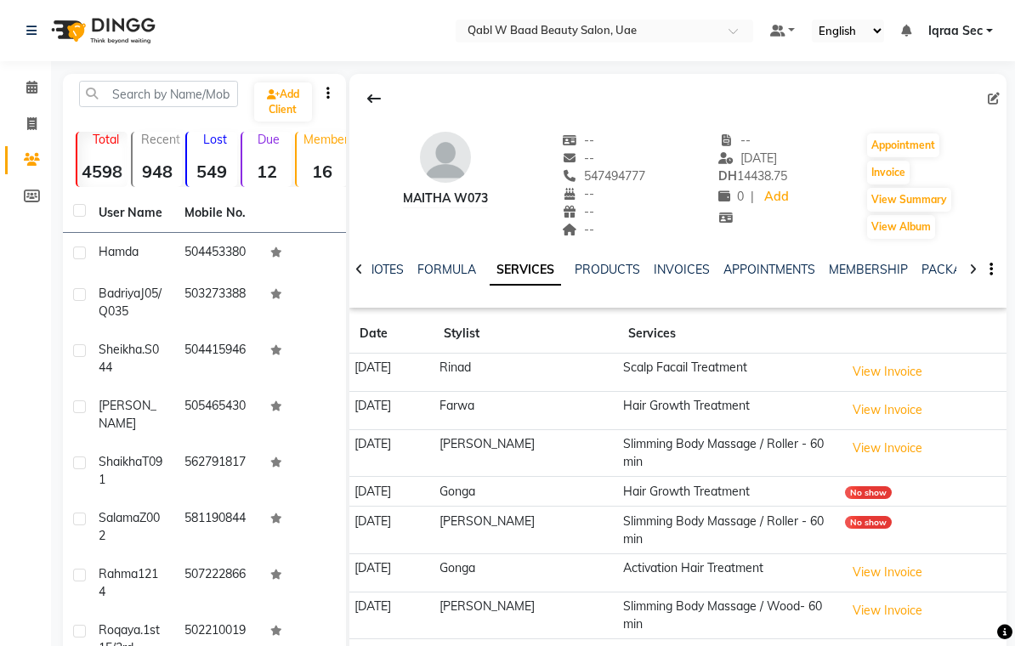
click at [947, 265] on link "PACKAGES" at bounding box center [953, 269] width 63 height 15
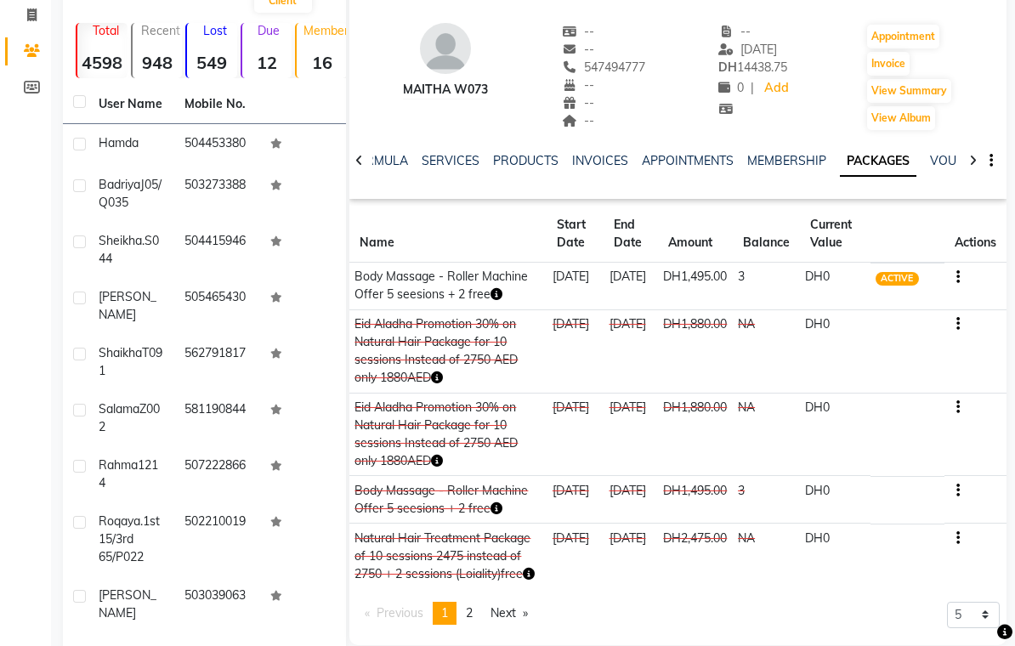
scroll to position [99, 0]
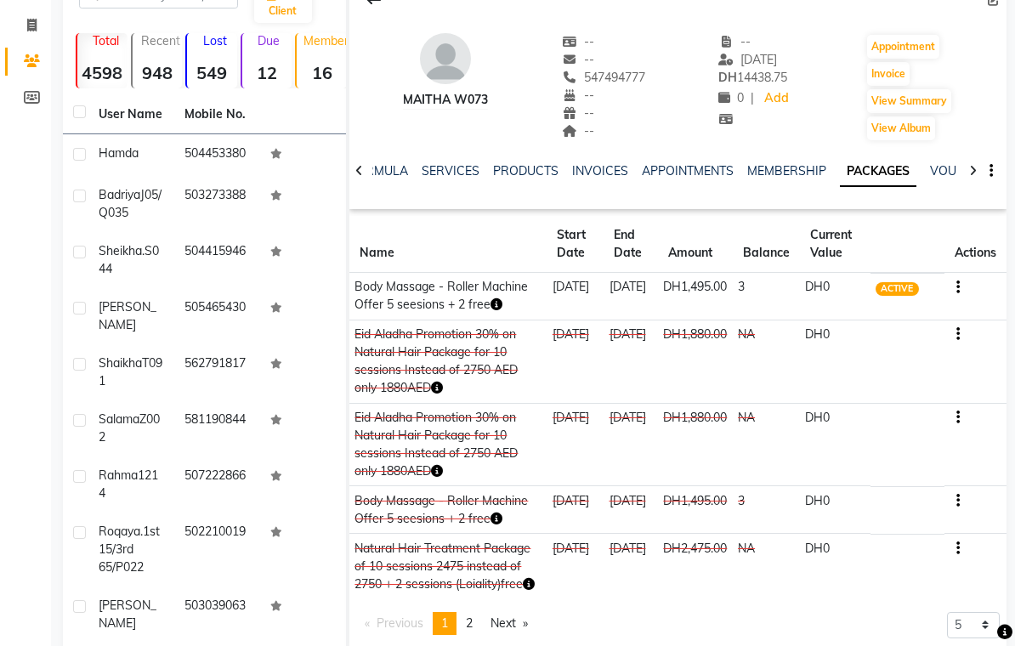
click at [384, 179] on link "FORMULA" at bounding box center [379, 170] width 59 height 15
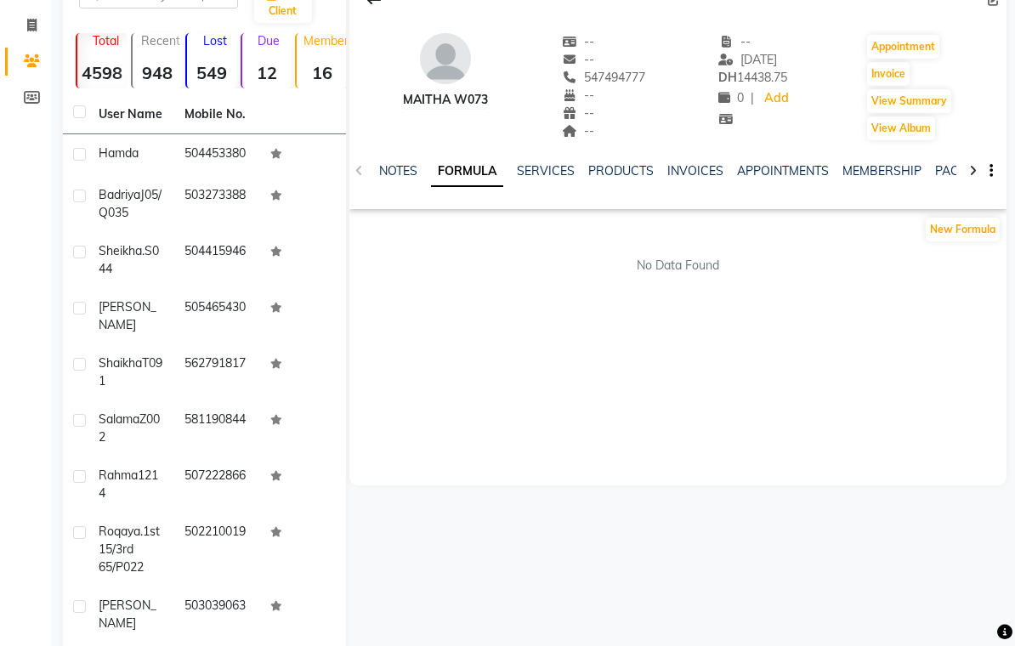
click at [396, 177] on link "NOTES" at bounding box center [398, 170] width 38 height 15
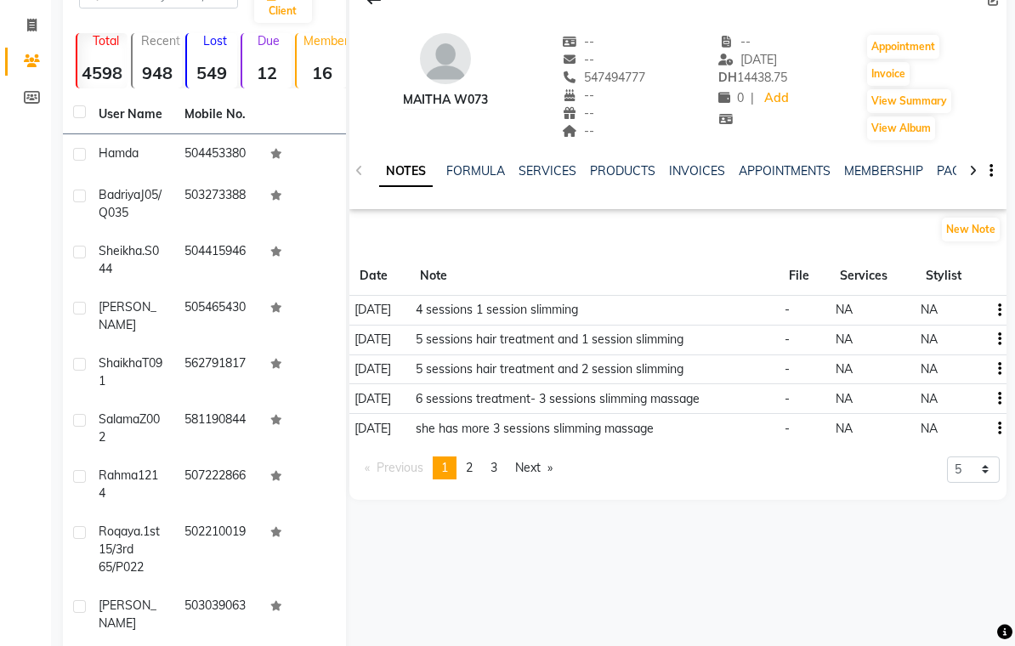
click at [947, 169] on link "PACKAGES" at bounding box center [968, 170] width 63 height 15
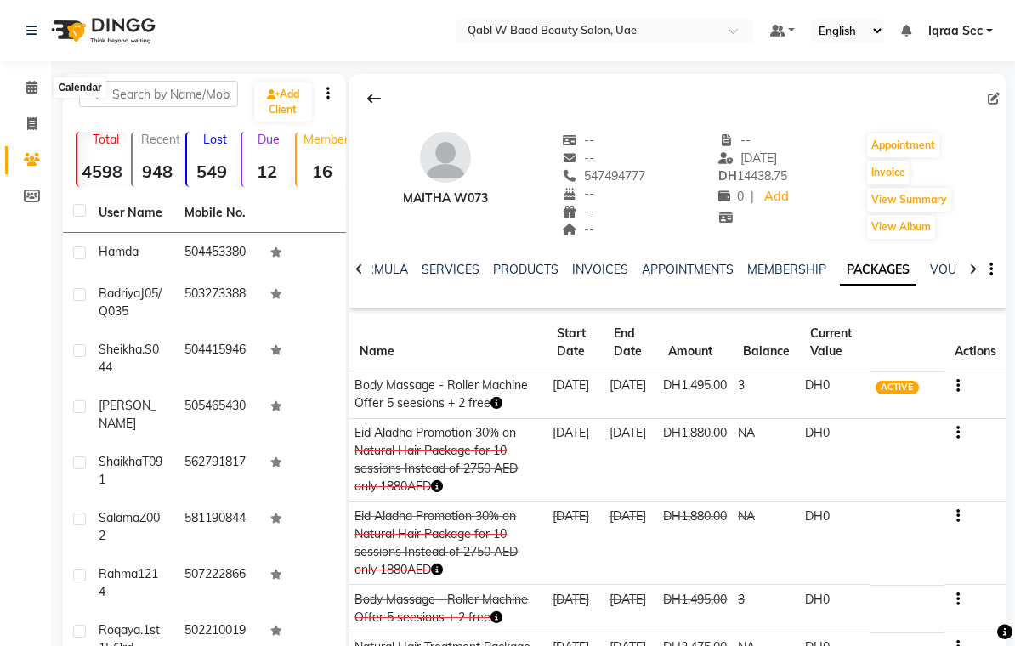
click at [46, 92] on span at bounding box center [32, 88] width 30 height 20
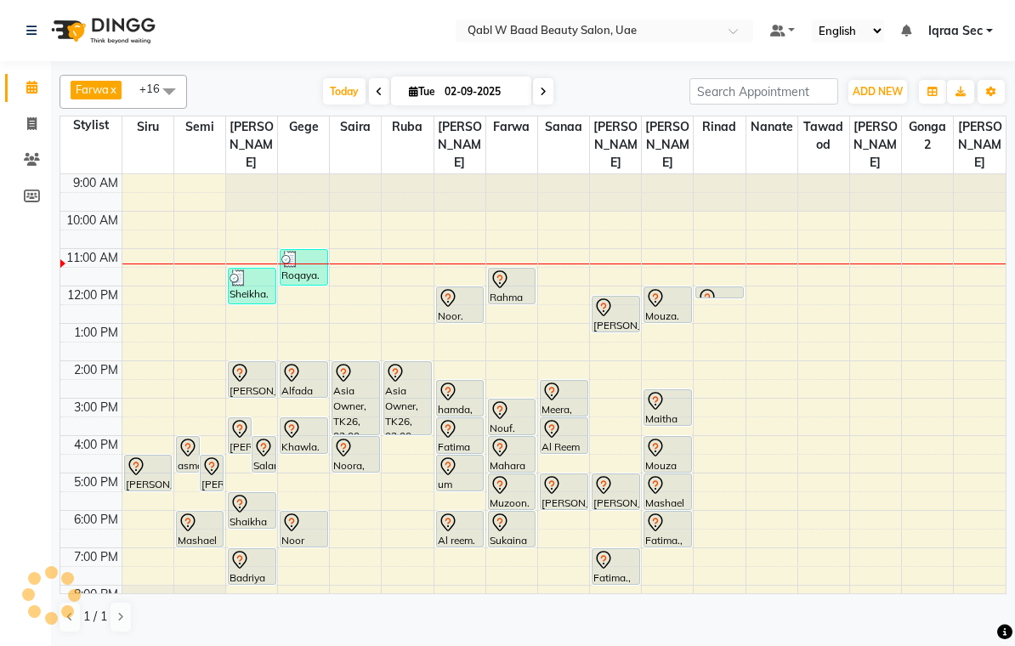
click at [30, 92] on icon at bounding box center [31, 87] width 11 height 13
click at [671, 438] on div at bounding box center [668, 448] width 45 height 20
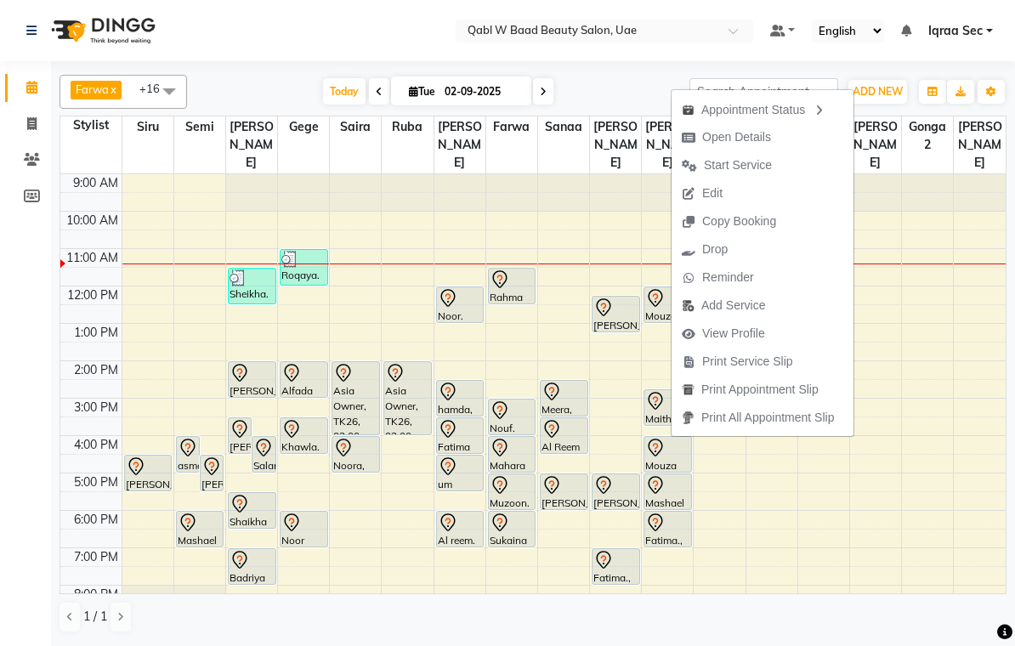
click at [760, 129] on span "Open Details" at bounding box center [737, 137] width 69 height 18
select select "7"
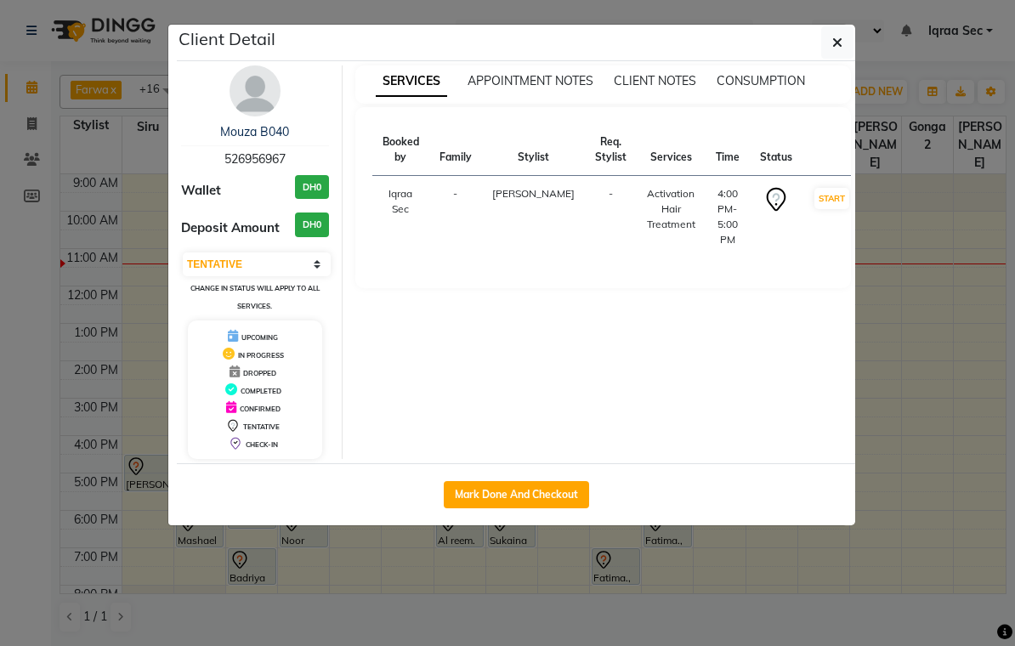
click at [244, 90] on img at bounding box center [255, 90] width 51 height 51
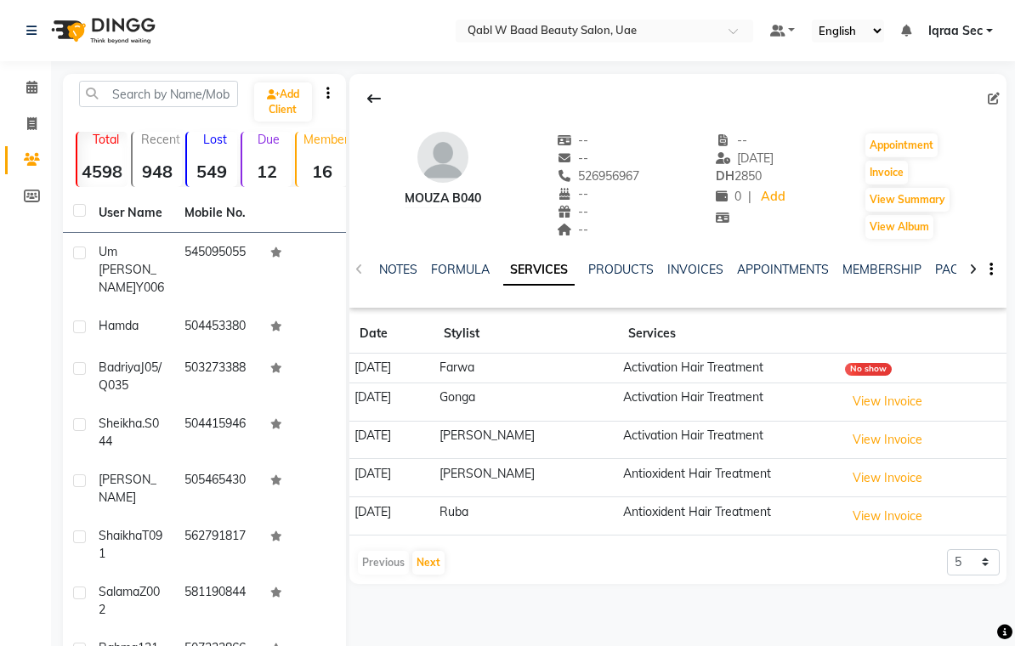
click at [399, 275] on link "NOTES" at bounding box center [398, 269] width 38 height 15
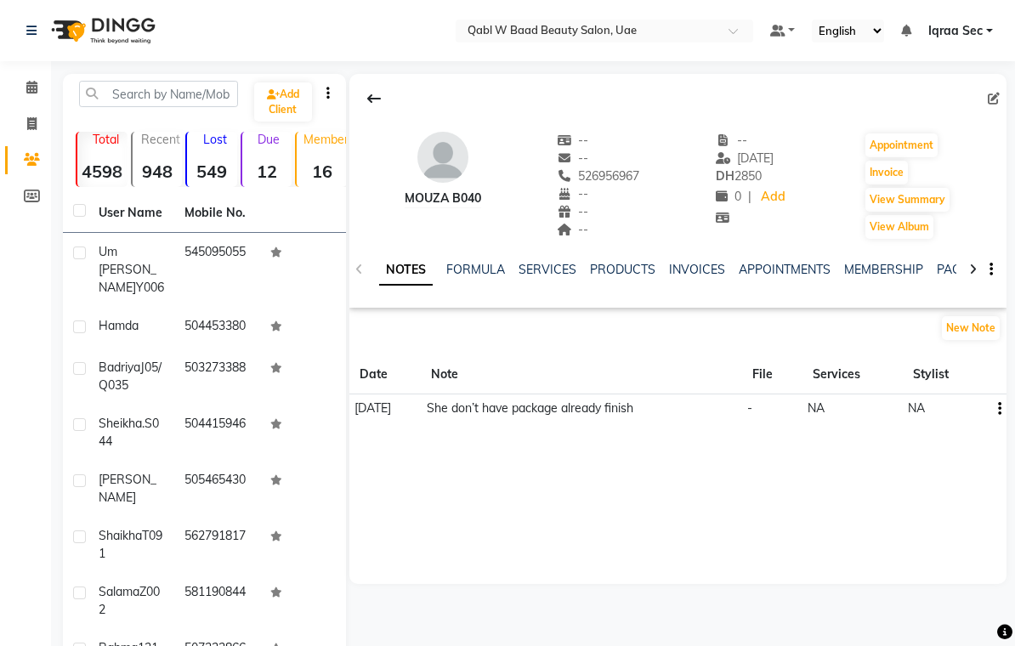
click at [542, 270] on link "SERVICES" at bounding box center [548, 269] width 58 height 15
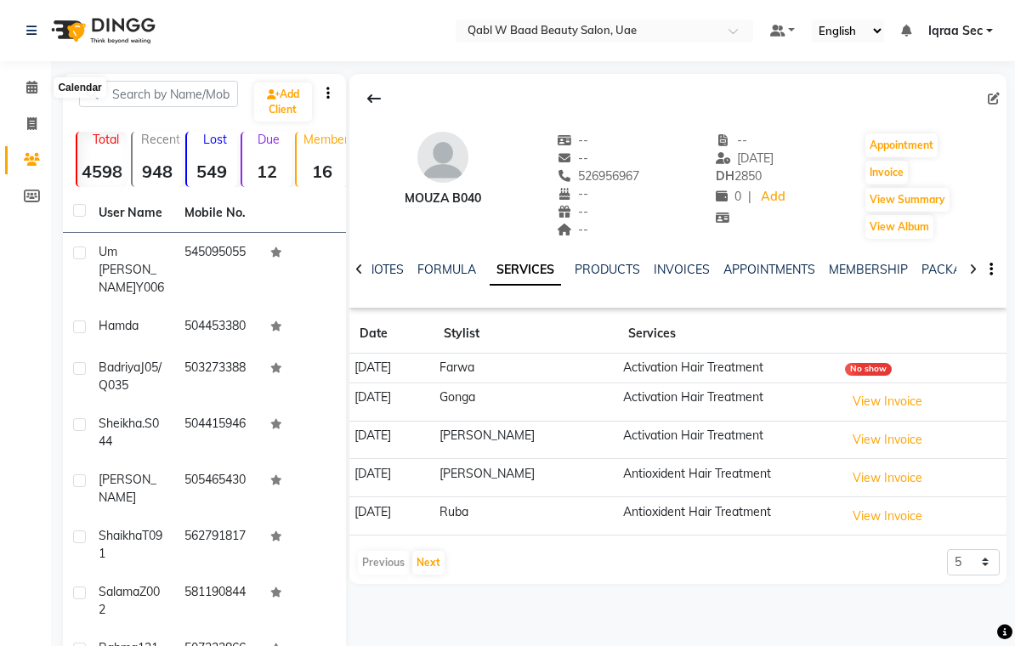
click at [31, 96] on span at bounding box center [32, 88] width 30 height 20
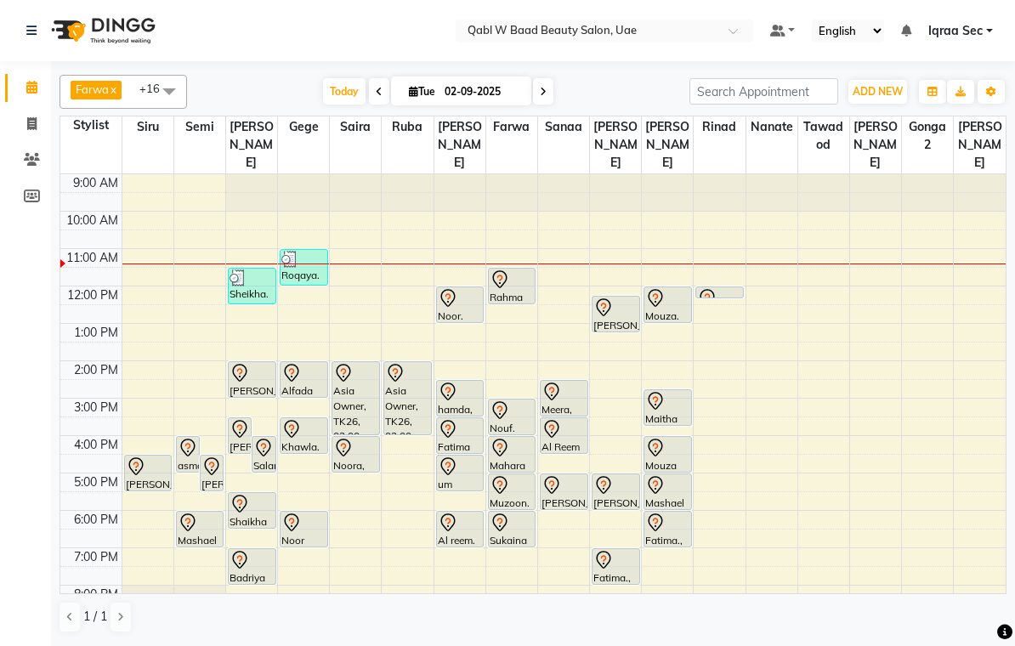
click at [674, 477] on div "Mashael A098, TK19, 05:00 PM-06:00 PM, Activation Hair Treatment" at bounding box center [668, 492] width 47 height 35
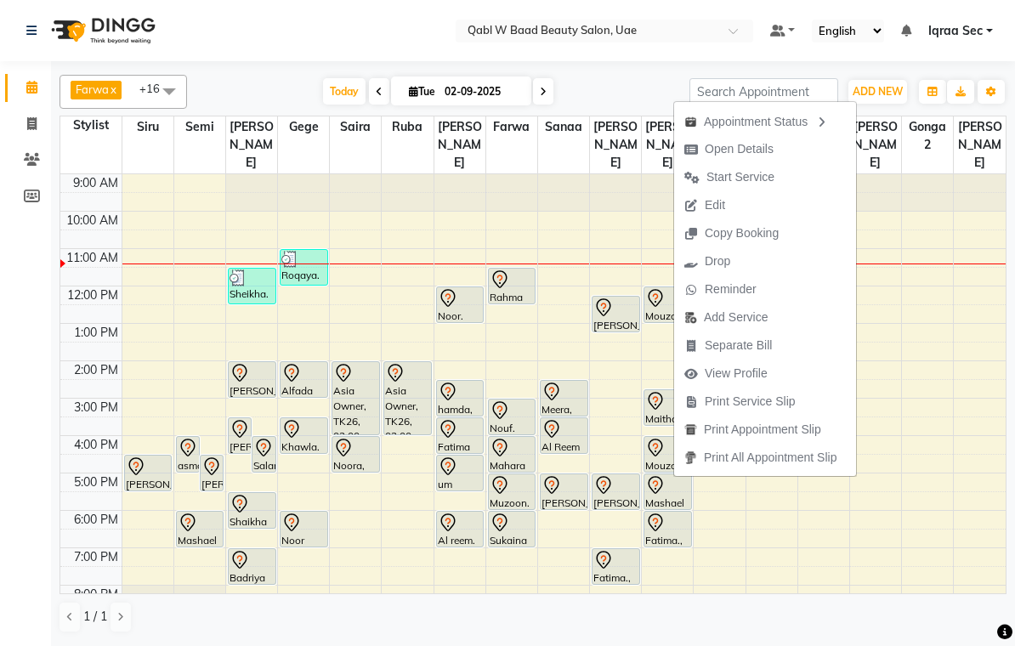
click at [749, 141] on span "Open Details" at bounding box center [739, 149] width 69 height 18
select select "7"
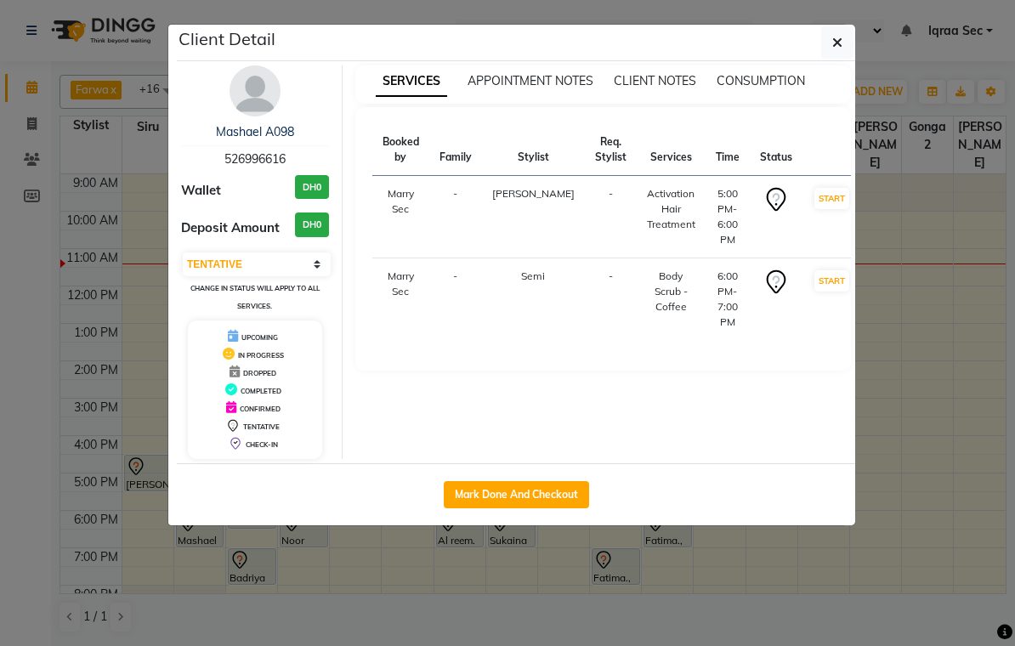
click at [243, 70] on img at bounding box center [255, 90] width 51 height 51
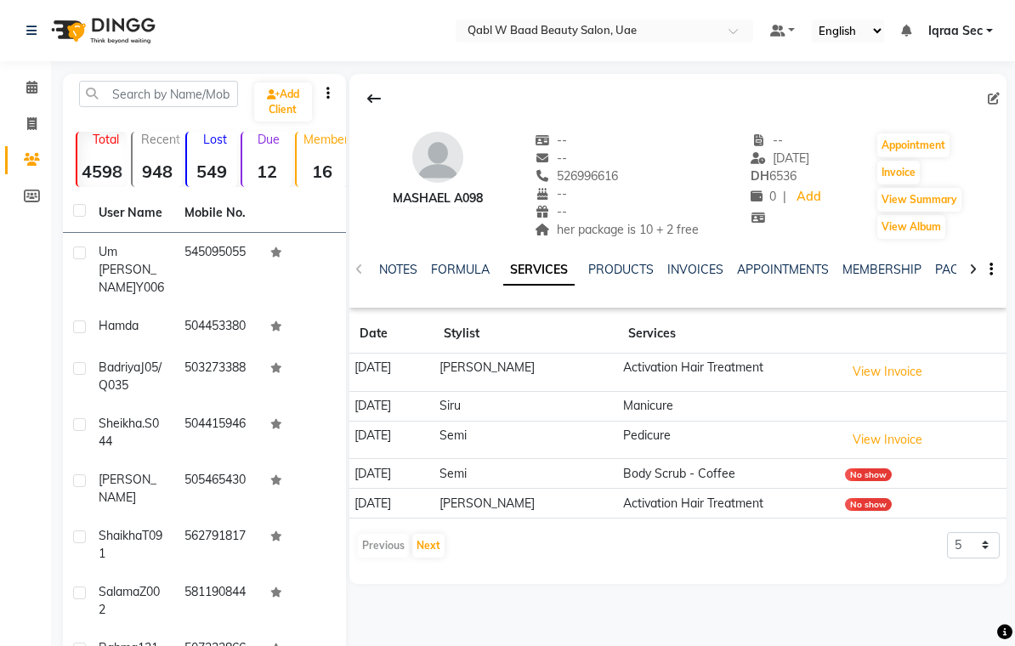
click at [390, 272] on link "NOTES" at bounding box center [398, 269] width 38 height 15
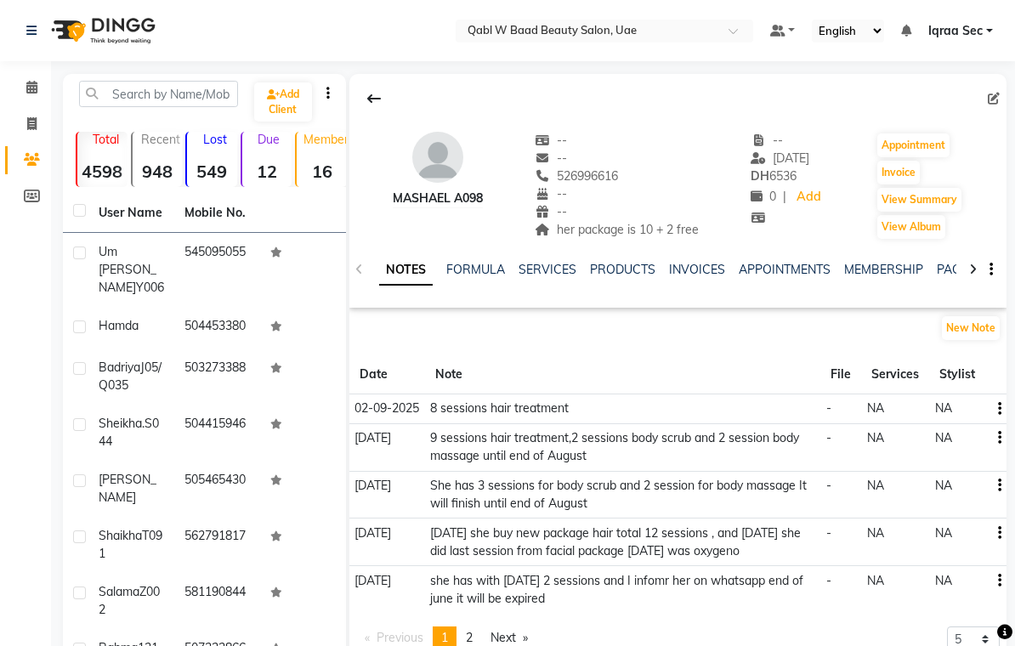
click at [956, 262] on link "PACKAGES" at bounding box center [968, 269] width 63 height 15
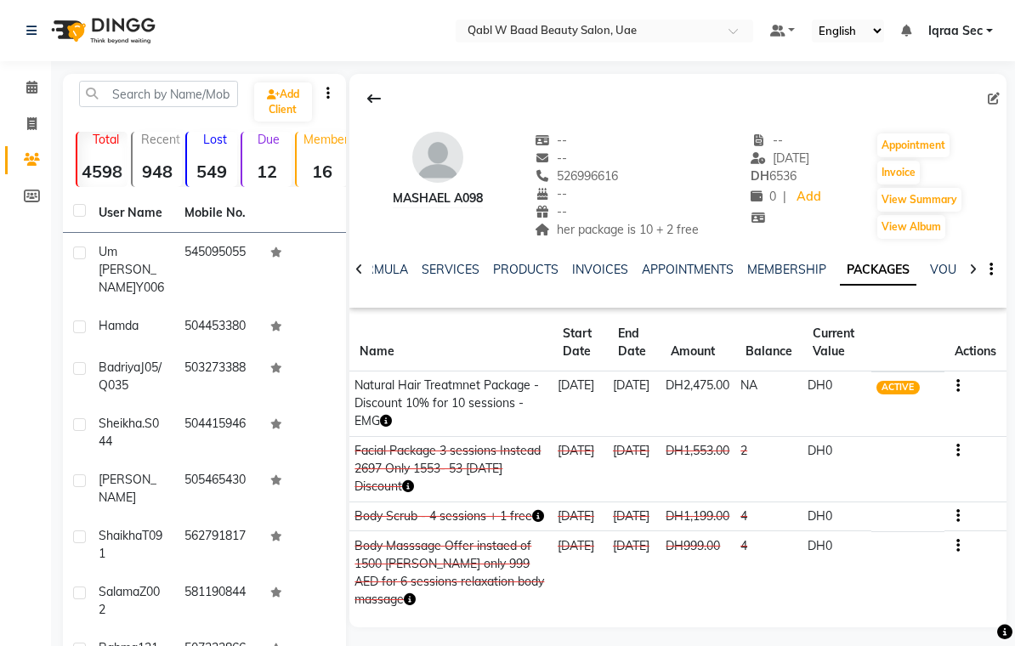
click at [442, 271] on link "SERVICES" at bounding box center [451, 269] width 58 height 15
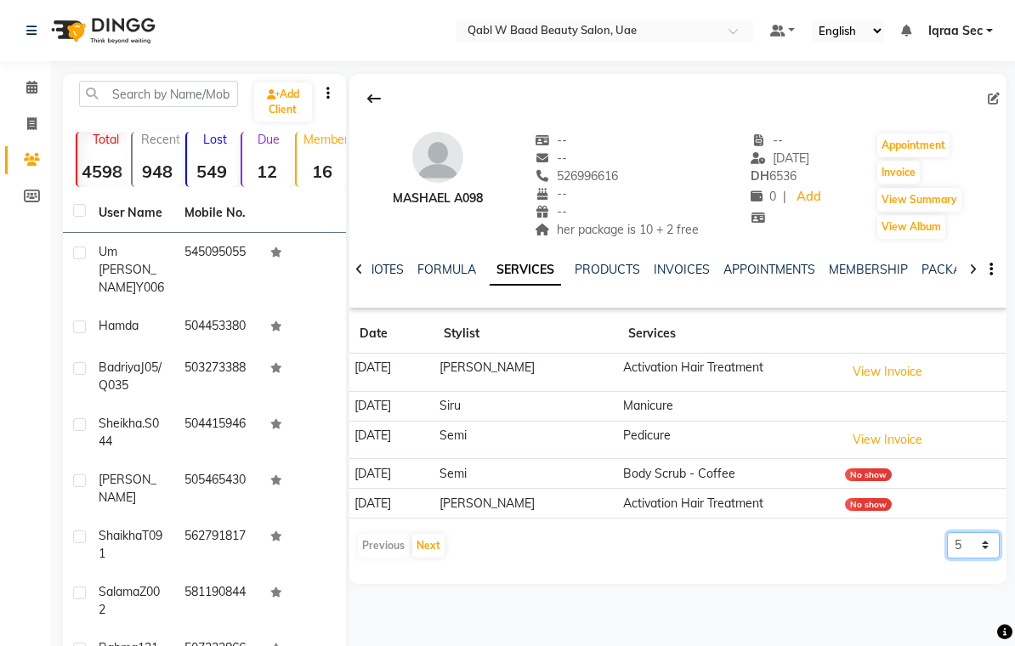
click at [984, 541] on select "5 10 50 100 500" at bounding box center [973, 545] width 53 height 26
select select "500"
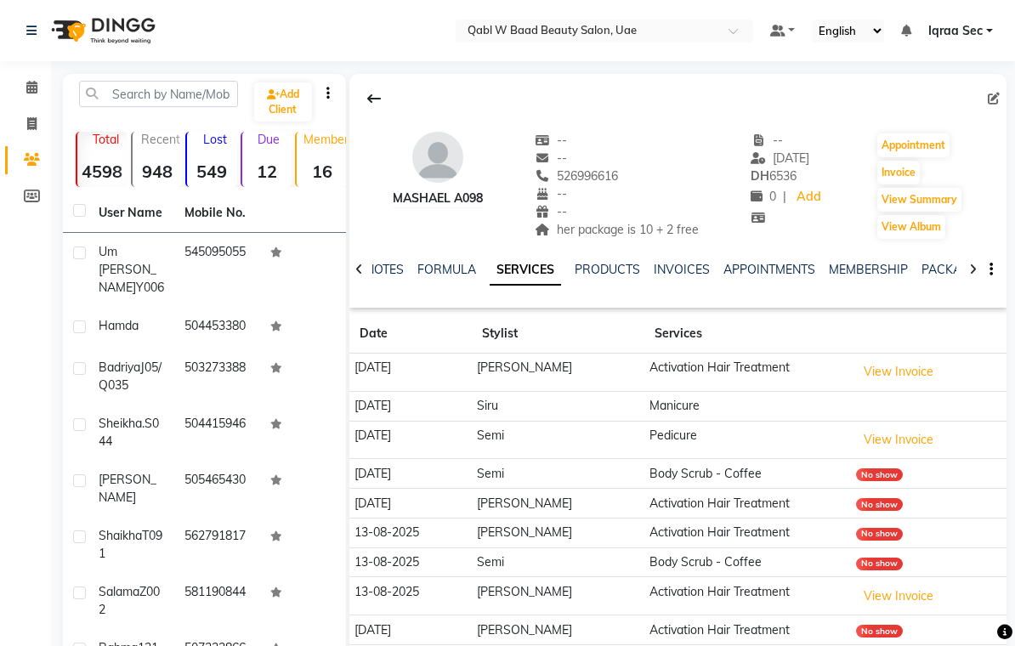
click at [383, 270] on link "NOTES" at bounding box center [385, 269] width 38 height 15
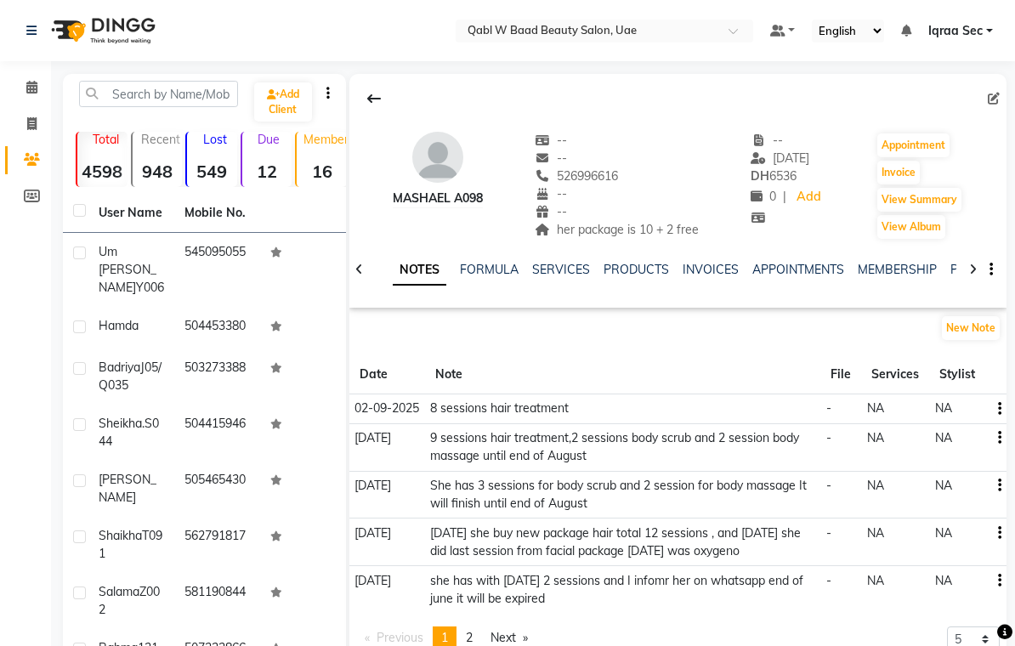
click at [573, 268] on link "SERVICES" at bounding box center [561, 269] width 58 height 15
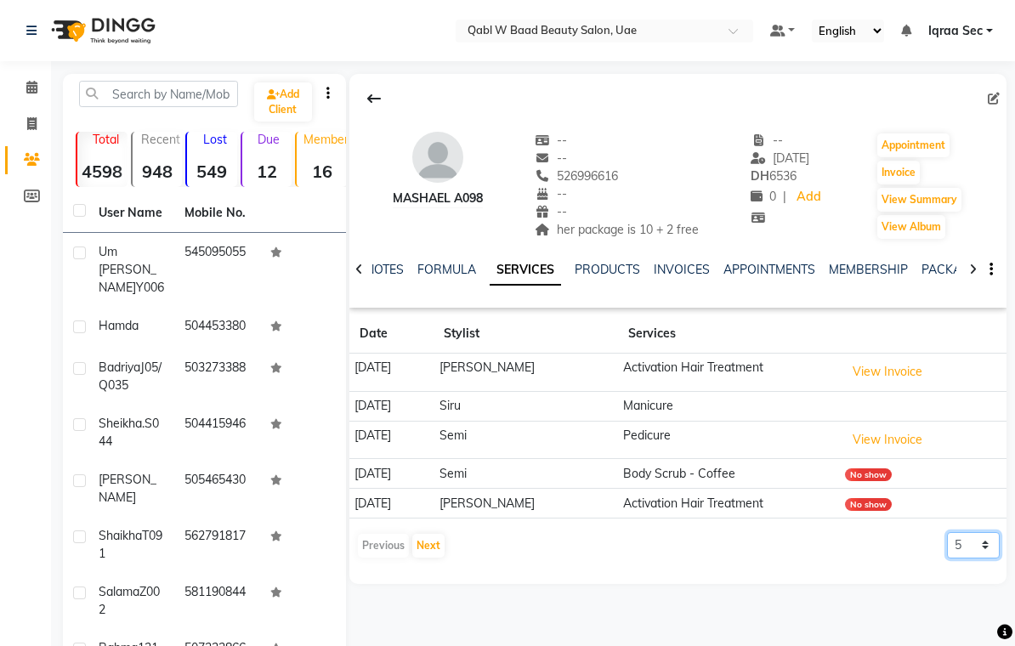
click at [993, 543] on select "5 10 50 100 500" at bounding box center [973, 545] width 53 height 26
select select "50"
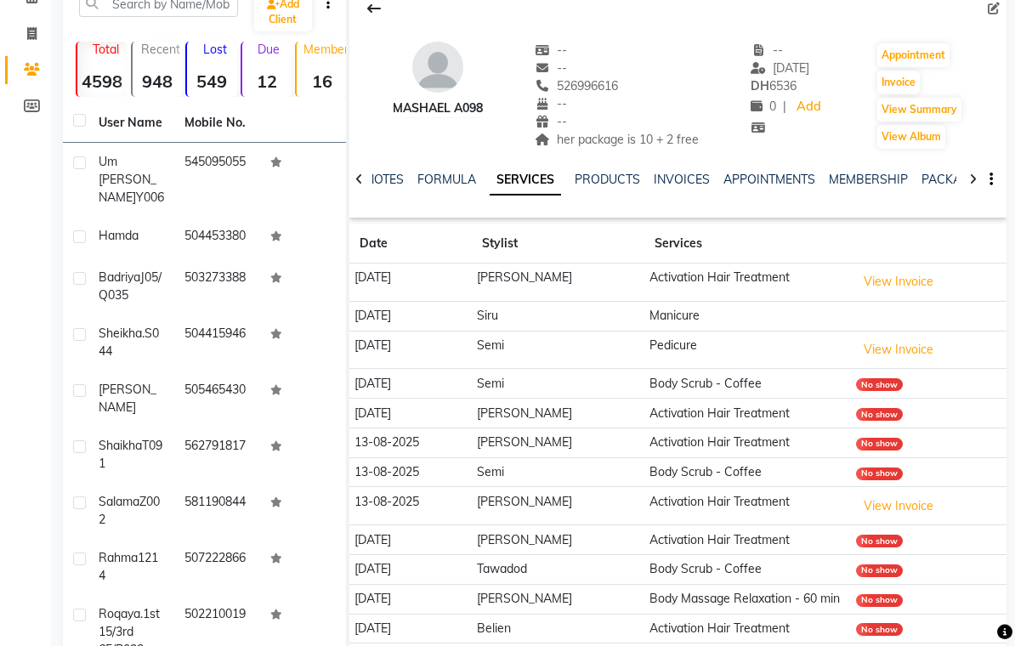
scroll to position [92, 0]
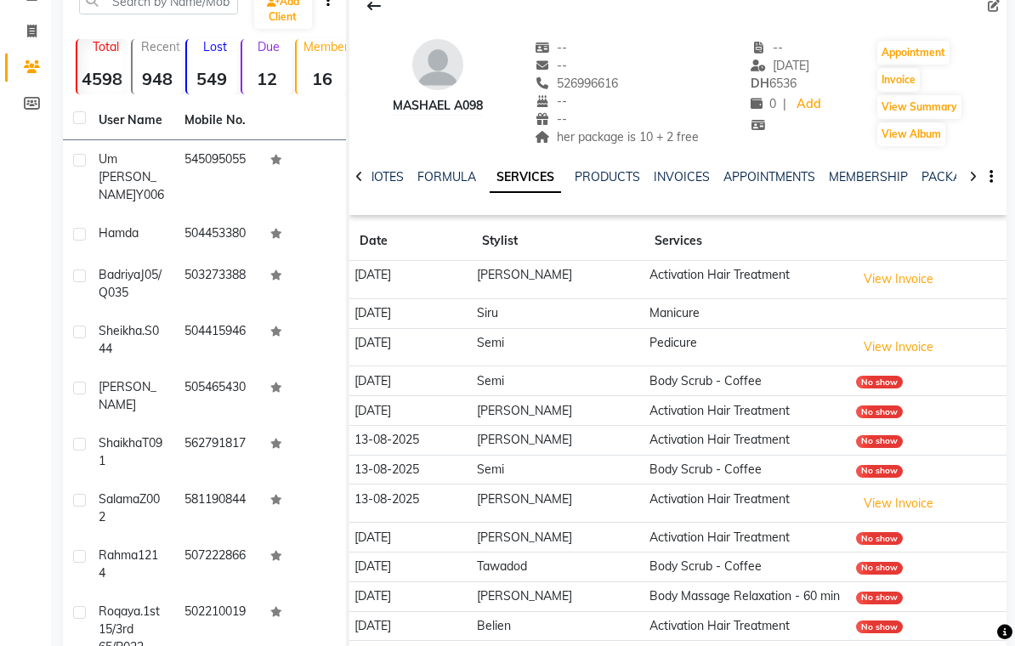
click at [936, 171] on link "PACKAGES" at bounding box center [953, 177] width 63 height 15
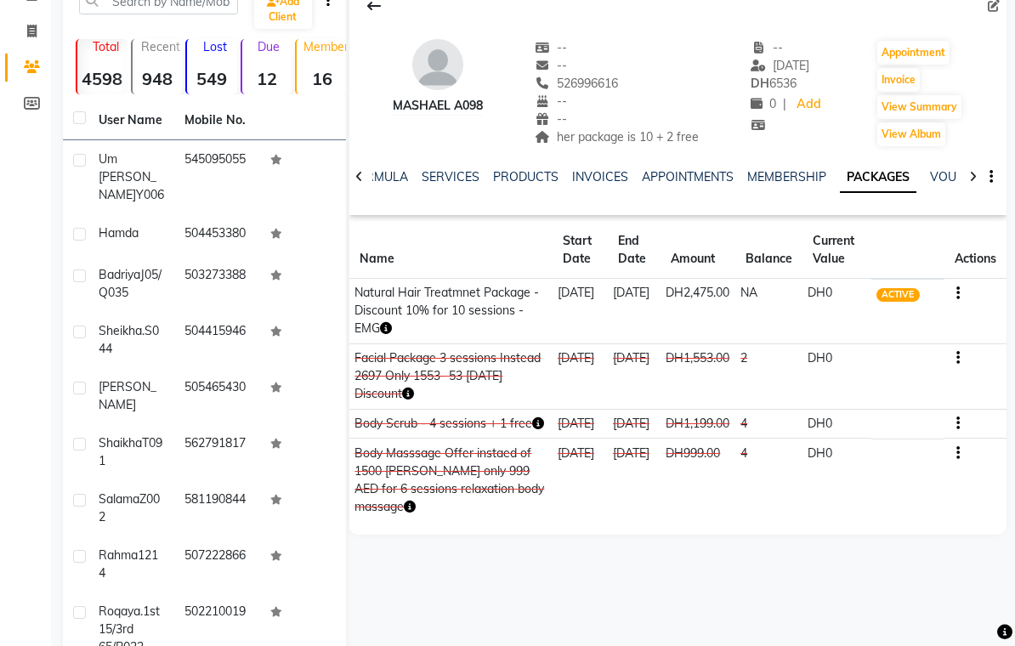
click at [447, 174] on link "SERVICES" at bounding box center [451, 176] width 58 height 15
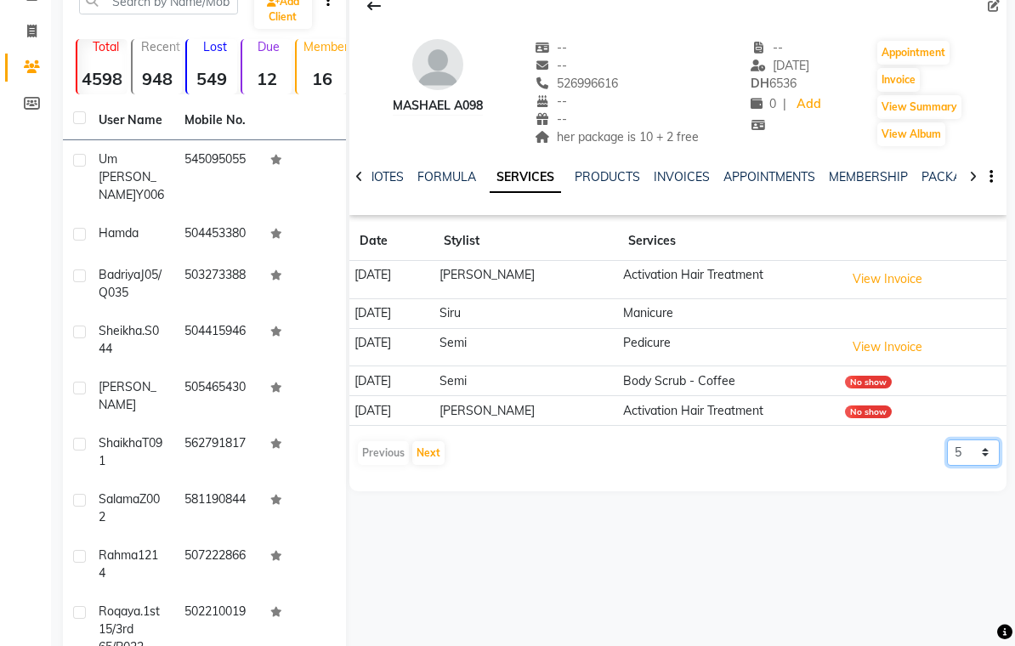
click at [990, 447] on select "5 10 50 100 500" at bounding box center [973, 453] width 53 height 26
select select "100"
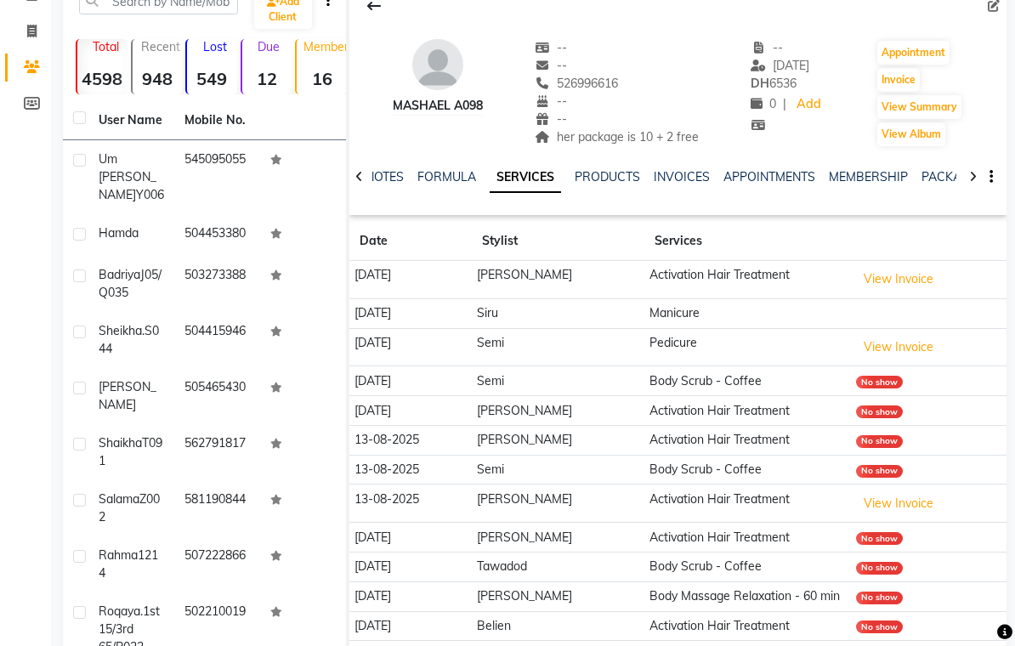
click at [680, 177] on link "INVOICES" at bounding box center [682, 176] width 56 height 15
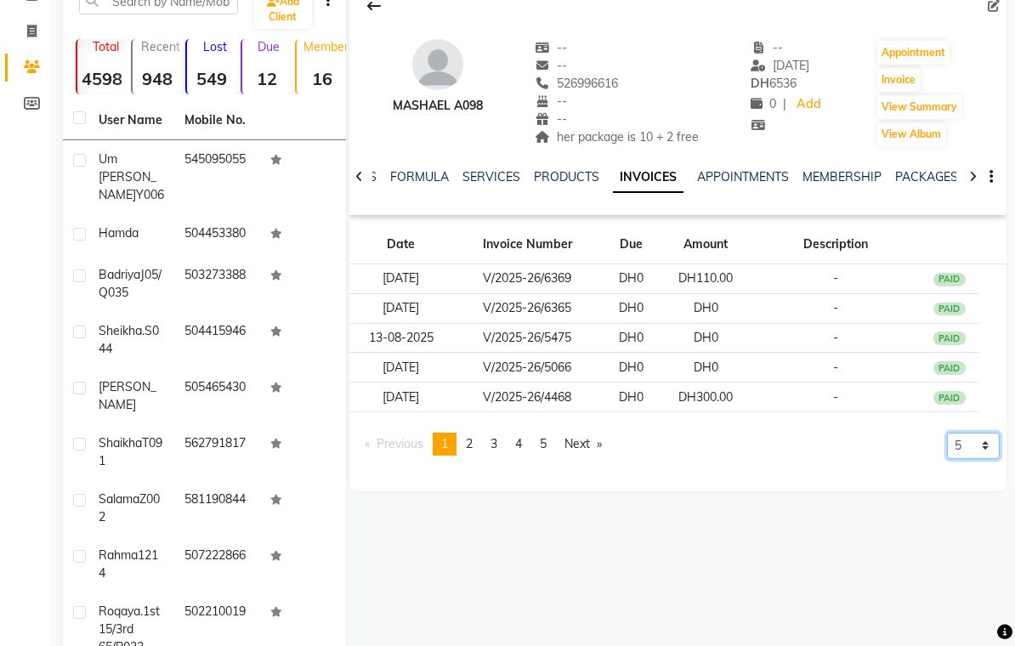
click at [986, 446] on select "5 10 50 100 500" at bounding box center [973, 446] width 53 height 26
select select "50"
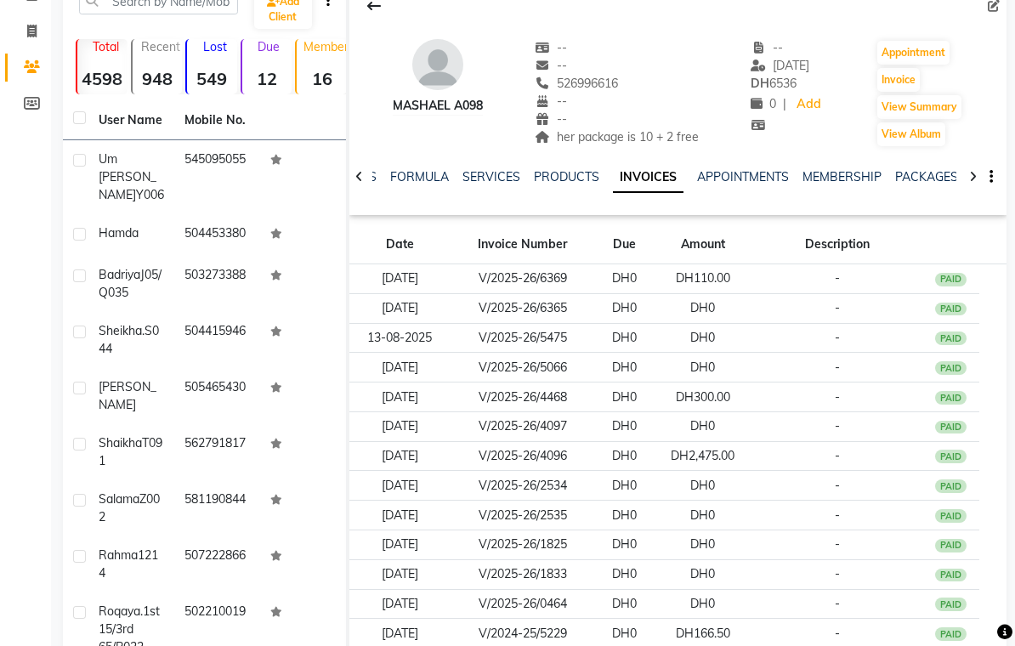
click at [486, 179] on link "SERVICES" at bounding box center [492, 176] width 58 height 15
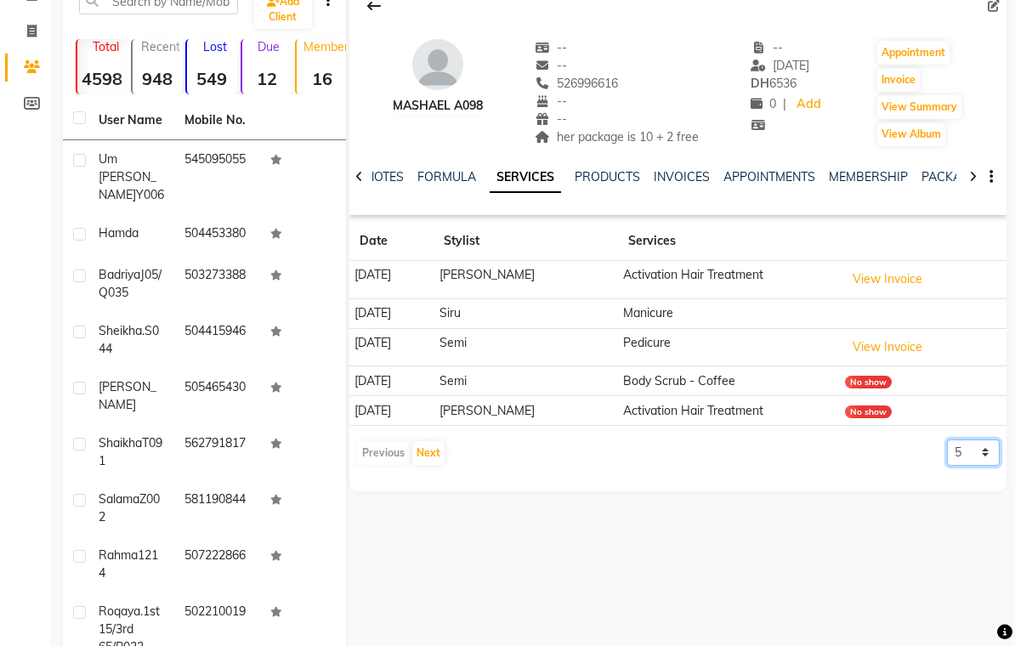
click at [986, 450] on select "5 10 50 100 500" at bounding box center [973, 453] width 53 height 26
select select "500"
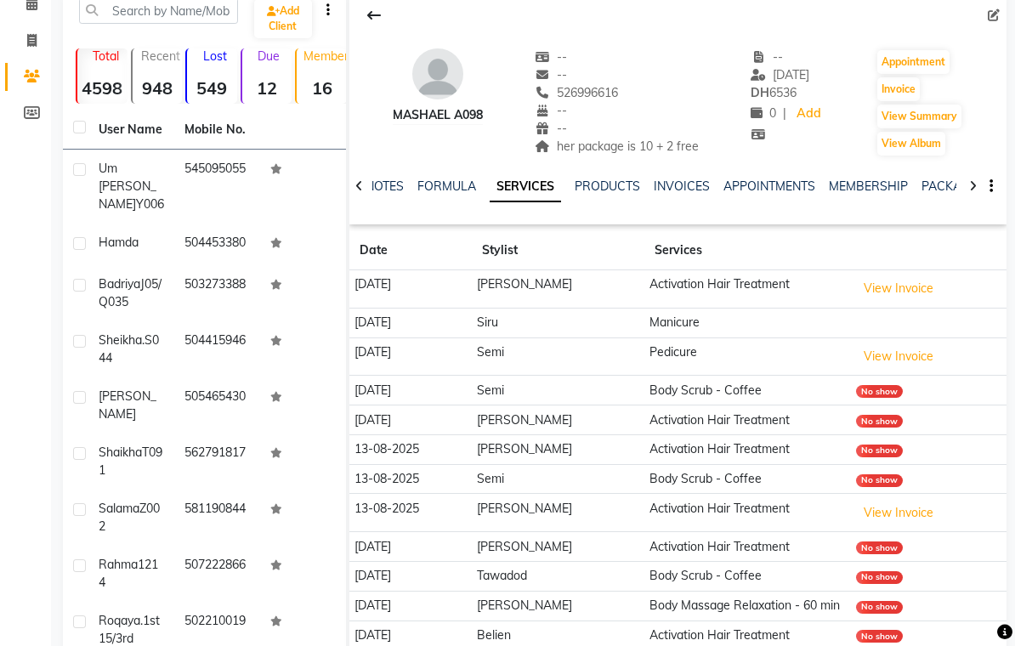
scroll to position [70, 0]
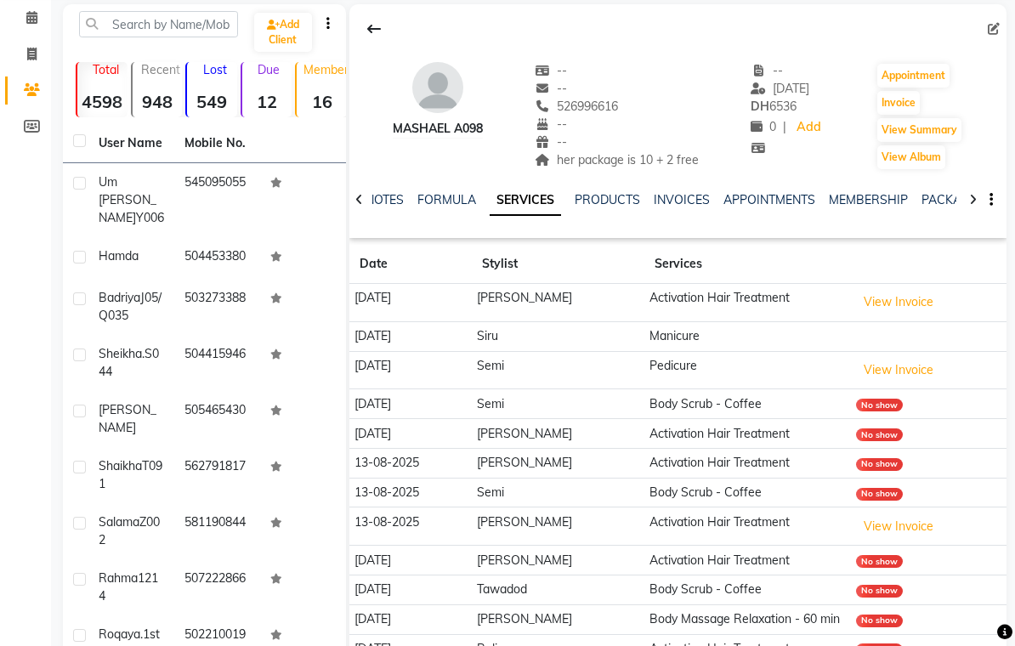
click at [386, 201] on link "NOTES" at bounding box center [385, 199] width 38 height 15
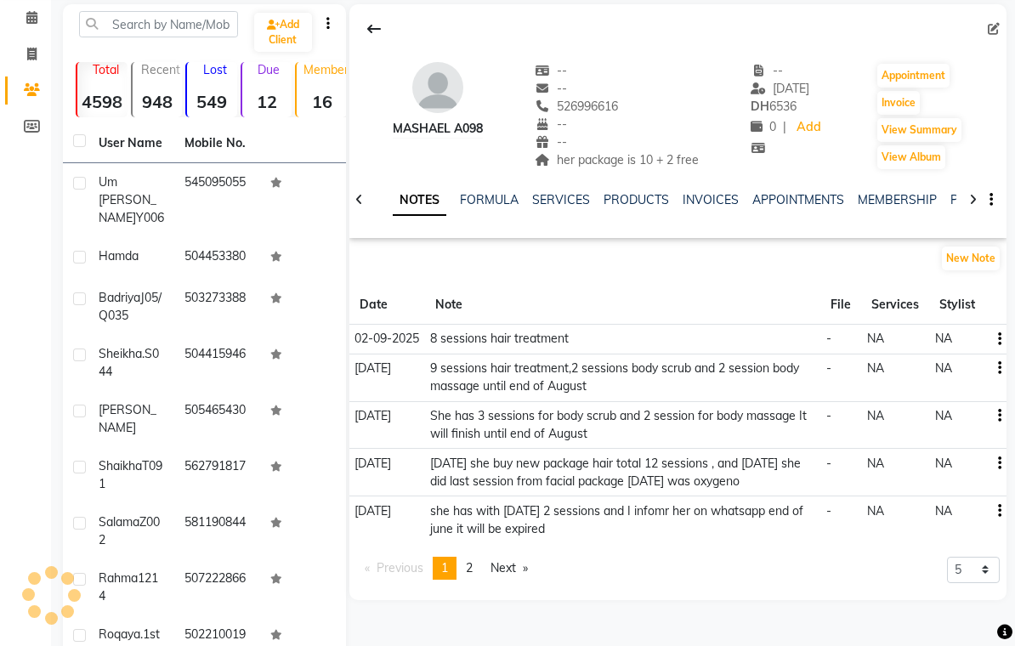
click at [973, 249] on button "New Note" at bounding box center [971, 259] width 58 height 24
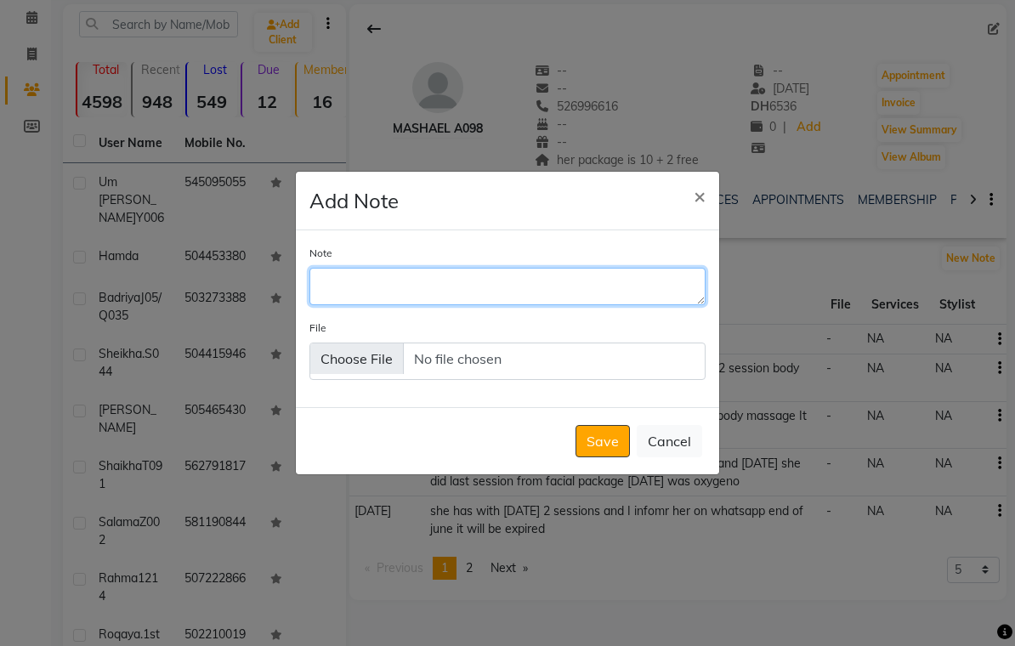
click at [357, 297] on textarea "Note" at bounding box center [508, 286] width 396 height 37
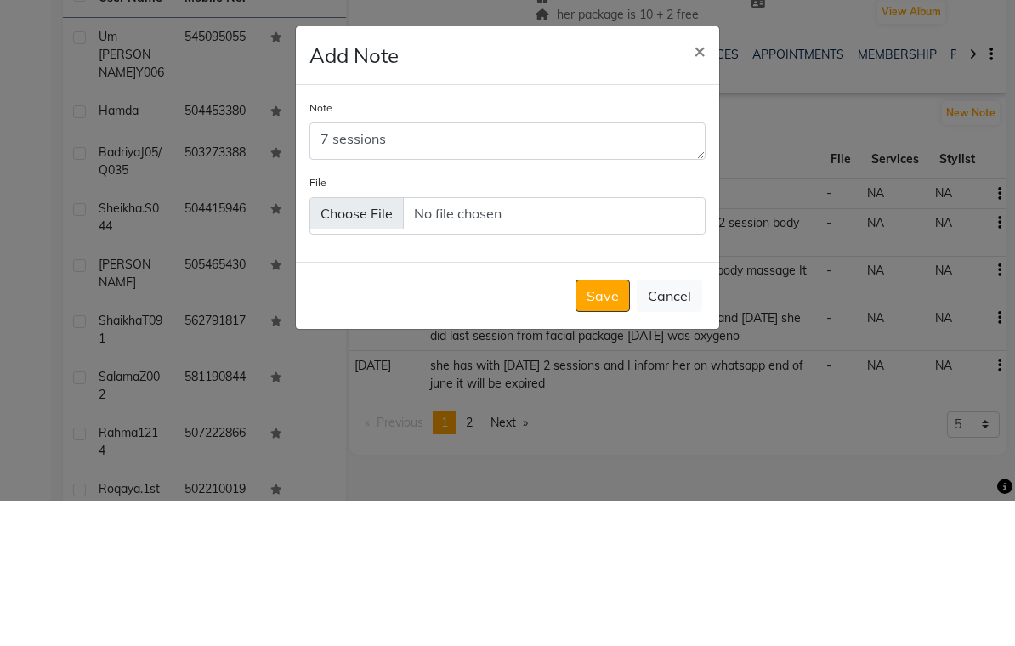
scroll to position [169, 0]
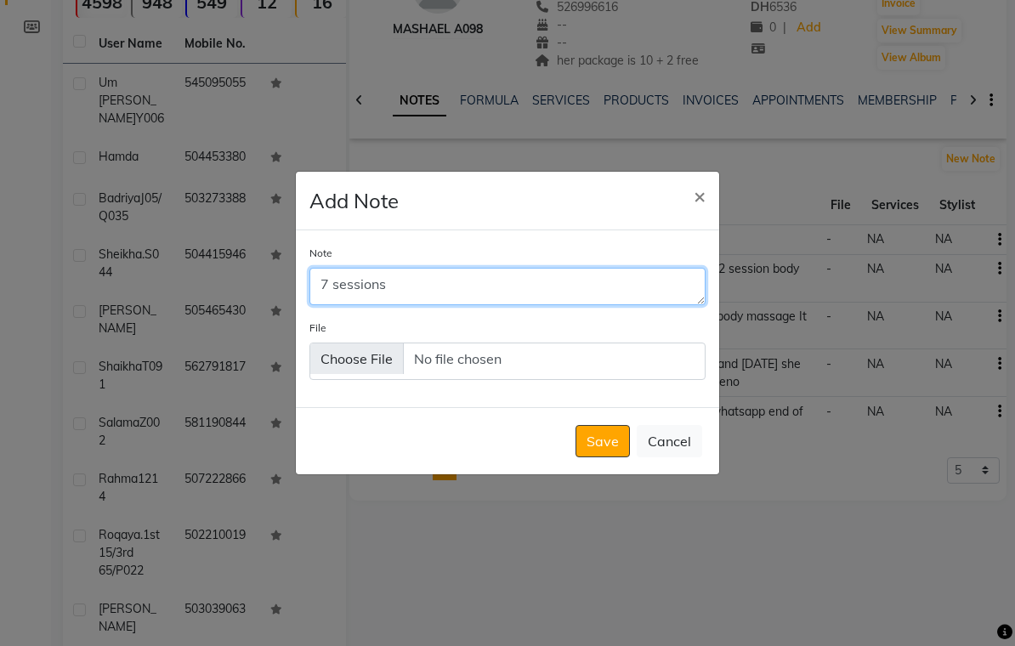
type textarea "7 sessions"
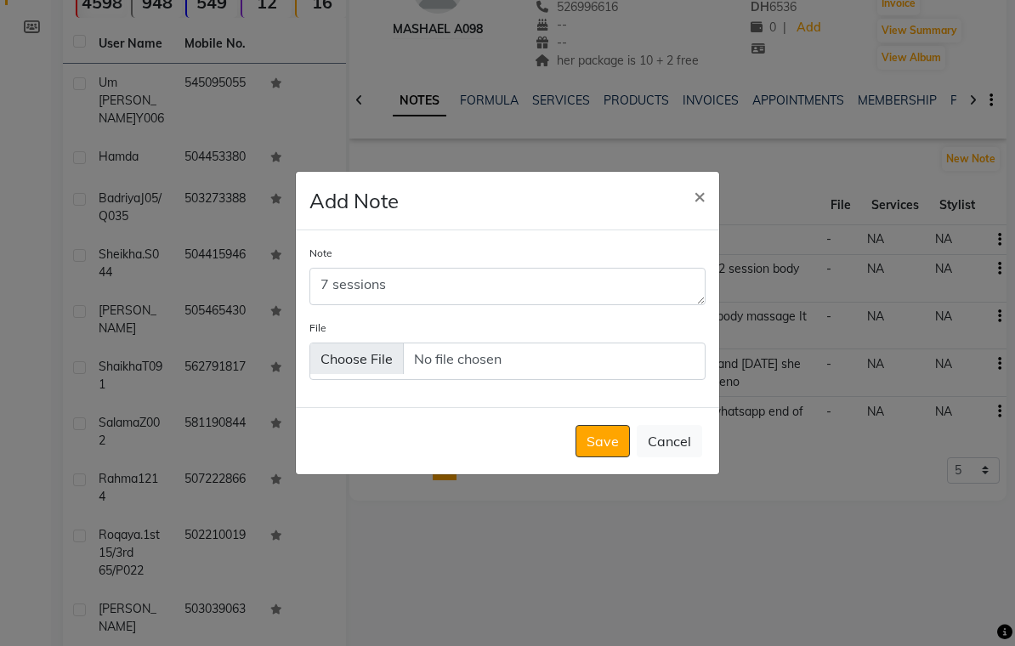
click at [606, 450] on button "Save" at bounding box center [603, 441] width 54 height 32
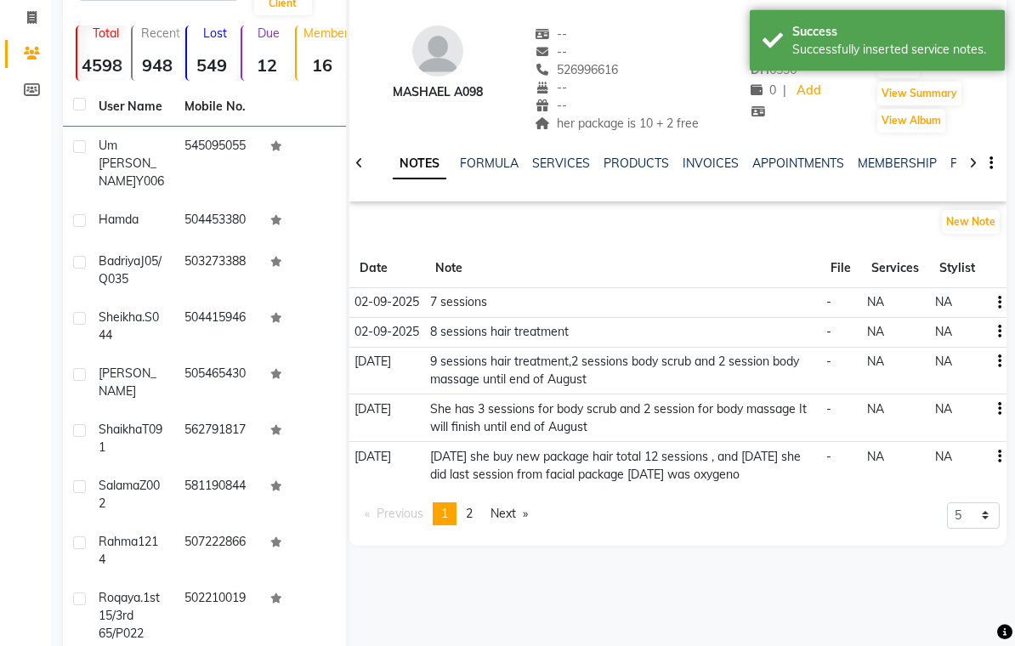
scroll to position [0, 0]
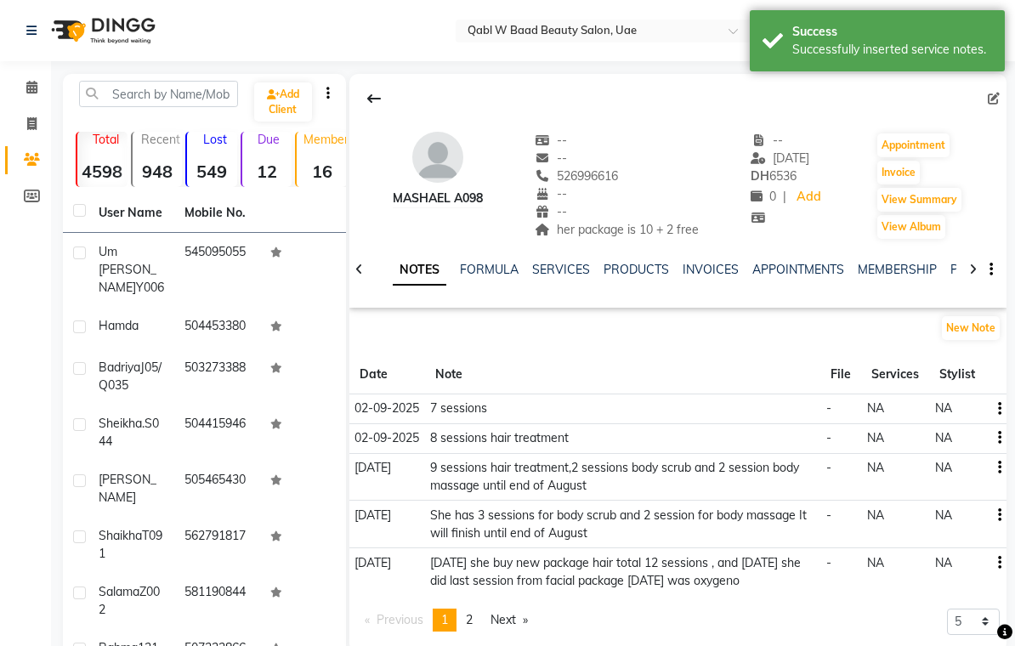
click at [964, 269] on div at bounding box center [974, 268] width 20 height 33
click at [948, 273] on link "PACKAGES" at bounding box center [968, 269] width 63 height 15
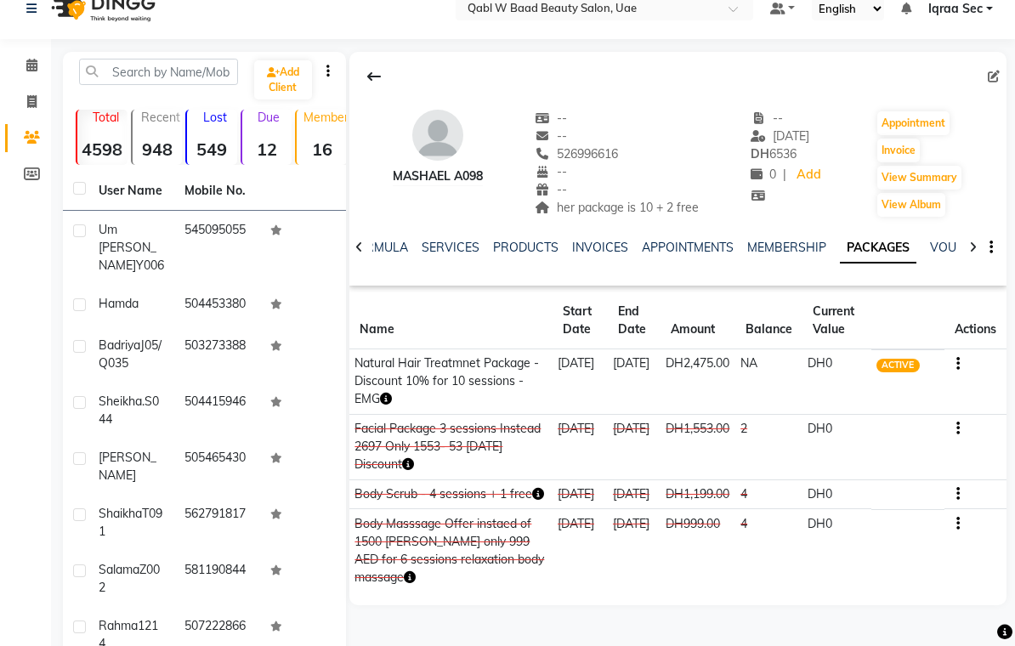
scroll to position [17, 0]
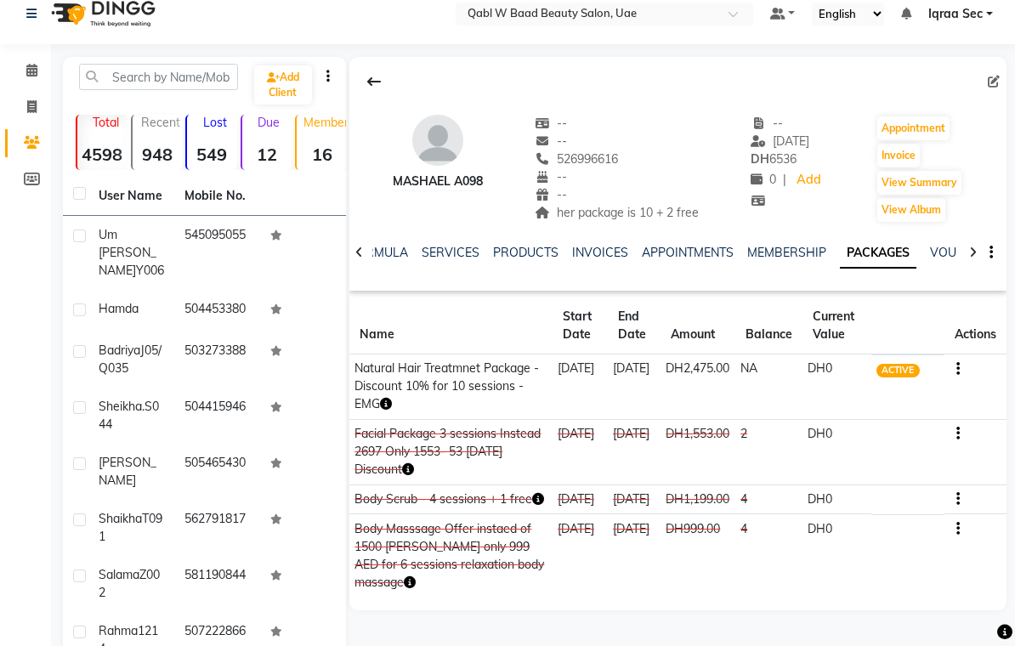
click at [595, 254] on link "INVOICES" at bounding box center [600, 252] width 56 height 15
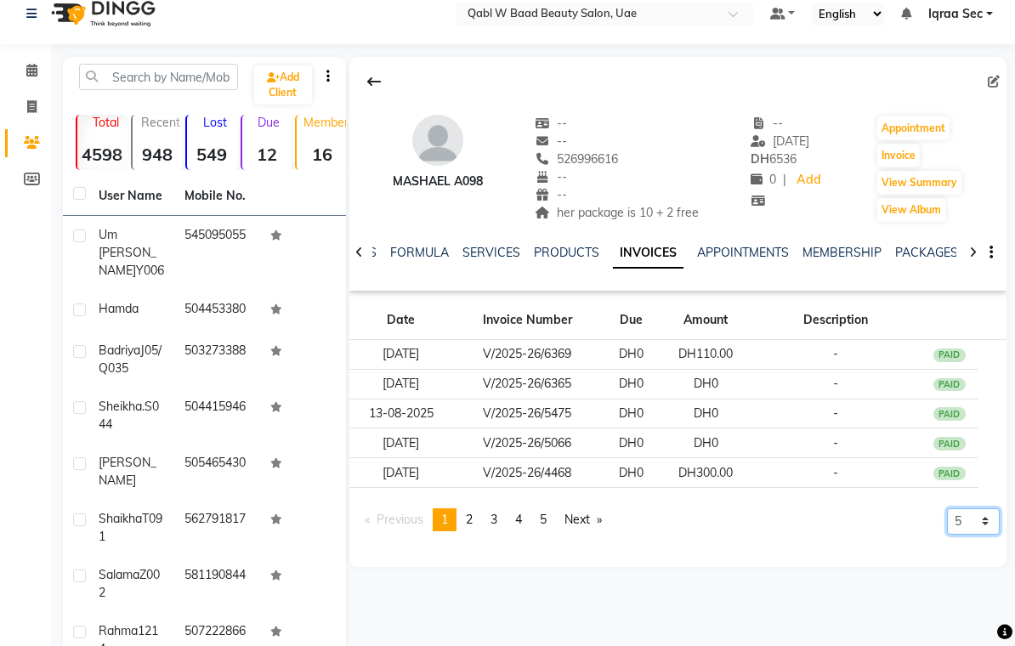
click at [992, 520] on select "5 10 50 100 500" at bounding box center [973, 522] width 53 height 26
select select "500"
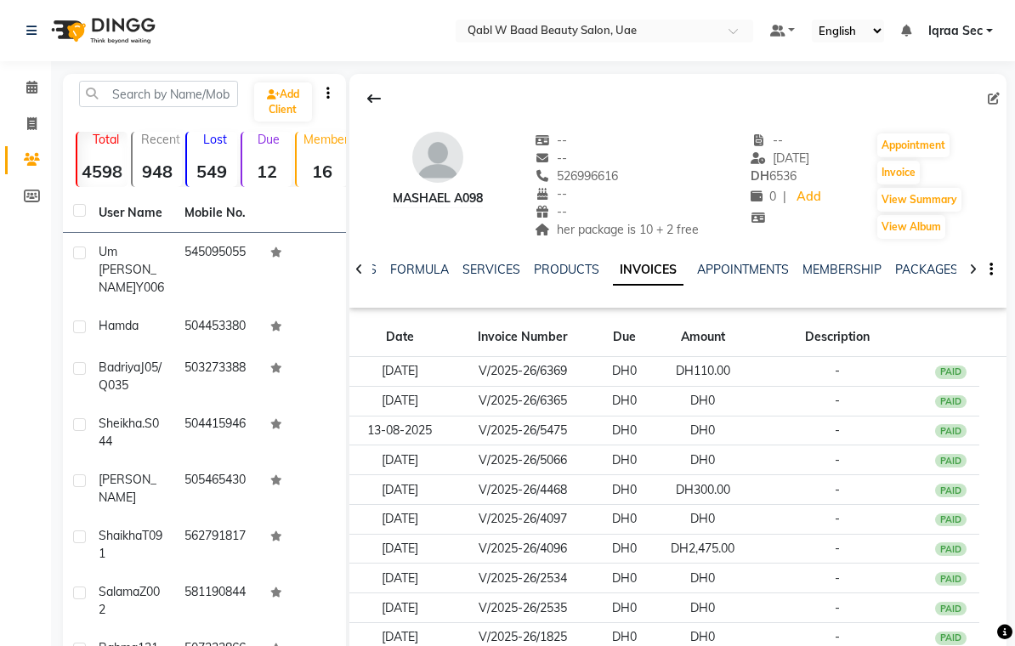
click at [492, 270] on link "SERVICES" at bounding box center [492, 269] width 58 height 15
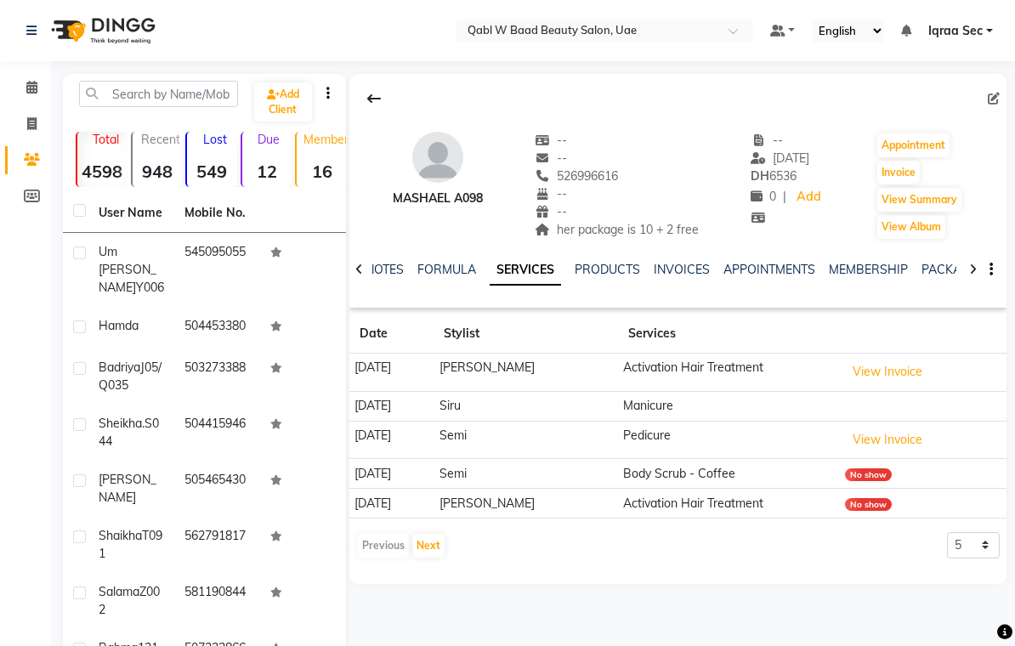
click at [991, 548] on select "5 10 50 100 500" at bounding box center [973, 545] width 53 height 26
select select "500"
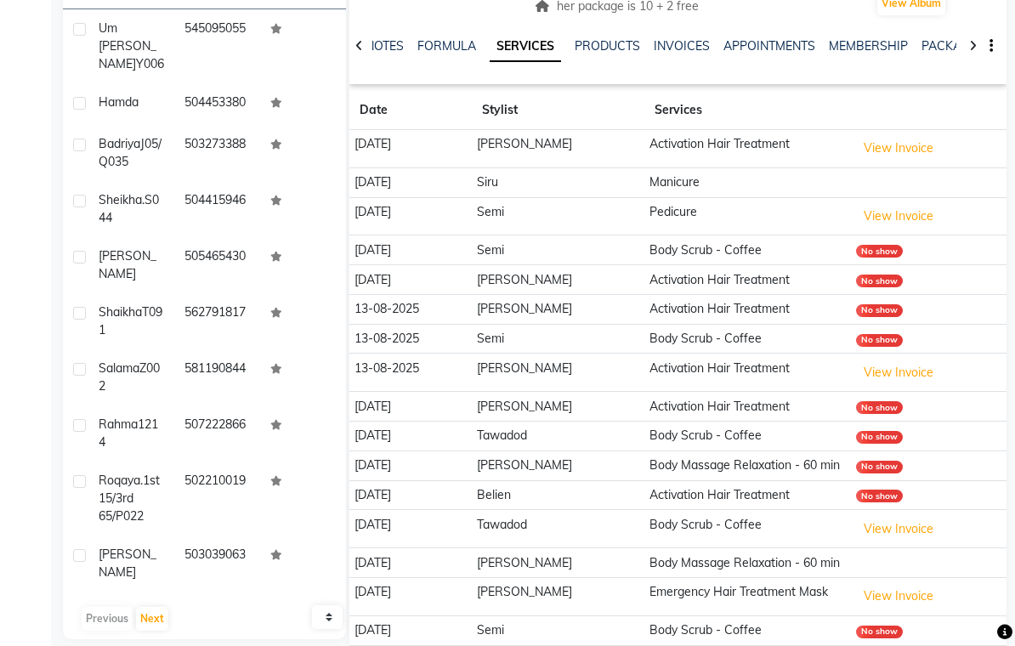
scroll to position [223, 0]
click at [390, 43] on link "NOTES" at bounding box center [385, 46] width 38 height 15
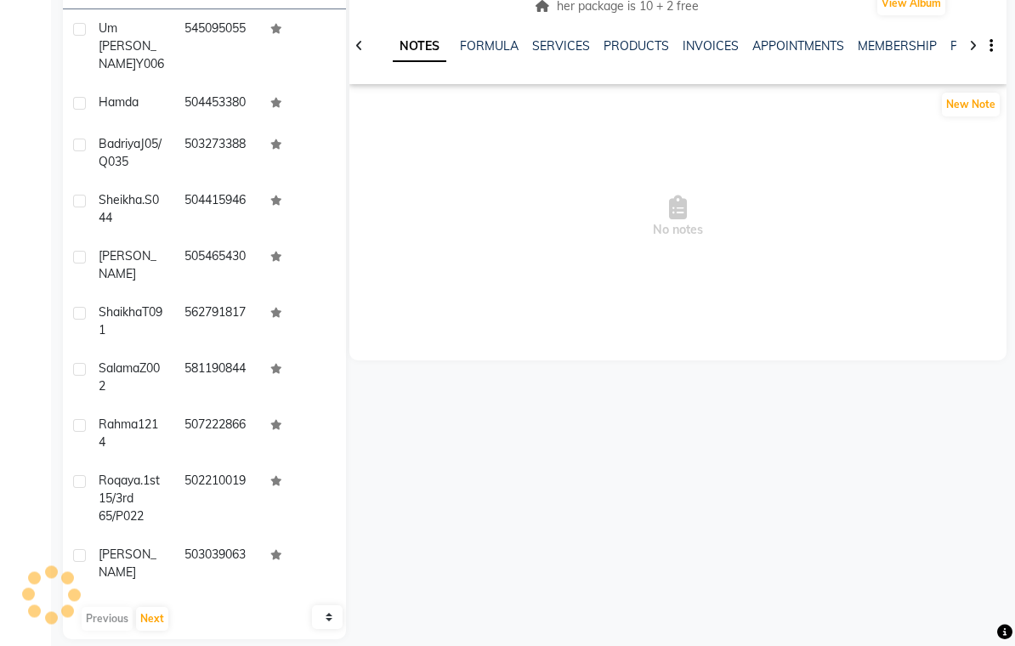
scroll to position [196, 0]
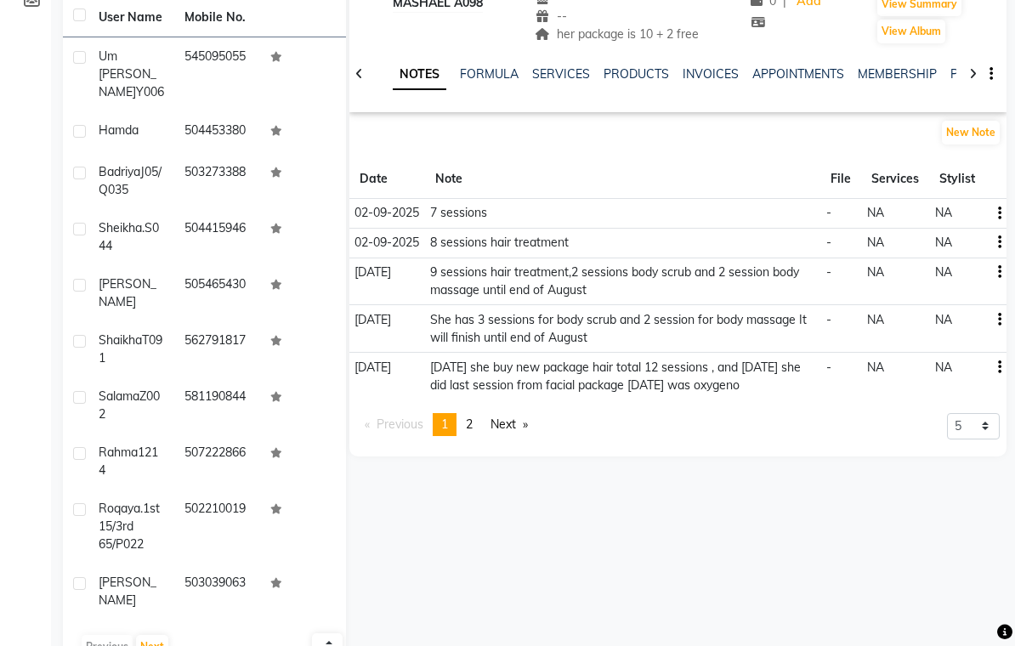
click at [1003, 206] on td at bounding box center [996, 214] width 21 height 30
click at [1001, 213] on icon "button" at bounding box center [999, 213] width 3 height 1
click at [964, 209] on div "Edit" at bounding box center [959, 213] width 27 height 21
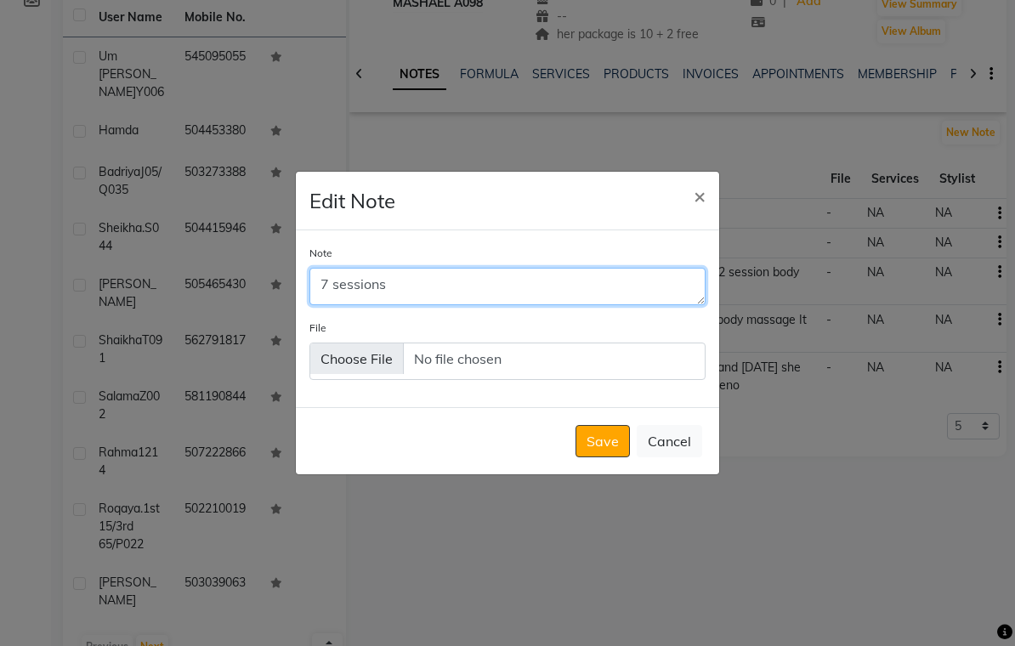
click at [334, 290] on textarea "7 sessions" at bounding box center [508, 286] width 396 height 37
type textarea "6 sessions"
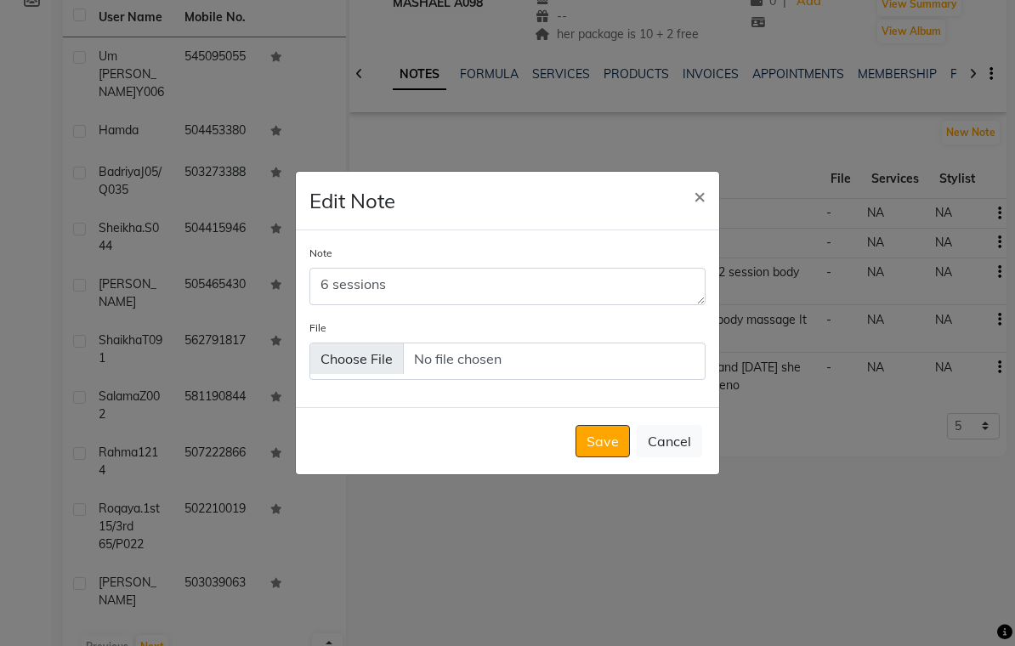
click at [602, 449] on button "Save" at bounding box center [603, 441] width 54 height 32
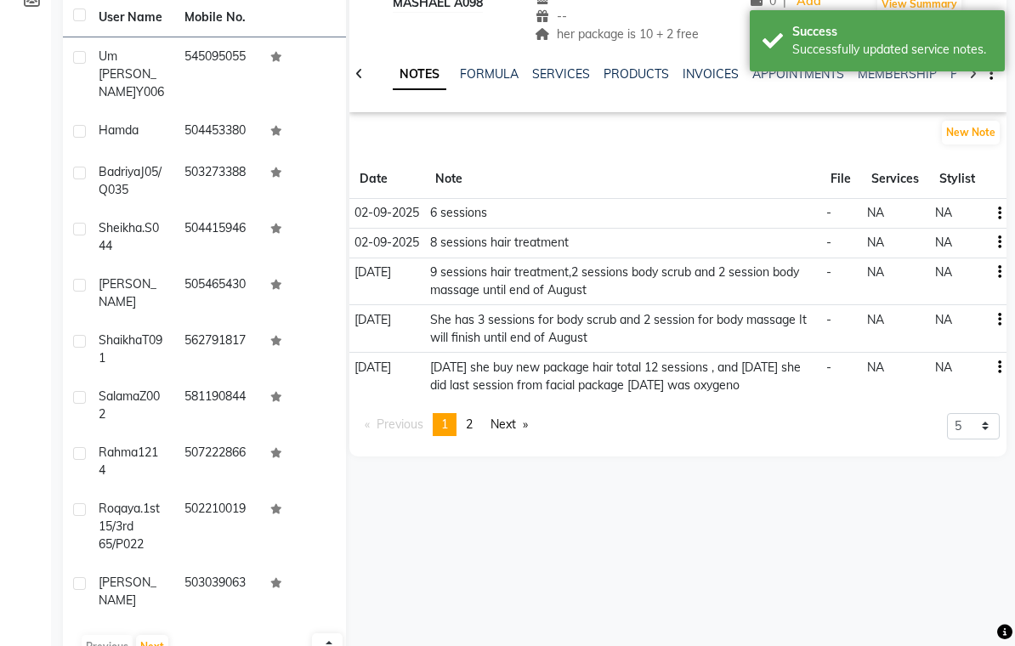
click at [1007, 236] on main "Add Client Total 4598 Recent 948 Lost 549 Due 12 Member 16 User Name Mobile No.…" at bounding box center [533, 285] width 964 height 815
click at [1000, 242] on icon "button" at bounding box center [999, 242] width 3 height 1
click at [965, 241] on div "Edit" at bounding box center [959, 242] width 27 height 21
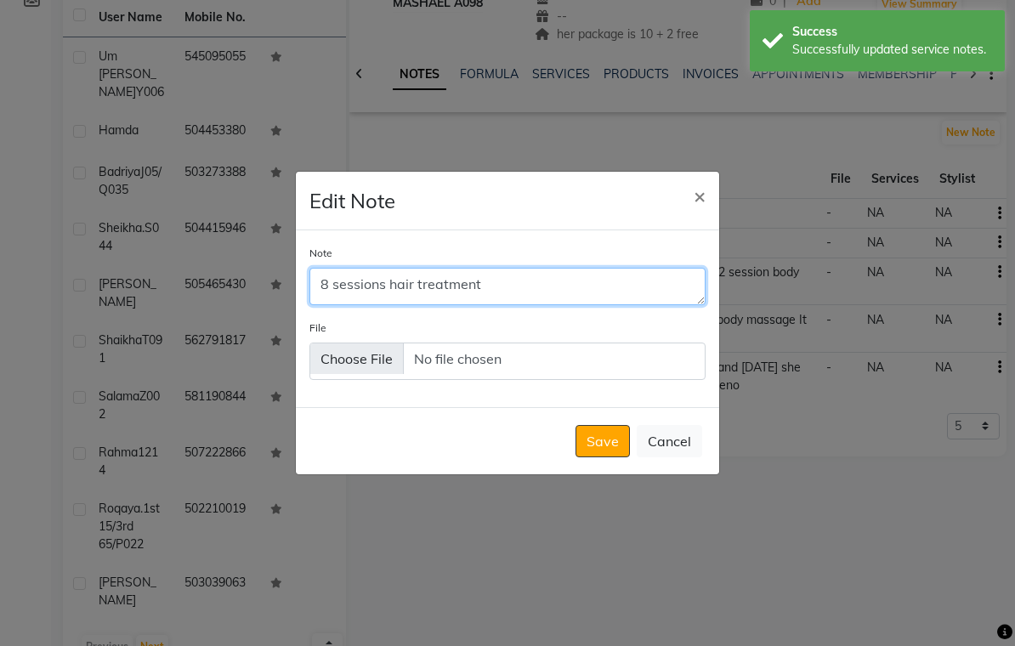
click at [330, 297] on textarea "8 sessions hair treatment" at bounding box center [508, 286] width 396 height 37
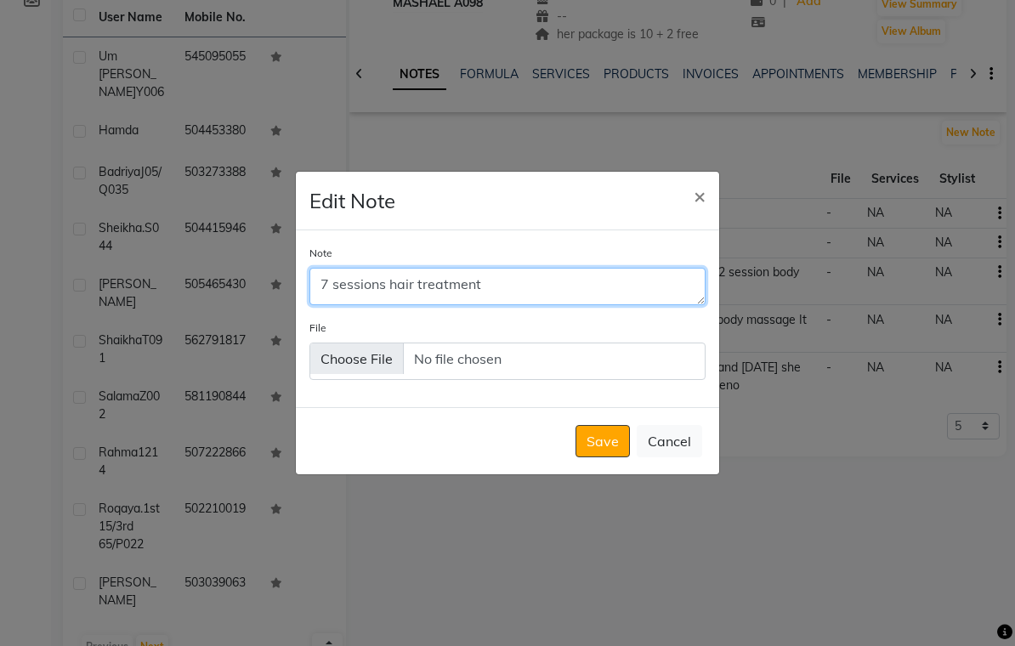
type textarea "7 sessions hair treatment"
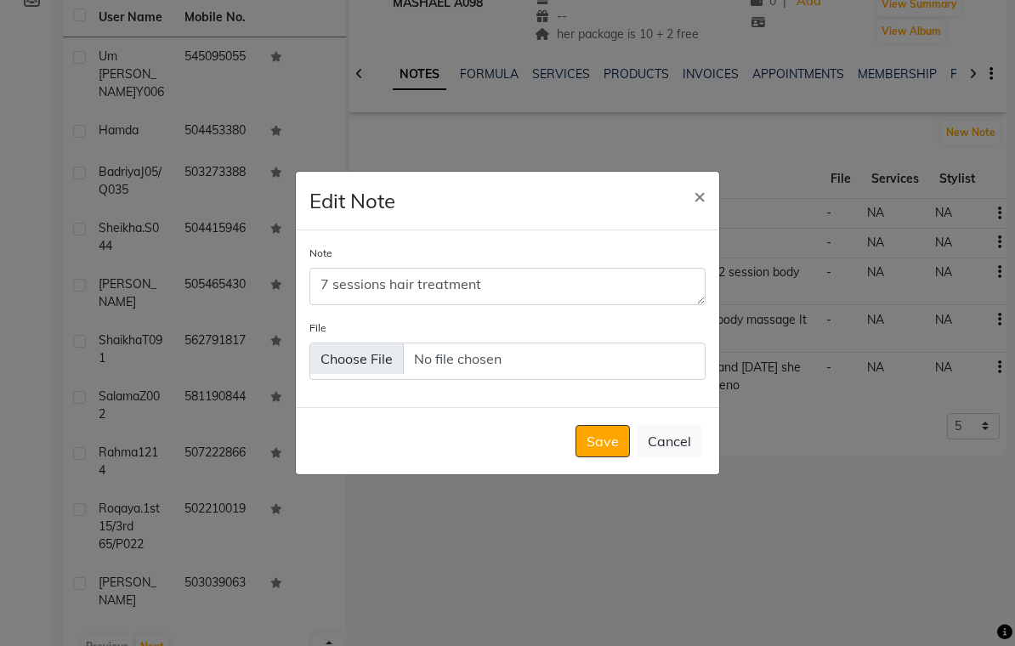
click at [600, 454] on button "Save" at bounding box center [603, 441] width 54 height 32
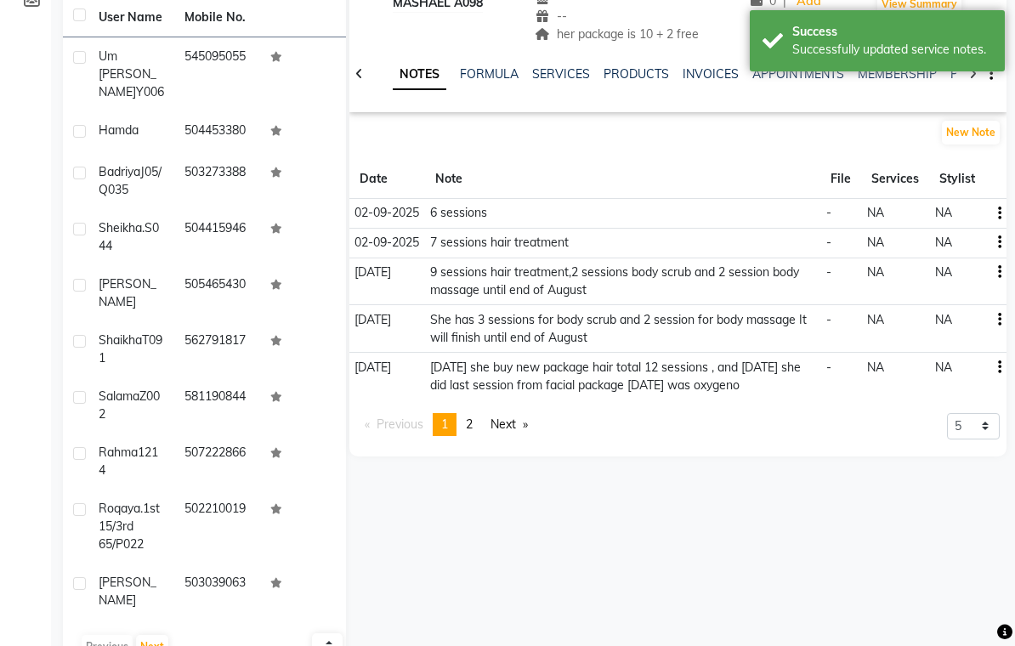
click at [998, 272] on icon "button" at bounding box center [999, 272] width 3 height 1
click at [553, 77] on link "SERVICES" at bounding box center [561, 73] width 58 height 15
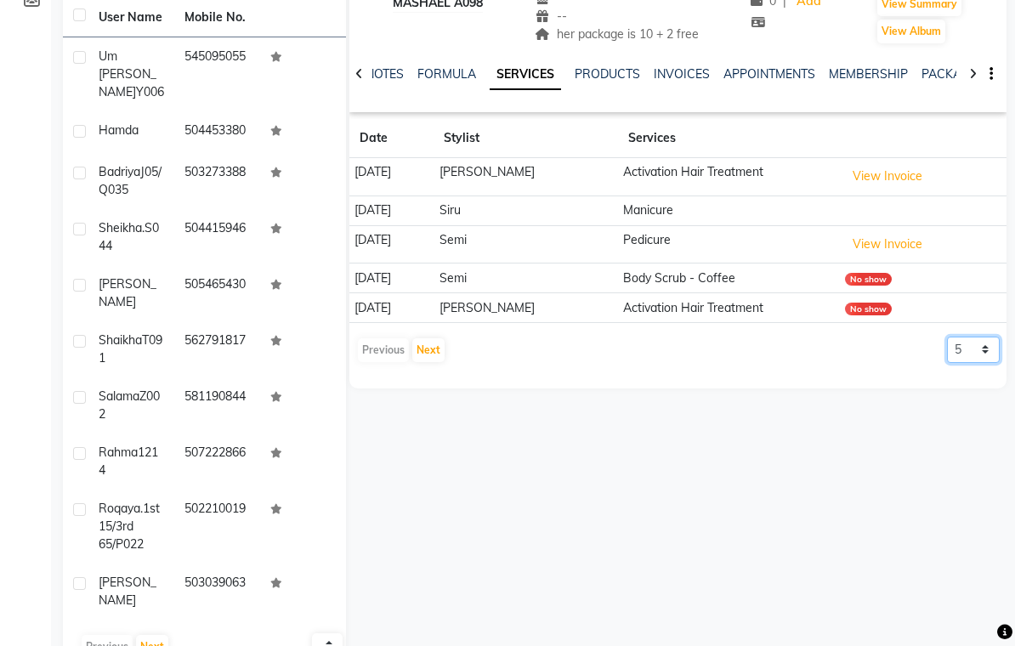
click at [985, 344] on select "5 10 50 100 500" at bounding box center [973, 350] width 53 height 26
select select "500"
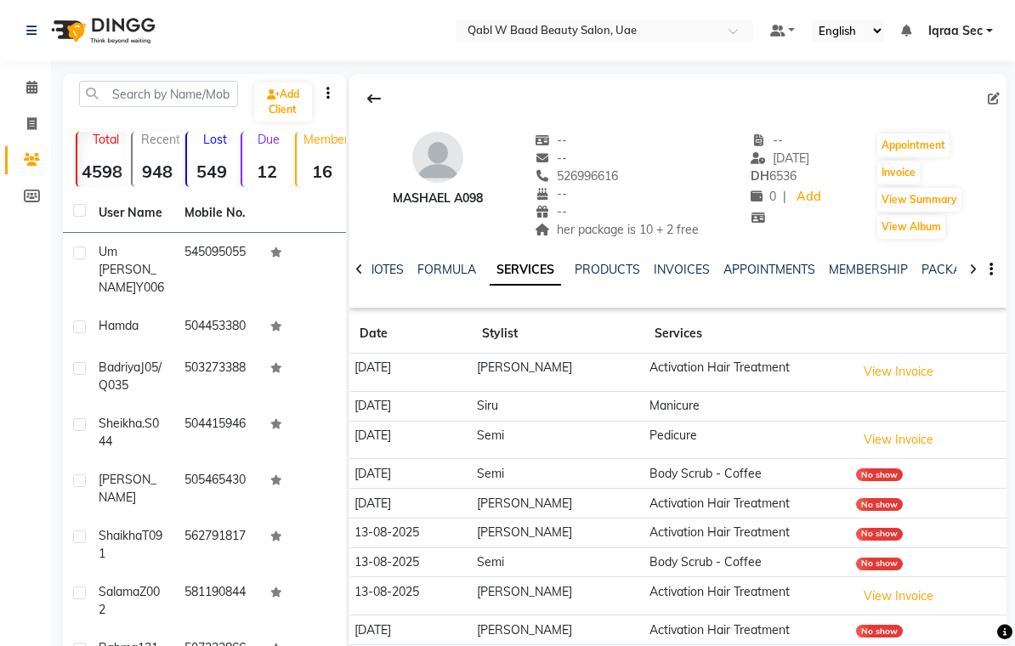
click at [376, 267] on link "NOTES" at bounding box center [385, 269] width 38 height 15
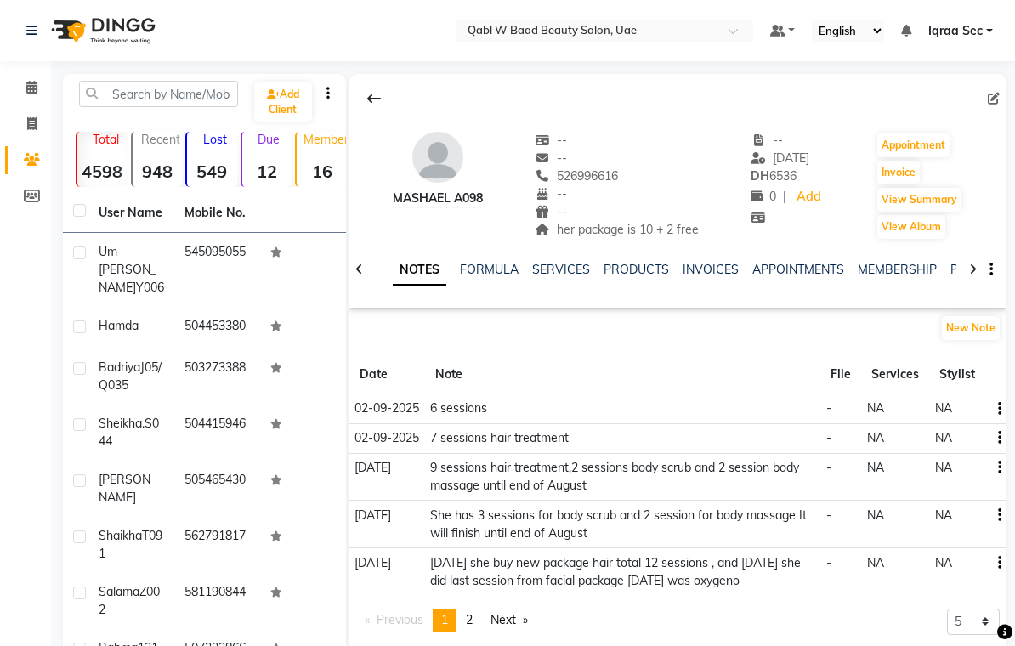
click at [1000, 468] on icon "button" at bounding box center [999, 468] width 3 height 1
click at [562, 267] on link "SERVICES" at bounding box center [561, 269] width 58 height 15
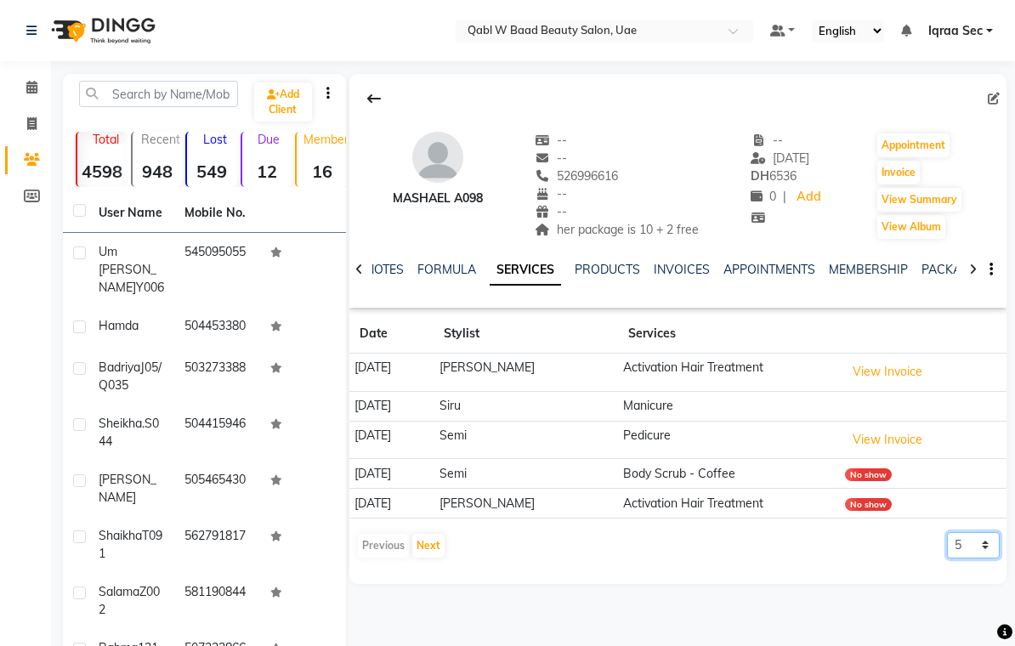
click at [988, 539] on select "5 10 50 100 500" at bounding box center [973, 545] width 53 height 26
select select "500"
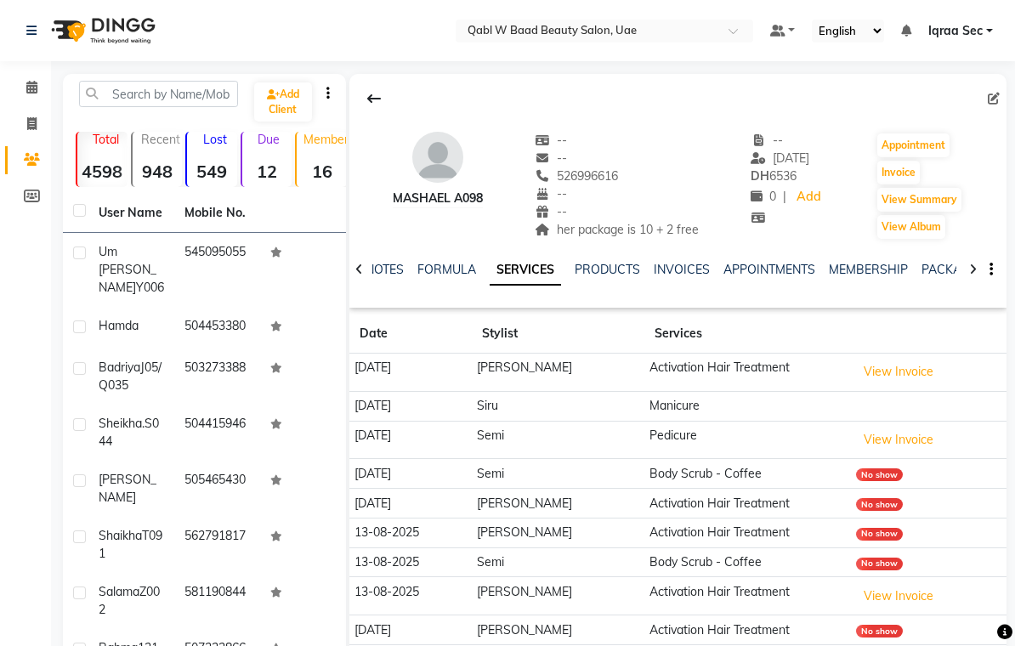
click at [395, 271] on link "NOTES" at bounding box center [385, 269] width 38 height 15
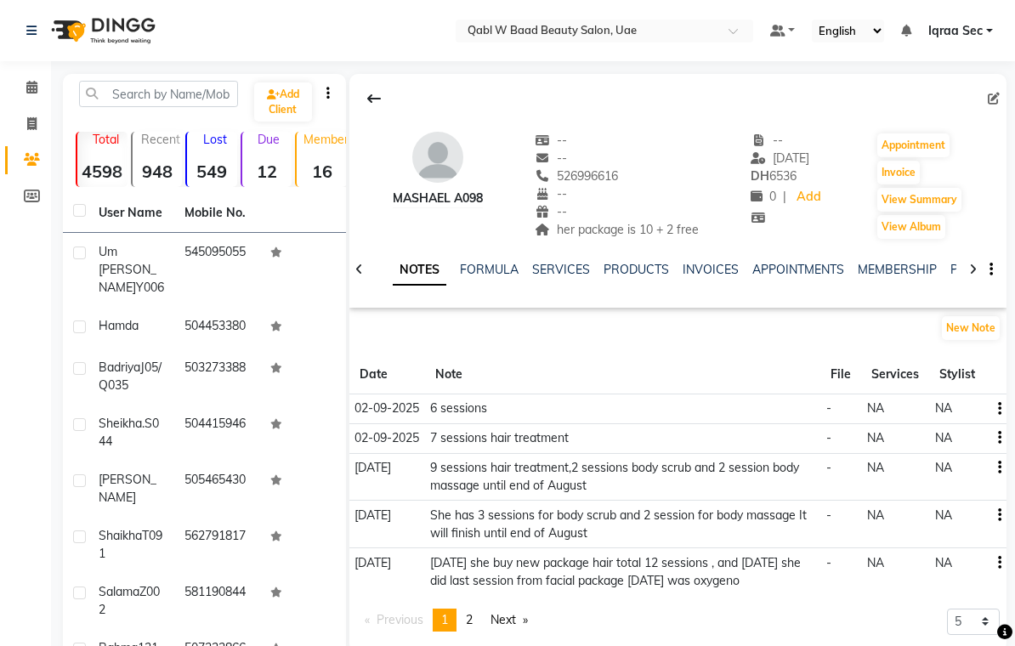
click at [564, 268] on link "SERVICES" at bounding box center [561, 269] width 58 height 15
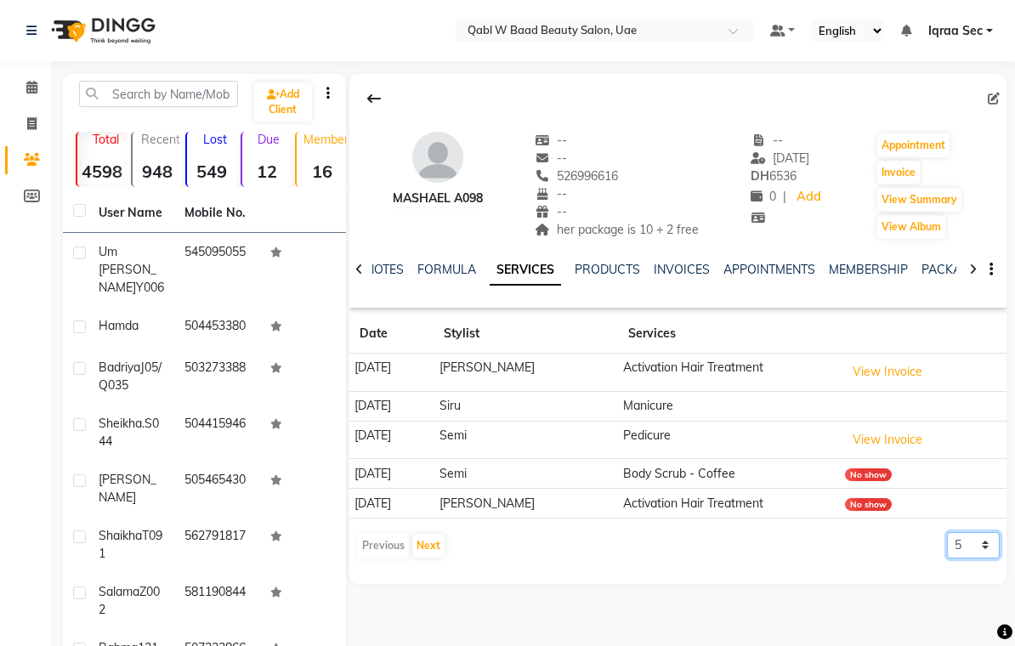
click at [996, 546] on select "5 10 50 100 500" at bounding box center [973, 545] width 53 height 26
select select "500"
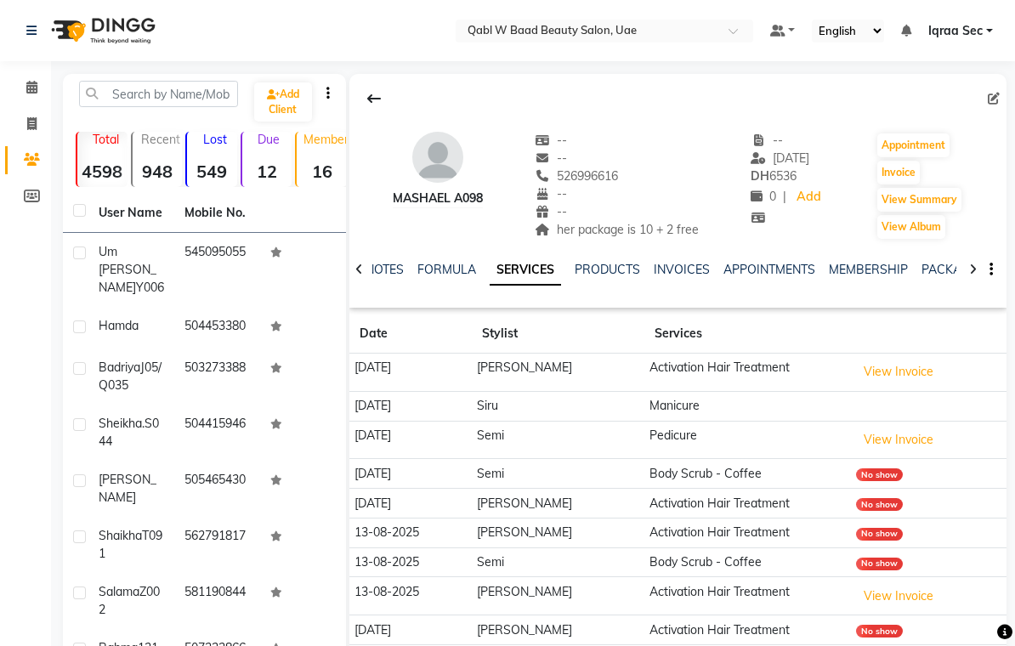
click at [372, 275] on link "NOTES" at bounding box center [385, 269] width 38 height 15
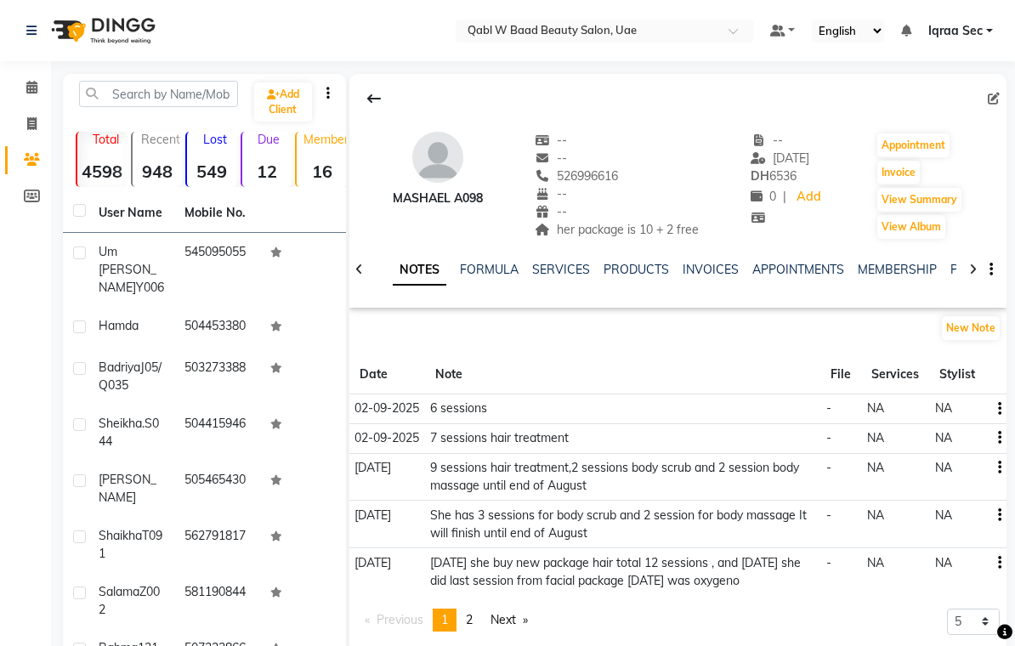
click at [1006, 459] on td at bounding box center [996, 477] width 21 height 48
click at [999, 468] on icon "button" at bounding box center [999, 468] width 3 height 1
click at [953, 468] on div "Edit" at bounding box center [959, 468] width 27 height 21
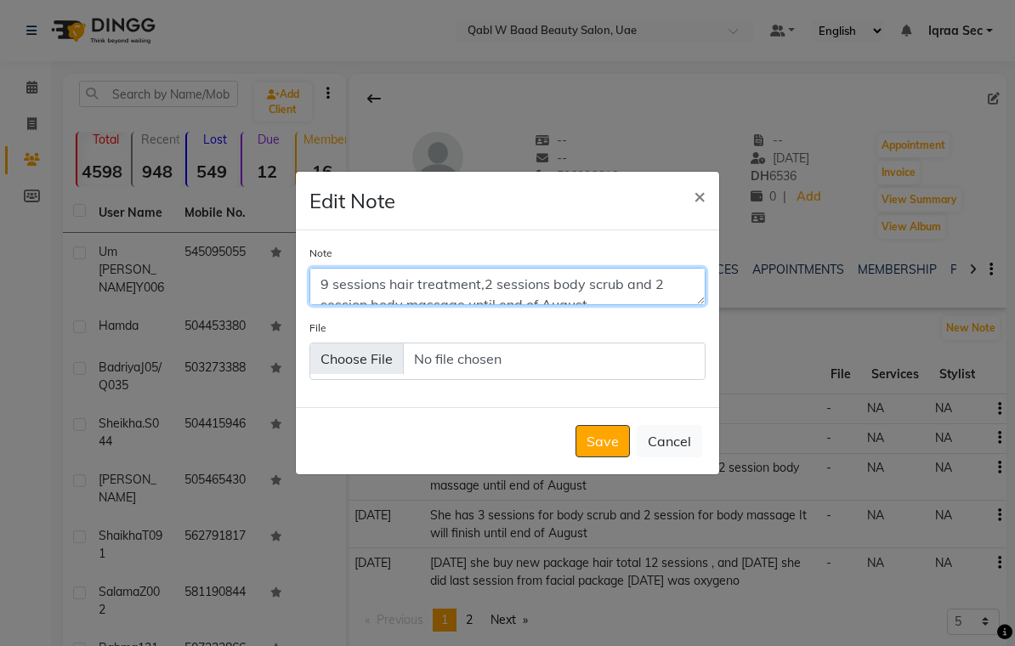
click at [325, 296] on textarea "9 sessions hair treatment,2 sessions body scrub and 2 session body massage unti…" at bounding box center [508, 286] width 396 height 37
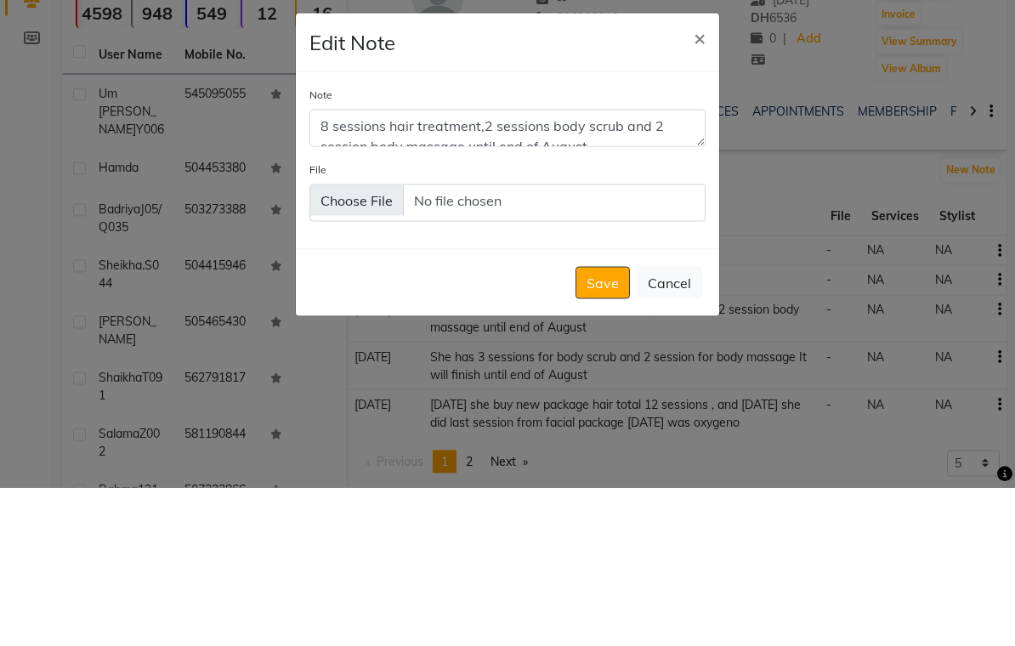
scroll to position [159, 0]
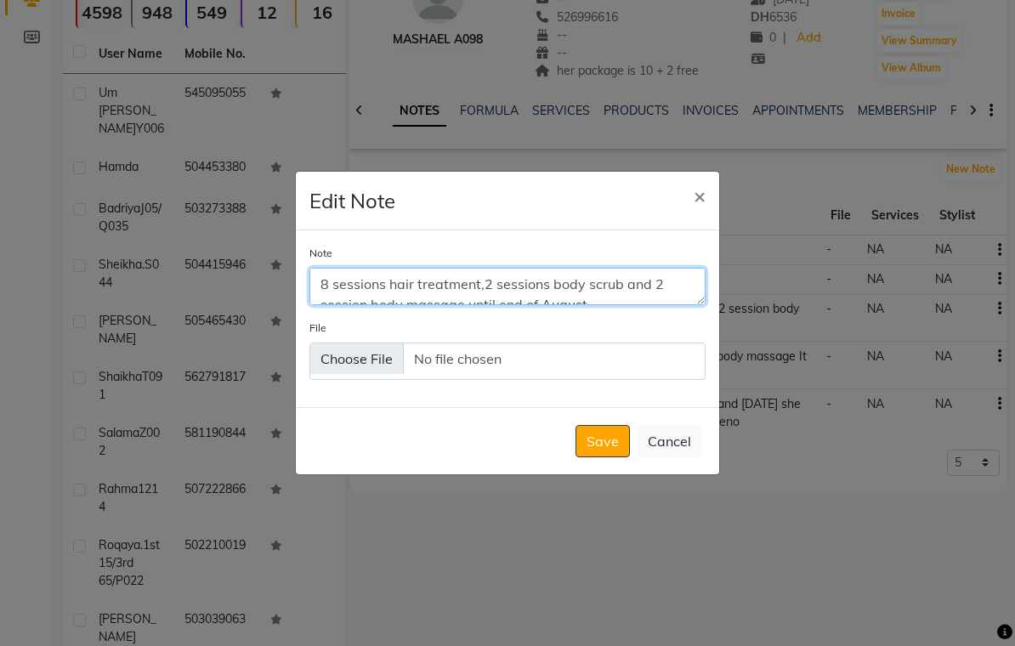
type textarea "8 sessions hair treatment,2 sessions body scrub and 2 session body massage unti…"
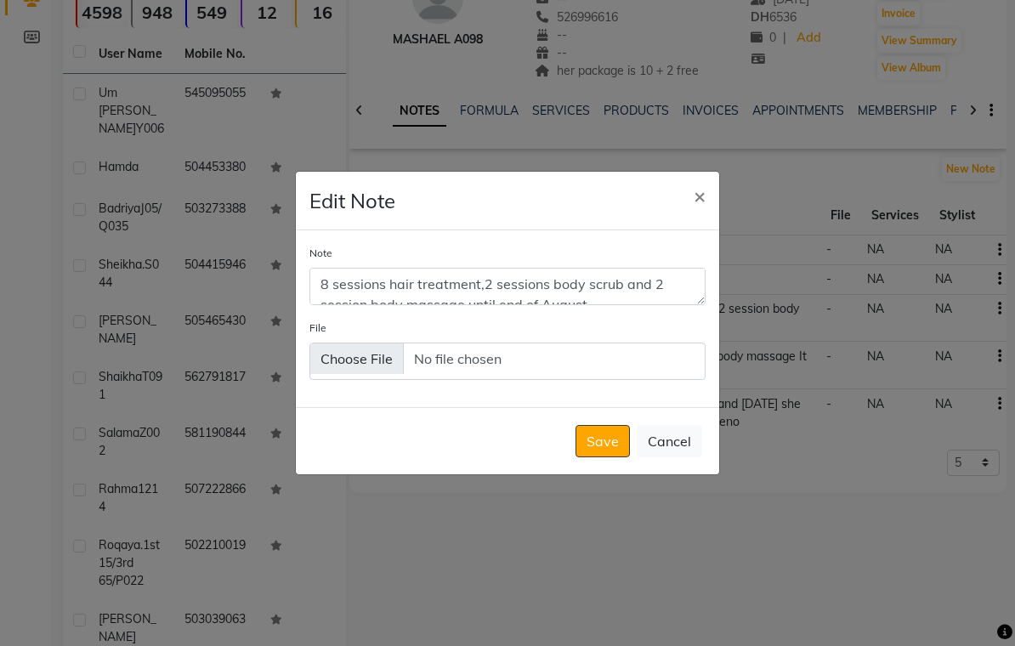
click at [606, 451] on button "Save" at bounding box center [603, 441] width 54 height 32
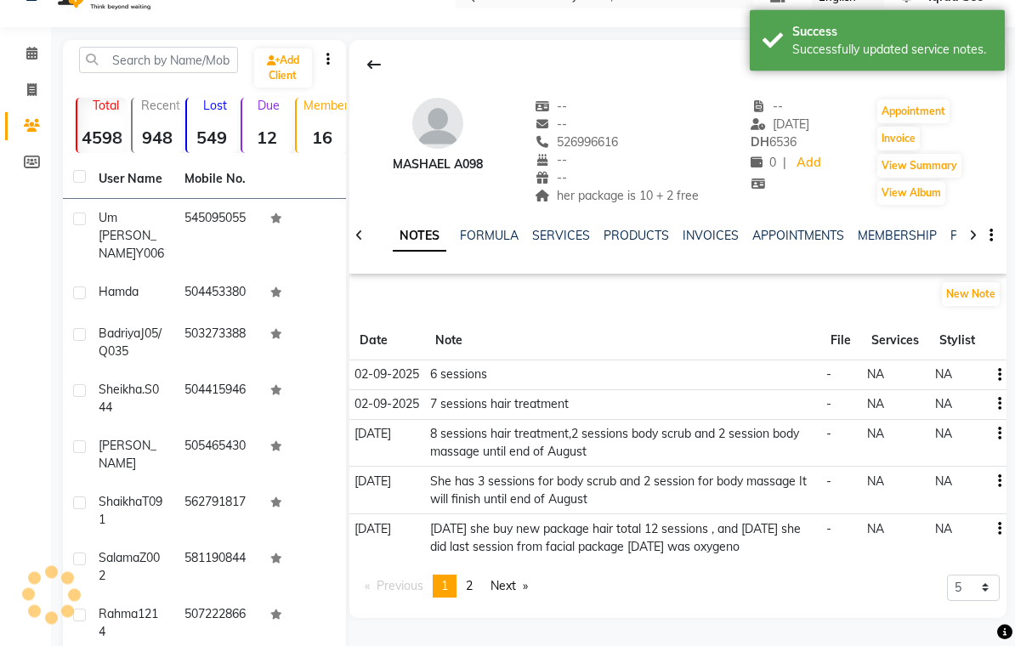
scroll to position [0, 0]
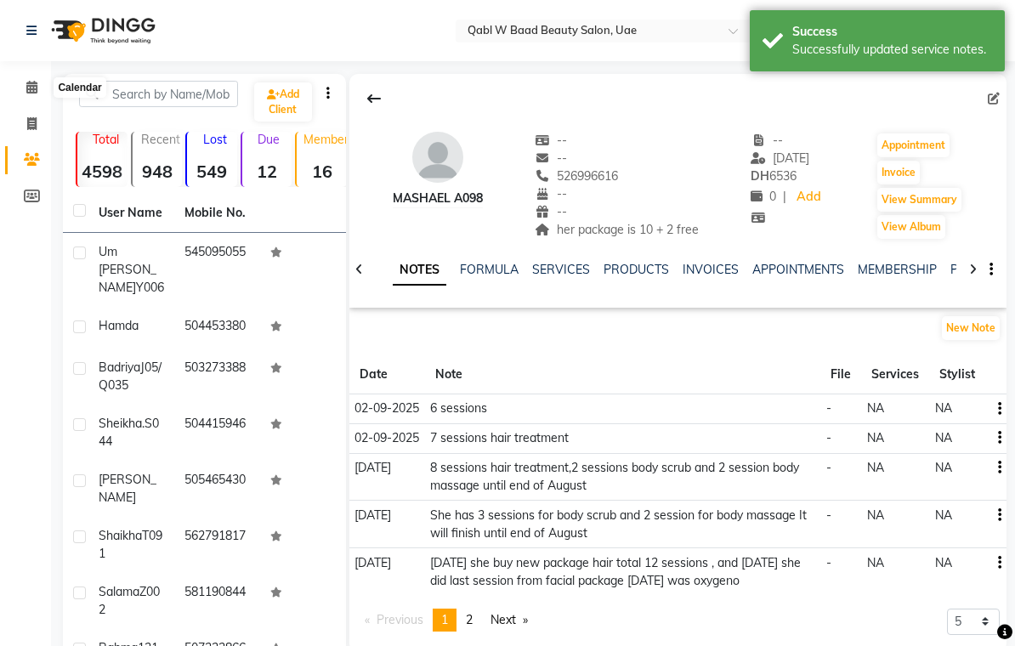
click at [38, 84] on span at bounding box center [32, 88] width 30 height 20
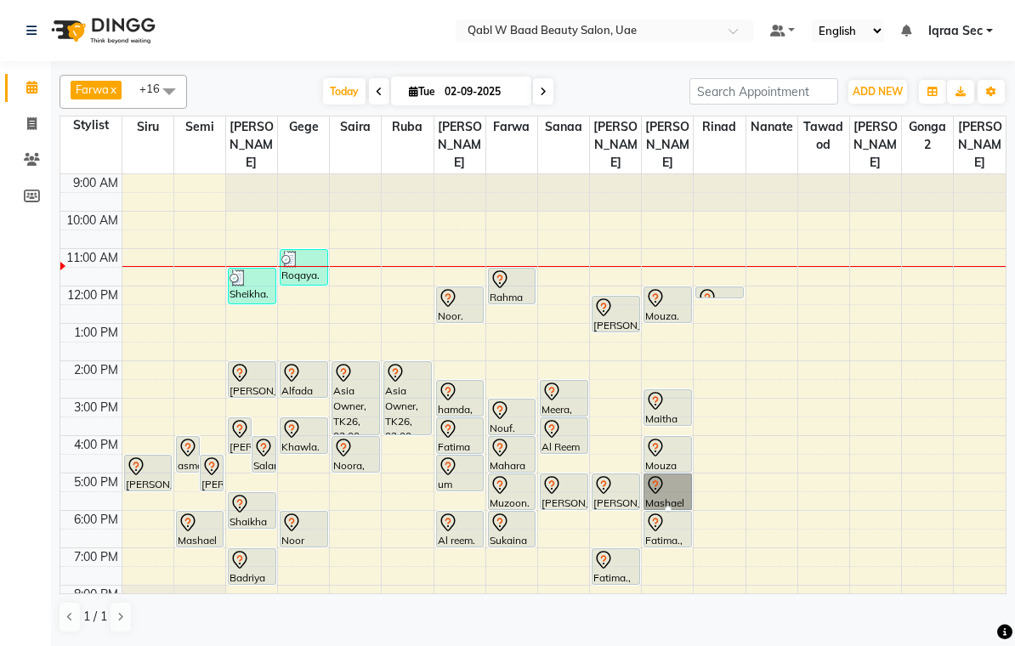
click at [672, 506] on div at bounding box center [668, 509] width 7 height 7
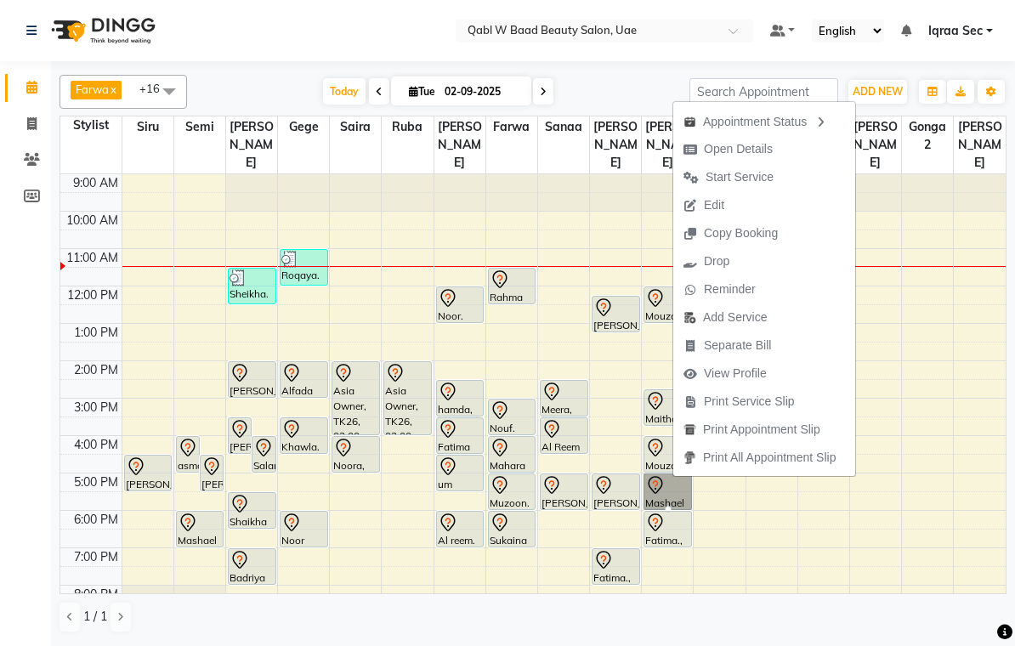
click at [759, 145] on span "Open Details" at bounding box center [738, 149] width 69 height 18
select select "7"
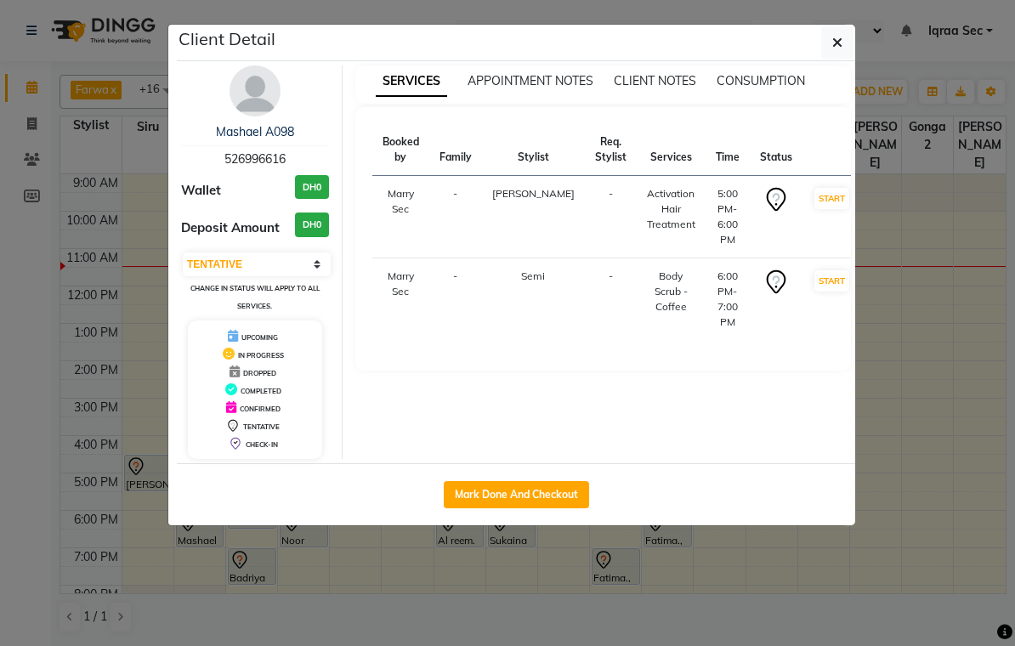
click at [253, 101] on img at bounding box center [255, 90] width 51 height 51
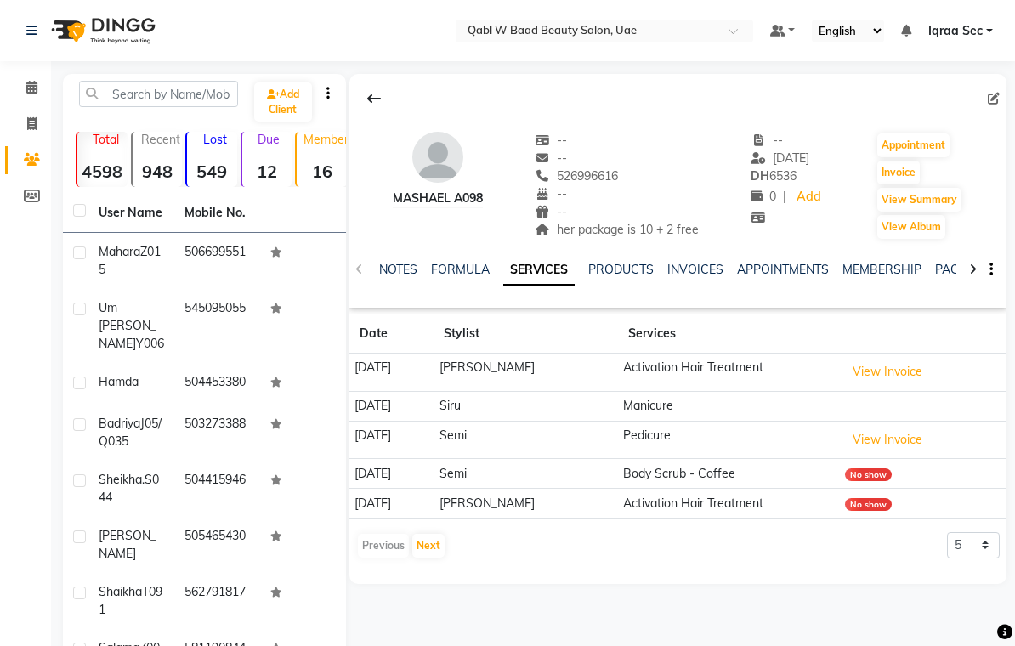
click at [393, 270] on link "NOTES" at bounding box center [398, 269] width 38 height 15
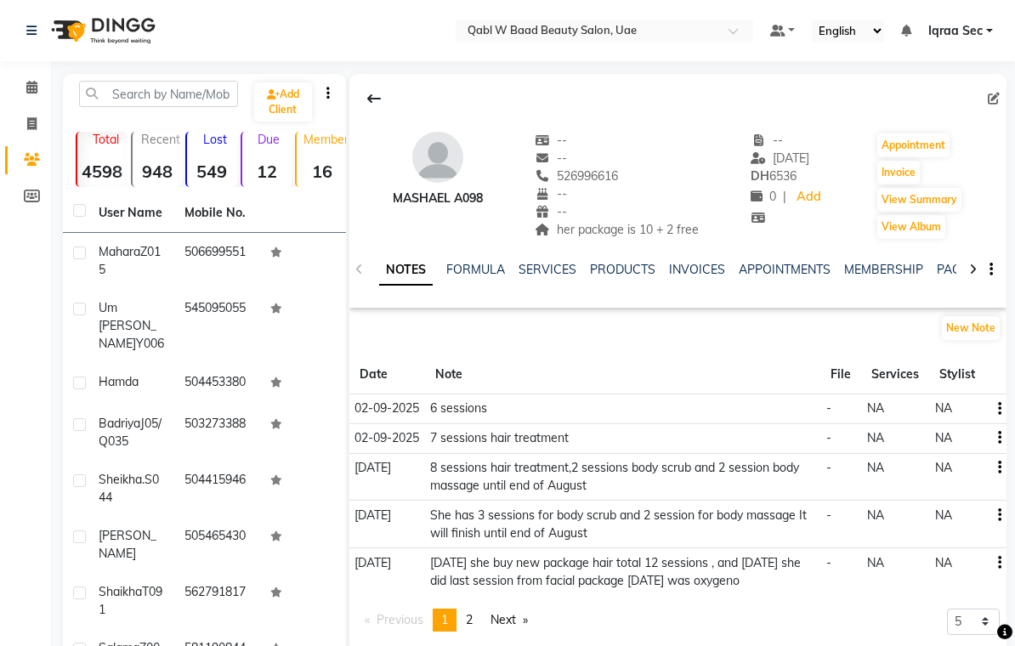
click at [35, 87] on icon at bounding box center [31, 87] width 11 height 13
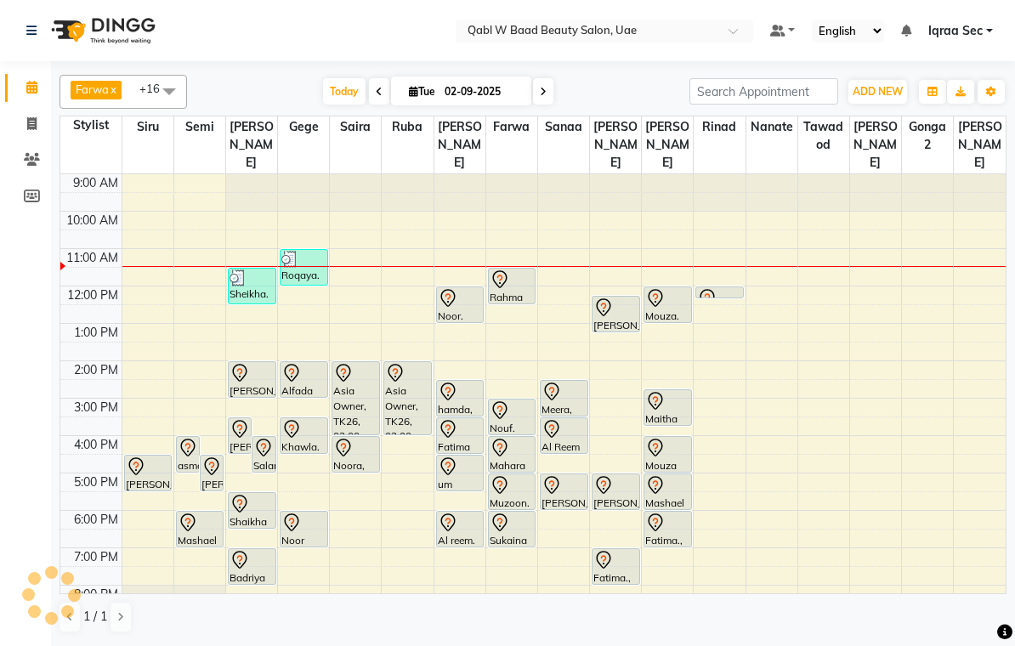
scroll to position [76, 0]
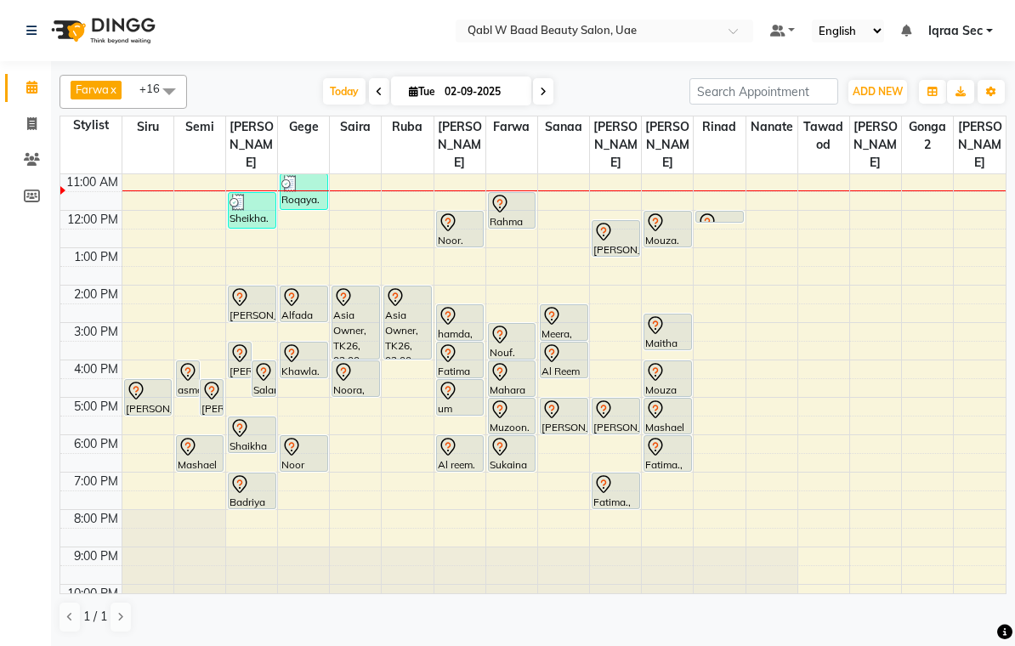
click at [674, 446] on div "Fatima., TK17, 06:00 PM-07:00 PM, Activation Hair Treatment" at bounding box center [668, 453] width 47 height 35
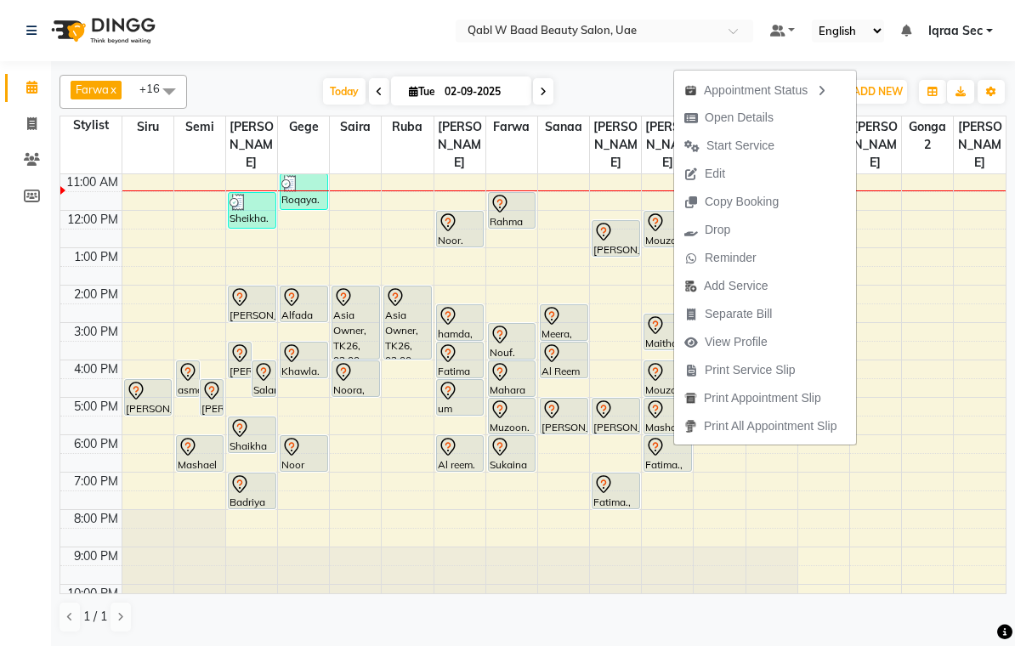
click at [759, 117] on span "Open Details" at bounding box center [739, 118] width 69 height 18
select select "7"
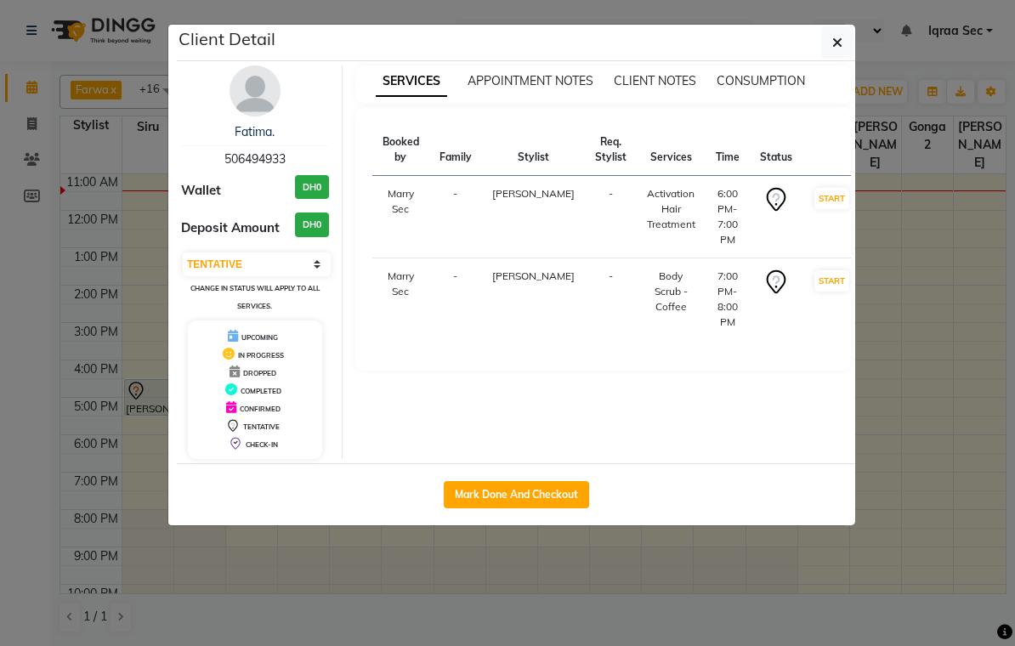
click at [266, 97] on img at bounding box center [255, 90] width 51 height 51
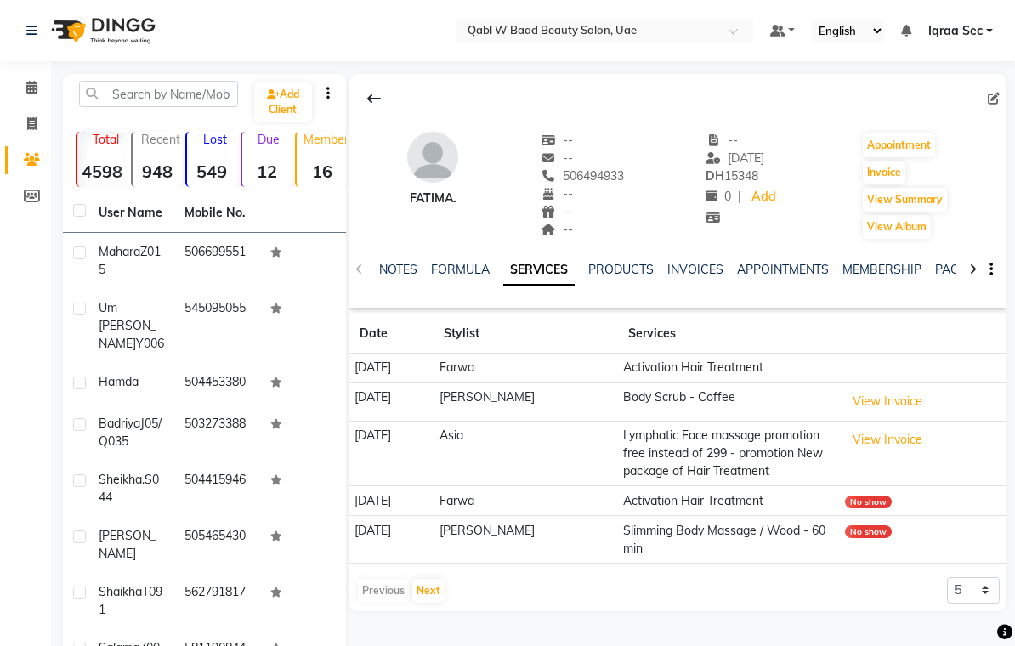
click at [402, 271] on link "NOTES" at bounding box center [398, 269] width 38 height 15
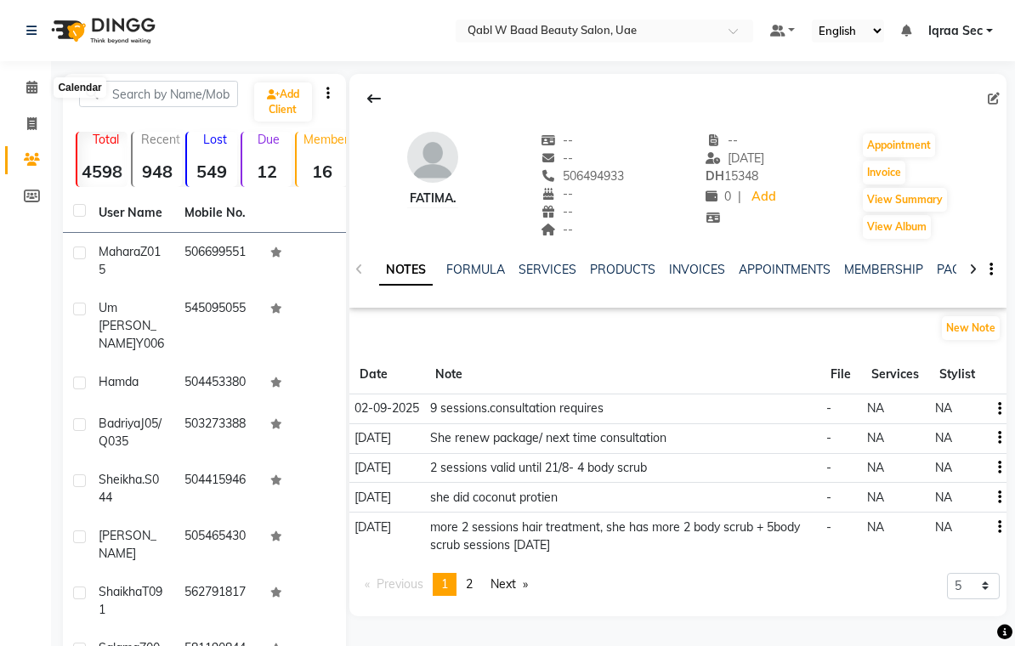
click at [30, 81] on icon at bounding box center [31, 87] width 11 height 13
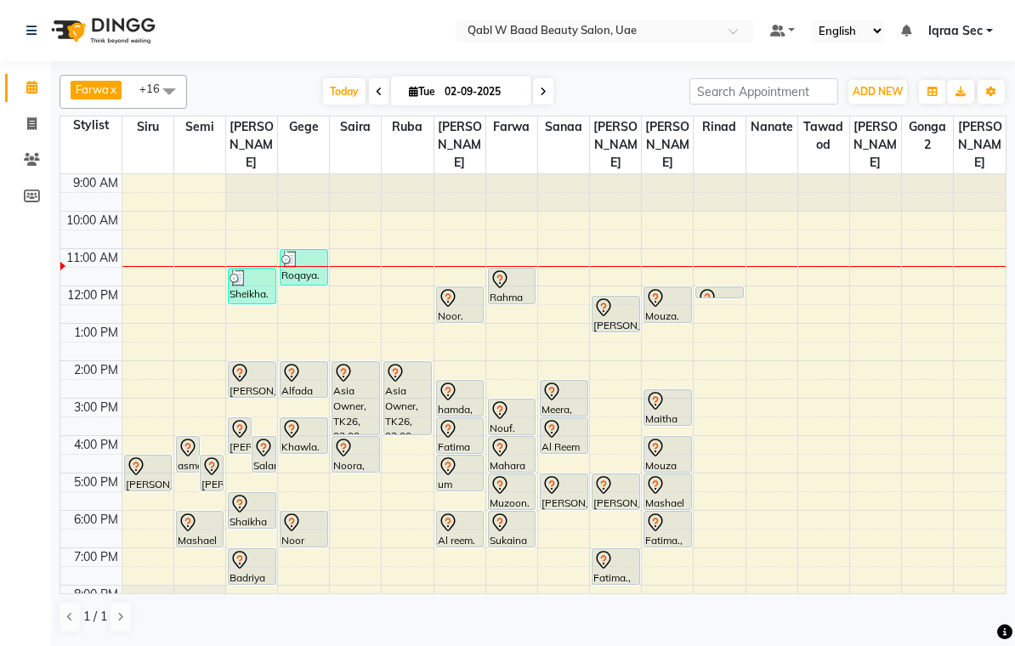
click at [0, 0] on div at bounding box center [0, 0] width 0 height 0
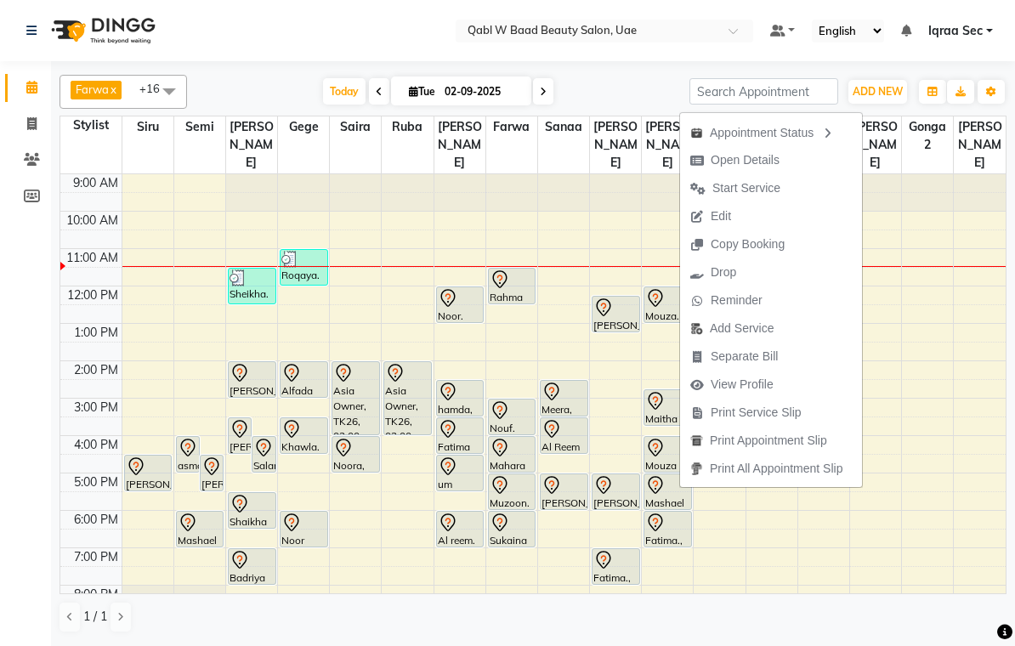
click at [762, 162] on span "Open Details" at bounding box center [745, 160] width 69 height 18
select select "7"
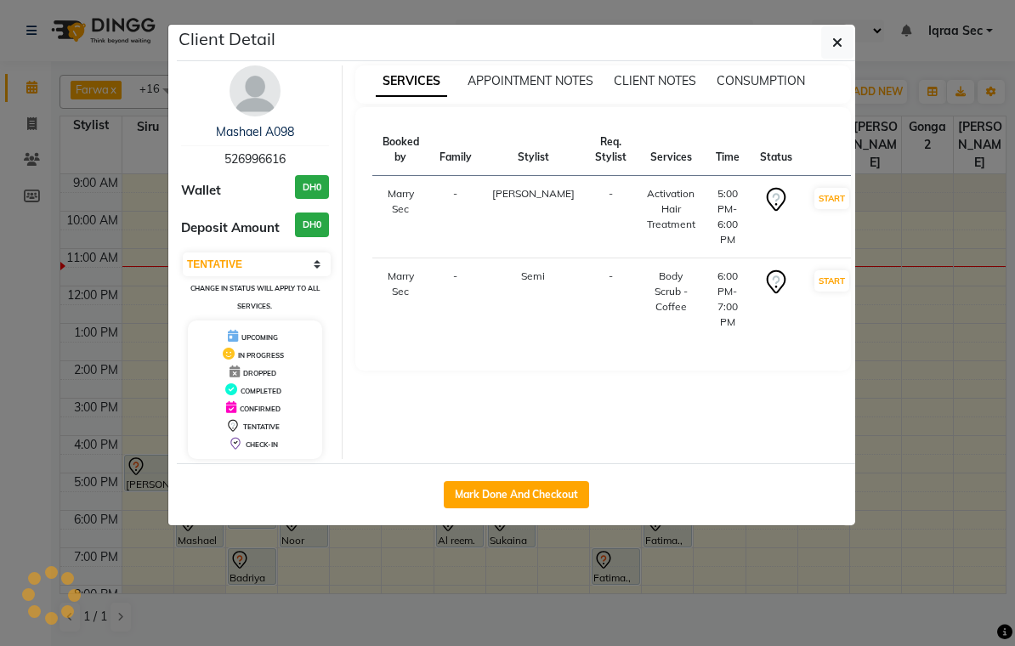
click at [253, 82] on img at bounding box center [255, 90] width 51 height 51
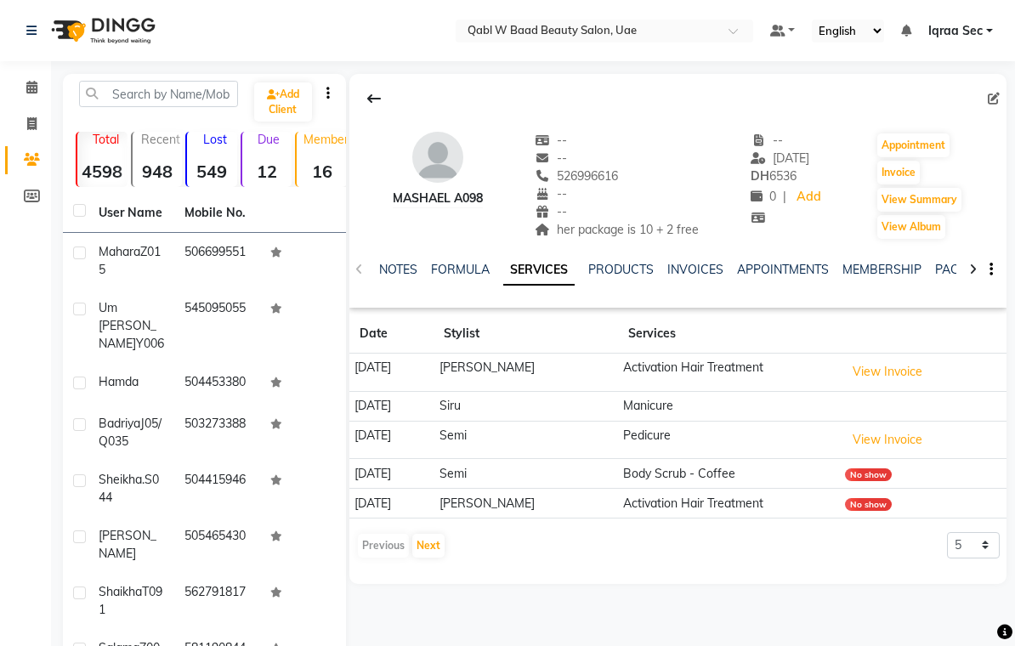
click at [401, 263] on link "NOTES" at bounding box center [398, 269] width 38 height 15
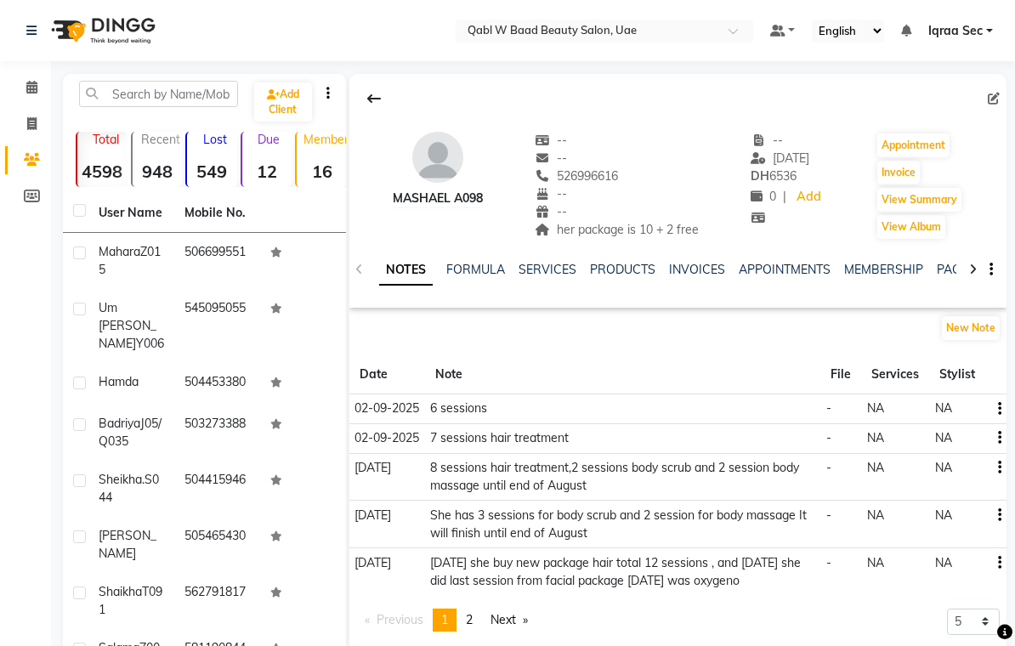
click at [399, 264] on link "NOTES" at bounding box center [406, 270] width 54 height 31
click at [953, 273] on link "PACKAGES" at bounding box center [968, 269] width 63 height 15
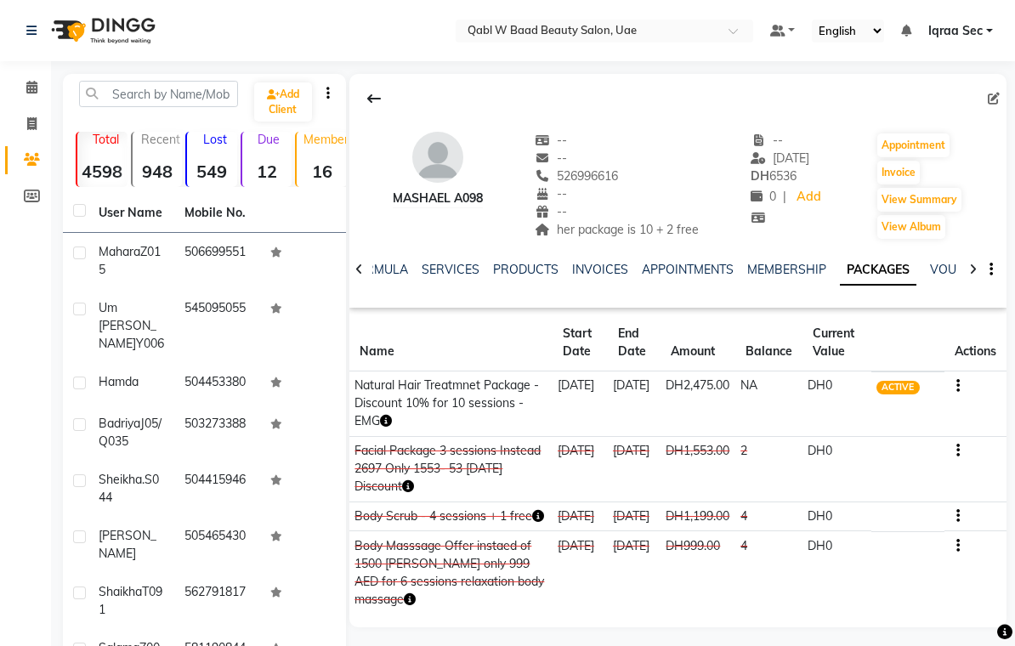
click at [386, 270] on link "FORMULA" at bounding box center [379, 269] width 59 height 15
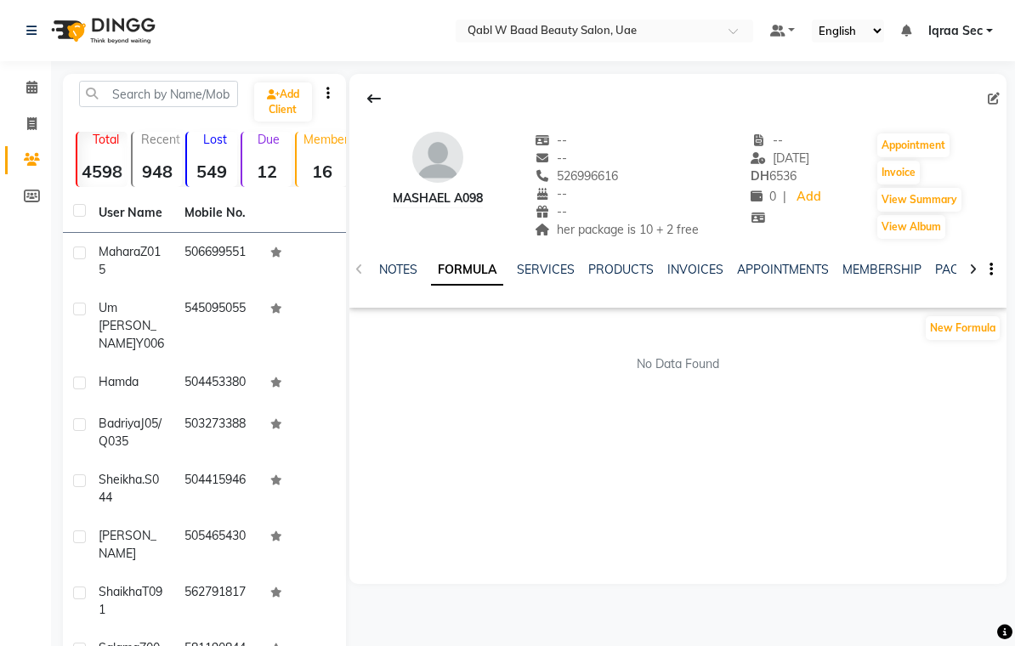
click at [395, 274] on link "NOTES" at bounding box center [398, 269] width 38 height 15
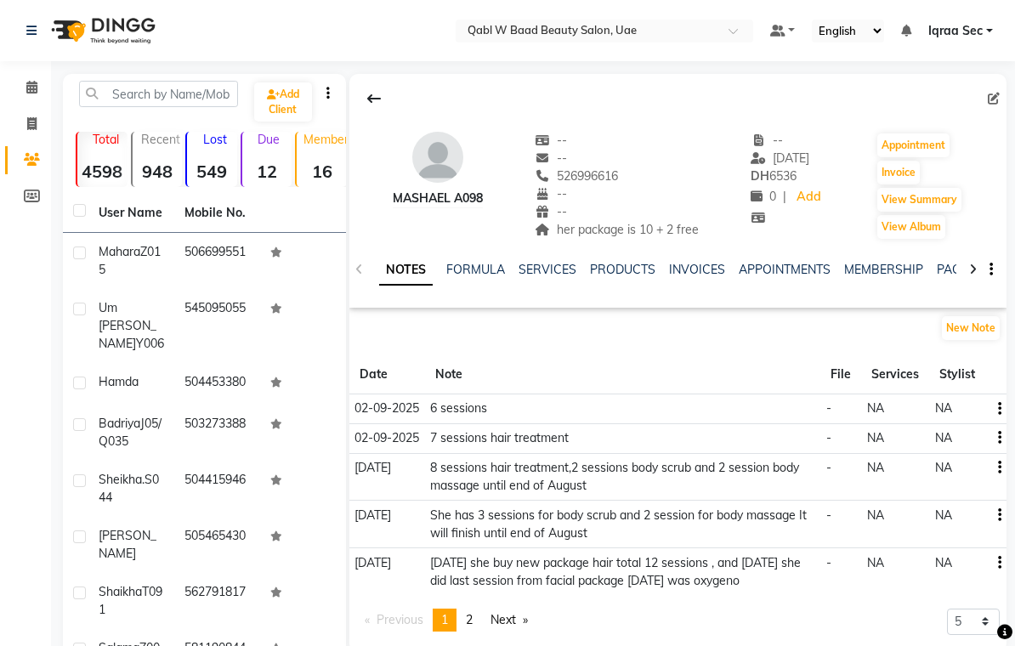
click at [1001, 468] on icon "button" at bounding box center [999, 468] width 3 height 1
click at [964, 468] on div "Edit" at bounding box center [959, 468] width 27 height 21
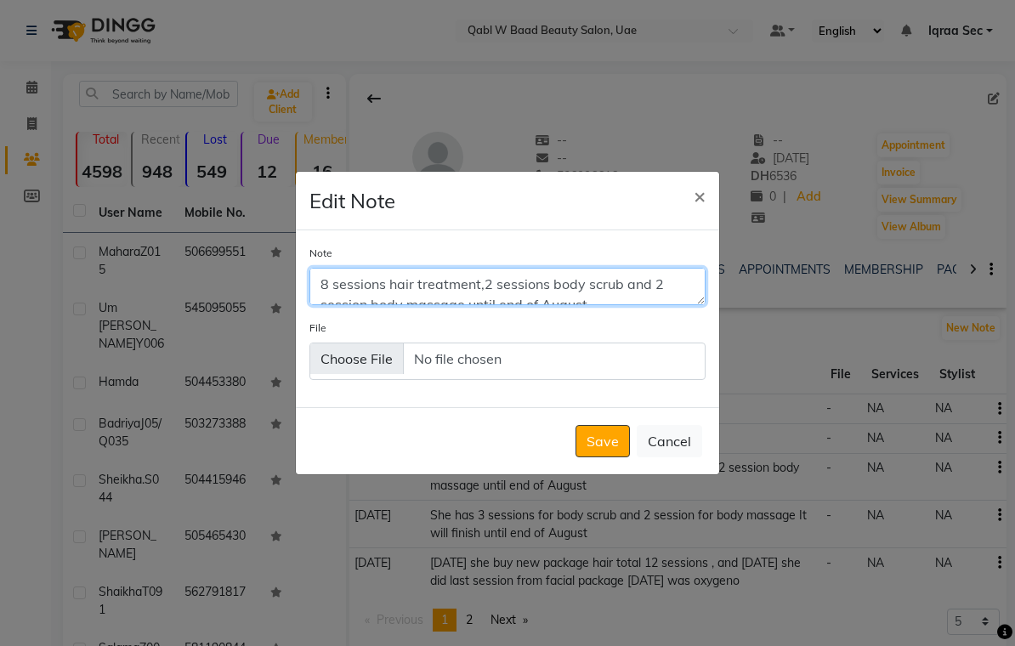
click at [330, 292] on textarea "8 sessions hair treatment,2 sessions body scrub and 2 session body massage unti…" at bounding box center [508, 286] width 396 height 37
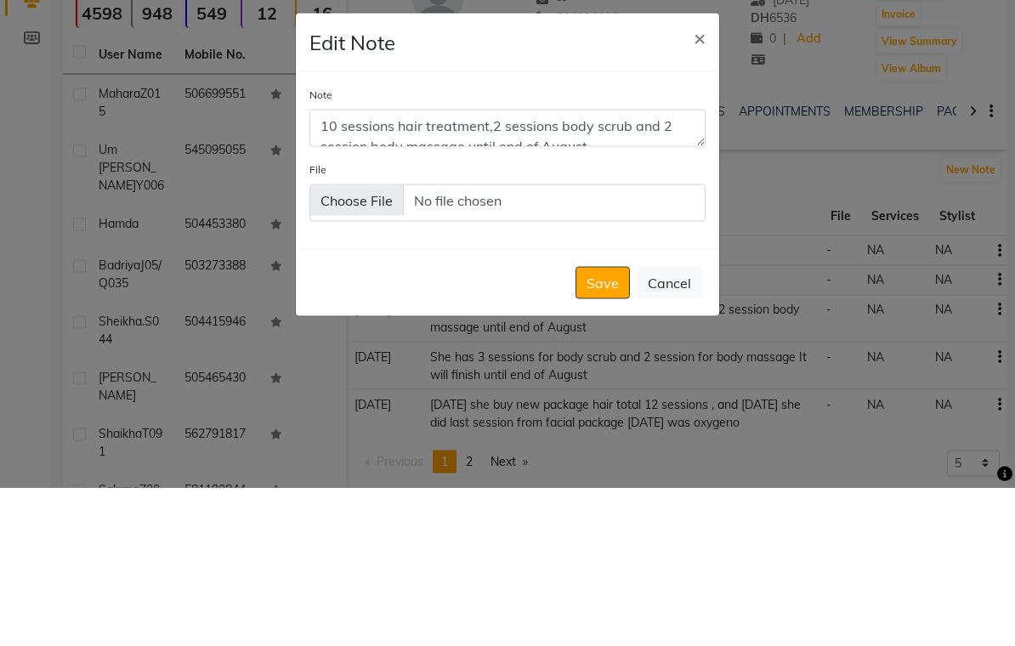
scroll to position [159, 0]
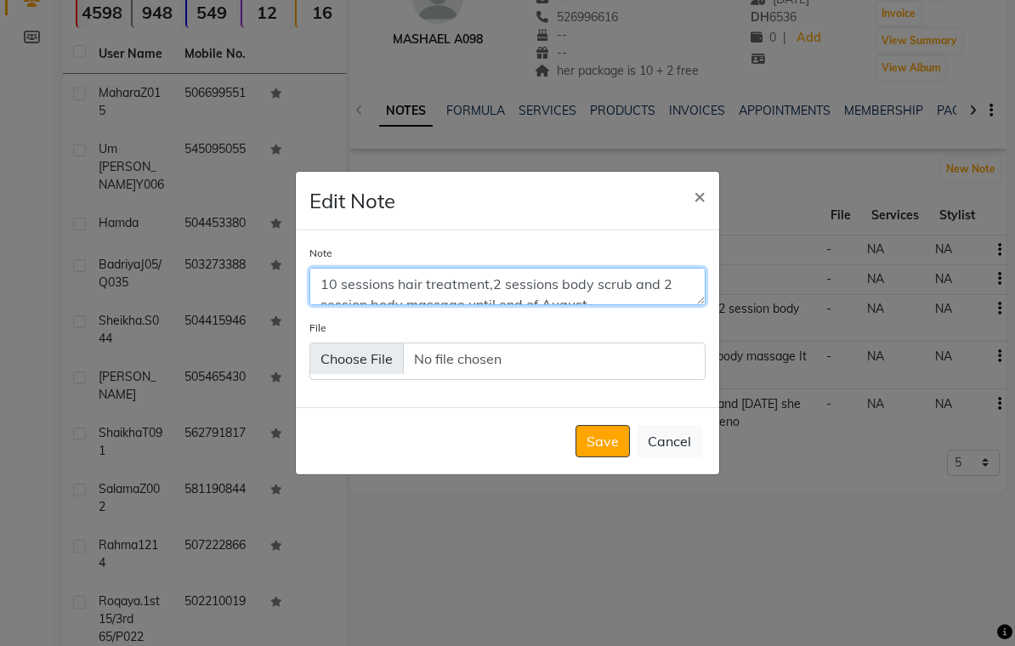
type textarea "10 sessions hair treatment,2 sessions body scrub and 2 session body massage unt…"
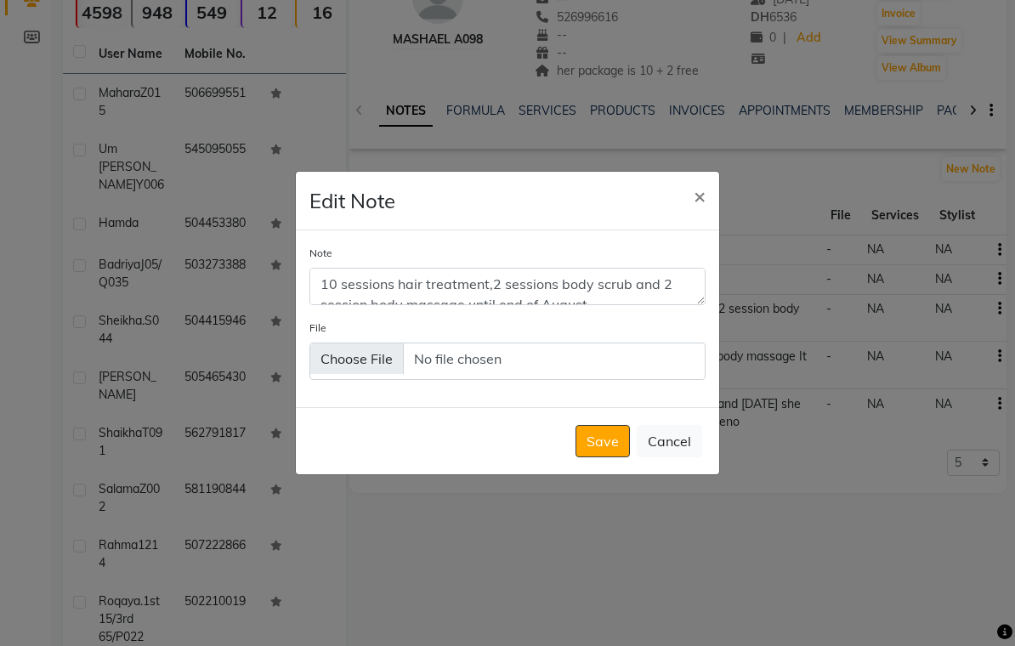
click at [600, 454] on button "Save" at bounding box center [603, 441] width 54 height 32
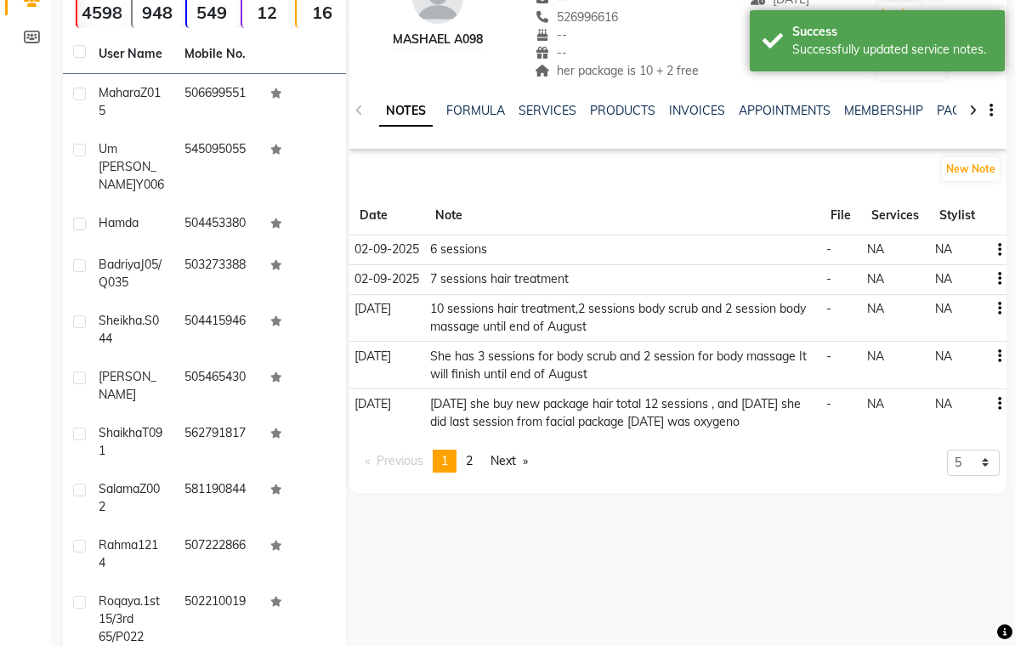
click at [941, 112] on link "PACKAGES" at bounding box center [968, 110] width 63 height 15
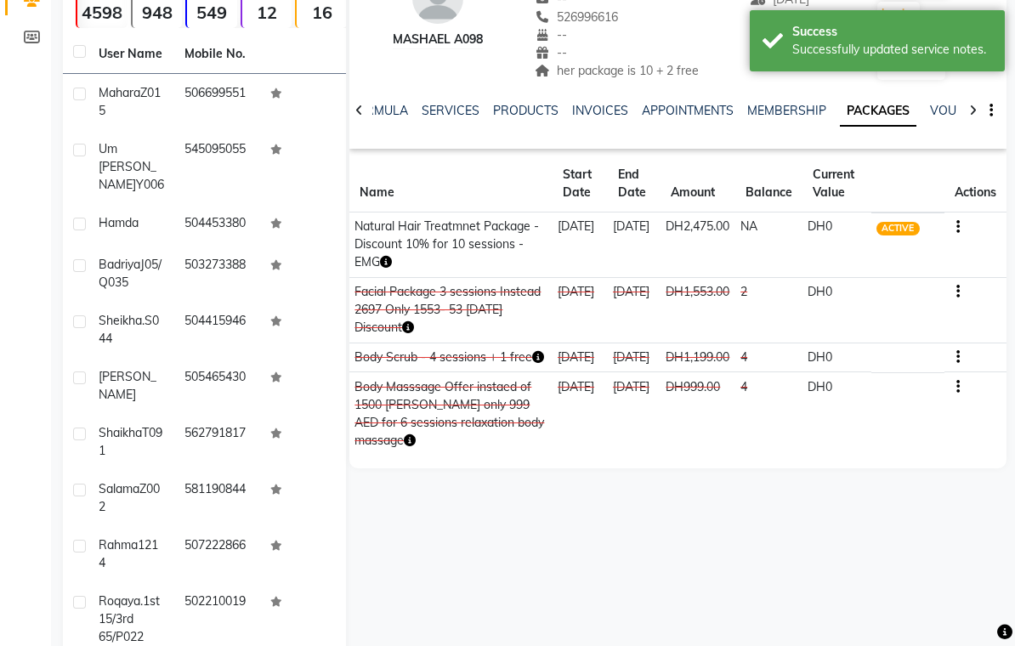
click at [378, 111] on link "FORMULA" at bounding box center [379, 110] width 59 height 15
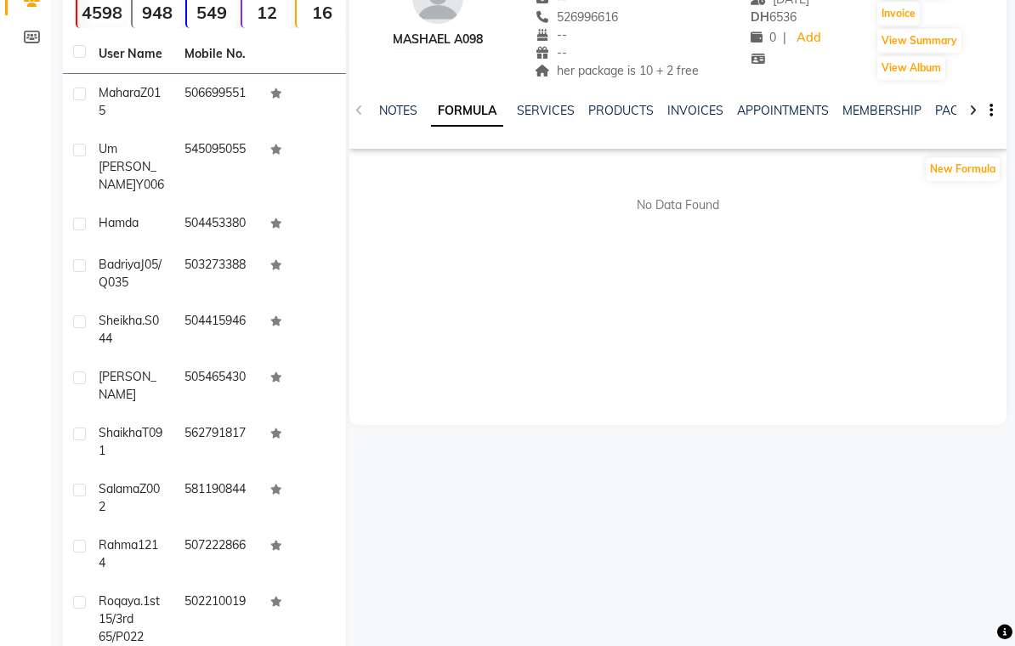
click at [402, 111] on link "NOTES" at bounding box center [398, 110] width 38 height 15
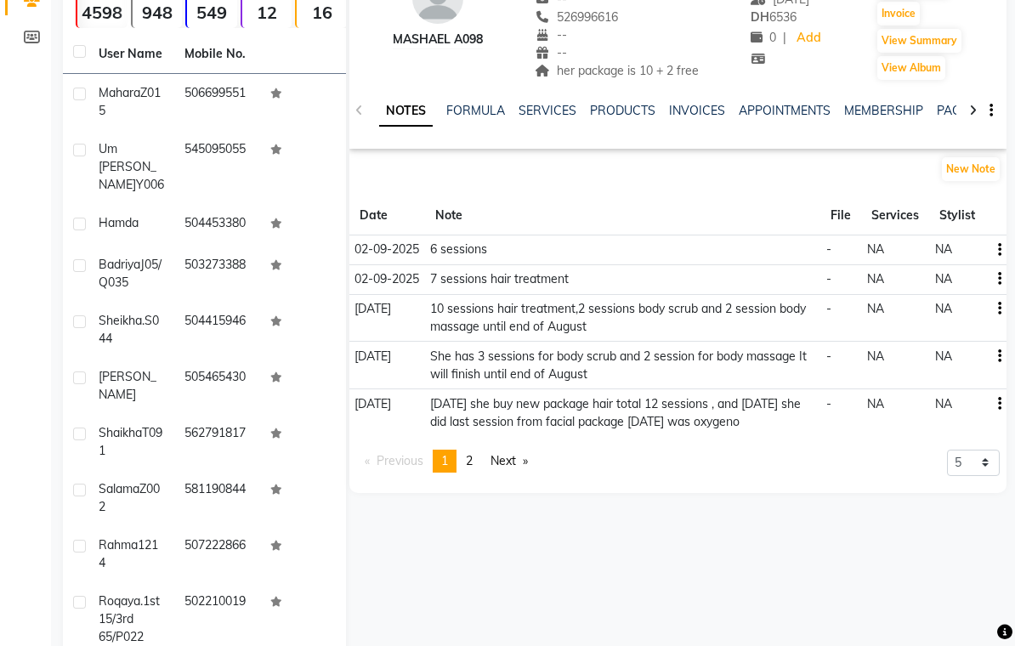
click at [998, 279] on icon "button" at bounding box center [999, 279] width 3 height 1
click at [966, 280] on div "Edit" at bounding box center [959, 279] width 27 height 21
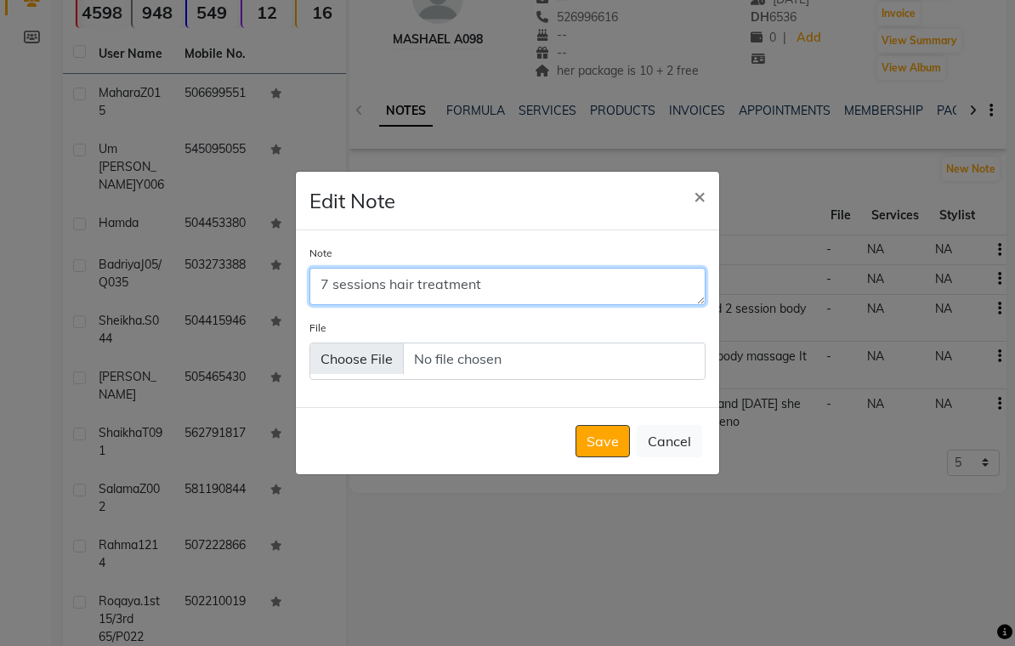
click at [330, 295] on textarea "7 sessions hair treatment" at bounding box center [508, 286] width 396 height 37
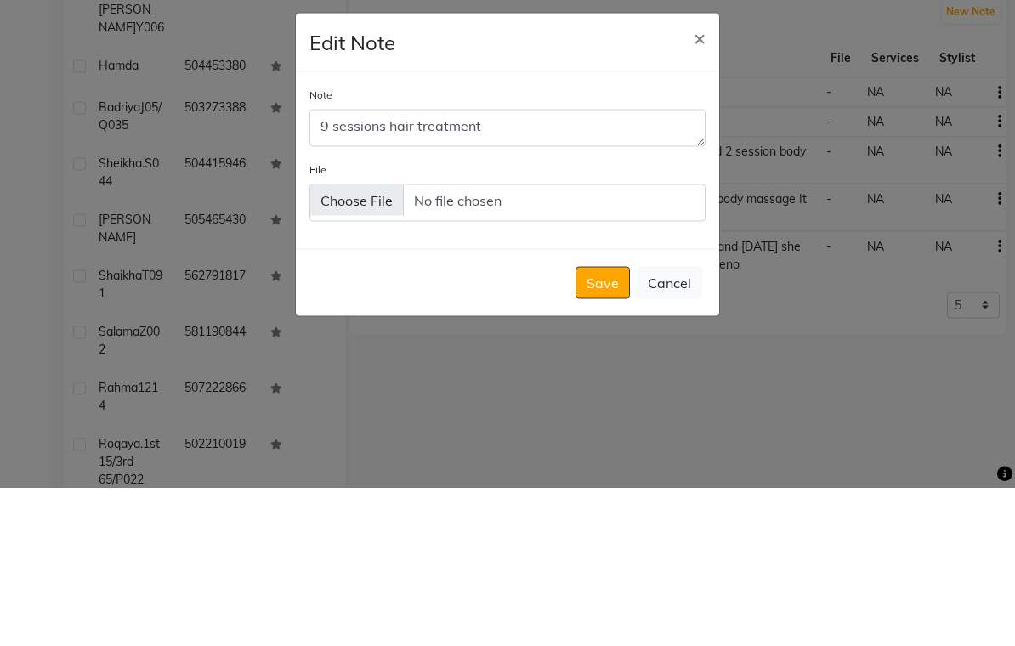
scroll to position [210, 0]
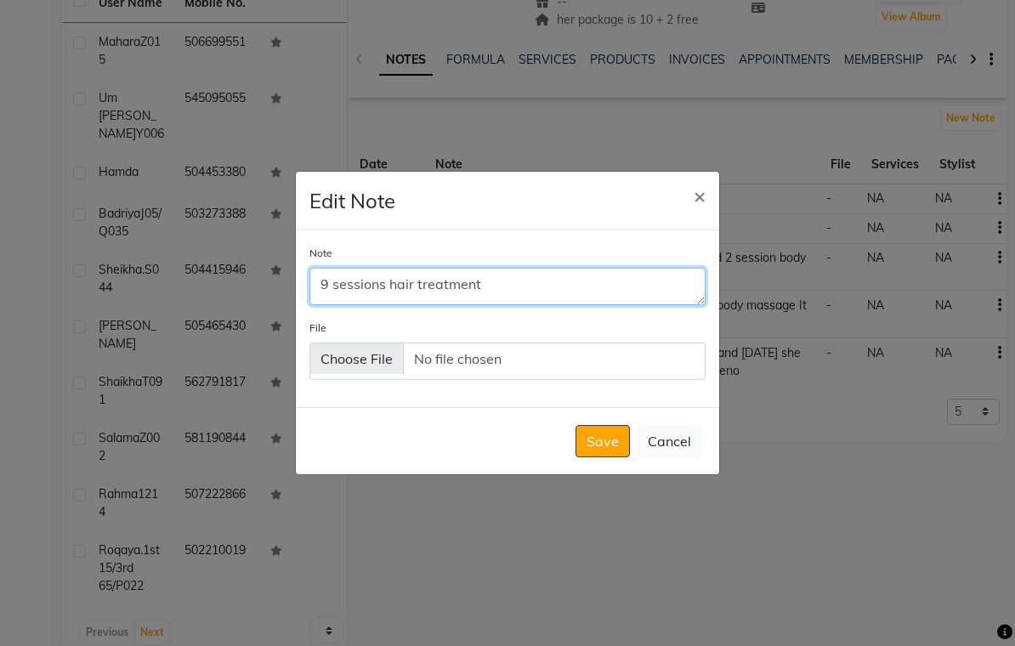
type textarea "9 sessions hair treatment"
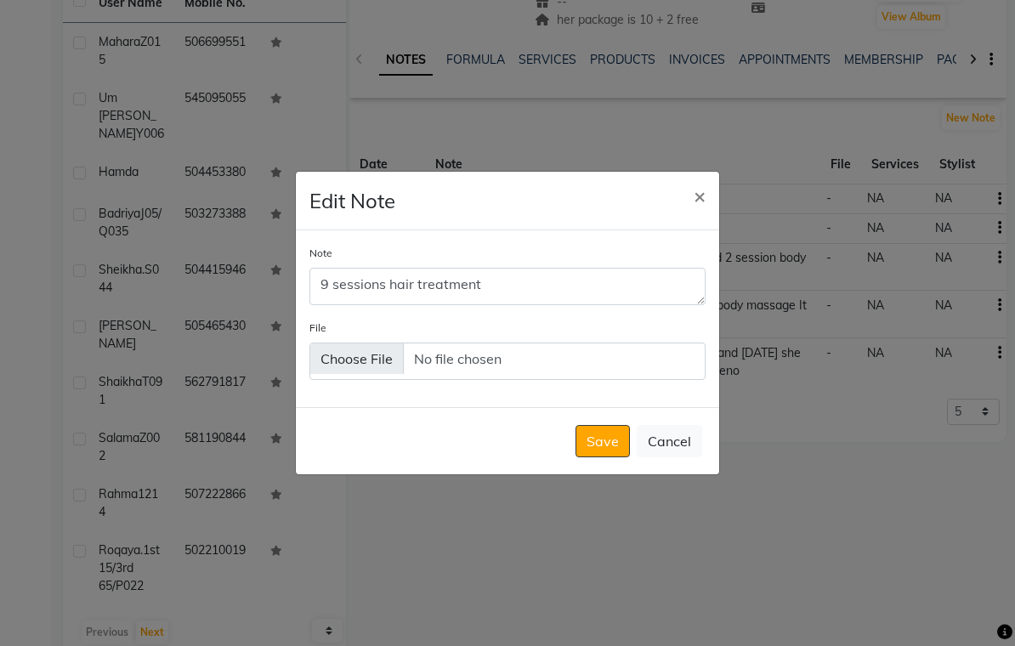
click at [607, 452] on button "Save" at bounding box center [603, 441] width 54 height 32
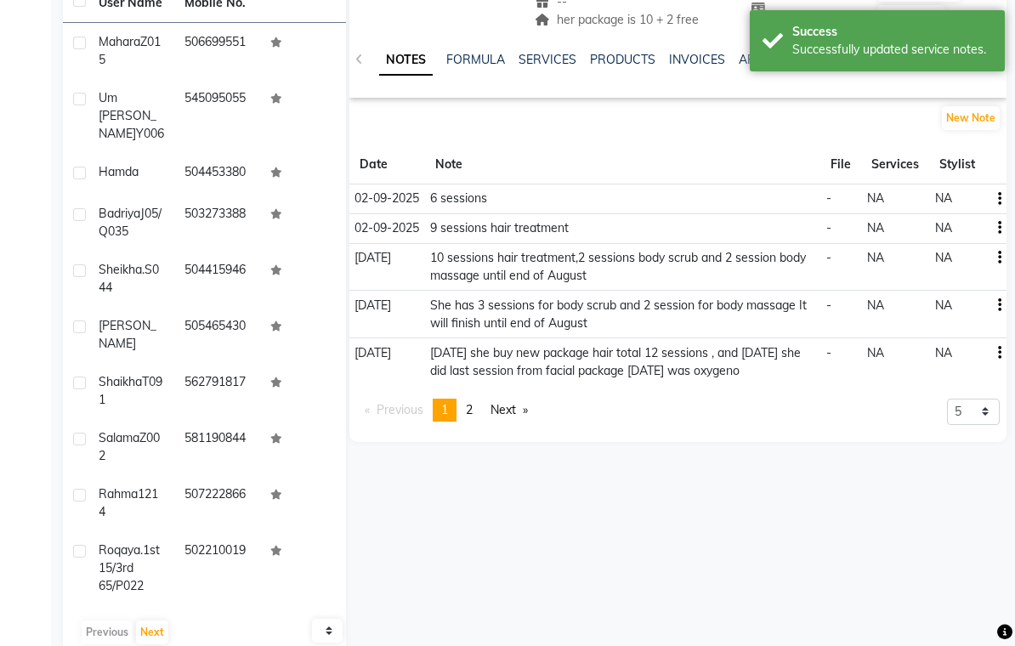
click at [998, 199] on icon "button" at bounding box center [999, 199] width 3 height 1
click at [955, 201] on div "Edit" at bounding box center [959, 199] width 27 height 21
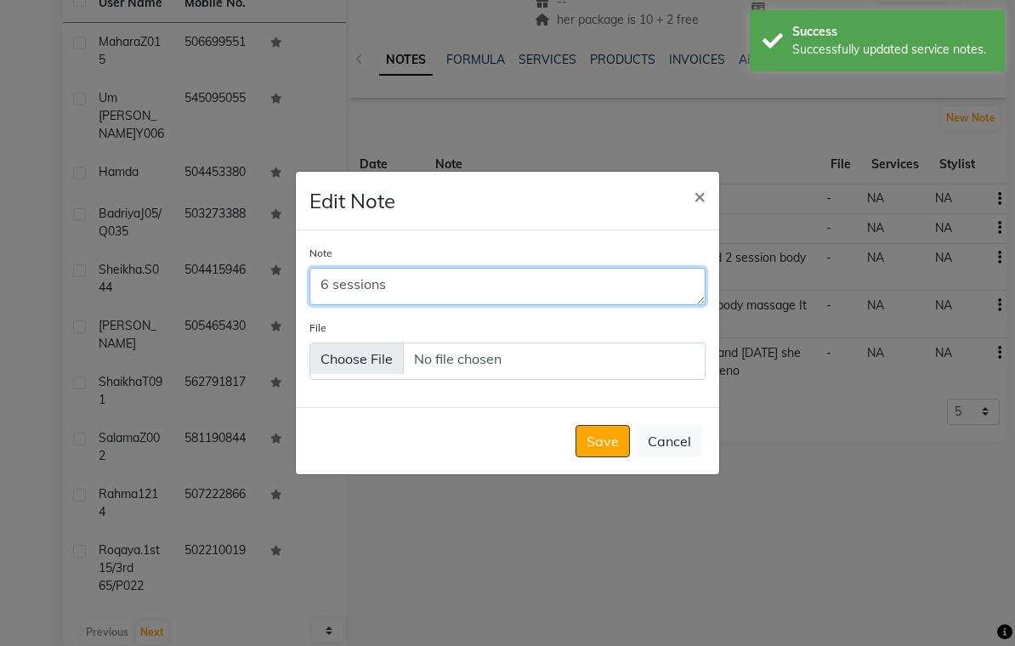
click at [334, 294] on textarea "6 sessions" at bounding box center [508, 286] width 396 height 37
type textarea "8 sessions"
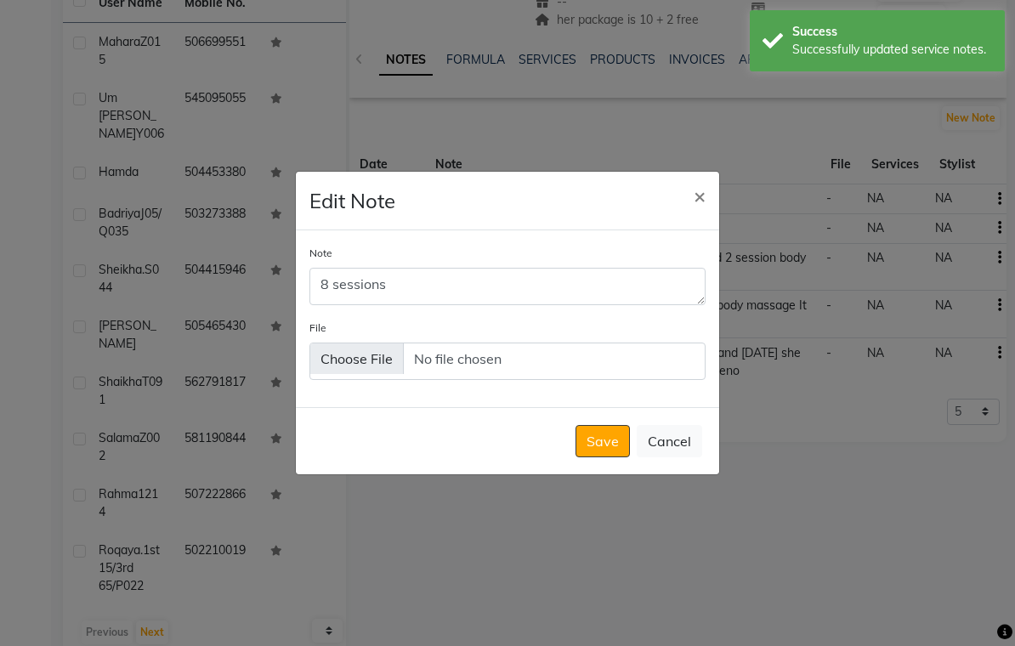
click at [607, 458] on button "Save" at bounding box center [603, 441] width 54 height 32
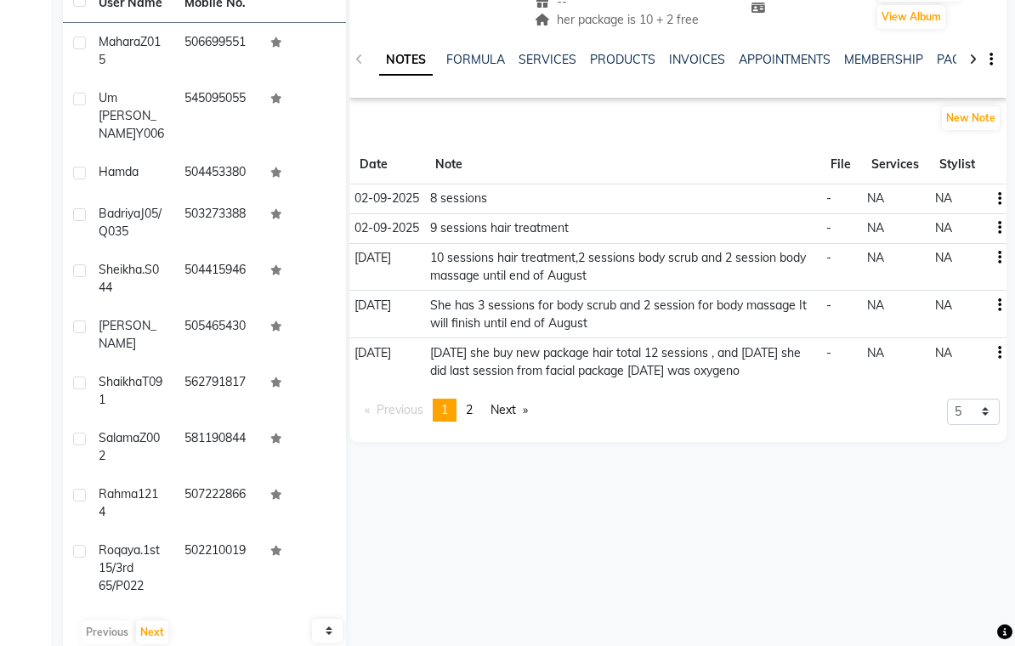
click at [1005, 349] on td at bounding box center [996, 361] width 21 height 47
click at [998, 353] on icon "button" at bounding box center [999, 353] width 3 height 1
click at [960, 355] on div "Edit" at bounding box center [959, 353] width 27 height 21
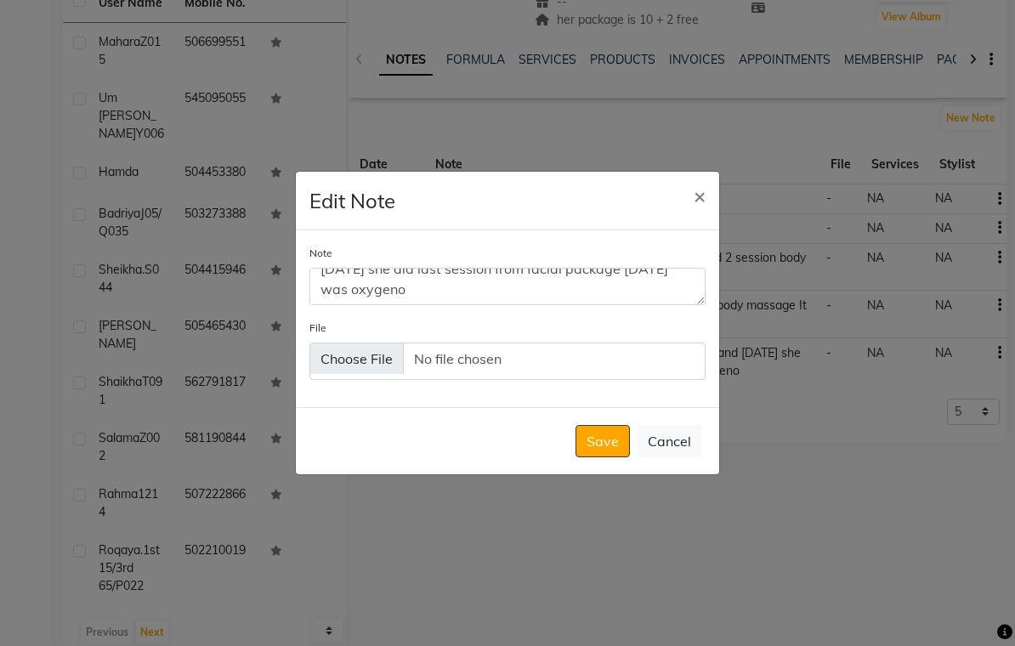
scroll to position [36, 0]
click at [398, 281] on textarea "today she buy new package hair total 12 sessions , and today she did last sessi…" at bounding box center [508, 286] width 396 height 37
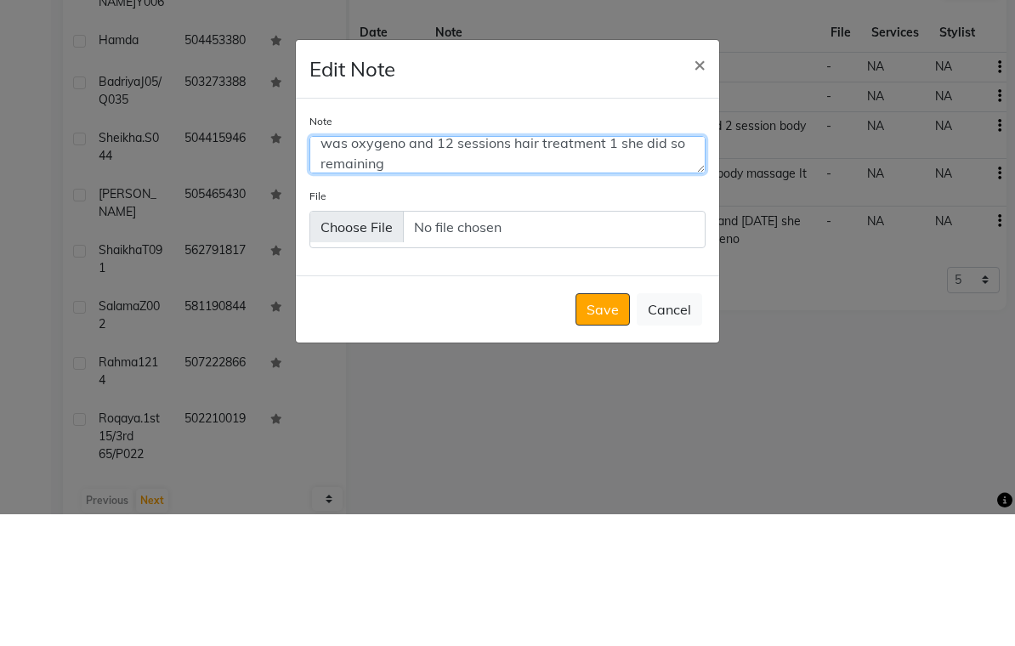
scroll to position [50, 0]
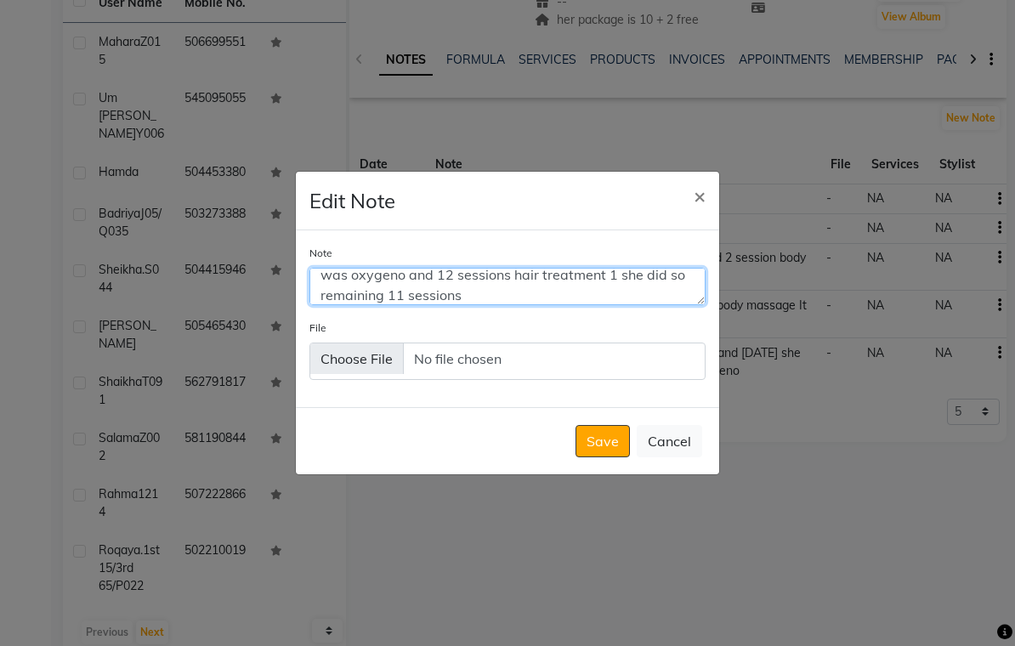
type textarea "today she buy new package hair total 12 sessions , and today she did last sessi…"
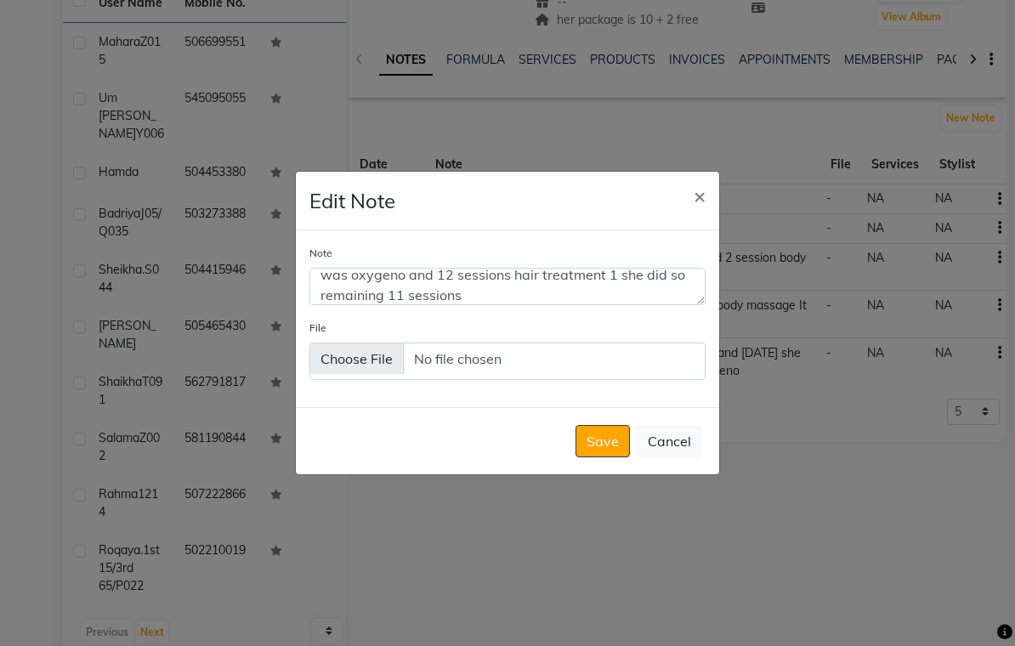
click at [604, 425] on button "Save" at bounding box center [603, 441] width 54 height 32
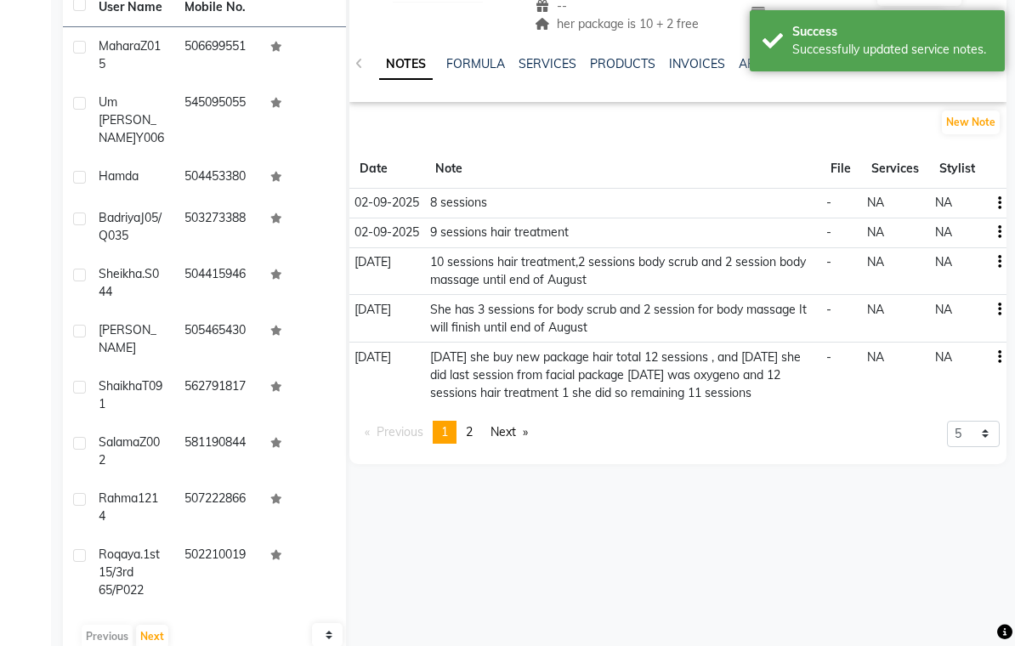
scroll to position [0, 0]
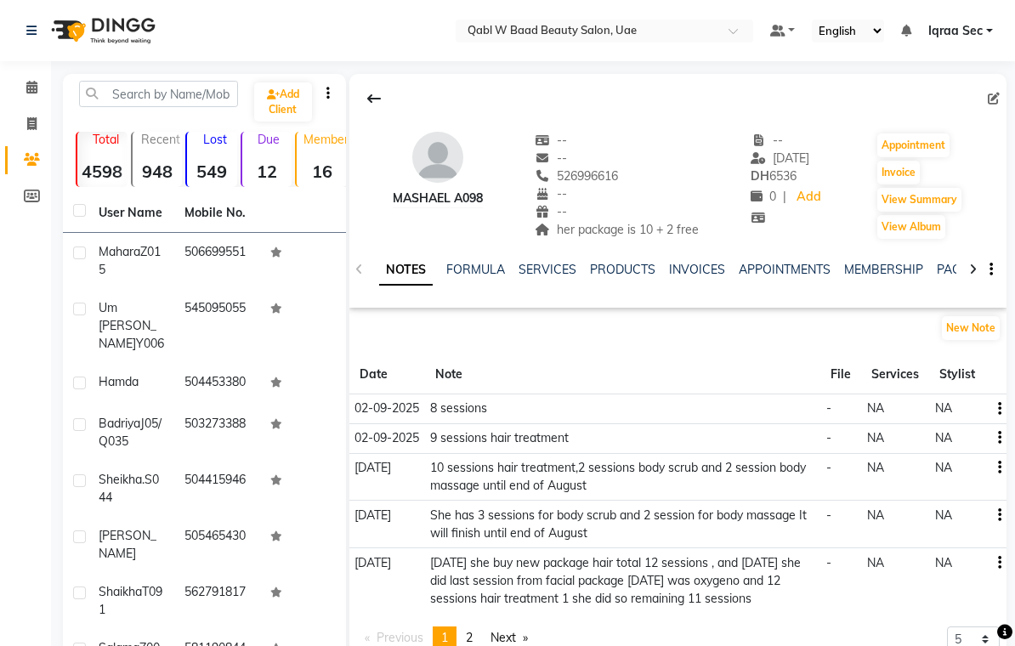
click at [26, 82] on icon at bounding box center [31, 87] width 11 height 13
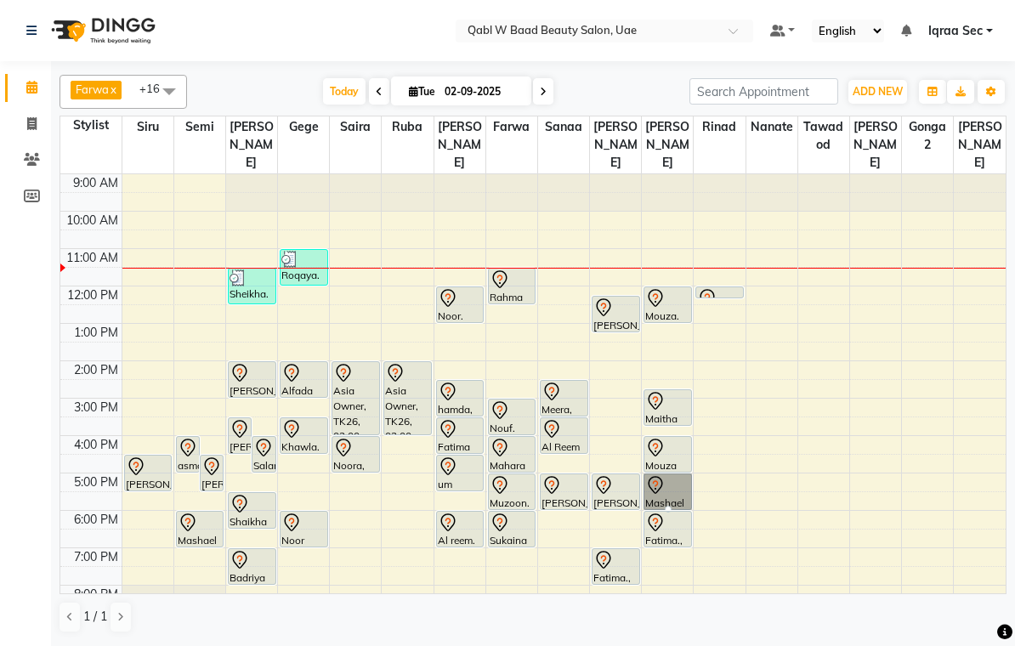
click at [672, 506] on div at bounding box center [668, 509] width 7 height 7
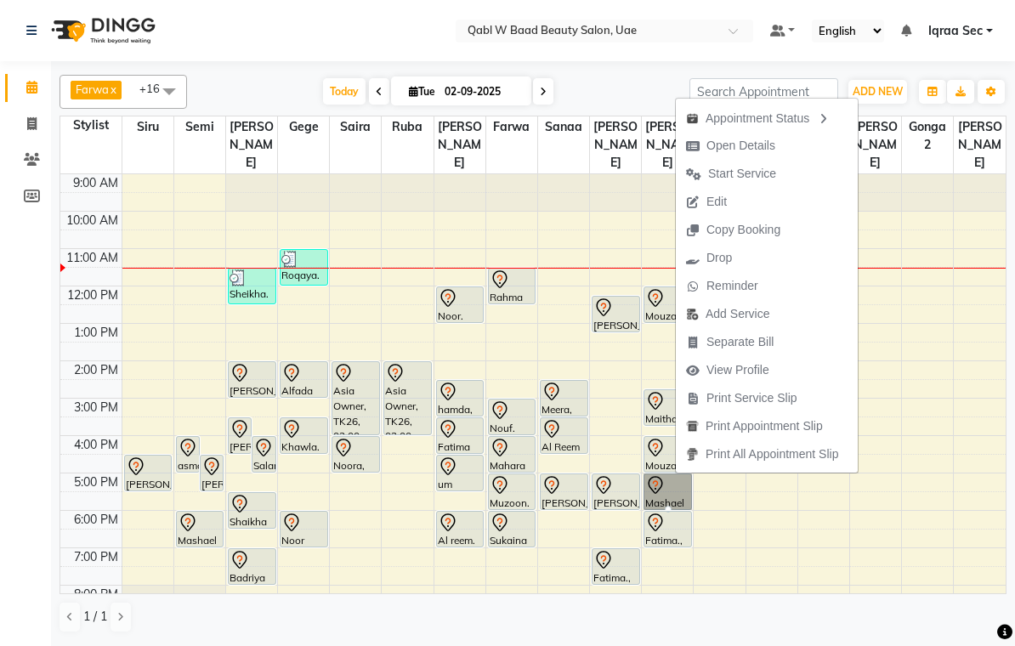
click at [780, 152] on span "Open Details" at bounding box center [731, 146] width 110 height 28
select select "7"
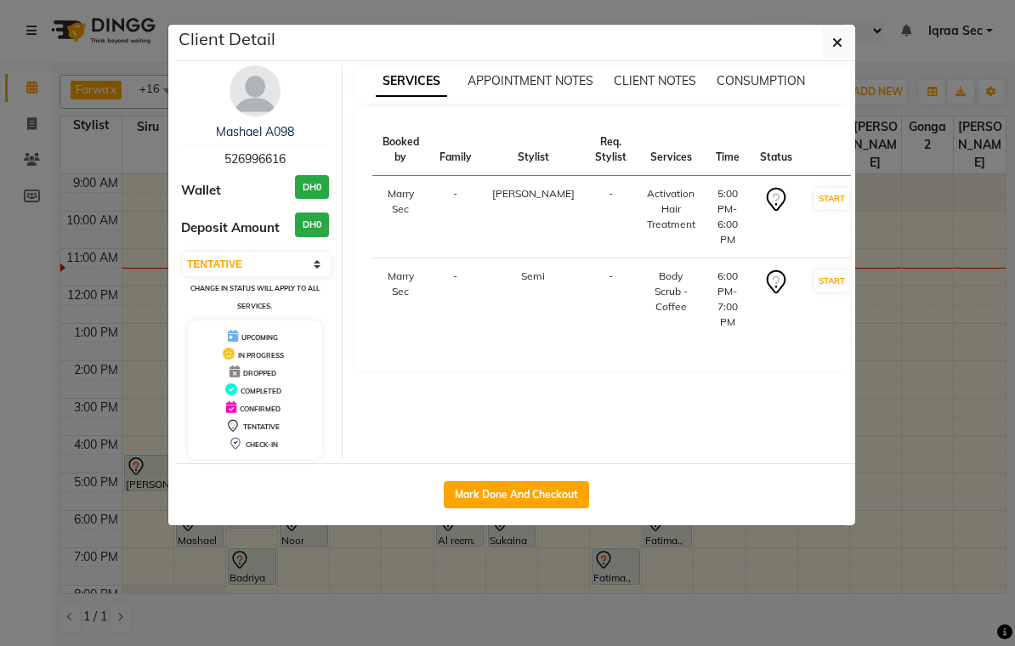
click at [254, 94] on img at bounding box center [255, 90] width 51 height 51
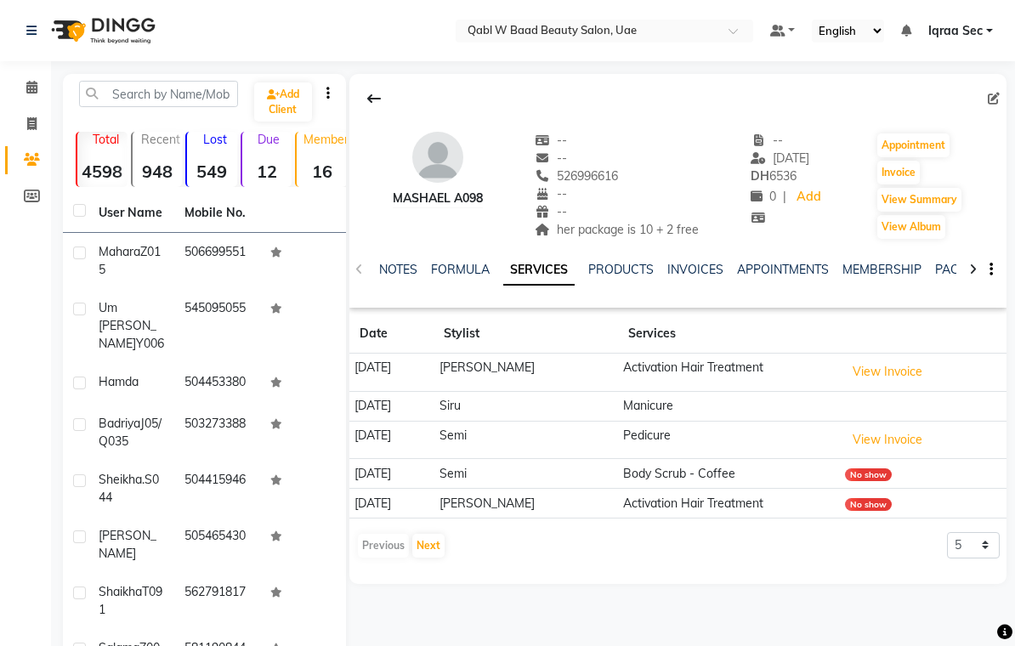
click at [402, 271] on link "NOTES" at bounding box center [398, 269] width 38 height 15
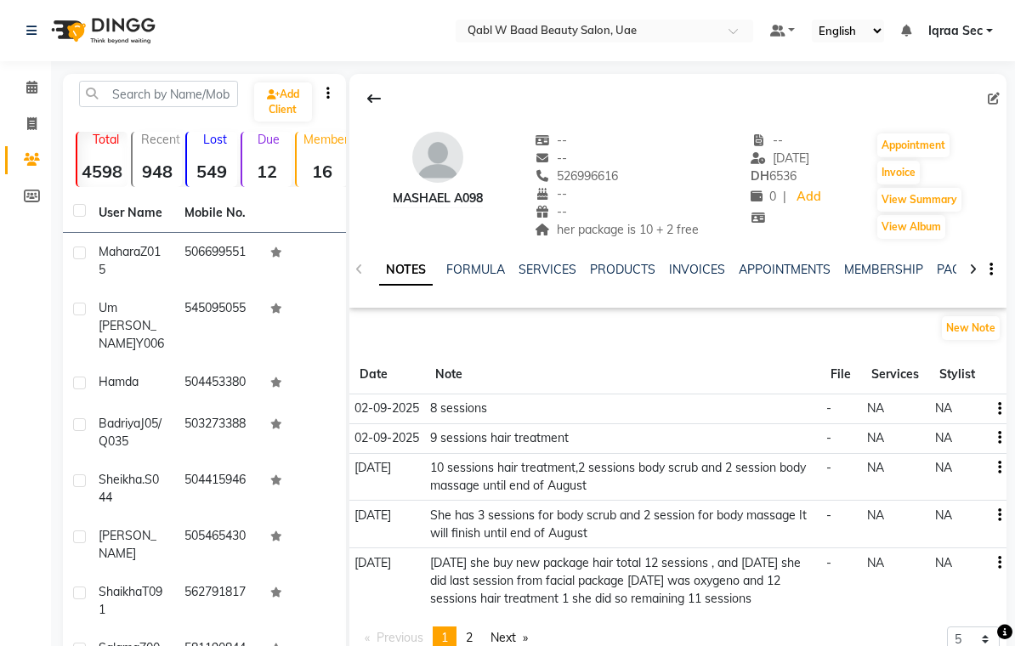
click at [31, 88] on icon at bounding box center [31, 87] width 11 height 13
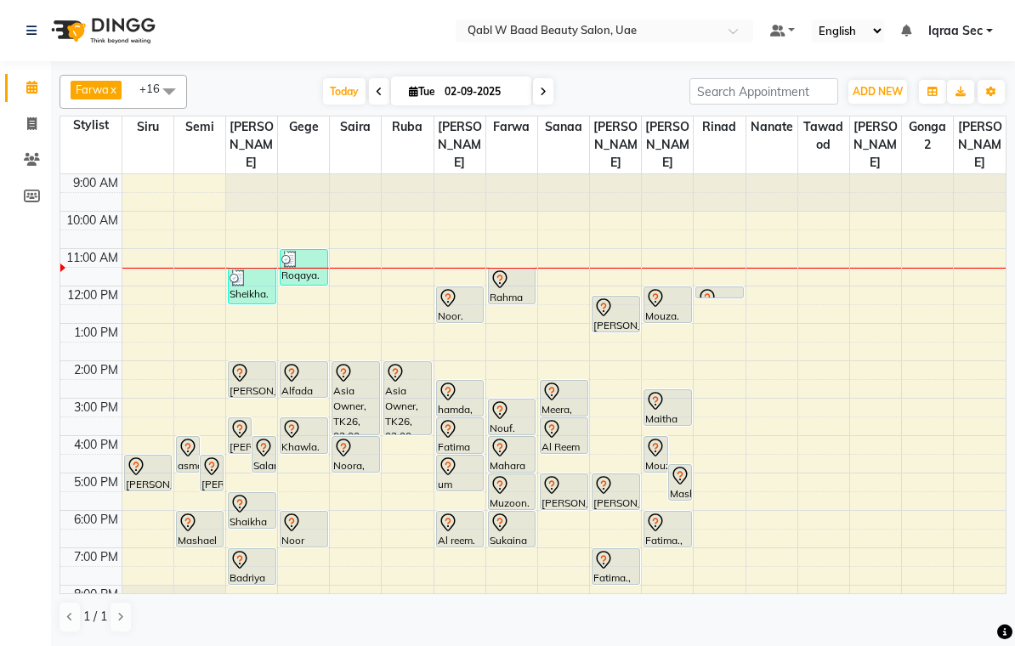
click at [674, 520] on div "Fatima., TK17, 06:00 PM-07:00 PM, Activation Hair Treatment" at bounding box center [668, 529] width 47 height 35
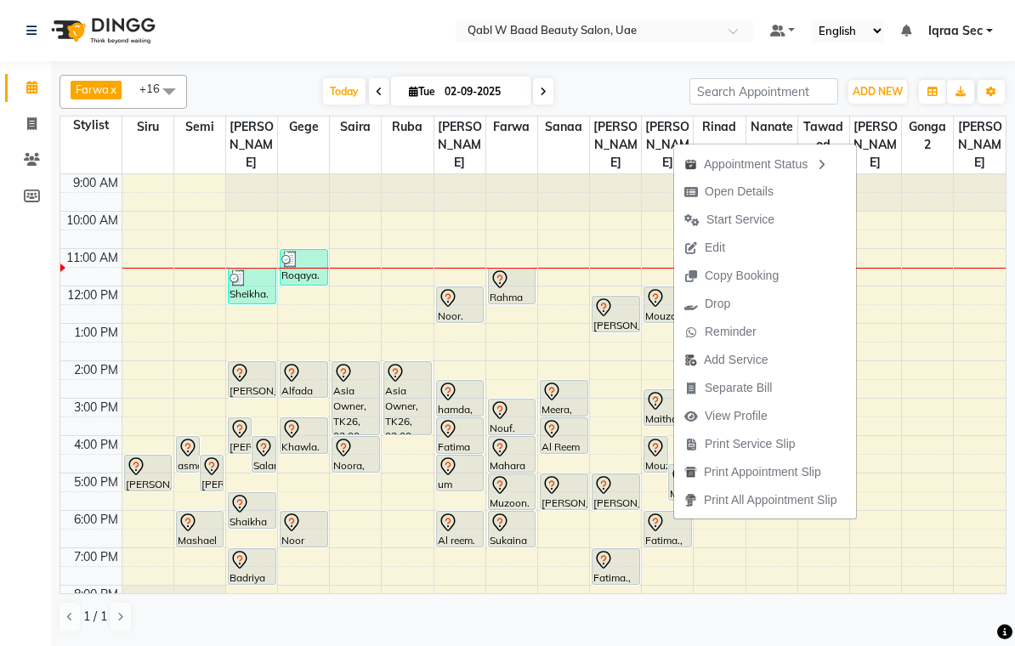
click at [761, 181] on span "Open Details" at bounding box center [729, 192] width 110 height 28
select select "7"
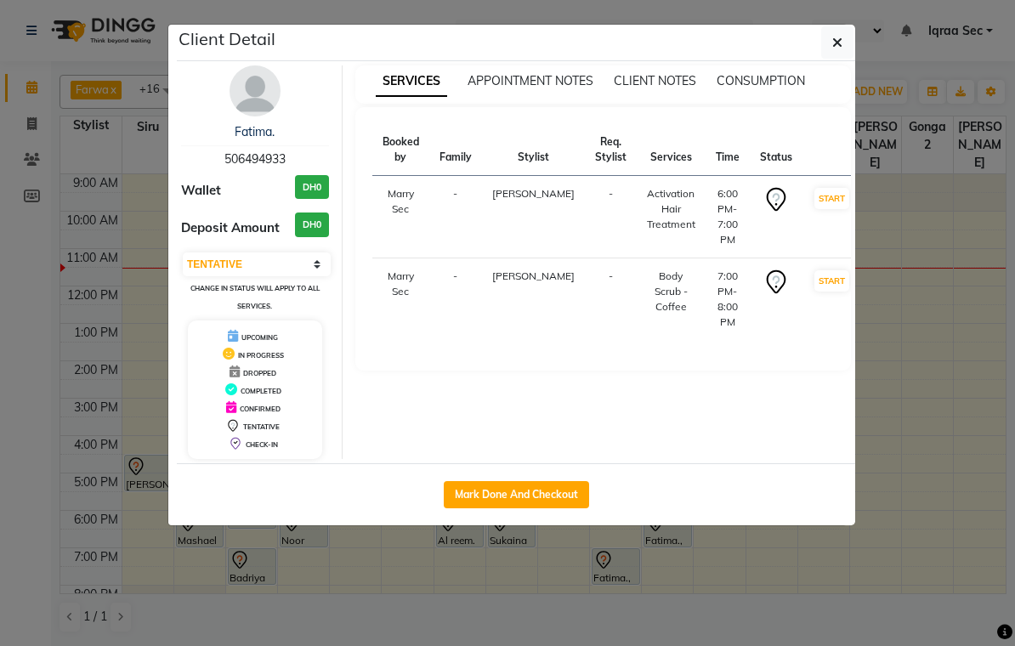
click at [255, 88] on img at bounding box center [255, 90] width 51 height 51
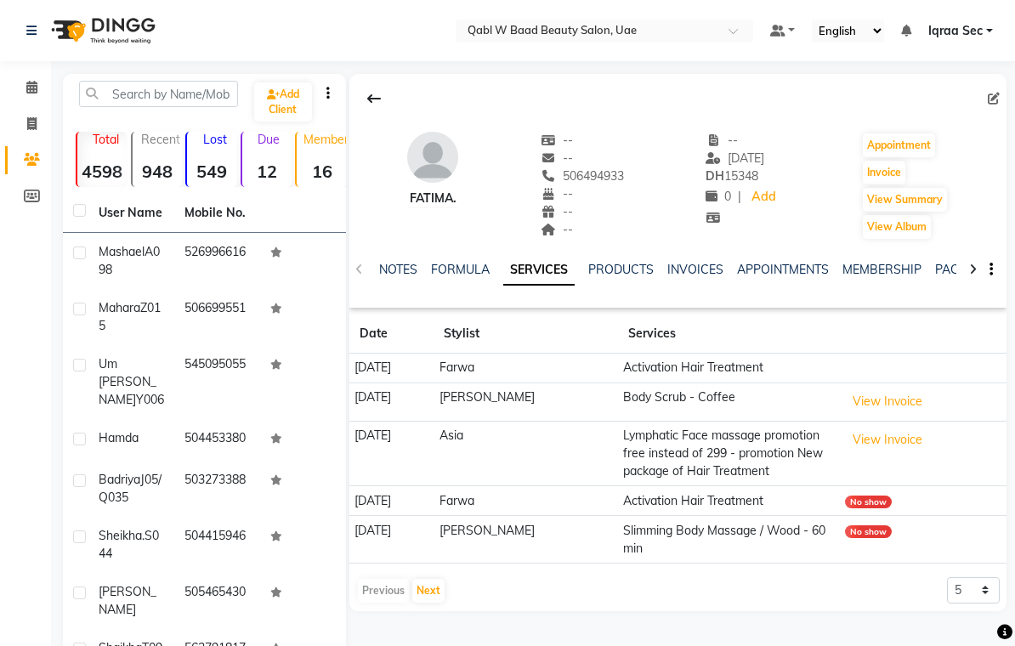
click at [393, 271] on link "NOTES" at bounding box center [398, 269] width 38 height 15
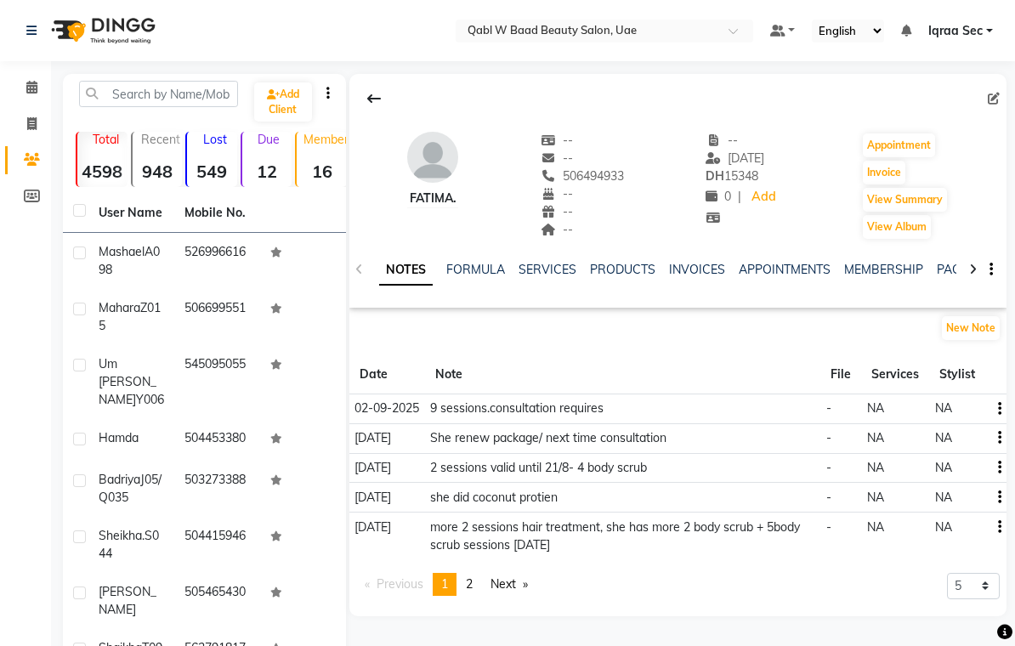
click at [555, 273] on link "SERVICES" at bounding box center [548, 269] width 58 height 15
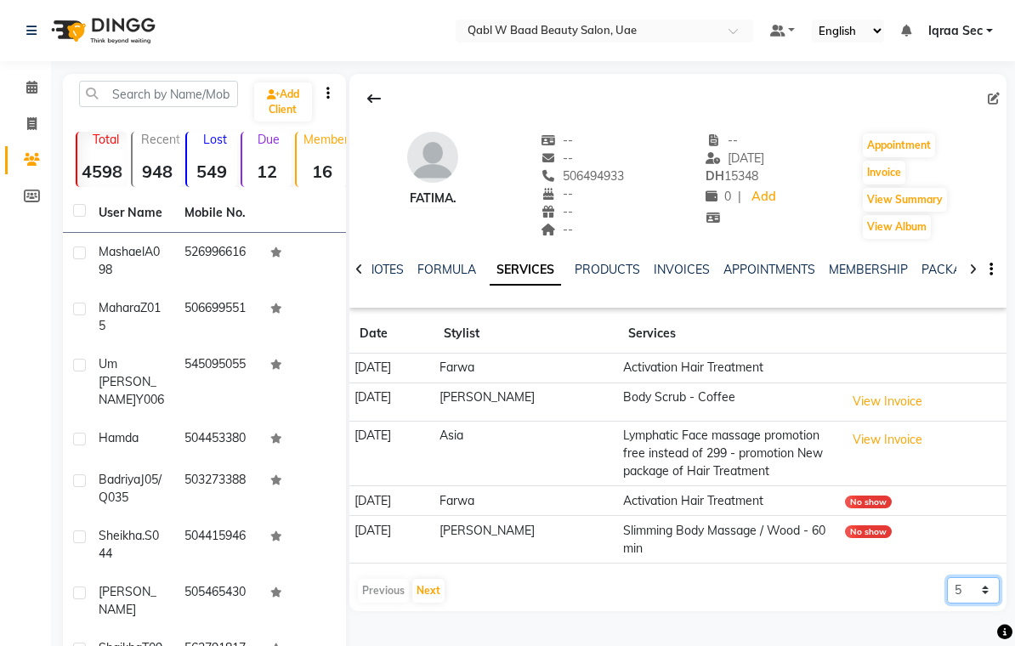
click at [981, 588] on select "5 10 50 100 500" at bounding box center [973, 590] width 53 height 26
select select "100"
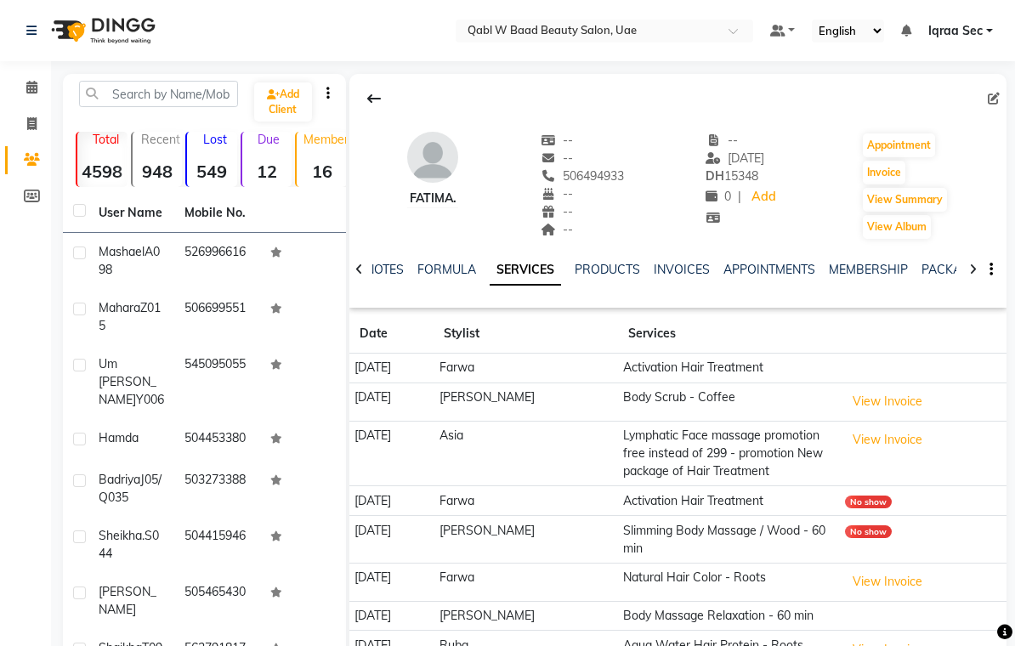
click at [942, 270] on link "PACKAGES" at bounding box center [953, 269] width 63 height 15
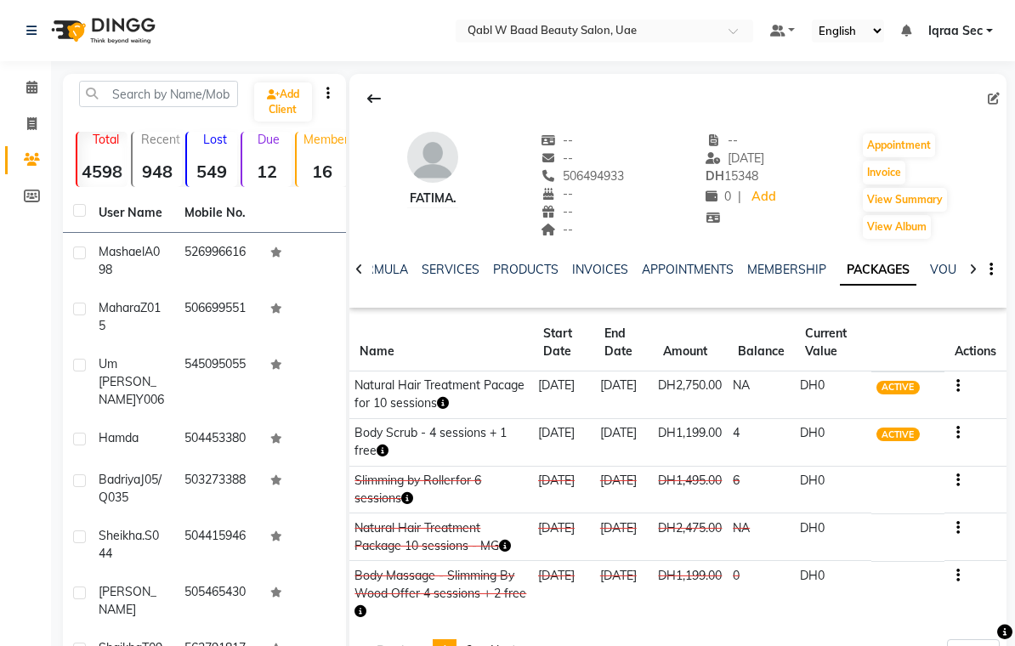
click at [383, 275] on link "FORMULA" at bounding box center [379, 269] width 59 height 15
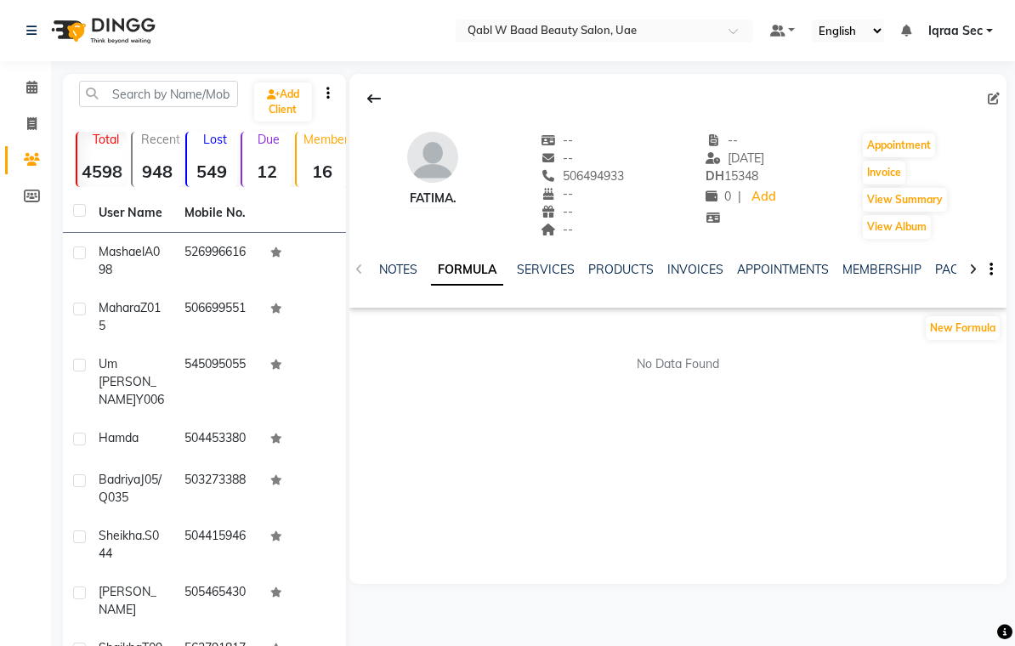
click at [390, 277] on link "NOTES" at bounding box center [398, 269] width 38 height 15
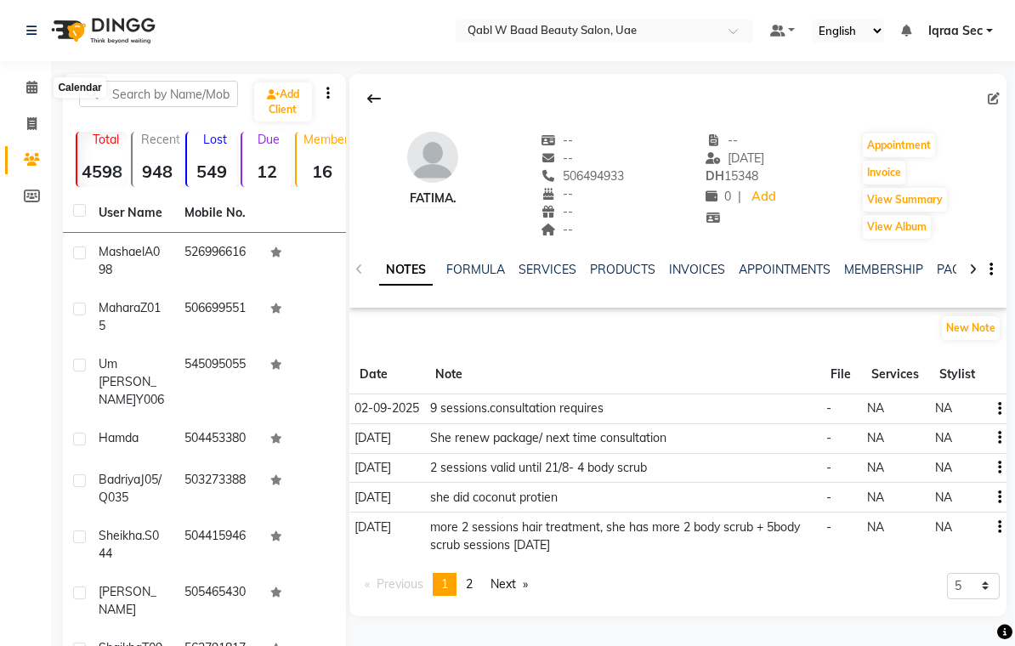
click at [27, 82] on icon at bounding box center [31, 87] width 11 height 13
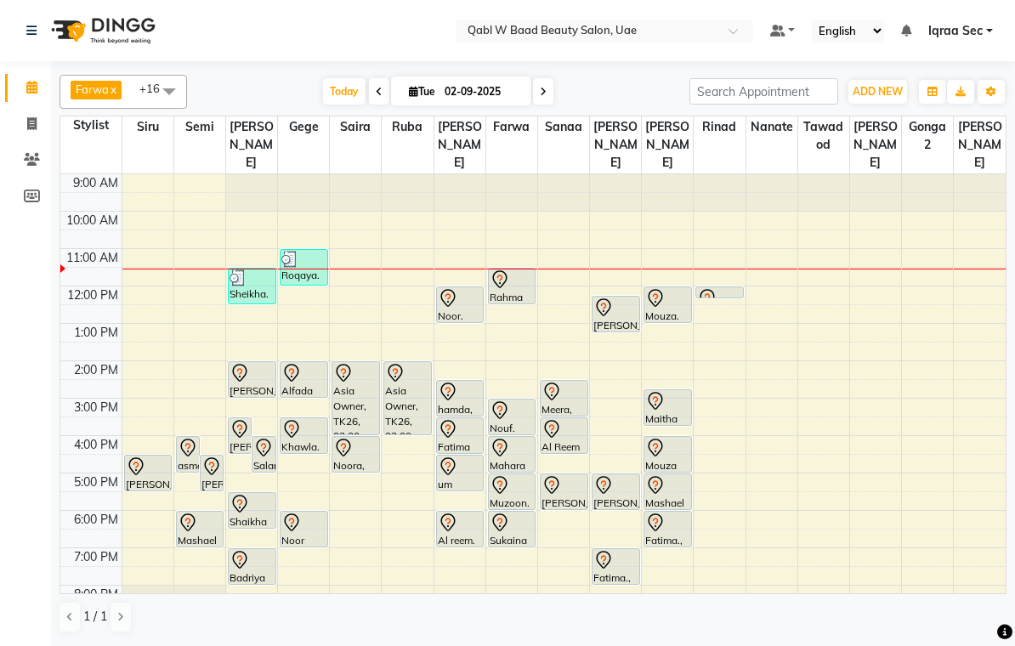
click at [0, 0] on div at bounding box center [0, 0] width 0 height 0
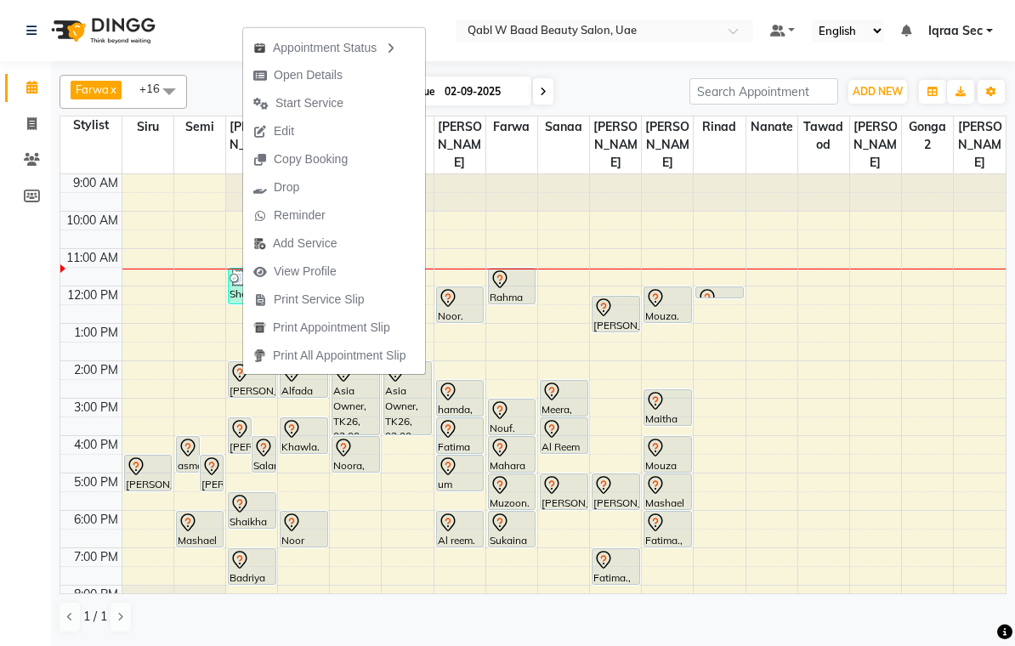
click at [339, 71] on span "Open Details" at bounding box center [308, 75] width 69 height 18
select select "7"
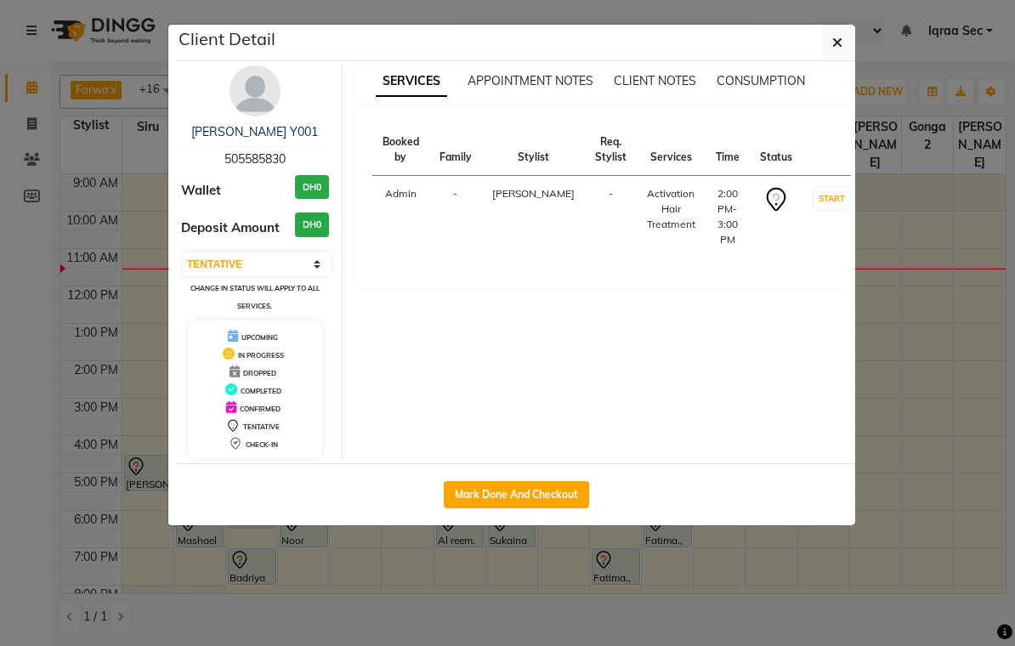
click at [254, 95] on img at bounding box center [255, 90] width 51 height 51
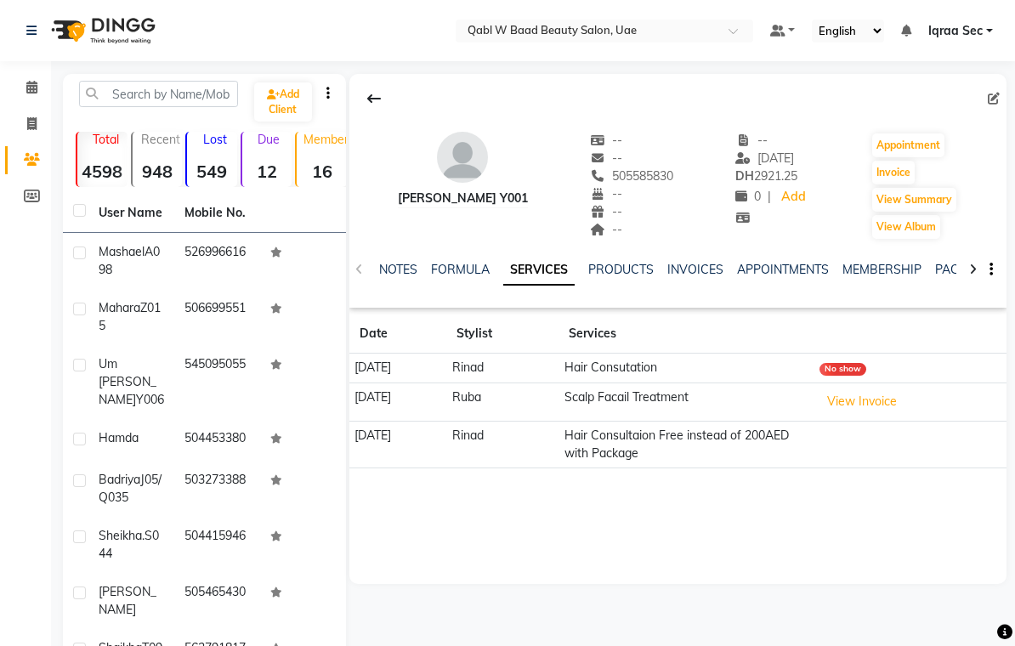
click at [953, 268] on link "PACKAGES" at bounding box center [967, 269] width 63 height 15
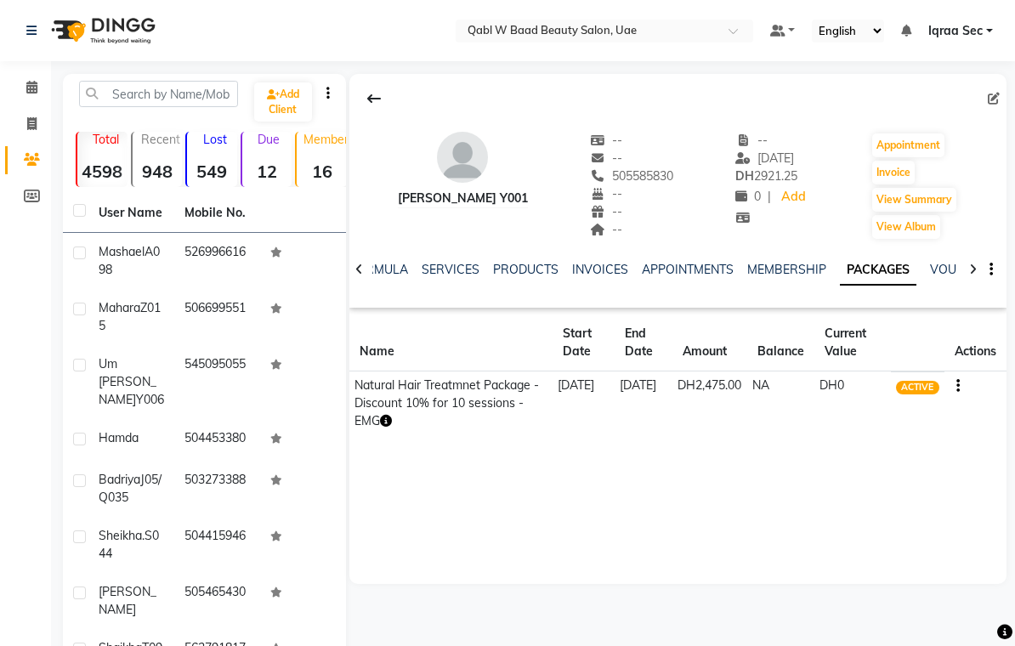
click at [23, 86] on span at bounding box center [32, 88] width 30 height 20
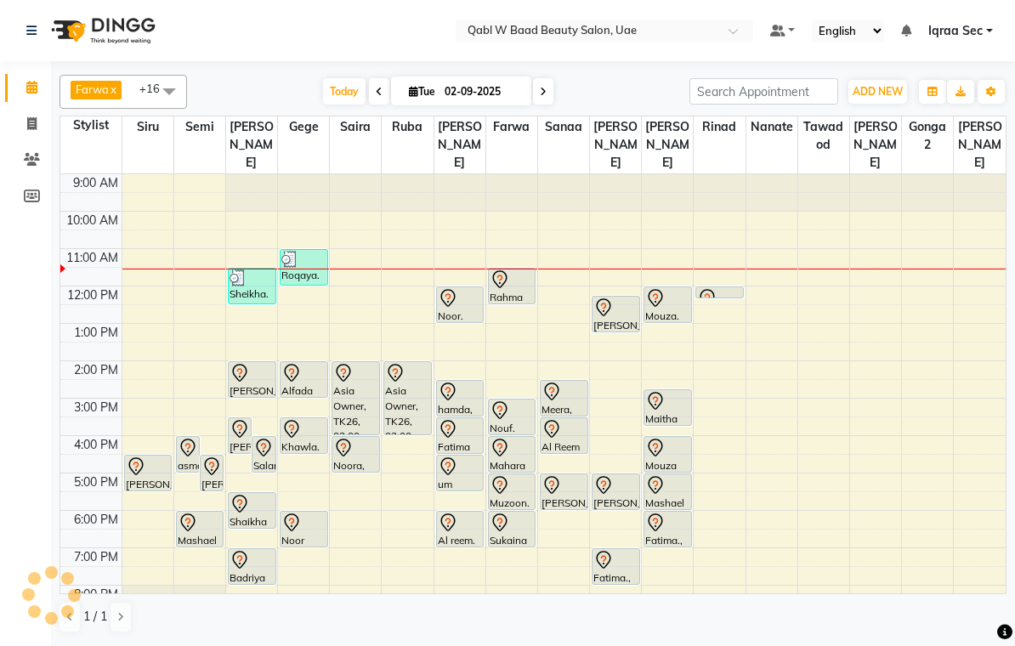
scroll to position [76, 0]
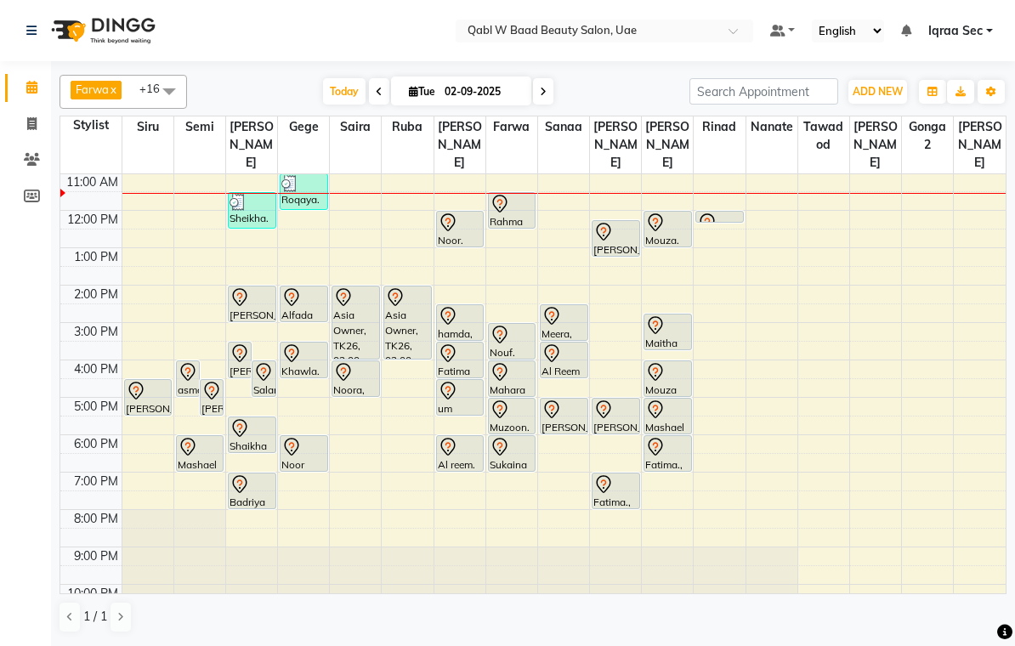
click at [239, 344] on icon at bounding box center [240, 354] width 20 height 20
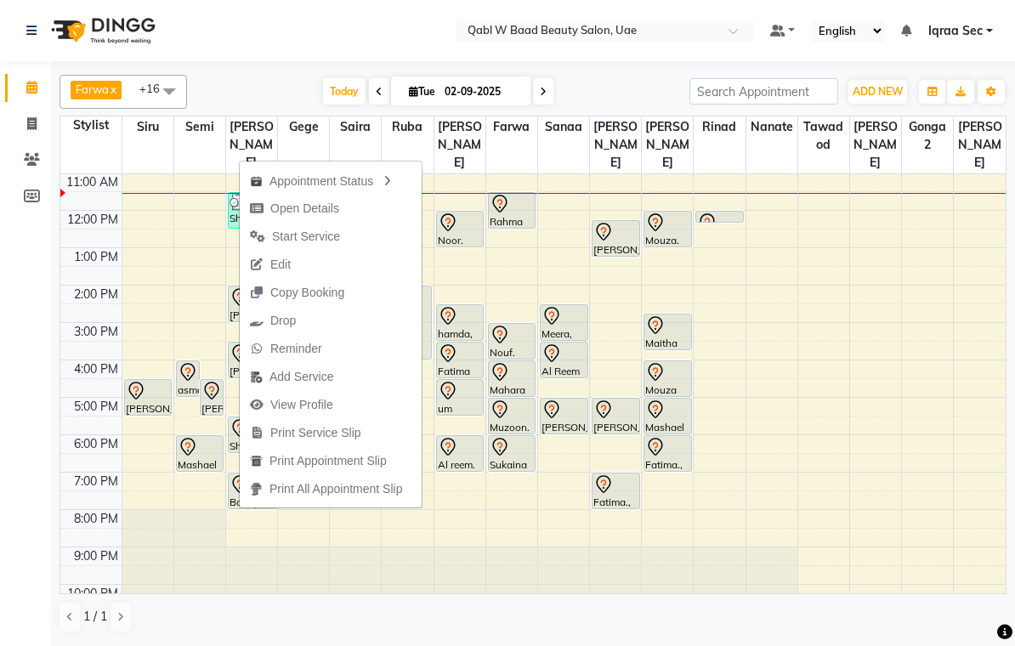
click at [327, 215] on span "Open Details" at bounding box center [304, 209] width 69 height 18
select select "7"
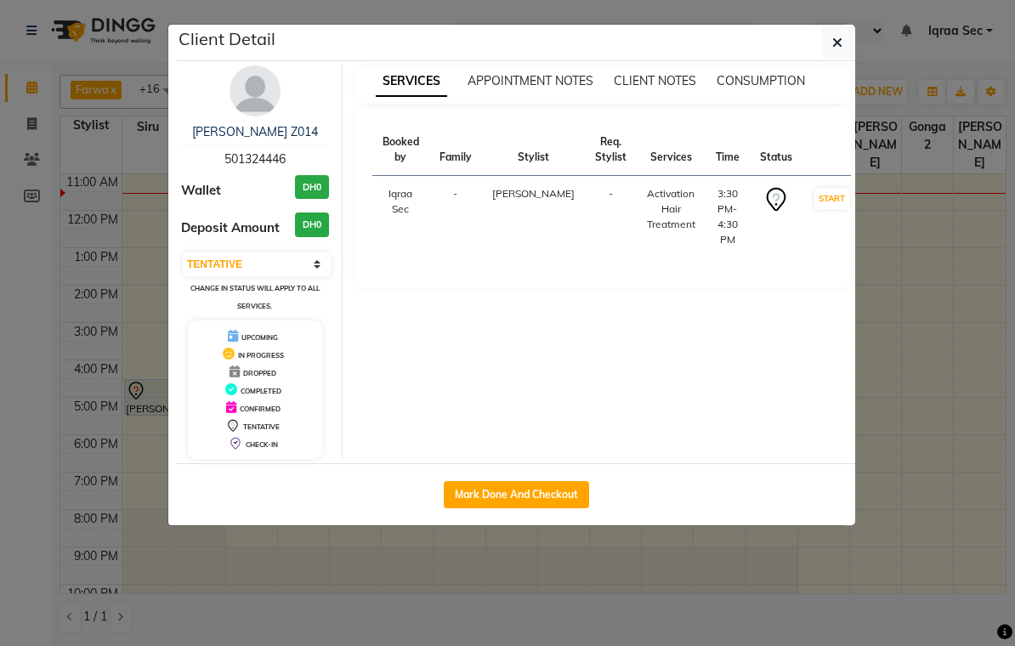
click at [262, 104] on img at bounding box center [255, 90] width 51 height 51
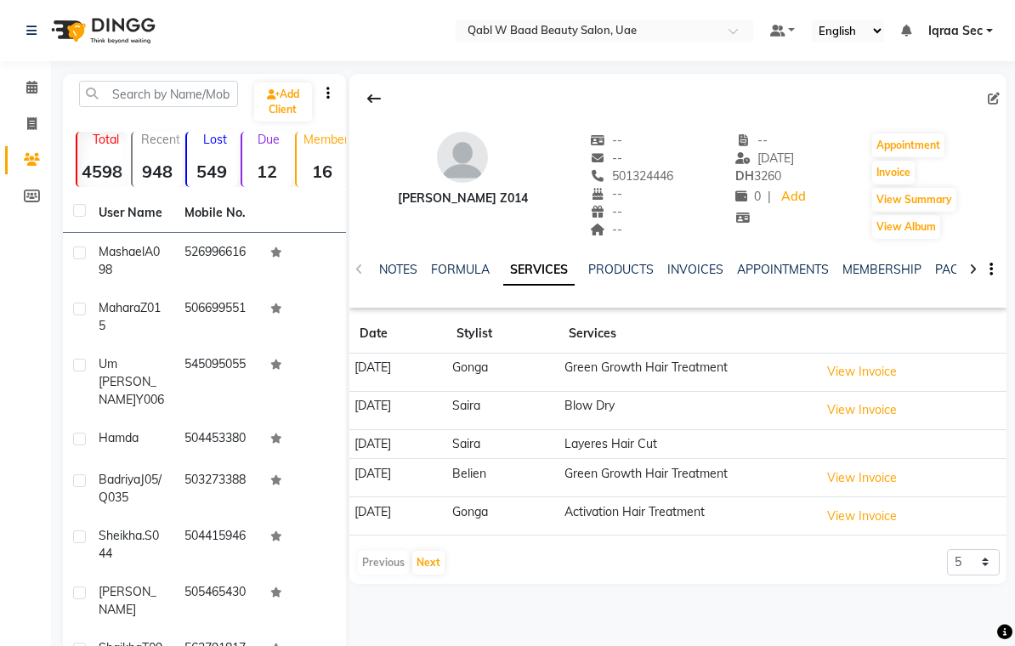
click at [402, 266] on link "NOTES" at bounding box center [398, 269] width 38 height 15
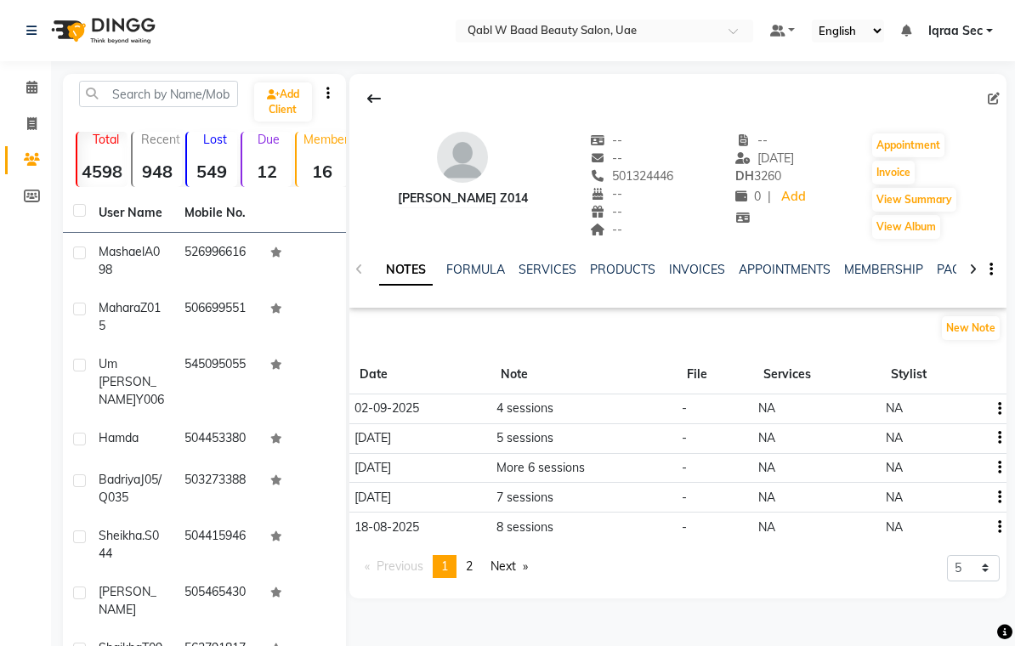
click at [953, 267] on link "PACKAGES" at bounding box center [968, 269] width 63 height 15
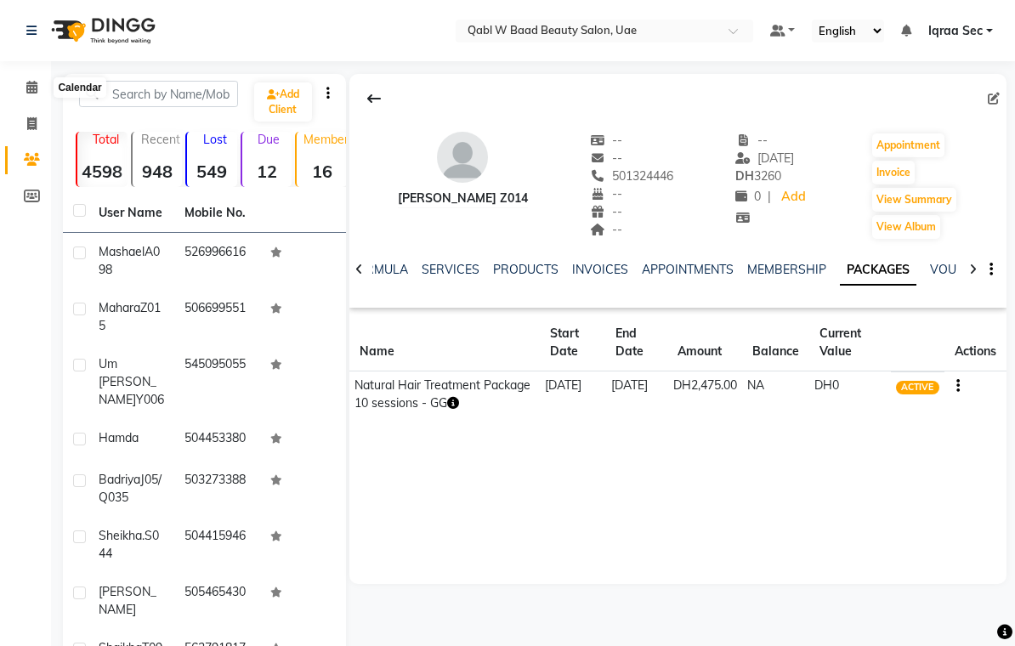
click at [35, 90] on icon at bounding box center [31, 87] width 11 height 13
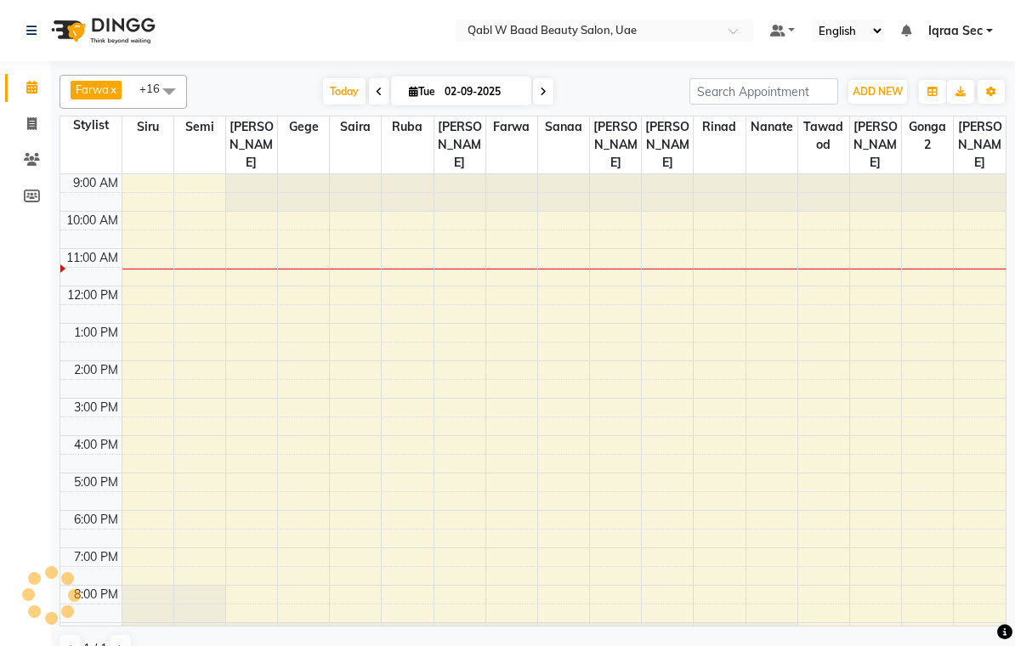
scroll to position [76, 0]
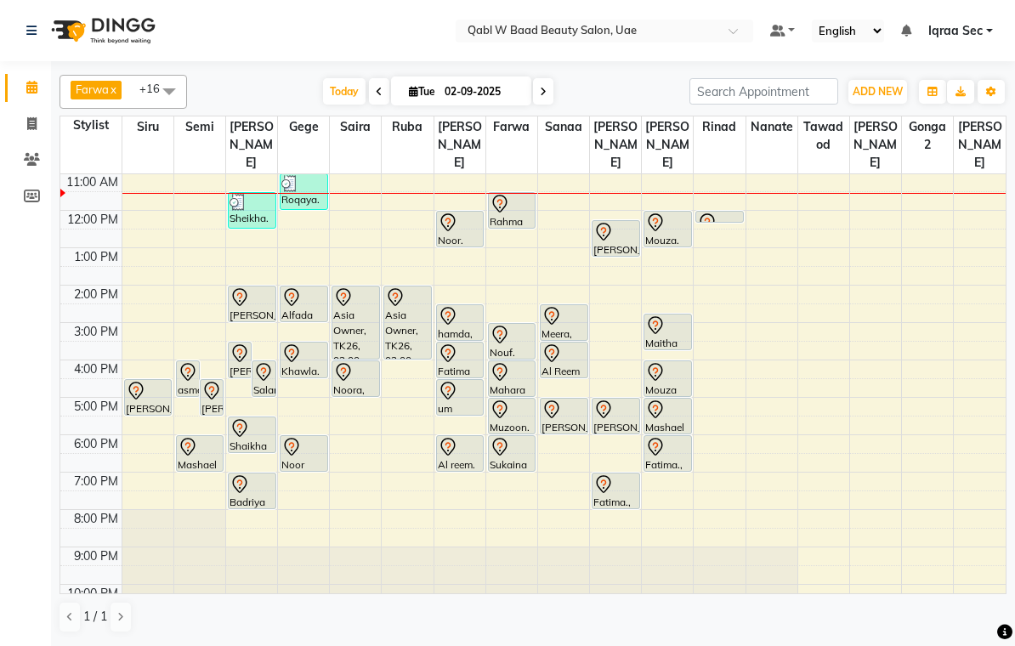
click at [270, 370] on div "Salama Z002, TK21, 04:00 PM-05:00 PM, Green Growth Hair Treatment" at bounding box center [264, 378] width 22 height 35
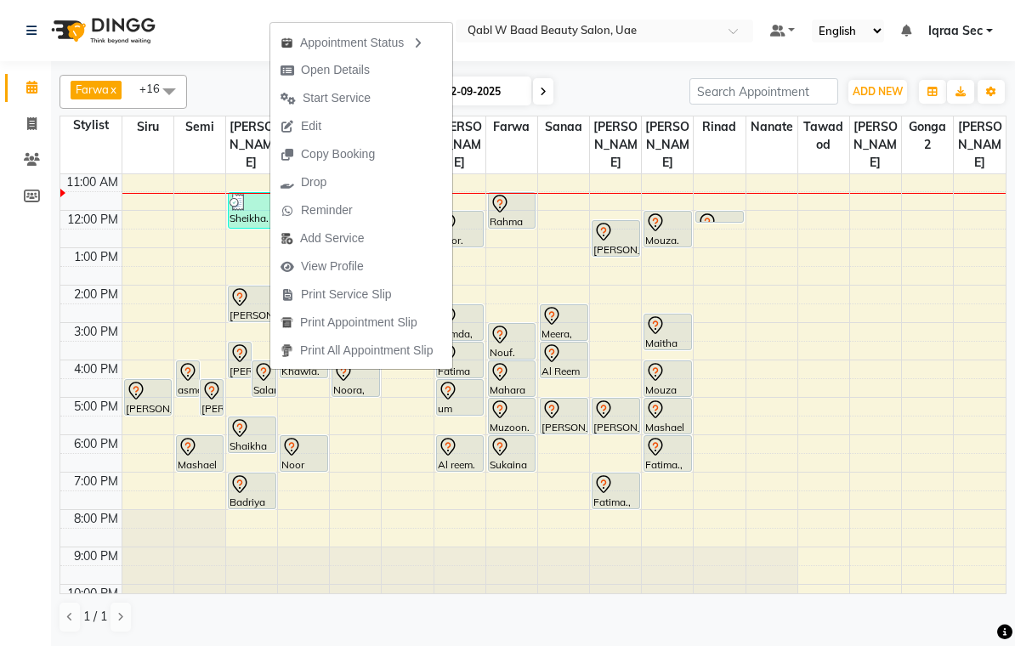
click at [355, 61] on span "Open Details" at bounding box center [335, 70] width 69 height 18
select select "7"
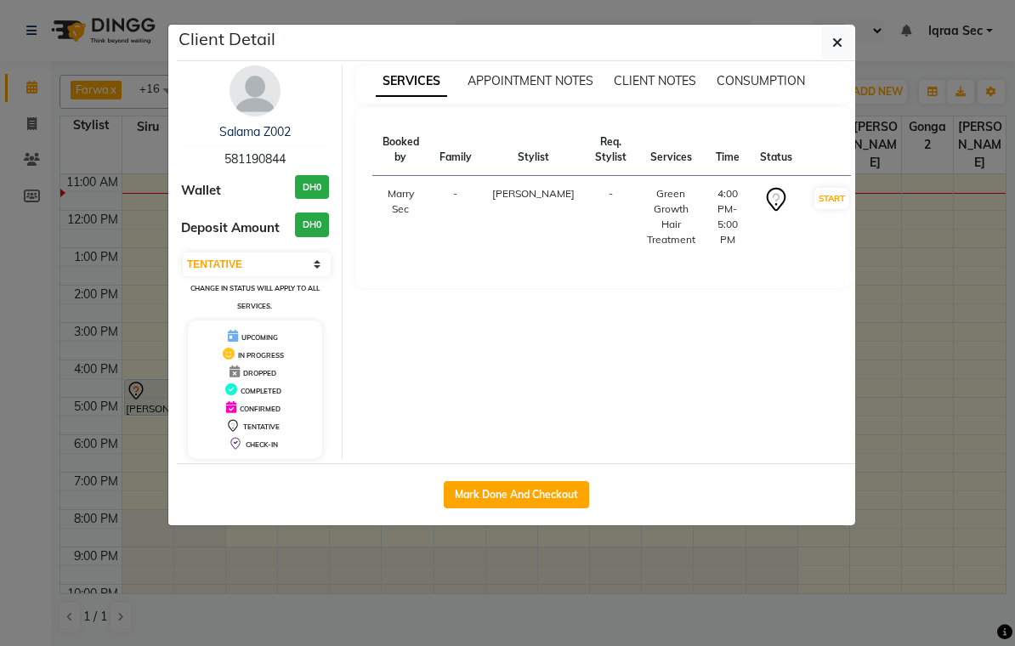
click at [253, 95] on img at bounding box center [255, 90] width 51 height 51
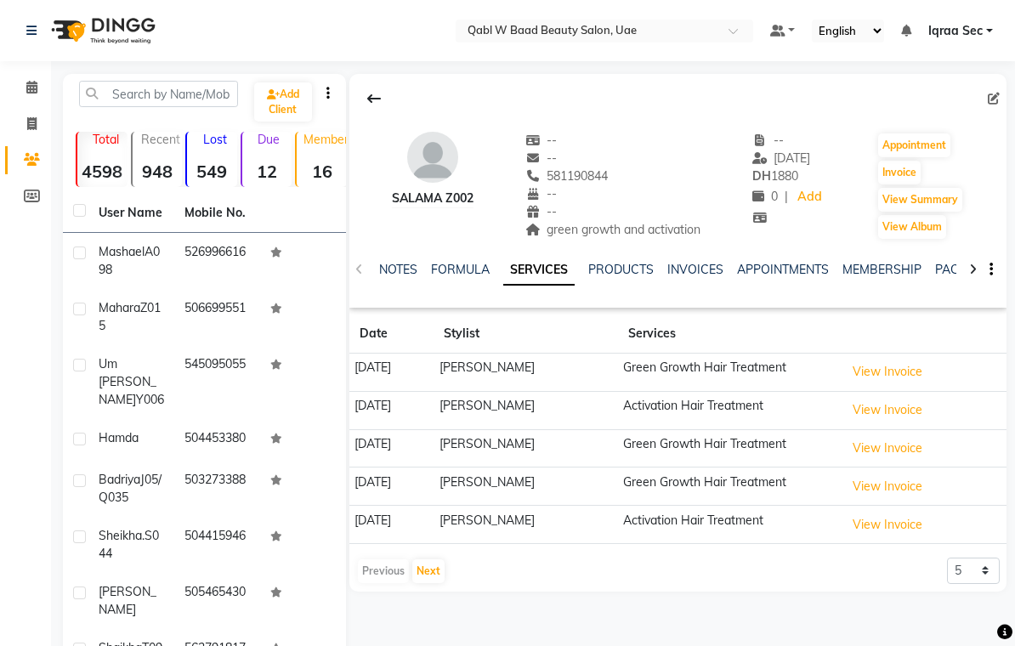
click at [941, 268] on link "PACKAGES" at bounding box center [967, 269] width 63 height 15
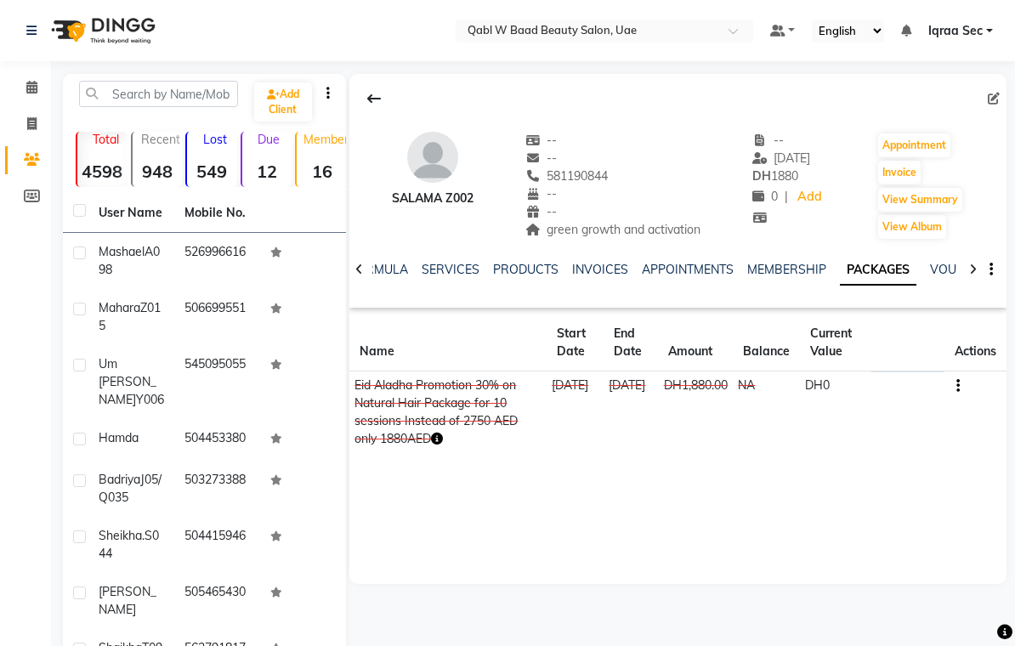
click at [375, 274] on link "FORMULA" at bounding box center [379, 269] width 59 height 15
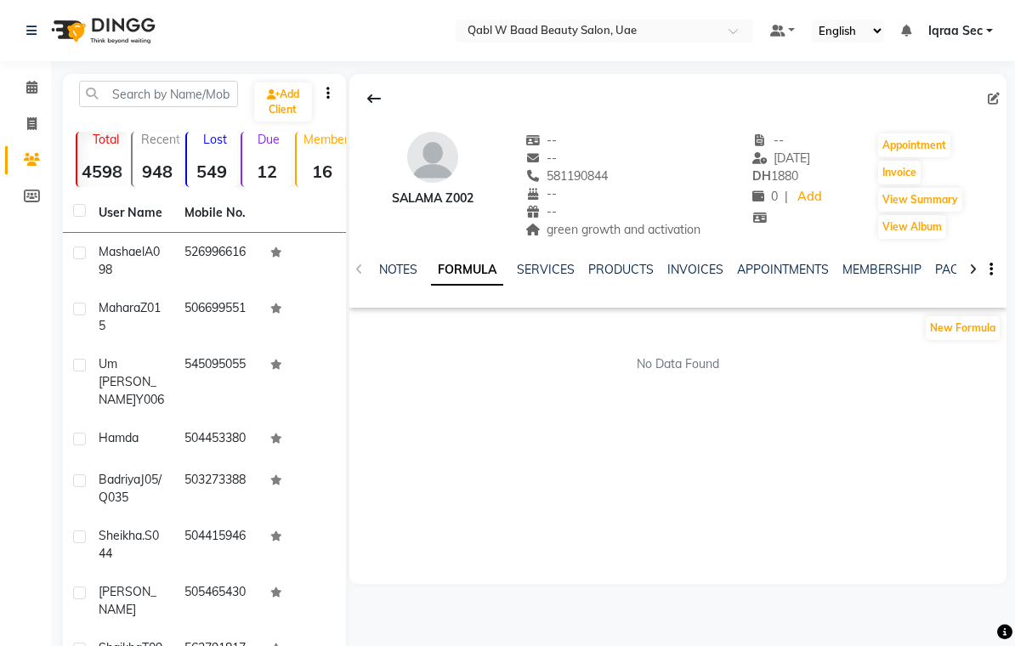
click at [391, 272] on link "NOTES" at bounding box center [398, 269] width 38 height 15
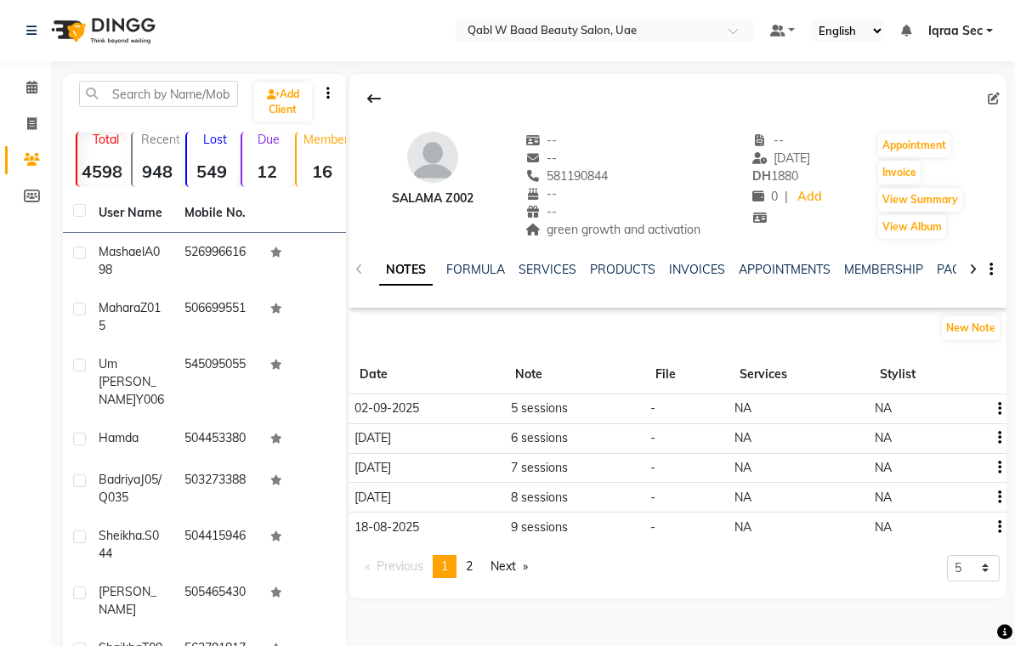
click at [948, 265] on link "PACKAGES" at bounding box center [968, 269] width 63 height 15
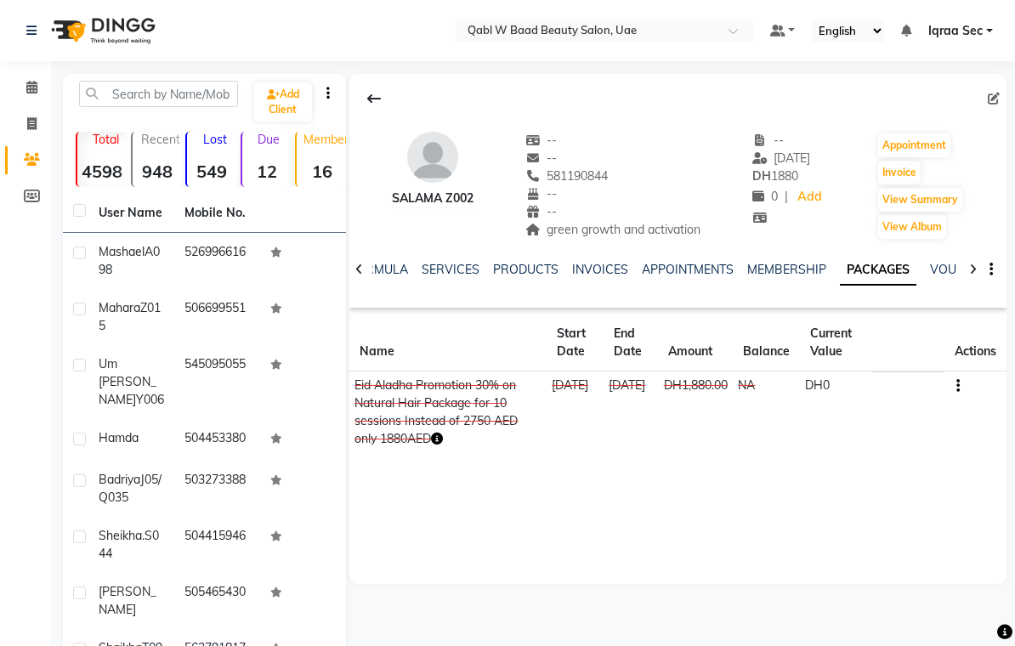
click at [447, 270] on link "SERVICES" at bounding box center [451, 269] width 58 height 15
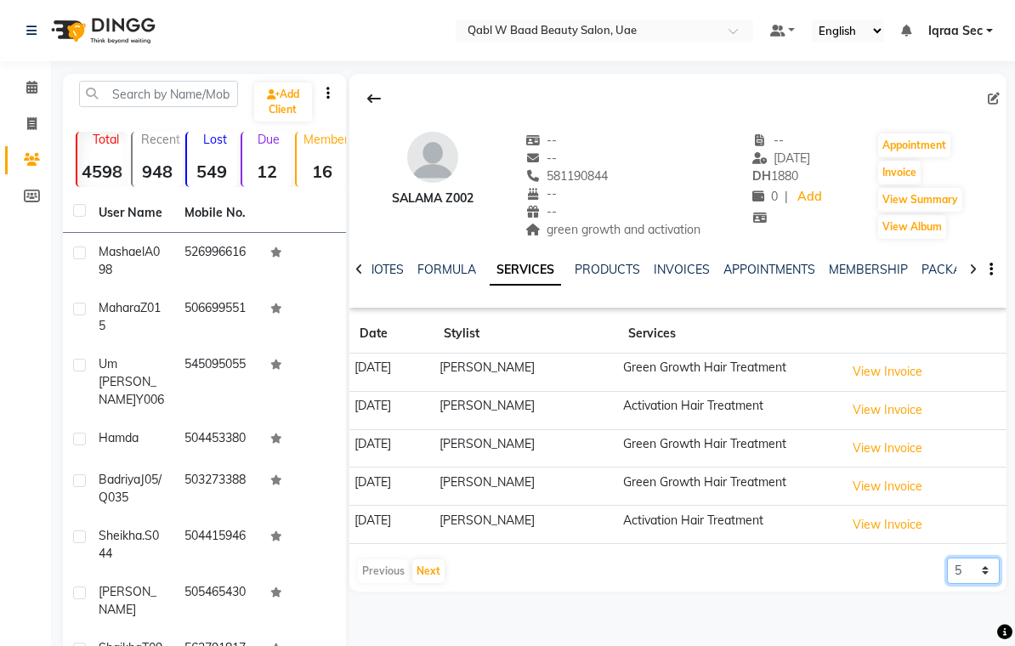
click at [986, 570] on select "5 10 50 100 500" at bounding box center [973, 571] width 53 height 26
select select "500"
click at [33, 82] on icon at bounding box center [31, 87] width 11 height 13
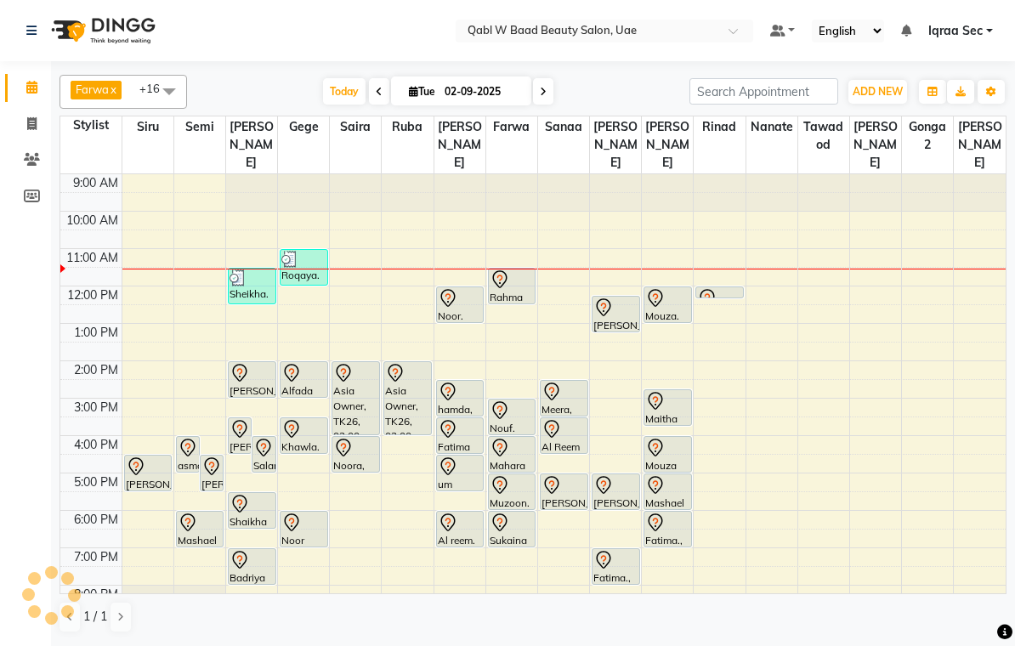
scroll to position [76, 0]
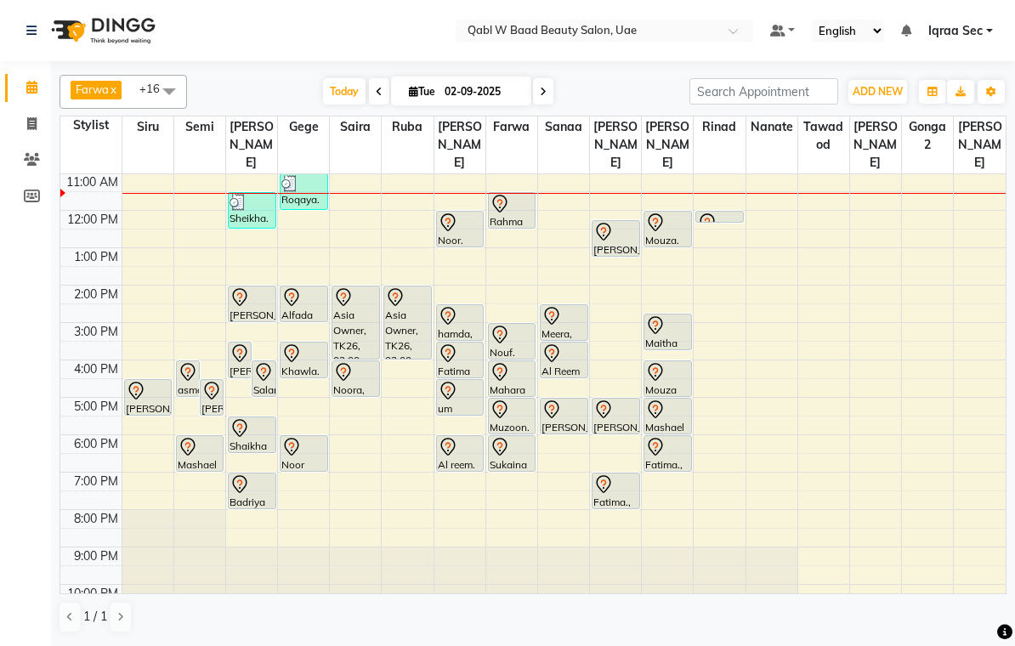
click at [251, 423] on div "Shaikha T091, TK04, 05:30 PM-06:30 PM, Hair Growth Treatment" at bounding box center [252, 435] width 47 height 35
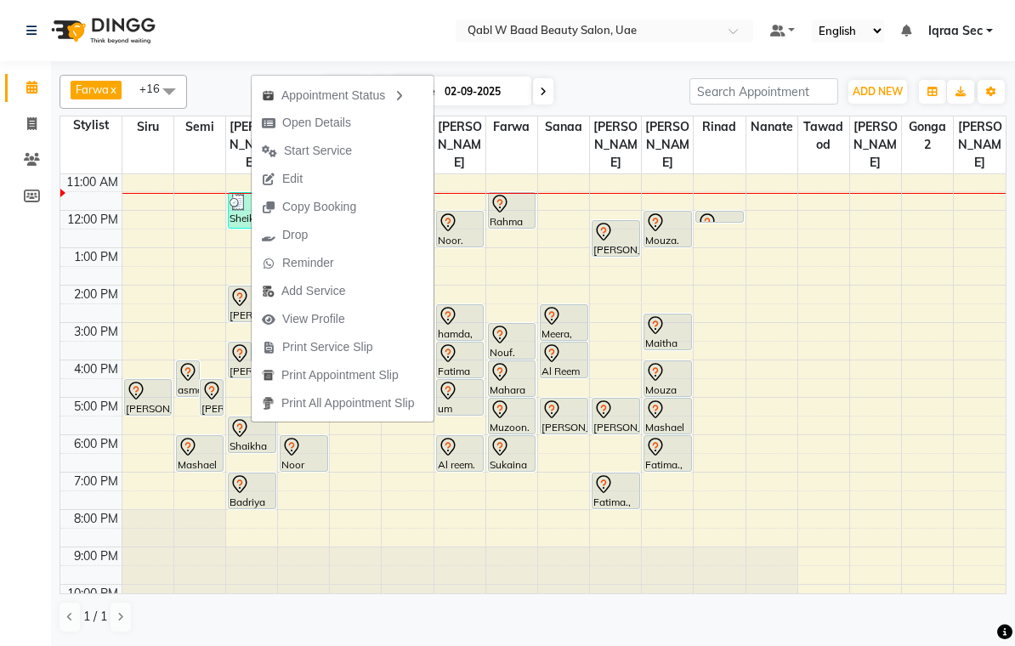
click at [348, 122] on span "Open Details" at bounding box center [316, 123] width 69 height 18
select select "7"
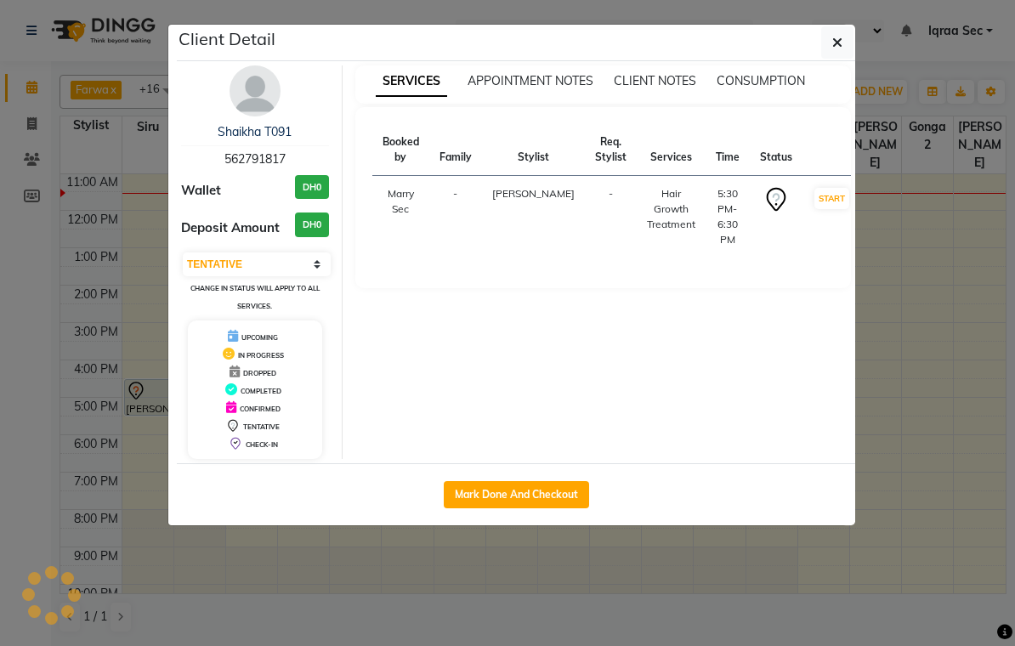
click at [261, 87] on img at bounding box center [255, 90] width 51 height 51
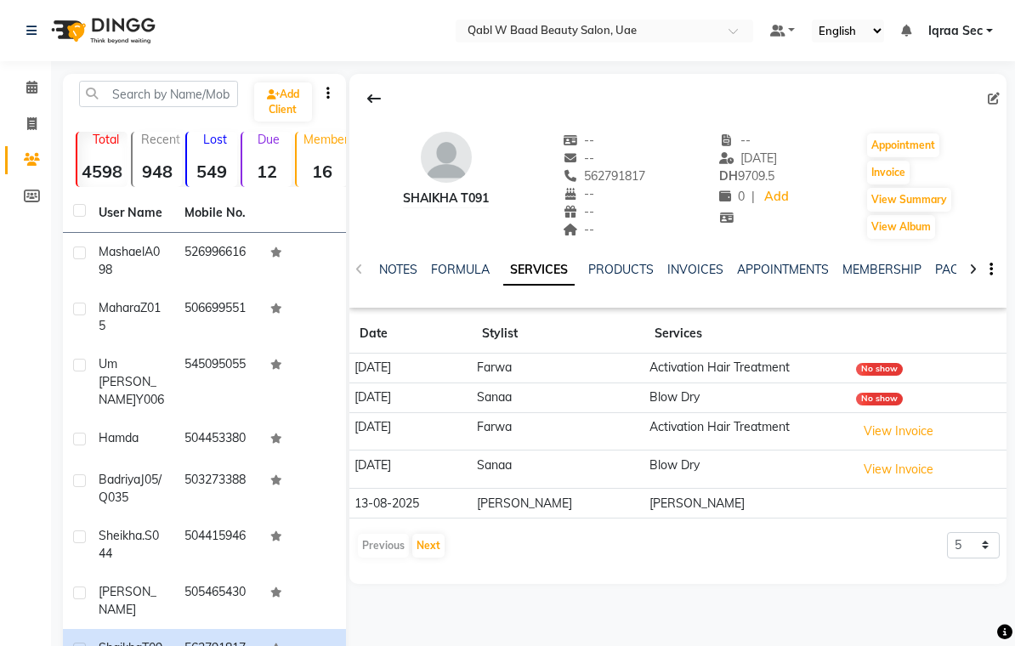
click at [950, 264] on link "PACKAGES" at bounding box center [967, 269] width 63 height 15
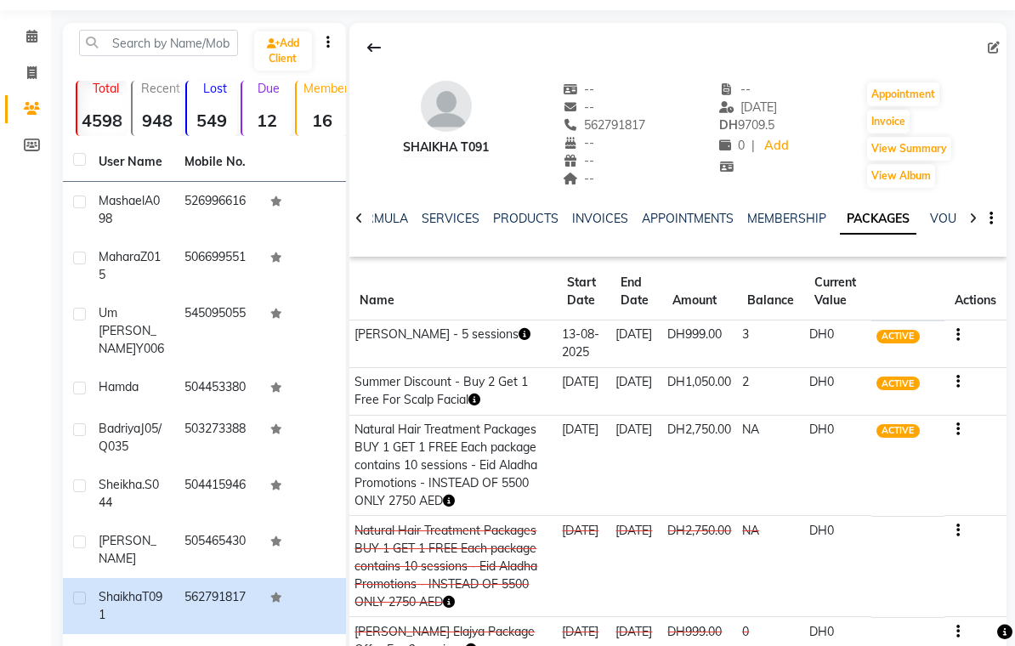
scroll to position [51, 0]
click at [445, 219] on link "SERVICES" at bounding box center [451, 218] width 58 height 15
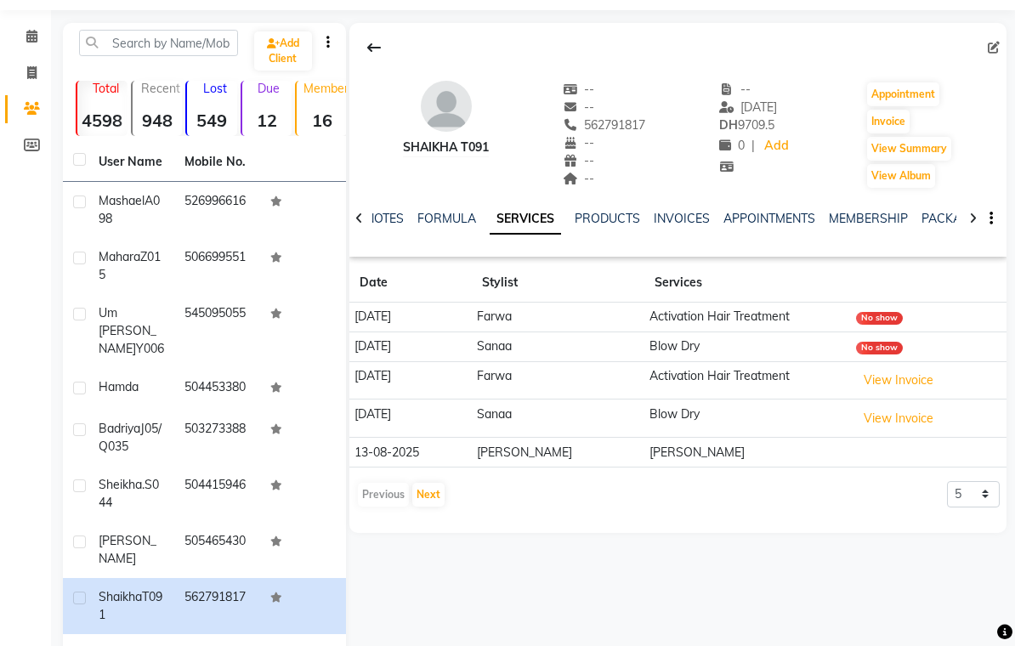
click at [385, 216] on link "NOTES" at bounding box center [385, 218] width 38 height 15
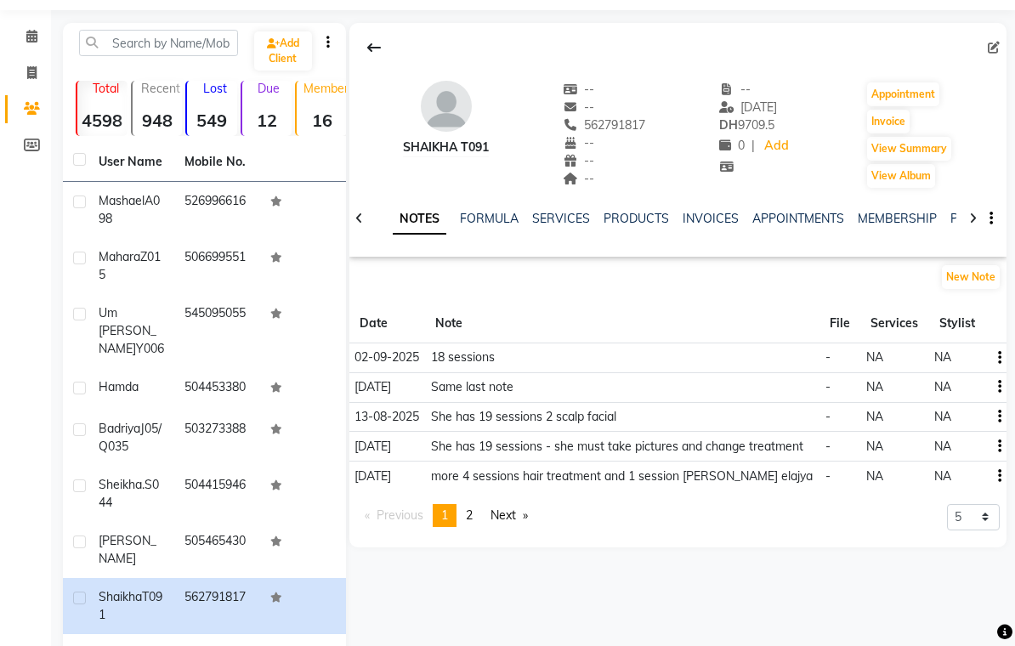
click at [555, 218] on link "SERVICES" at bounding box center [561, 218] width 58 height 15
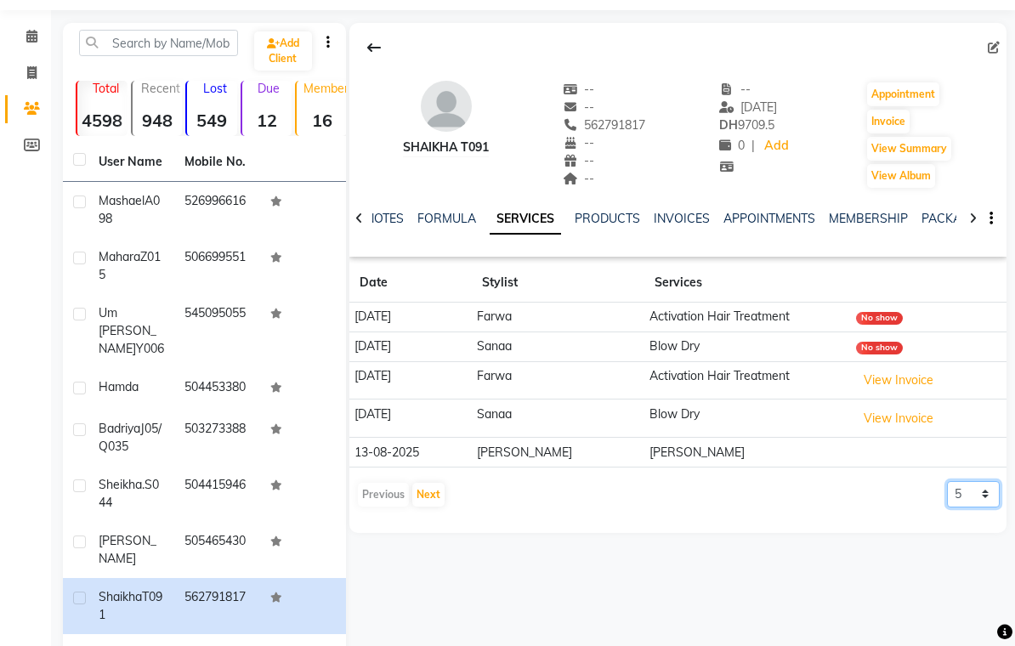
click at [987, 504] on select "5 10 50 100 500" at bounding box center [973, 494] width 53 height 26
select select "50"
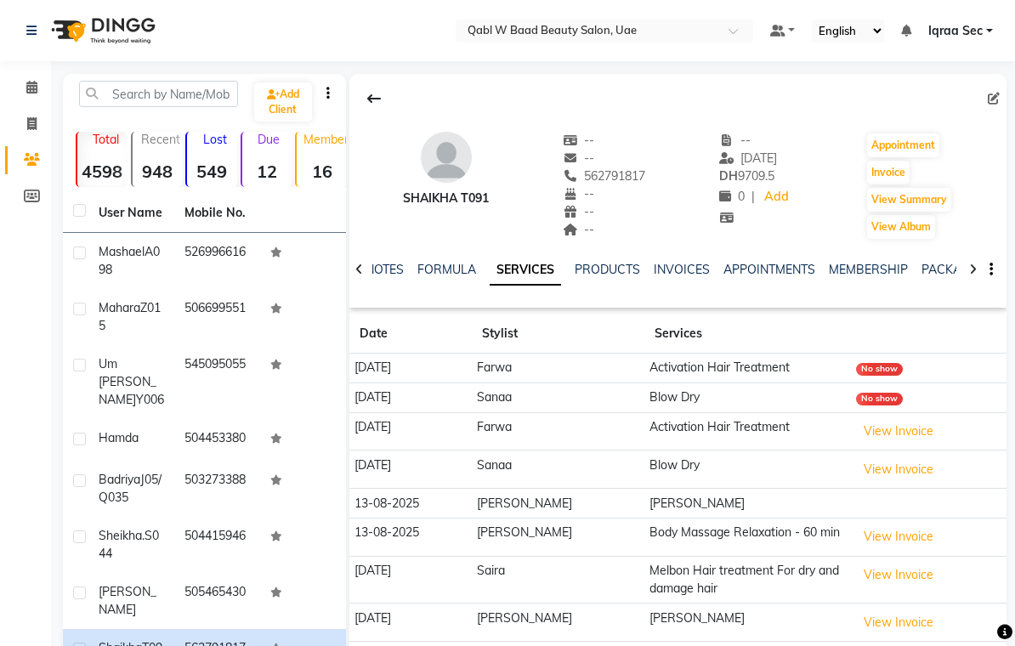
click at [393, 270] on link "NOTES" at bounding box center [385, 269] width 38 height 15
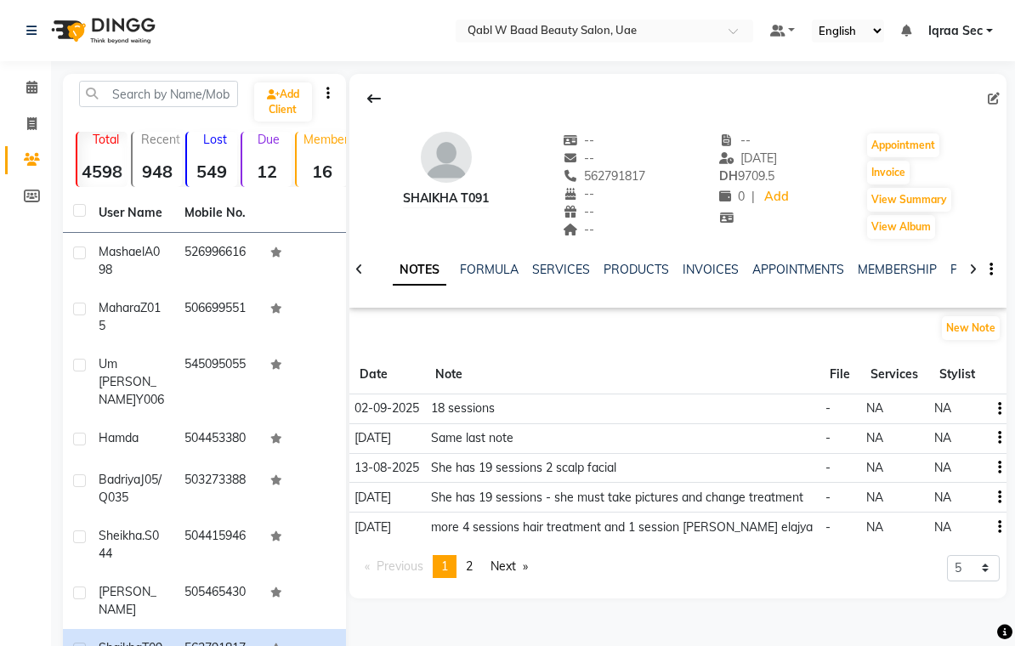
click at [956, 265] on link "PACKAGES" at bounding box center [982, 269] width 63 height 15
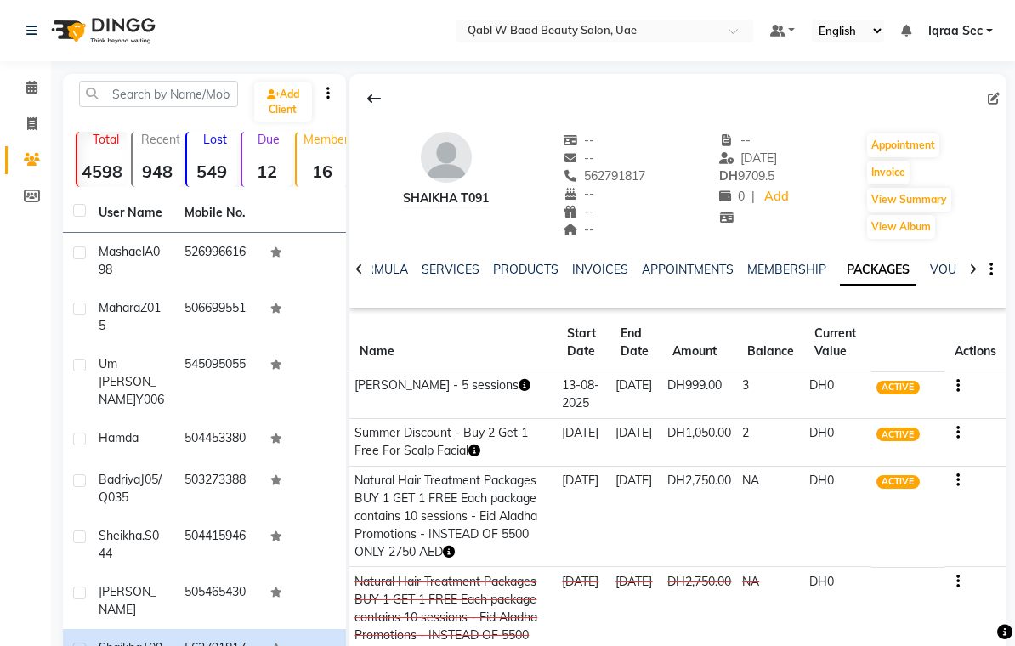
click at [449, 558] on icon "button" at bounding box center [449, 552] width 12 height 12
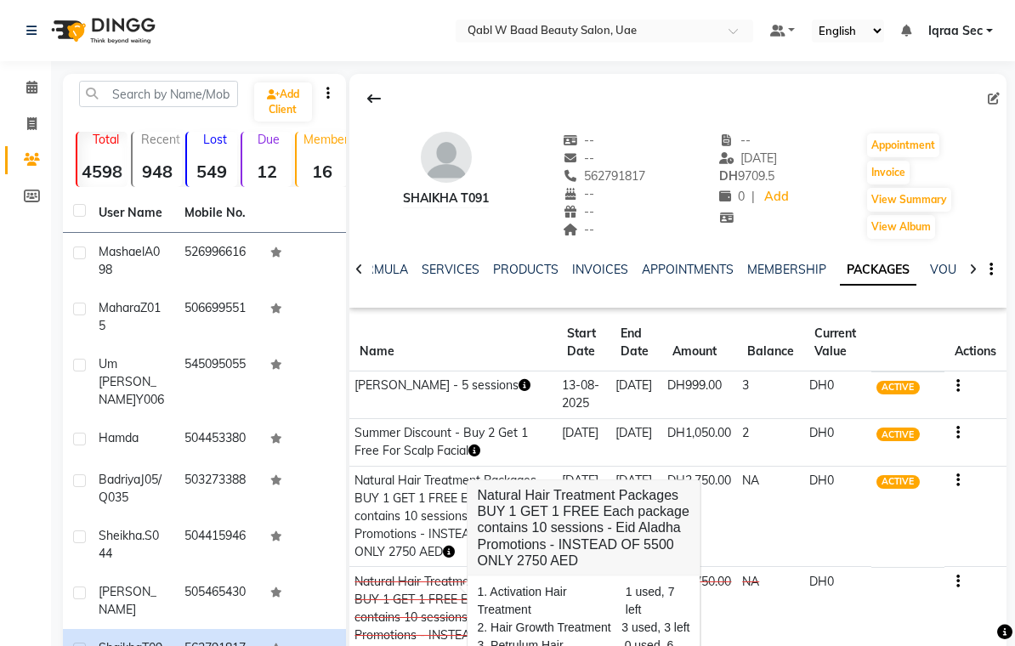
click at [26, 458] on div "Calendar Invoice Clients Members Completed InProgress Upcoming Dropped Tentativ…" at bounding box center [115, 446] width 230 height 797
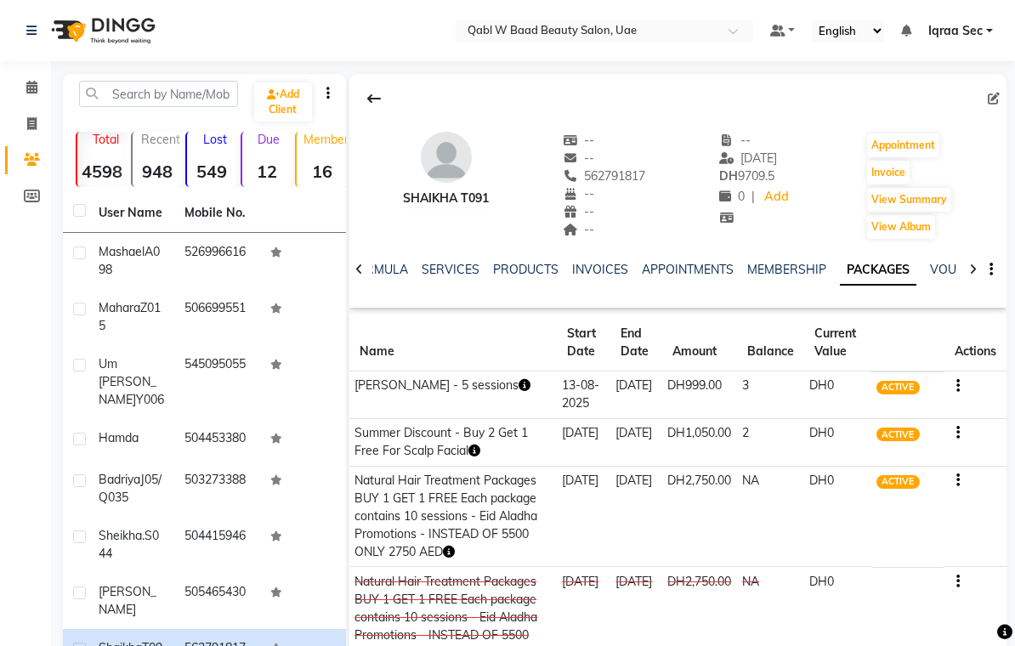
click at [43, 99] on link "Calendar" at bounding box center [25, 88] width 41 height 28
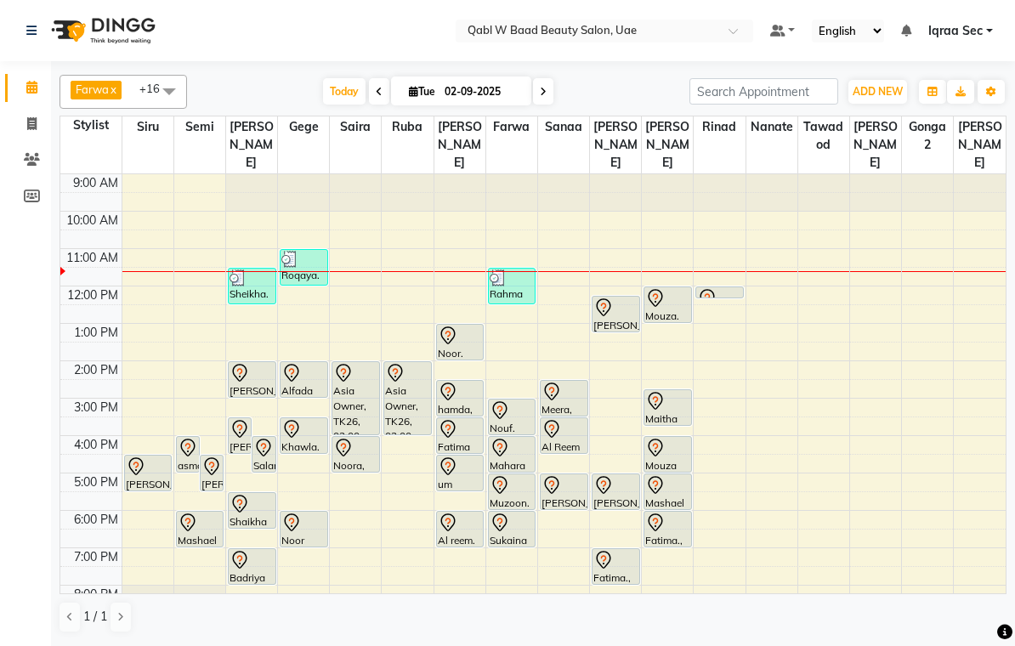
click at [250, 499] on div "Shaikha T091, TK04, 05:30 PM-06:30 PM, Hair Growth Treatment" at bounding box center [252, 510] width 47 height 35
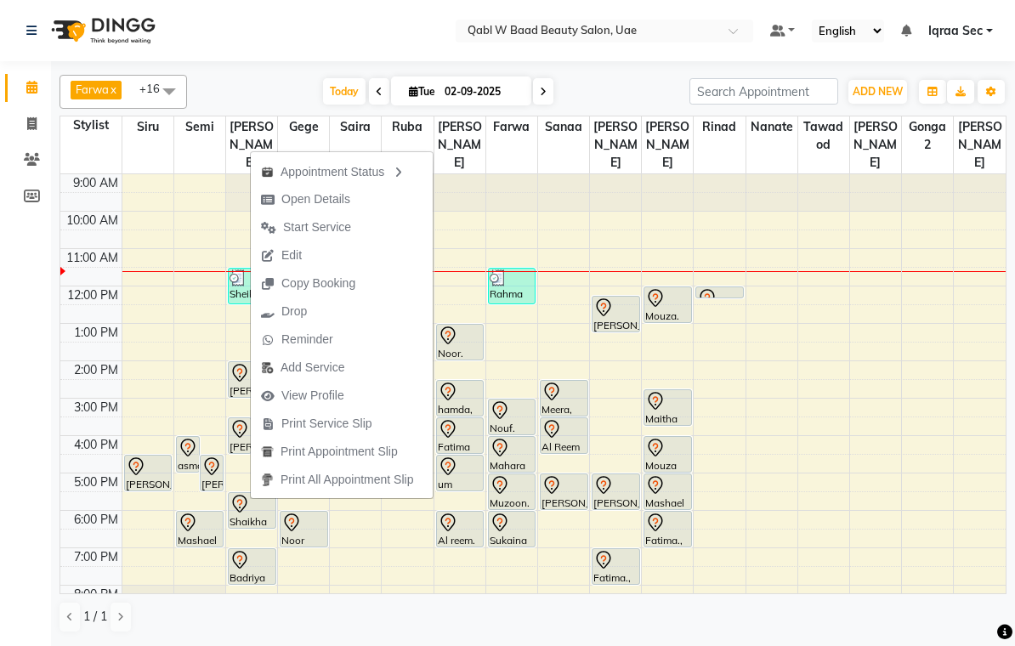
click at [335, 194] on span "Open Details" at bounding box center [316, 200] width 69 height 18
select select "7"
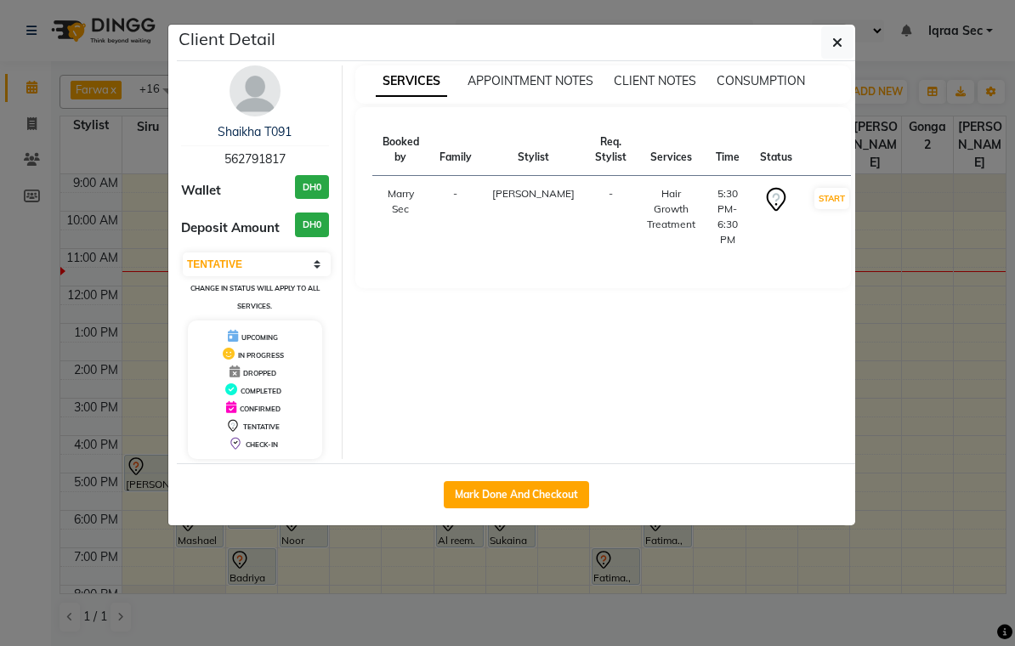
click at [253, 104] on img at bounding box center [255, 90] width 51 height 51
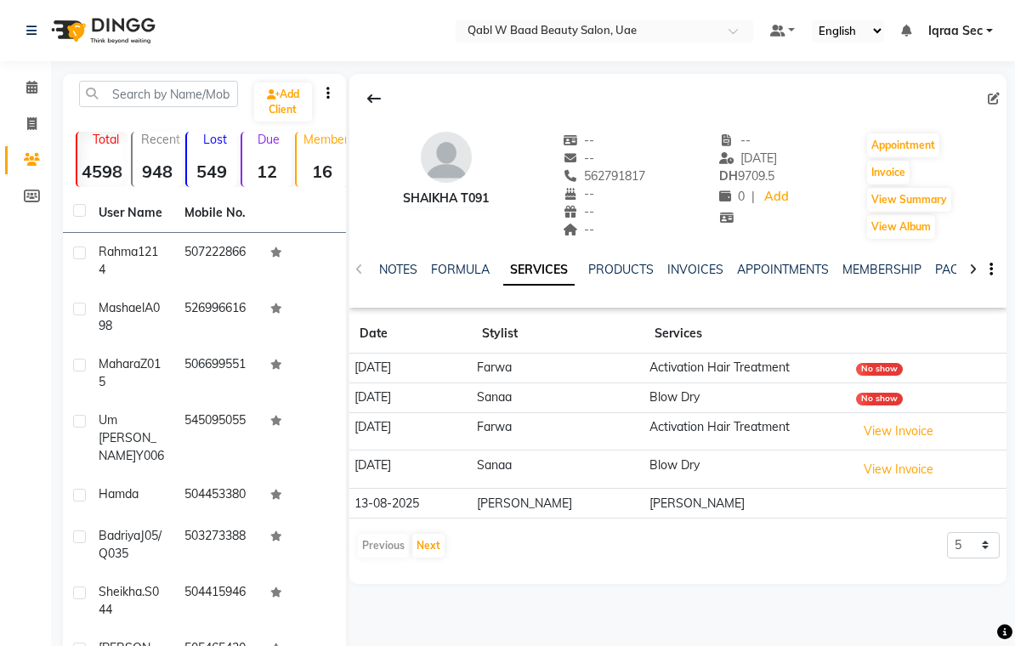
click at [407, 270] on link "NOTES" at bounding box center [398, 269] width 38 height 15
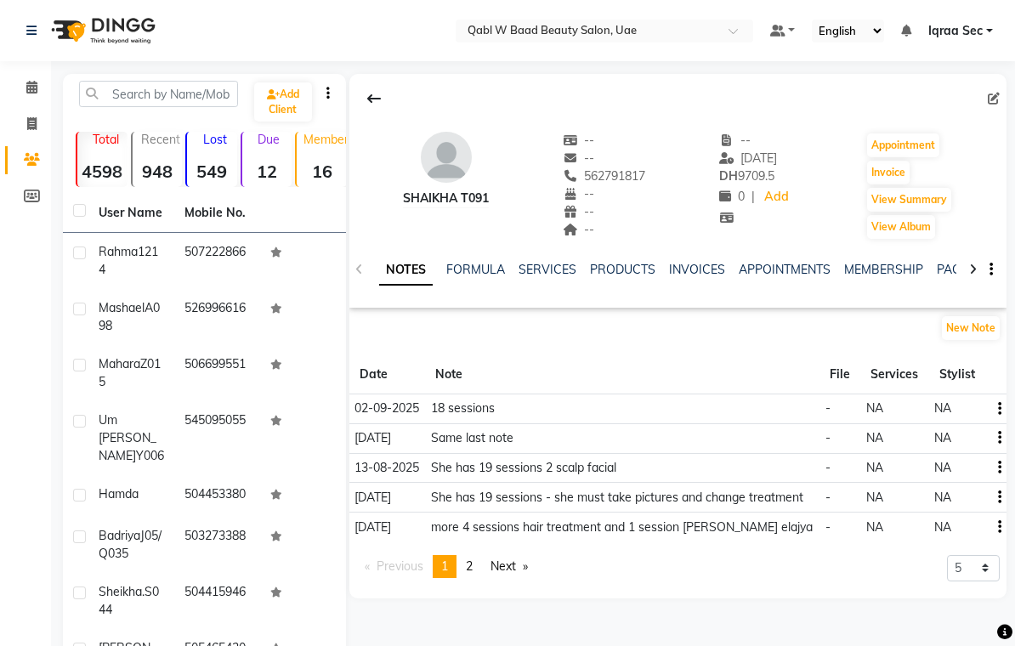
click at [946, 269] on link "PACKAGES" at bounding box center [968, 269] width 63 height 15
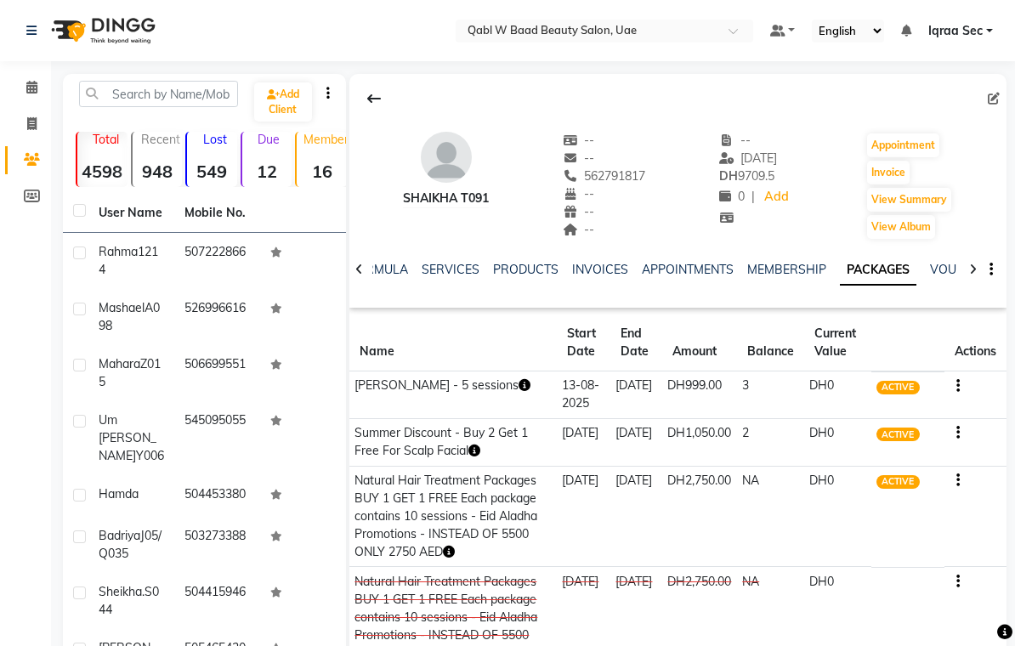
click at [444, 270] on link "SERVICES" at bounding box center [451, 269] width 58 height 15
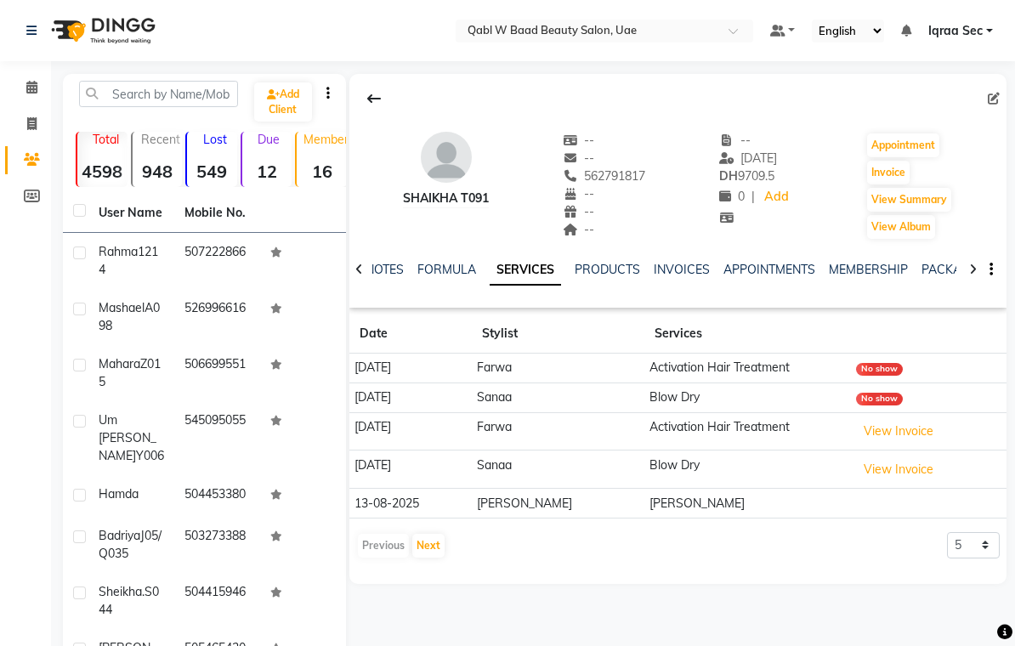
click at [384, 275] on link "NOTES" at bounding box center [385, 269] width 38 height 15
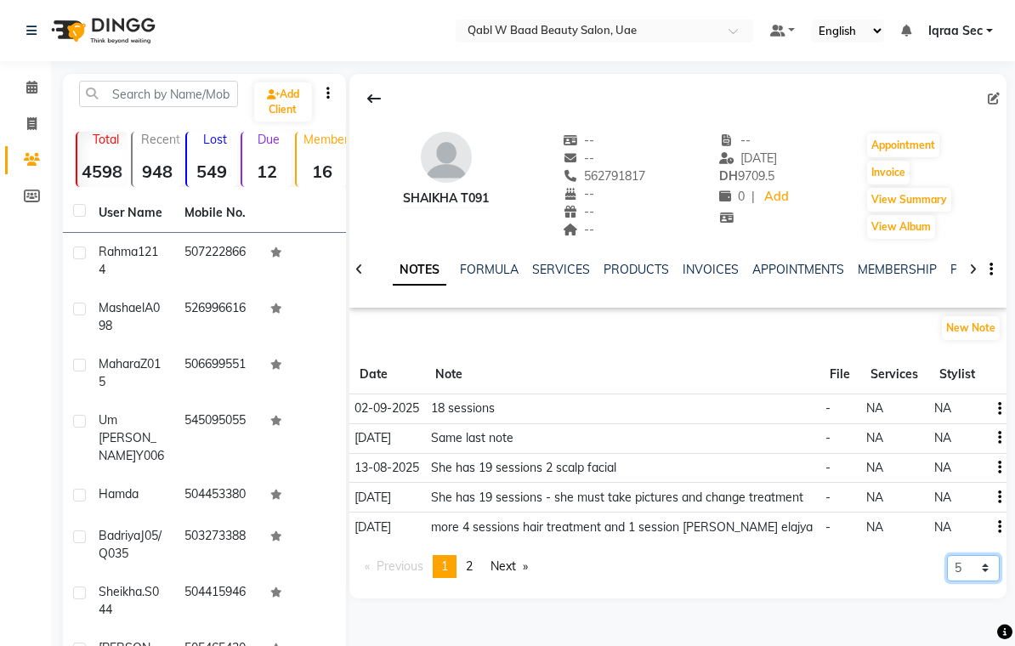
click at [971, 570] on select "5 10 50 100 500" at bounding box center [973, 568] width 53 height 26
select select "100"
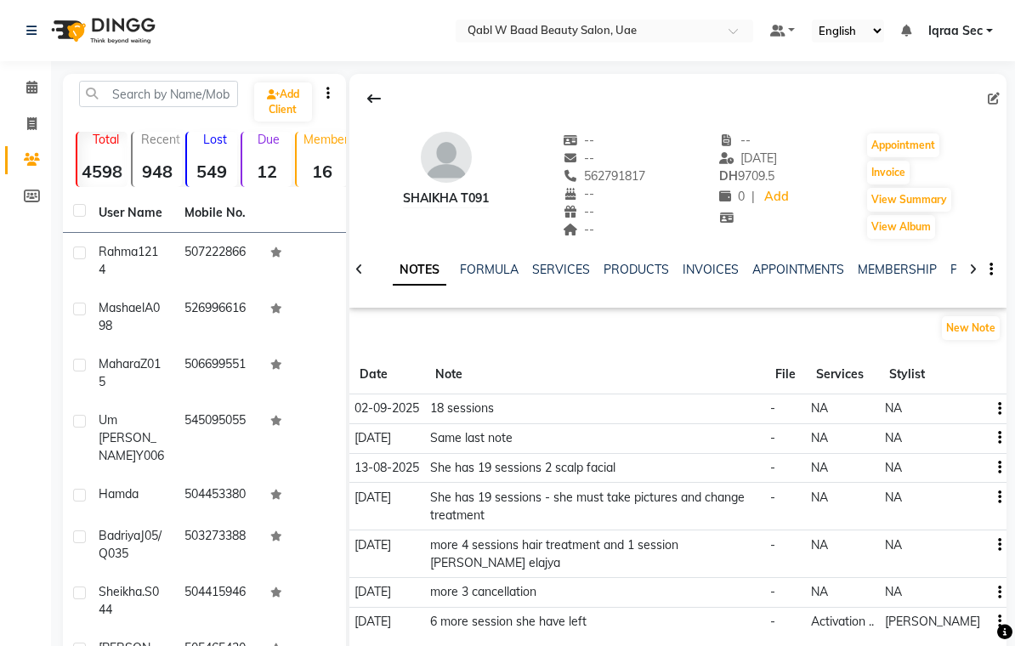
click at [561, 272] on link "SERVICES" at bounding box center [561, 269] width 58 height 15
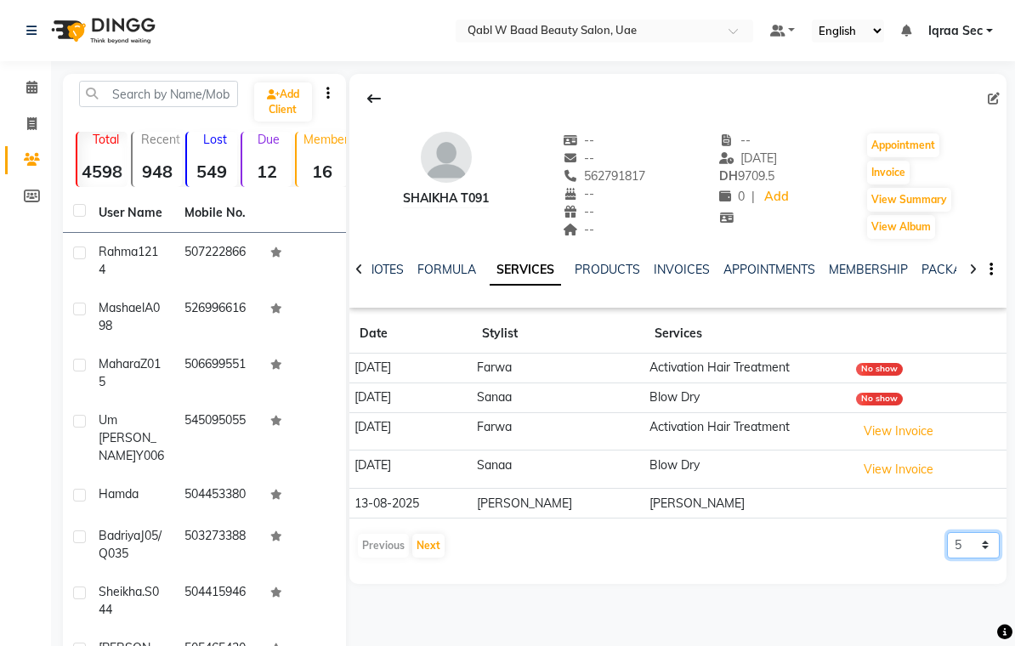
click at [976, 543] on select "5 10 50 100 500" at bounding box center [973, 545] width 53 height 26
select select "500"
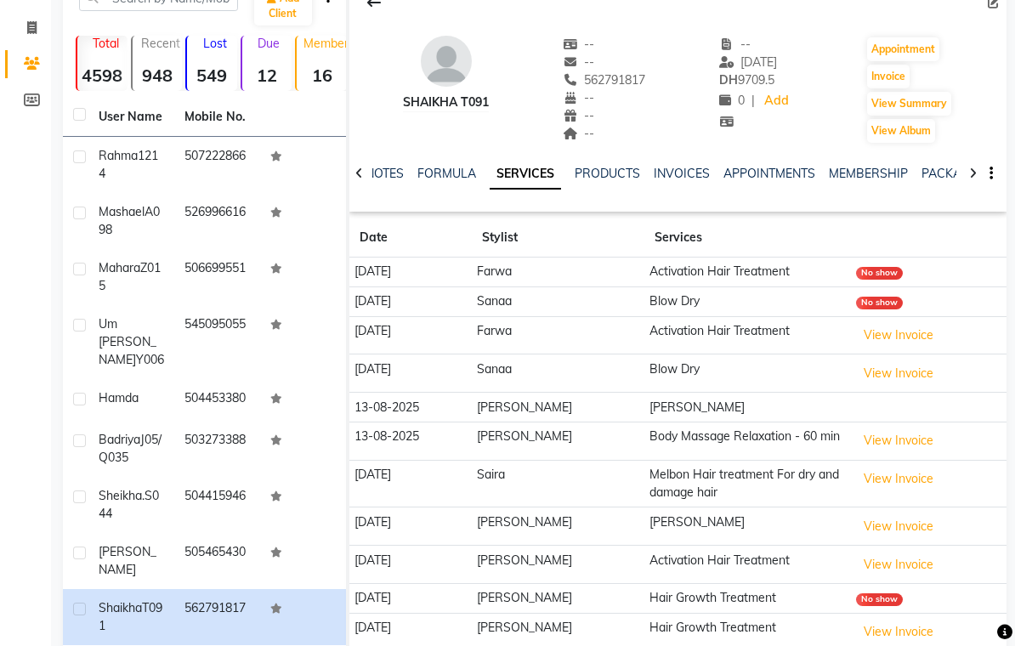
scroll to position [96, 0]
click at [390, 177] on link "NOTES" at bounding box center [385, 173] width 38 height 15
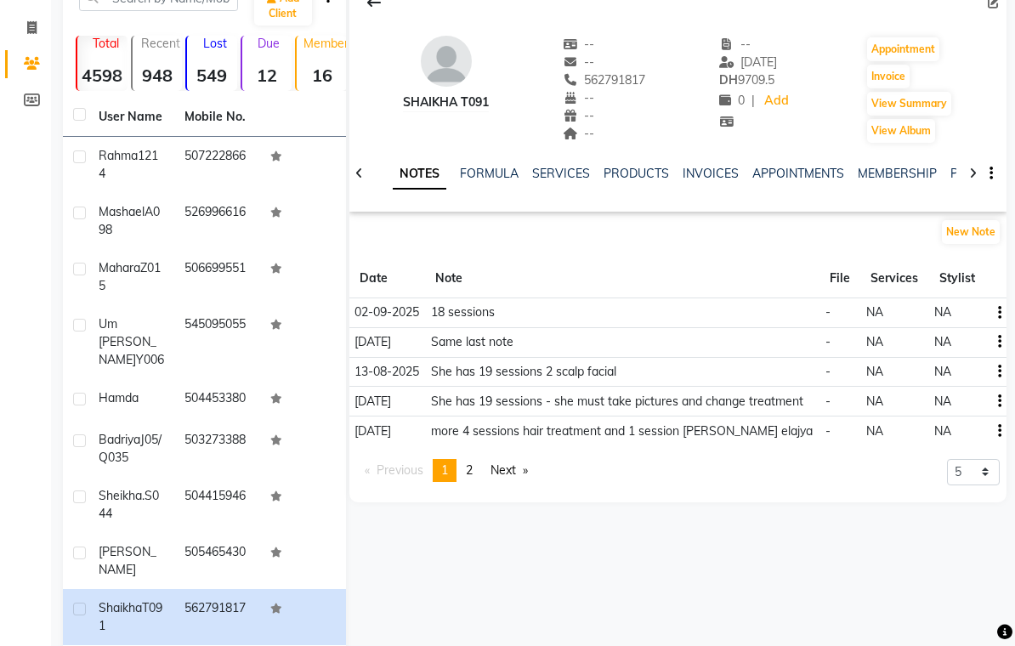
click at [998, 313] on icon "button" at bounding box center [999, 313] width 3 height 1
click at [966, 314] on div "Edit" at bounding box center [959, 313] width 27 height 21
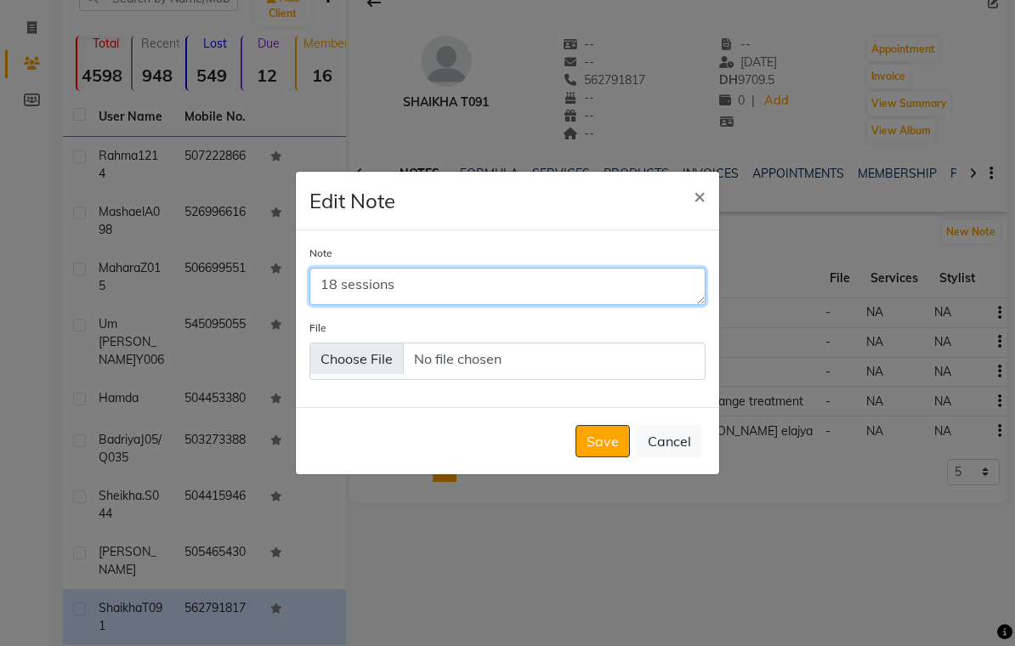
click at [416, 295] on textarea "18 sessions" at bounding box center [508, 286] width 396 height 37
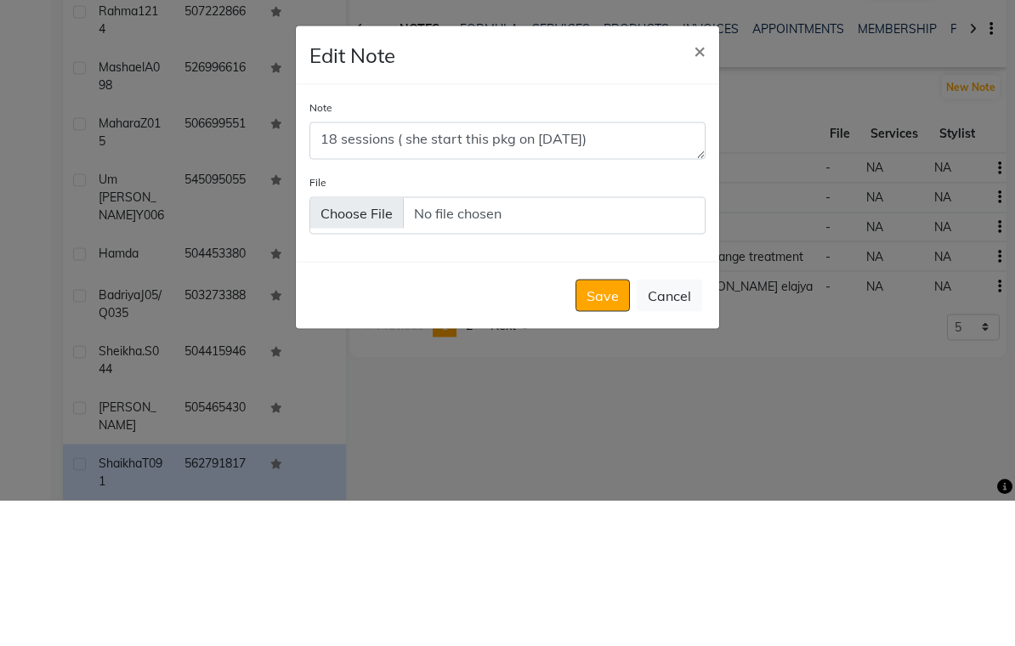
scroll to position [166, 0]
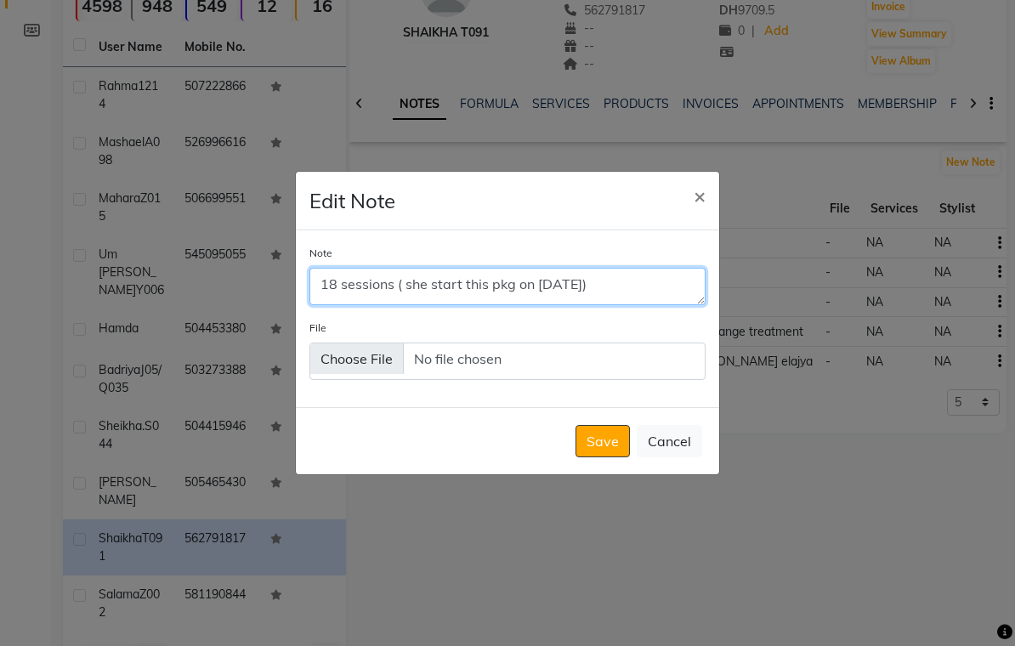
type textarea "18 sessions ( she start this pkg on 24 July)"
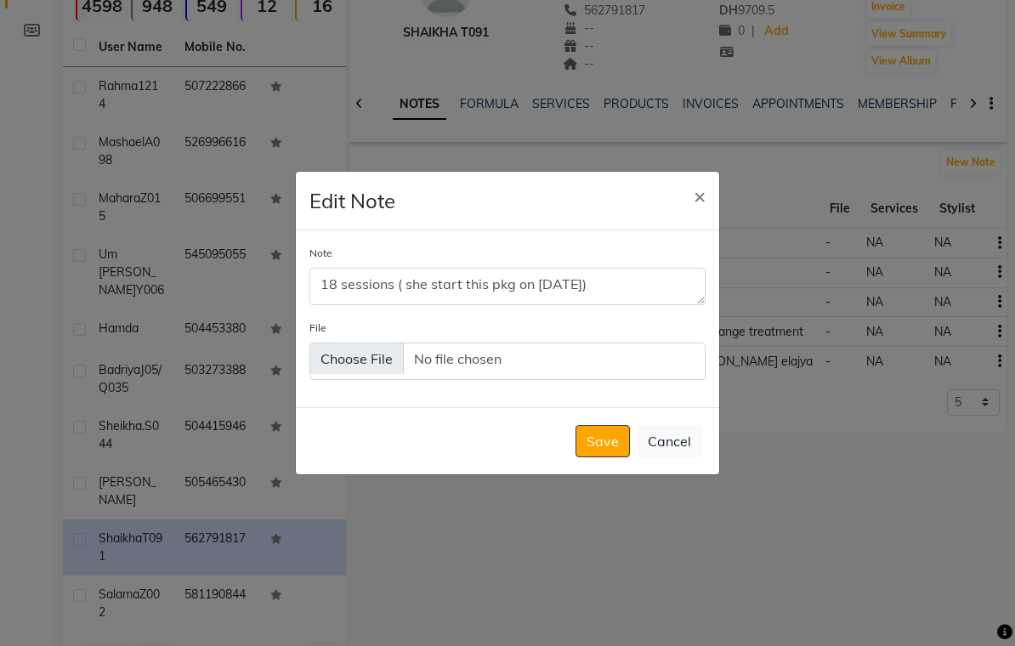
click at [609, 455] on button "Save" at bounding box center [603, 441] width 54 height 32
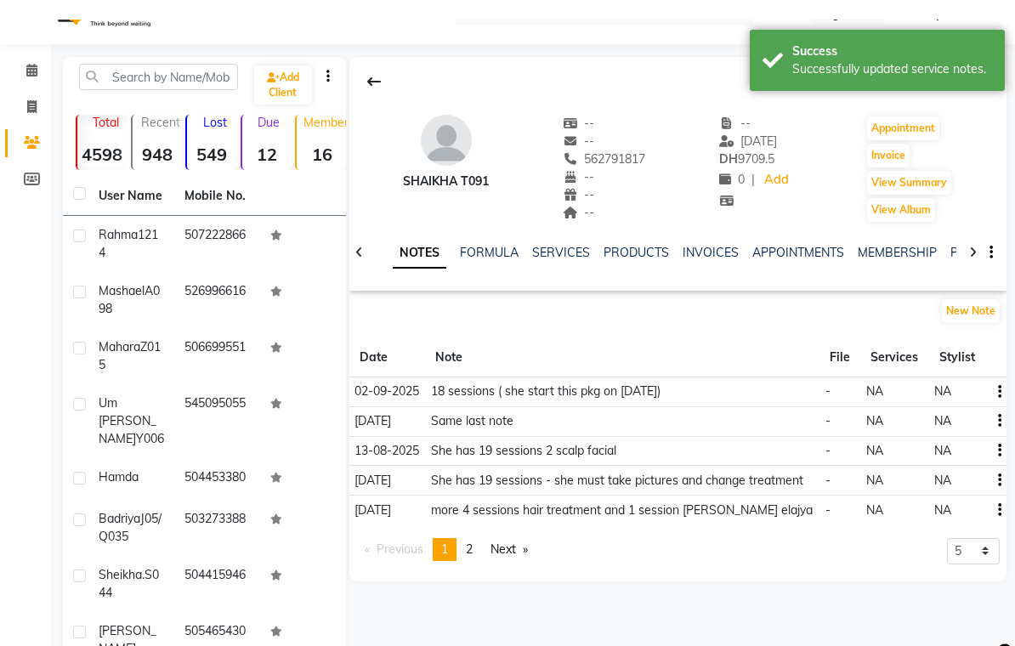
scroll to position [0, 0]
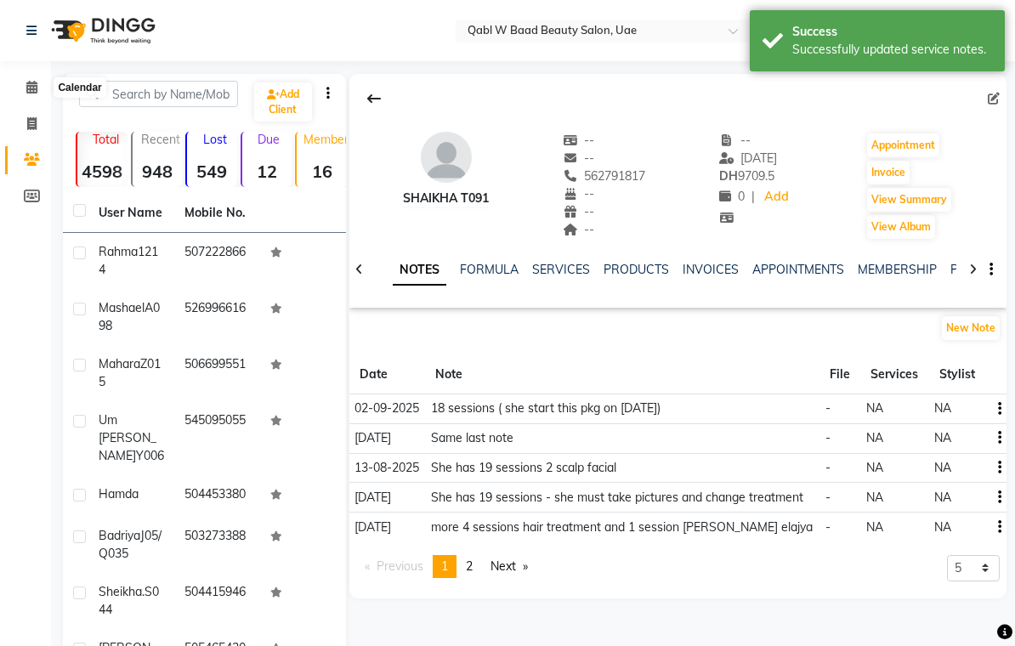
click at [36, 88] on icon at bounding box center [31, 87] width 11 height 13
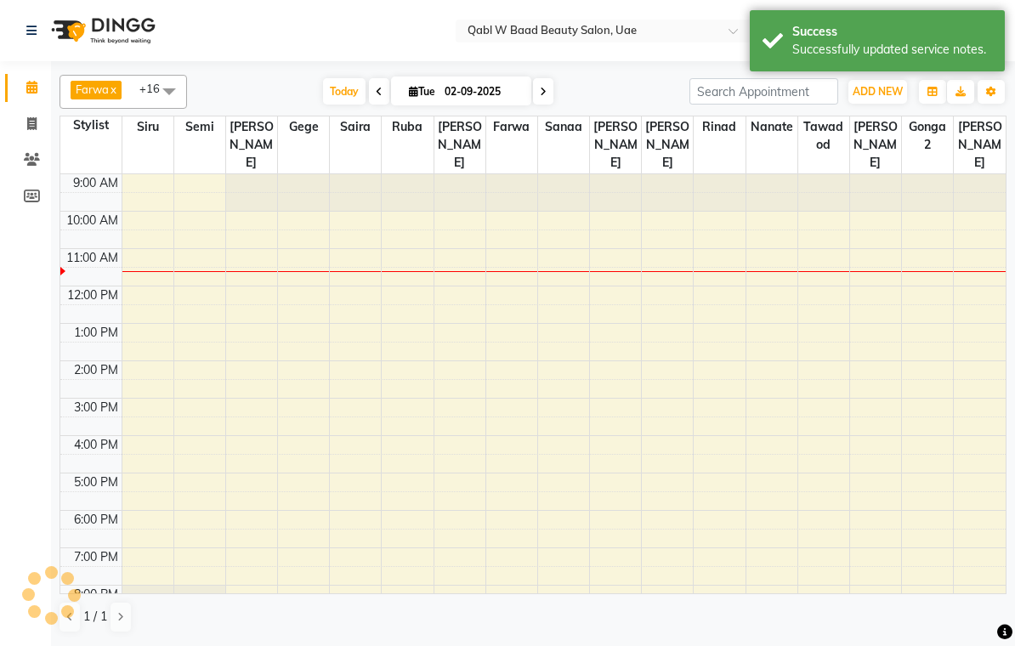
scroll to position [76, 0]
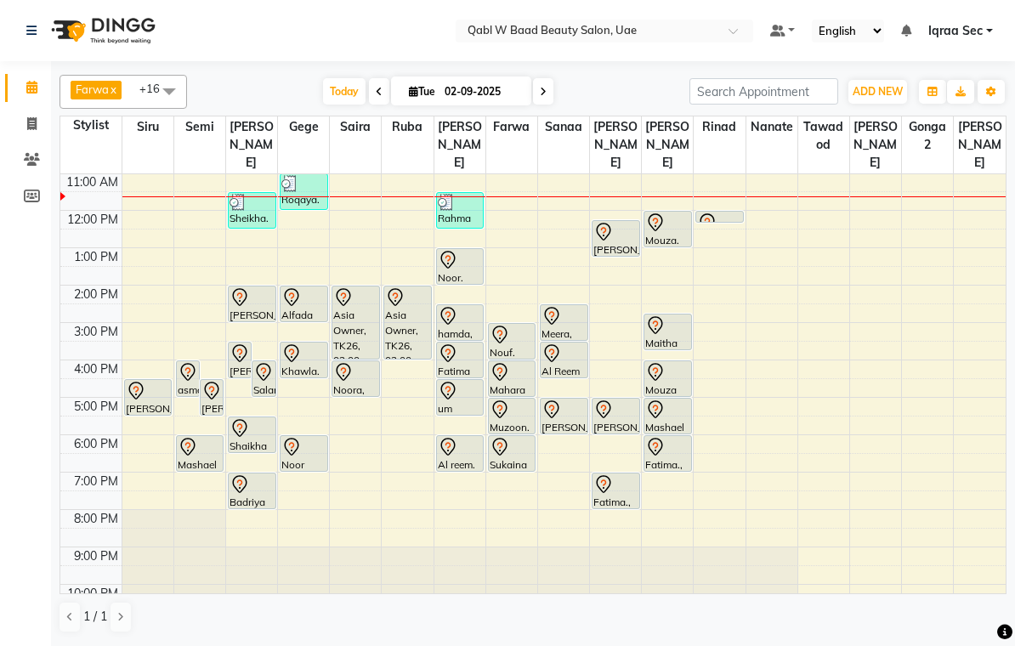
click at [247, 482] on div "Badriya J05/Q035, TK05, 07:00 PM-08:00 PM, Emergency Hair Treatment Mask" at bounding box center [252, 491] width 47 height 35
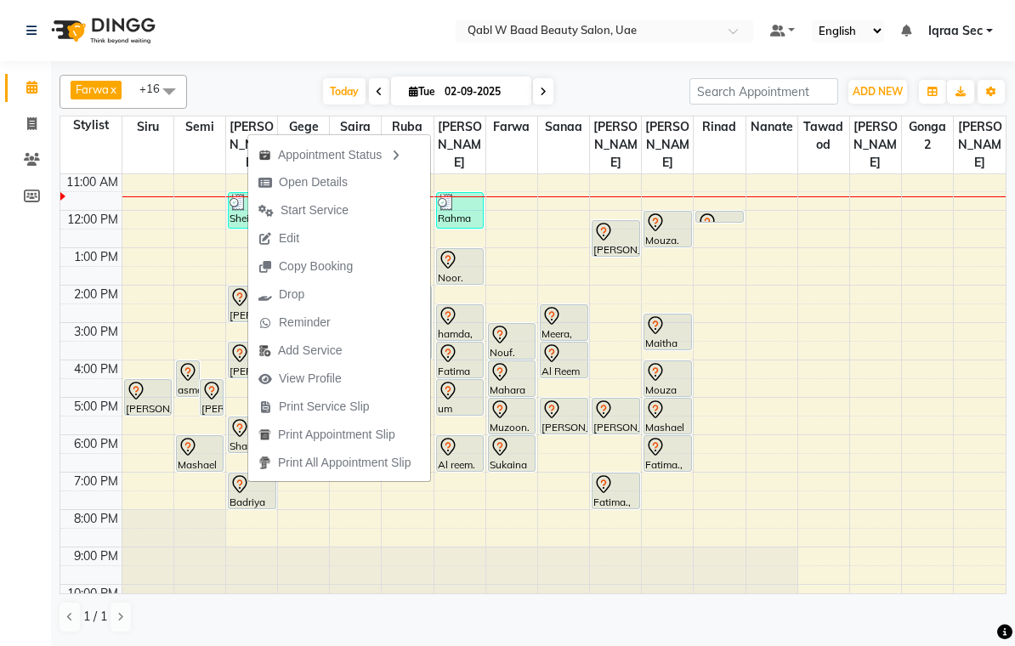
click at [347, 184] on span "Open Details" at bounding box center [313, 183] width 69 height 18
select select "7"
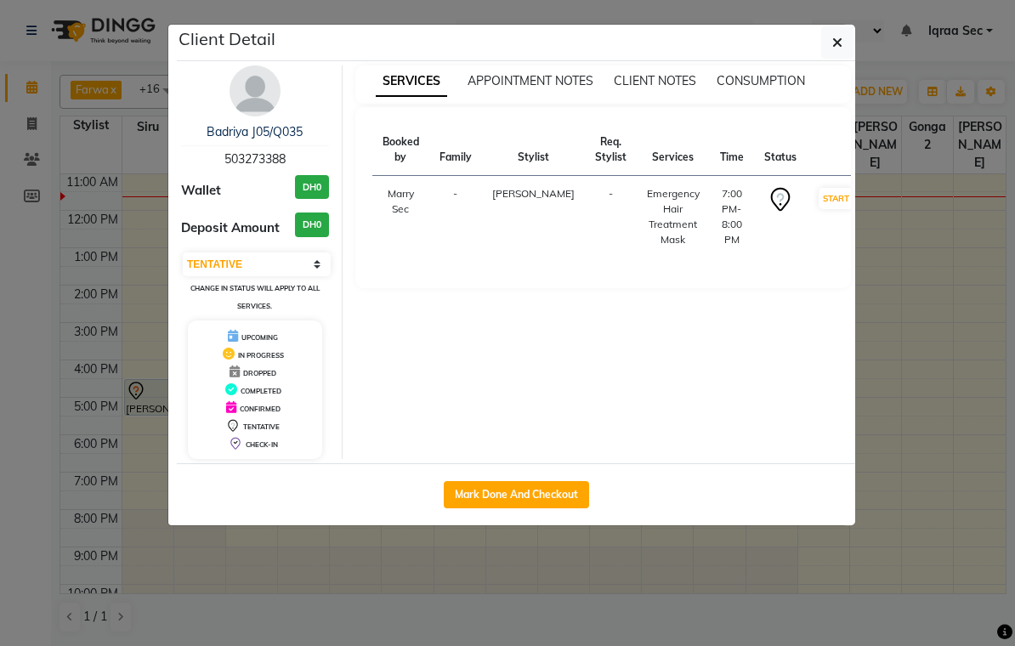
click at [259, 88] on img at bounding box center [255, 90] width 51 height 51
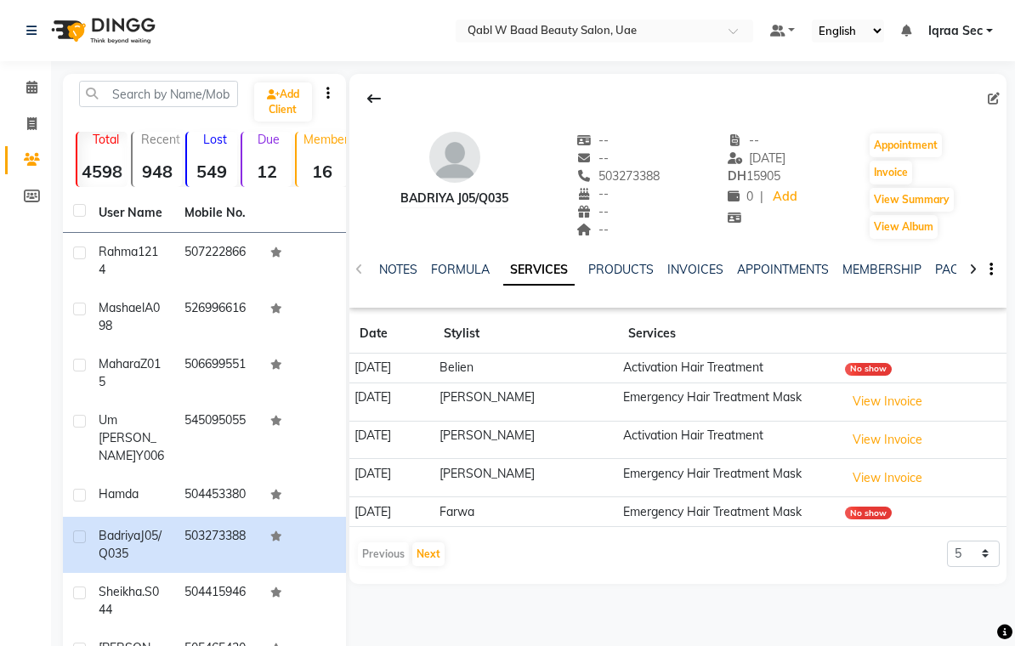
click at [401, 270] on link "NOTES" at bounding box center [398, 269] width 38 height 15
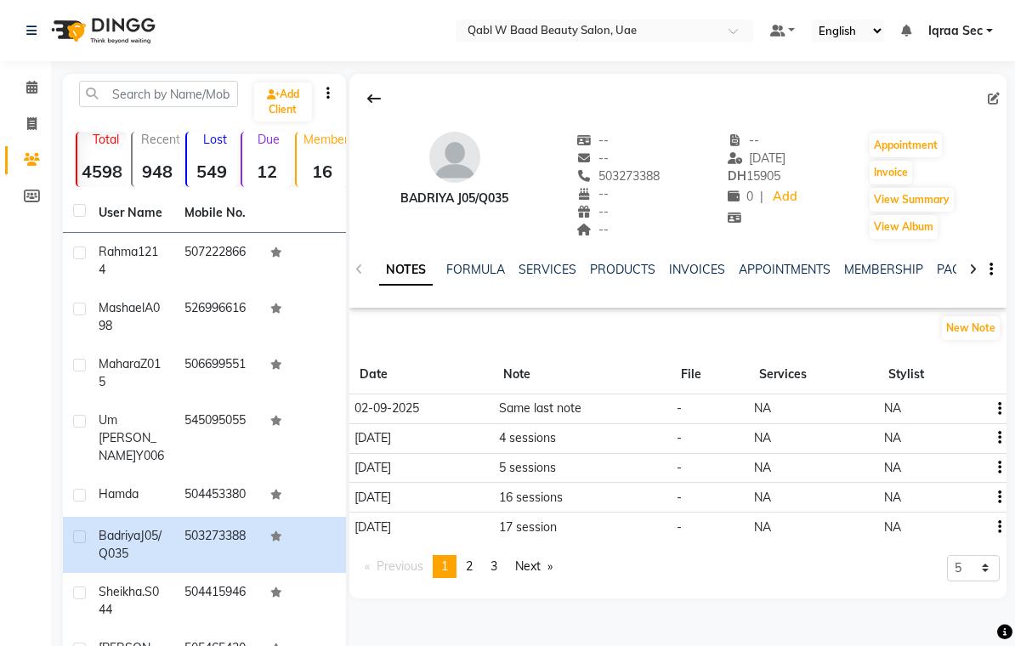
click at [947, 270] on link "PACKAGES" at bounding box center [968, 269] width 63 height 15
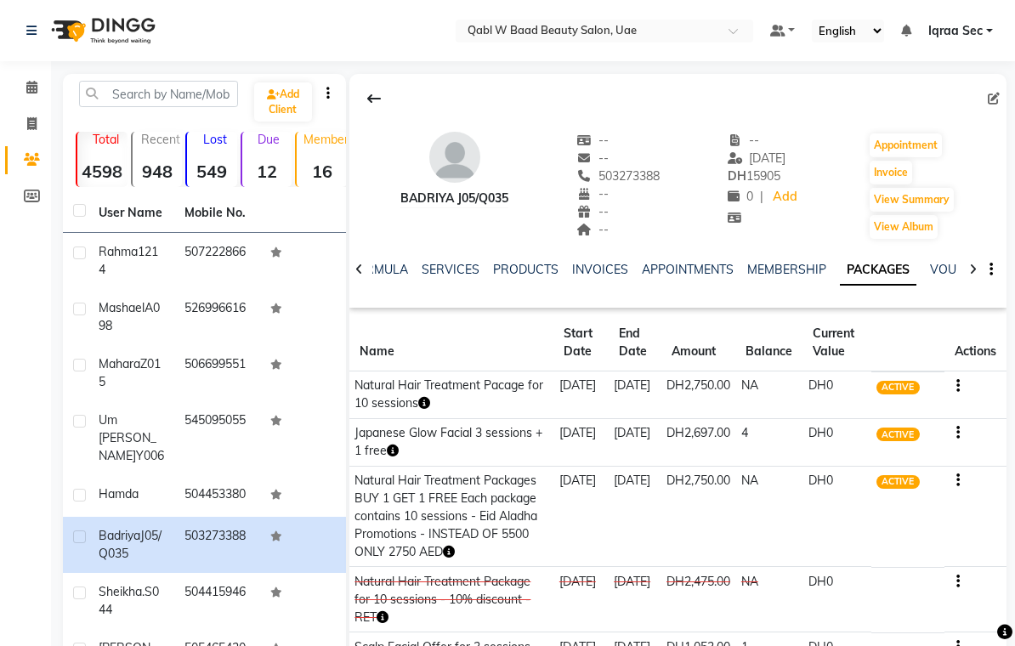
click at [449, 274] on link "SERVICES" at bounding box center [451, 269] width 58 height 15
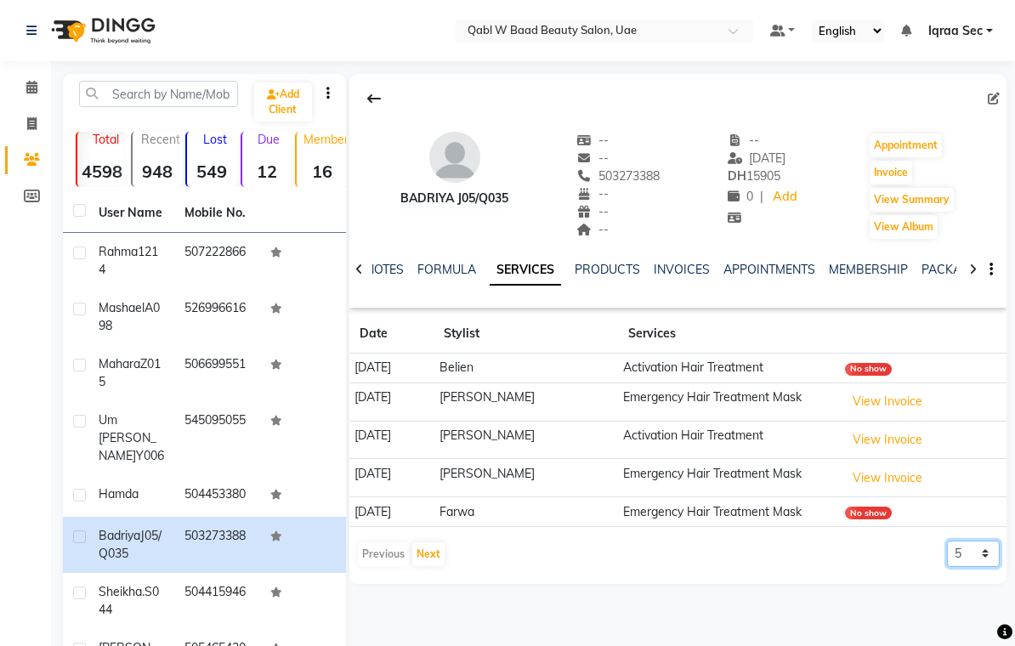
click at [987, 549] on select "5 10 50 100 500" at bounding box center [973, 554] width 53 height 26
select select "500"
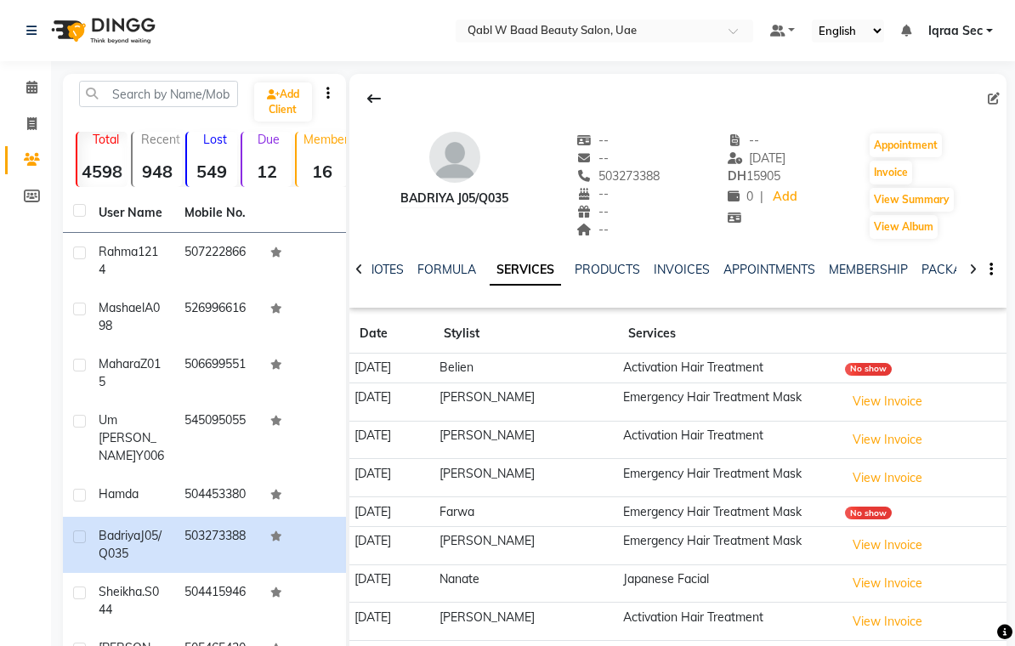
click at [386, 272] on link "NOTES" at bounding box center [385, 269] width 38 height 15
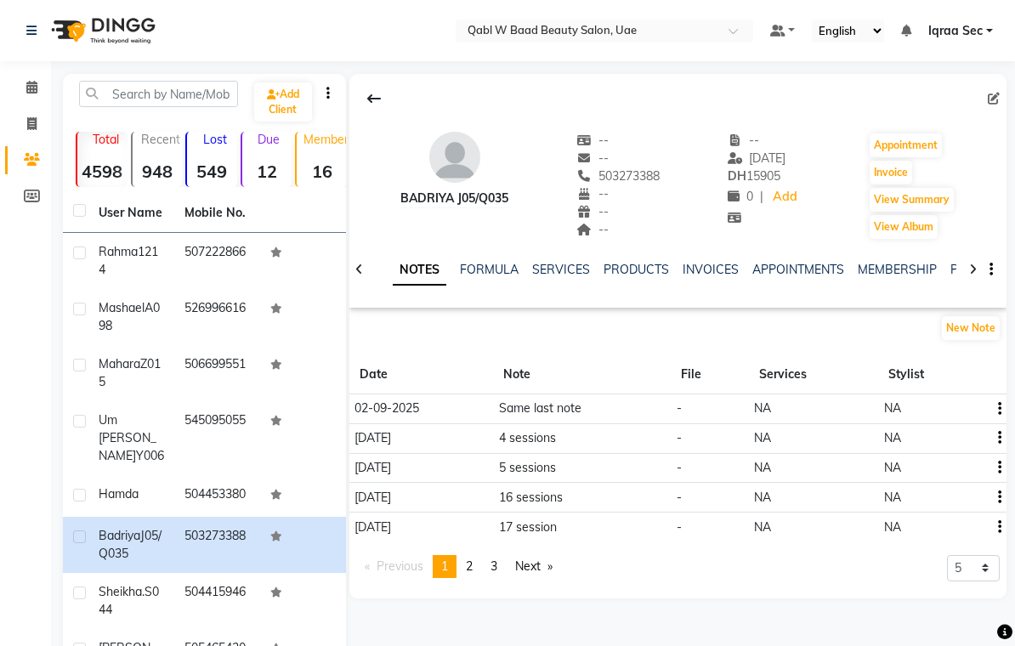
click at [966, 264] on div at bounding box center [974, 268] width 20 height 33
click at [951, 265] on link "PACKAGES" at bounding box center [968, 269] width 63 height 15
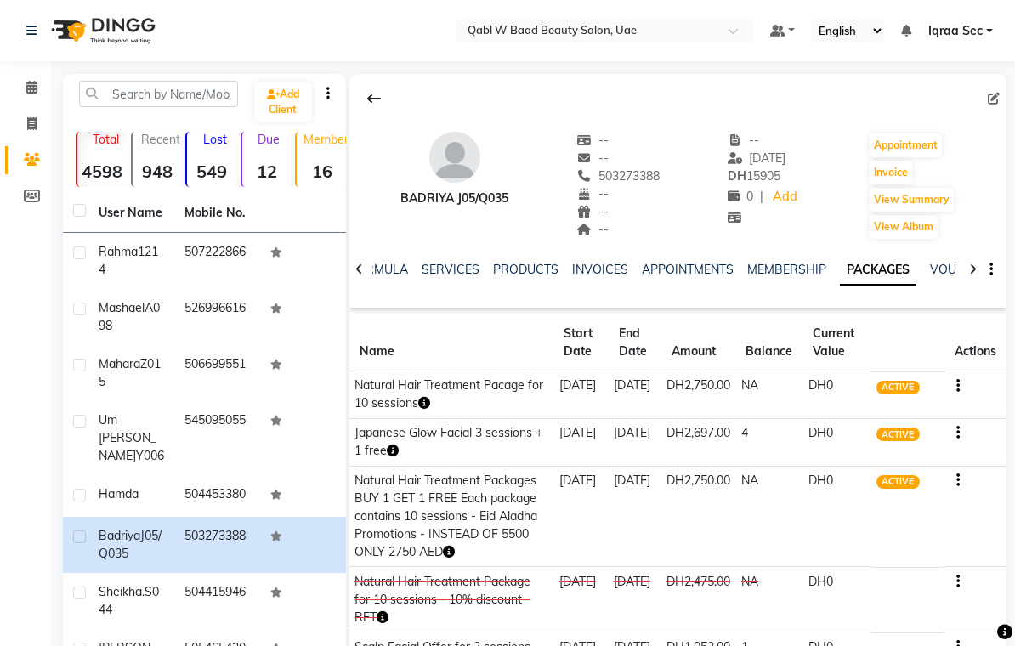
click at [433, 276] on link "SERVICES" at bounding box center [451, 269] width 58 height 15
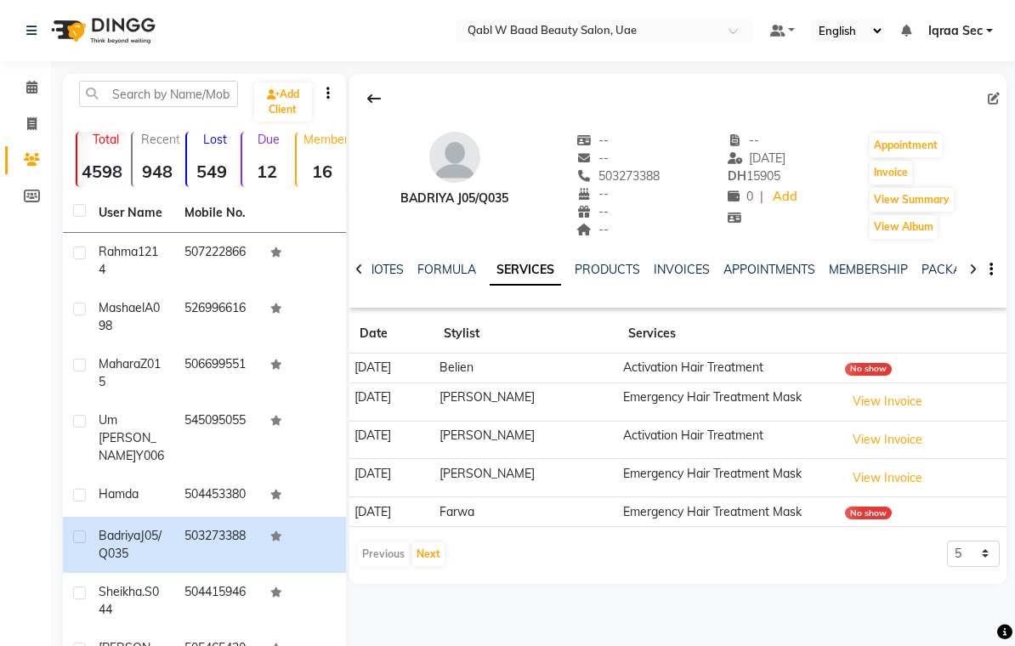
click at [384, 273] on link "NOTES" at bounding box center [385, 269] width 38 height 15
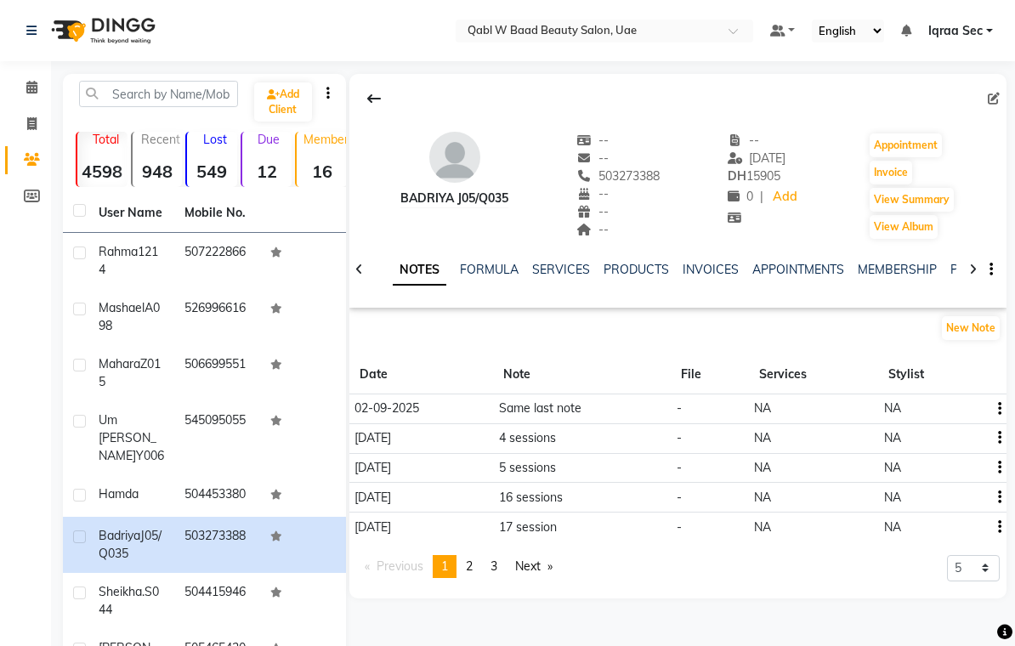
click at [561, 263] on link "SERVICES" at bounding box center [561, 269] width 58 height 15
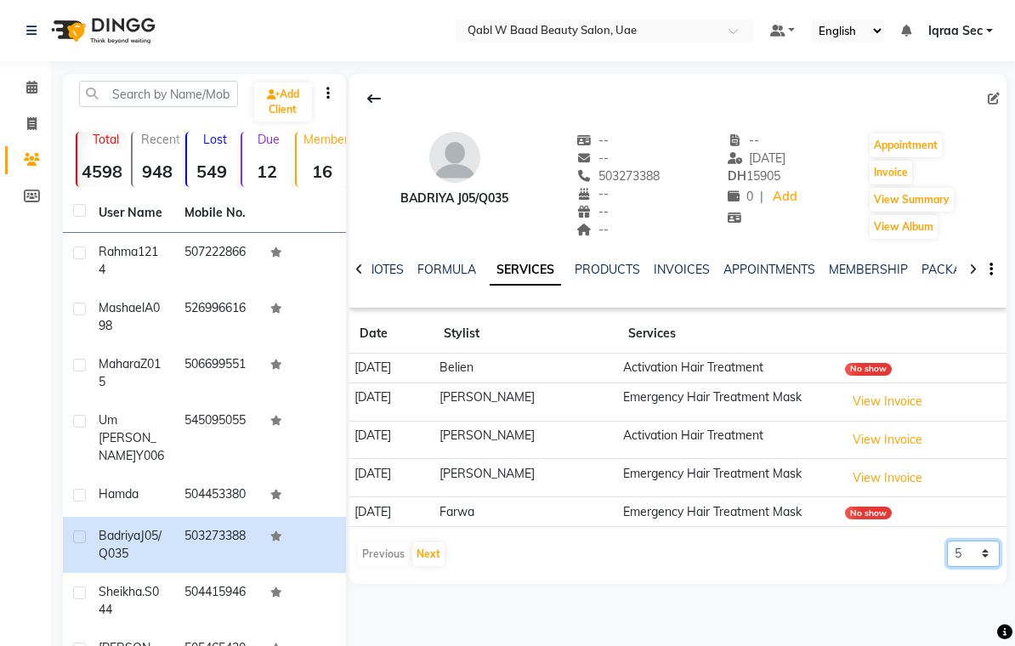
click at [983, 549] on select "5 10 50 100 500" at bounding box center [973, 554] width 53 height 26
click at [387, 271] on link "NOTES" at bounding box center [385, 269] width 38 height 15
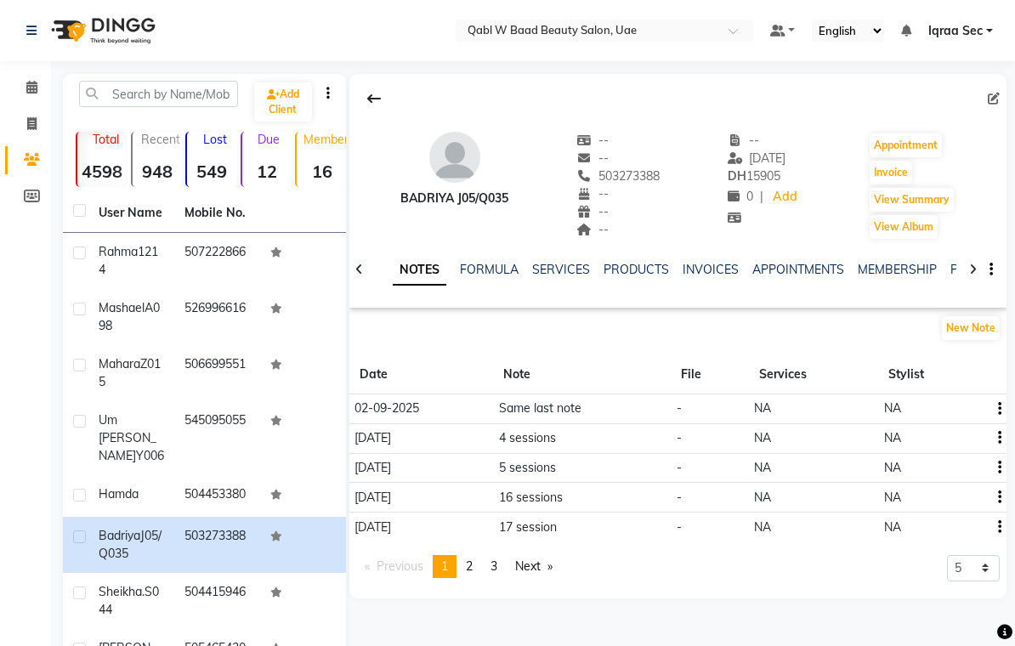
click at [558, 265] on link "SERVICES" at bounding box center [561, 269] width 58 height 15
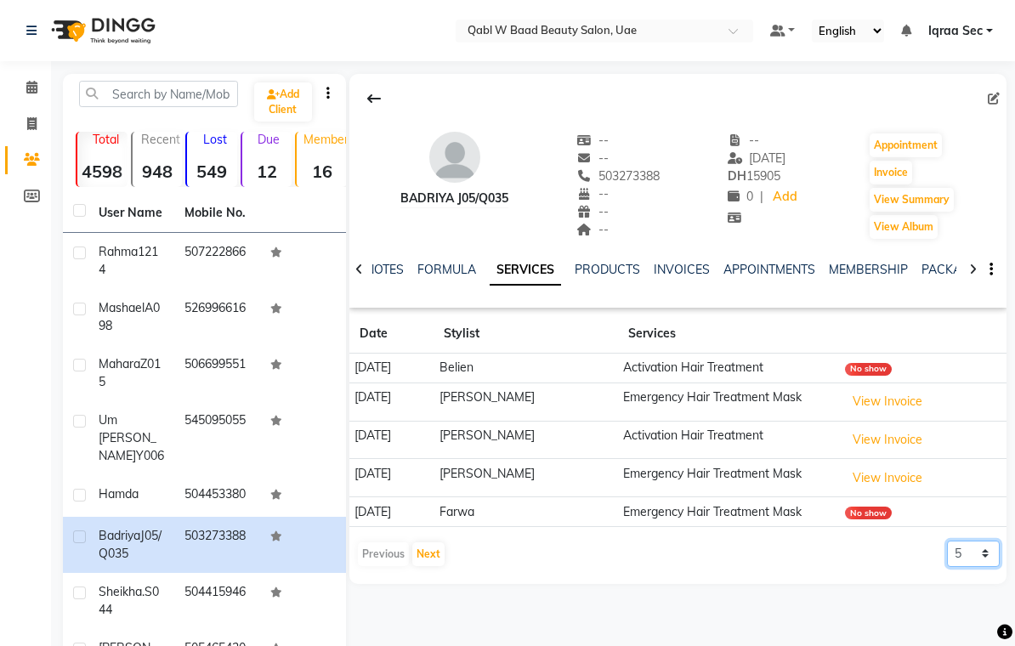
click at [988, 553] on select "5 10 50 100 500" at bounding box center [973, 554] width 53 height 26
select select "500"
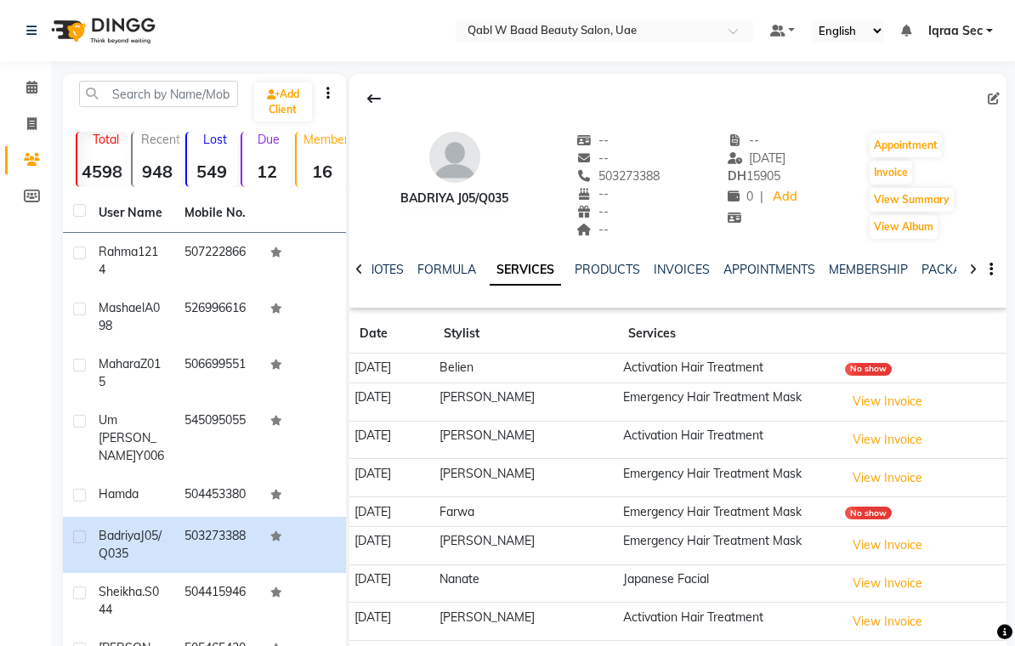
click at [385, 274] on link "NOTES" at bounding box center [385, 269] width 38 height 15
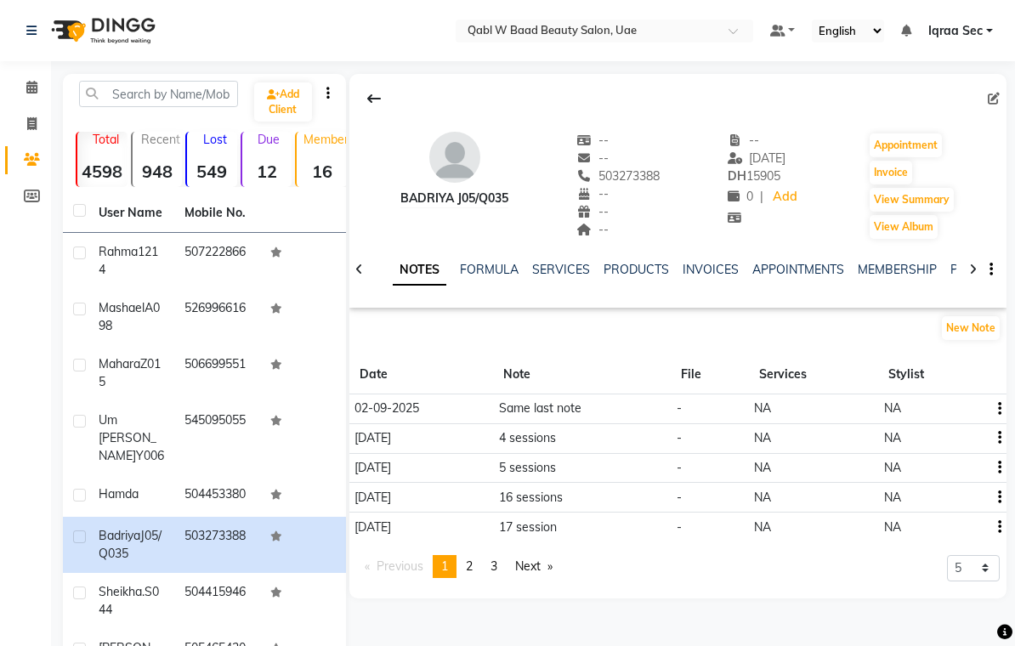
click at [561, 269] on link "SERVICES" at bounding box center [561, 269] width 58 height 15
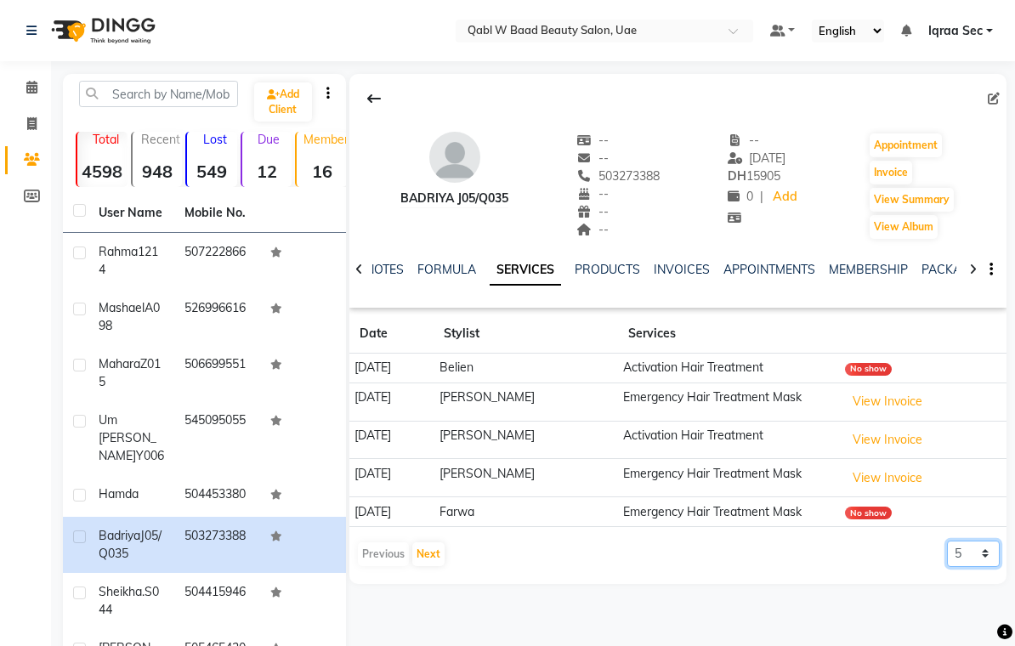
click at [978, 549] on select "5 10 50 100 500" at bounding box center [973, 554] width 53 height 26
select select "500"
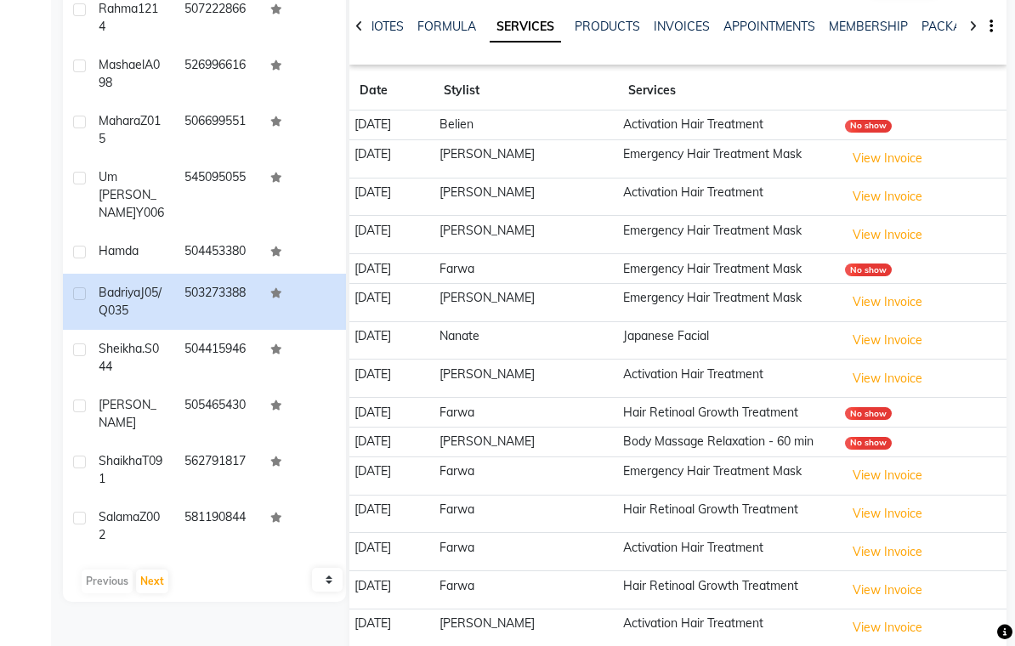
scroll to position [249, 0]
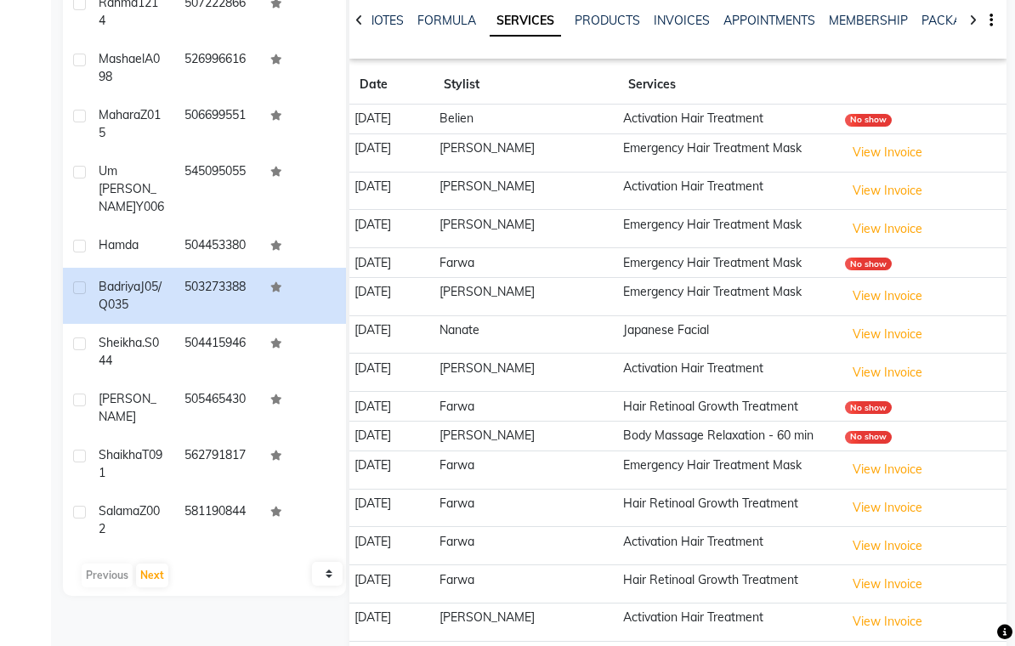
click at [389, 27] on link "NOTES" at bounding box center [385, 20] width 38 height 15
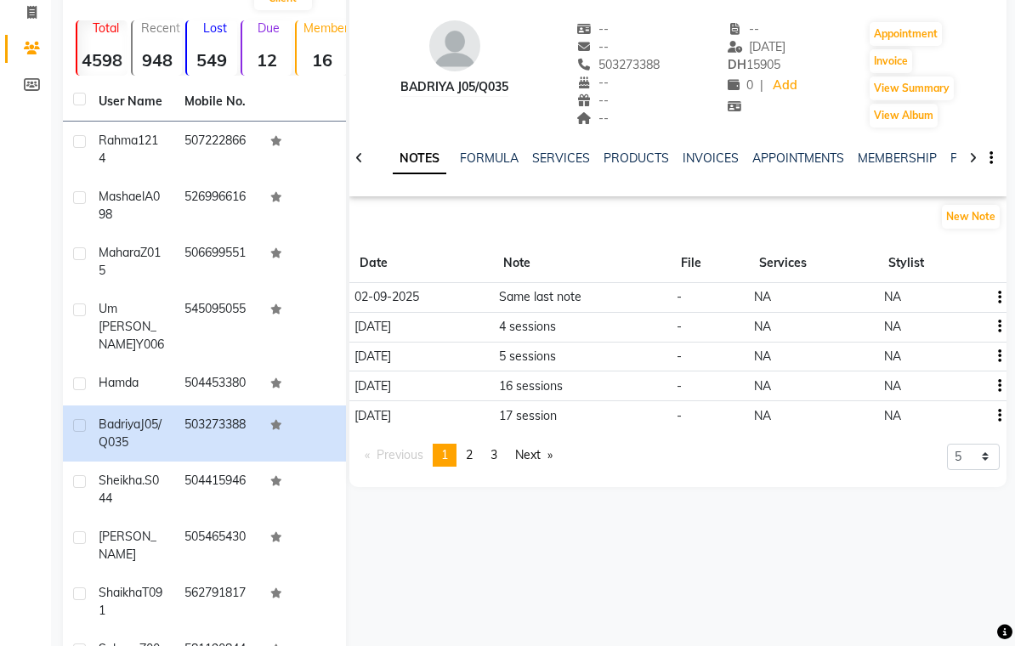
scroll to position [104, 0]
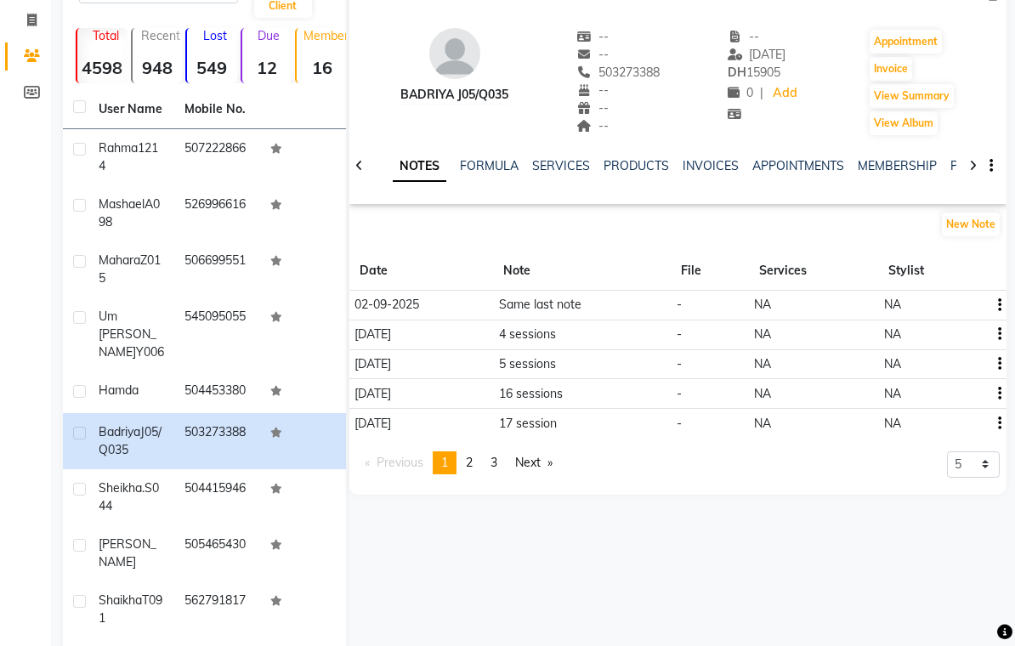
click at [1009, 329] on main "Add Client Total 4598 Recent 948 Lost 549 Due 12 Member 16 User Name Mobile No.…" at bounding box center [533, 368] width 964 height 797
click at [1001, 335] on icon "button" at bounding box center [999, 334] width 3 height 1
click at [964, 336] on div "Edit" at bounding box center [959, 334] width 27 height 21
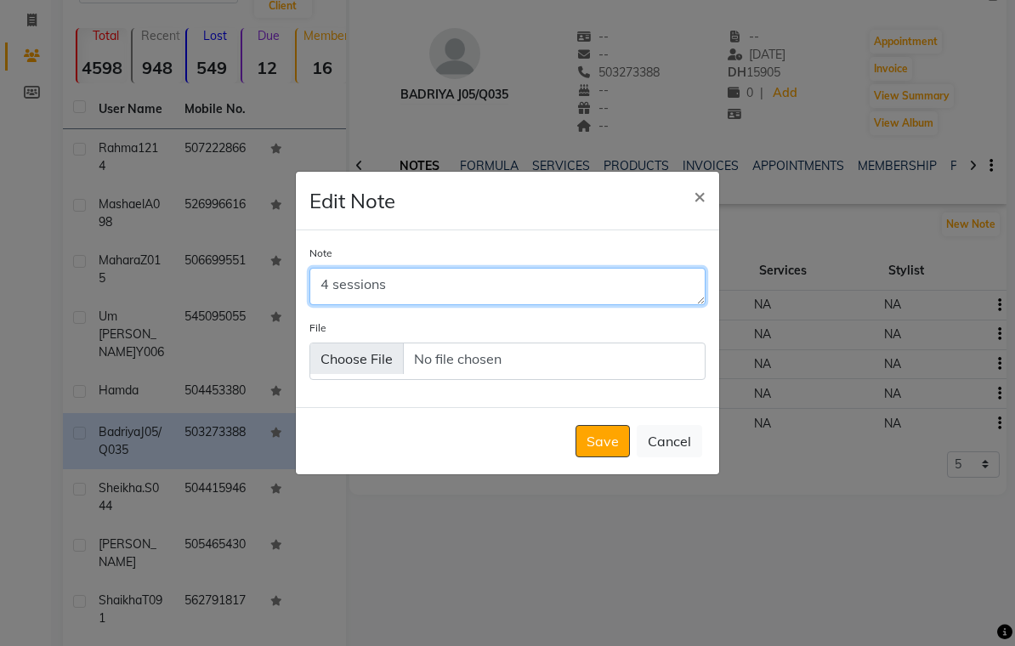
click at [398, 301] on textarea "4 sessions" at bounding box center [508, 286] width 396 height 37
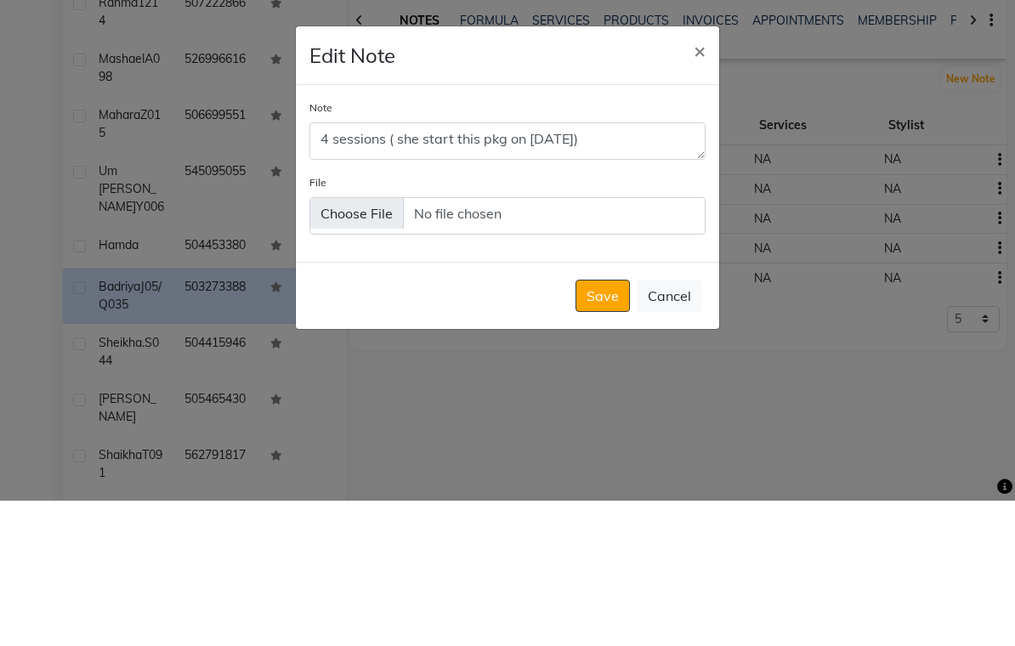
scroll to position [166, 0]
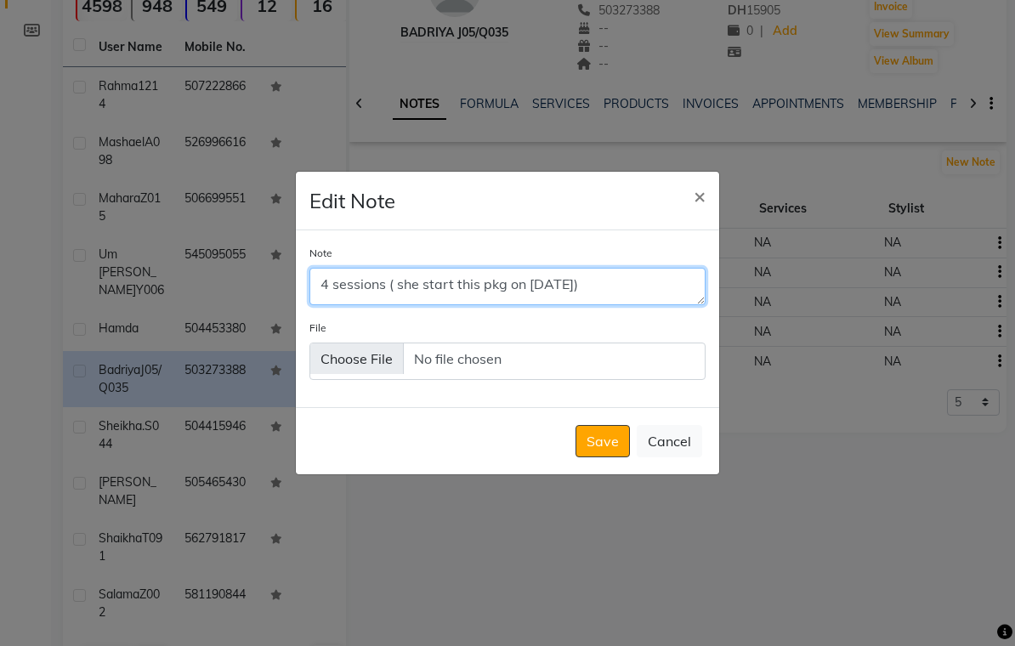
type textarea "4 sessions ( she start this pkg on 28 July)"
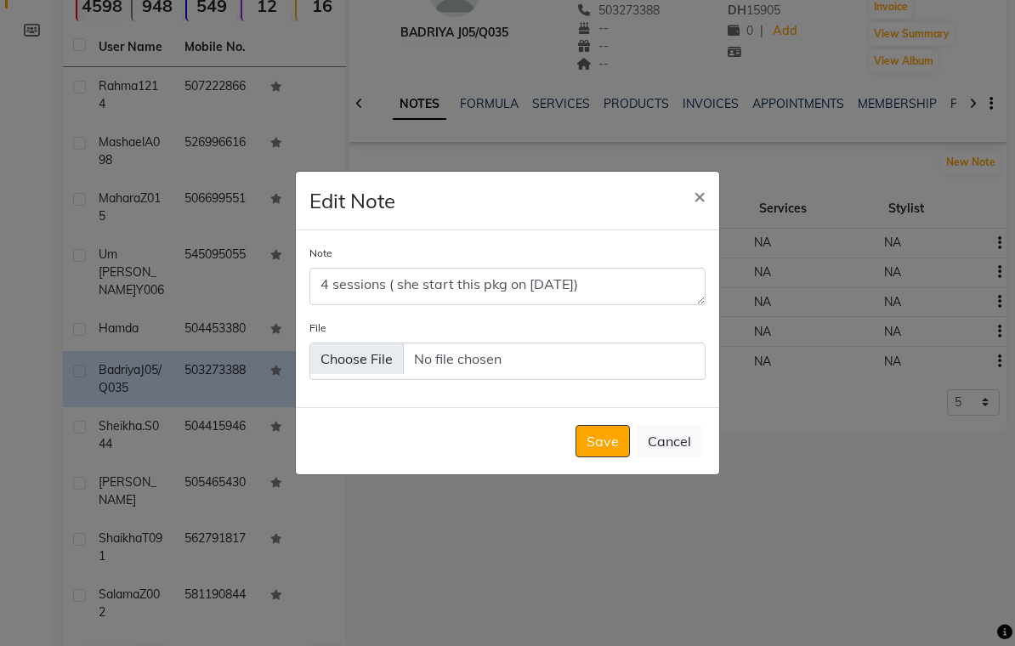
click at [606, 449] on button "Save" at bounding box center [603, 441] width 54 height 32
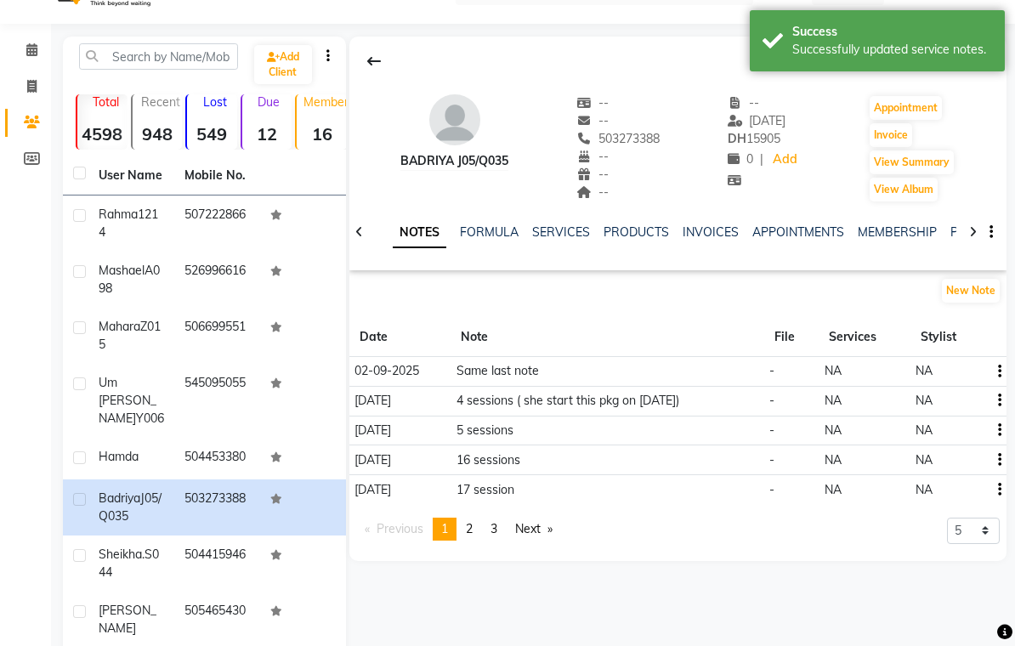
scroll to position [37, 0]
click at [559, 234] on link "SERVICES" at bounding box center [561, 232] width 58 height 15
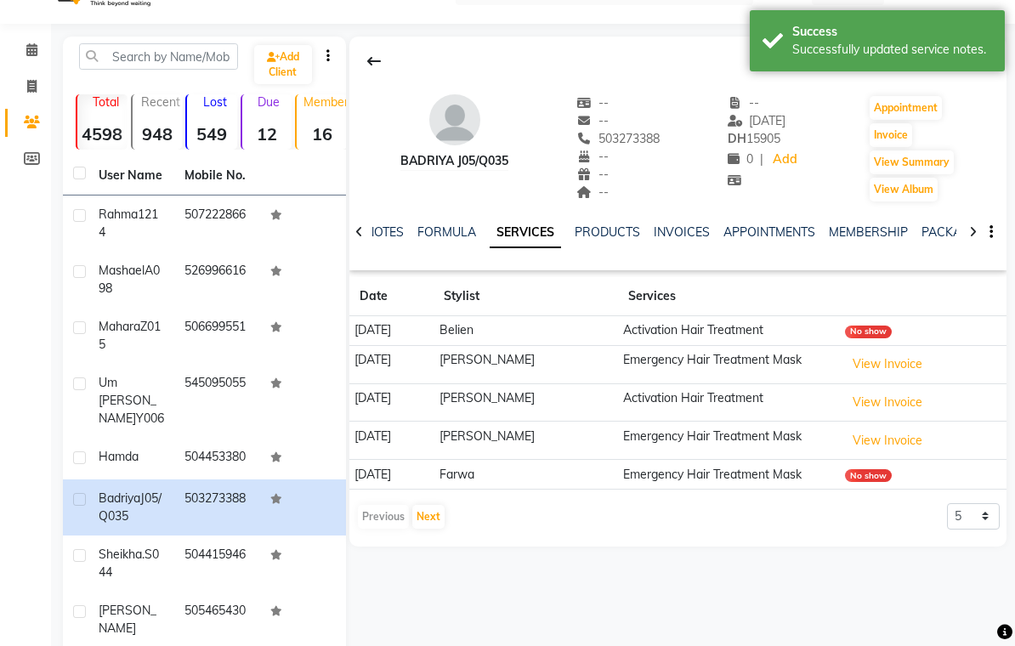
click at [984, 522] on select "5 10 50 100 500" at bounding box center [973, 516] width 53 height 26
select select "500"
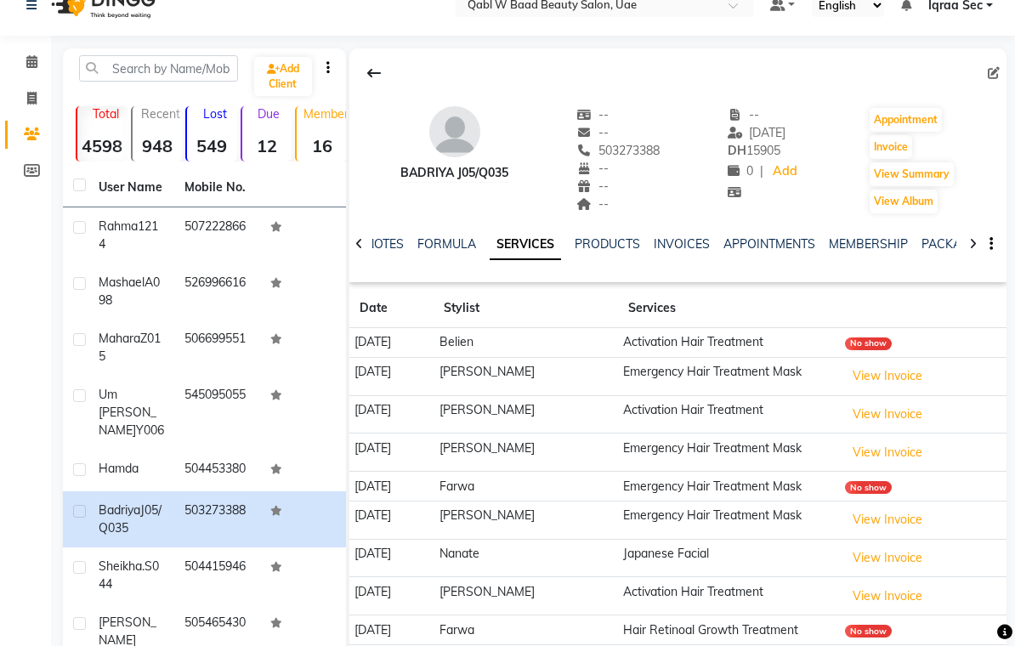
scroll to position [0, 0]
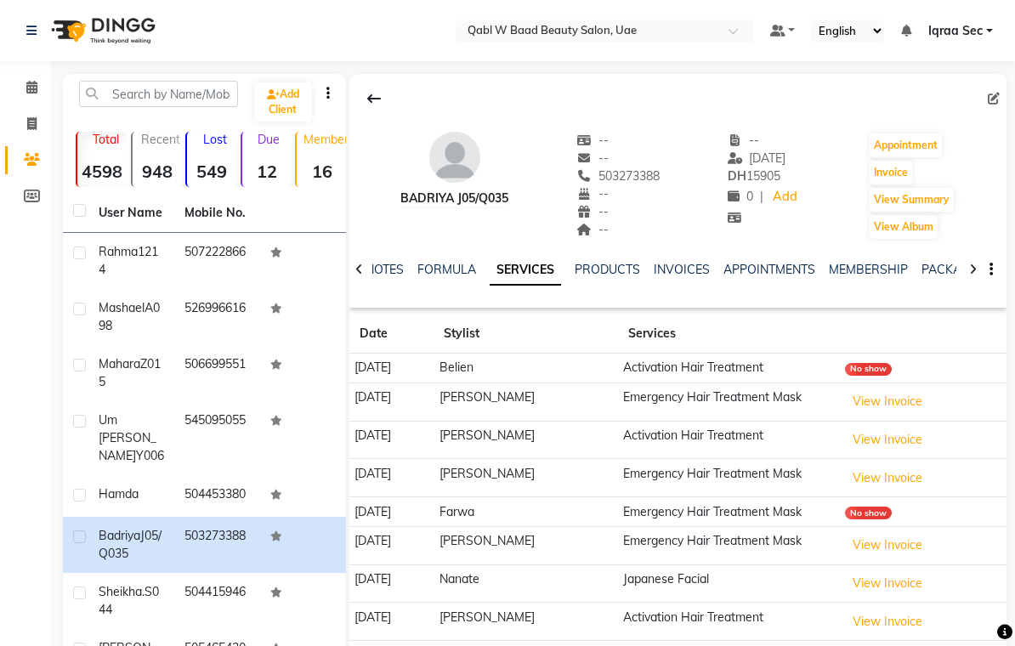
click at [34, 82] on icon at bounding box center [31, 87] width 11 height 13
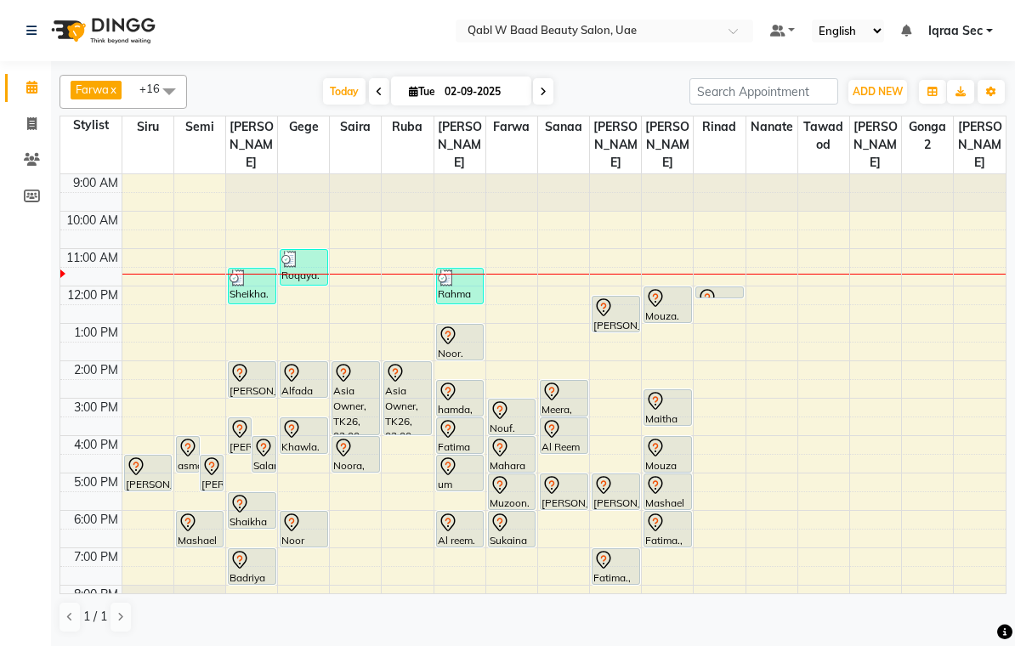
click at [253, 550] on div at bounding box center [252, 560] width 45 height 20
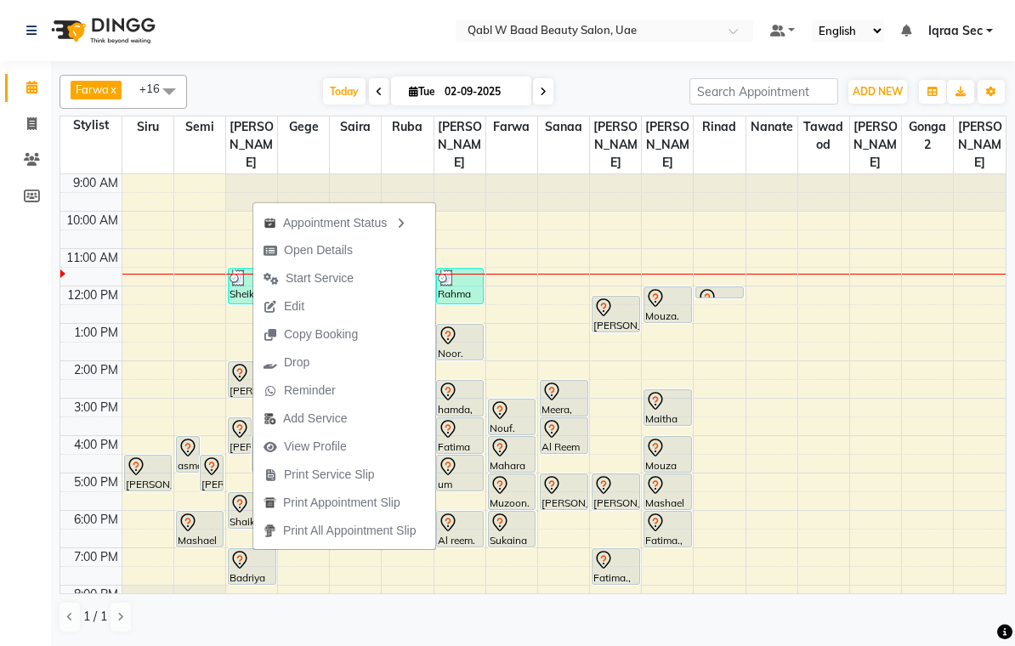
click at [337, 245] on span "Open Details" at bounding box center [318, 251] width 69 height 18
select select "7"
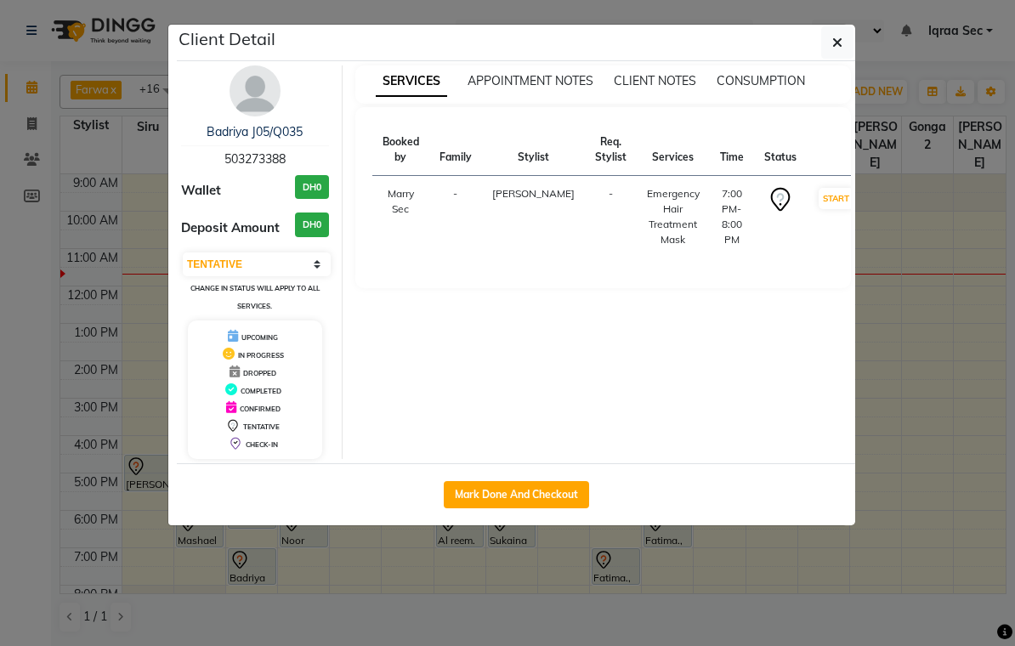
click at [253, 89] on img at bounding box center [255, 90] width 51 height 51
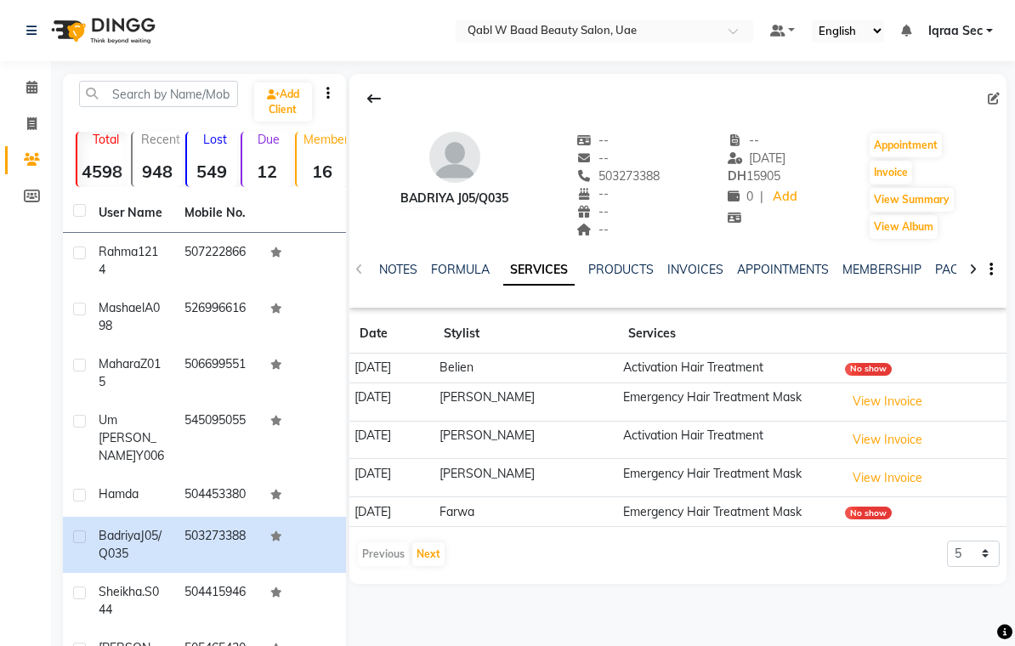
click at [393, 270] on link "NOTES" at bounding box center [398, 269] width 38 height 15
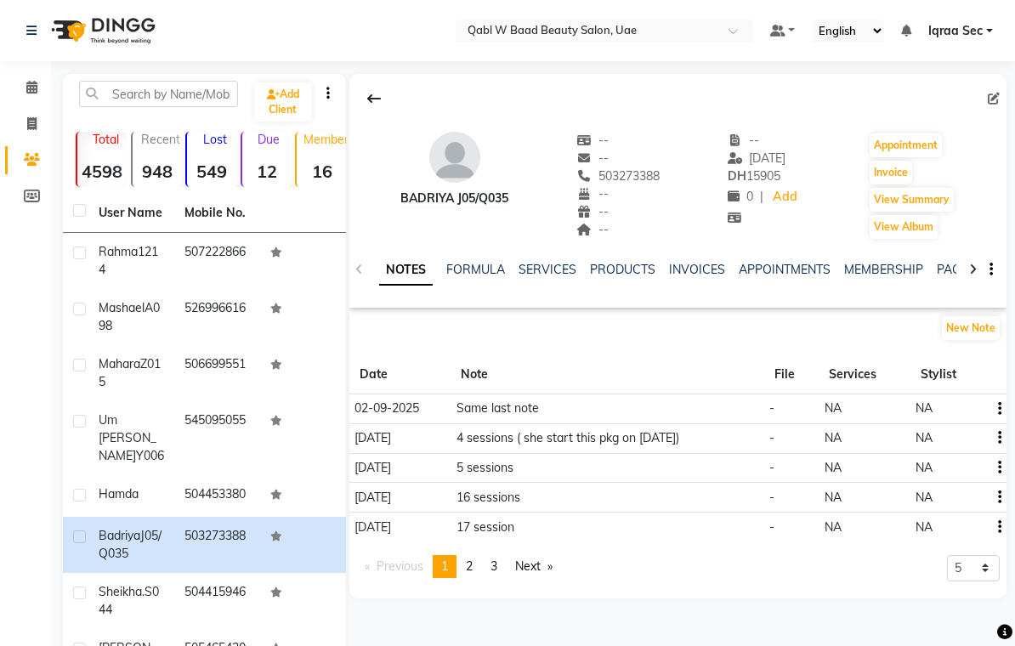
click at [943, 270] on link "PACKAGES" at bounding box center [968, 269] width 63 height 15
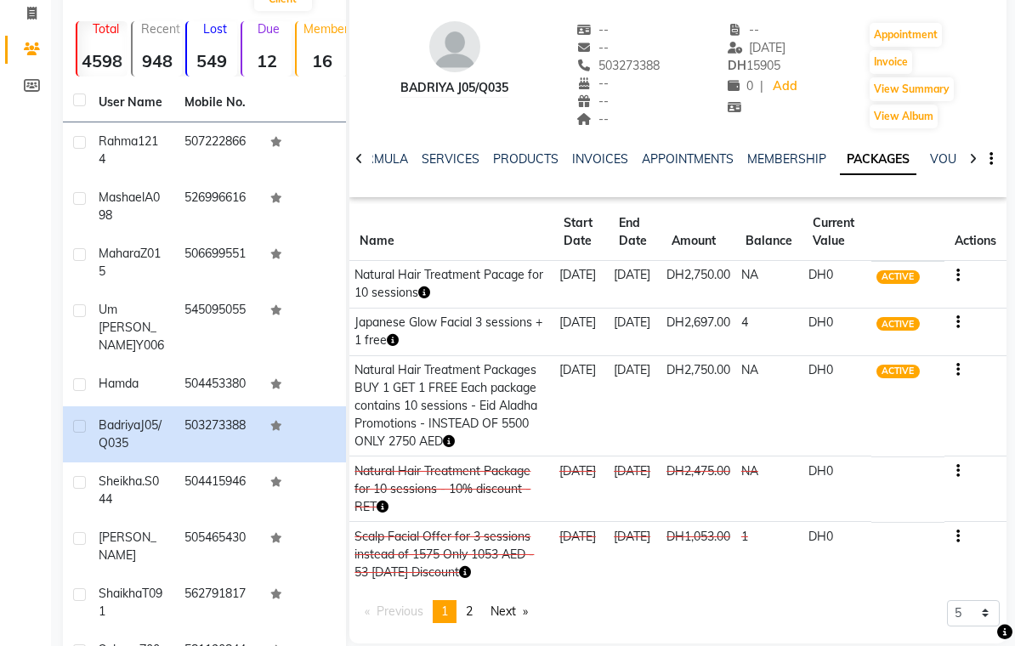
scroll to position [125, 0]
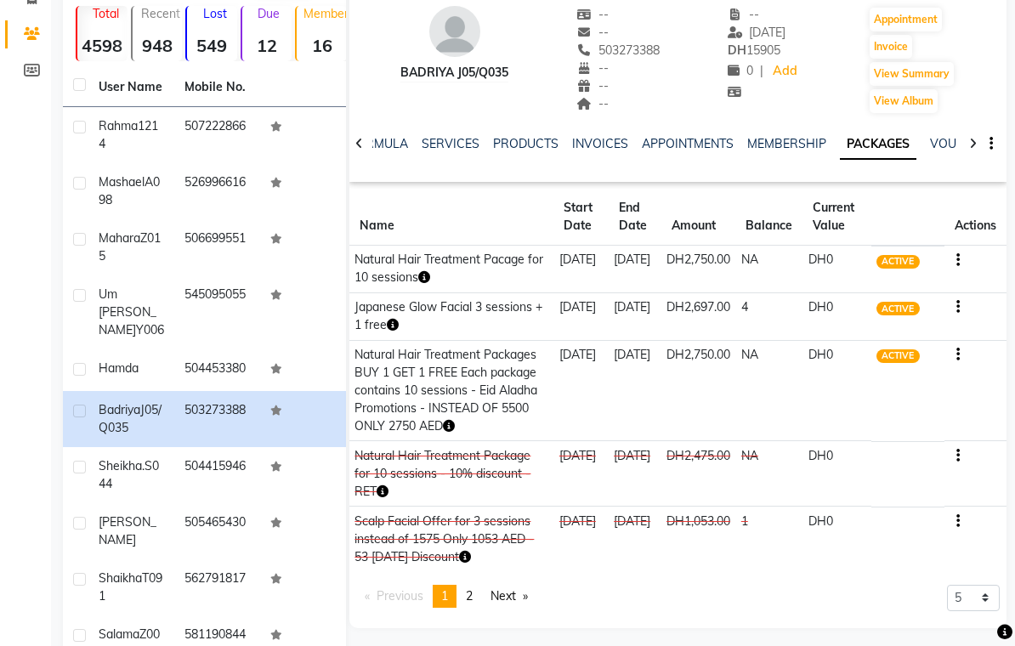
click at [473, 605] on span "2" at bounding box center [469, 596] width 7 height 15
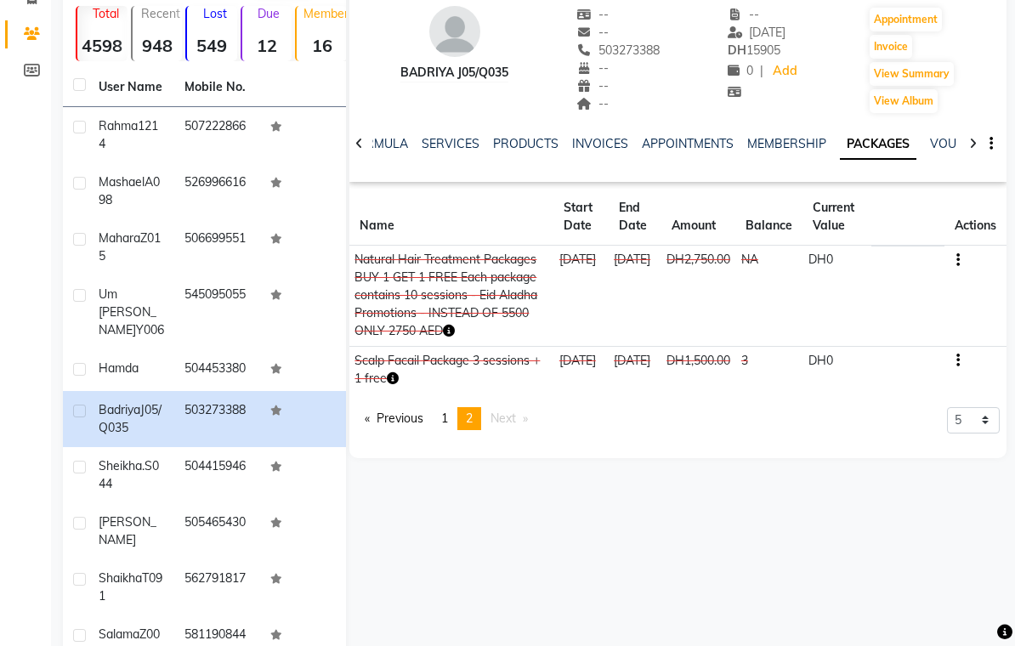
scroll to position [126, 0]
click at [452, 430] on link "page 1" at bounding box center [445, 418] width 24 height 23
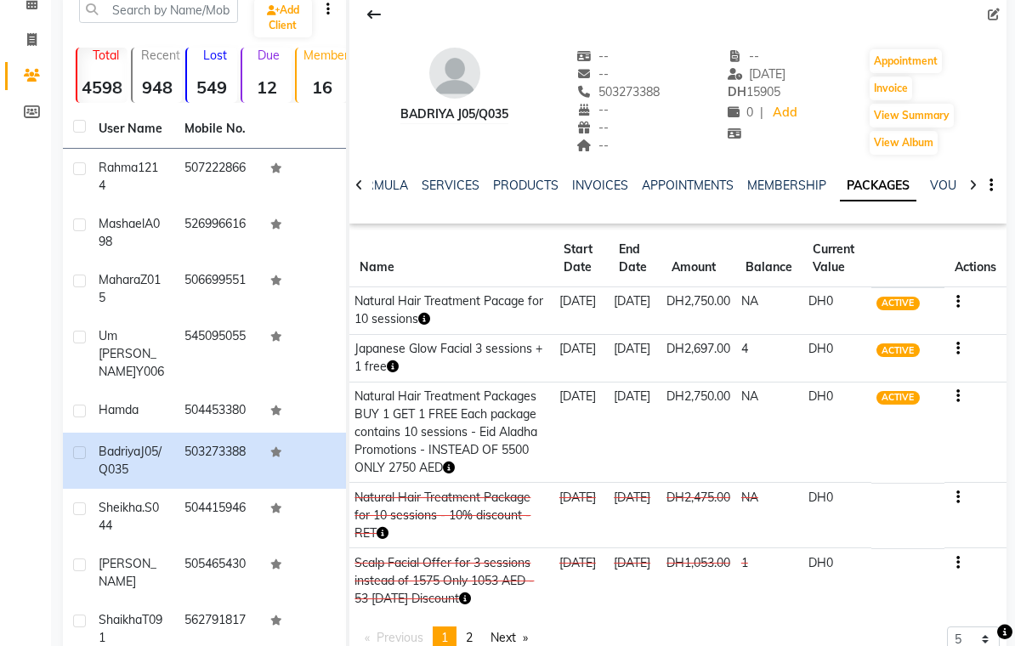
scroll to position [0, 0]
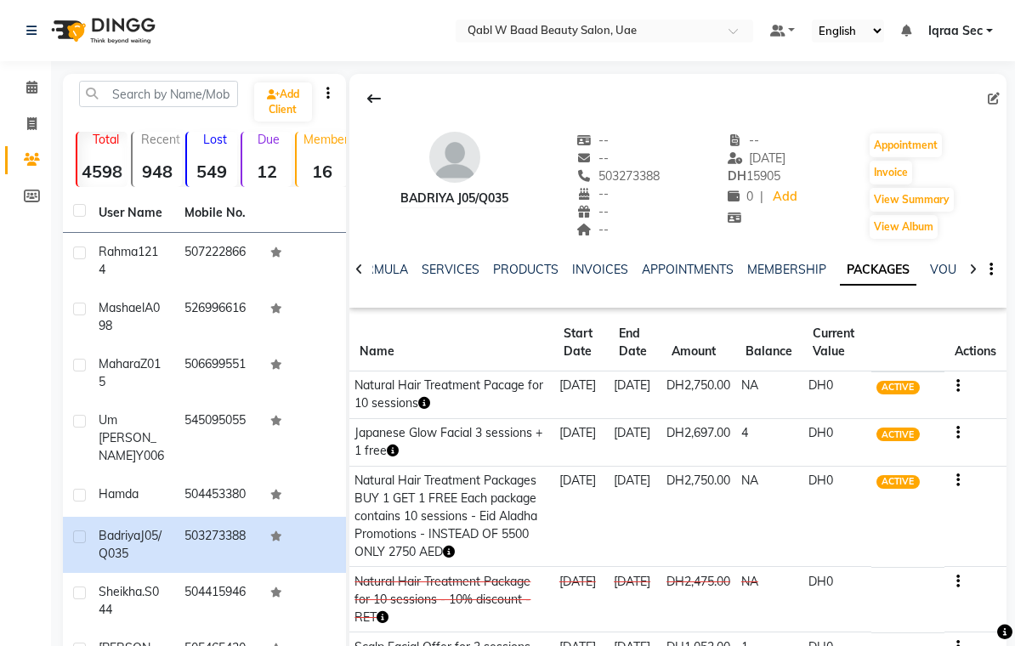
click at [32, 94] on icon at bounding box center [31, 87] width 11 height 13
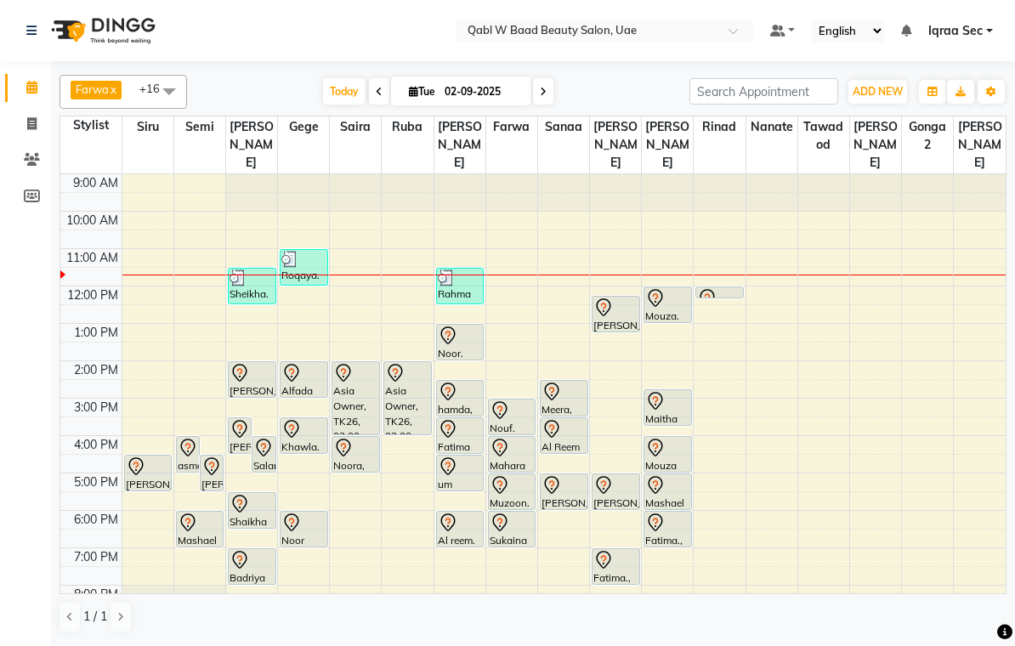
click at [201, 513] on div at bounding box center [200, 523] width 45 height 20
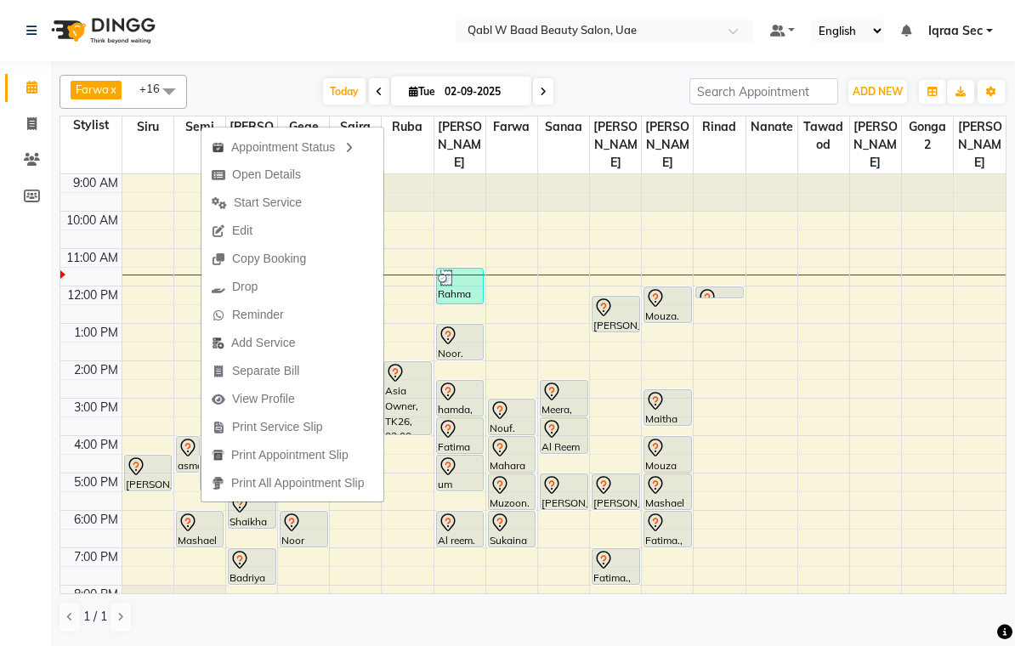
click at [298, 172] on span "Open Details" at bounding box center [266, 175] width 69 height 18
select select "7"
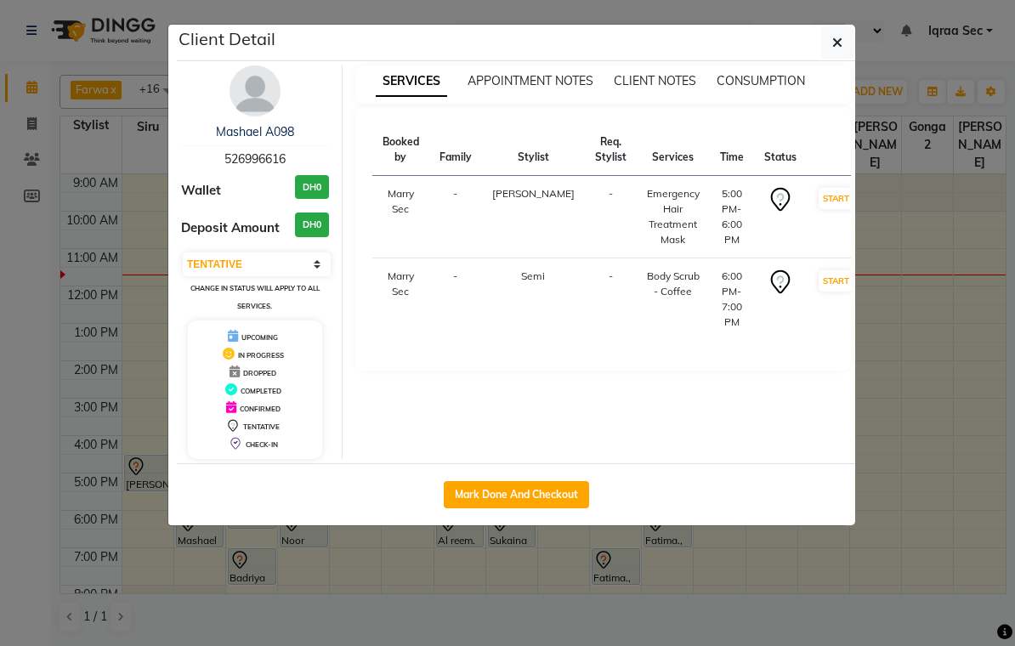
click at [257, 101] on img at bounding box center [255, 90] width 51 height 51
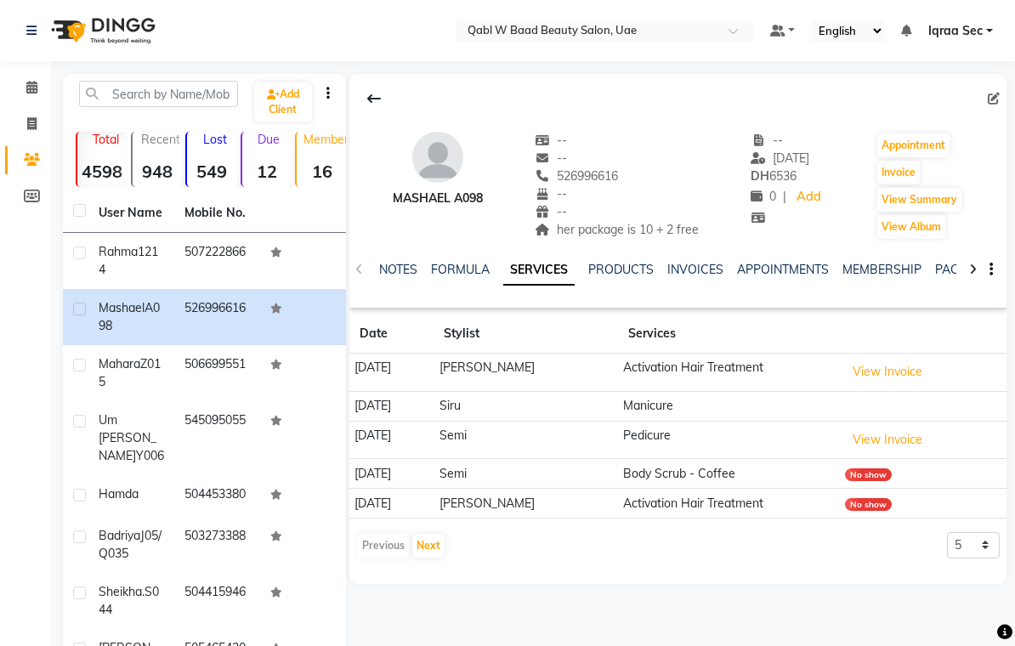
click at [393, 270] on link "NOTES" at bounding box center [398, 269] width 38 height 15
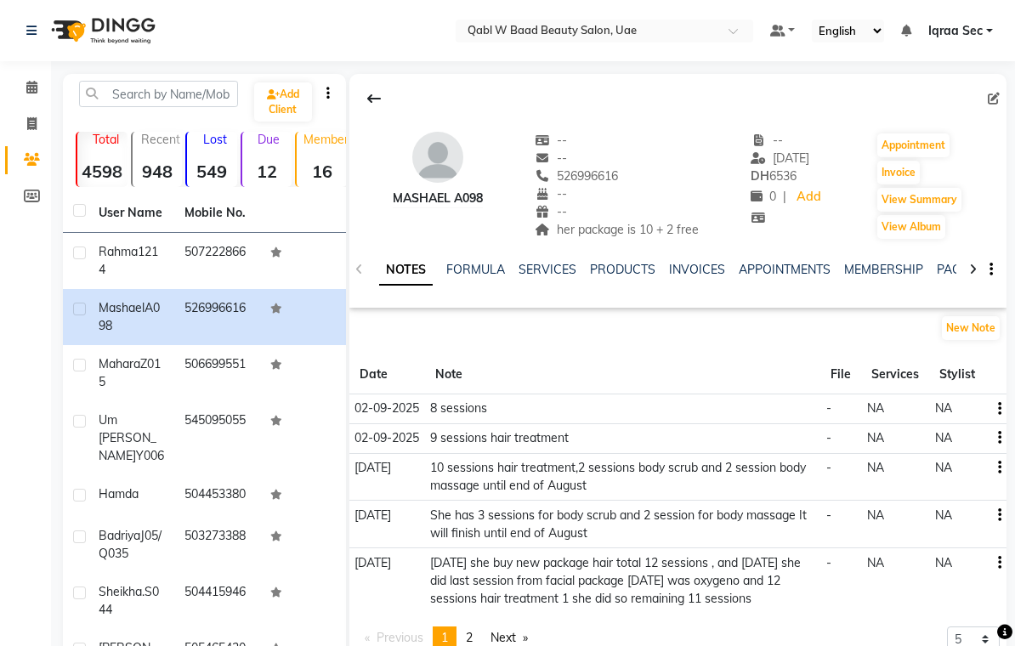
click at [998, 409] on icon "button" at bounding box center [999, 409] width 3 height 1
click at [962, 407] on div "Edit" at bounding box center [959, 409] width 27 height 21
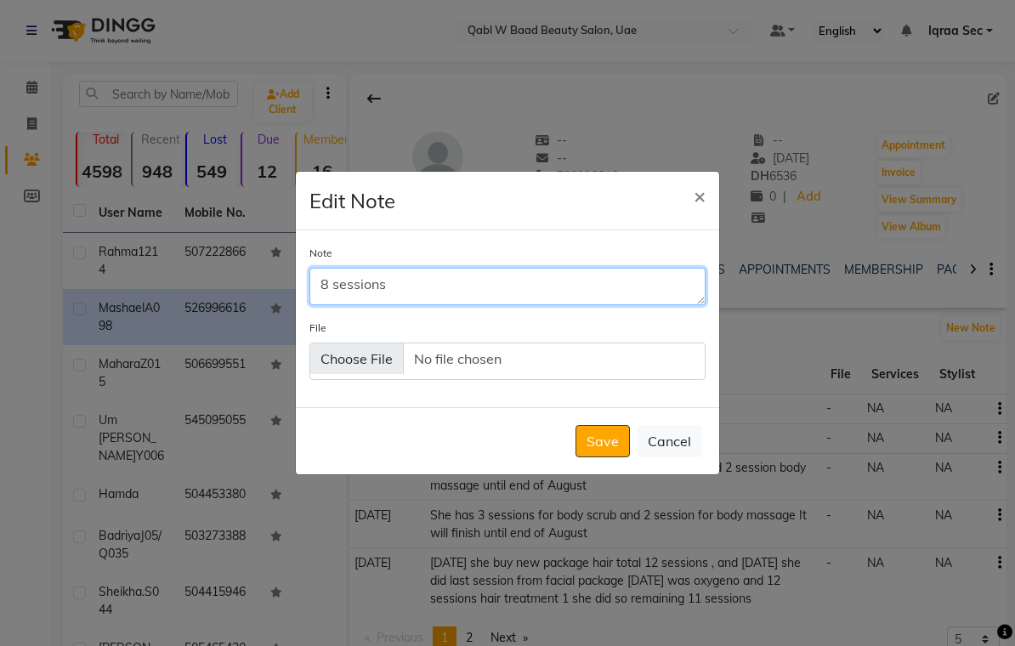
click at [409, 294] on textarea "8 sessions" at bounding box center [508, 286] width 396 height 37
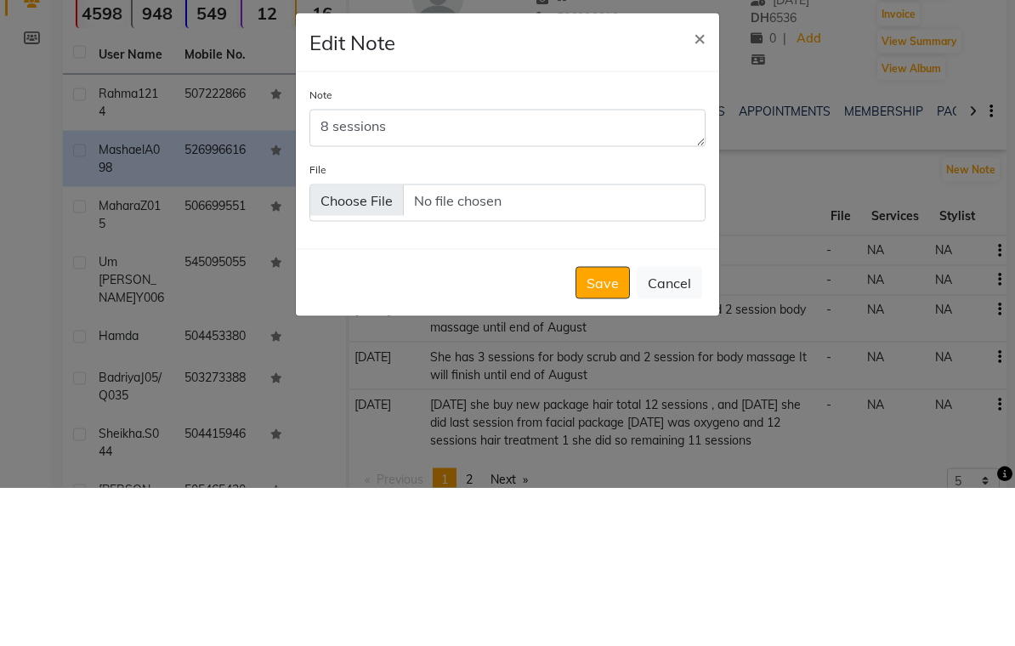
scroll to position [159, 0]
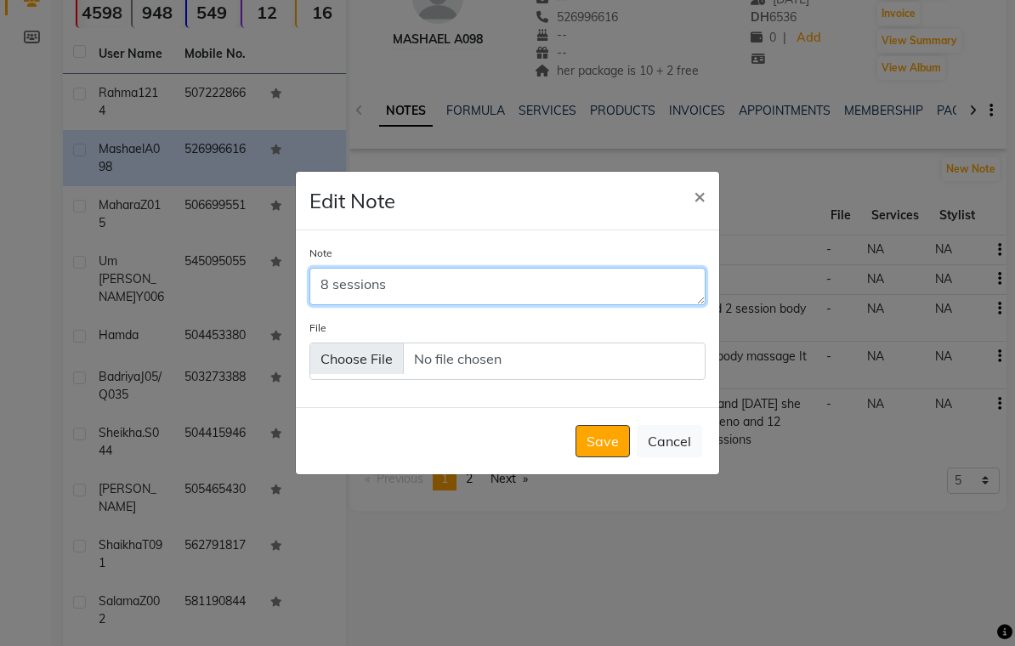
click at [404, 293] on textarea "8 sessions" at bounding box center [508, 286] width 396 height 37
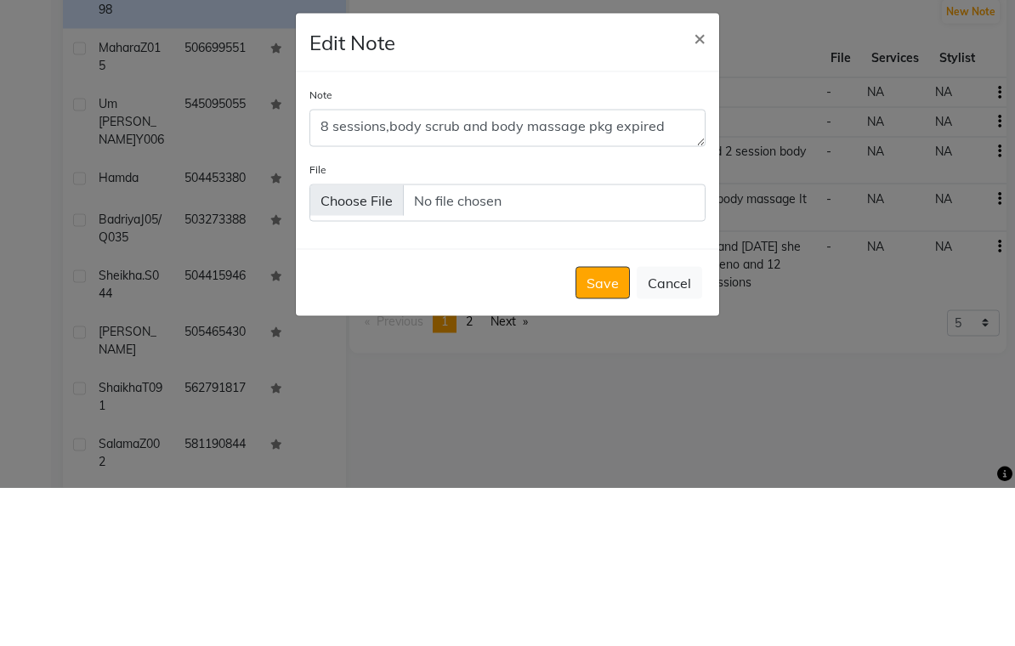
scroll to position [192, 0]
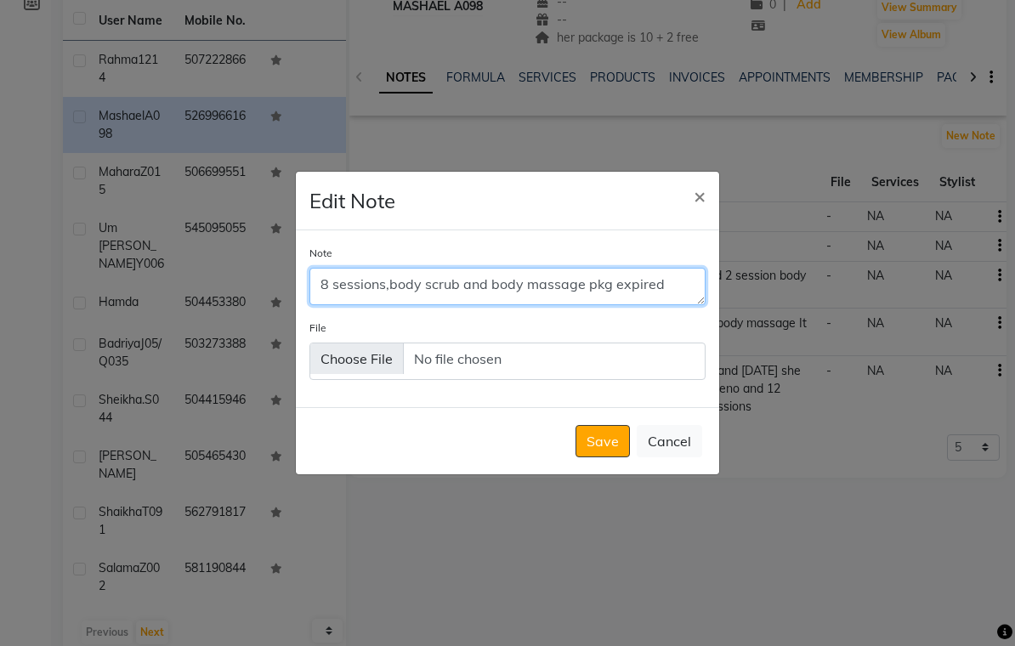
type textarea "8 sessions,body scrub and body massage pkg expired"
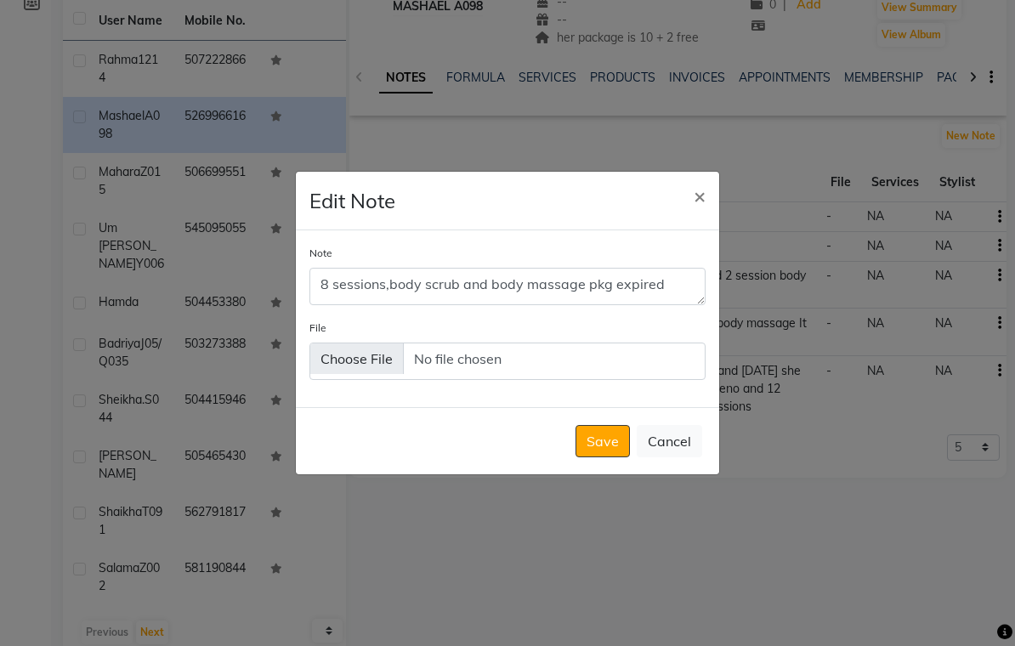
click at [598, 447] on button "Save" at bounding box center [603, 441] width 54 height 32
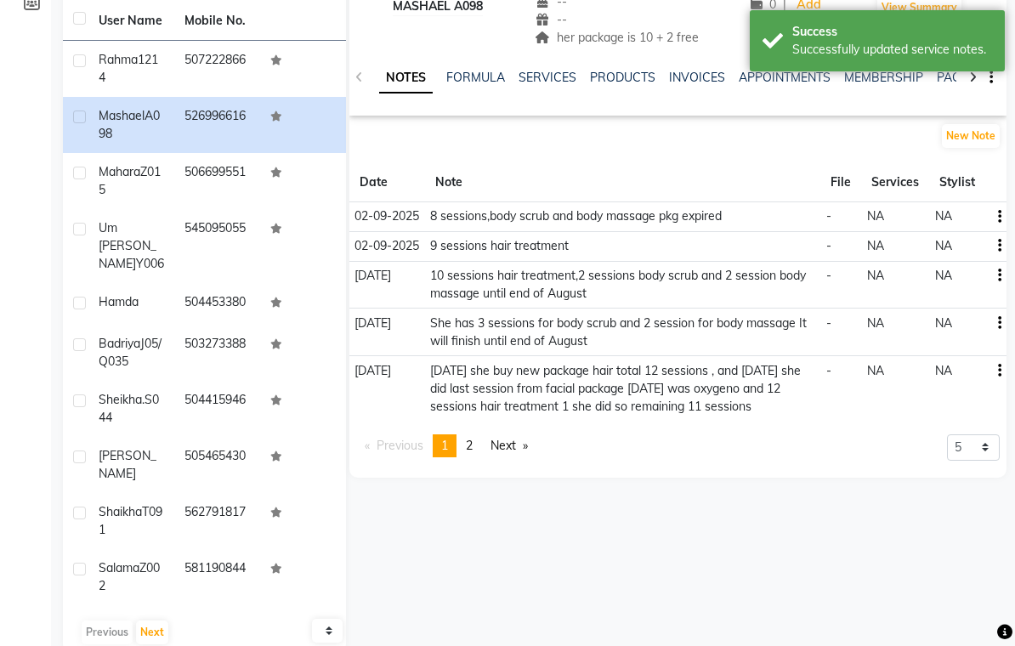
click at [547, 77] on link "SERVICES" at bounding box center [548, 77] width 58 height 15
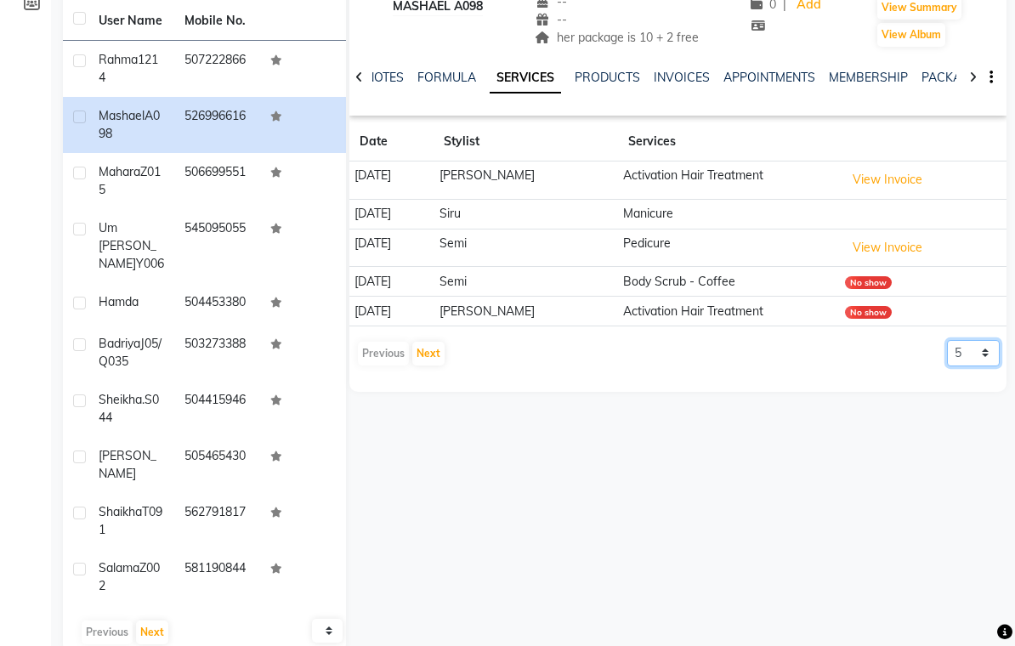
click at [994, 352] on select "5 10 50 100 500" at bounding box center [973, 353] width 53 height 26
select select "500"
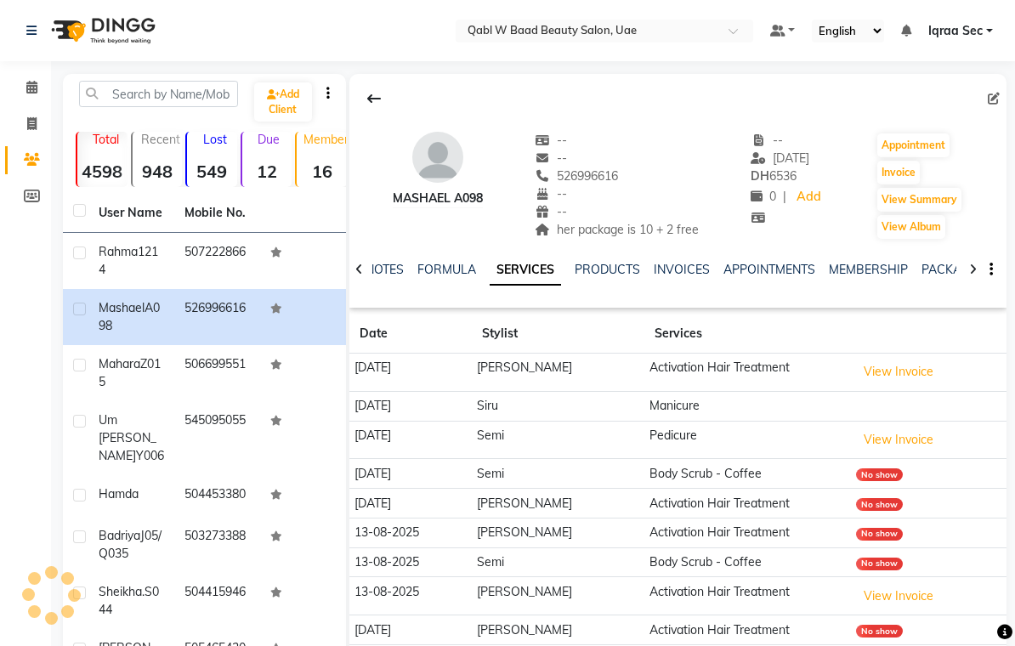
click at [368, 258] on div at bounding box center [360, 268] width 20 height 33
click at [394, 269] on link "NOTES" at bounding box center [398, 269] width 38 height 15
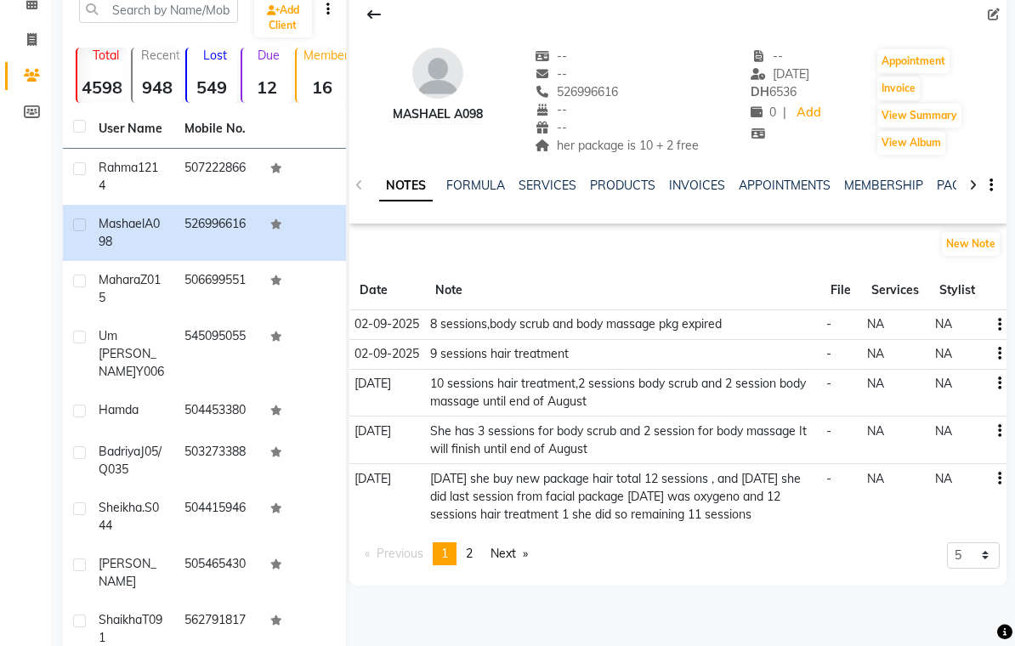
scroll to position [84, 0]
click at [541, 184] on link "SERVICES" at bounding box center [548, 185] width 58 height 15
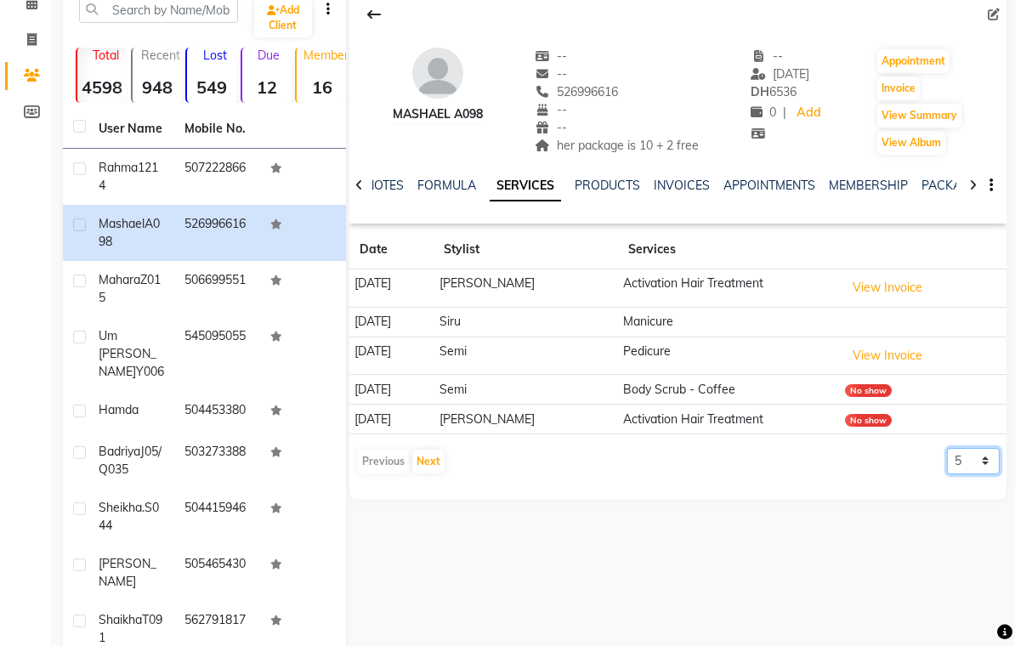
click at [995, 457] on select "5 10 50 100 500" at bounding box center [973, 461] width 53 height 26
select select "100"
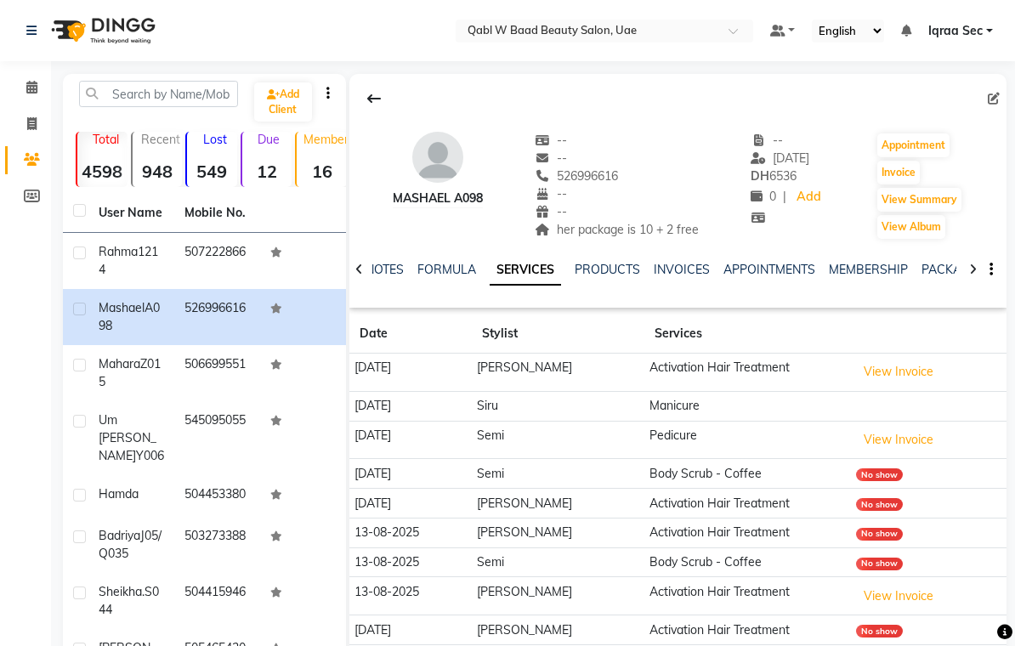
click at [34, 88] on icon at bounding box center [31, 87] width 11 height 13
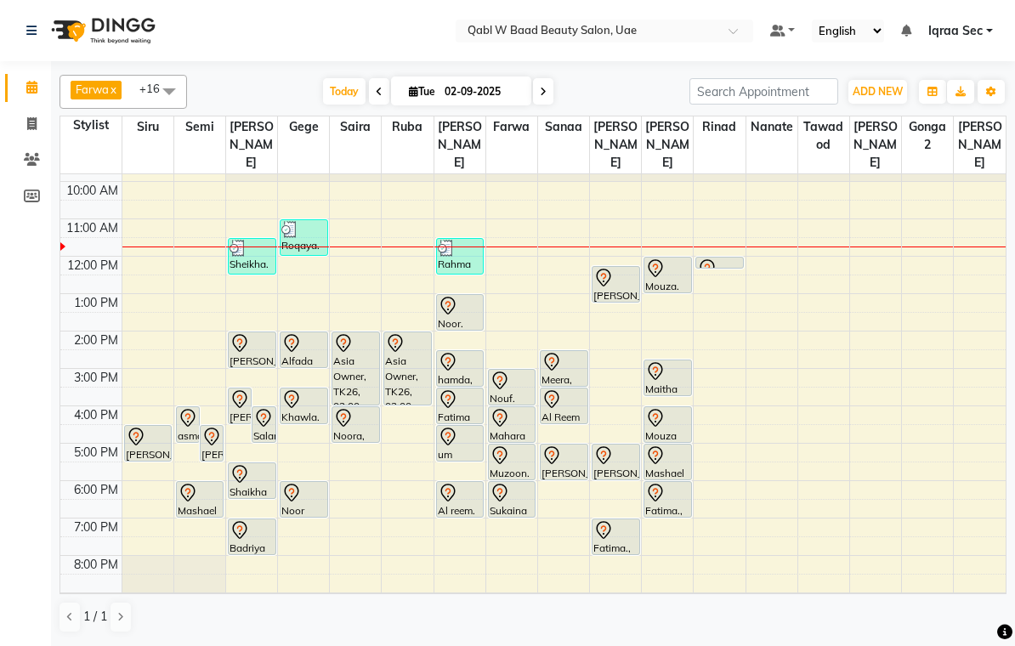
scroll to position [20, 0]
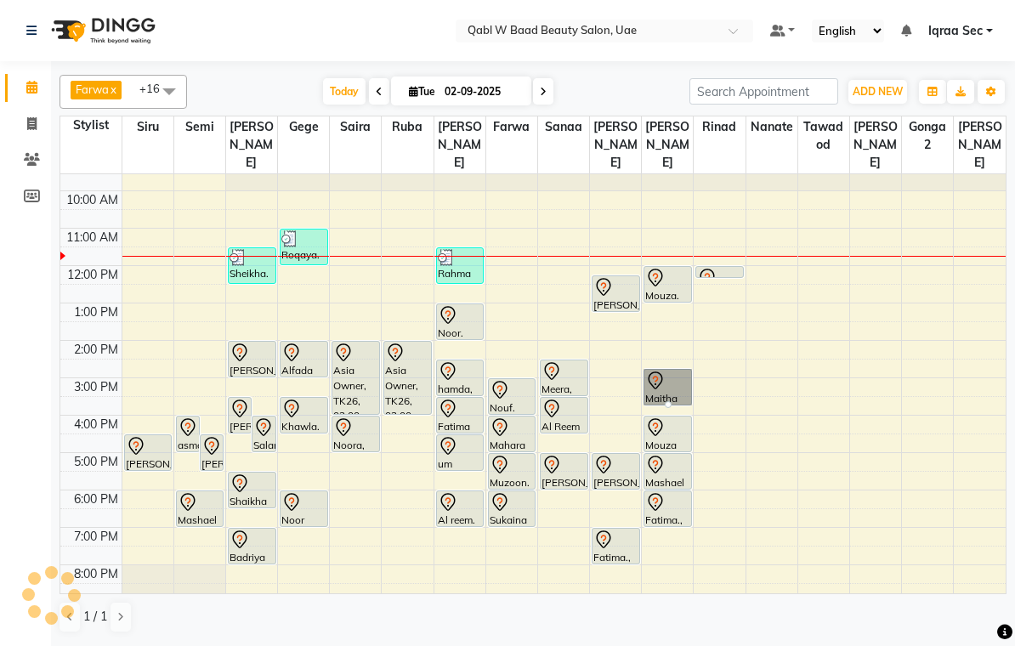
click at [669, 401] on div at bounding box center [668, 404] width 7 height 7
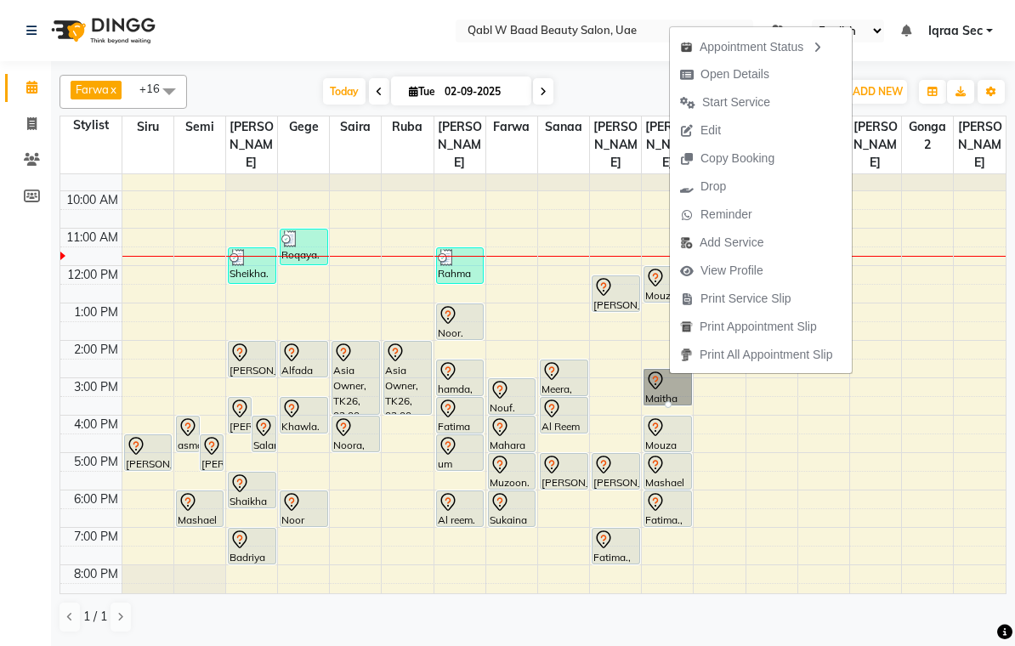
click at [757, 73] on span "Open Details" at bounding box center [735, 74] width 69 height 18
select select "7"
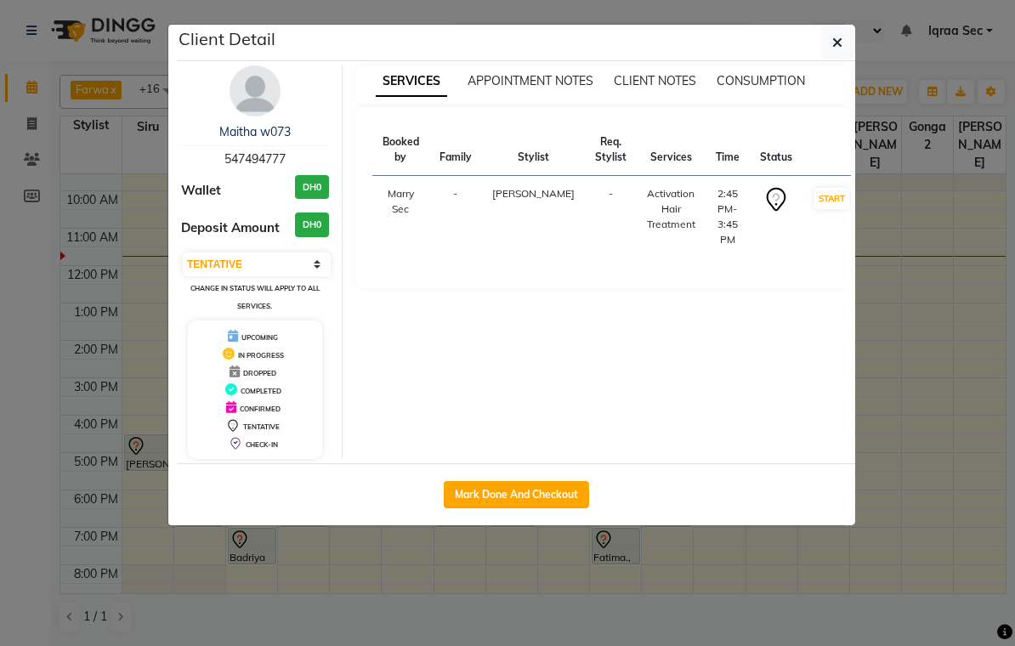
click at [247, 95] on img at bounding box center [255, 90] width 51 height 51
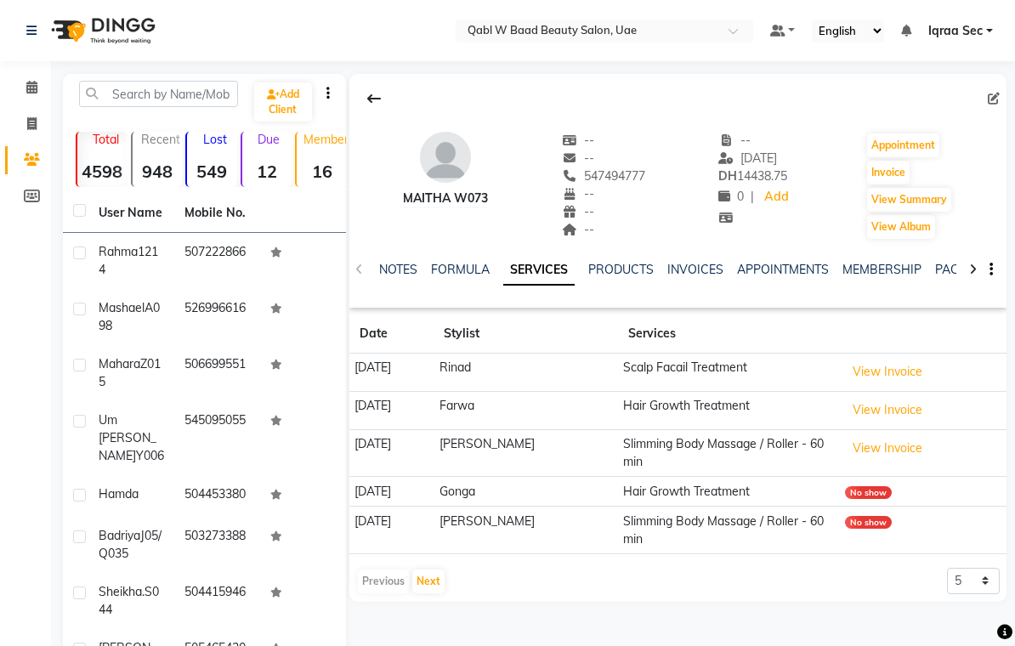
click at [402, 276] on link "NOTES" at bounding box center [398, 269] width 38 height 15
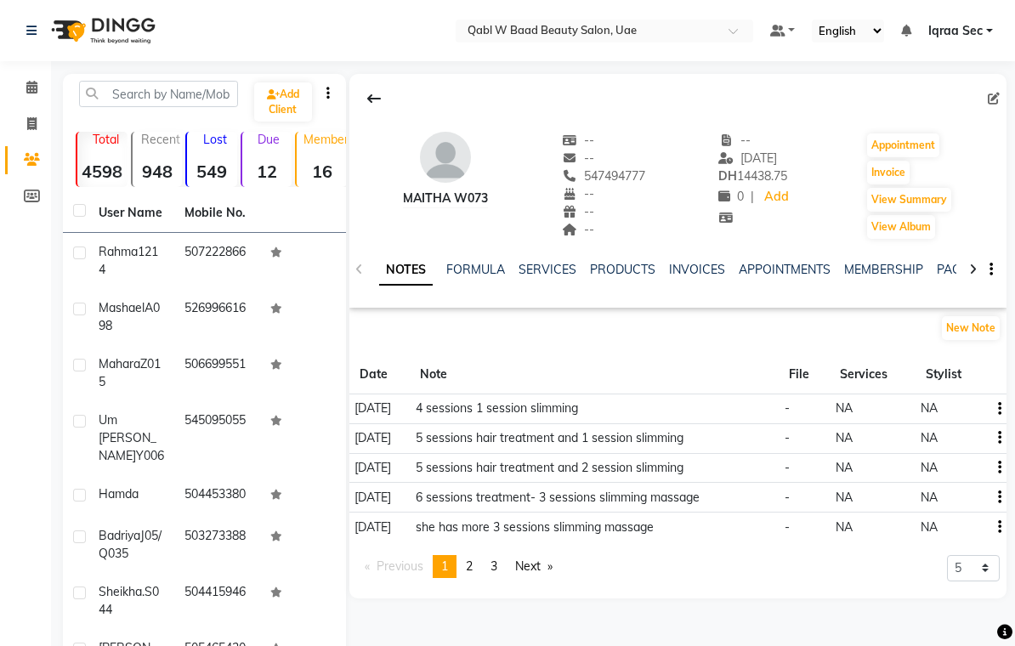
click at [948, 265] on link "PACKAGES" at bounding box center [968, 269] width 63 height 15
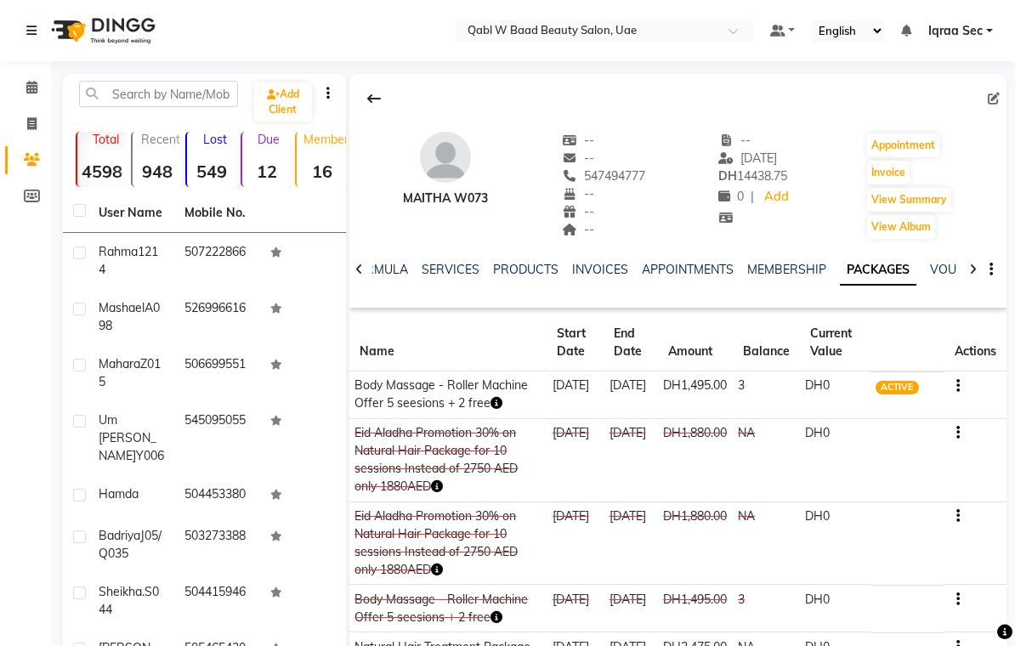
click at [37, 76] on link "Calendar" at bounding box center [25, 88] width 41 height 28
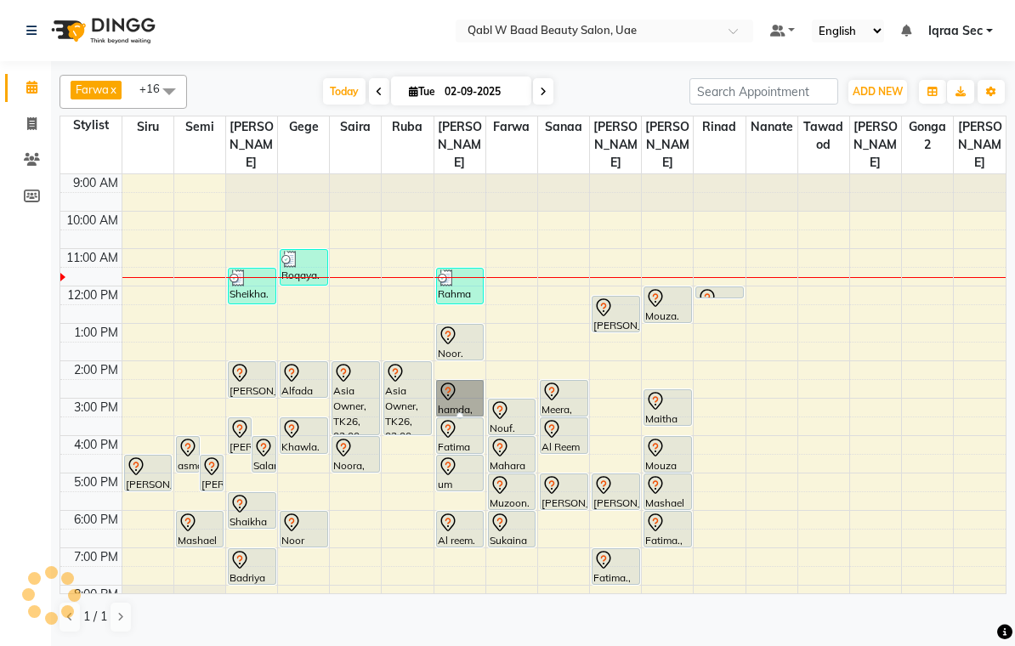
click at [457, 412] on div at bounding box center [460, 415] width 7 height 7
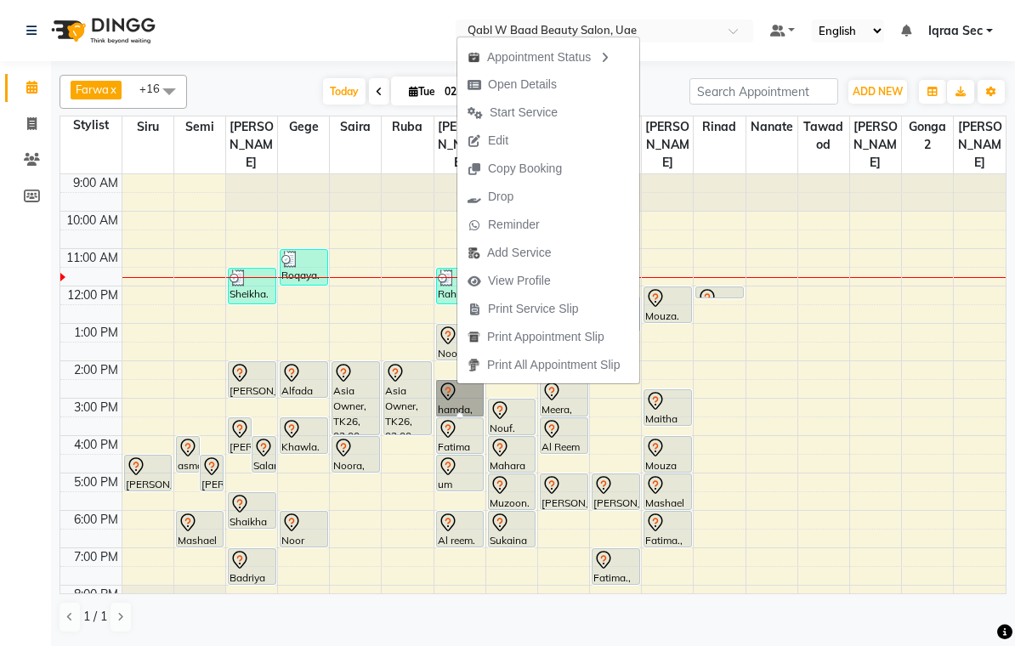
click at [538, 78] on span "Open Details" at bounding box center [522, 85] width 69 height 18
select select "7"
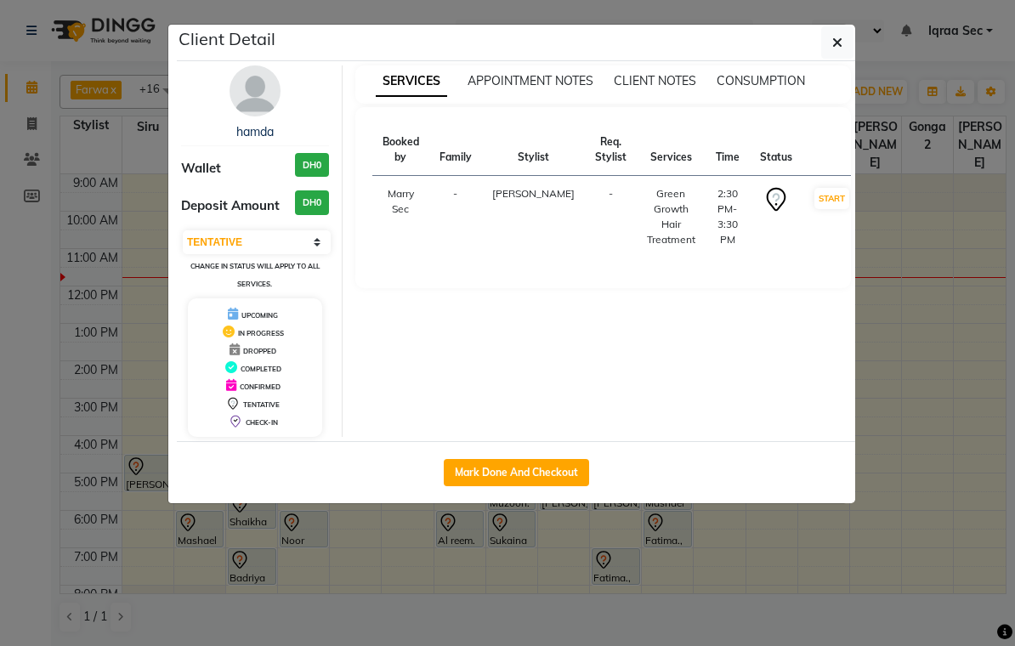
click at [258, 94] on img at bounding box center [255, 90] width 51 height 51
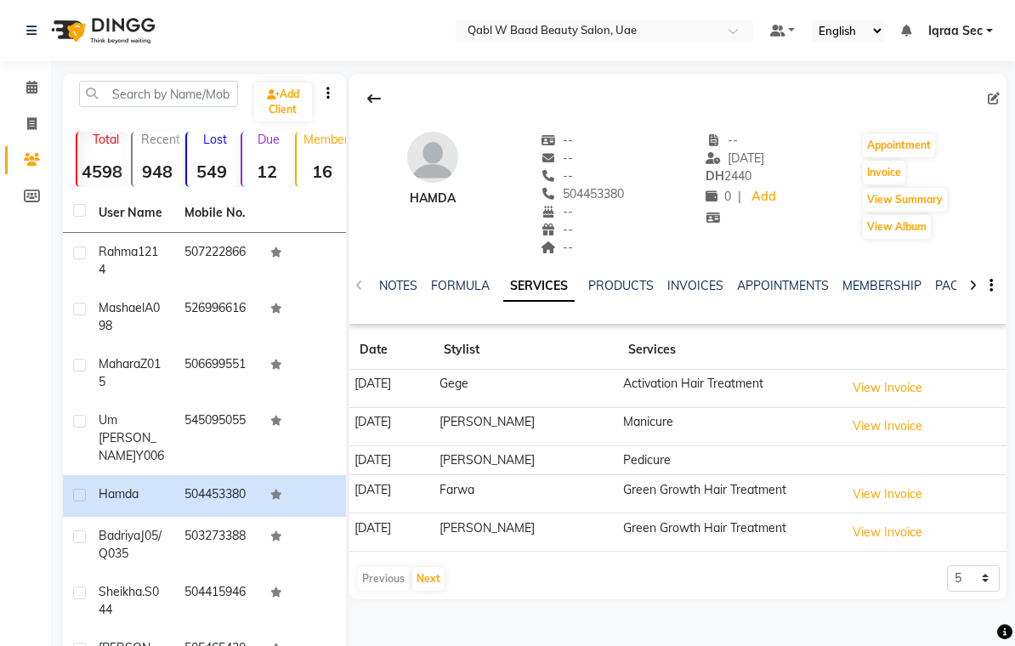
click at [943, 283] on link "PACKAGES" at bounding box center [967, 285] width 63 height 15
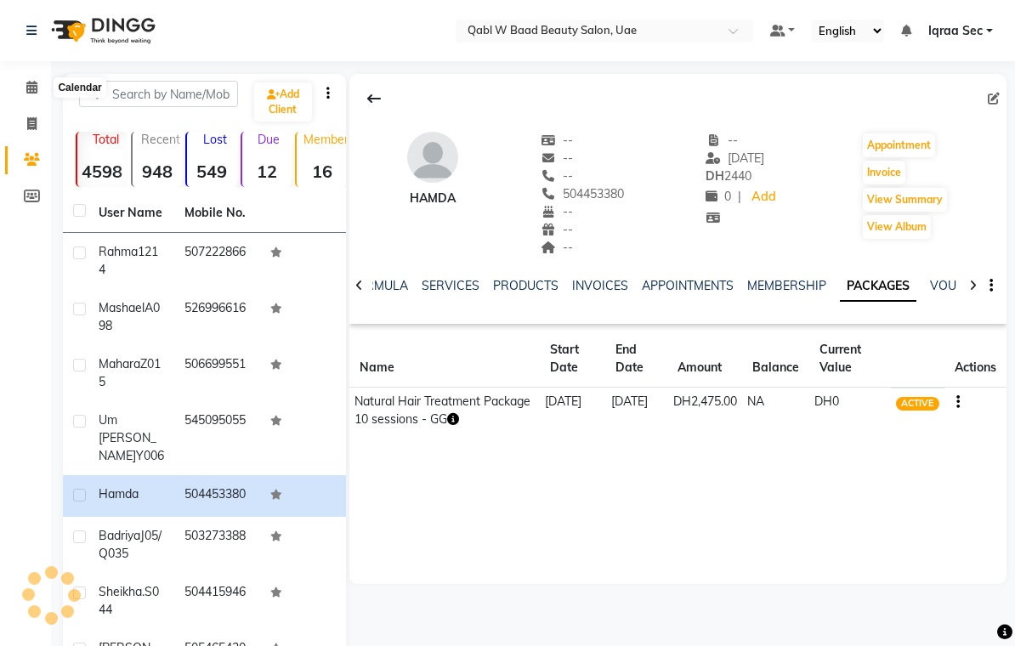
click at [31, 78] on span at bounding box center [32, 88] width 30 height 20
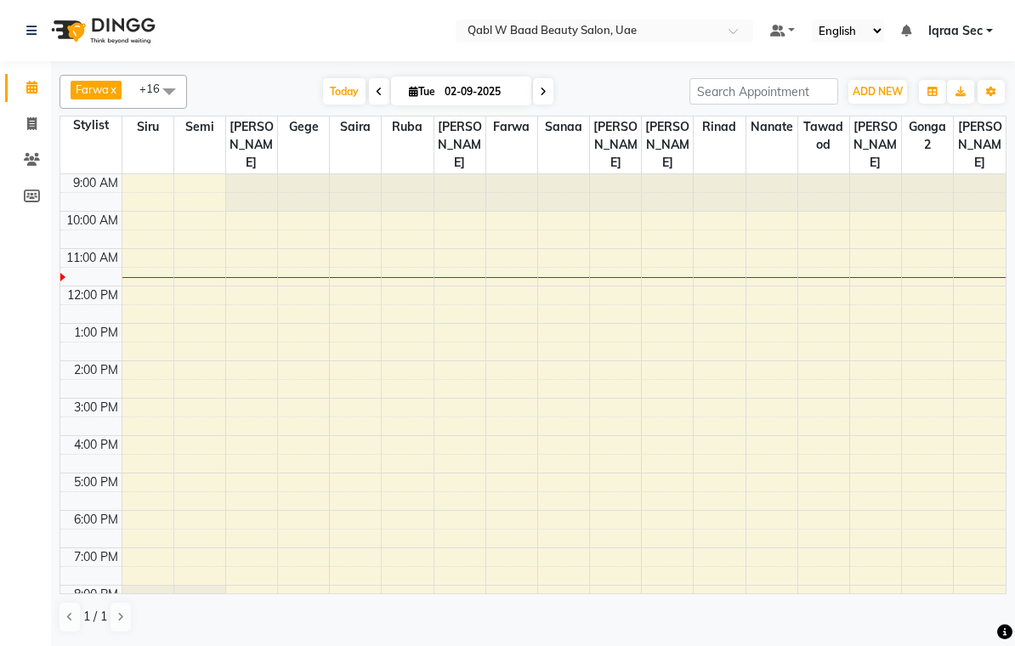
scroll to position [76, 0]
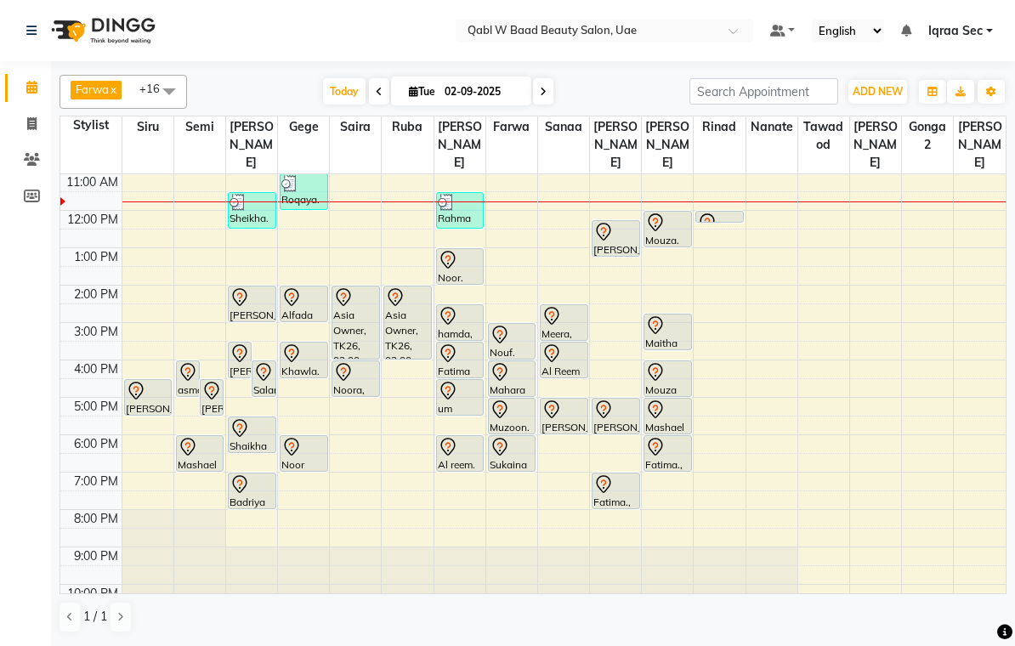
click at [516, 400] on div at bounding box center [512, 410] width 45 height 20
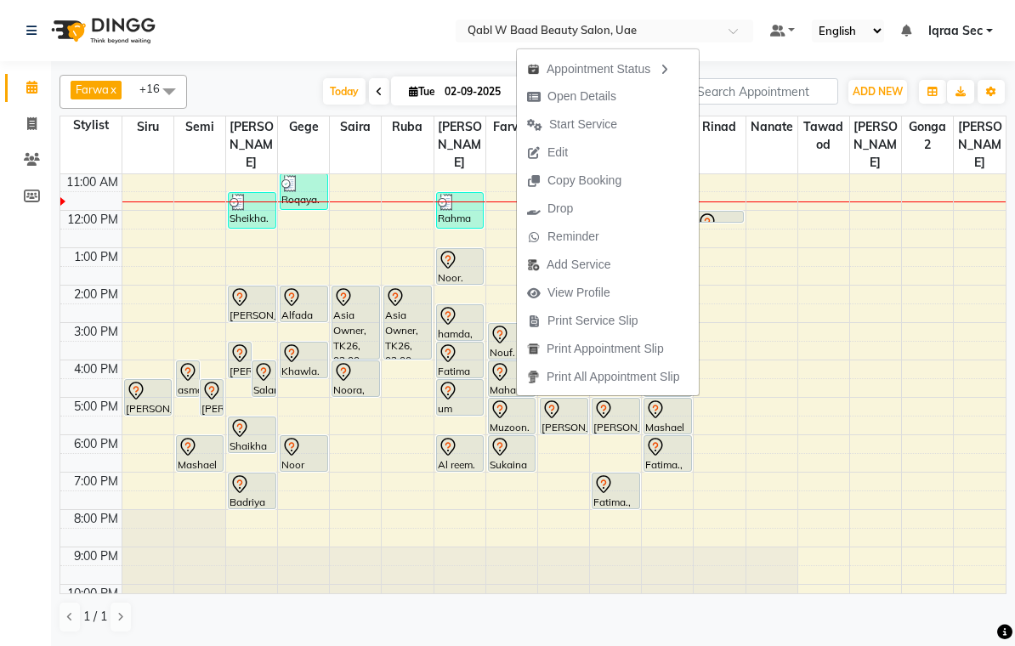
click at [600, 93] on span "Open Details" at bounding box center [582, 97] width 69 height 18
select select "7"
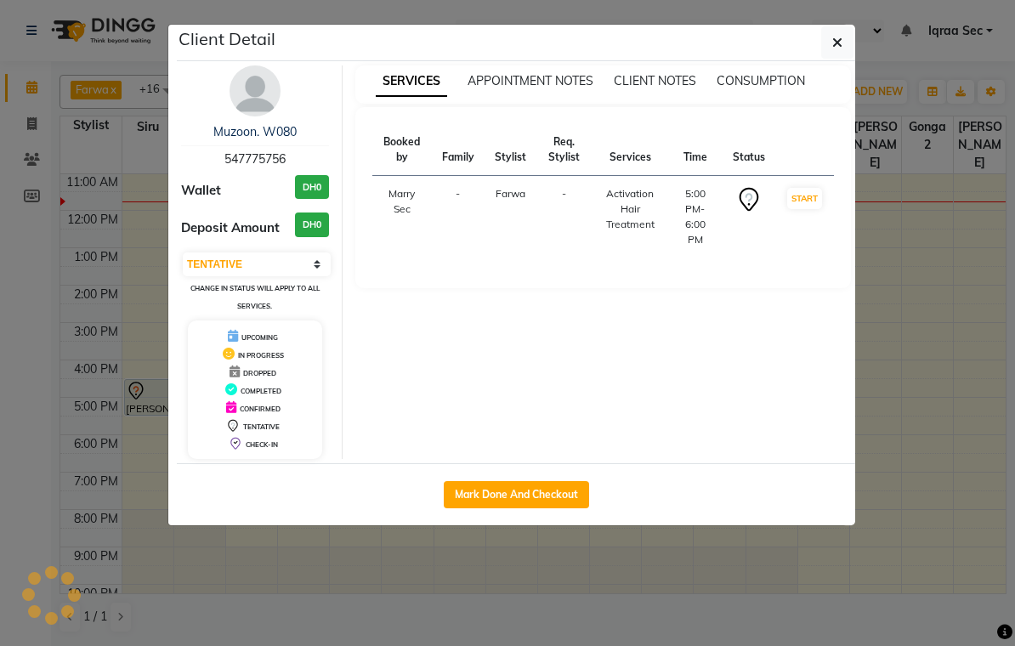
click at [273, 74] on img at bounding box center [255, 90] width 51 height 51
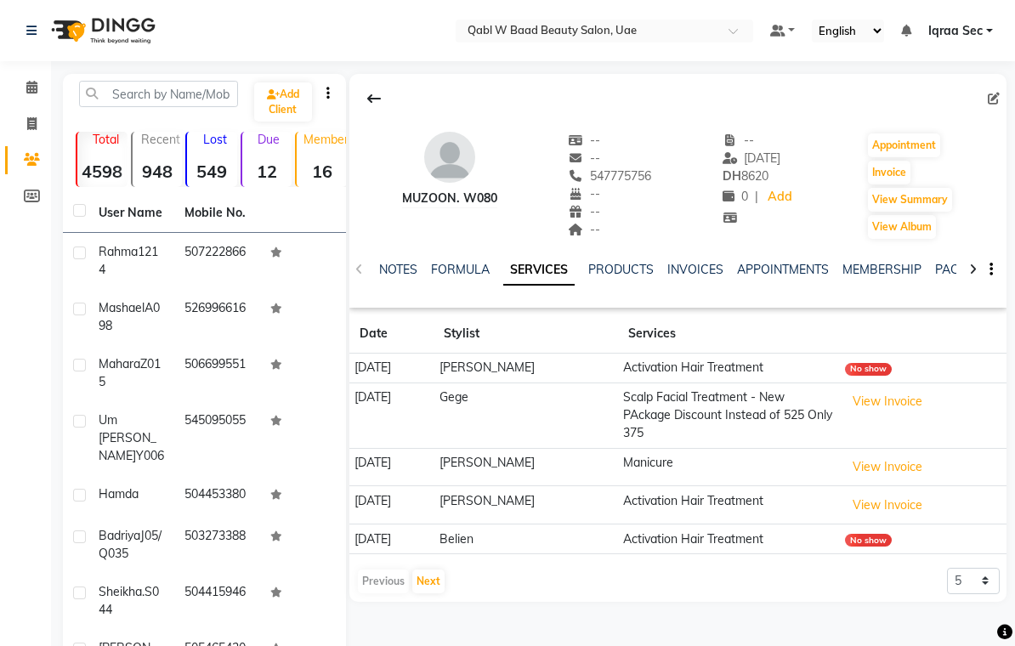
click at [397, 268] on link "NOTES" at bounding box center [398, 269] width 38 height 15
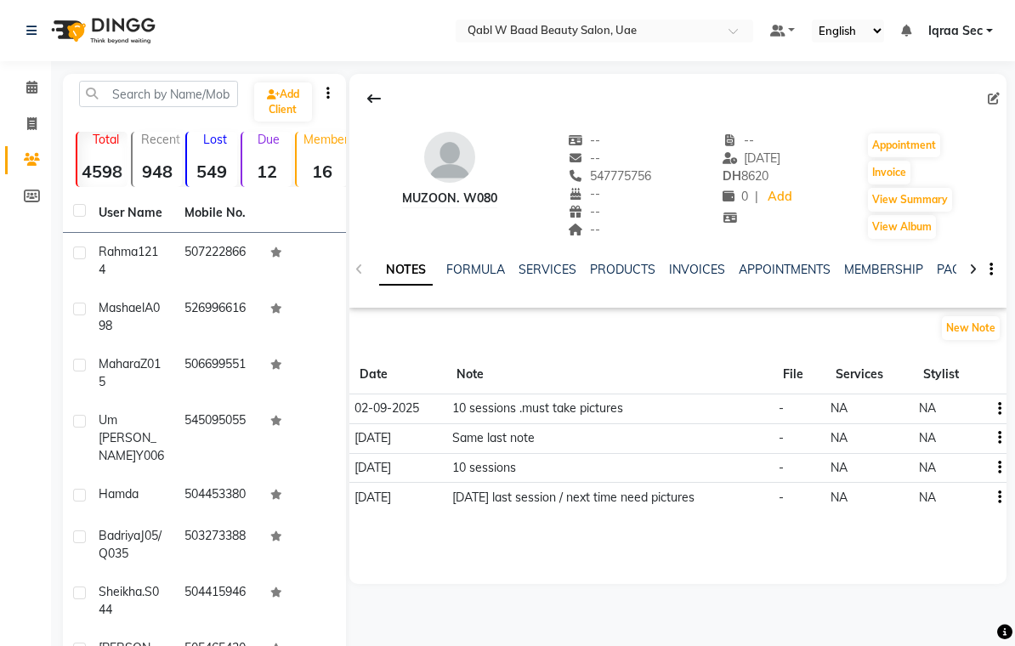
click at [561, 276] on link "SERVICES" at bounding box center [548, 269] width 58 height 15
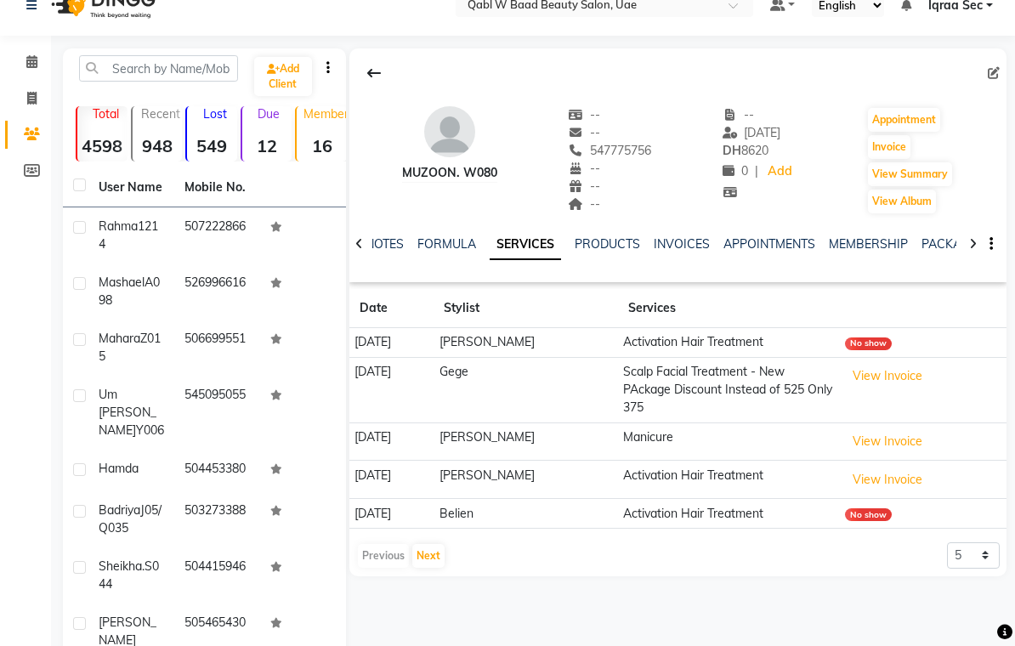
scroll to position [26, 0]
click at [984, 543] on select "5 10 50 100 500" at bounding box center [973, 556] width 53 height 26
select select "500"
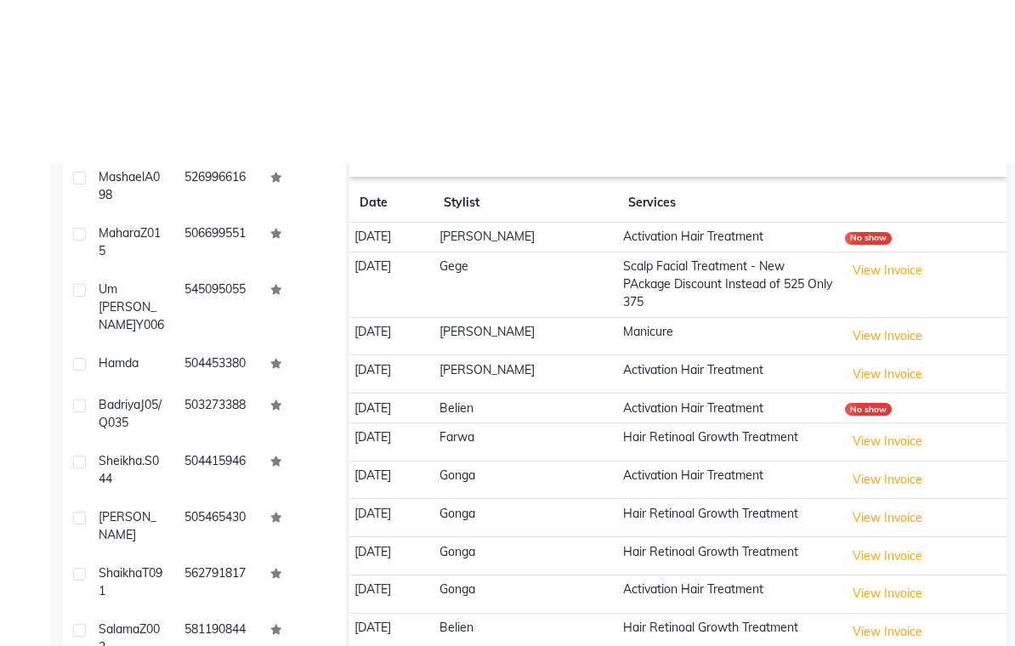
scroll to position [0, 0]
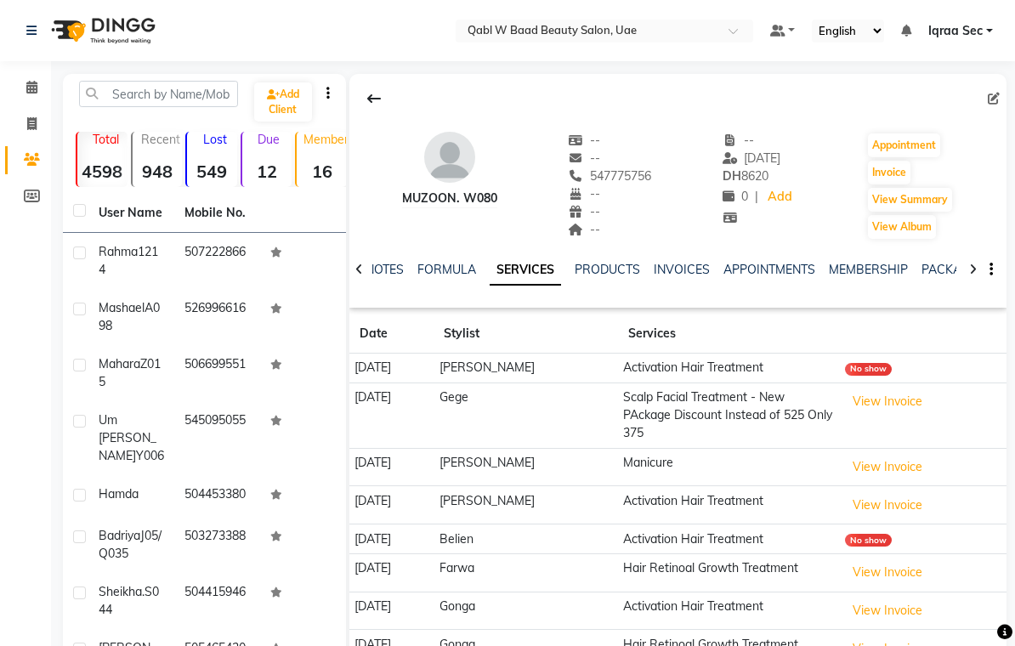
click at [385, 270] on link "NOTES" at bounding box center [385, 269] width 38 height 15
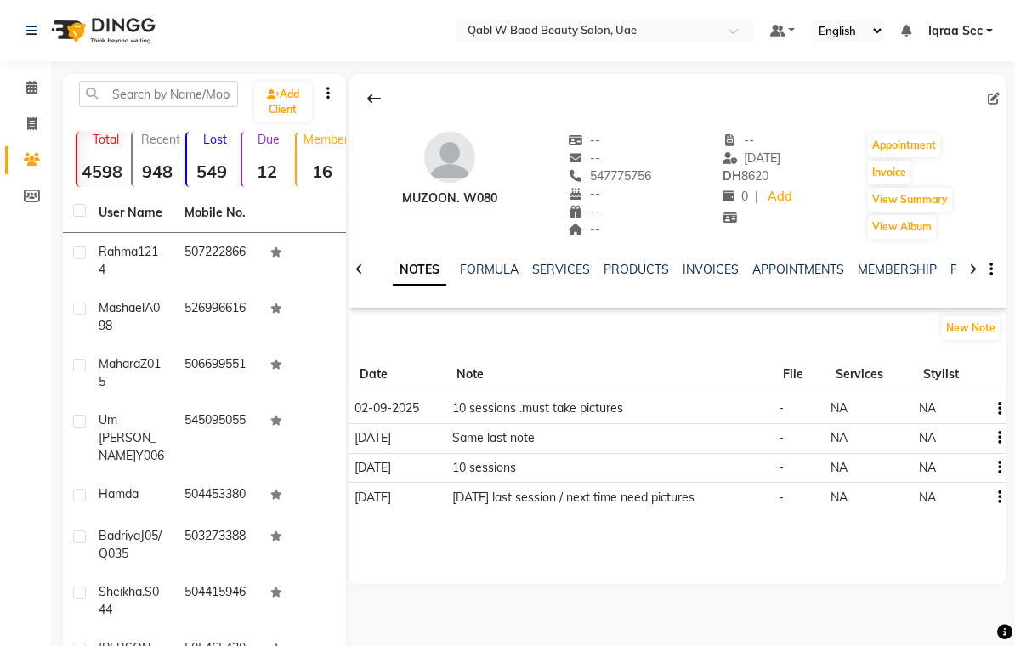
click at [563, 271] on link "SERVICES" at bounding box center [561, 269] width 58 height 15
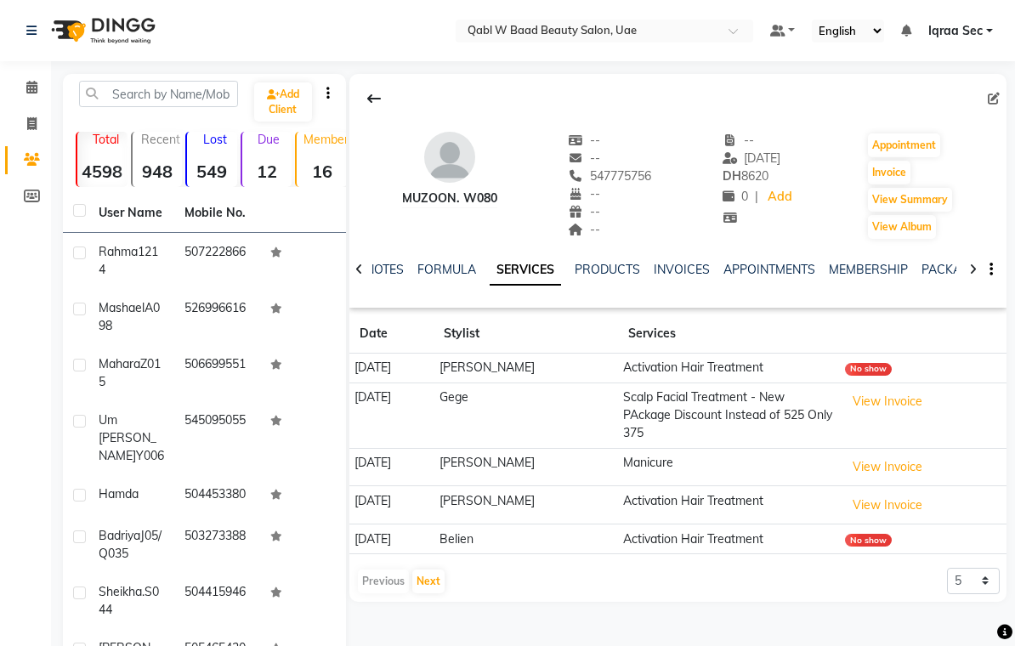
click at [395, 293] on div "NOTES FORMULA SERVICES PRODUCTS INVOICES APPOINTMENTS MEMBERSHIP PACKAGES VOUCH…" at bounding box center [665, 280] width 584 height 38
click at [395, 276] on link "NOTES" at bounding box center [385, 269] width 38 height 15
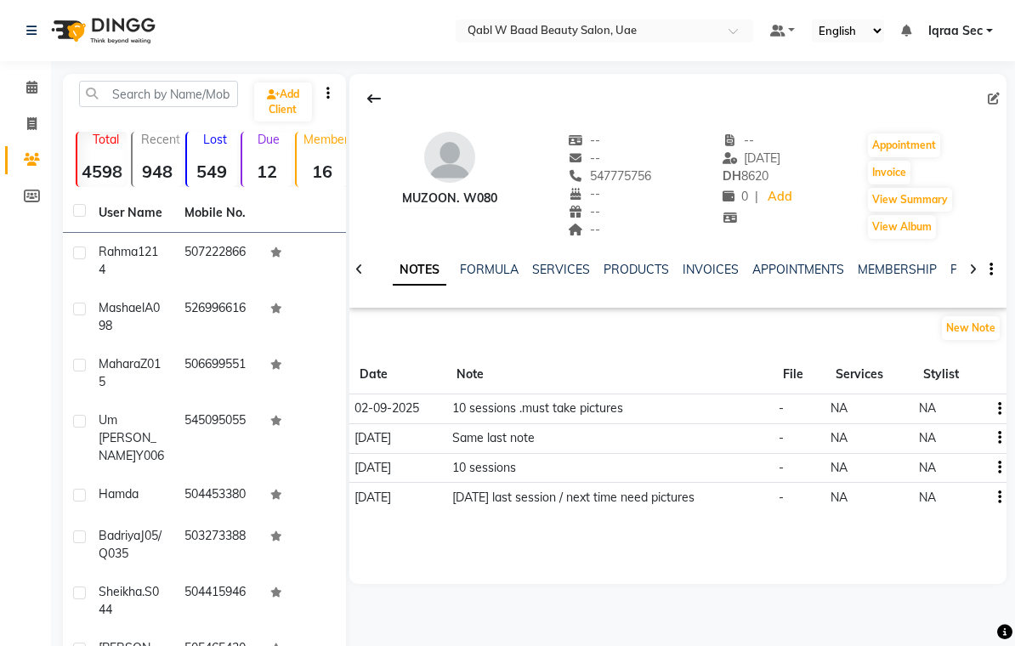
click at [28, 98] on link "Calendar" at bounding box center [25, 88] width 41 height 28
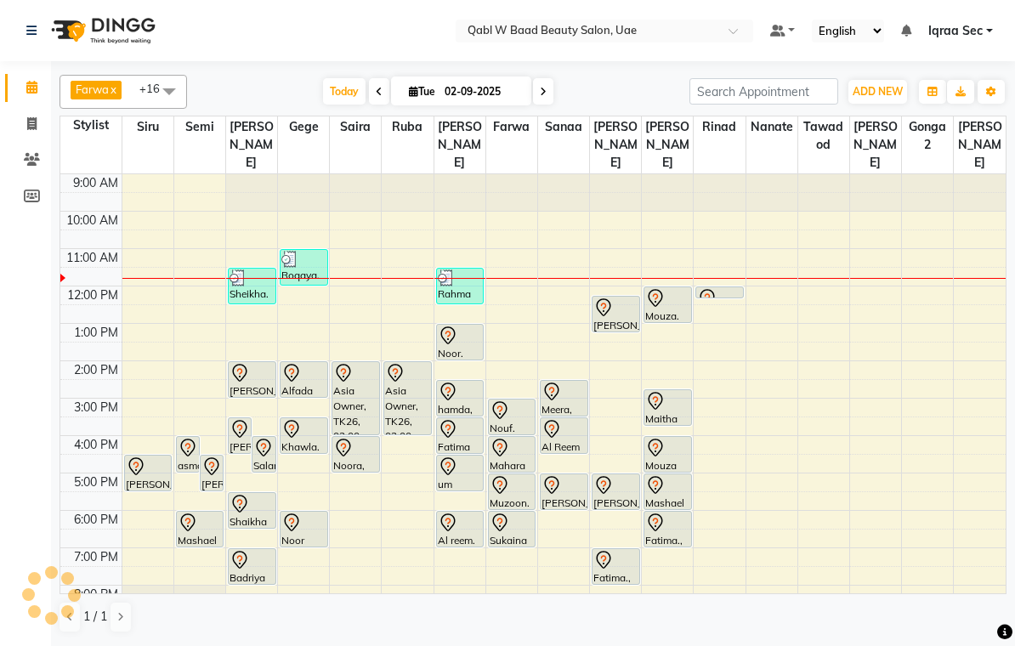
scroll to position [76, 0]
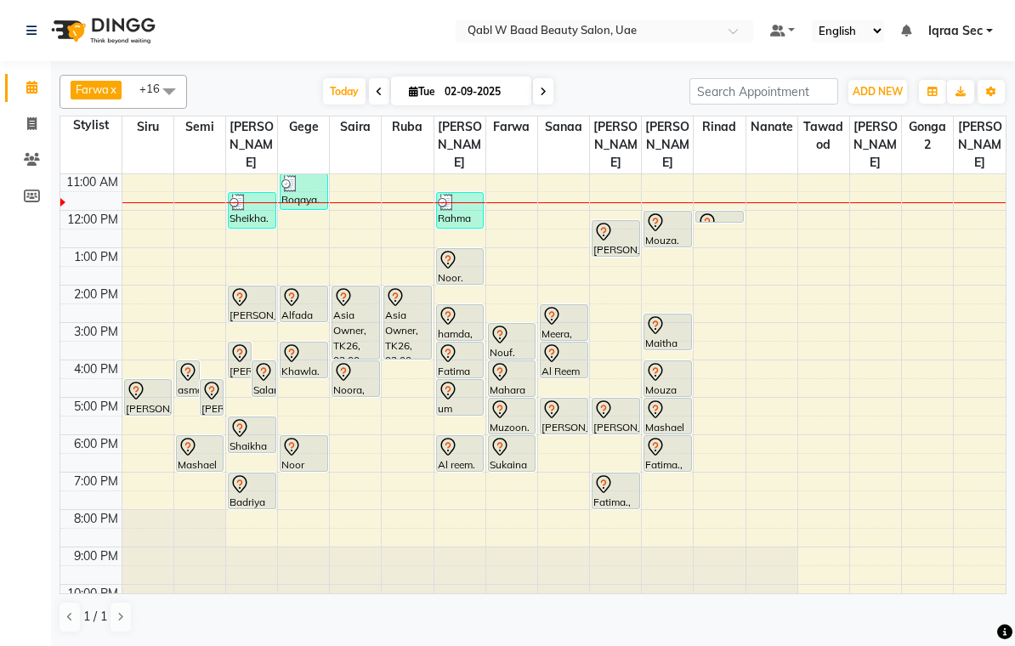
click at [306, 349] on div "Khawla. N055/U073, TK24, 03:30 PM-04:30 PM, Activation Hair Treatment" at bounding box center [304, 360] width 47 height 35
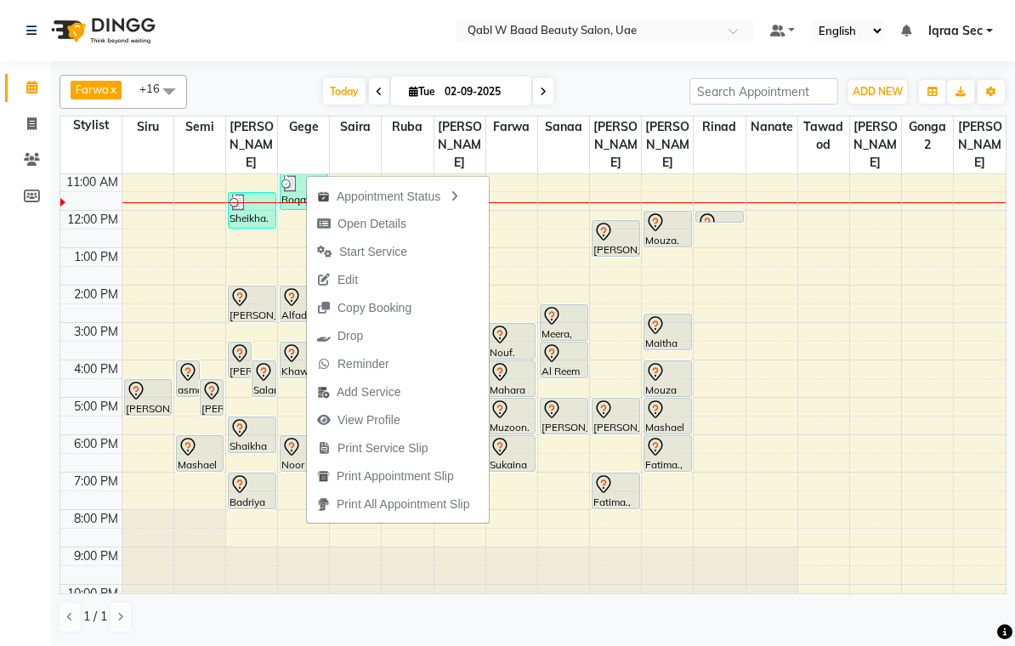
click at [405, 219] on span "Open Details" at bounding box center [372, 224] width 69 height 18
select select "7"
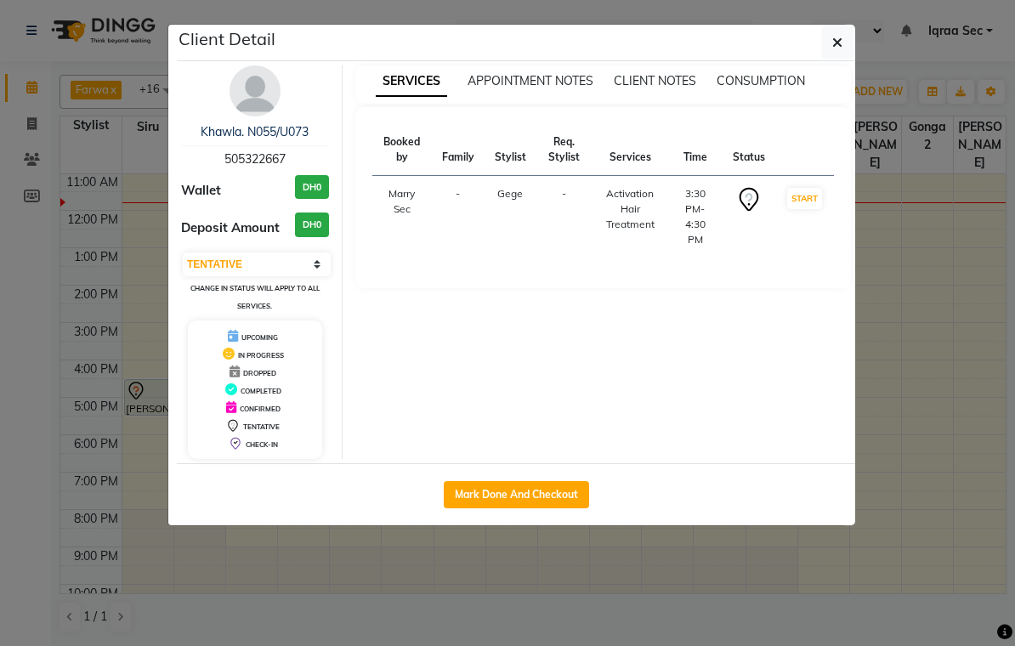
click at [267, 102] on img at bounding box center [255, 90] width 51 height 51
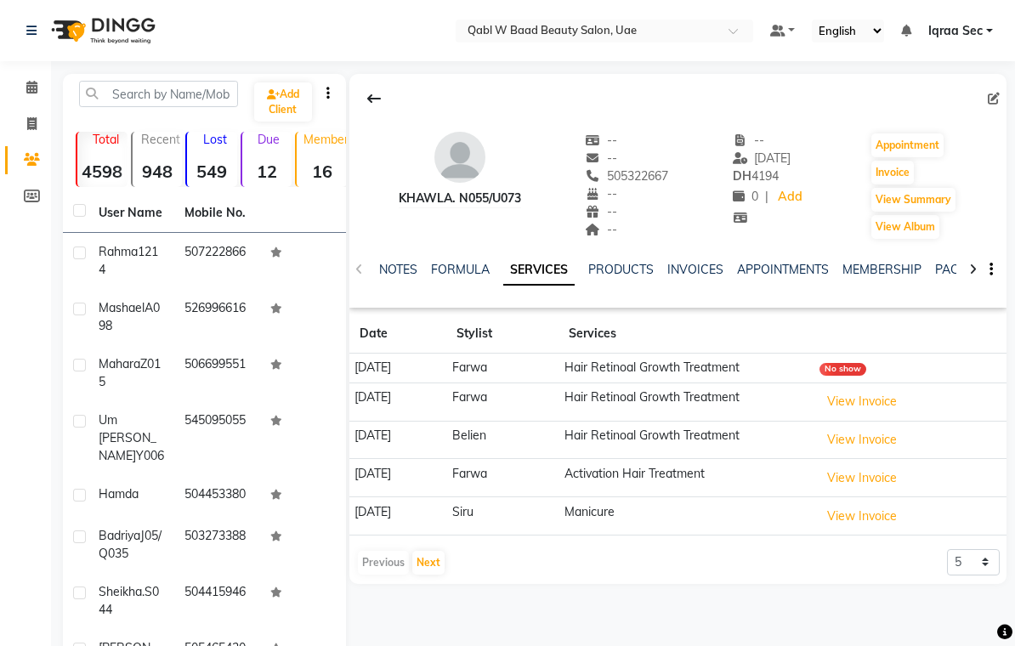
scroll to position [0, 6]
click at [383, 273] on link "NOTES" at bounding box center [392, 269] width 38 height 15
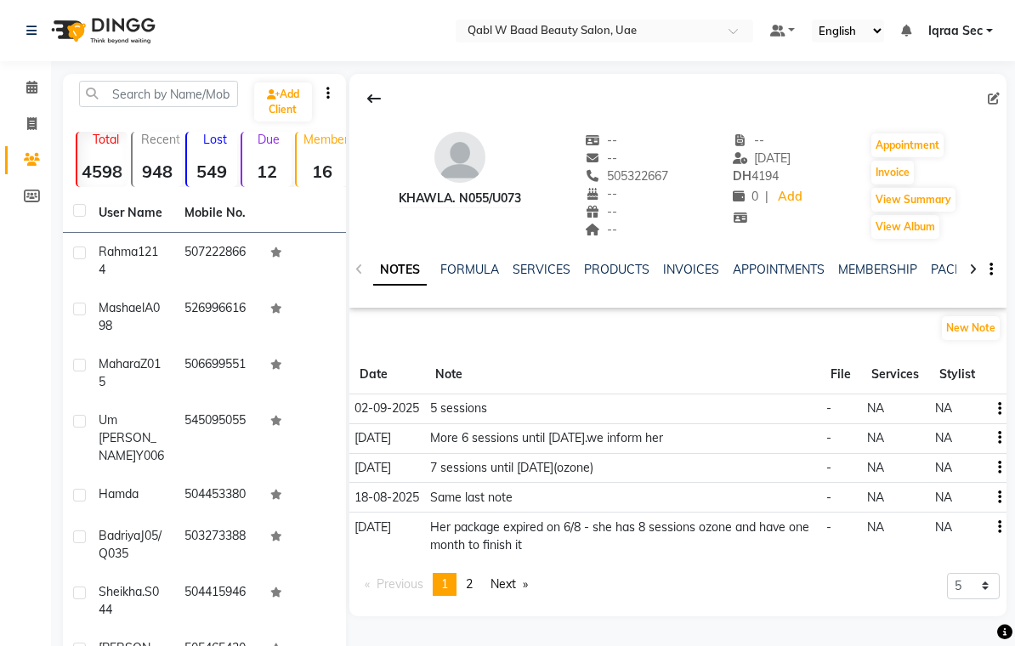
click at [3, 503] on div "Calendar Invoice Clients Members Completed InProgress Upcoming Dropped Tentativ…" at bounding box center [115, 446] width 230 height 797
click at [996, 410] on button "button" at bounding box center [997, 409] width 10 height 18
click at [39, 545] on div "Calendar Invoice Clients Members Completed InProgress Upcoming Dropped Tentativ…" at bounding box center [115, 446] width 230 height 797
click at [37, 82] on icon at bounding box center [31, 87] width 11 height 13
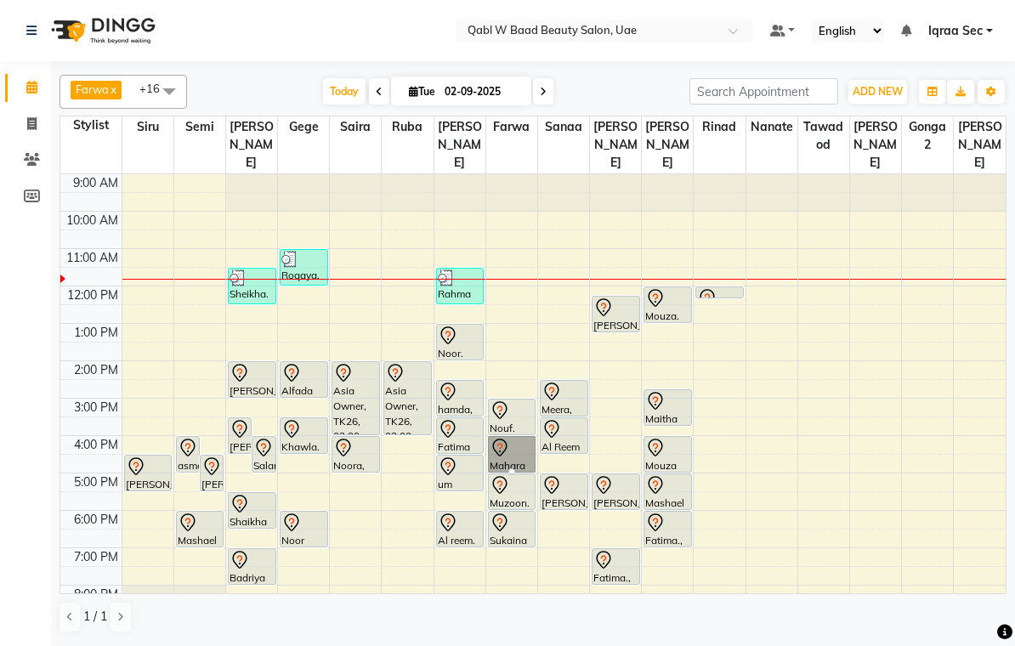
click at [513, 469] on div at bounding box center [512, 472] width 7 height 7
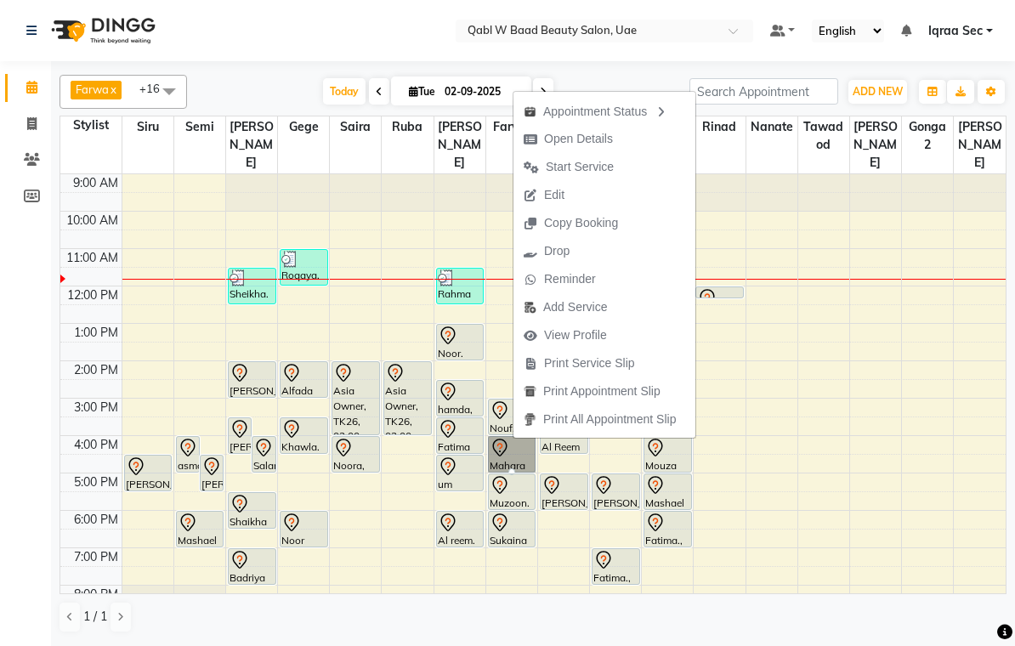
click at [608, 136] on span "Open Details" at bounding box center [578, 139] width 69 height 18
select select "7"
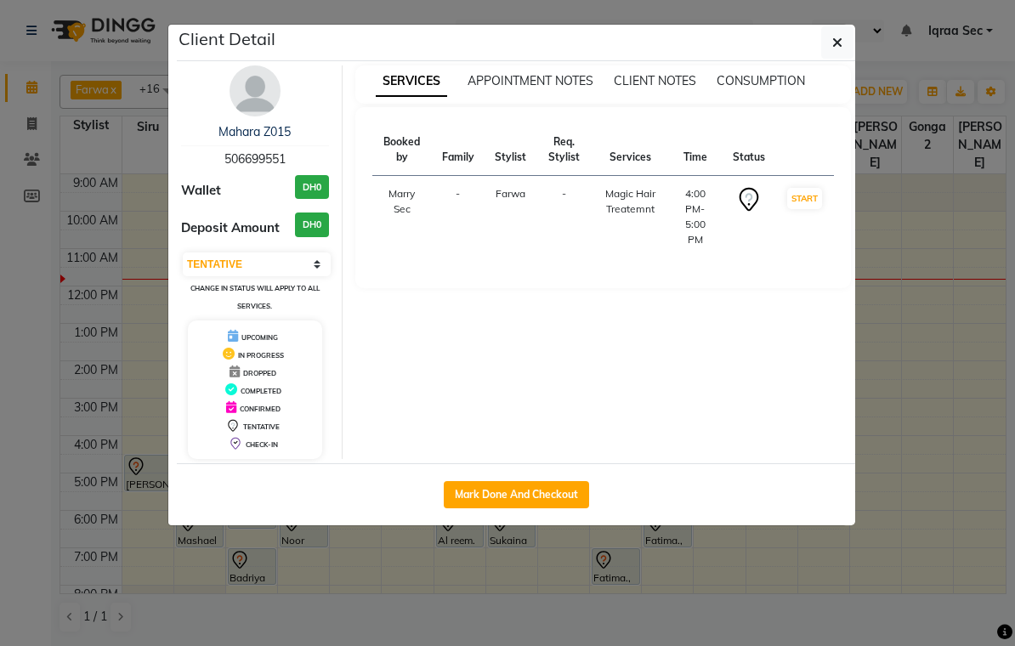
click at [259, 94] on img at bounding box center [255, 90] width 51 height 51
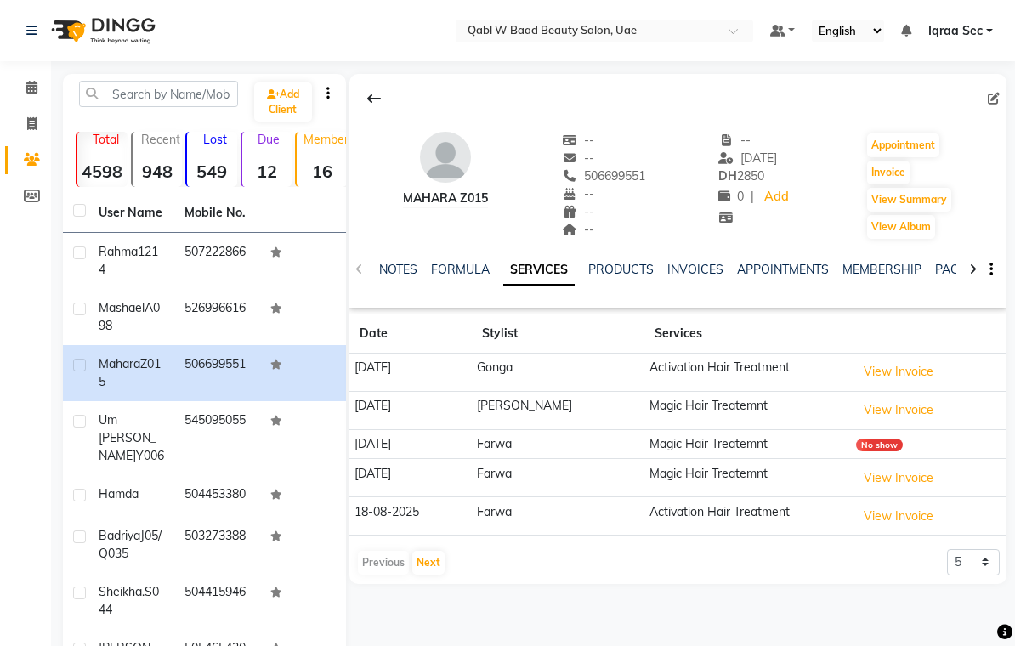
click at [390, 265] on link "NOTES" at bounding box center [398, 269] width 38 height 15
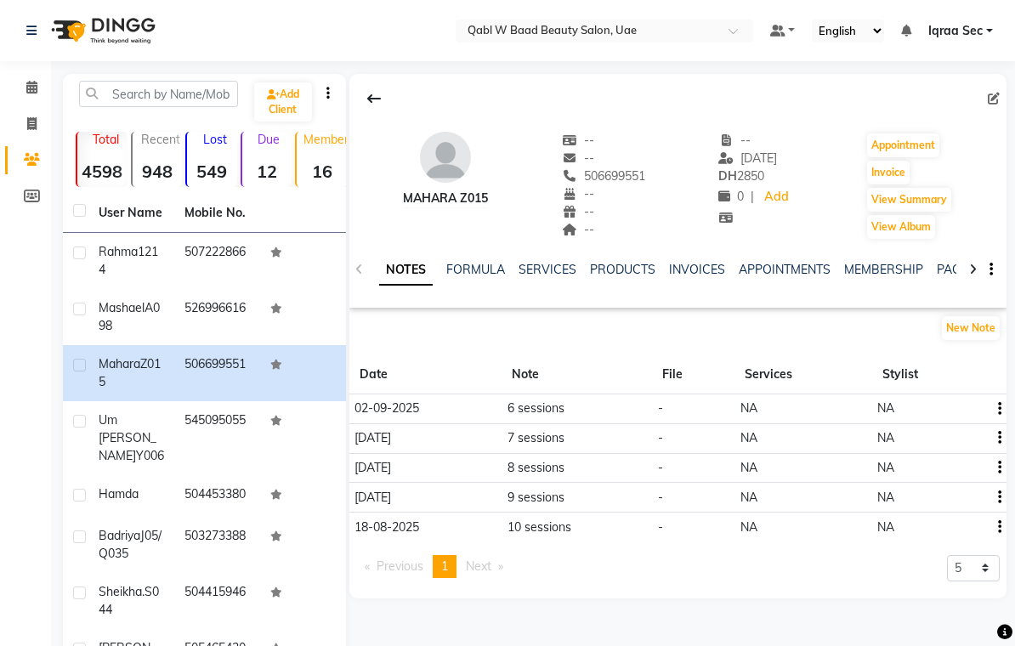
click at [949, 267] on link "PACKAGES" at bounding box center [968, 269] width 63 height 15
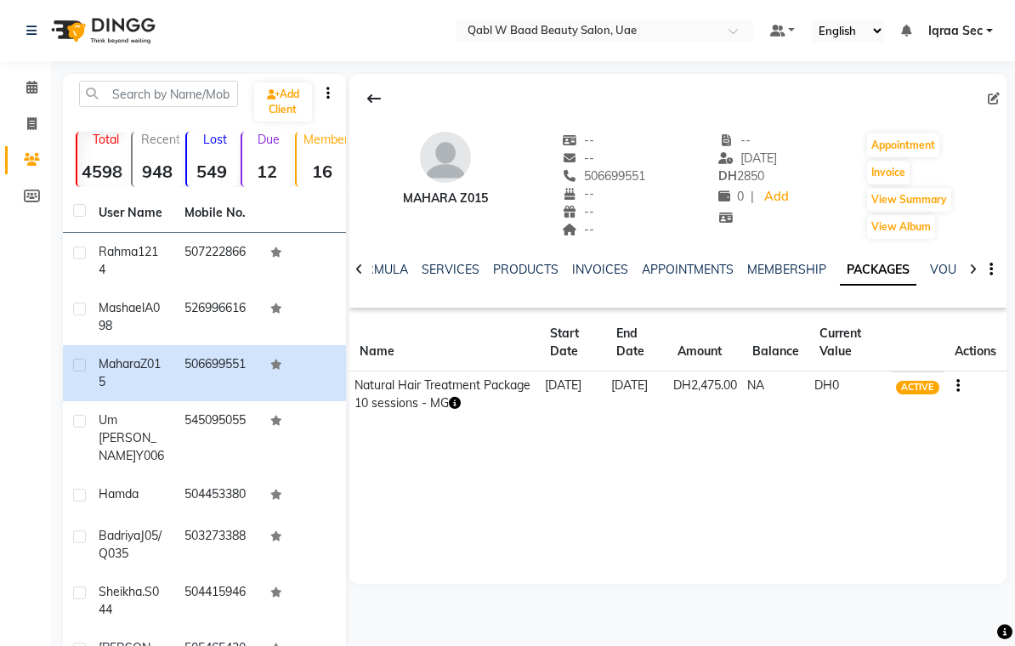
click at [449, 276] on link "SERVICES" at bounding box center [451, 269] width 58 height 15
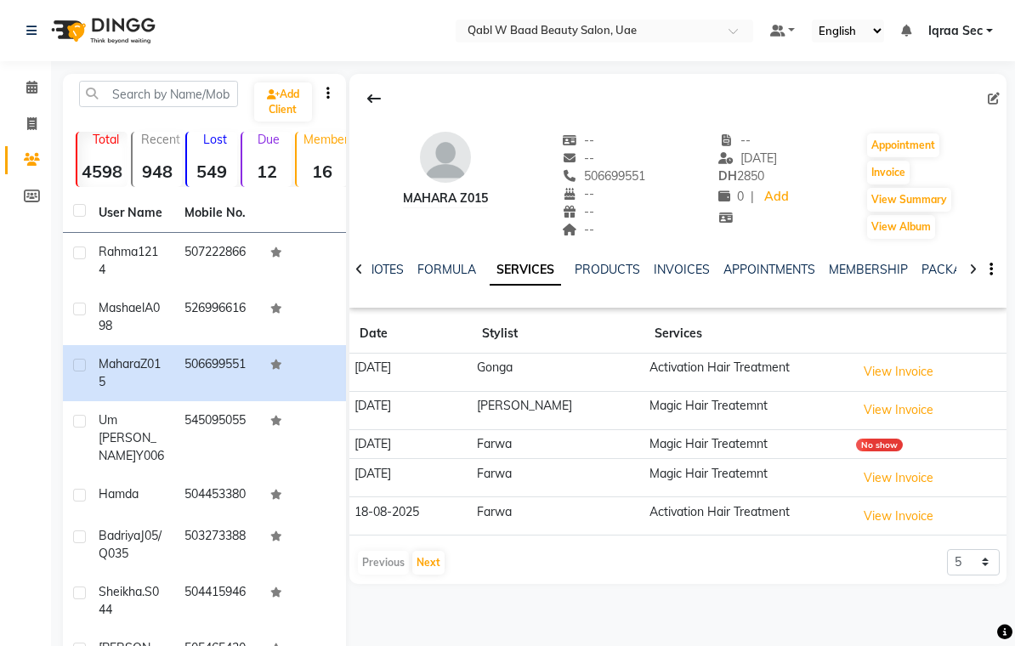
click at [30, 100] on link "Calendar" at bounding box center [25, 88] width 41 height 28
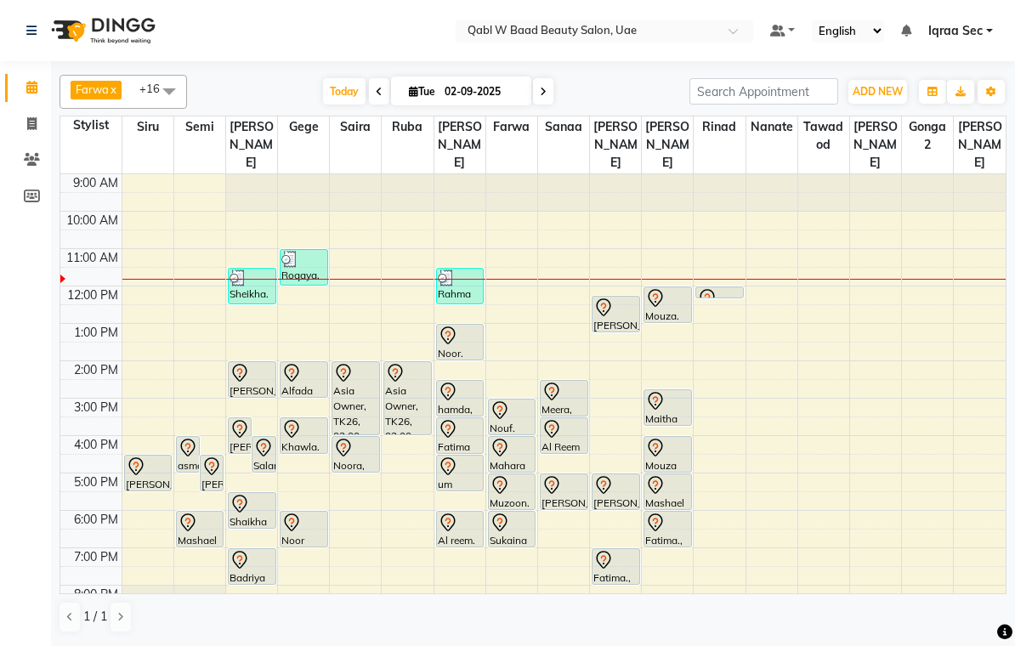
click at [458, 464] on div "um [PERSON_NAME] Y006, TK32, 04:30 PM-05:30 PM, Magic Hair Treatemnt" at bounding box center [460, 473] width 47 height 35
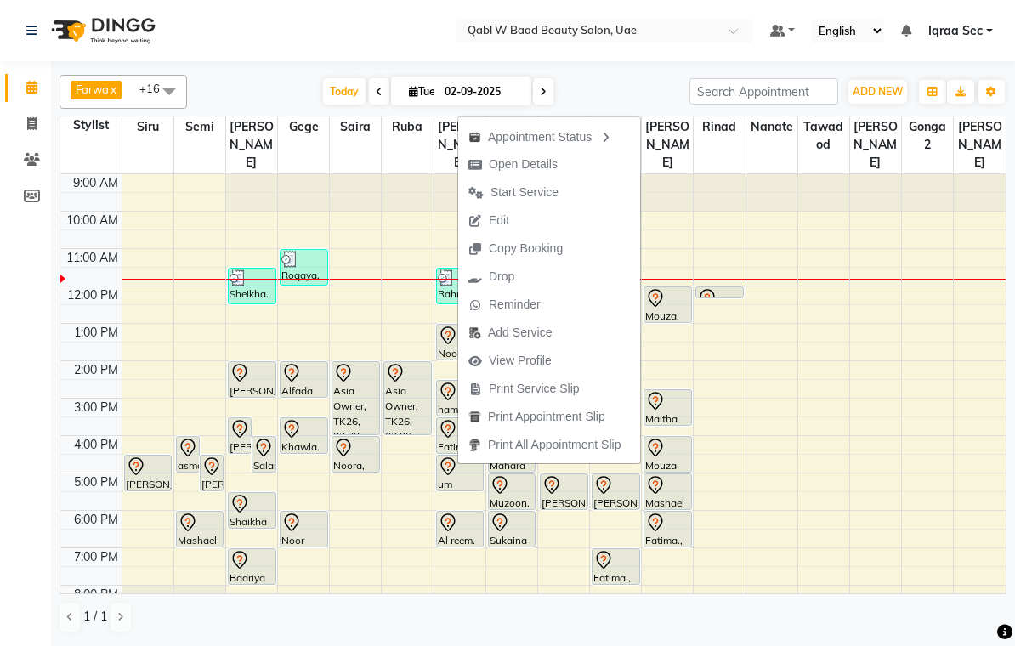
click at [547, 164] on span "Open Details" at bounding box center [523, 165] width 69 height 18
select select "7"
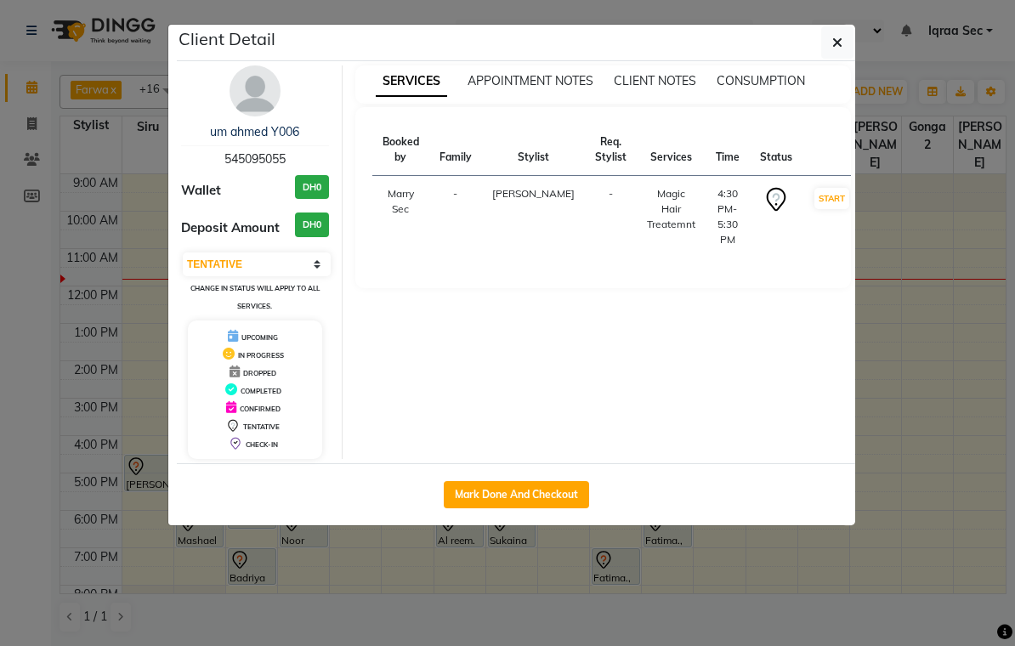
click at [253, 100] on img at bounding box center [255, 90] width 51 height 51
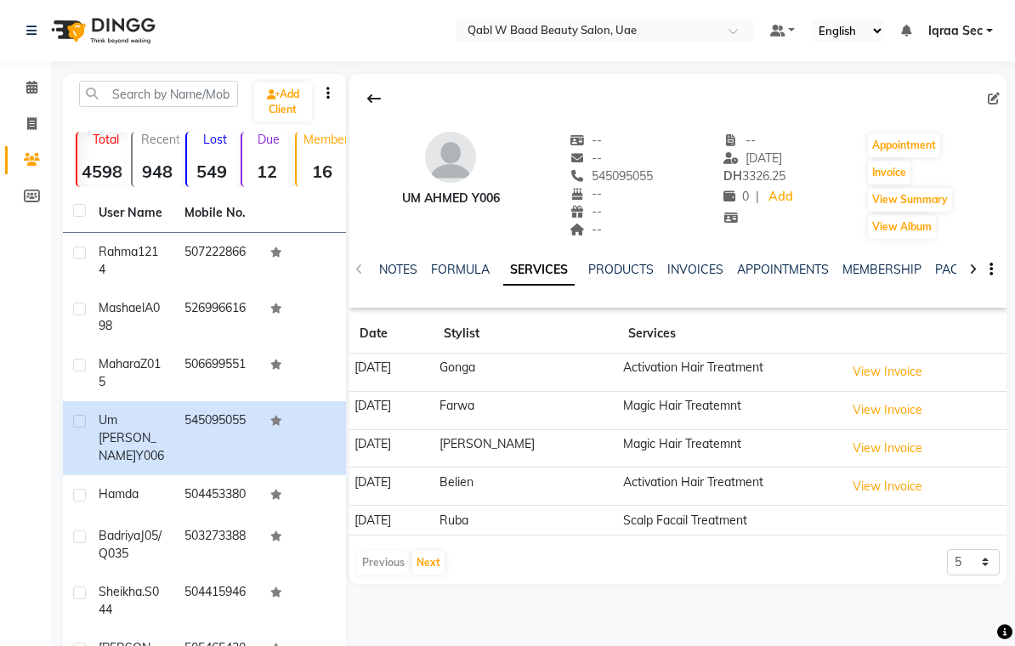
click at [391, 274] on link "NOTES" at bounding box center [398, 269] width 38 height 15
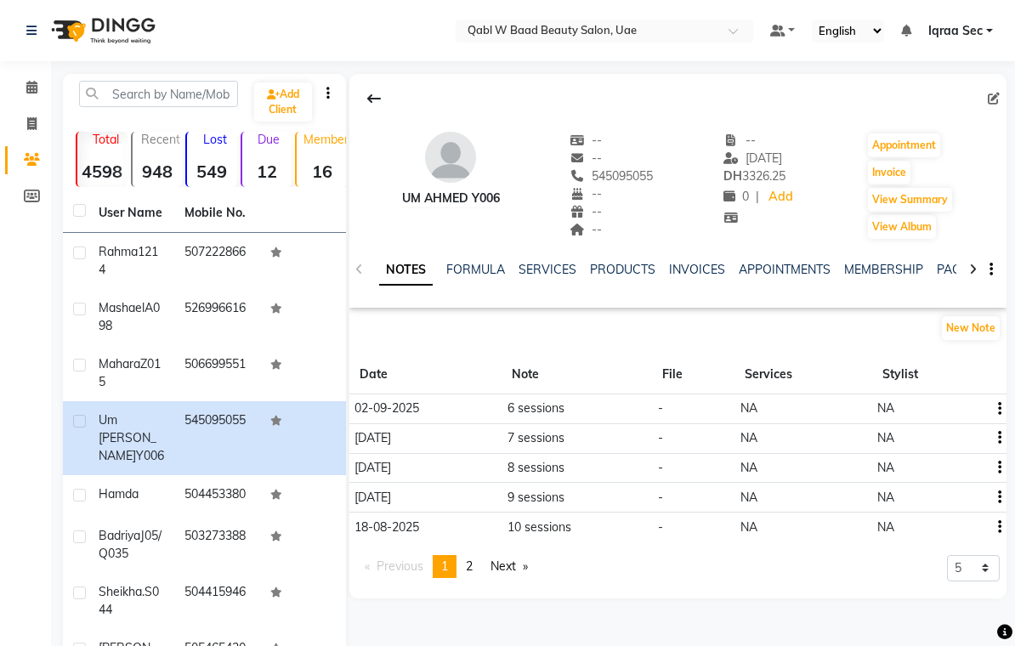
click at [942, 274] on link "PACKAGES" at bounding box center [968, 269] width 63 height 15
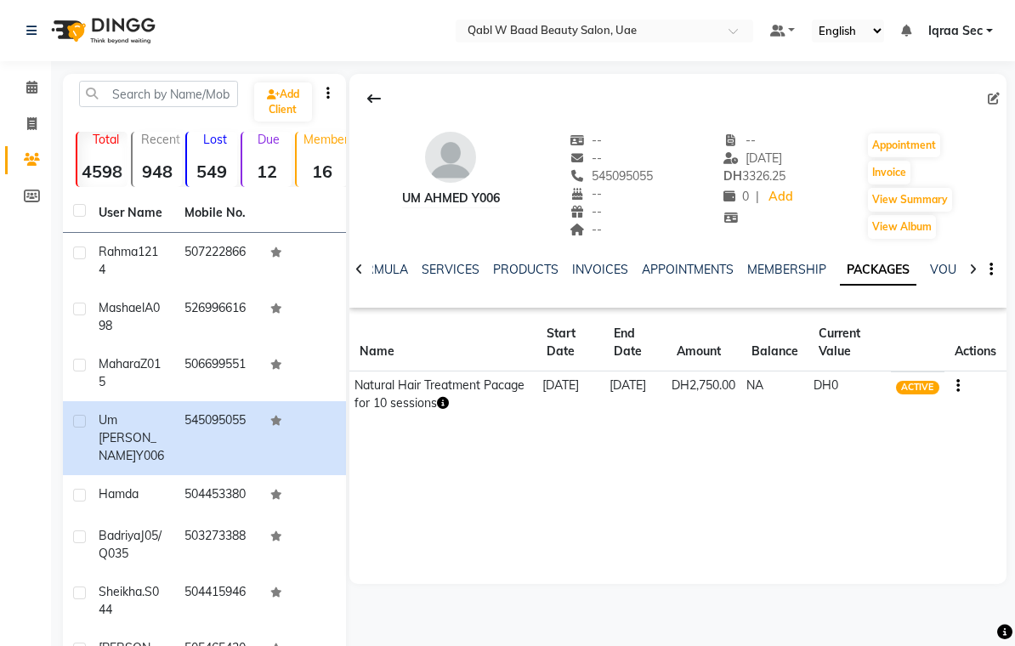
click at [457, 270] on link "SERVICES" at bounding box center [451, 269] width 58 height 15
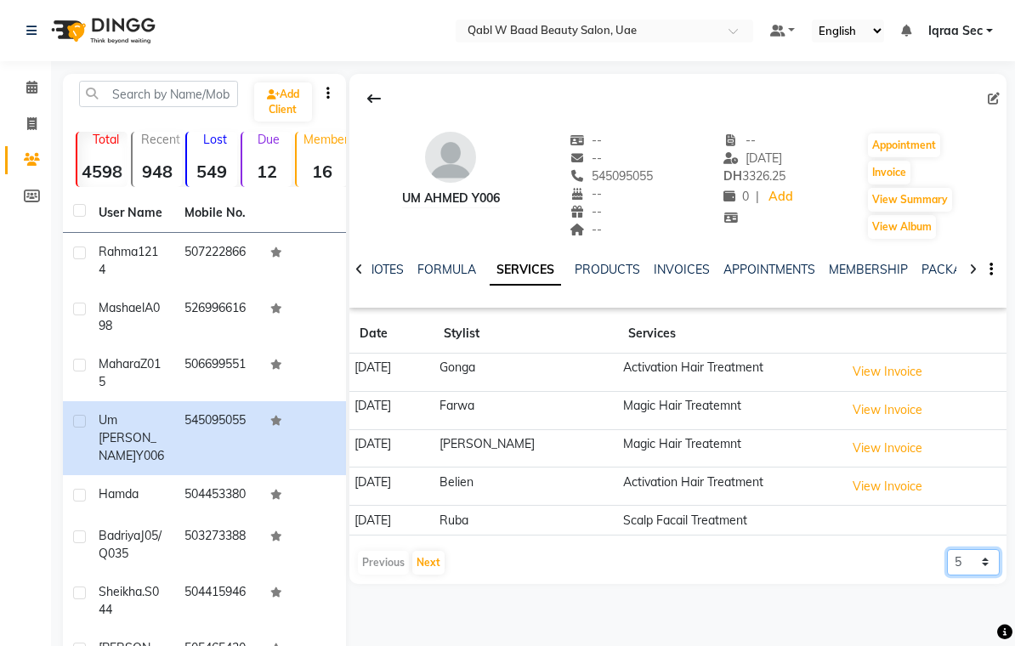
click at [994, 563] on select "5 10 50 100 500" at bounding box center [973, 562] width 53 height 26
click at [398, 267] on link "NOTES" at bounding box center [385, 269] width 38 height 15
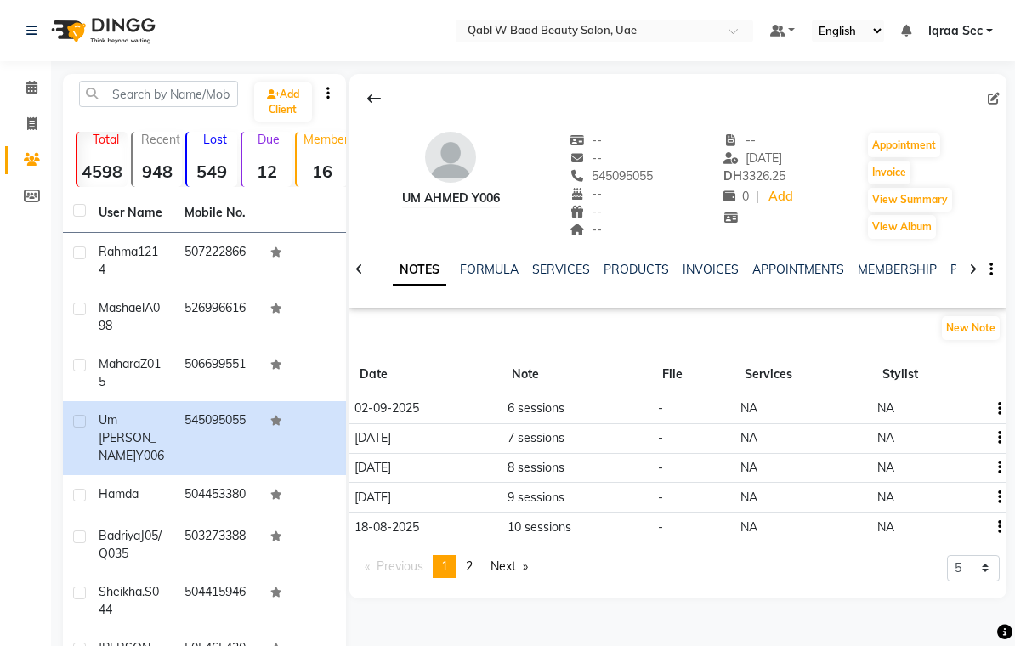
click at [34, 92] on icon at bounding box center [31, 87] width 11 height 13
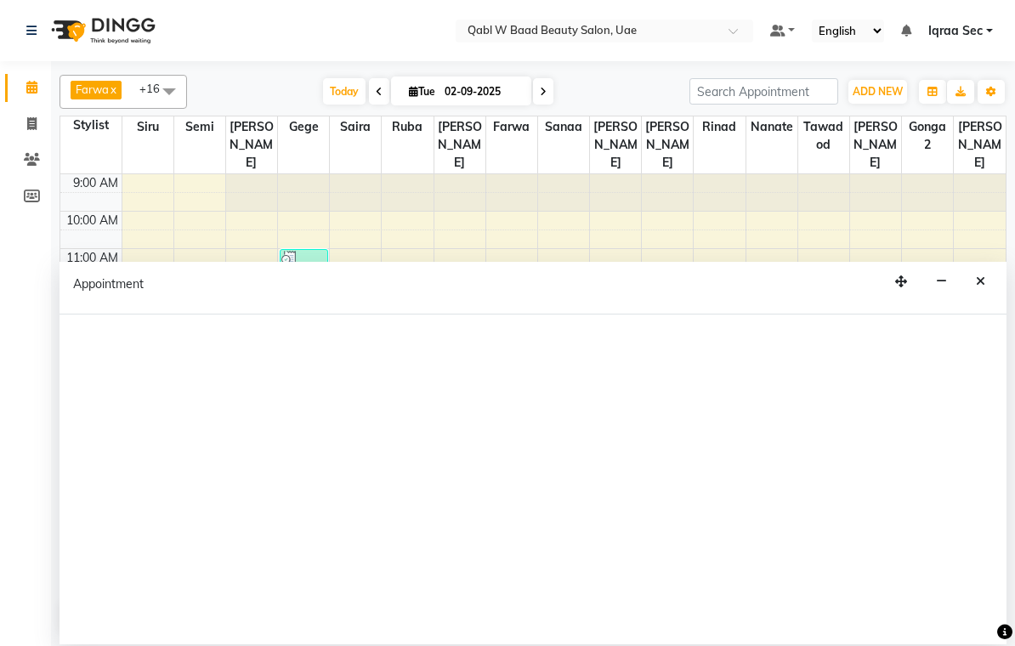
select select "56770"
select select "tentative"
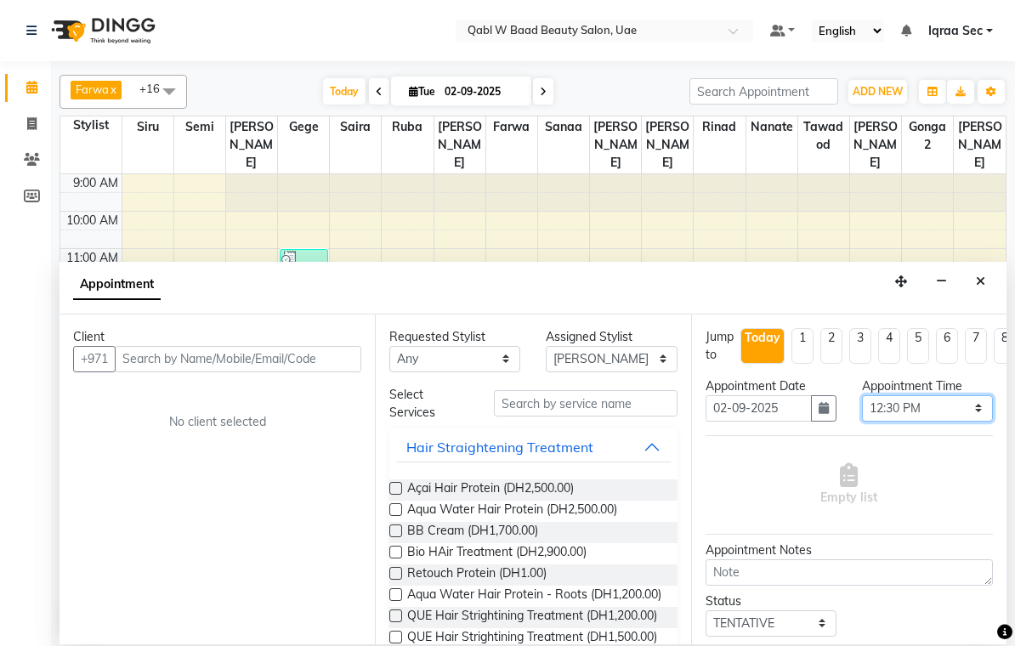
click at [981, 404] on select "Select 10:00 AM 10:15 AM 10:30 AM 10:45 AM 11:00 AM 11:15 AM 11:30 AM 11:45 AM …" at bounding box center [927, 408] width 131 height 26
click at [978, 406] on select "Select 10:00 AM 10:15 AM 10:30 AM 10:45 AM 11:00 AM 11:15 AM 11:30 AM 11:45 AM …" at bounding box center [927, 408] width 131 height 26
select select "750"
click at [147, 358] on input "text" at bounding box center [238, 359] width 247 height 26
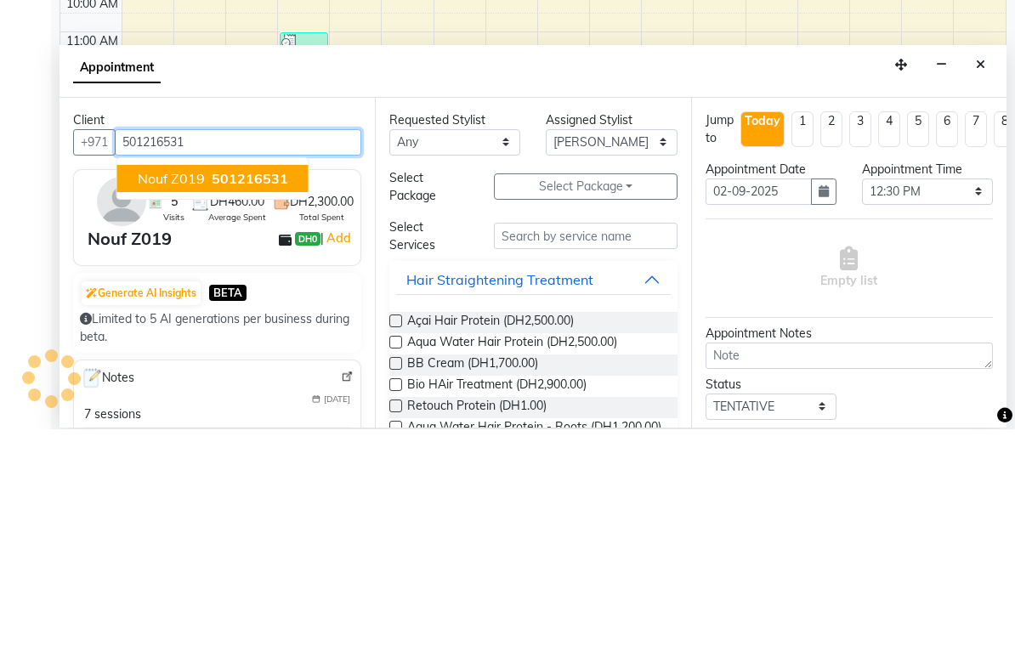
click at [283, 387] on span "501216531" at bounding box center [250, 395] width 77 height 17
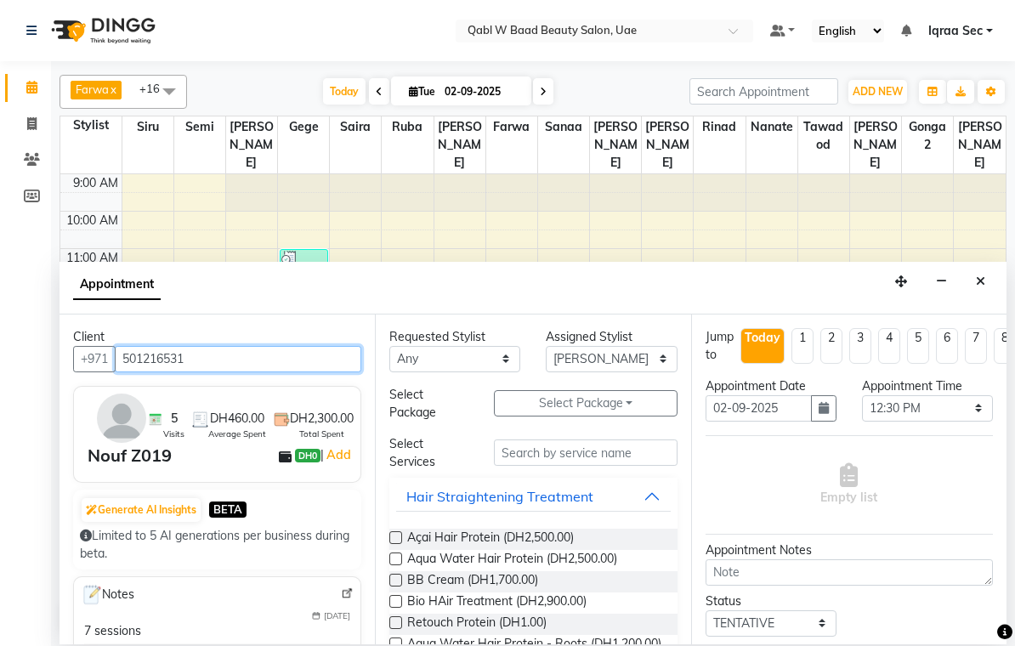
type input "501216531"
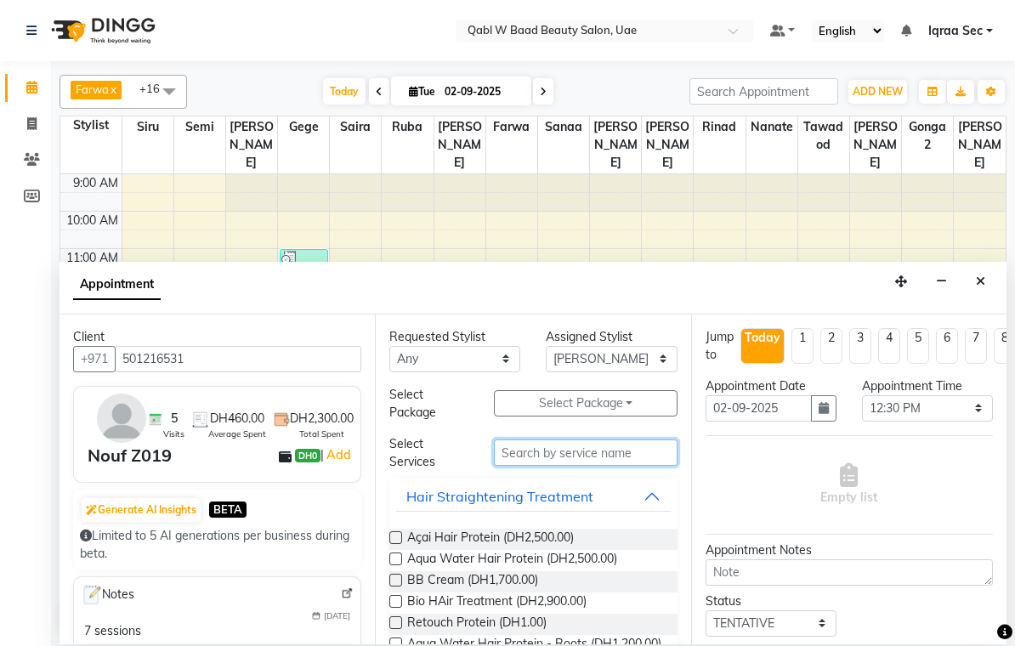
click at [526, 453] on input "text" at bounding box center [586, 453] width 184 height 26
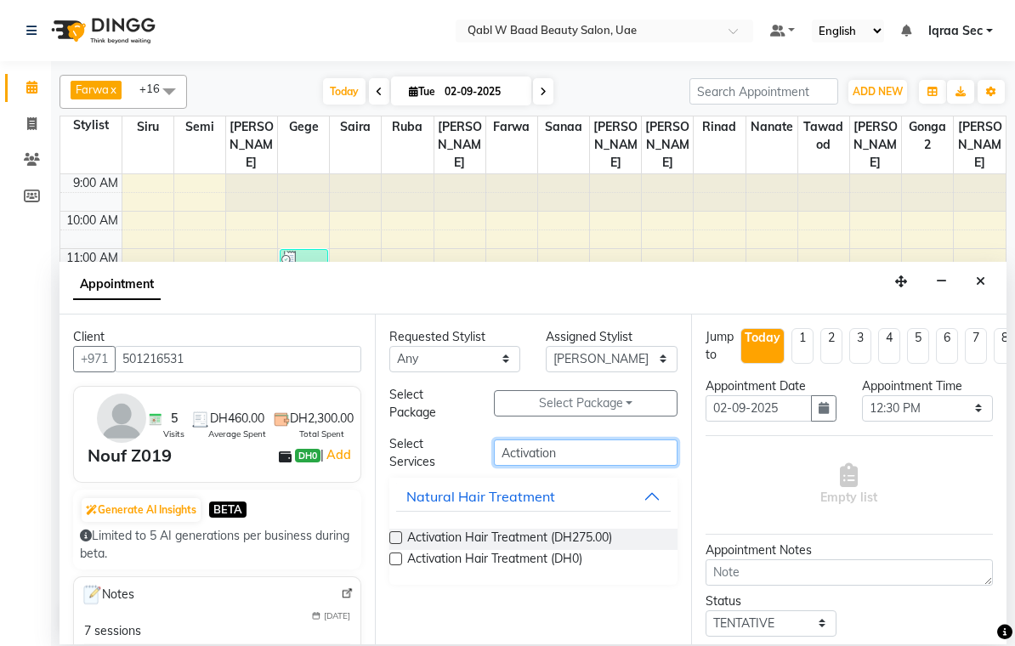
type input "Activation"
click at [395, 553] on label at bounding box center [396, 559] width 13 height 13
click at [395, 555] on input "checkbox" at bounding box center [395, 560] width 11 height 11
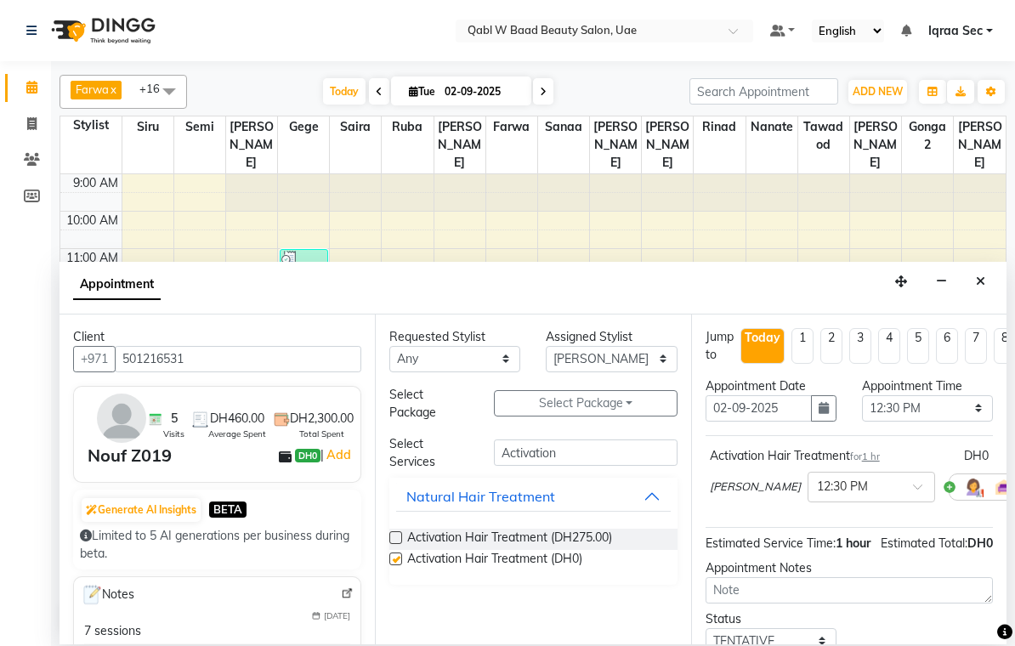
checkbox input "false"
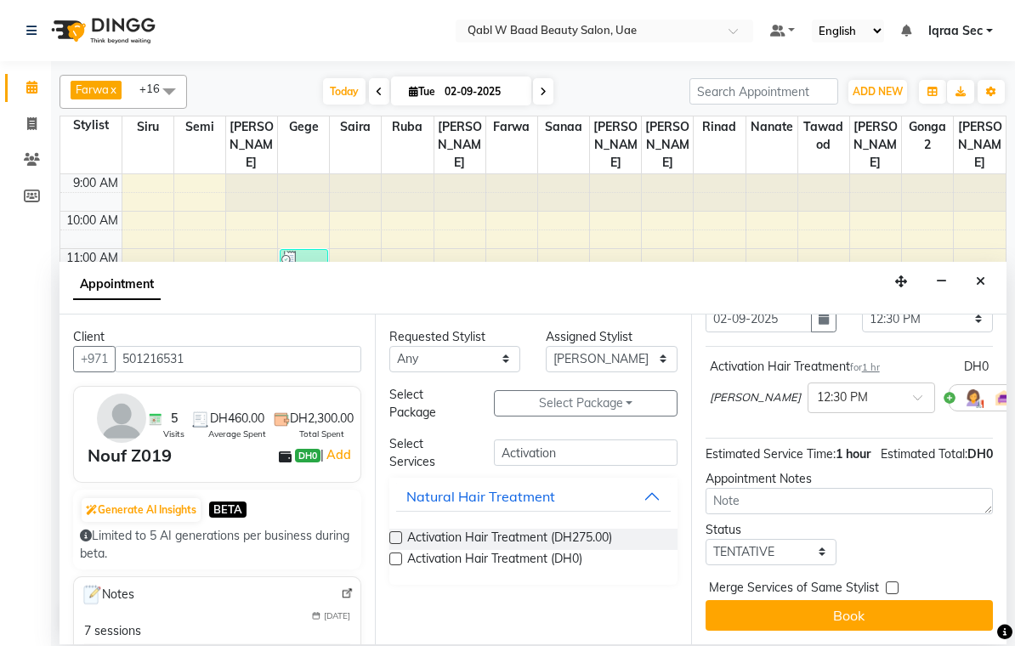
scroll to position [89, 0]
click at [911, 610] on button "Book" at bounding box center [849, 615] width 287 height 31
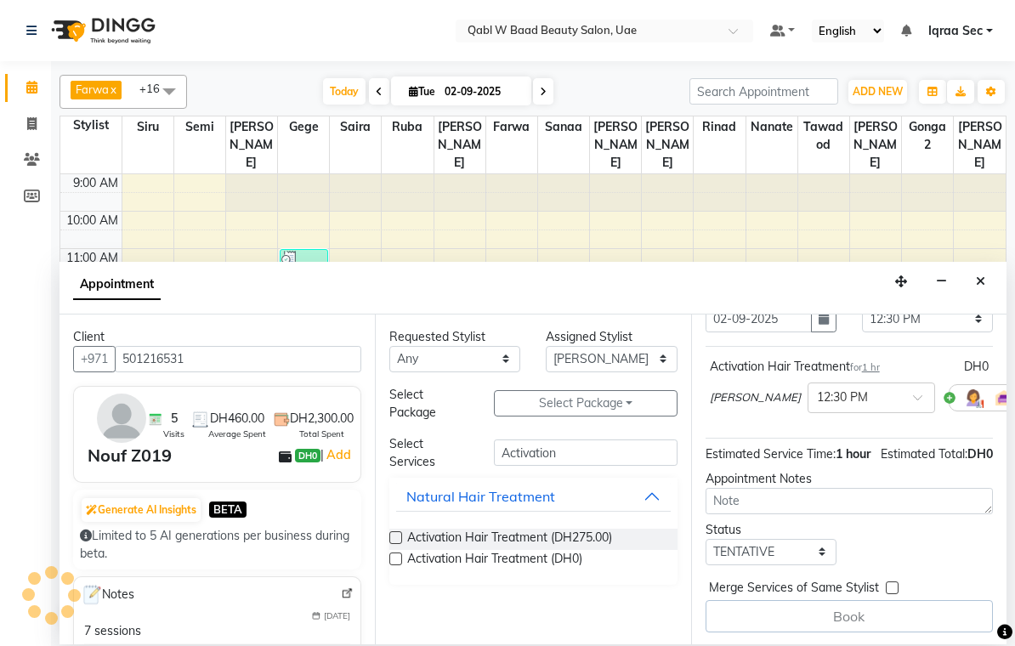
click at [908, 295] on button "button" at bounding box center [901, 282] width 27 height 26
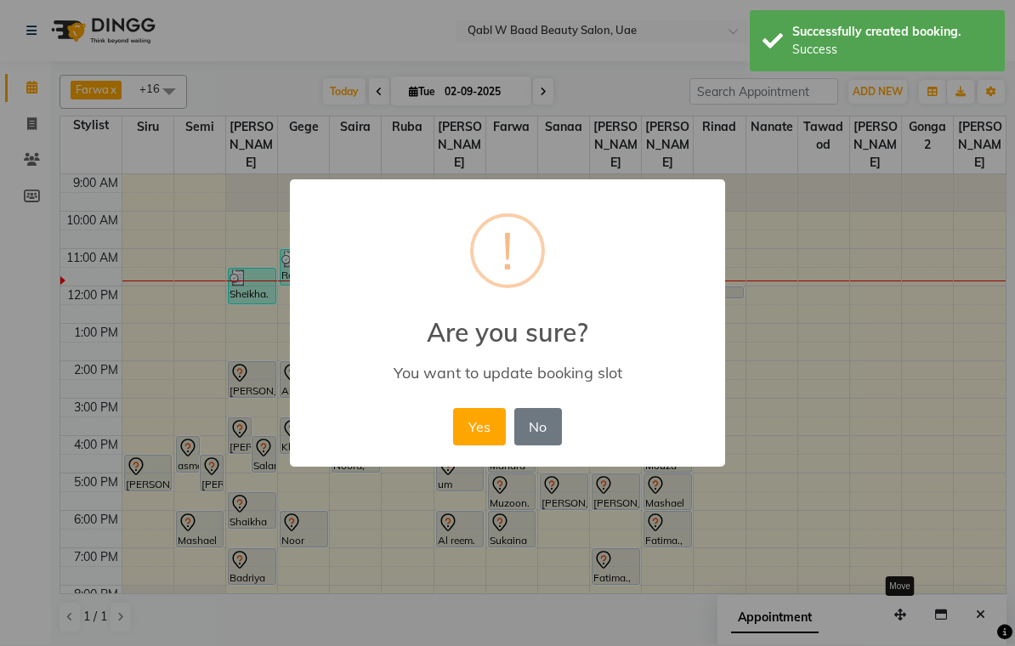
click at [477, 423] on button "Yes" at bounding box center [479, 426] width 52 height 37
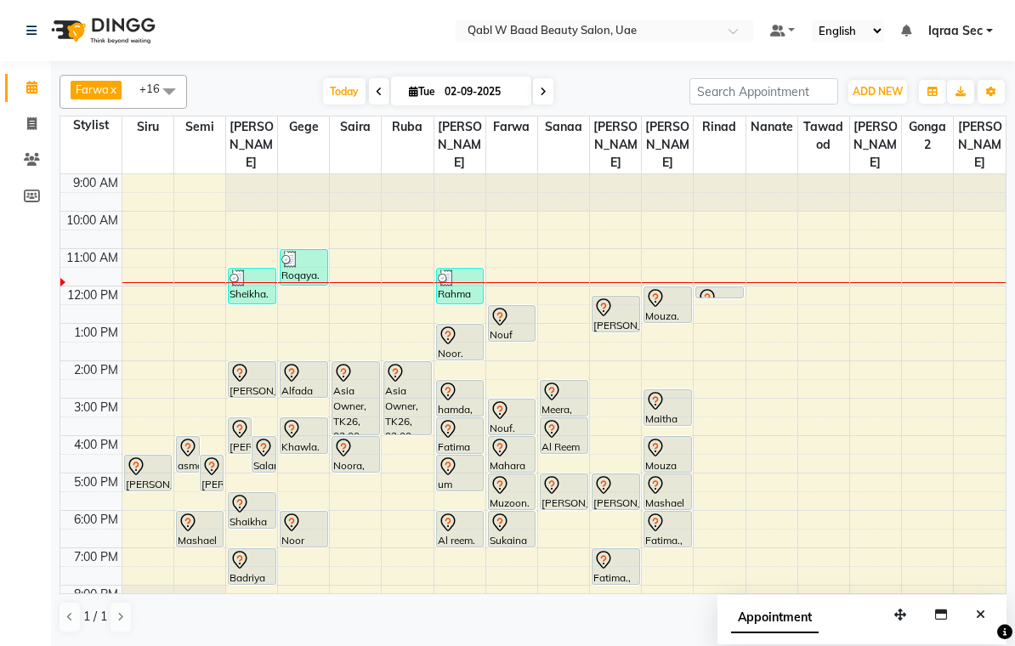
click at [376, 99] on span at bounding box center [379, 91] width 20 height 26
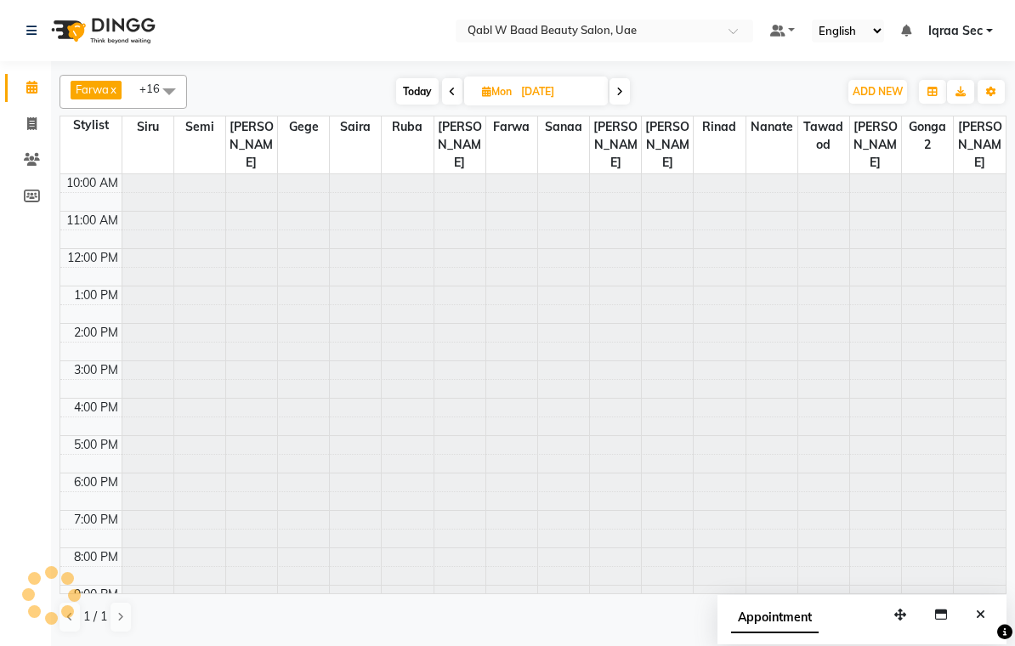
scroll to position [38, 0]
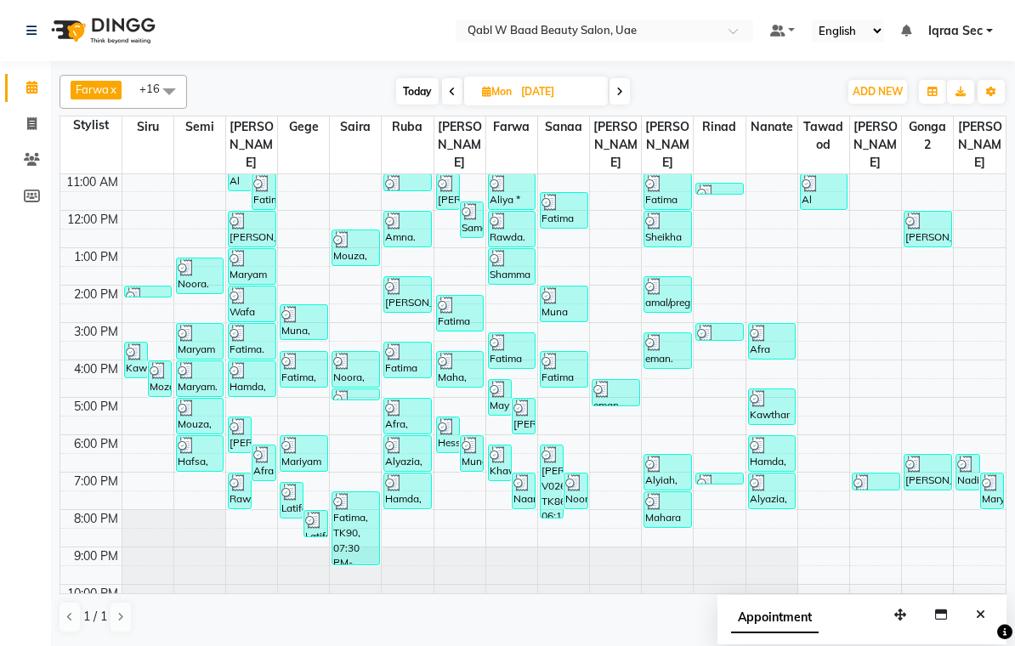
click at [416, 82] on span "Today" at bounding box center [417, 91] width 43 height 26
type input "02-09-2025"
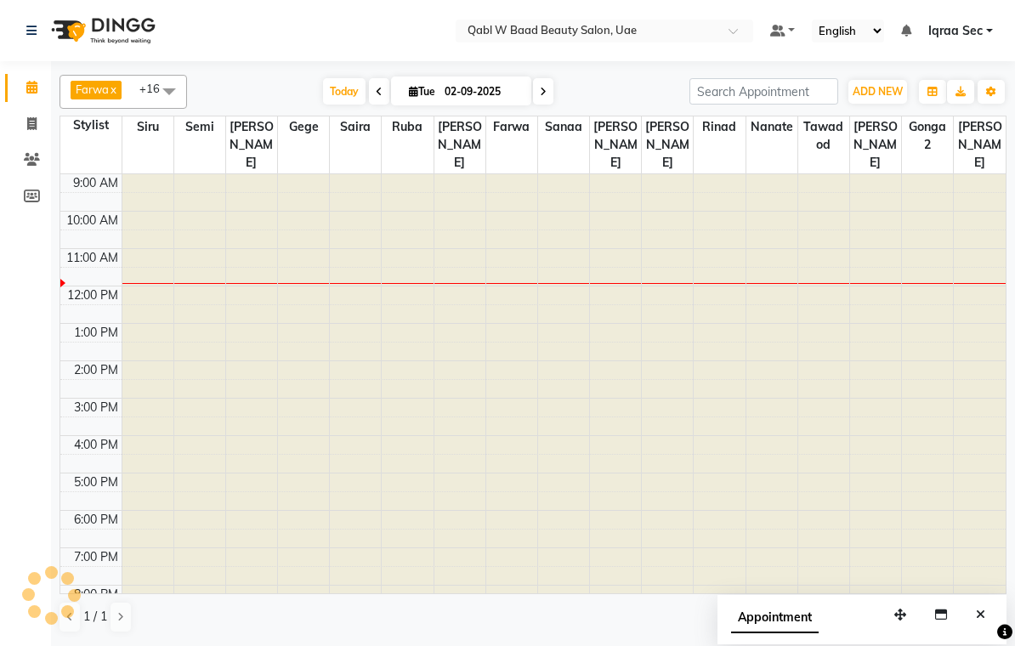
scroll to position [76, 0]
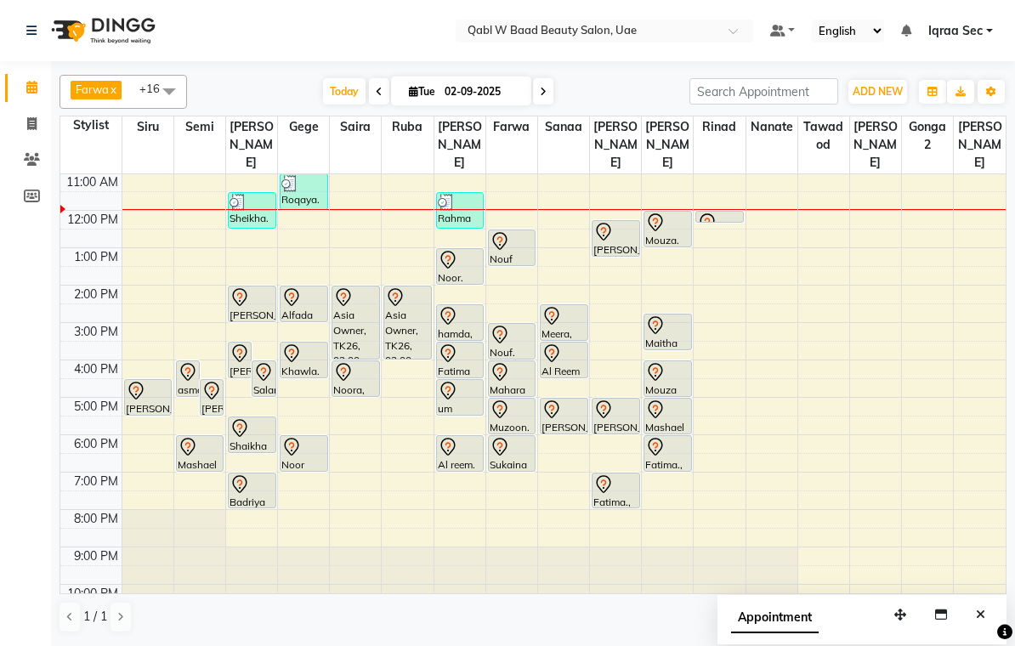
click at [666, 219] on div "Mouza. W128, TK16, 12:00 PM-01:00 PM, Activation Hair Treatment" at bounding box center [668, 229] width 47 height 35
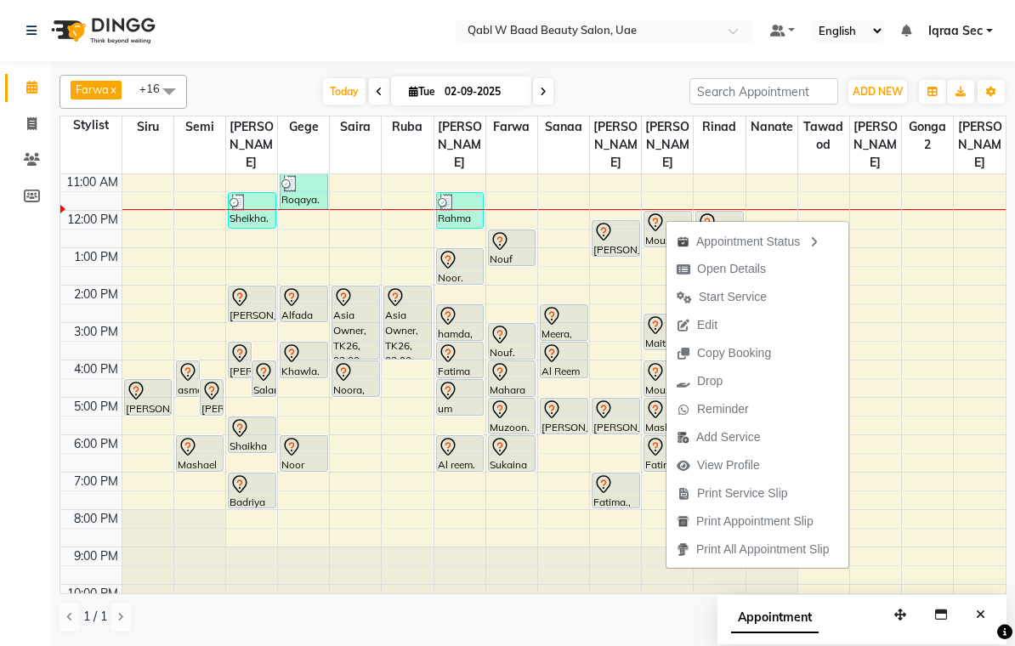
click at [753, 265] on span "Open Details" at bounding box center [731, 269] width 69 height 18
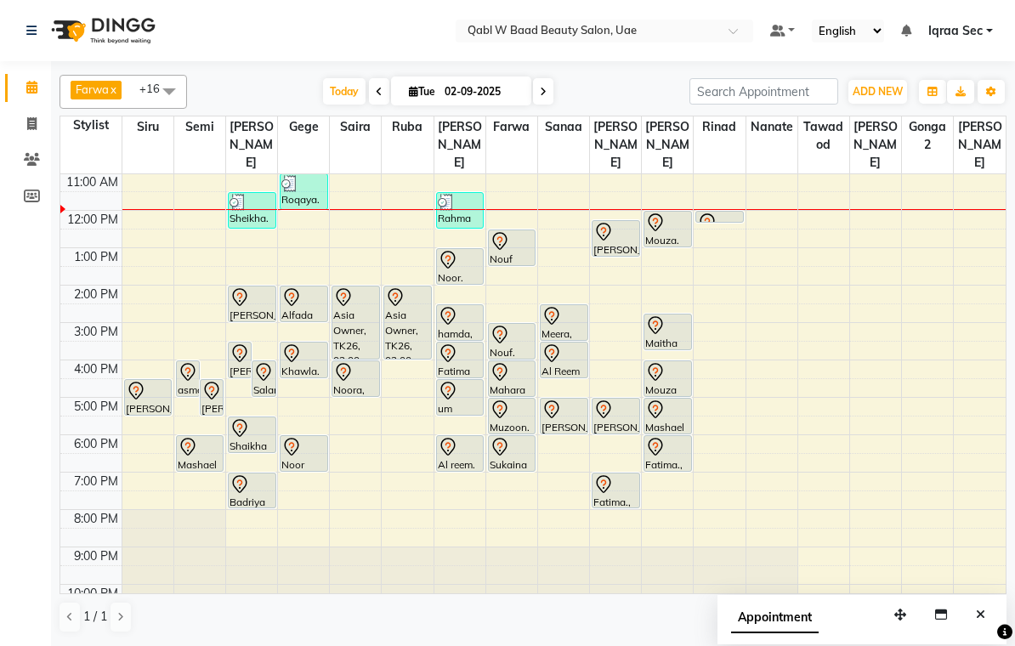
click at [678, 223] on div "Mouza. W128, TK16, 12:00 PM-01:00 PM, Activation Hair Treatment" at bounding box center [668, 229] width 47 height 35
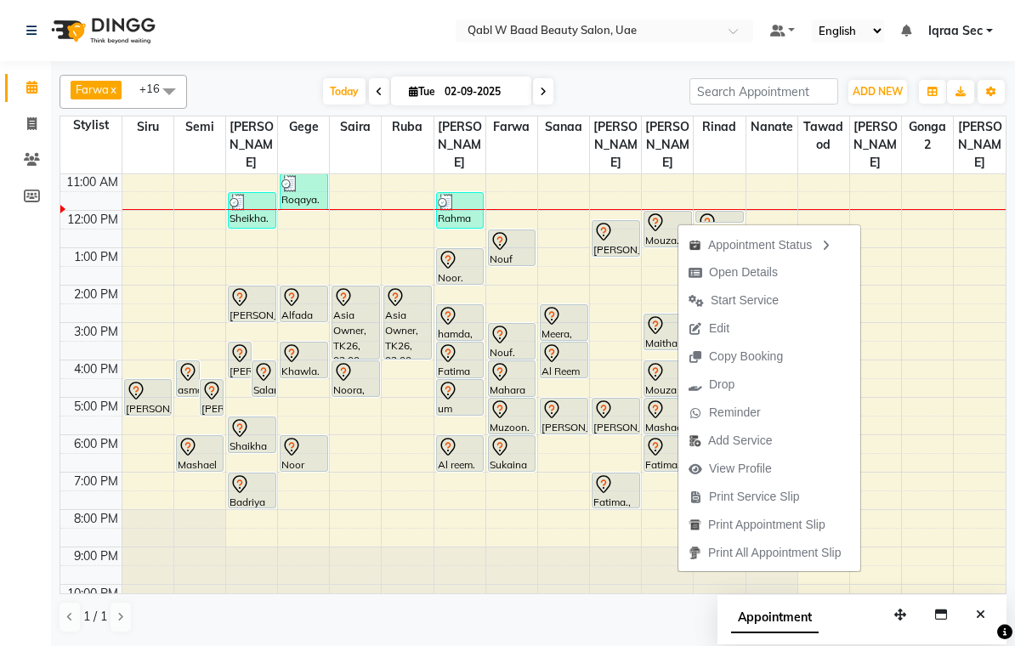
click at [748, 272] on span "Open Details" at bounding box center [743, 273] width 69 height 18
select select "7"
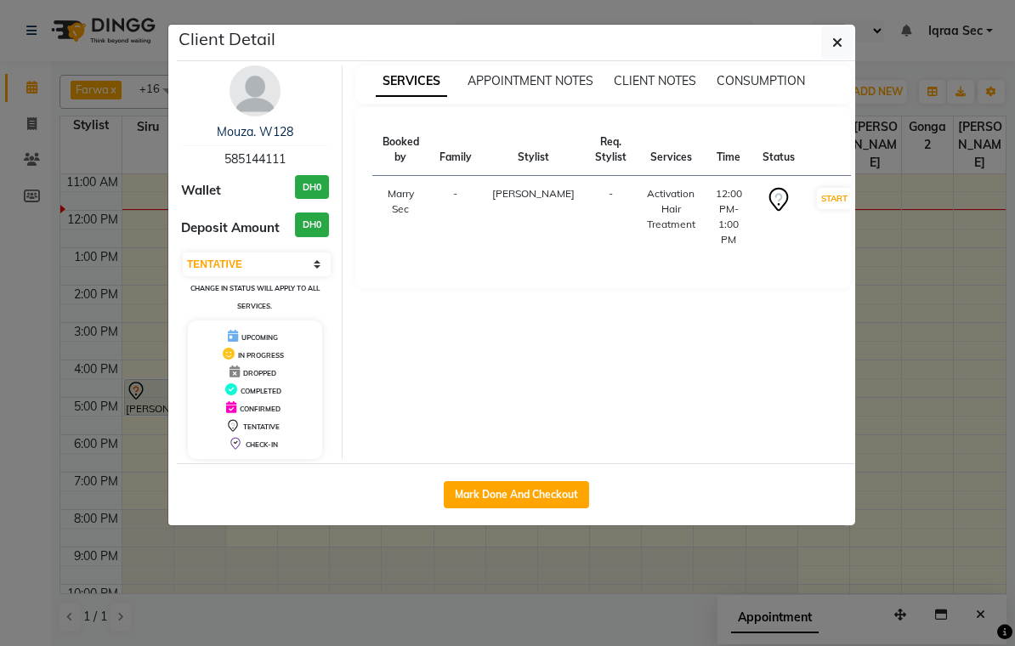
click at [265, 92] on img at bounding box center [255, 90] width 51 height 51
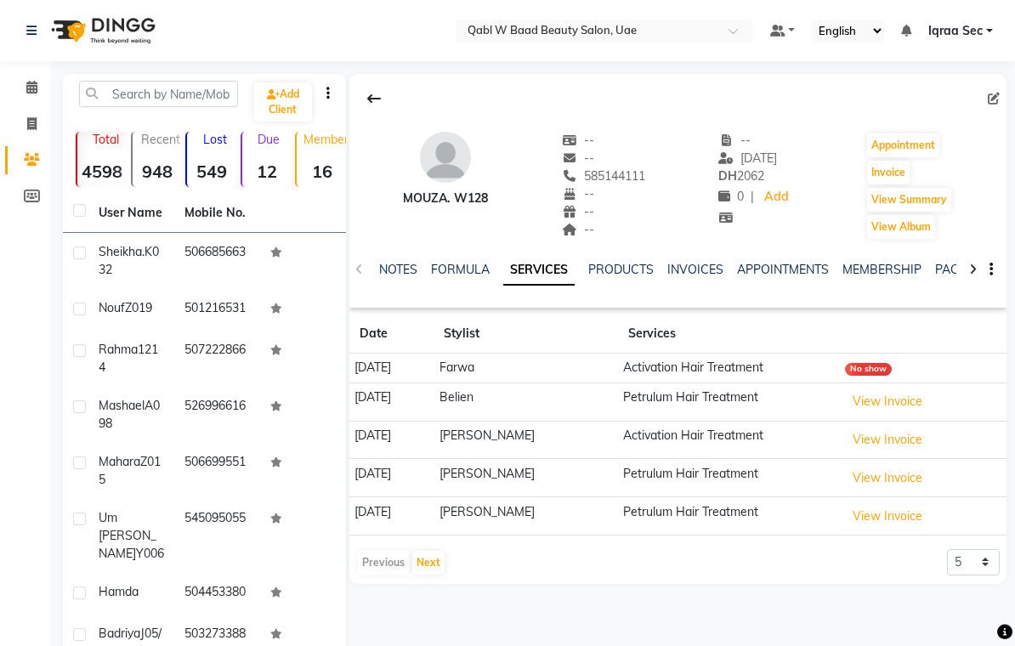
click at [401, 274] on link "NOTES" at bounding box center [398, 269] width 38 height 15
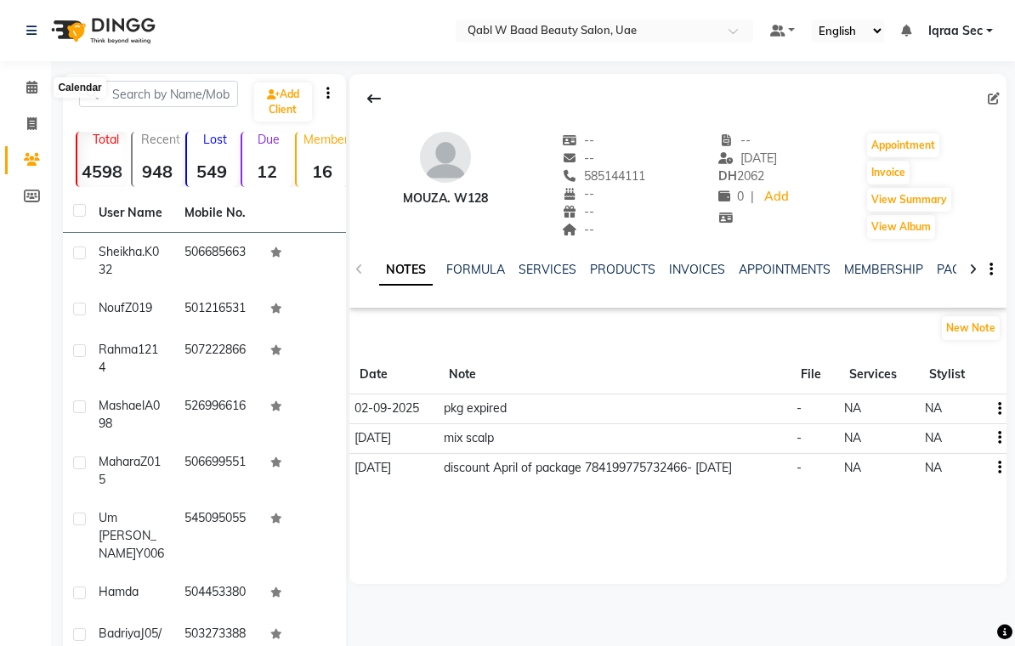
click at [26, 83] on icon at bounding box center [31, 87] width 11 height 13
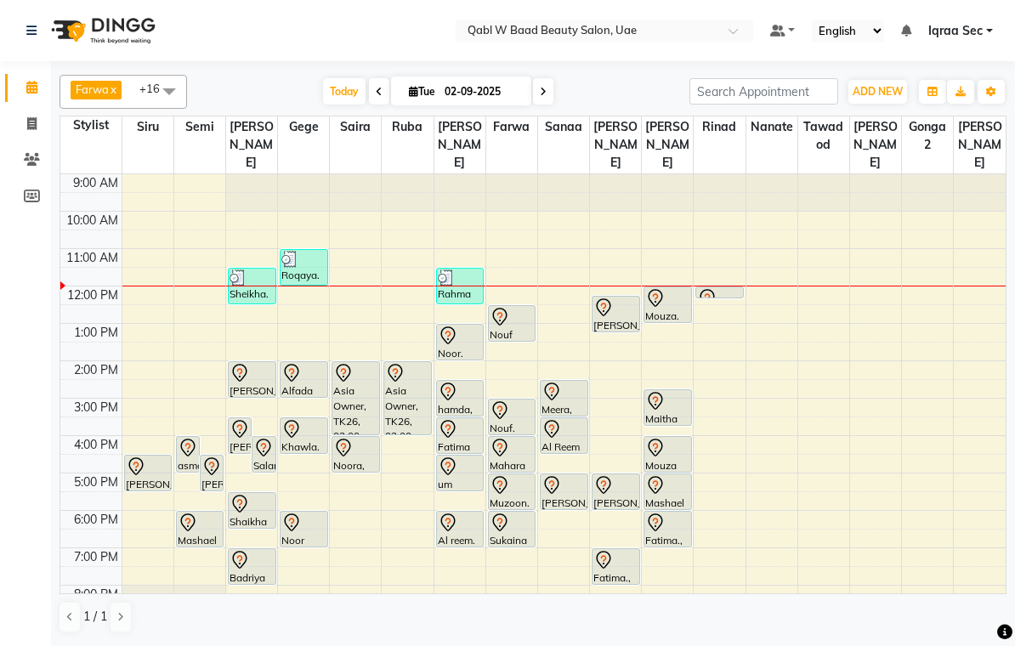
click at [512, 310] on div "Nouf Z019, TK37, 12:30 PM-01:30 PM, Activation Hair Treatment" at bounding box center [512, 323] width 47 height 35
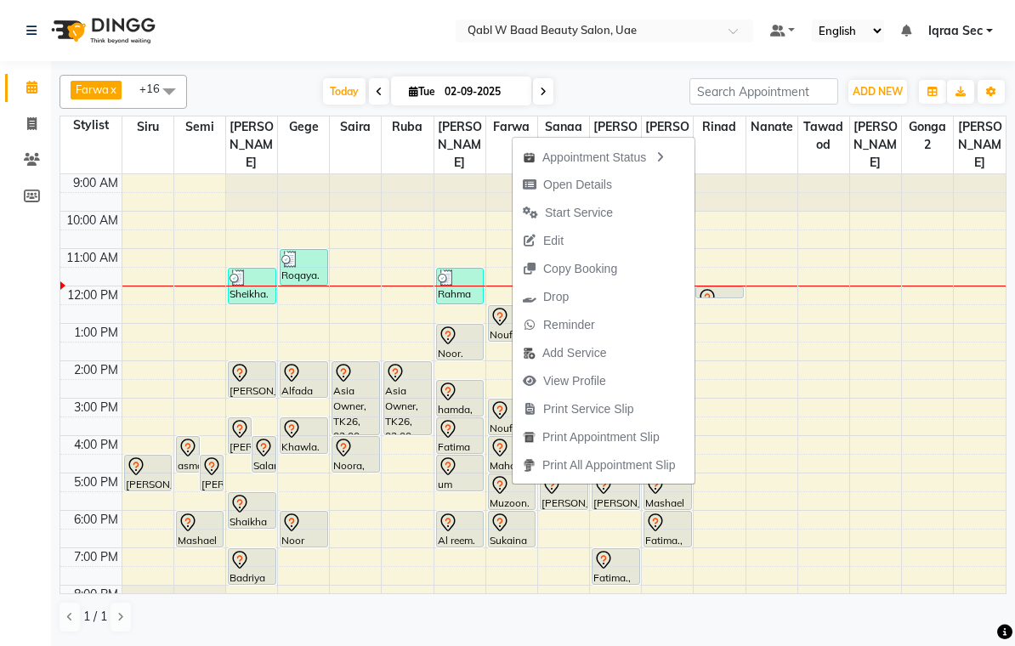
click at [589, 182] on span "Open Details" at bounding box center [577, 185] width 69 height 18
select select "7"
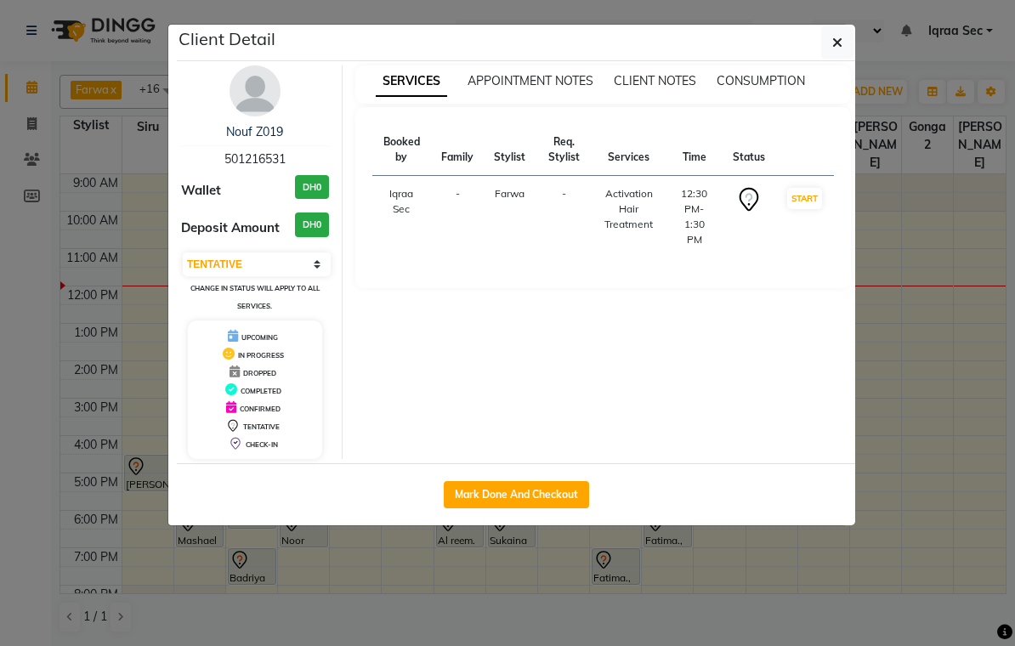
click at [270, 106] on img at bounding box center [255, 90] width 51 height 51
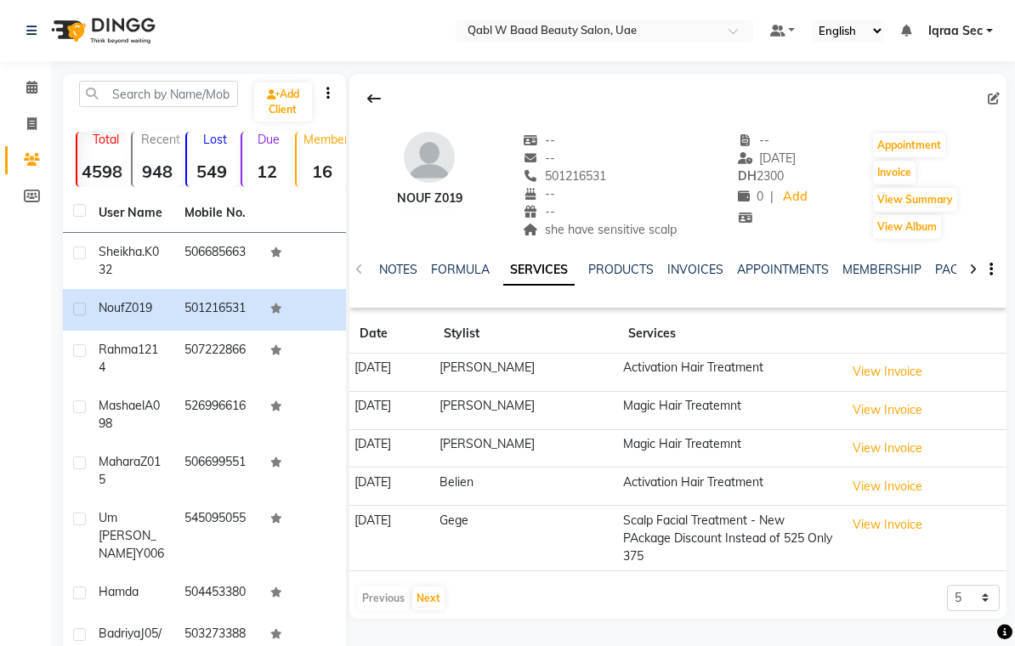
click at [389, 276] on link "NOTES" at bounding box center [398, 269] width 38 height 15
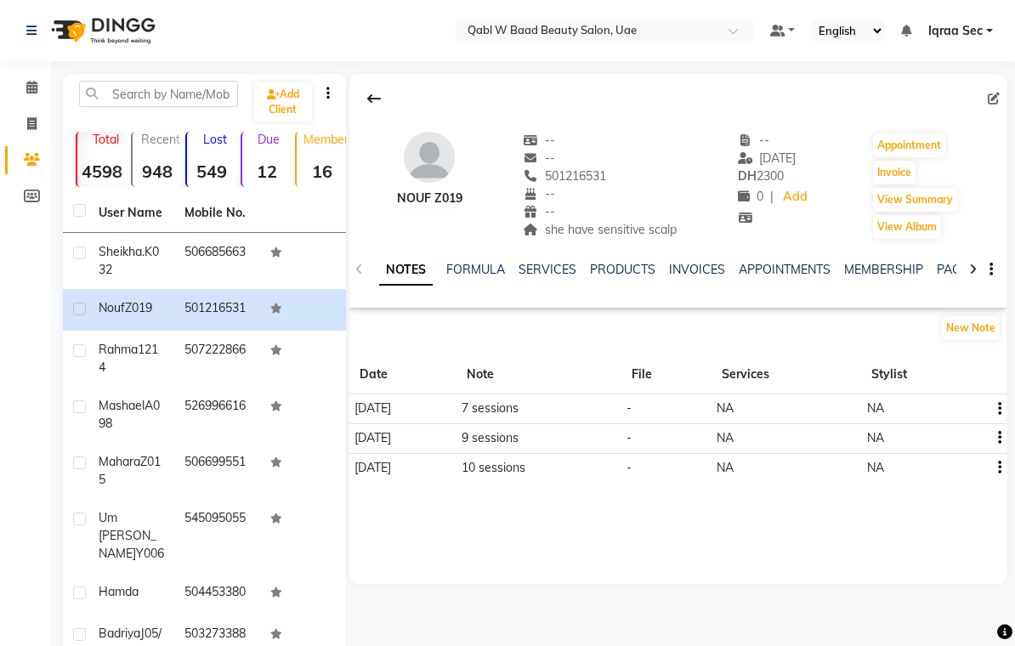
click at [532, 274] on link "SERVICES" at bounding box center [548, 269] width 58 height 15
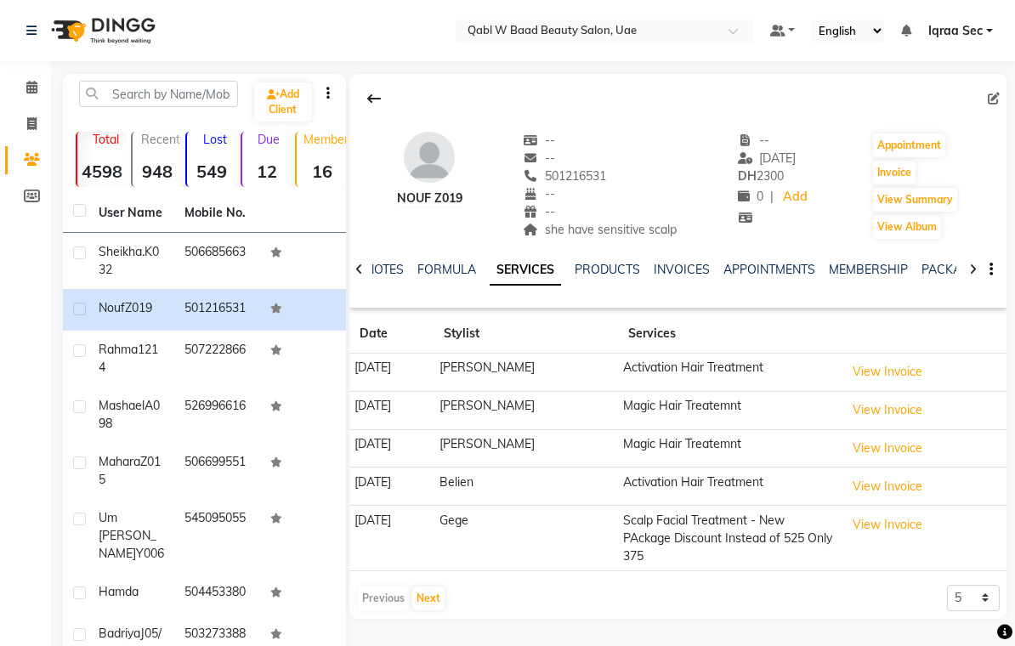
click at [384, 272] on link "NOTES" at bounding box center [385, 269] width 38 height 15
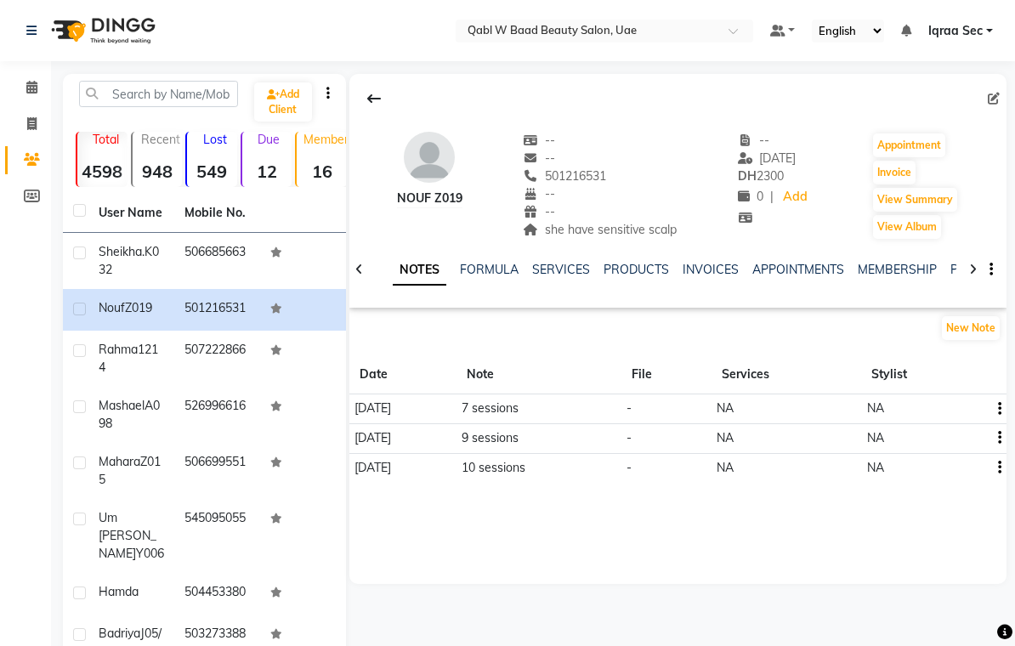
click at [559, 267] on link "SERVICES" at bounding box center [561, 269] width 58 height 15
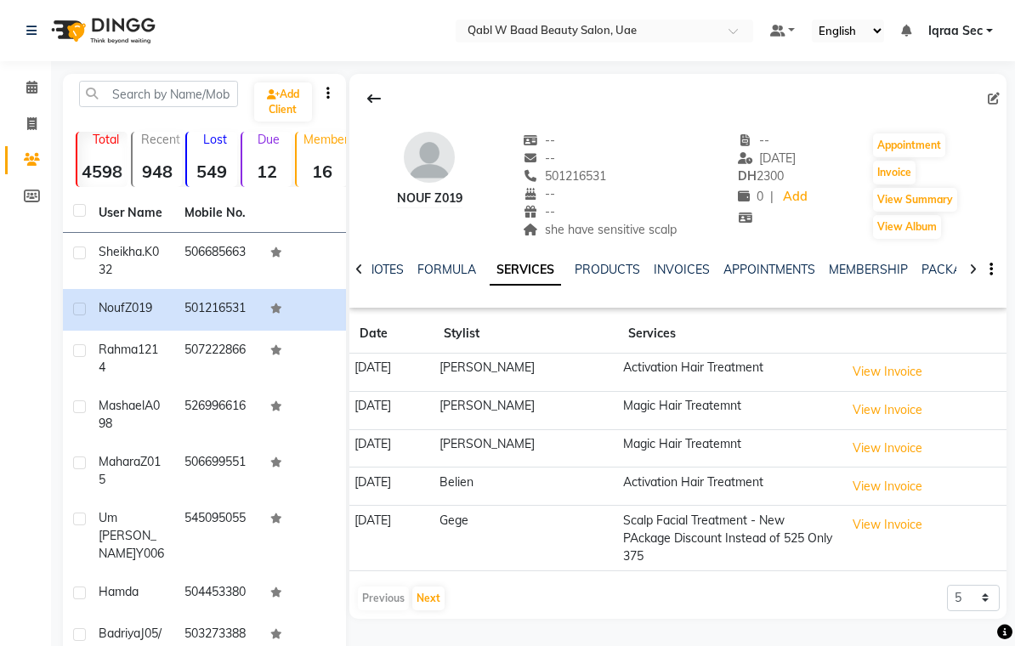
click at [397, 271] on link "NOTES" at bounding box center [385, 269] width 38 height 15
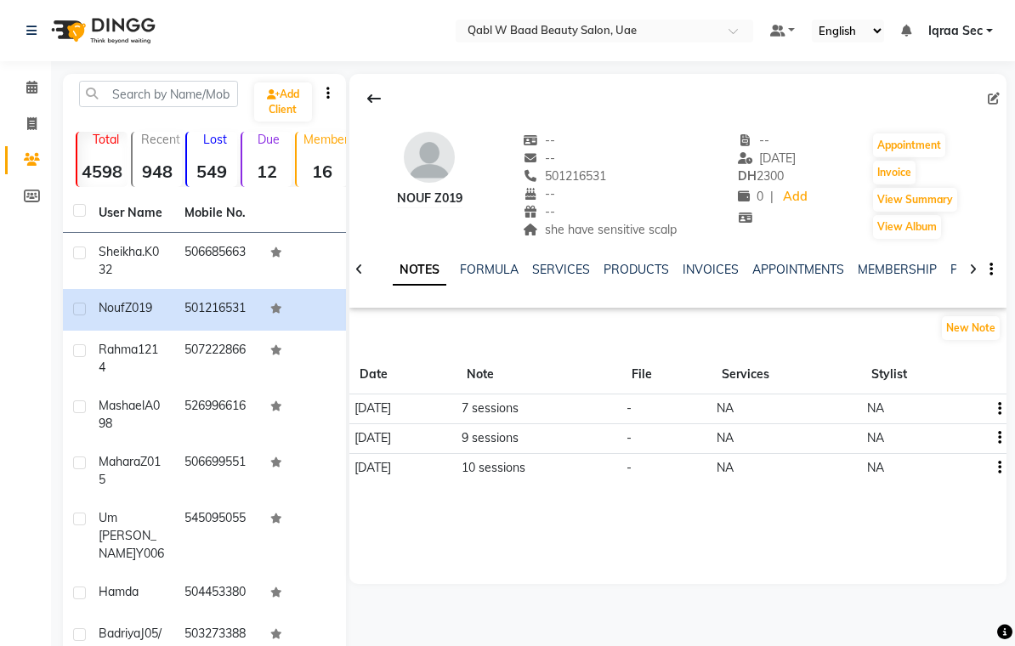
click at [978, 329] on button "New Note" at bounding box center [971, 328] width 58 height 24
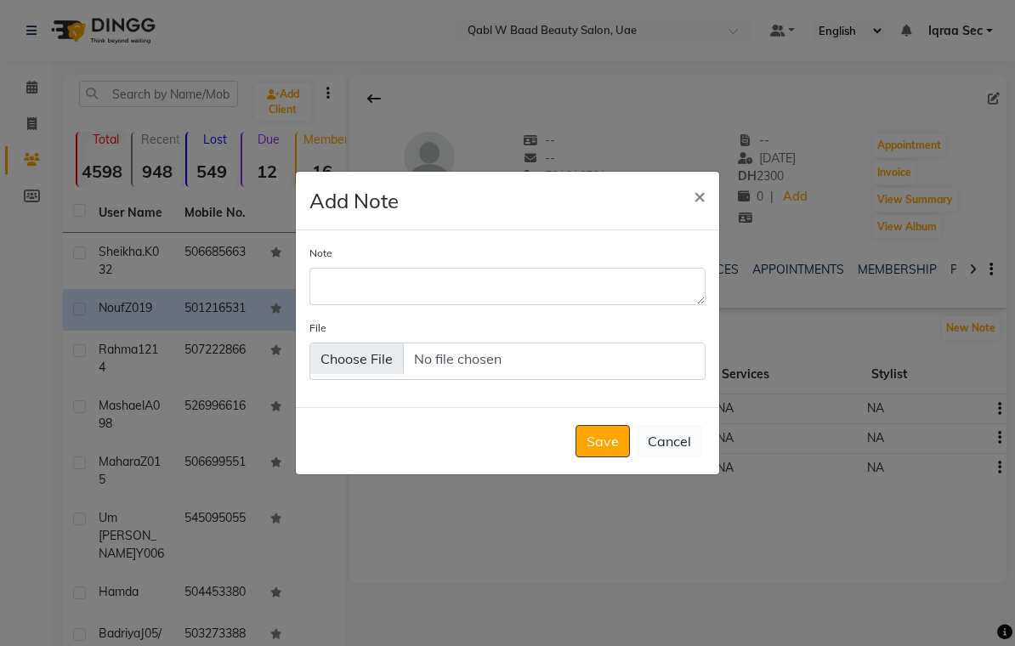
click at [344, 302] on textarea "Note" at bounding box center [508, 286] width 396 height 37
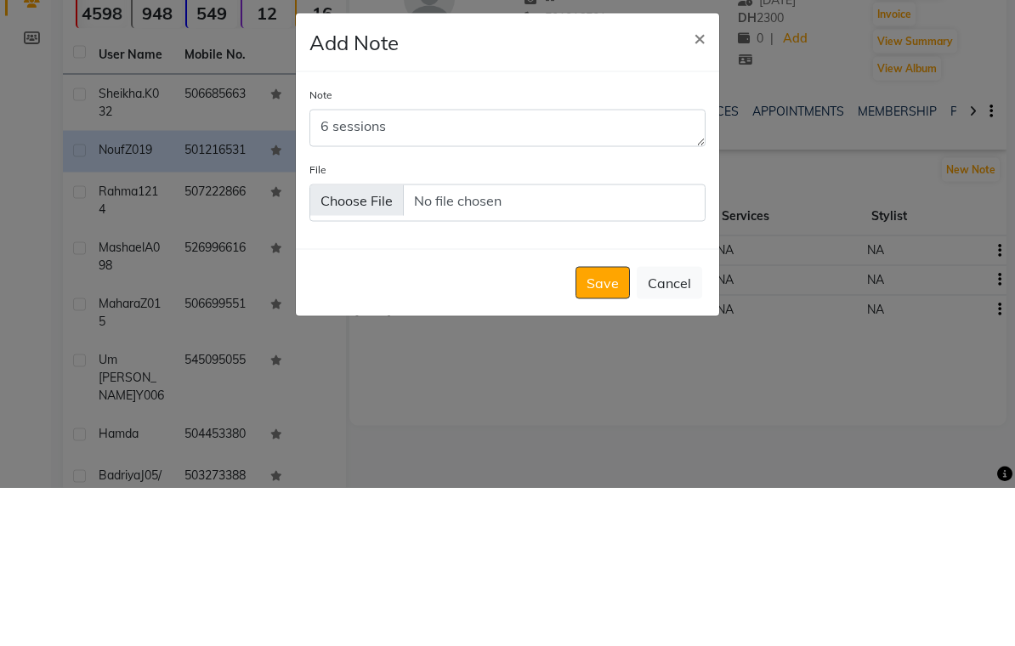
scroll to position [159, 0]
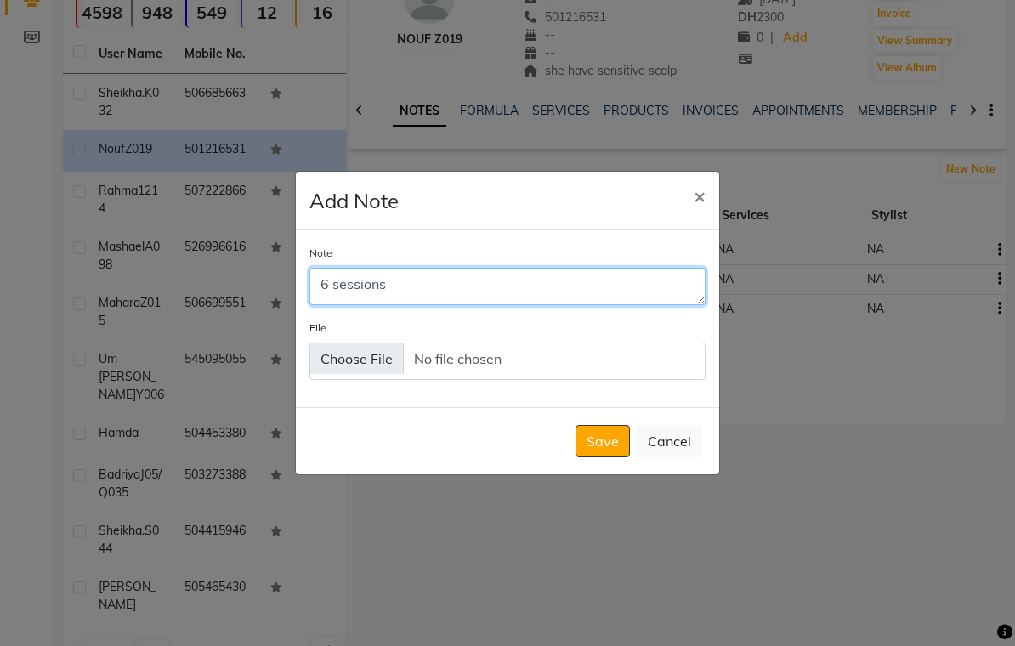
type textarea "6 sessions"
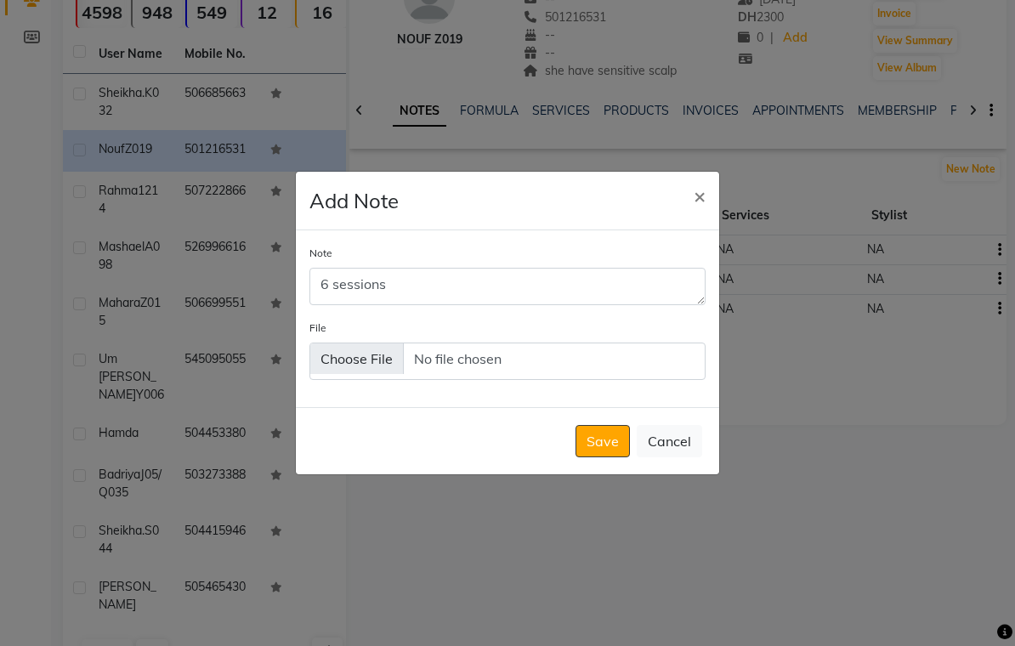
click at [601, 458] on button "Save" at bounding box center [603, 441] width 54 height 32
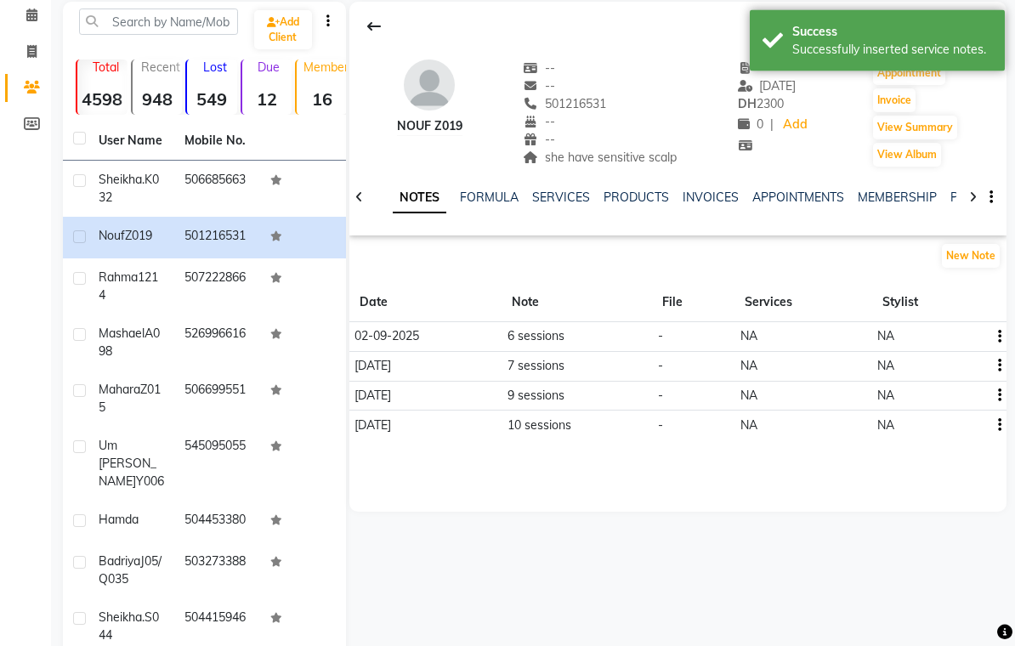
scroll to position [0, 0]
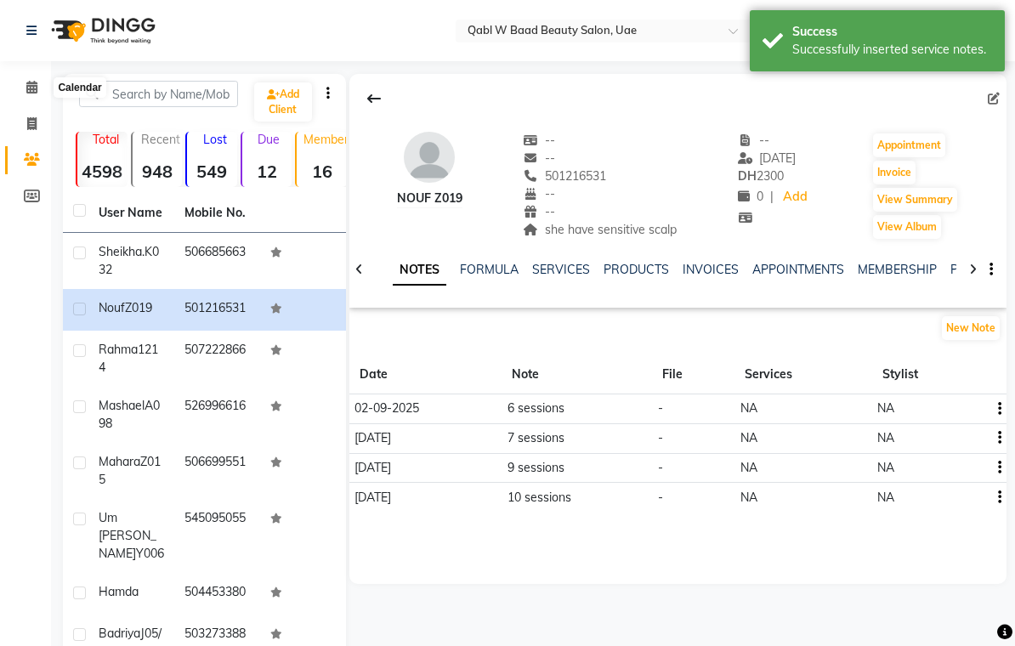
click at [34, 91] on icon at bounding box center [31, 87] width 11 height 13
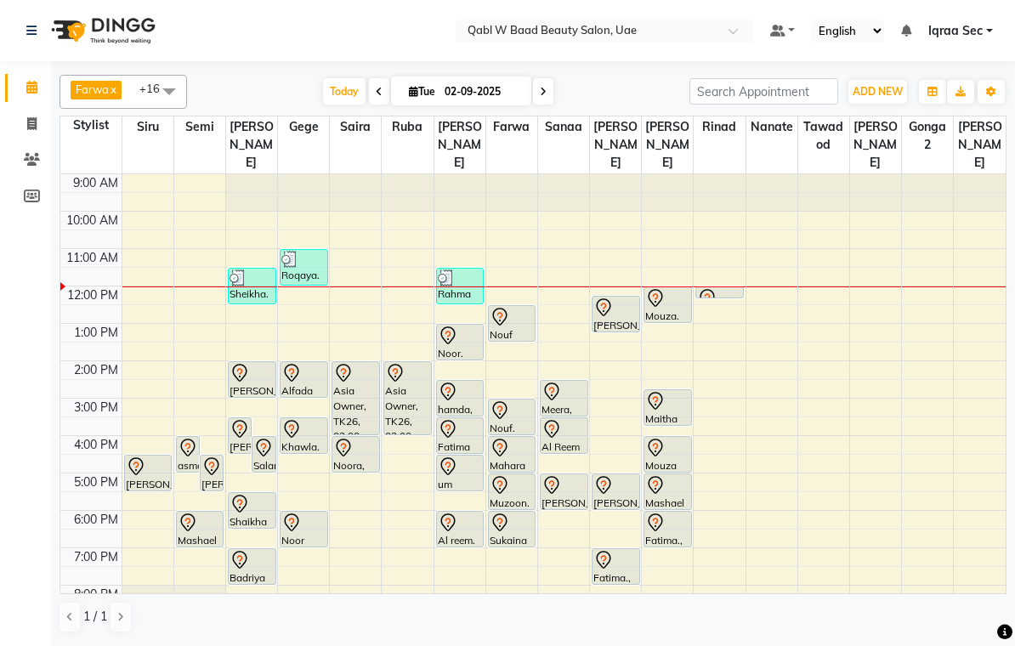
click at [663, 290] on div "Mouza. W128, TK16, 12:00 PM-01:00 PM, Activation Hair Treatment" at bounding box center [668, 304] width 47 height 35
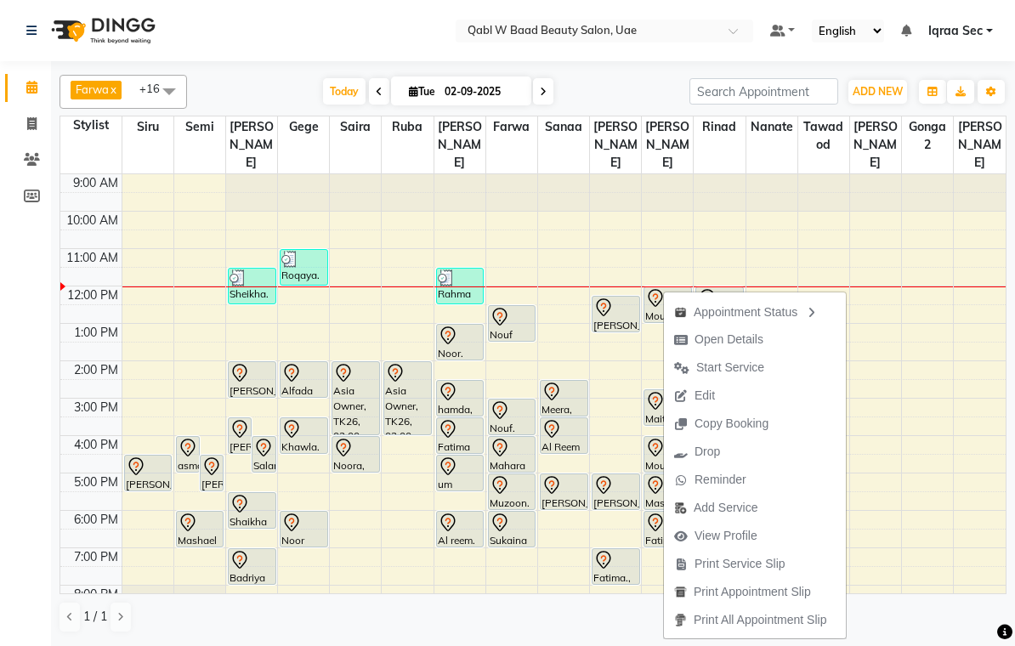
click at [752, 337] on span "Open Details" at bounding box center [729, 340] width 69 height 18
select select "7"
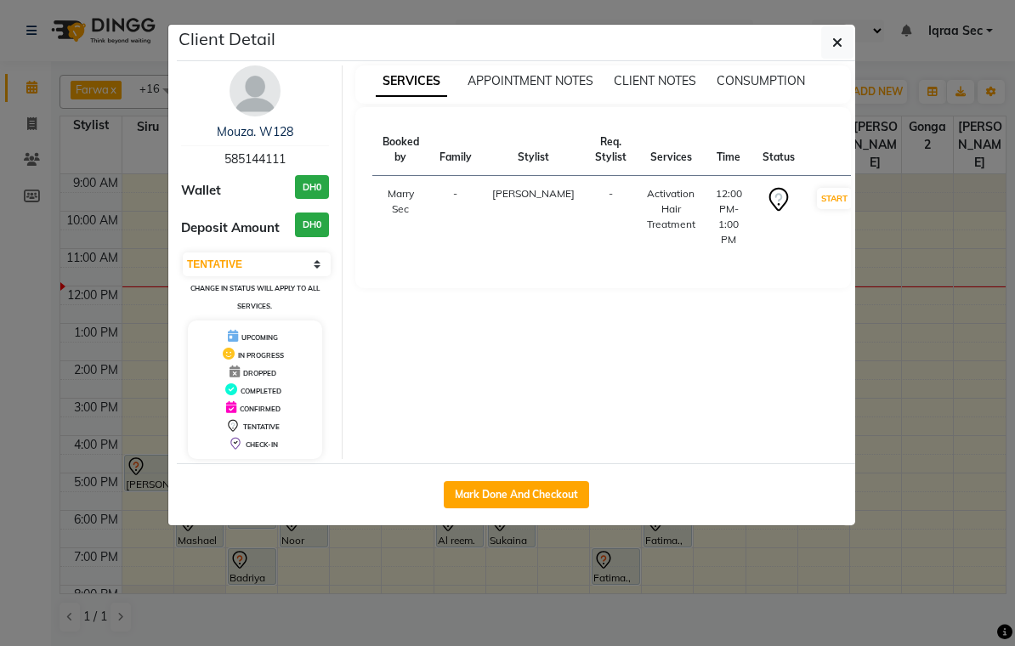
click at [247, 95] on img at bounding box center [255, 90] width 51 height 51
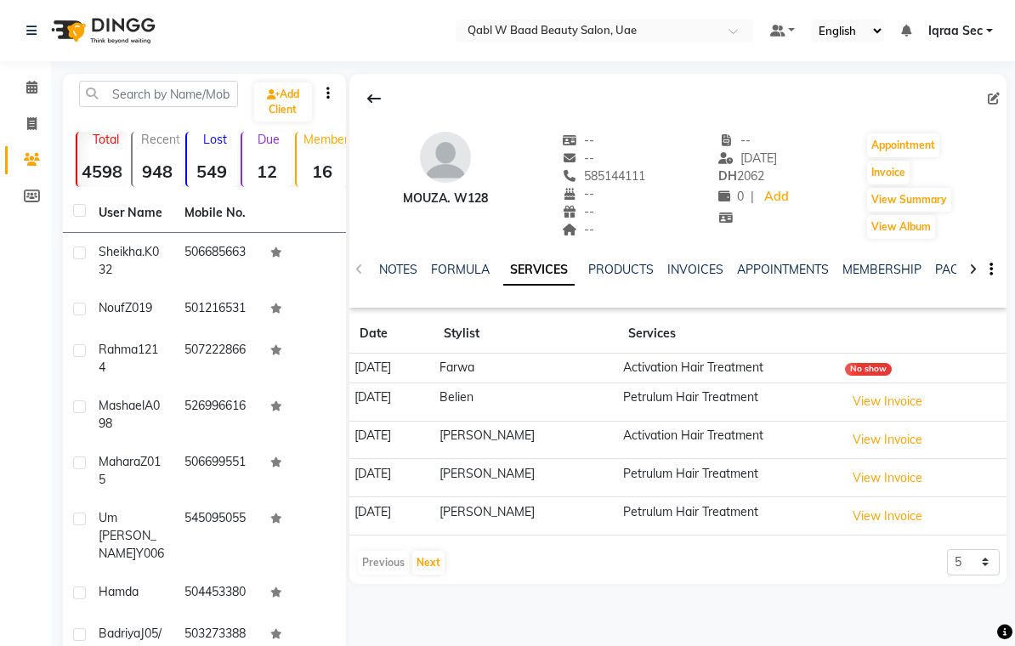
click at [396, 266] on link "NOTES" at bounding box center [398, 269] width 38 height 15
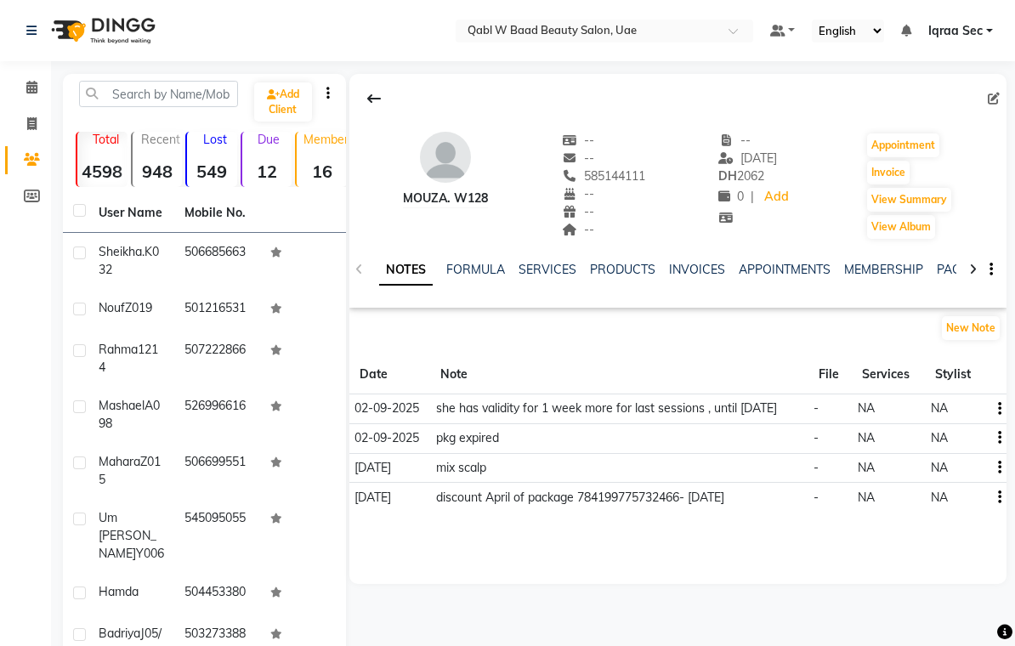
click at [46, 84] on span at bounding box center [32, 88] width 30 height 20
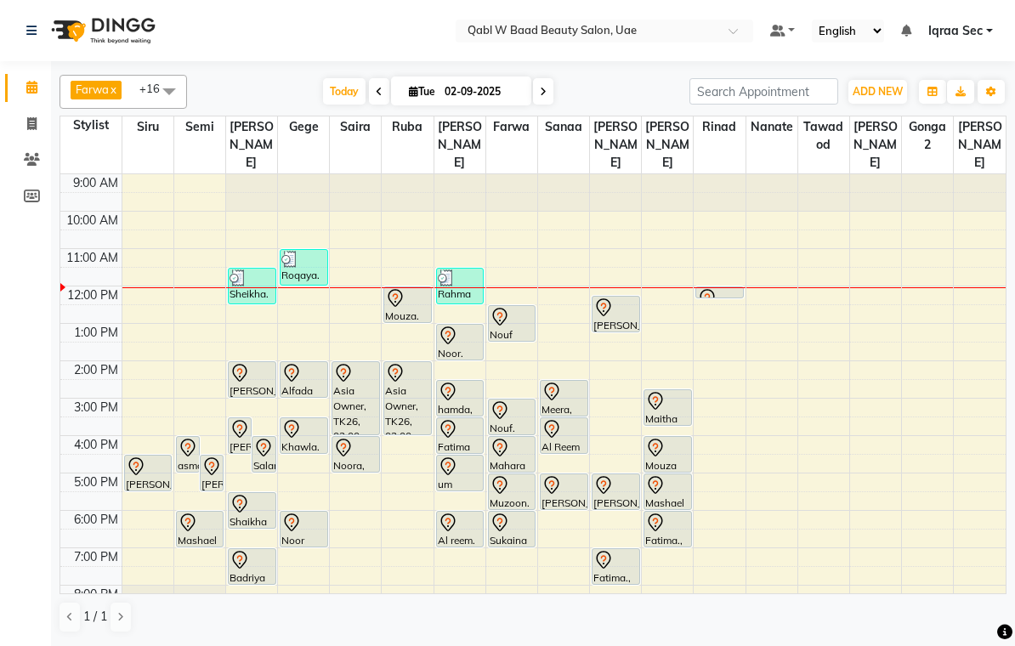
click at [410, 297] on div "Mouza. W128, TK16, 12:00 PM-01:00 PM, Activation Hair Treatment" at bounding box center [407, 304] width 47 height 35
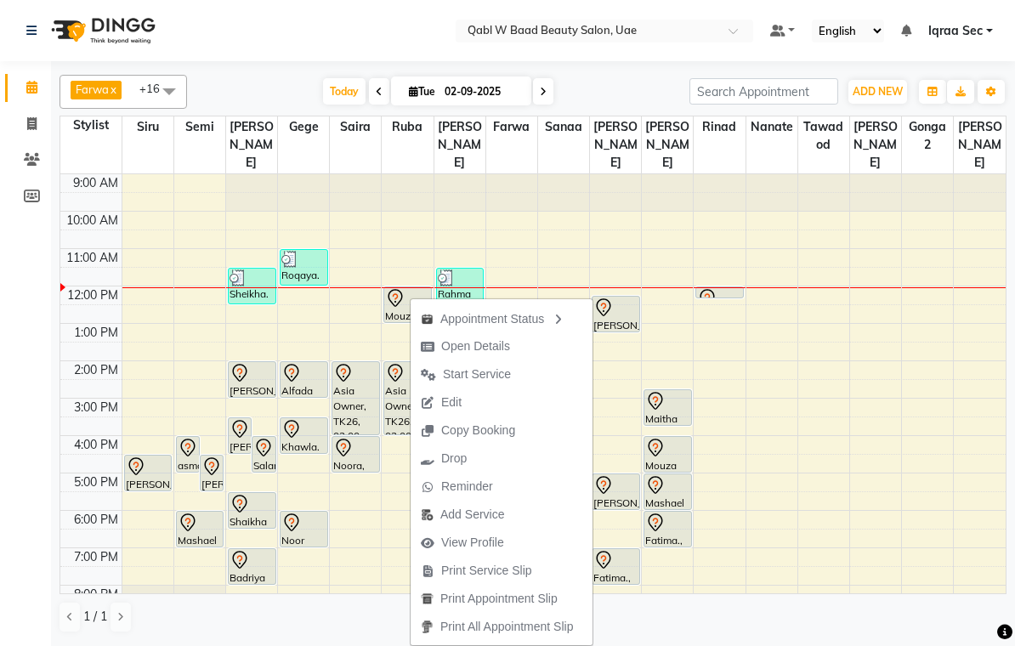
click at [498, 346] on span "Open Details" at bounding box center [475, 347] width 69 height 18
select select "7"
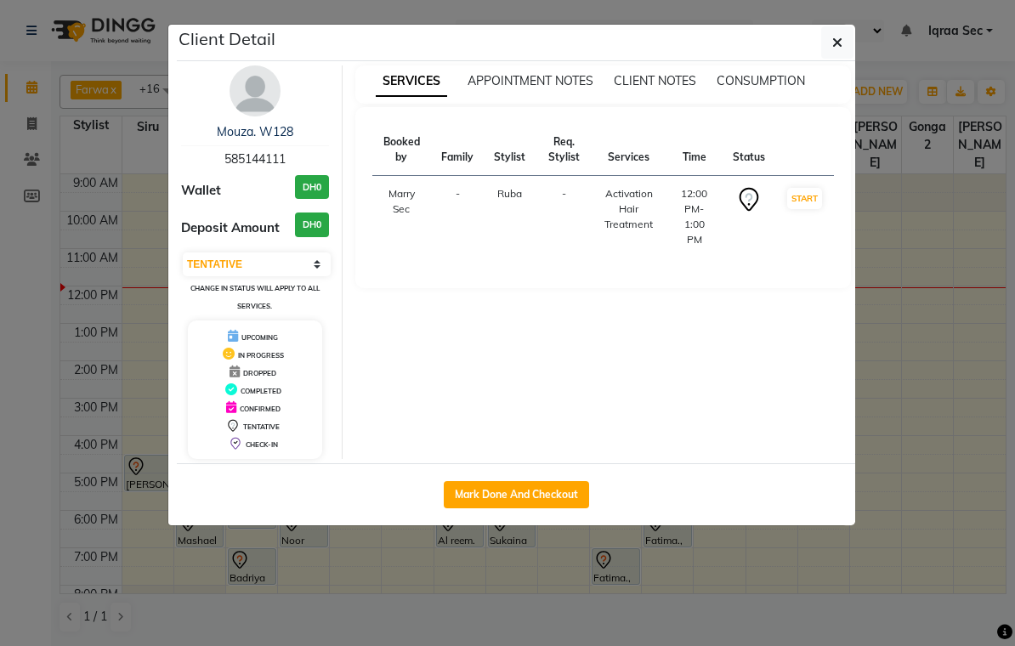
click at [260, 100] on img at bounding box center [255, 90] width 51 height 51
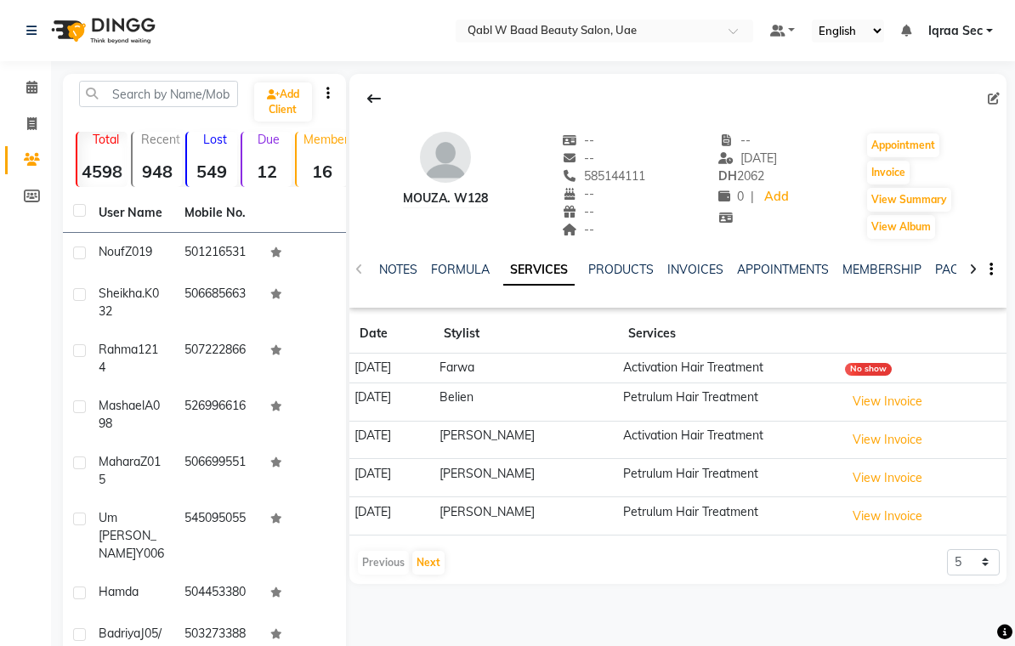
click at [398, 262] on link "NOTES" at bounding box center [398, 269] width 38 height 15
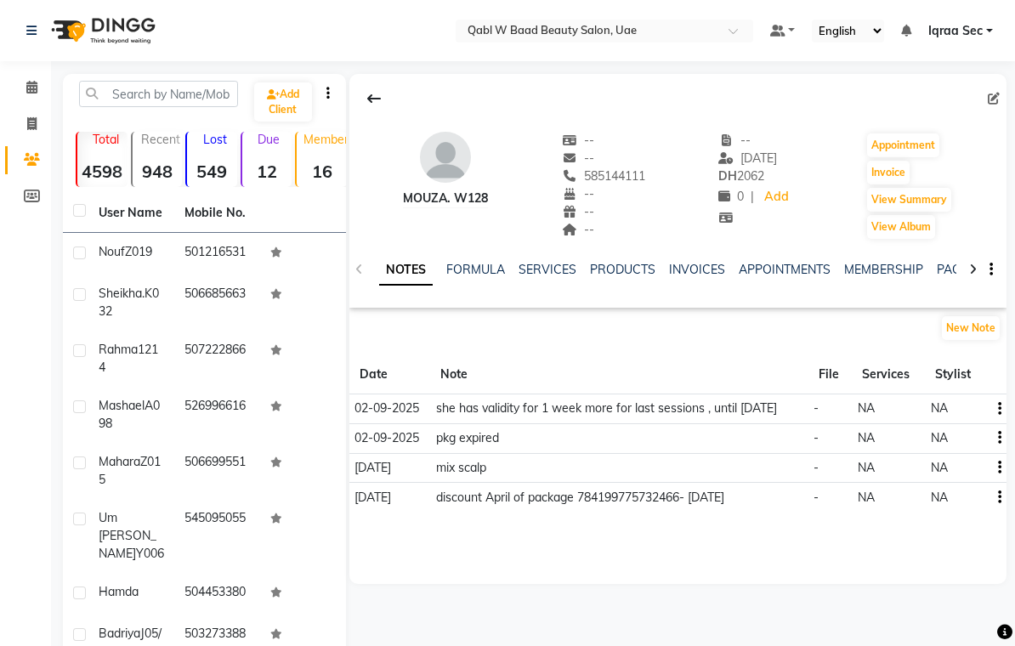
click at [500, 629] on div "Mouza. W128 -- -- 585144111 -- -- -- -- 11-06-2025 DH 2062 0 | Add Appointment …" at bounding box center [676, 452] width 661 height 757
click at [43, 74] on link "Calendar" at bounding box center [25, 88] width 41 height 28
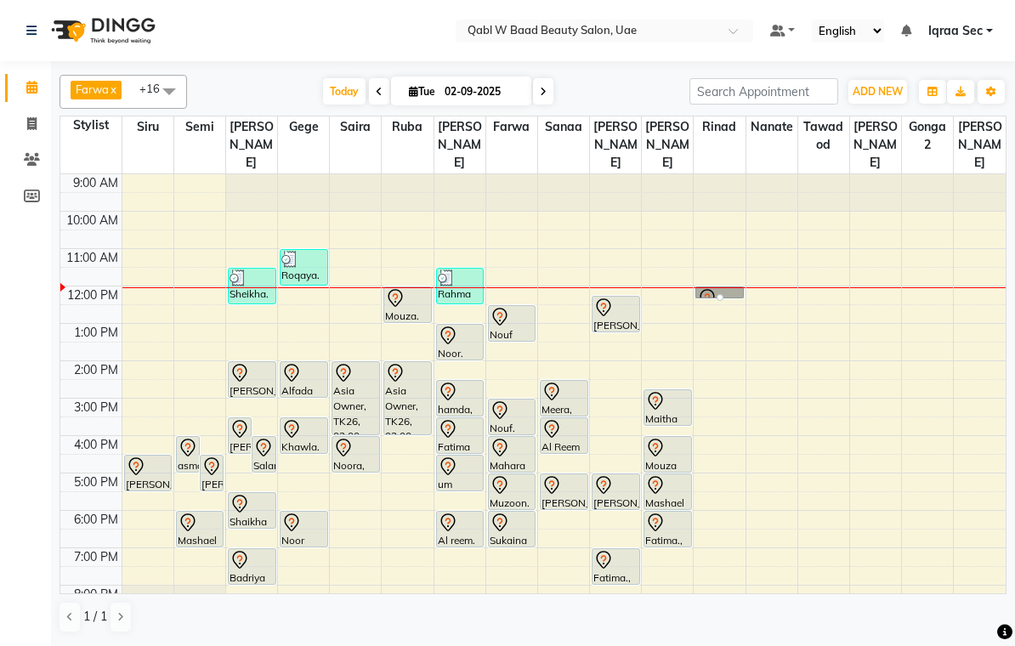
click at [724, 294] on div at bounding box center [720, 297] width 7 height 7
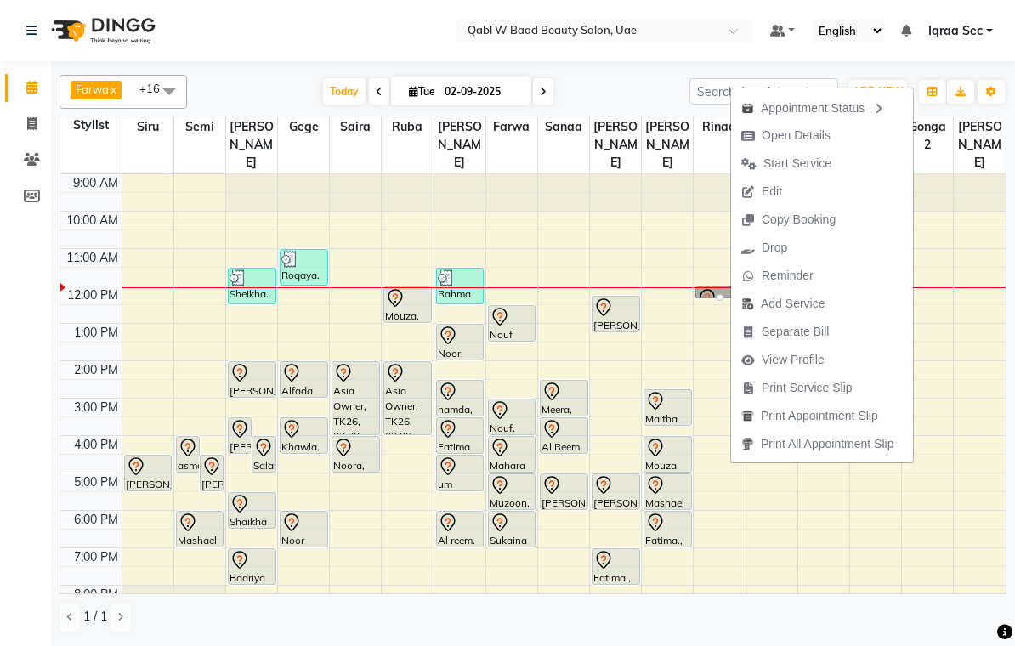
click at [819, 133] on span "Open Details" at bounding box center [796, 136] width 69 height 18
select select "7"
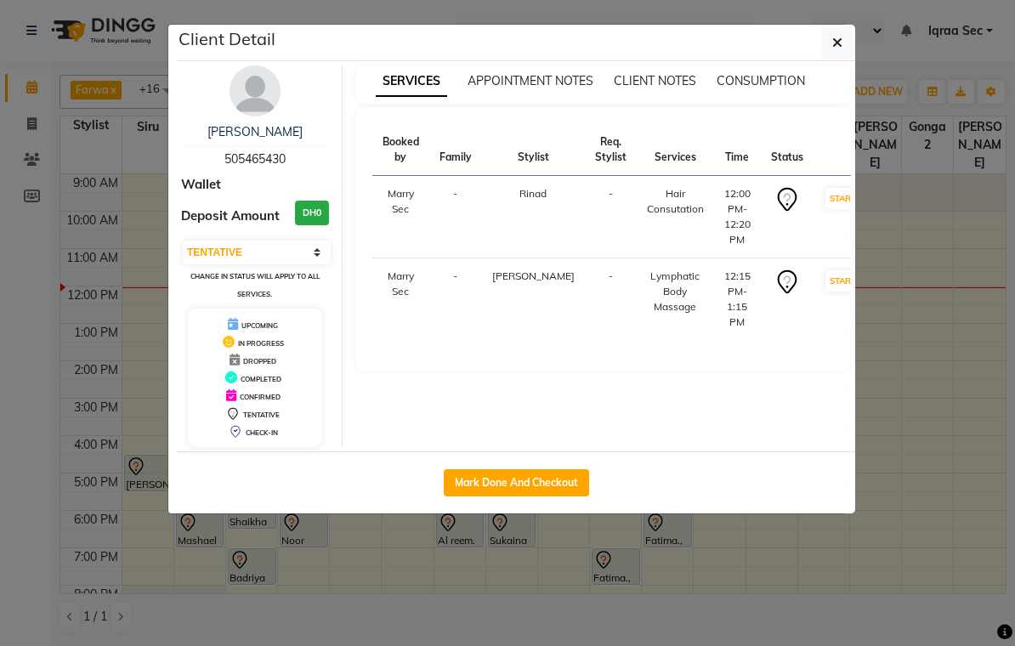
click at [840, 36] on icon "button" at bounding box center [838, 43] width 10 height 14
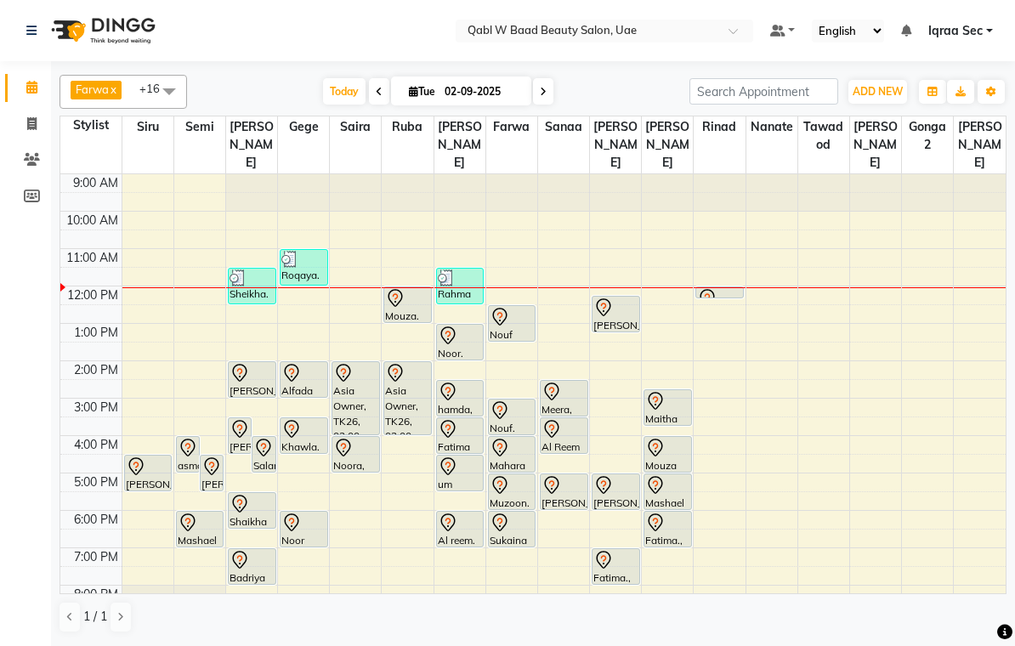
click at [401, 293] on div "Mouza. W128, TK16, 12:00 PM-01:00 PM, Activation Hair Treatment" at bounding box center [407, 304] width 47 height 35
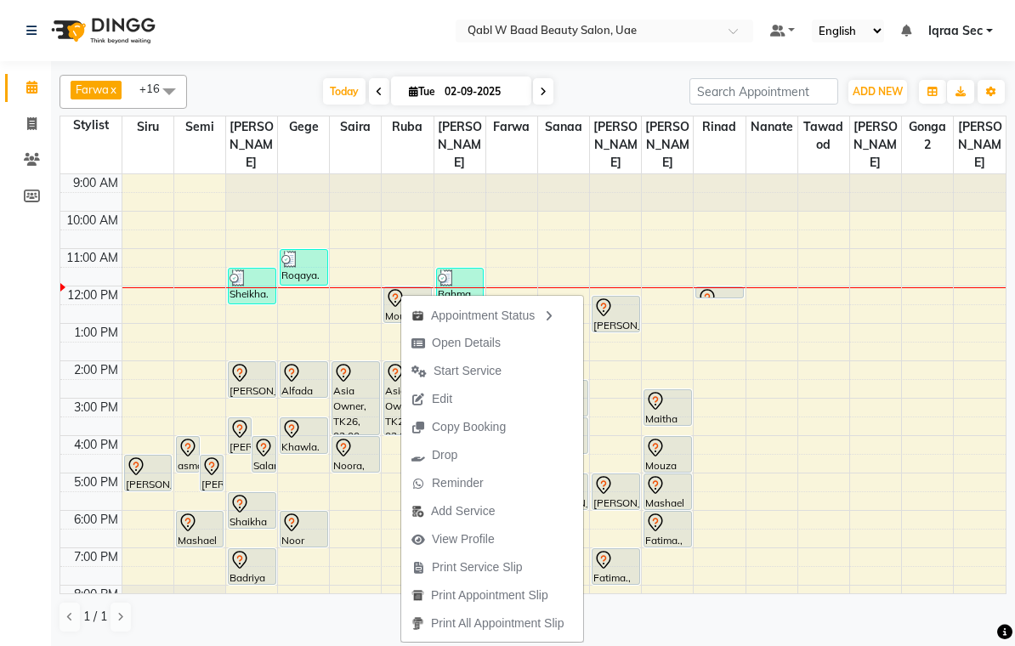
click at [475, 340] on span "Open Details" at bounding box center [466, 343] width 69 height 18
select select "7"
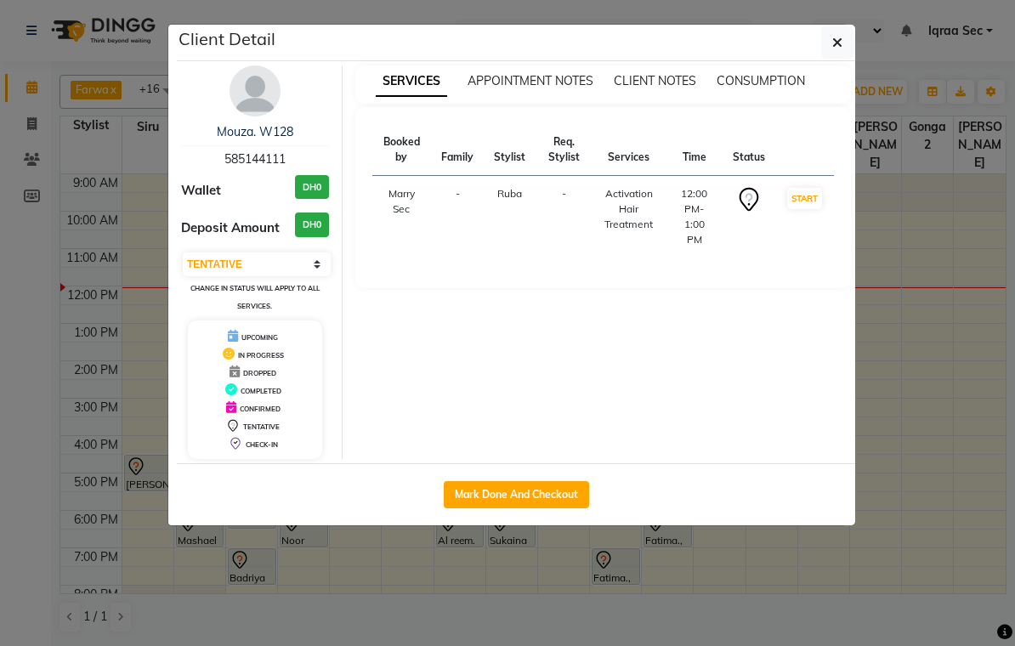
click at [833, 41] on icon "button" at bounding box center [838, 43] width 10 height 14
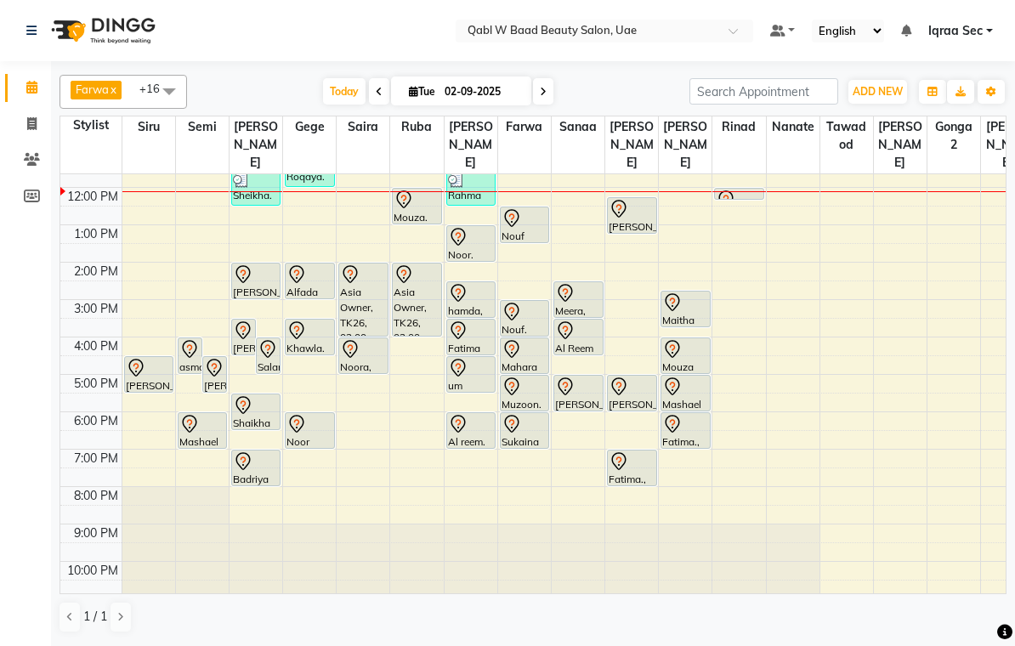
scroll to position [64, 0]
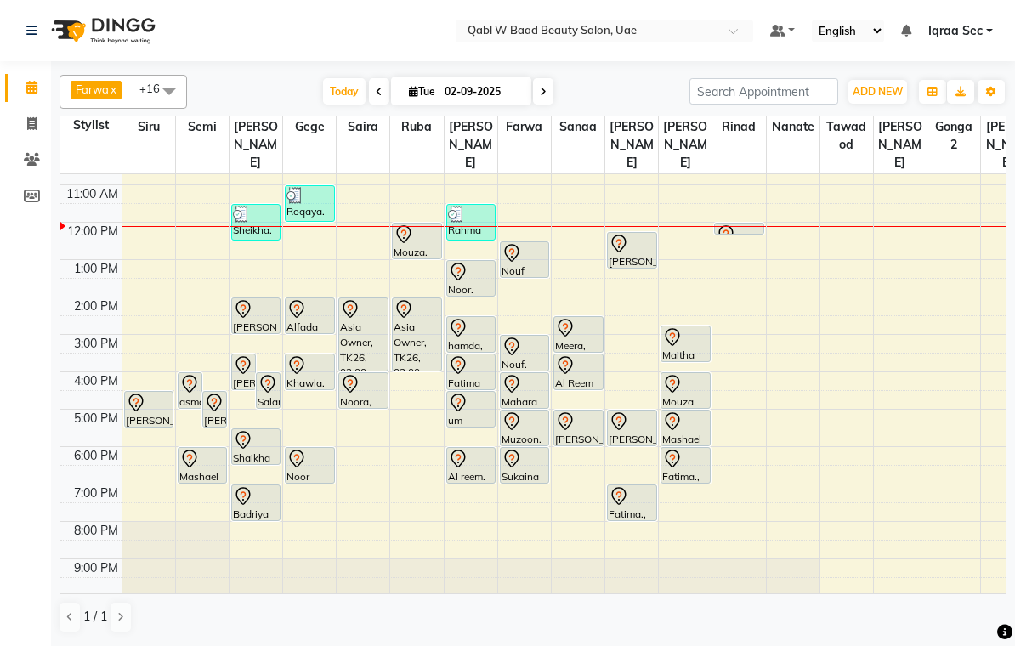
click at [316, 186] on div "Roqaya. 1st 15/3rd 65/P022, TK14, 11:00 AM-12:00 PM, Natural Hair Color" at bounding box center [310, 203] width 48 height 35
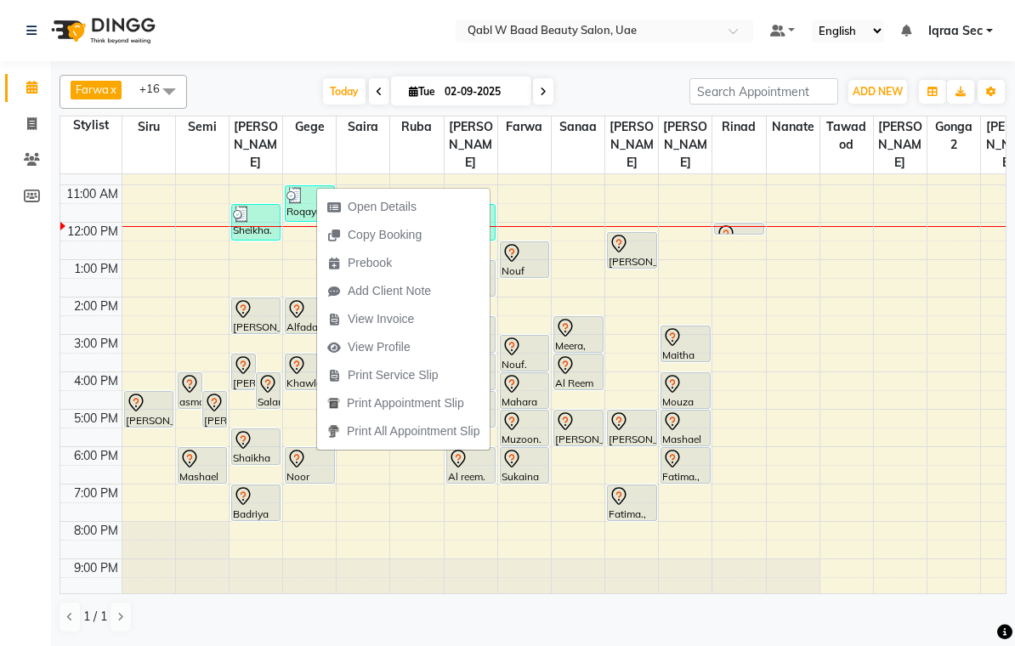
click at [405, 204] on span "Open Details" at bounding box center [382, 207] width 69 height 18
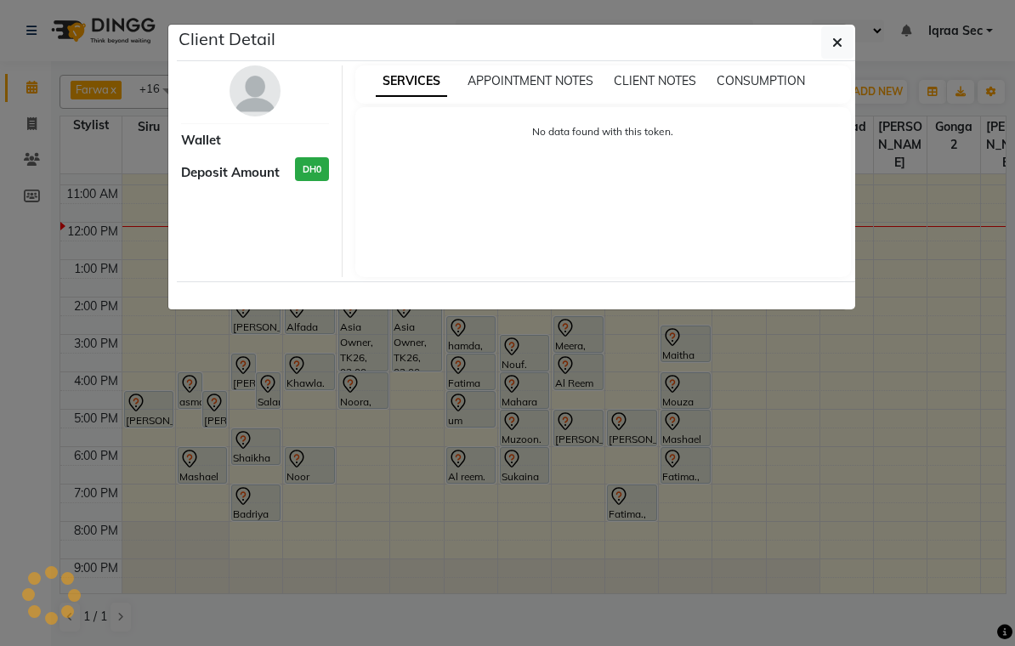
select select "3"
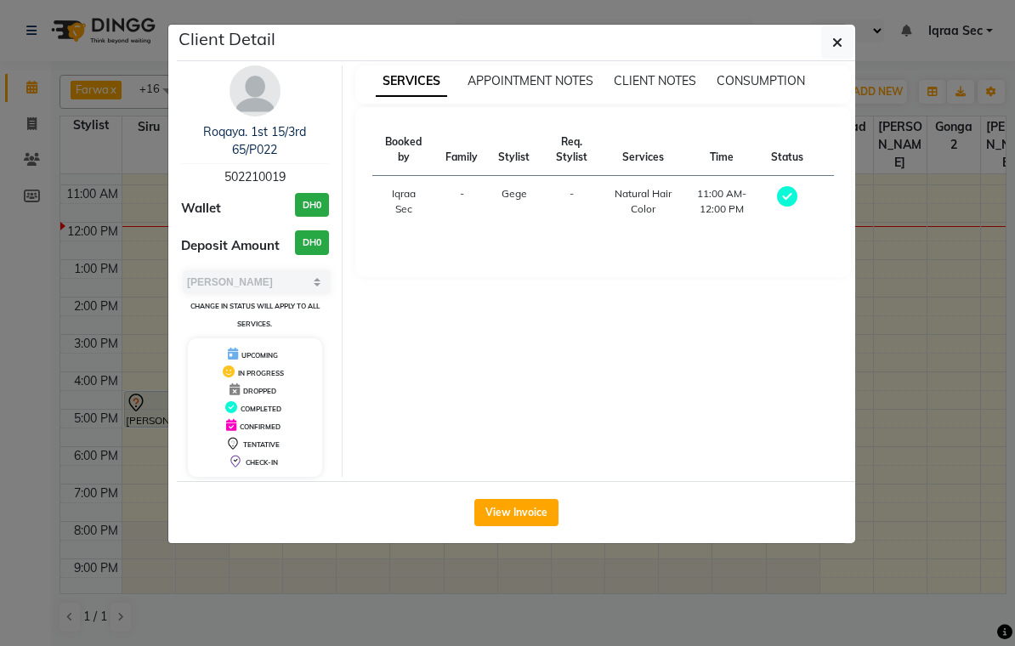
click at [853, 44] on button "button" at bounding box center [838, 42] width 32 height 32
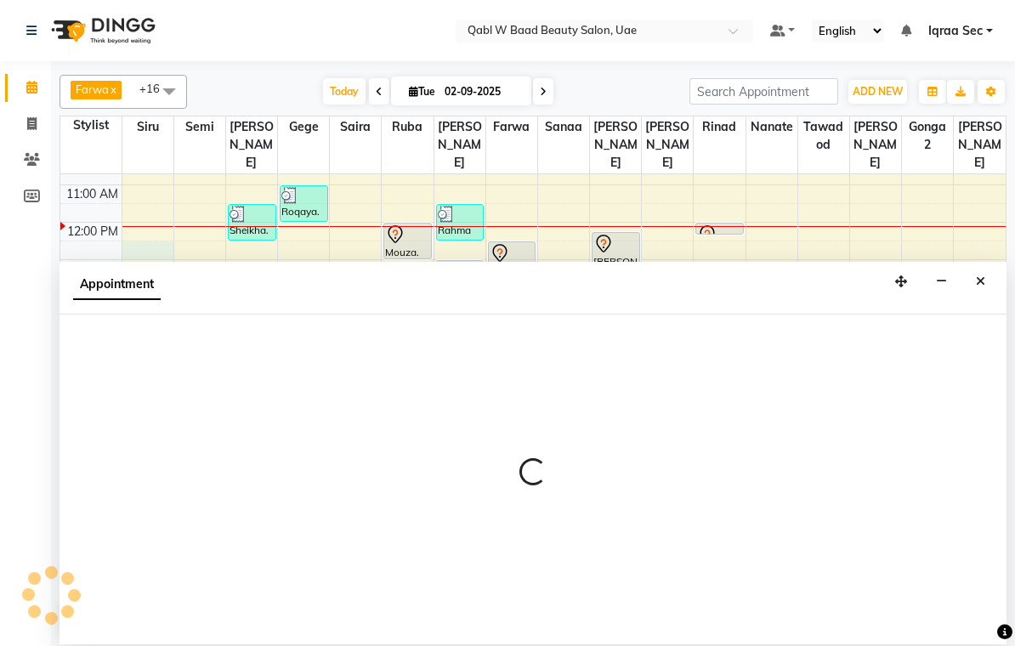
select select "55346"
select select "750"
select select "tentative"
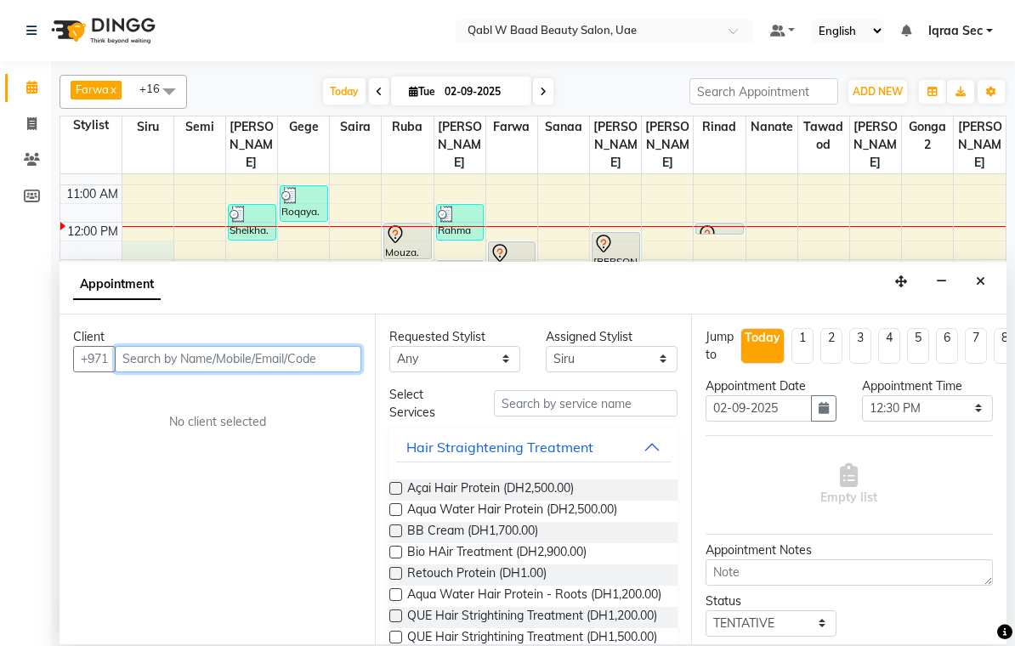
click at [145, 356] on input "text" at bounding box center [238, 359] width 247 height 26
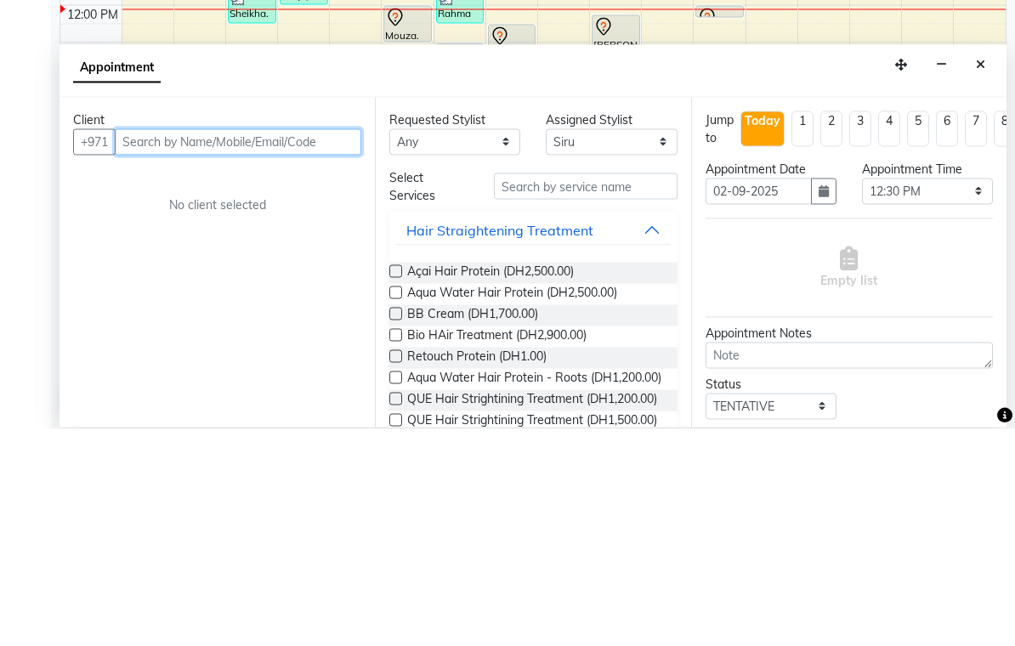
click at [142, 346] on input "text" at bounding box center [238, 359] width 247 height 26
paste input "502210019"
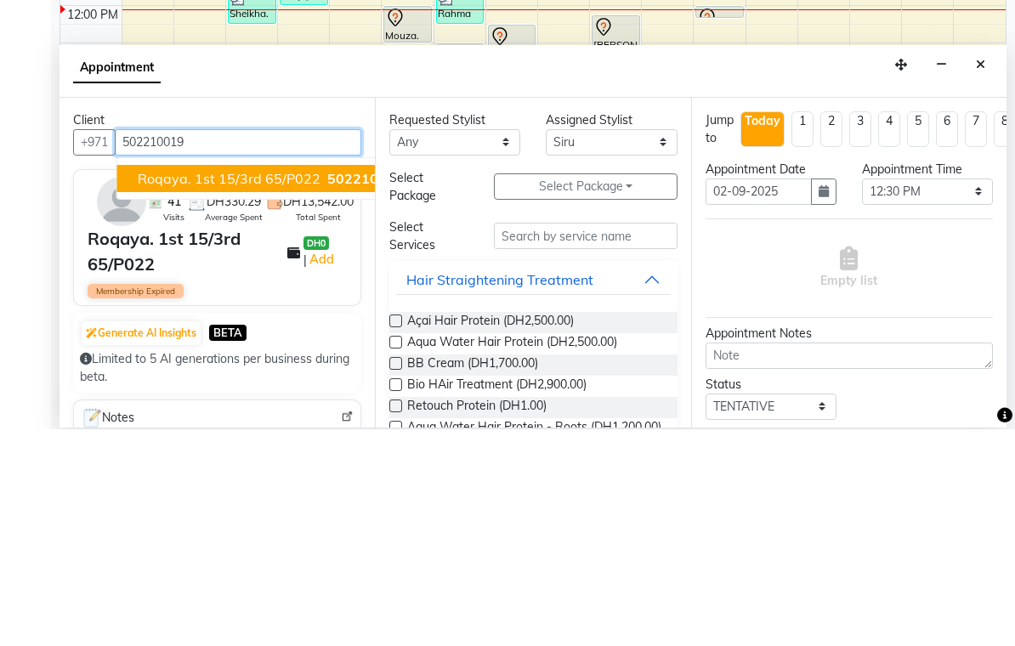
click at [259, 387] on span "Roqaya. 1st 15/3rd 65/P022" at bounding box center [229, 395] width 183 height 17
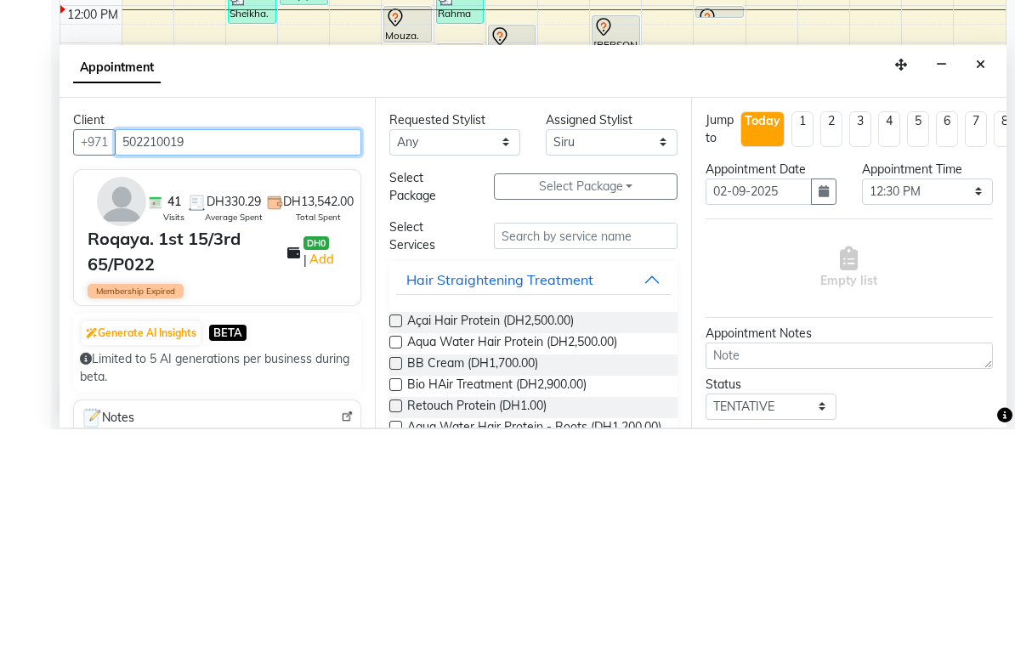
type input "502210019"
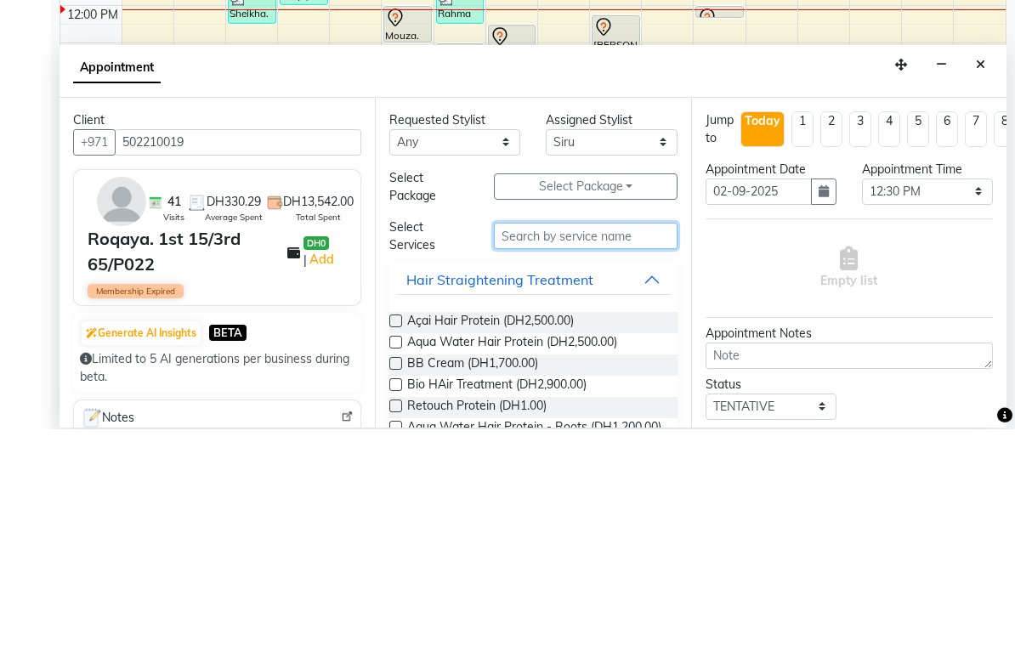
click at [514, 440] on input "text" at bounding box center [586, 453] width 184 height 26
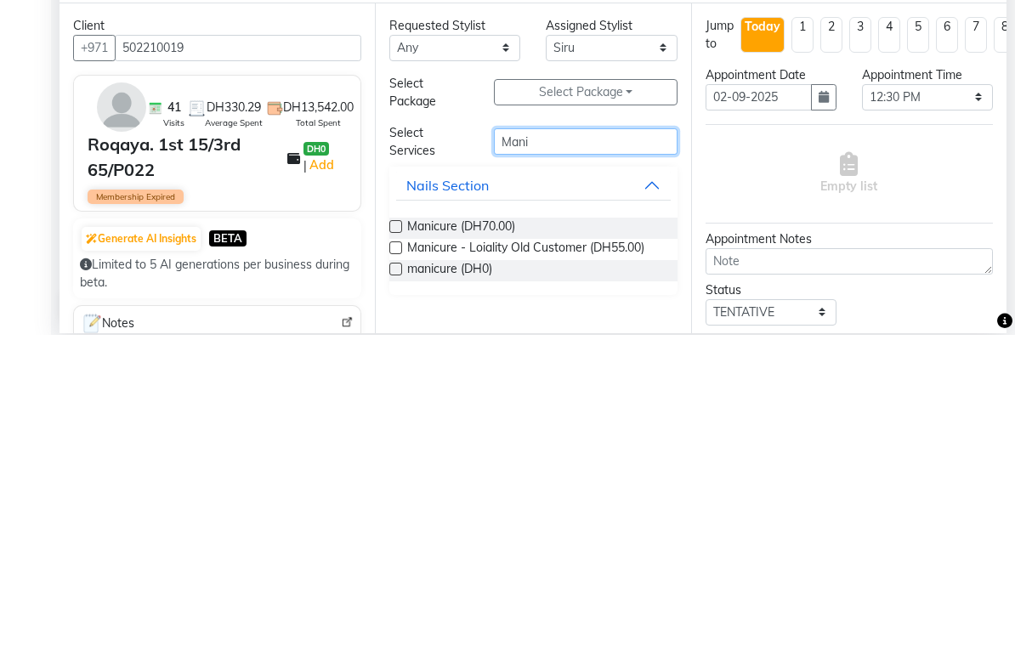
type input "Mani"
click at [399, 574] on label at bounding box center [396, 580] width 13 height 13
click at [399, 577] on input "checkbox" at bounding box center [395, 582] width 11 height 11
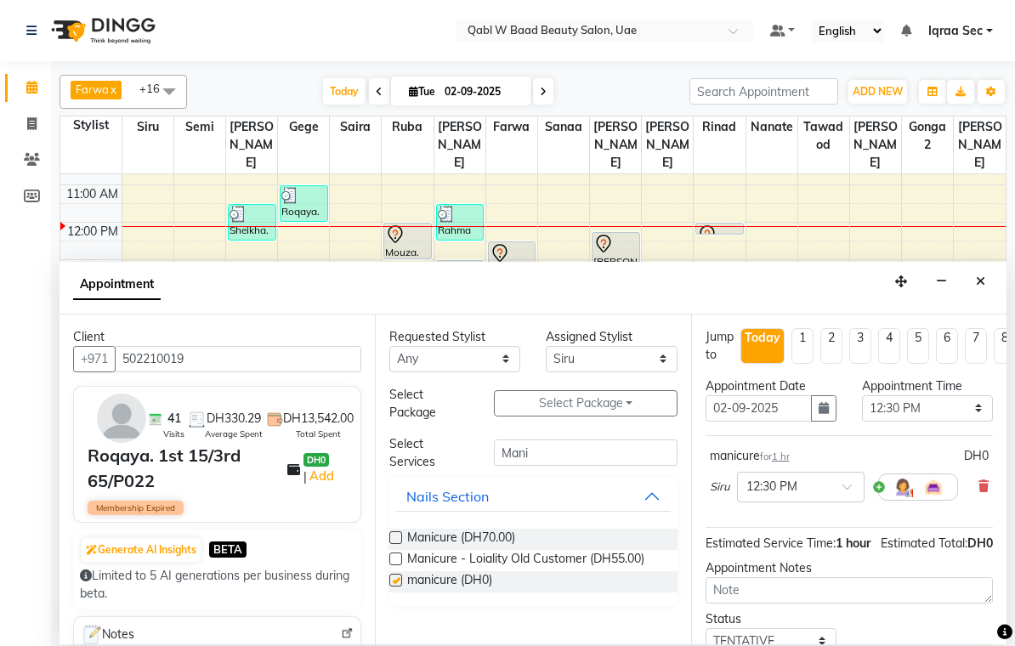
checkbox input "false"
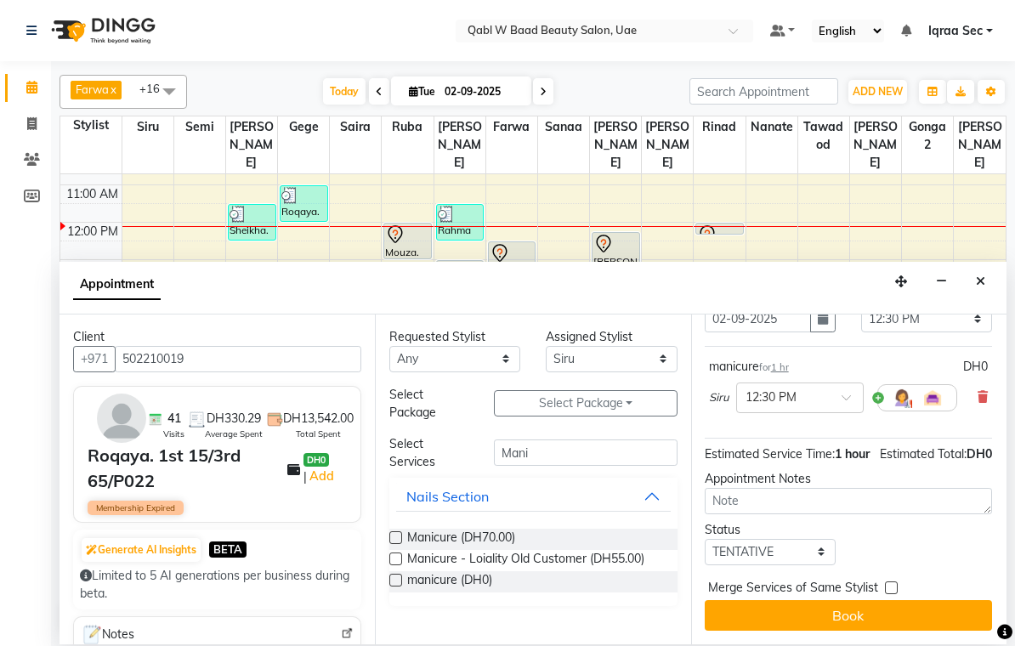
scroll to position [89, 1]
click at [880, 611] on button "Book" at bounding box center [848, 615] width 287 height 31
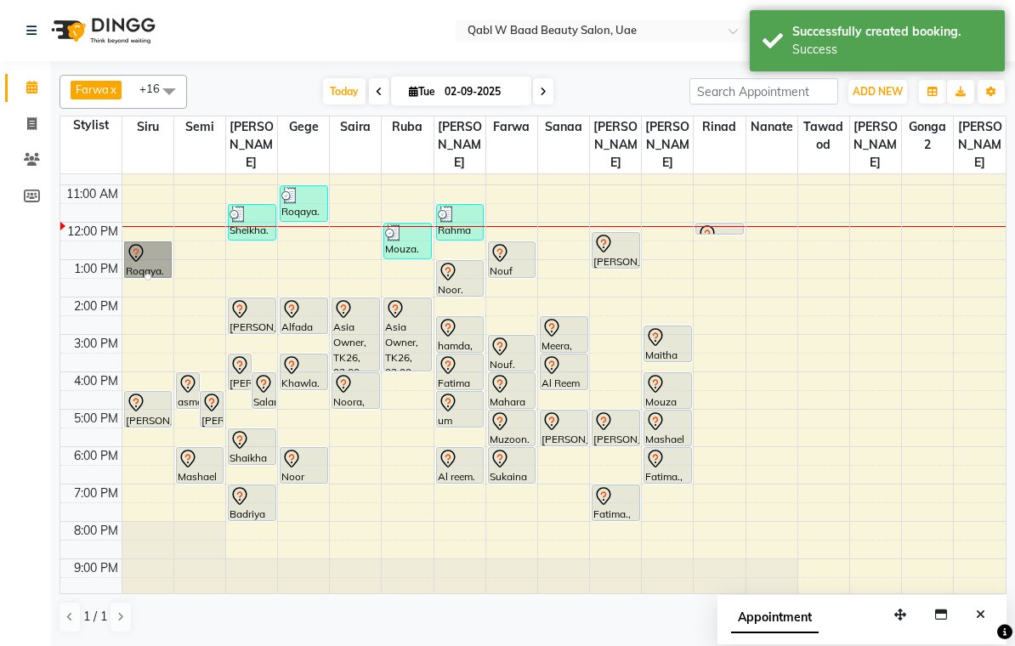
click at [151, 274] on div at bounding box center [148, 277] width 7 height 7
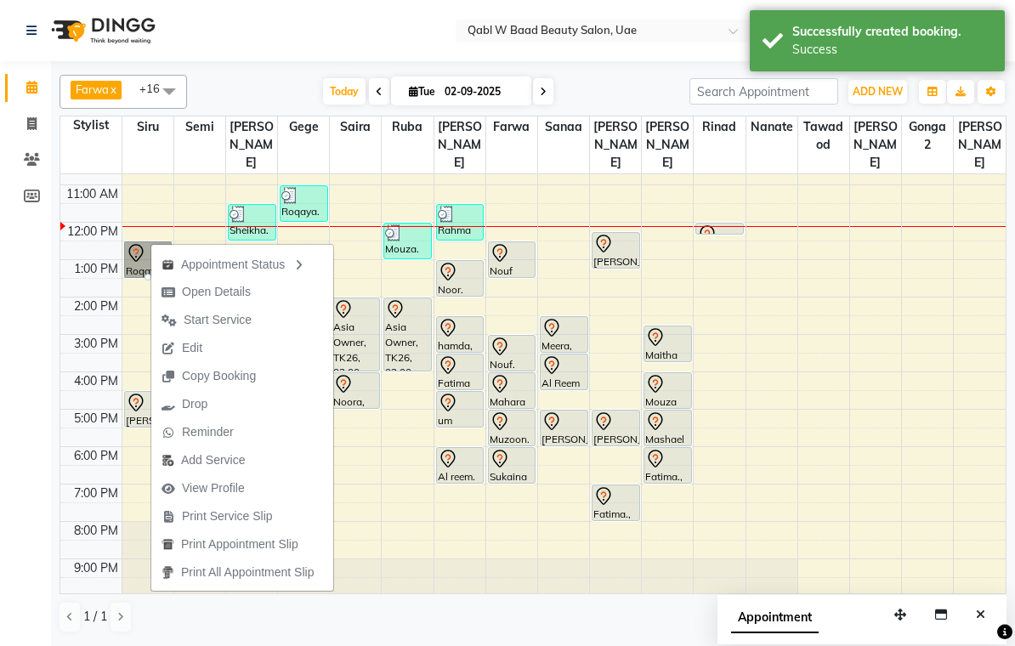
click at [238, 288] on span "Open Details" at bounding box center [216, 292] width 69 height 18
select select "7"
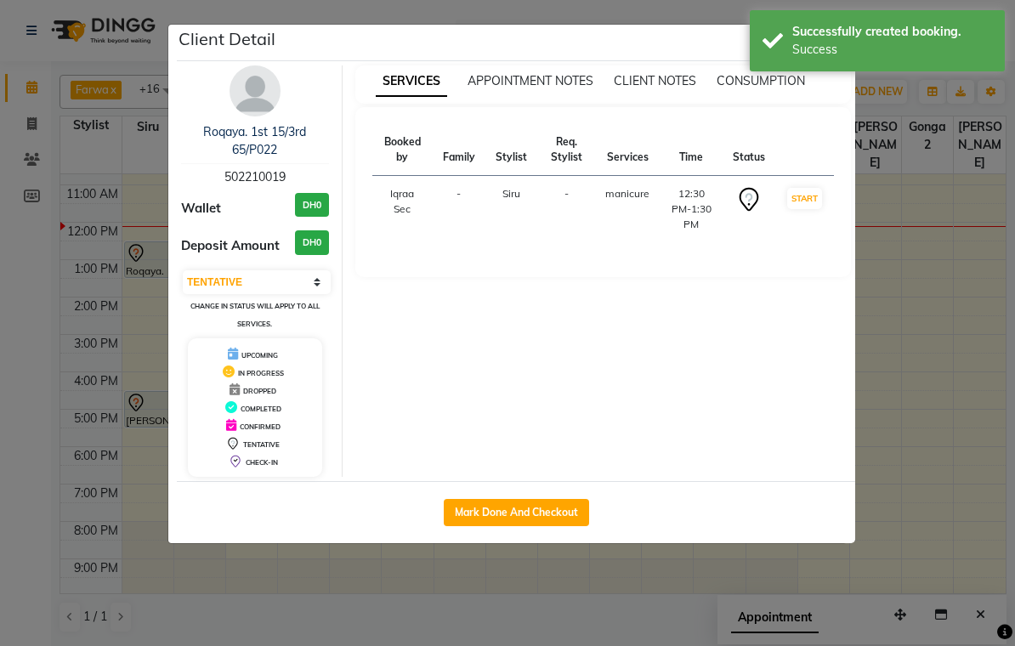
click at [254, 88] on img at bounding box center [255, 90] width 51 height 51
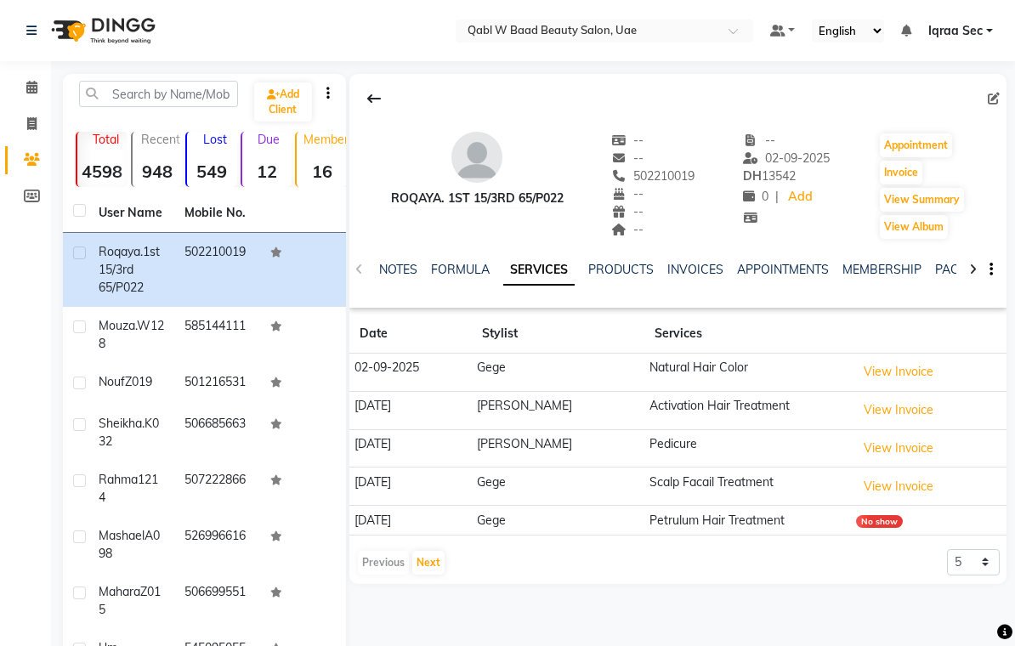
click at [394, 271] on link "NOTES" at bounding box center [398, 269] width 38 height 15
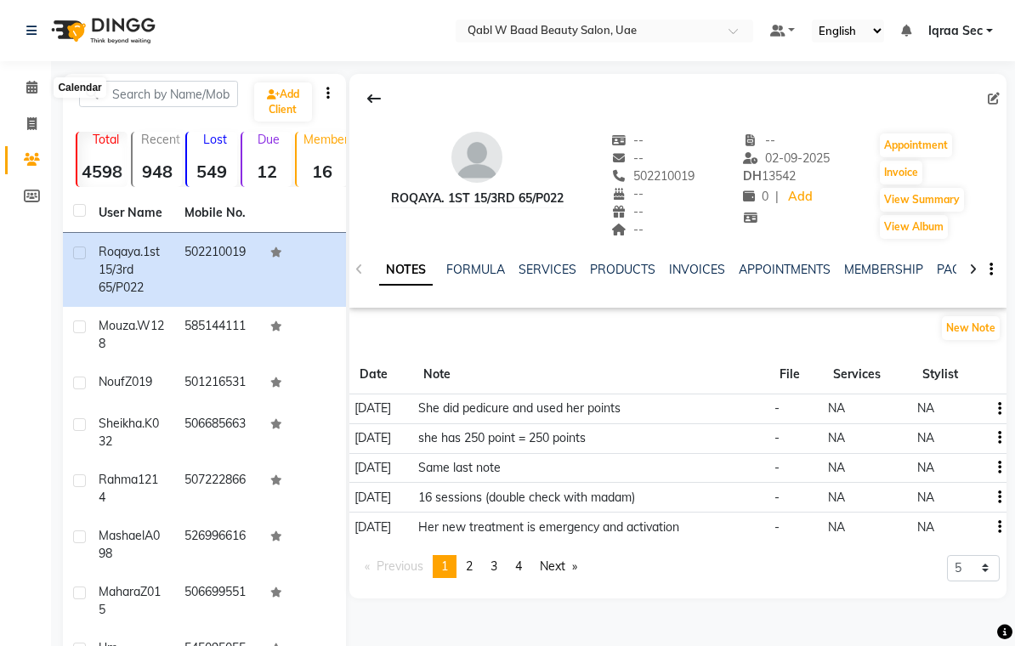
click at [31, 92] on icon at bounding box center [31, 87] width 11 height 13
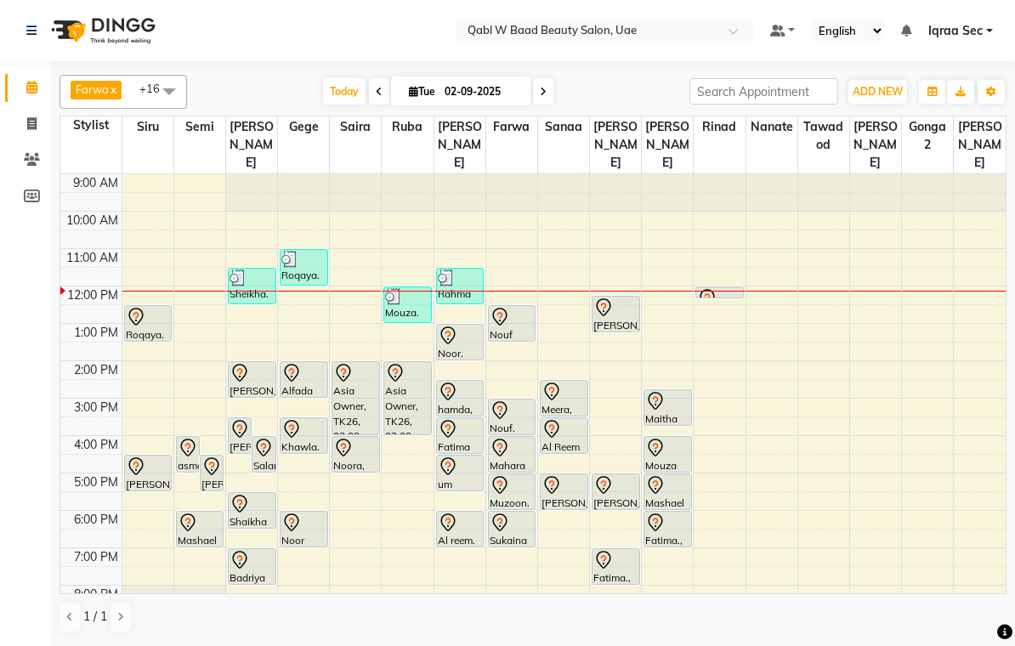
click at [152, 308] on div at bounding box center [148, 317] width 45 height 20
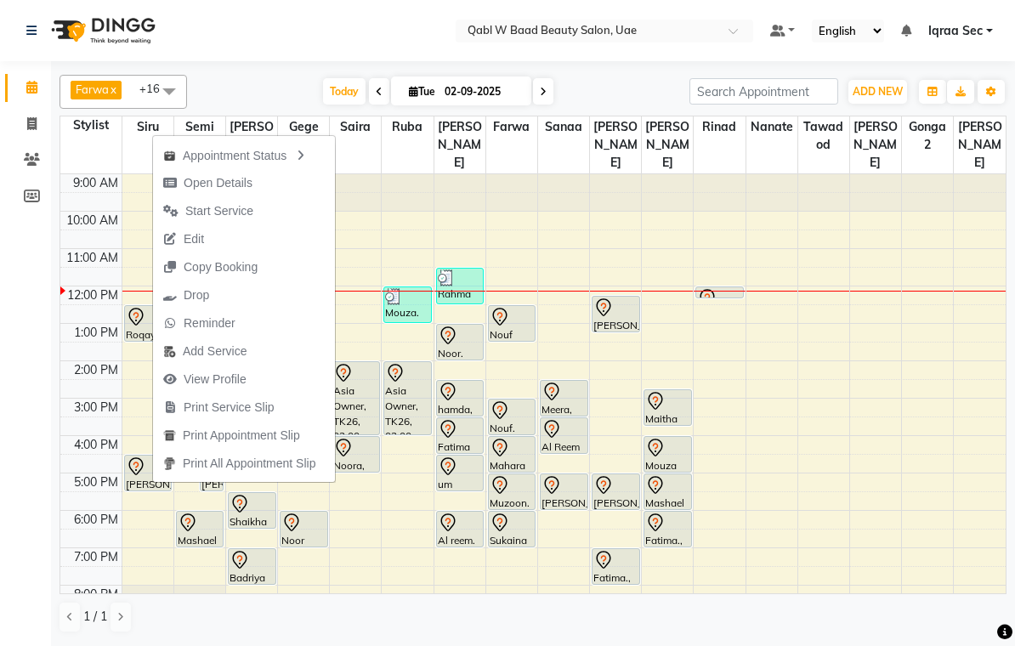
click at [242, 182] on span "Open Details" at bounding box center [218, 183] width 69 height 18
select select "7"
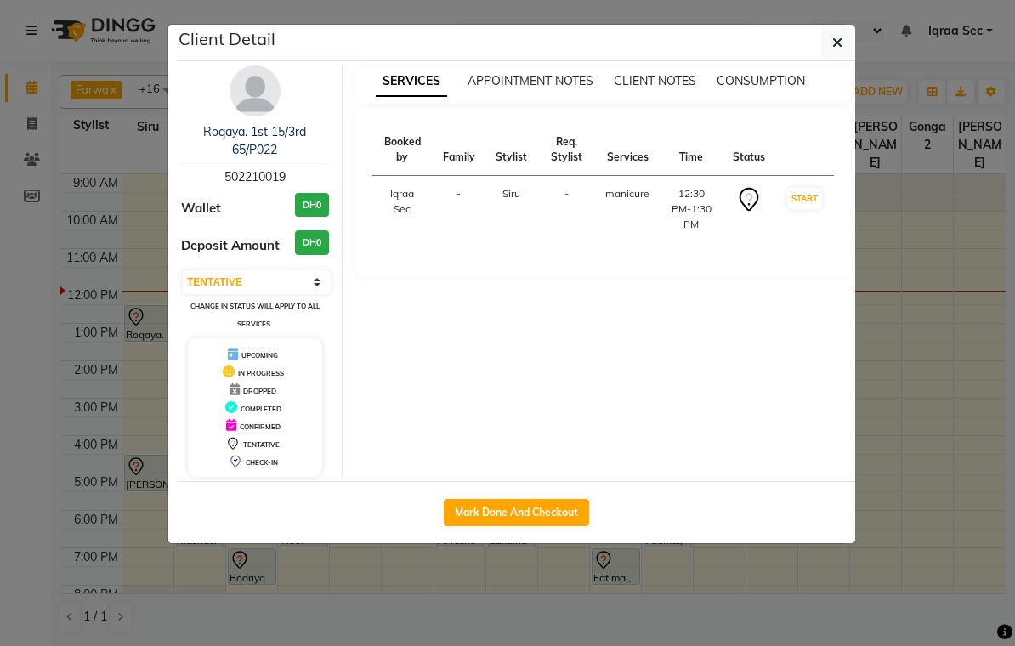
click at [549, 509] on button "Mark Done And Checkout" at bounding box center [516, 512] width 145 height 27
select select "6969"
select select "service"
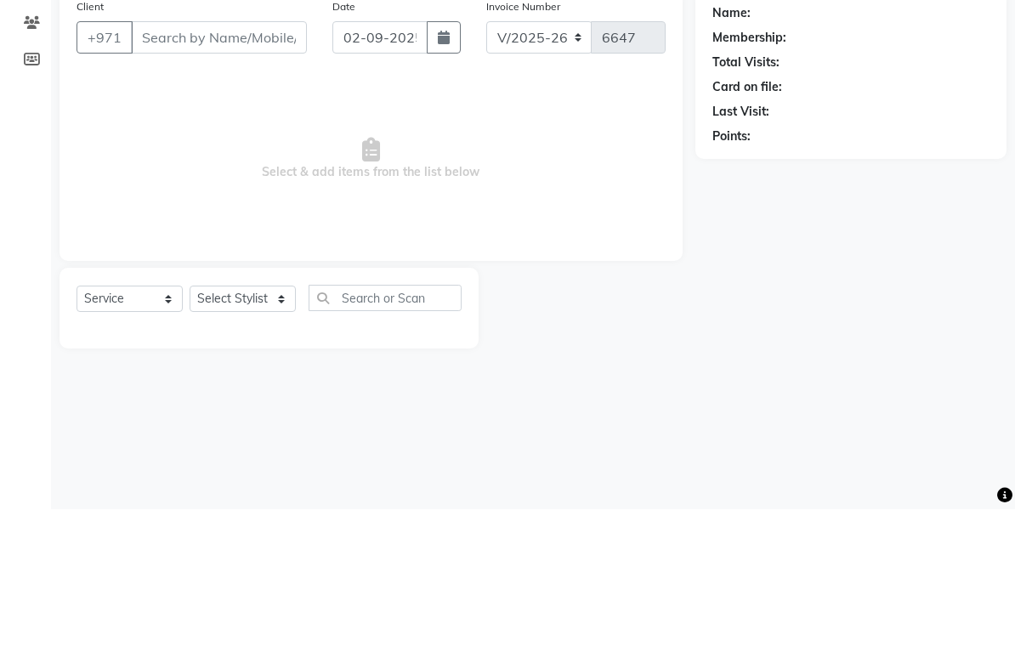
type input "502210019"
select select "55346"
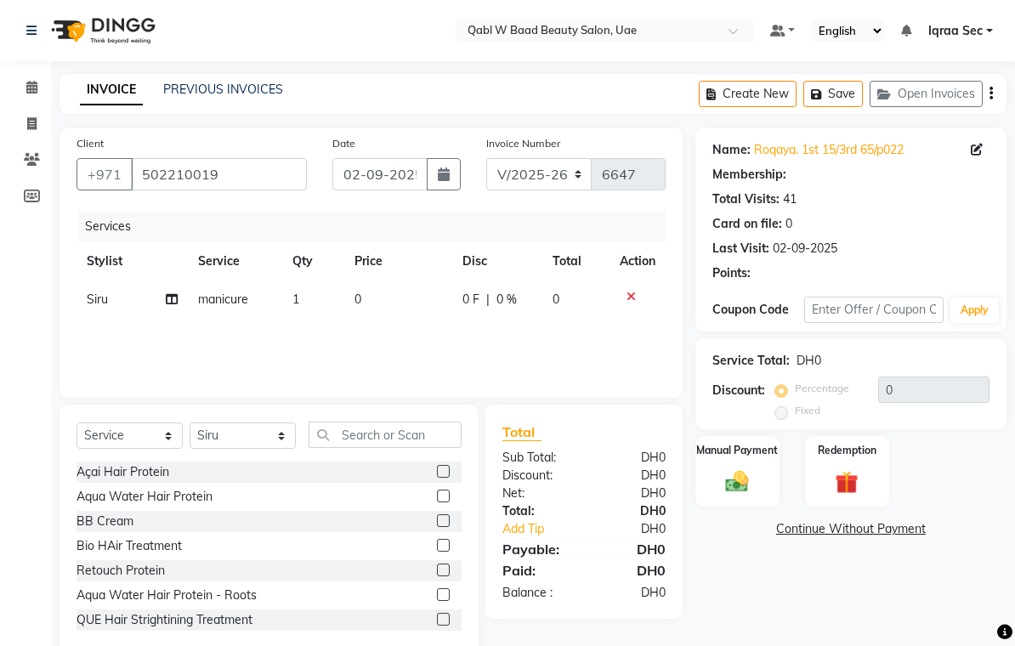
select select "1: Object"
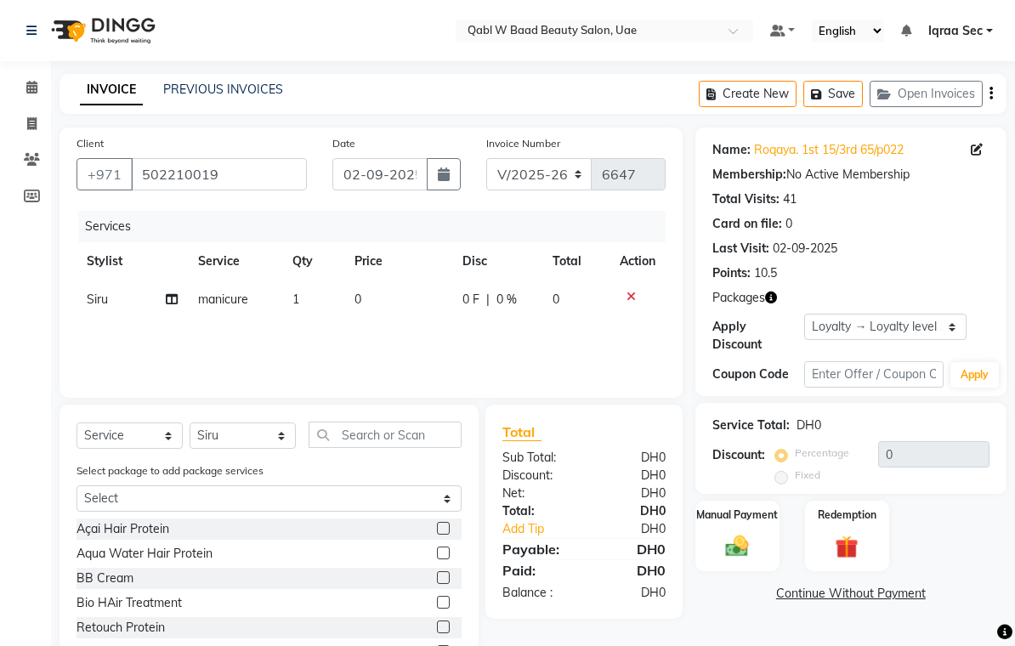
click at [848, 536] on img at bounding box center [846, 547] width 37 height 29
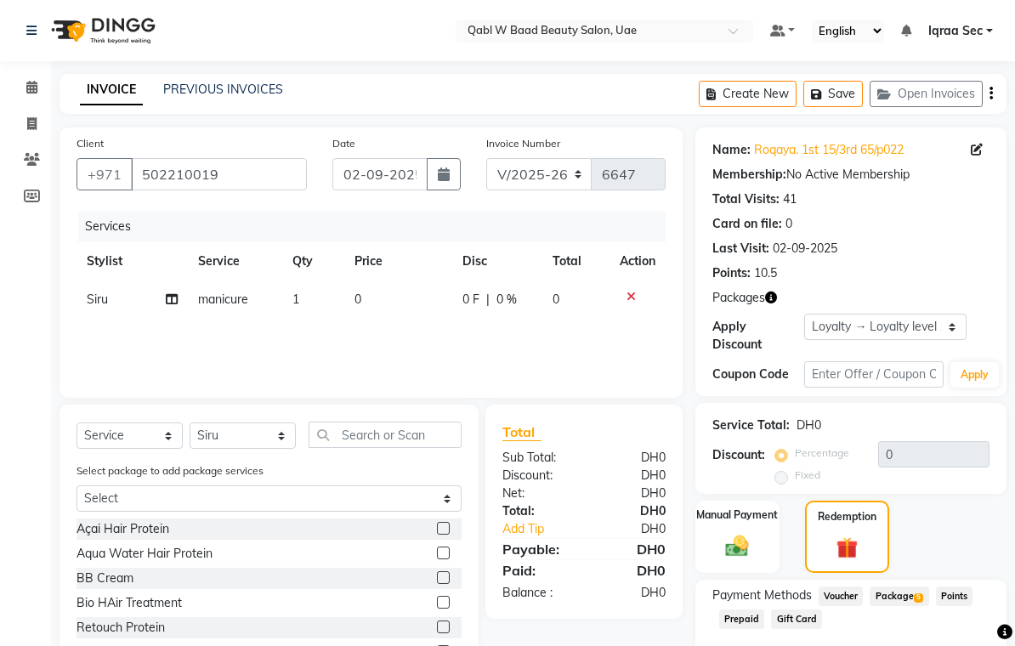
click at [908, 596] on span "Package 5" at bounding box center [899, 597] width 59 height 20
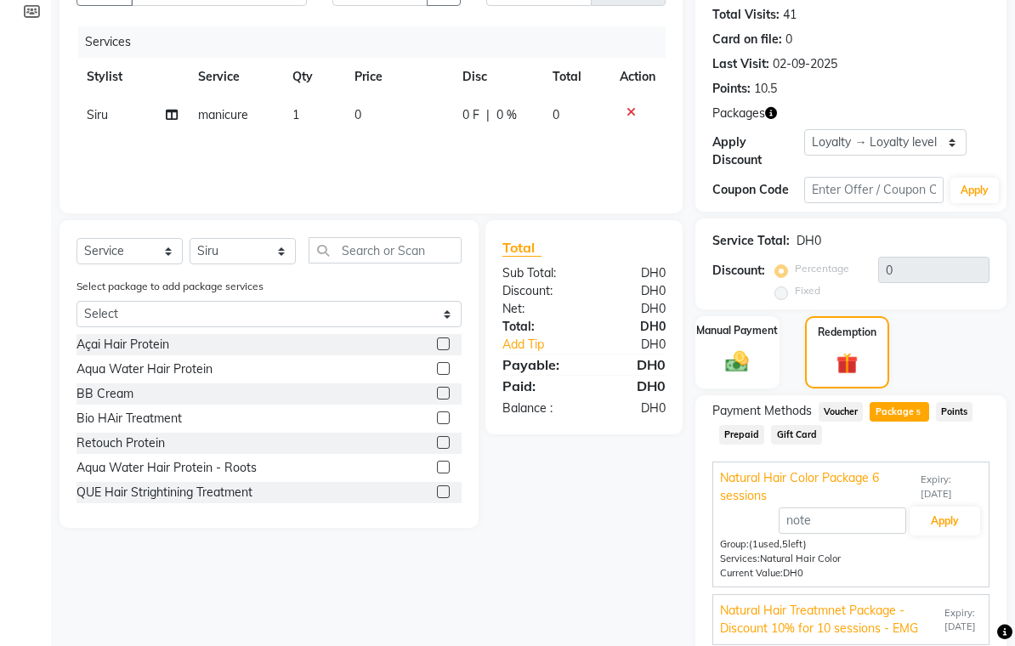
scroll to position [232, 0]
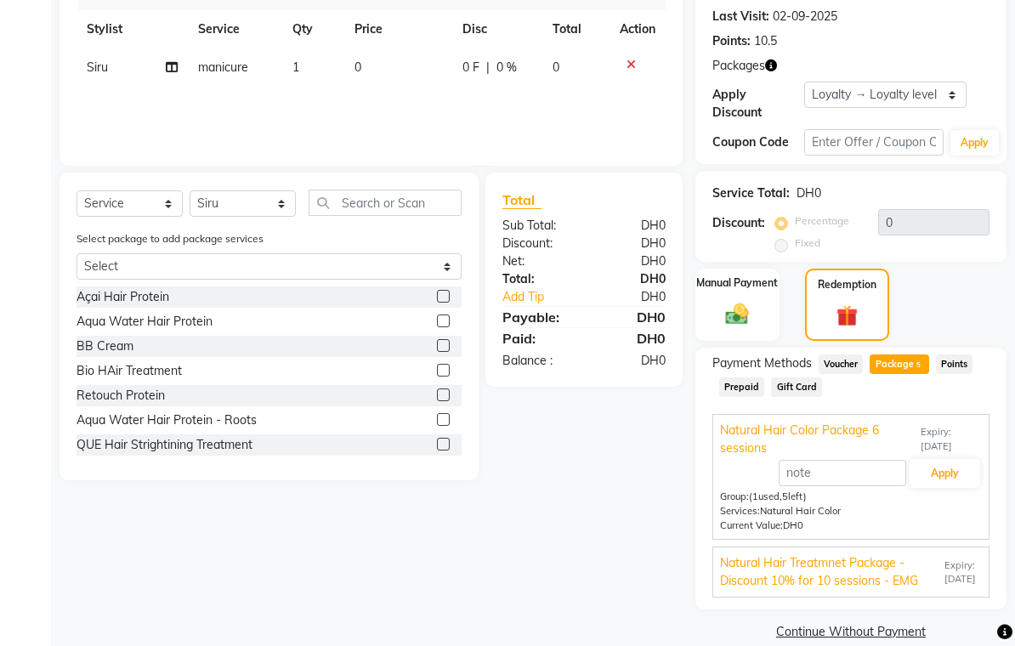
click at [726, 306] on img at bounding box center [737, 314] width 37 height 26
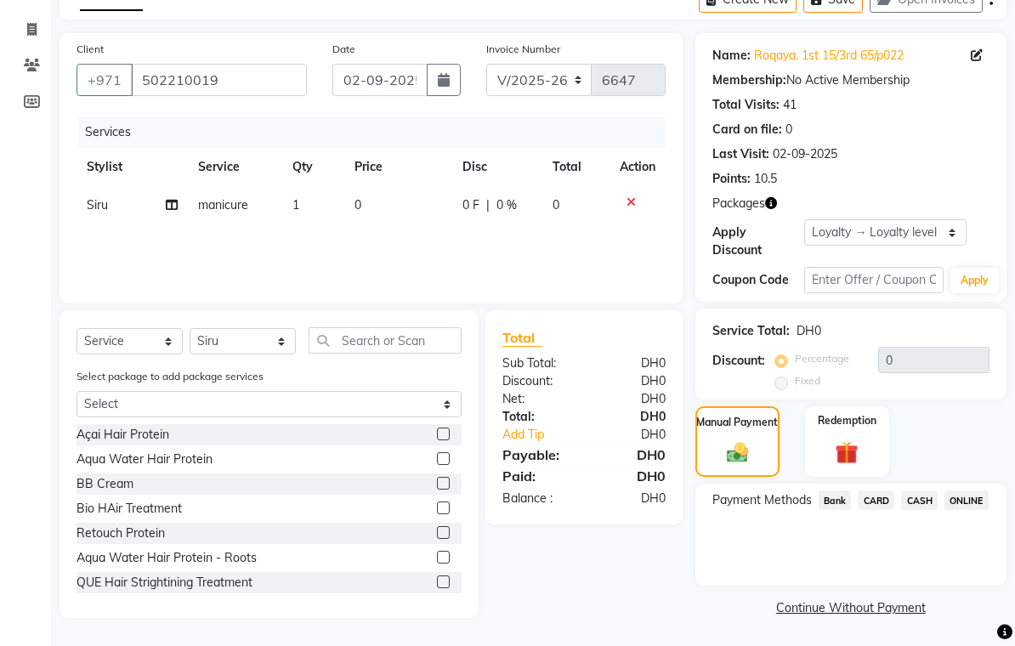
scroll to position [69, 0]
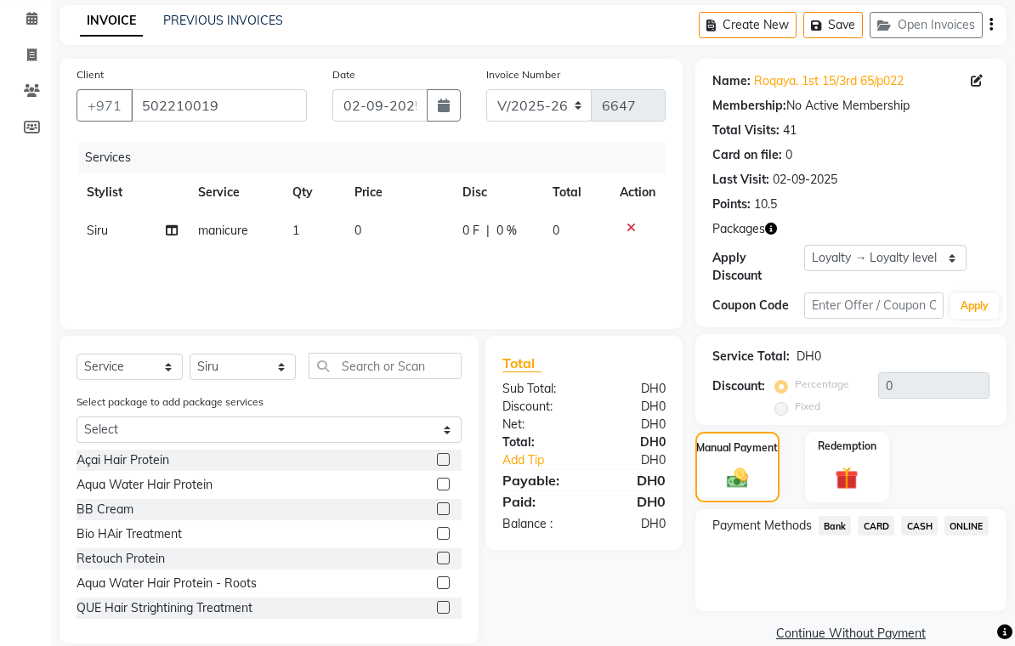
click at [878, 522] on span "CARD" at bounding box center [876, 526] width 37 height 20
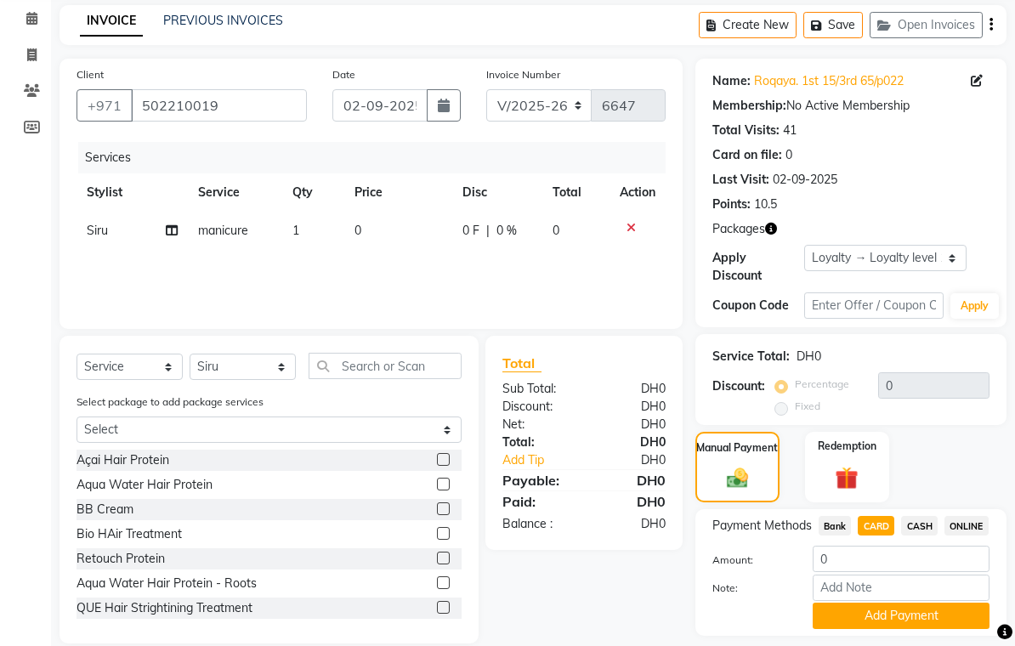
click at [926, 629] on button "Add Payment" at bounding box center [901, 616] width 177 height 26
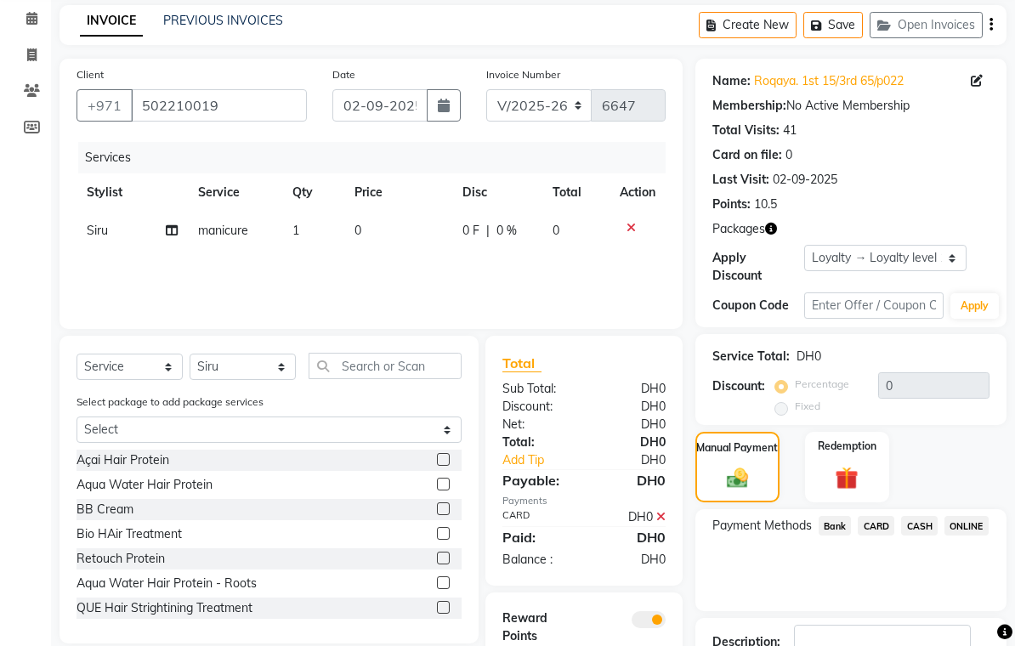
scroll to position [141, 0]
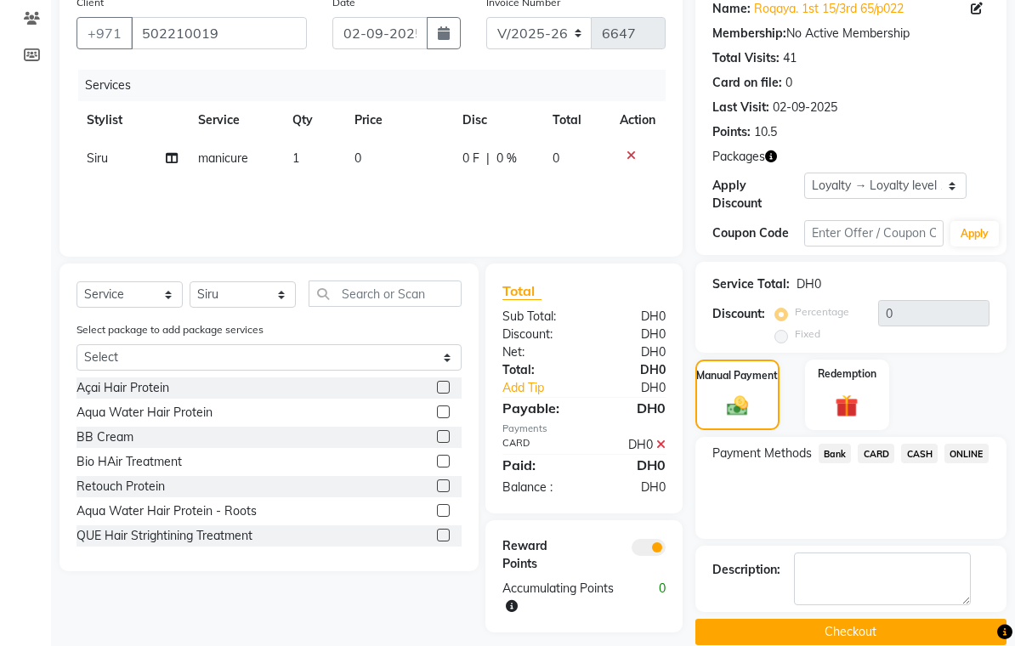
click at [903, 630] on button "Checkout" at bounding box center [851, 632] width 311 height 26
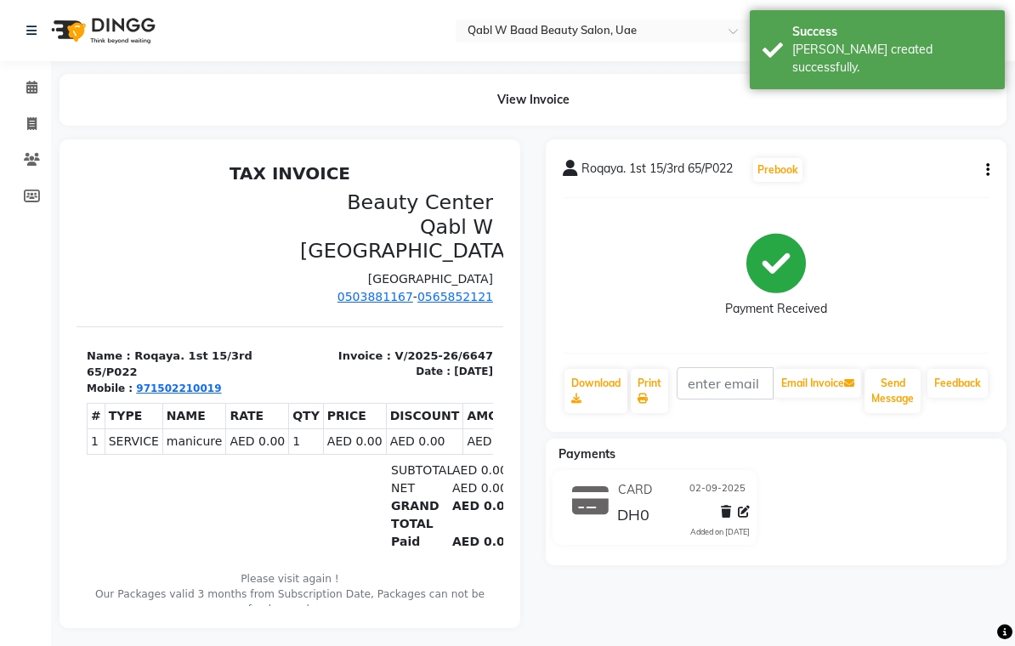
click at [35, 92] on icon at bounding box center [31, 87] width 11 height 13
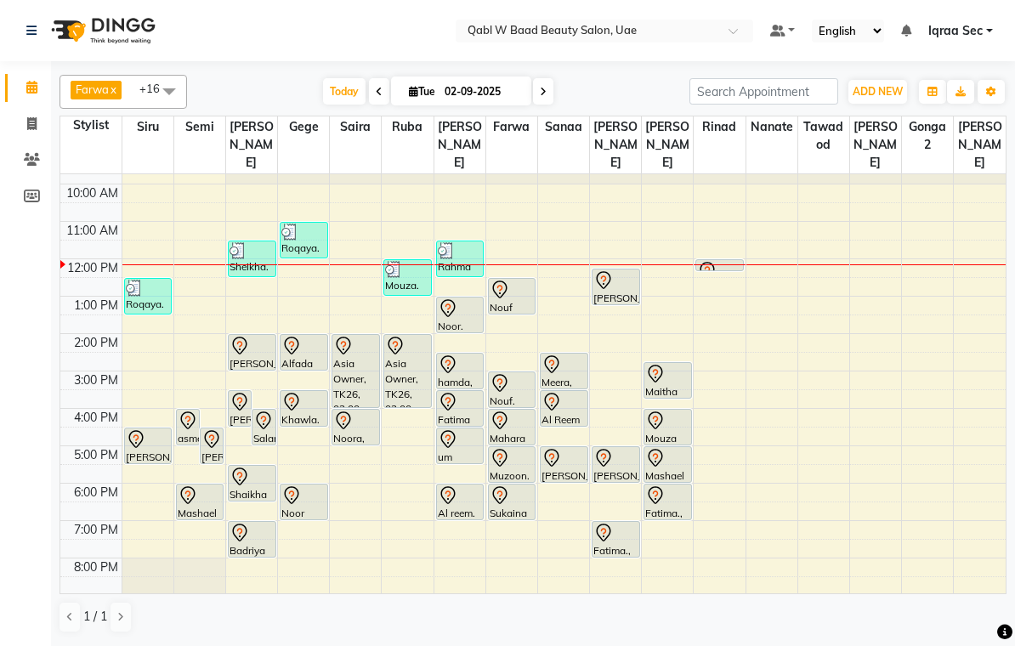
scroll to position [23, 0]
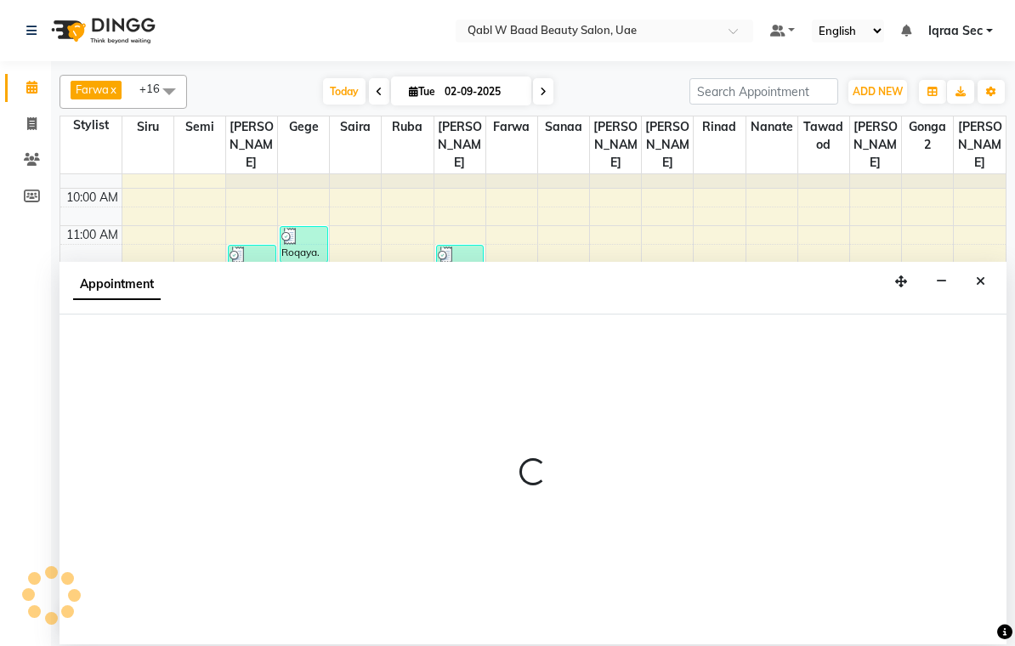
select select "56770"
select select "tentative"
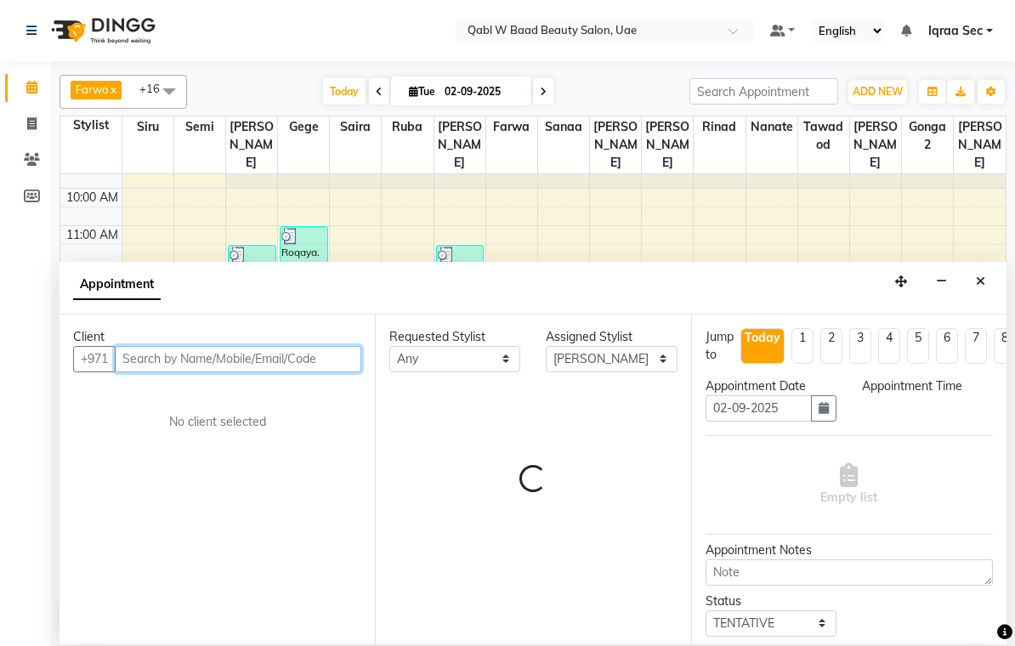
select select "780"
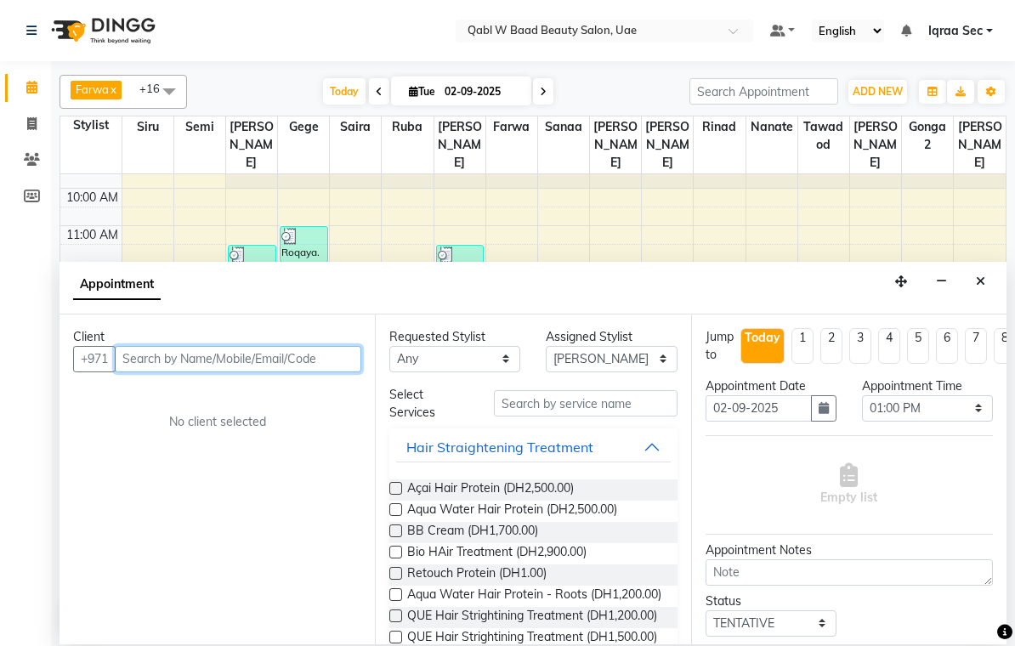
click at [145, 356] on input "text" at bounding box center [238, 359] width 247 height 26
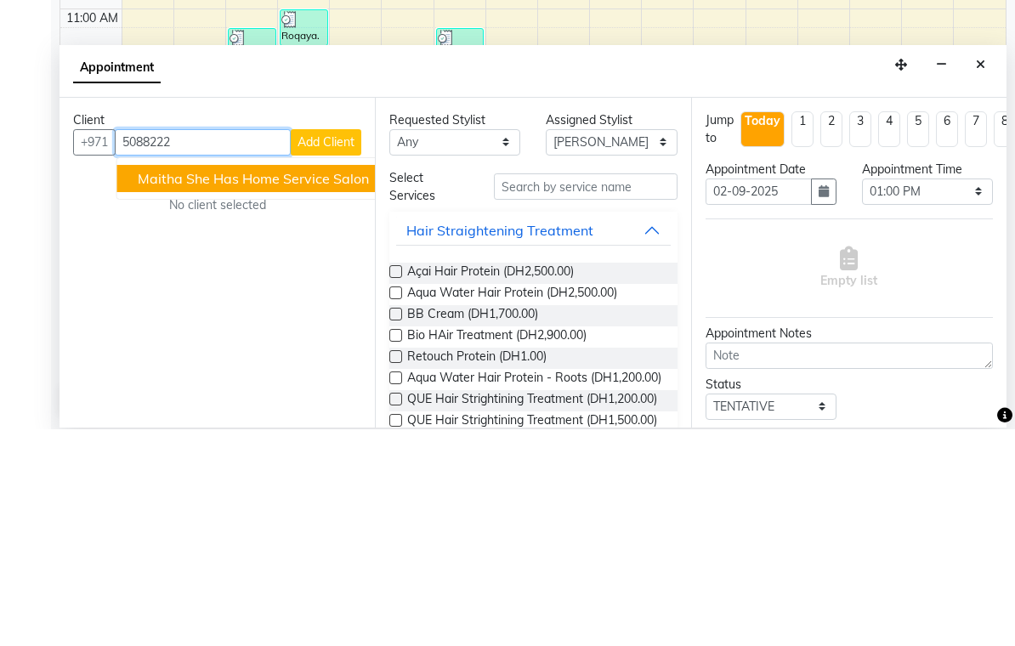
click at [336, 387] on span "Maitha she has home service salon" at bounding box center [253, 395] width 231 height 17
type input "508822204"
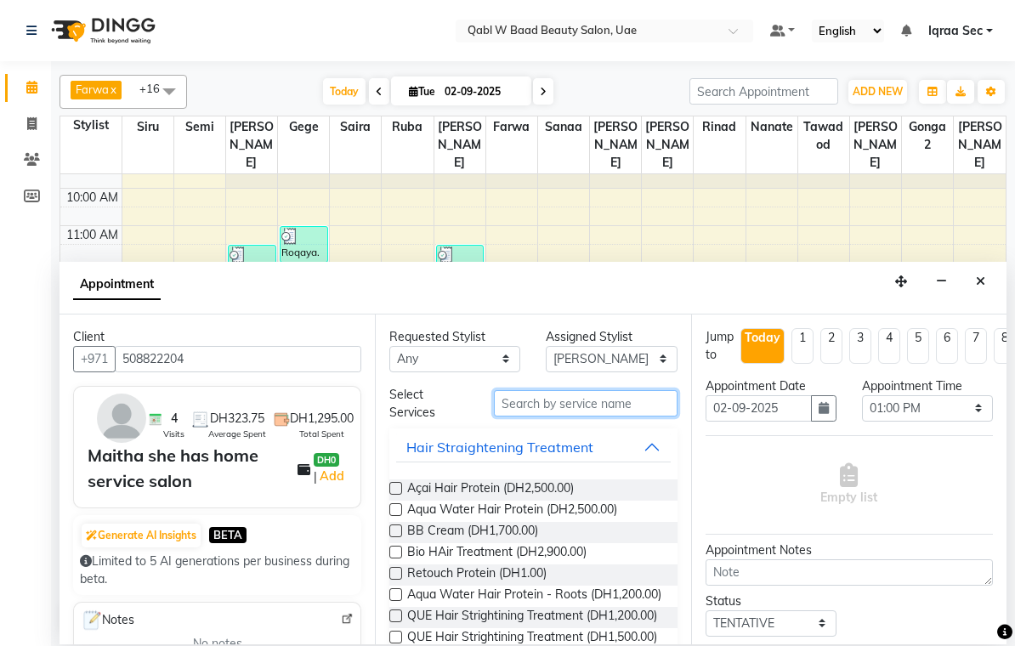
click at [535, 408] on input "text" at bounding box center [586, 403] width 184 height 26
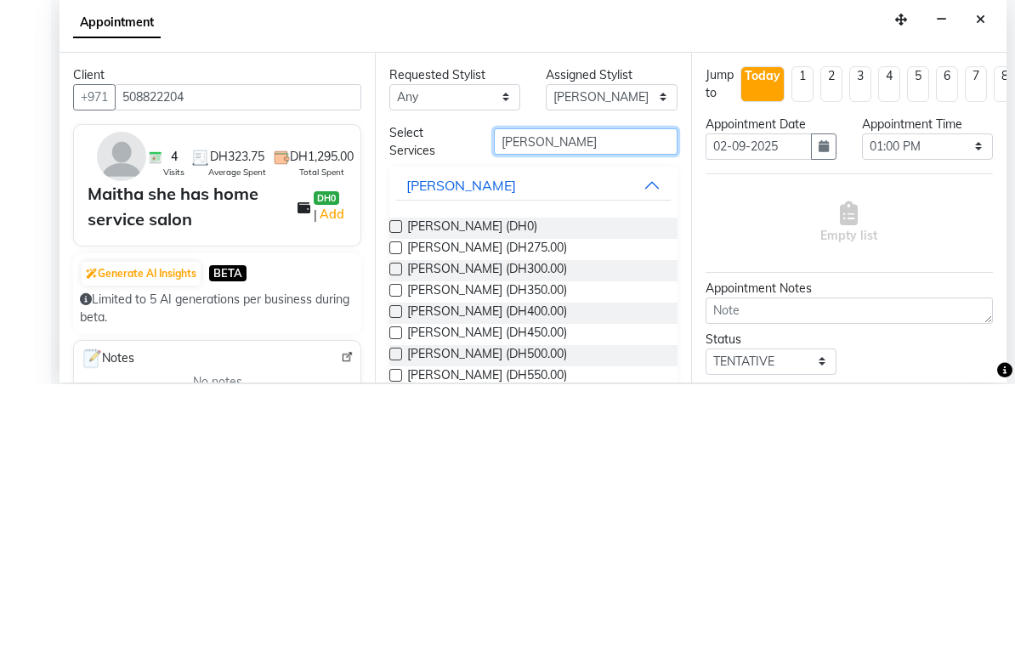
type input "[PERSON_NAME]"
click at [398, 482] on label at bounding box center [396, 488] width 13 height 13
click at [398, 485] on input "checkbox" at bounding box center [395, 490] width 11 height 11
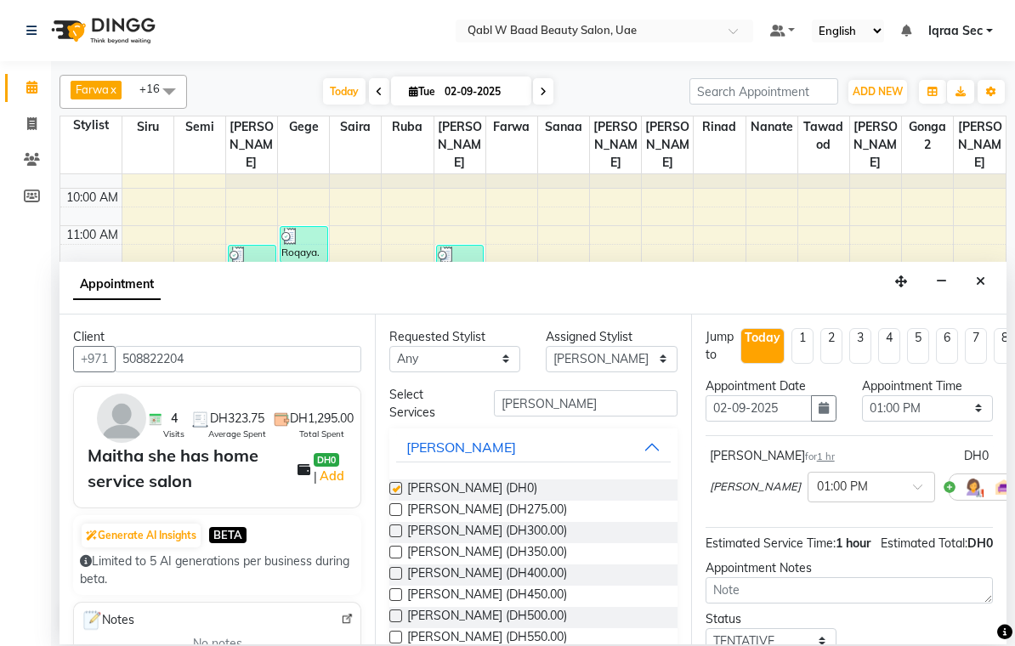
checkbox input "false"
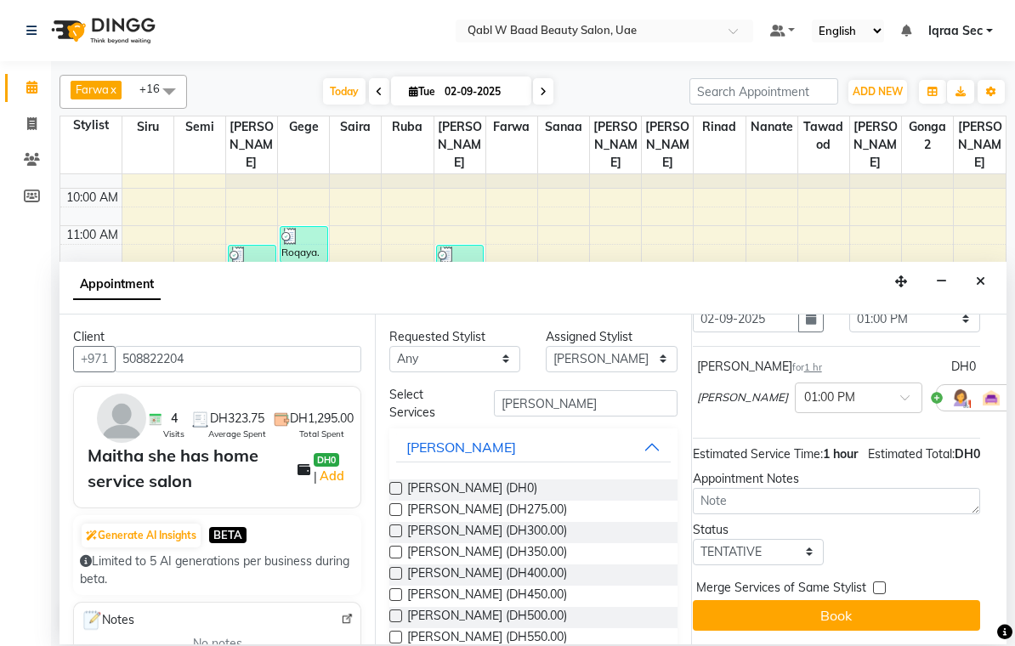
scroll to position [89, 14]
click at [892, 614] on button "Book" at bounding box center [835, 615] width 287 height 31
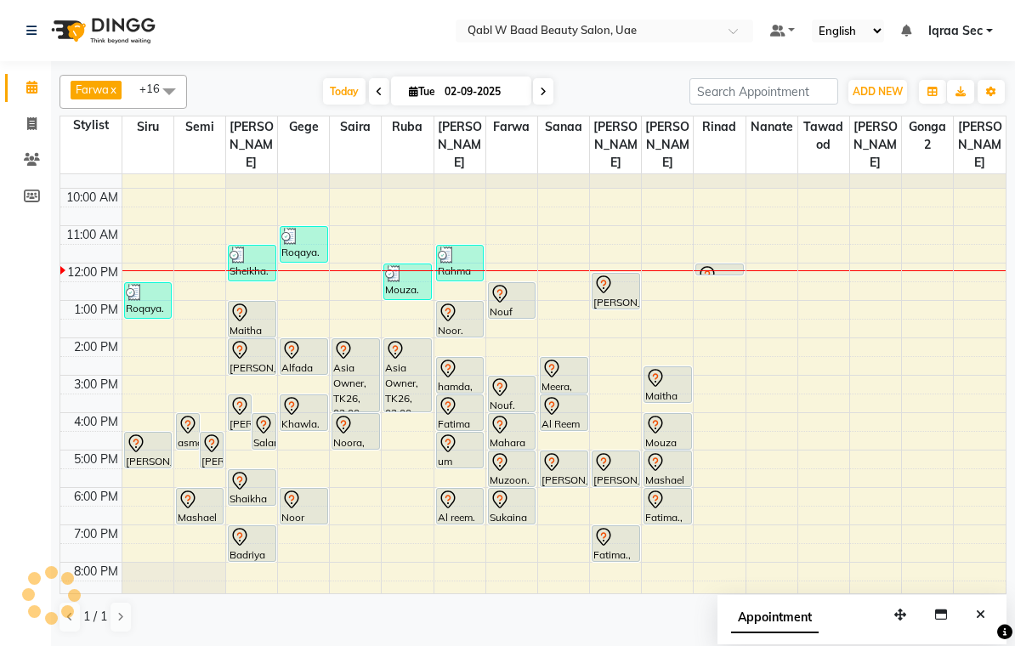
click at [247, 303] on icon at bounding box center [240, 313] width 20 height 20
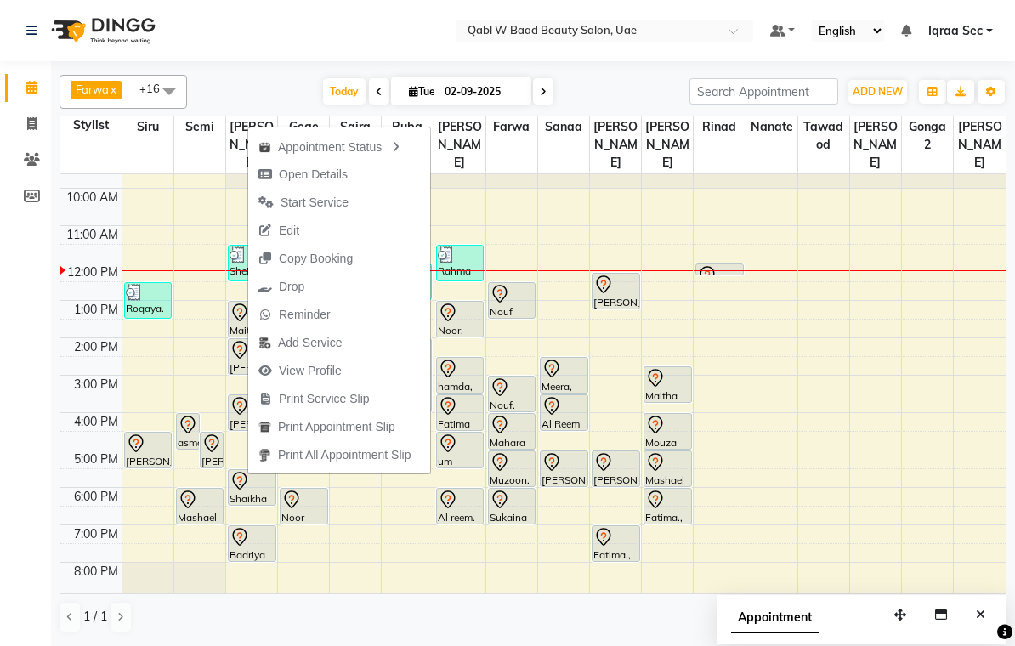
click at [343, 179] on span "Open Details" at bounding box center [313, 175] width 69 height 18
select select "7"
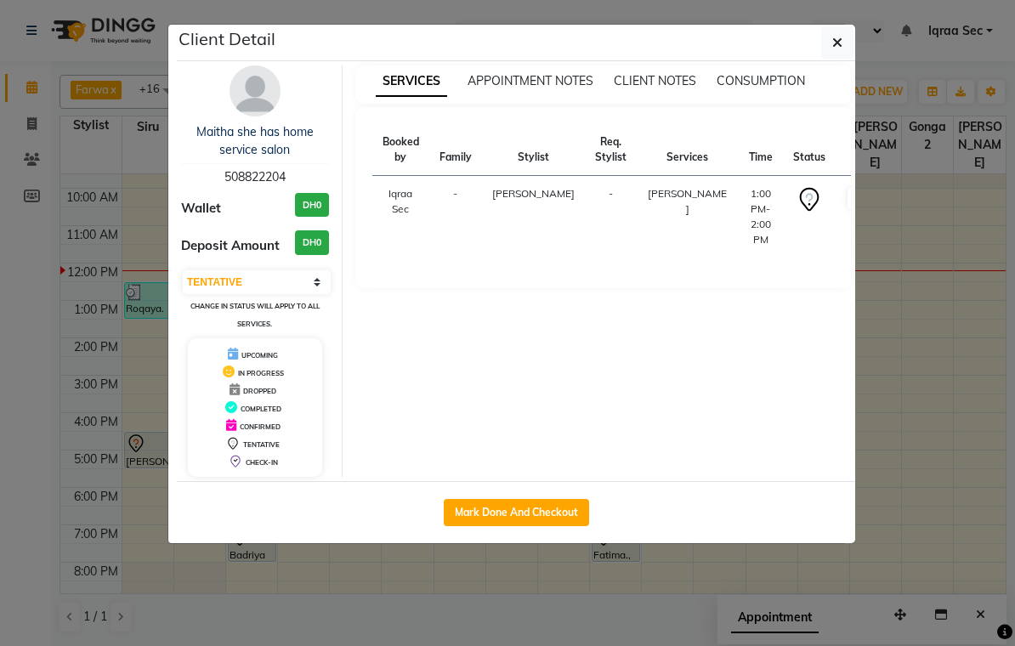
click at [250, 102] on img at bounding box center [255, 90] width 51 height 51
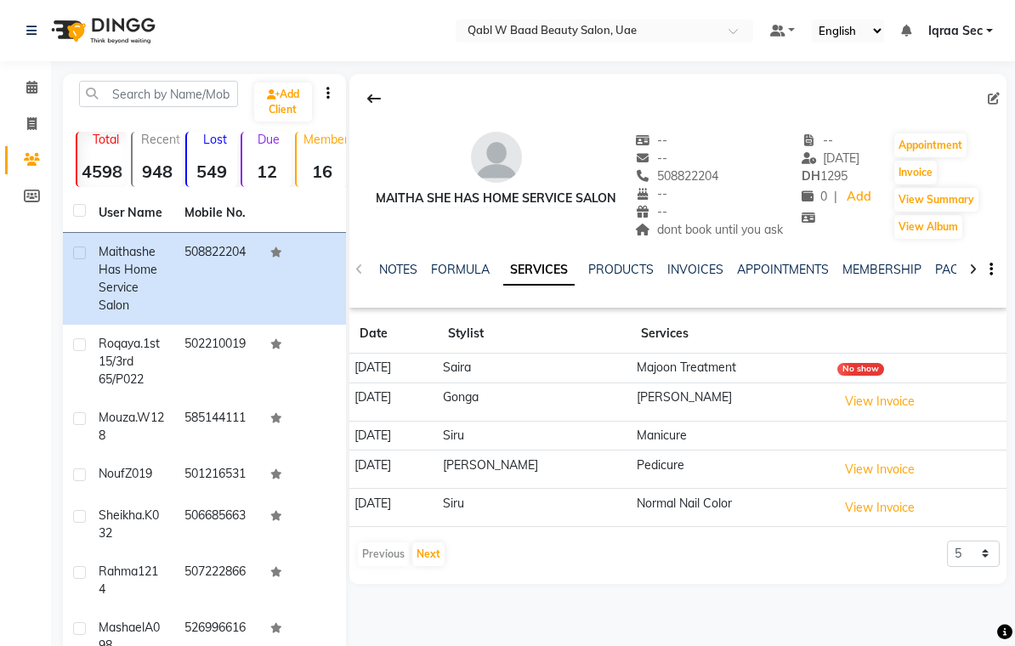
click at [947, 269] on link "PACKAGES" at bounding box center [967, 269] width 63 height 15
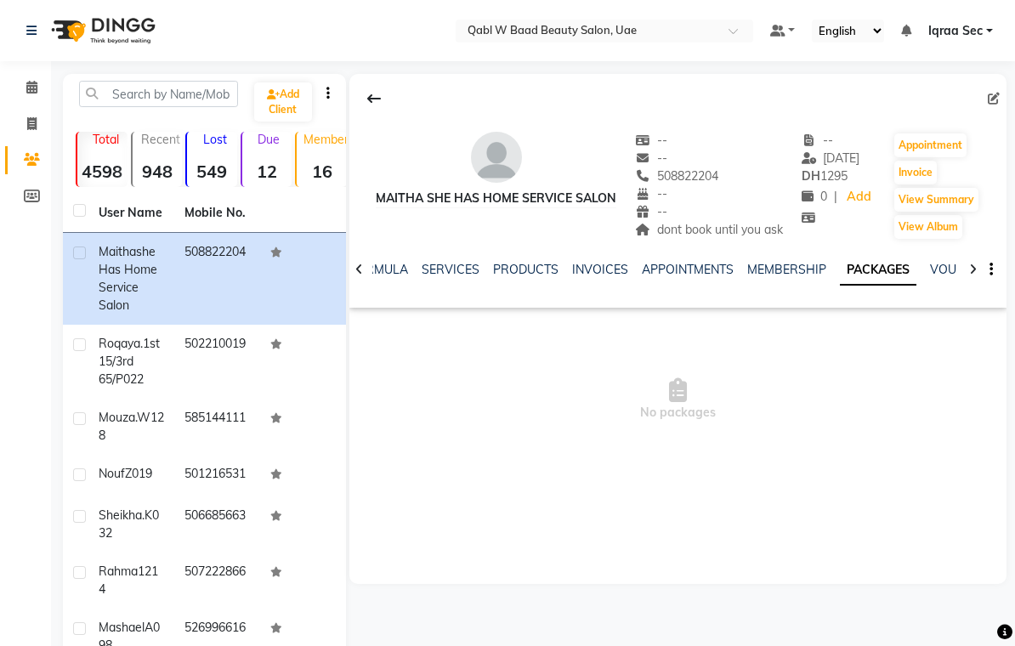
click at [448, 273] on link "SERVICES" at bounding box center [451, 269] width 58 height 15
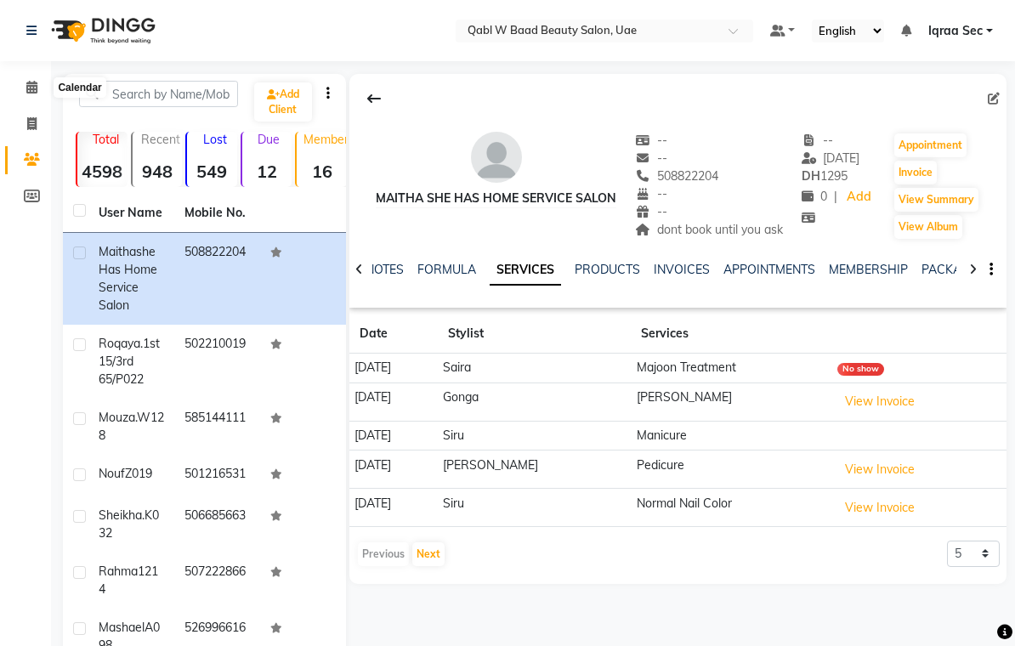
click at [34, 78] on span at bounding box center [32, 88] width 30 height 20
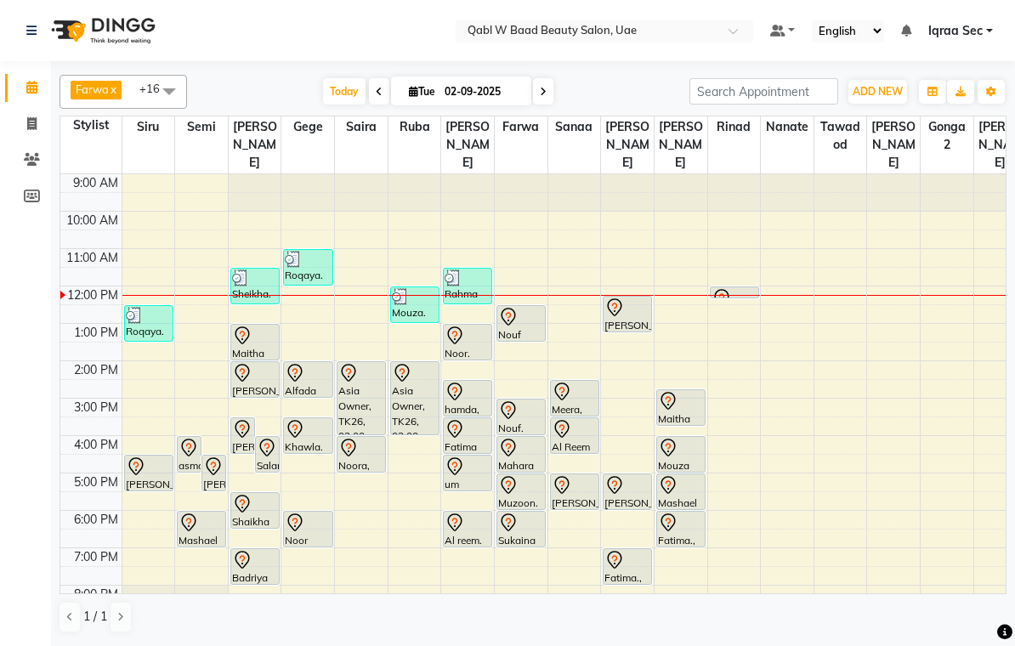
select select "57630"
select select "tentative"
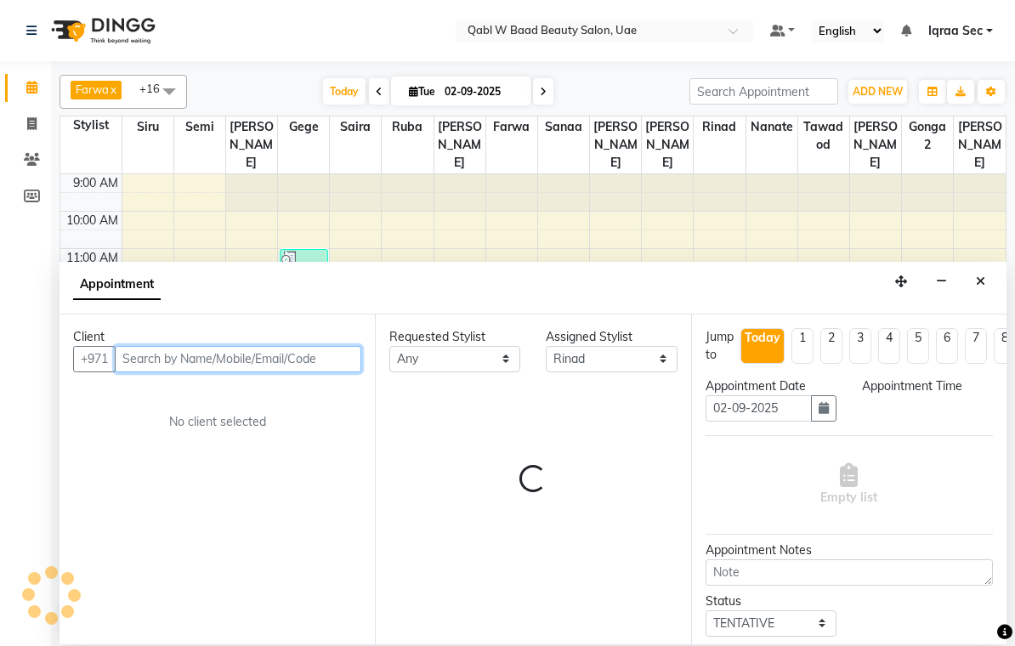
select select "690"
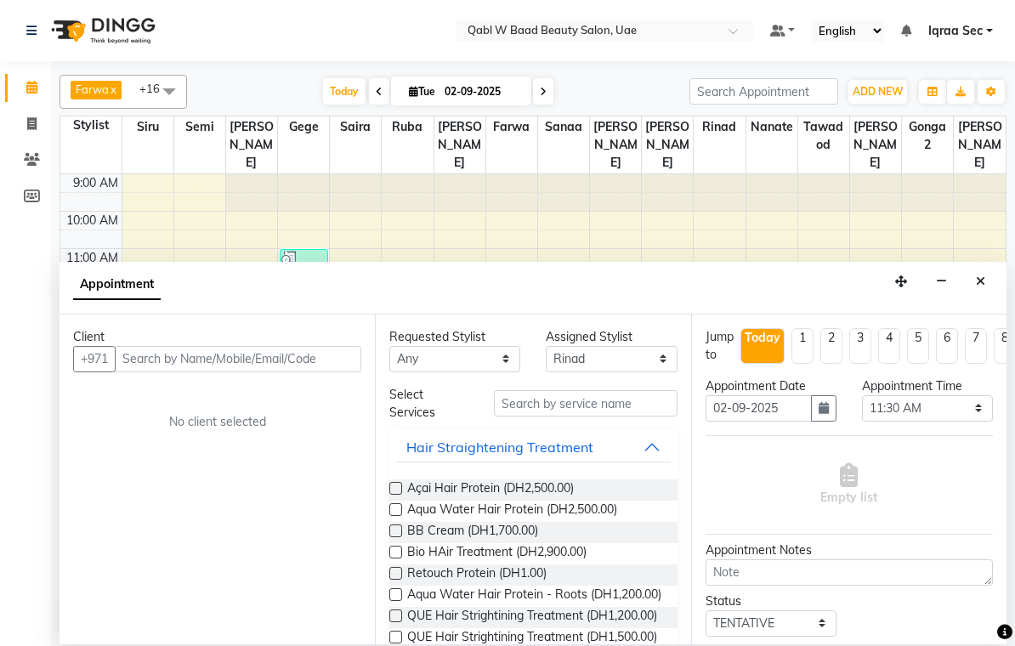
click at [979, 278] on icon "Close" at bounding box center [980, 282] width 9 height 12
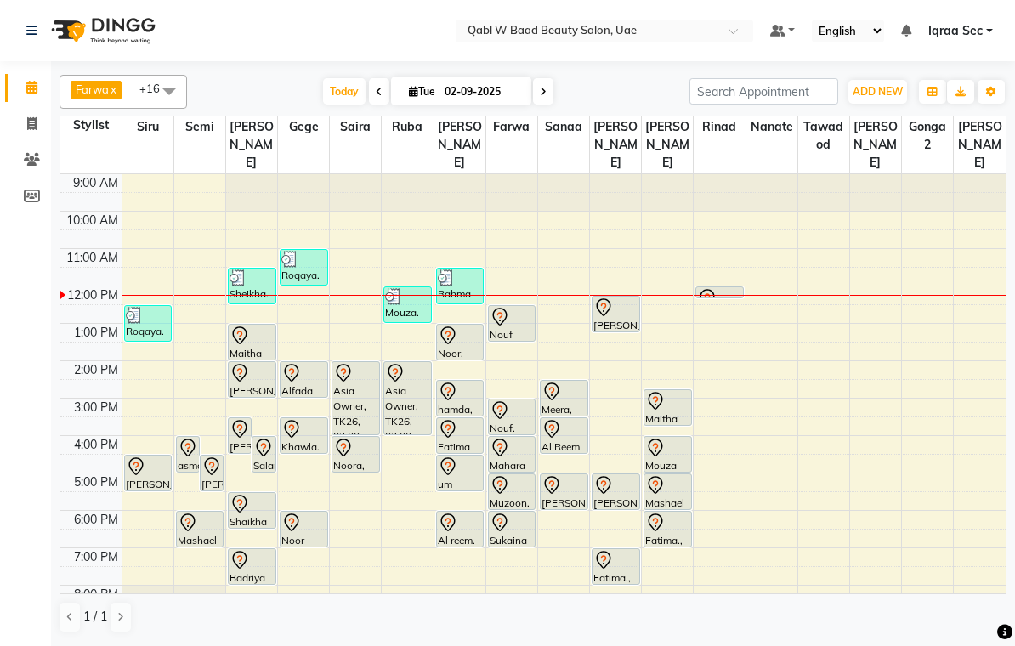
click at [0, 0] on div at bounding box center [0, 0] width 0 height 0
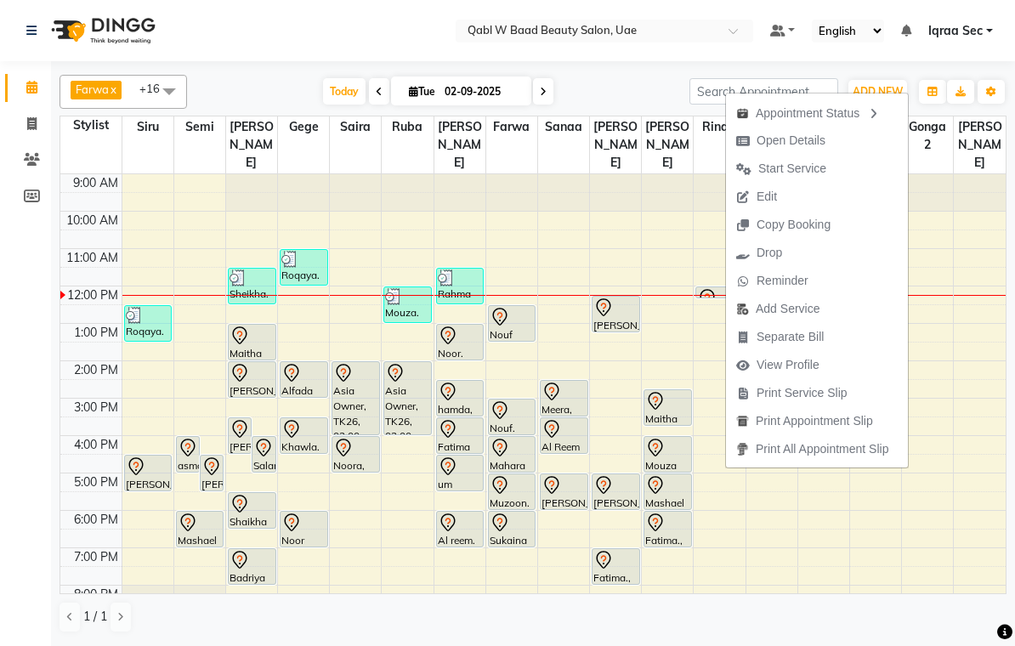
click at [814, 134] on span "Open Details" at bounding box center [791, 141] width 69 height 18
select select "7"
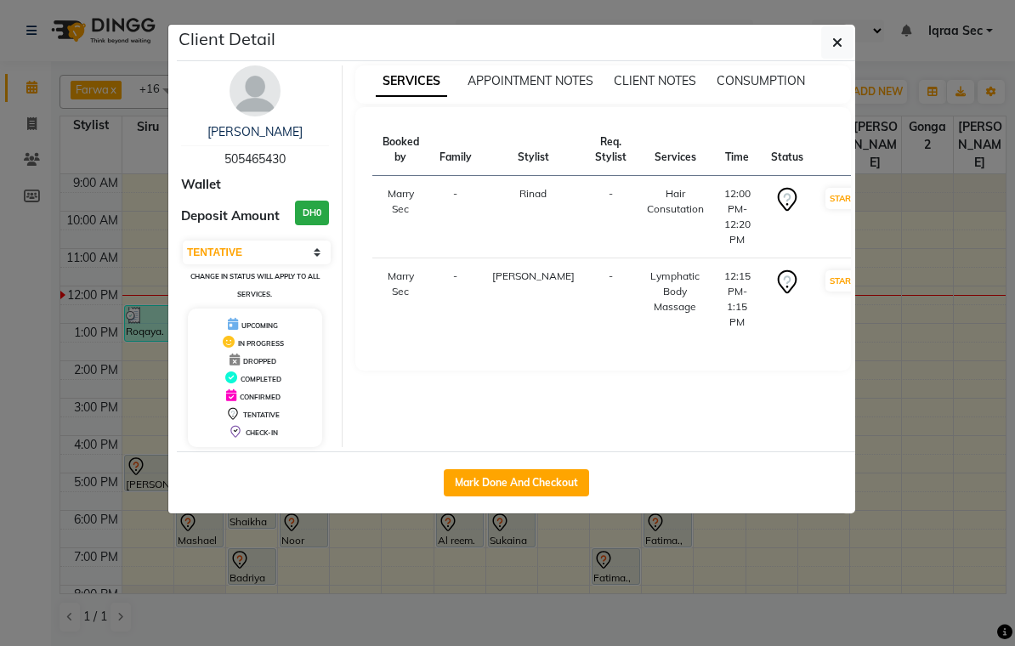
click at [844, 41] on button "button" at bounding box center [838, 42] width 32 height 32
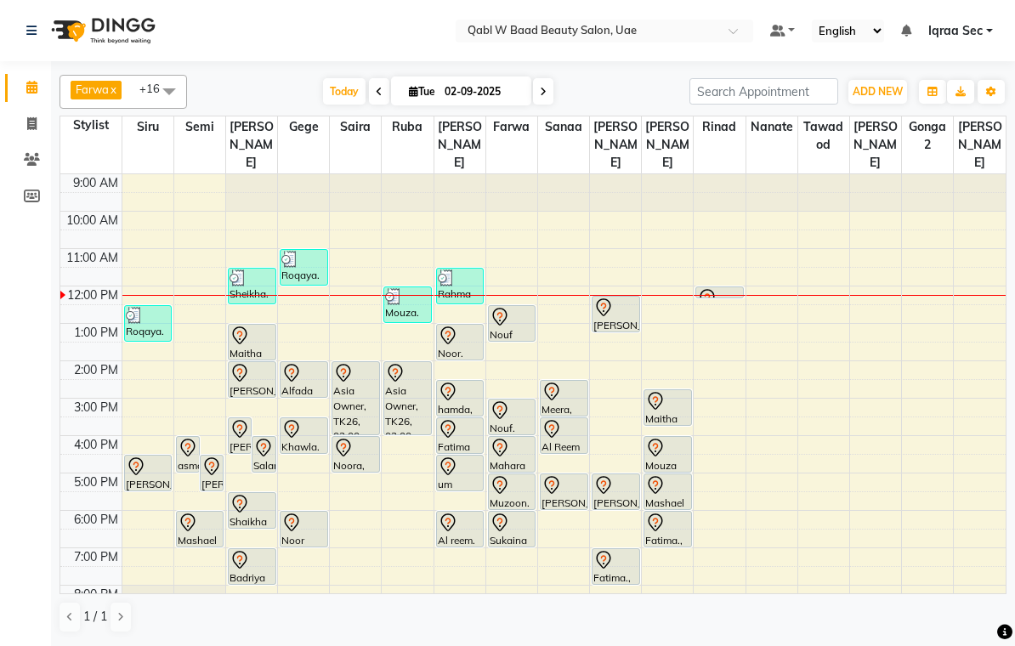
click at [725, 287] on div "[PERSON_NAME], TK18, 12:00 PM-12:20 PM, Hair Consutation" at bounding box center [720, 292] width 47 height 10
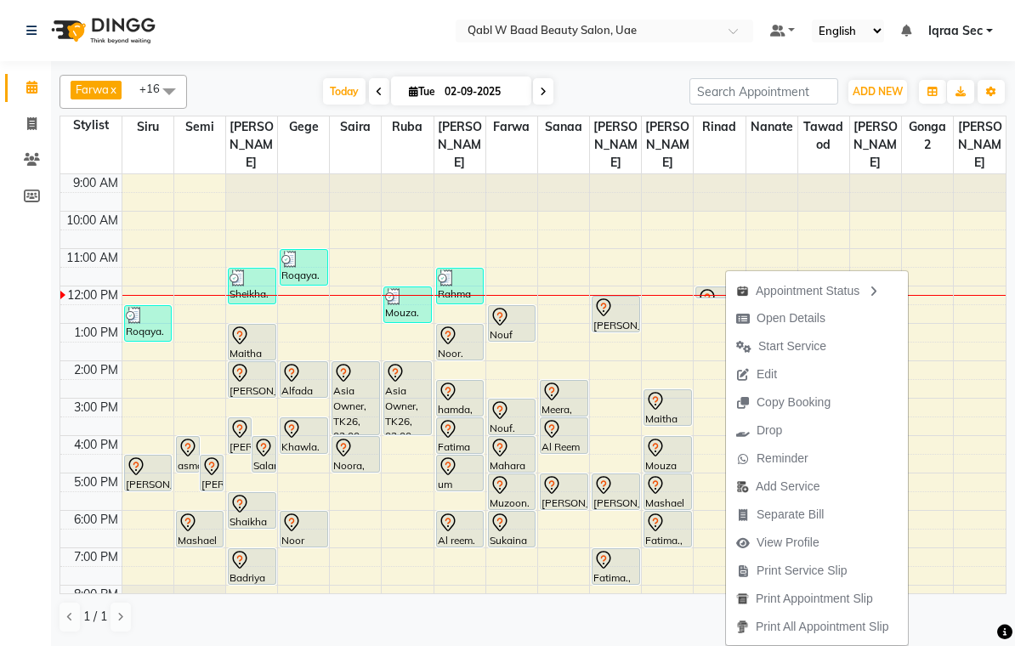
click at [816, 315] on span "Open Details" at bounding box center [791, 319] width 69 height 18
select select "7"
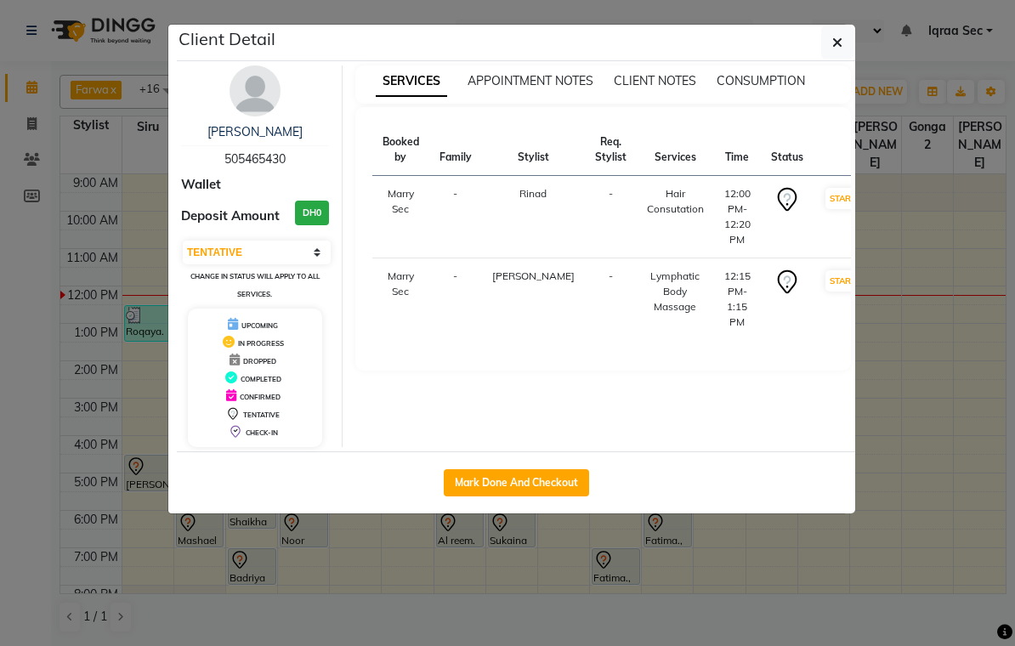
click at [844, 37] on button "button" at bounding box center [838, 42] width 32 height 32
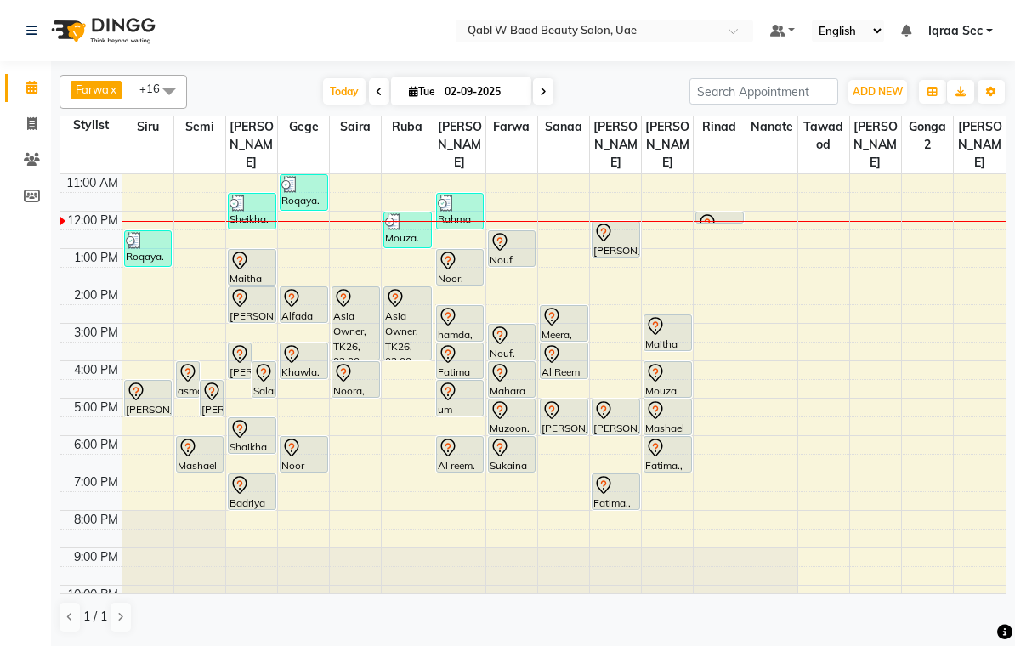
scroll to position [75, 0]
